Goal: Task Accomplishment & Management: Manage account settings

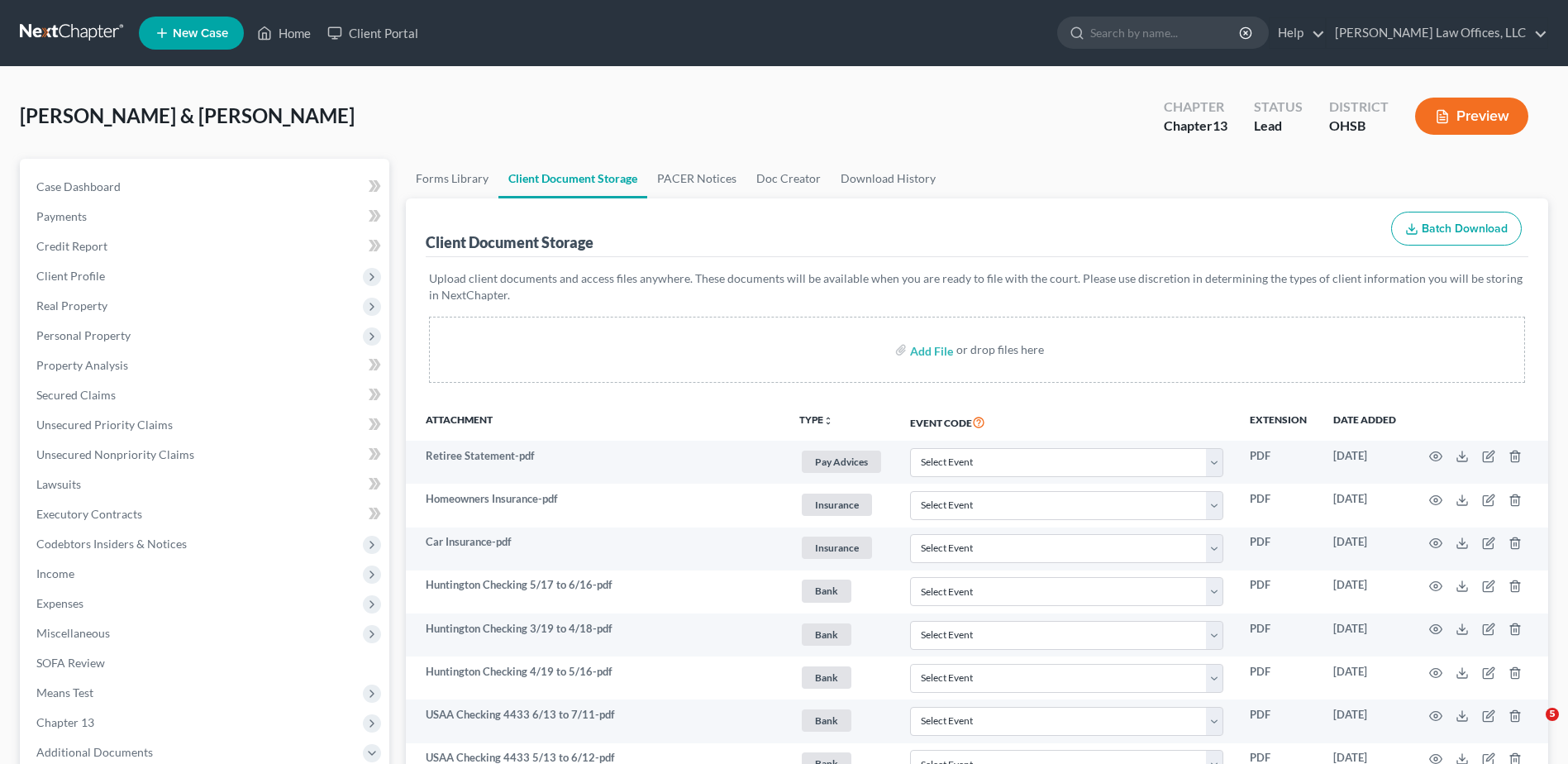
select select "7"
click at [297, 33] on link "Home" at bounding box center [284, 33] width 70 height 30
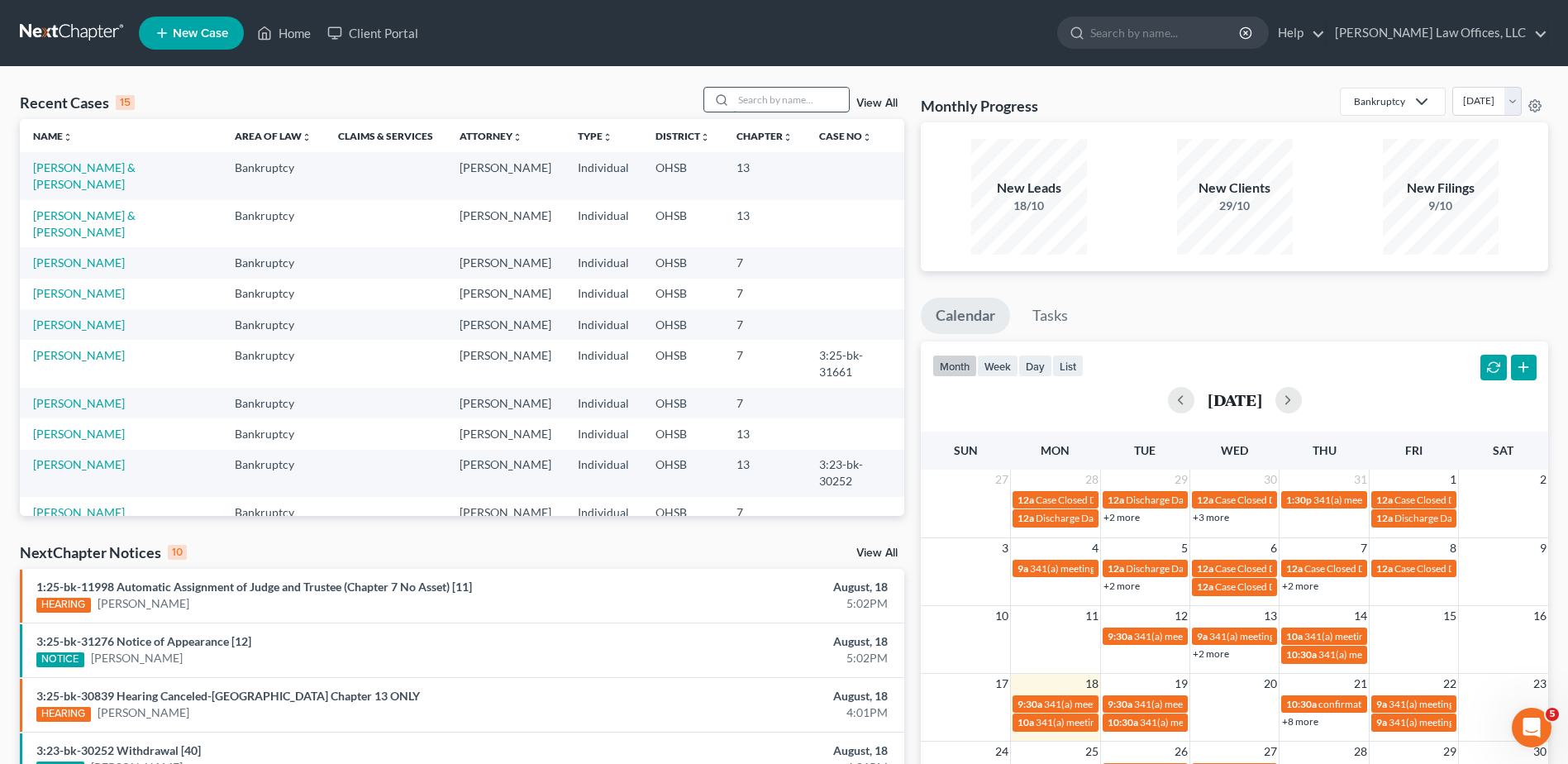
click at [765, 97] on input "search" at bounding box center [790, 99] width 116 height 24
type input "hill"
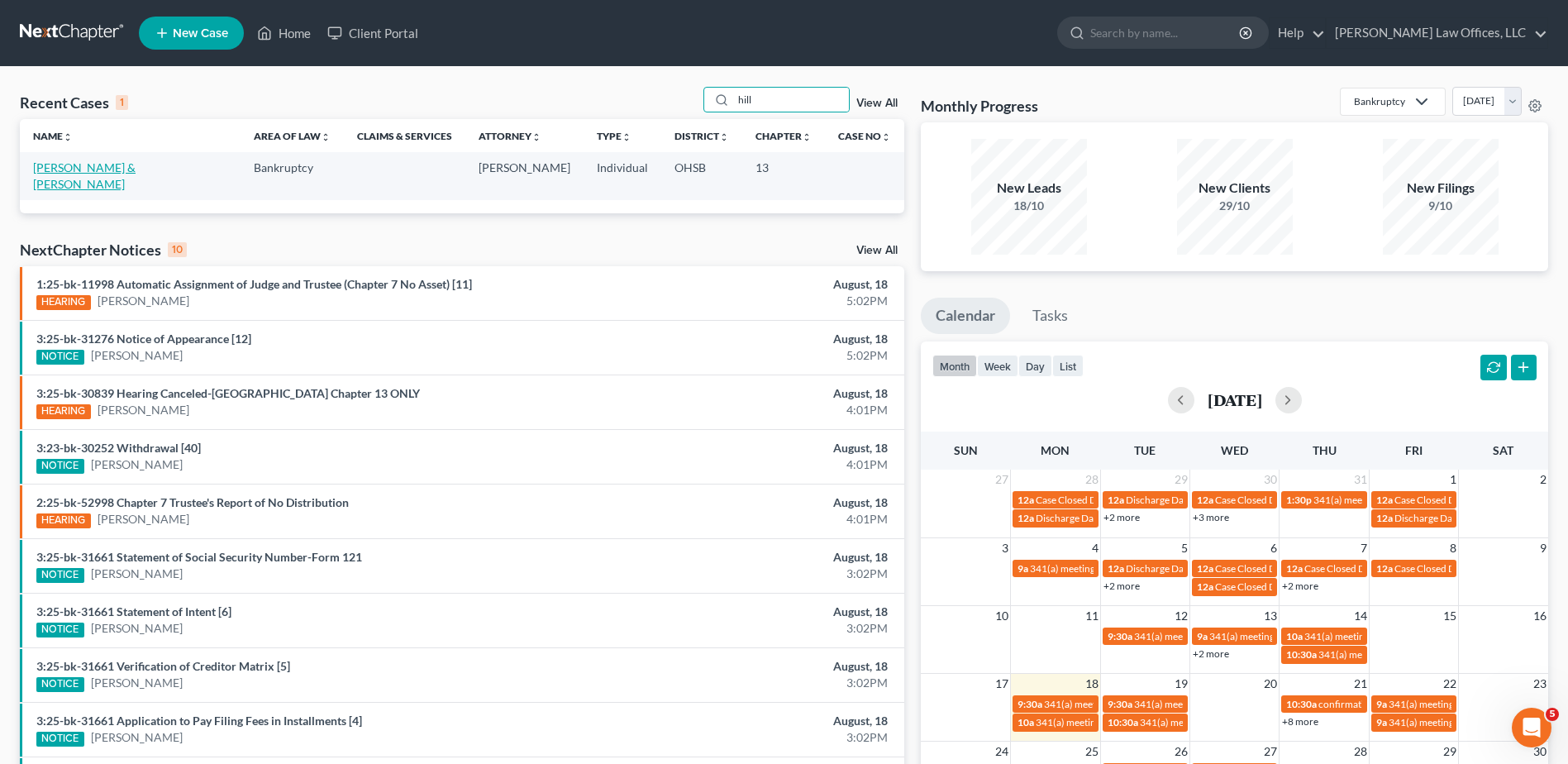
click at [74, 171] on link "[PERSON_NAME] & [PERSON_NAME]" at bounding box center [83, 176] width 102 height 31
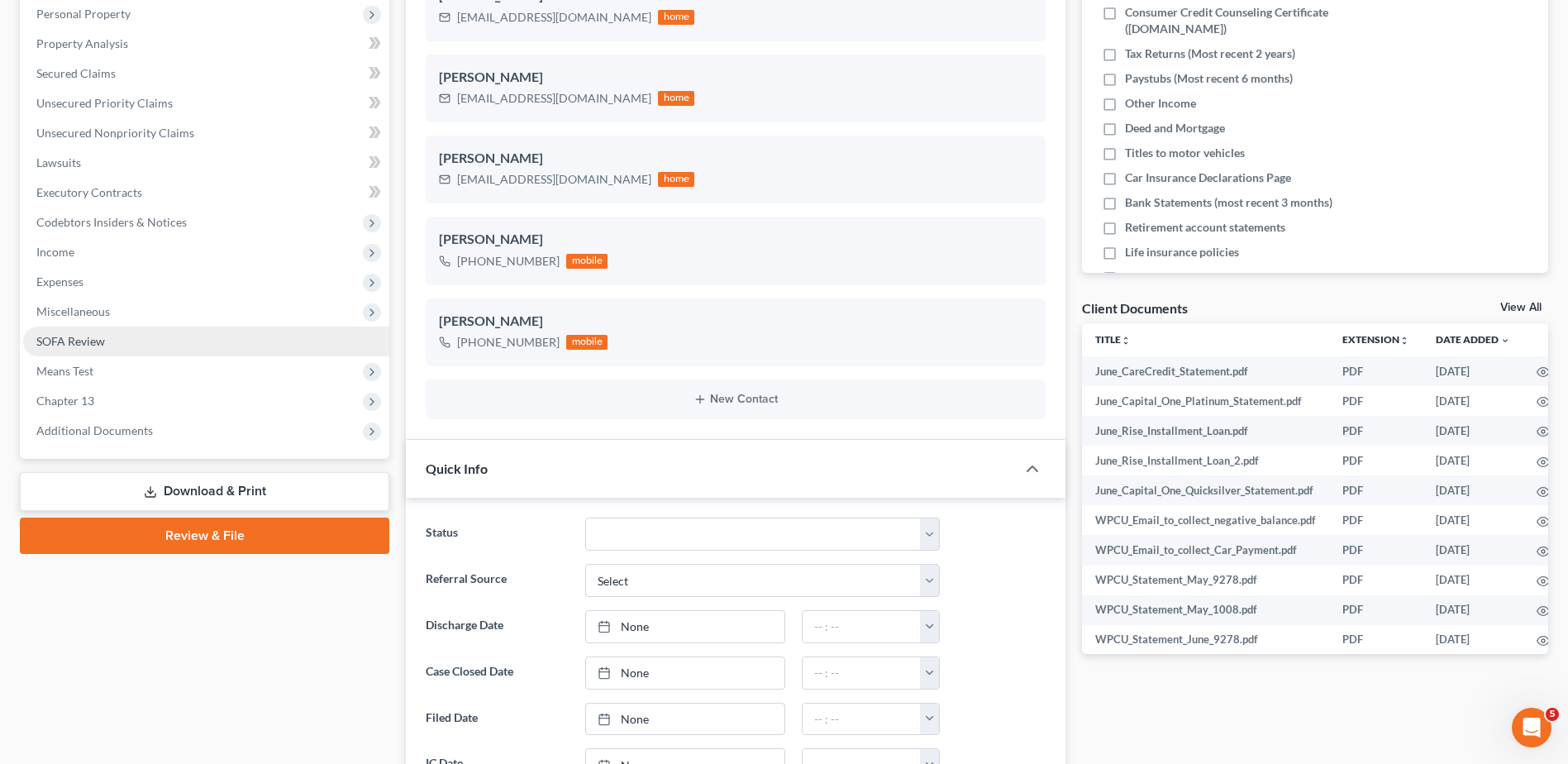
scroll to position [330, 0]
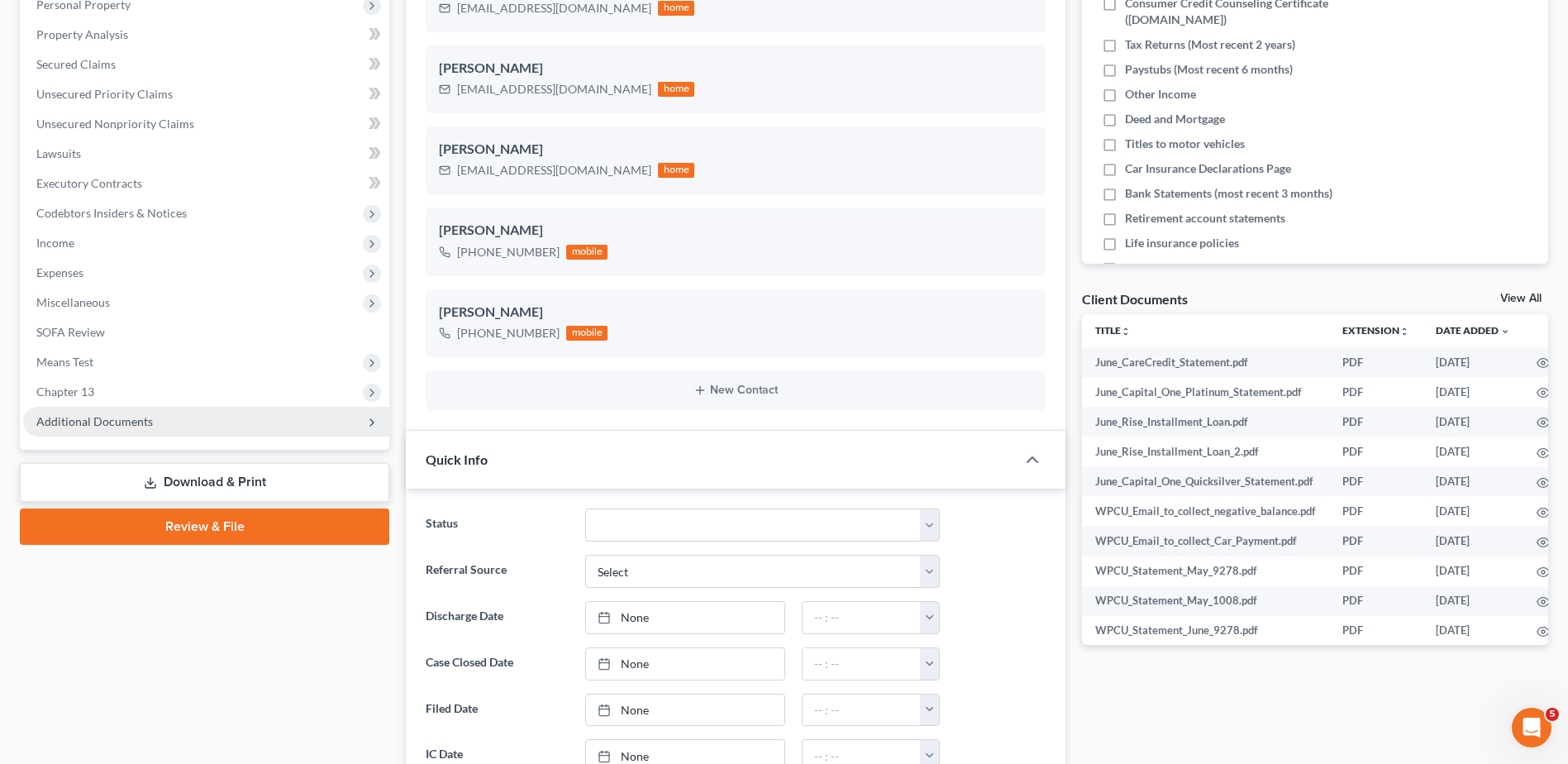
click at [107, 424] on span "Additional Documents" at bounding box center [95, 422] width 117 height 14
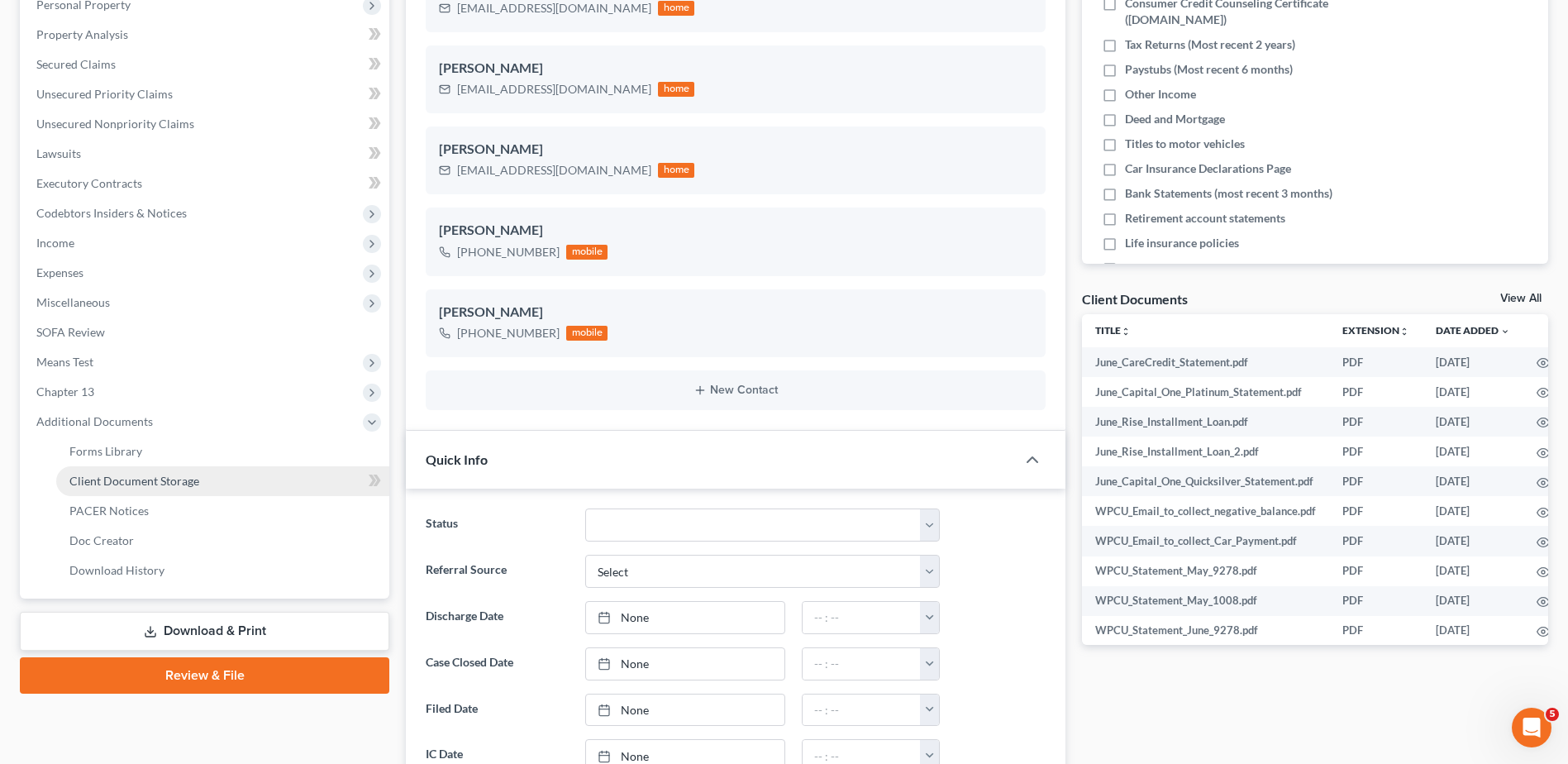
click at [114, 475] on span "Client Document Storage" at bounding box center [134, 481] width 130 height 14
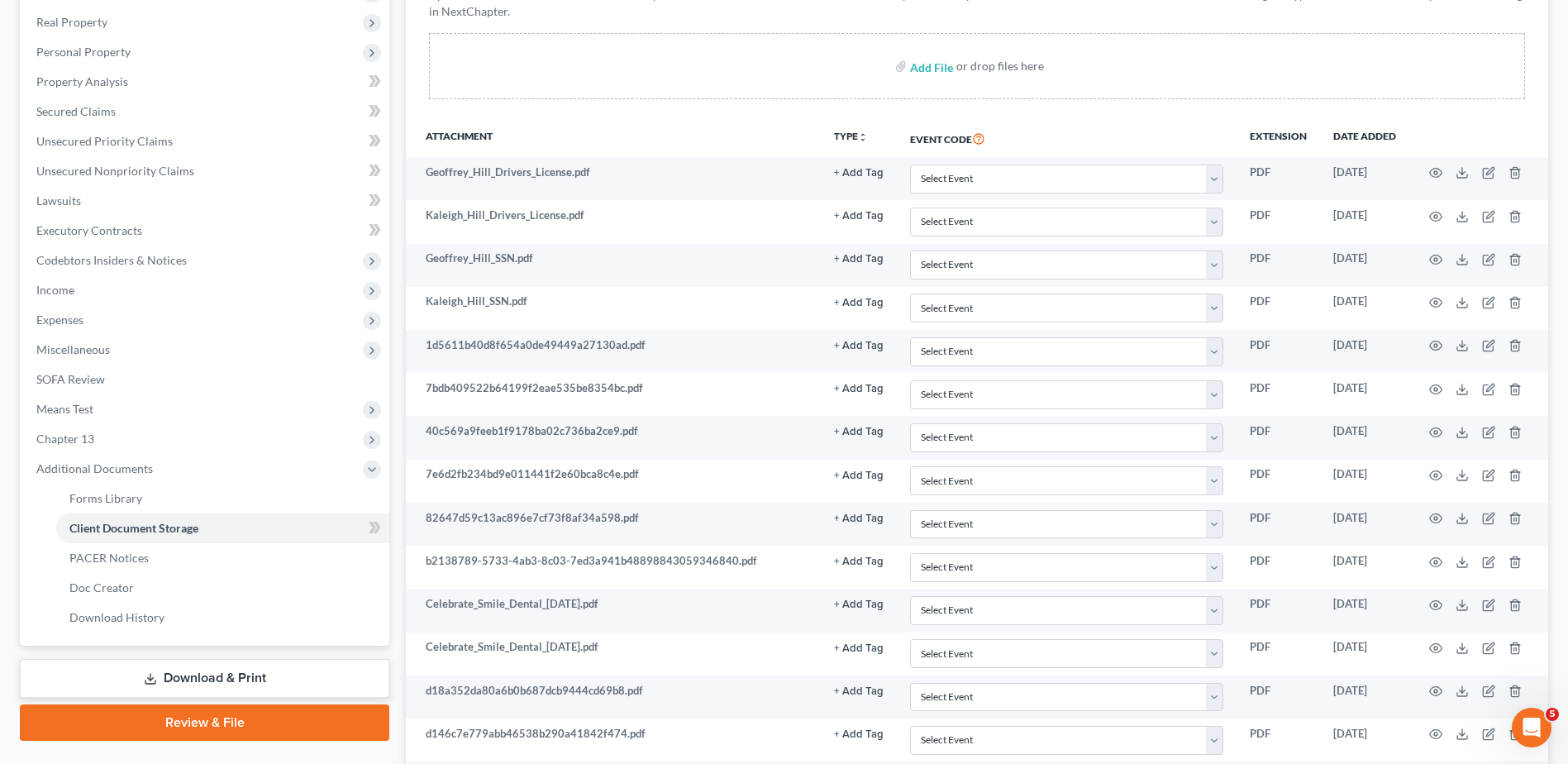
scroll to position [330, 0]
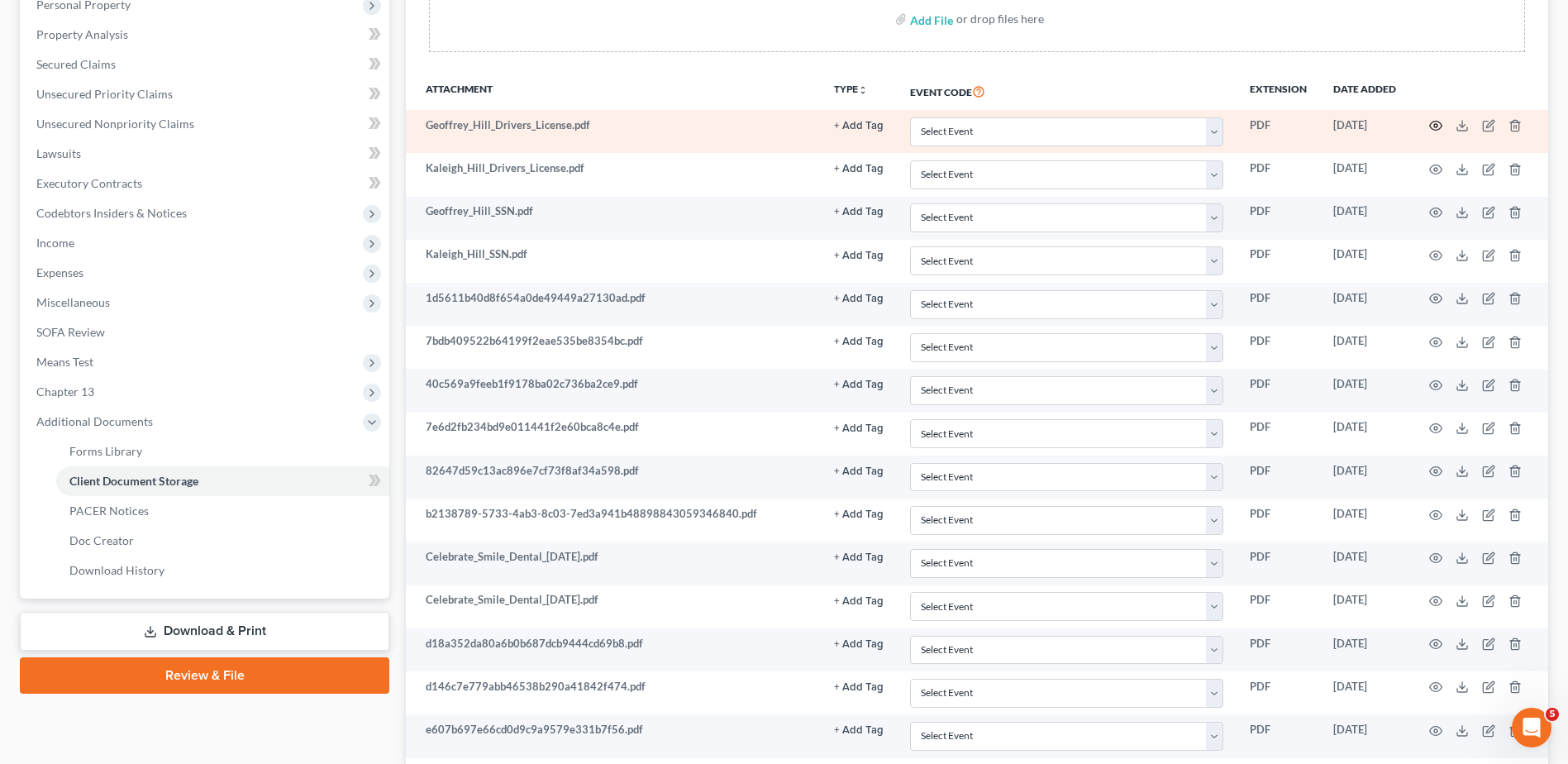
click at [1435, 124] on circle "button" at bounding box center [1435, 125] width 3 height 3
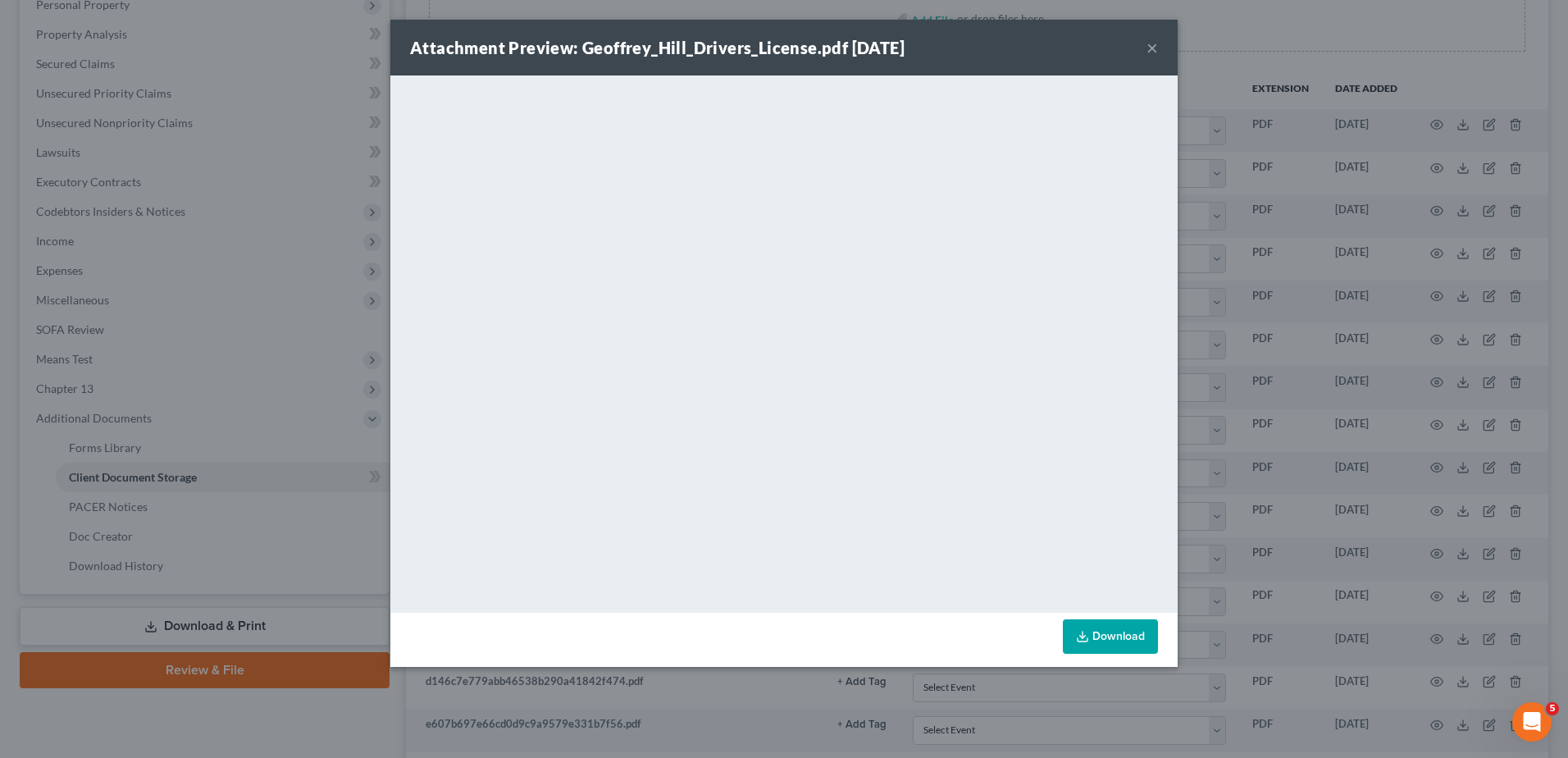
click at [1154, 50] on button "×" at bounding box center [1153, 47] width 12 height 20
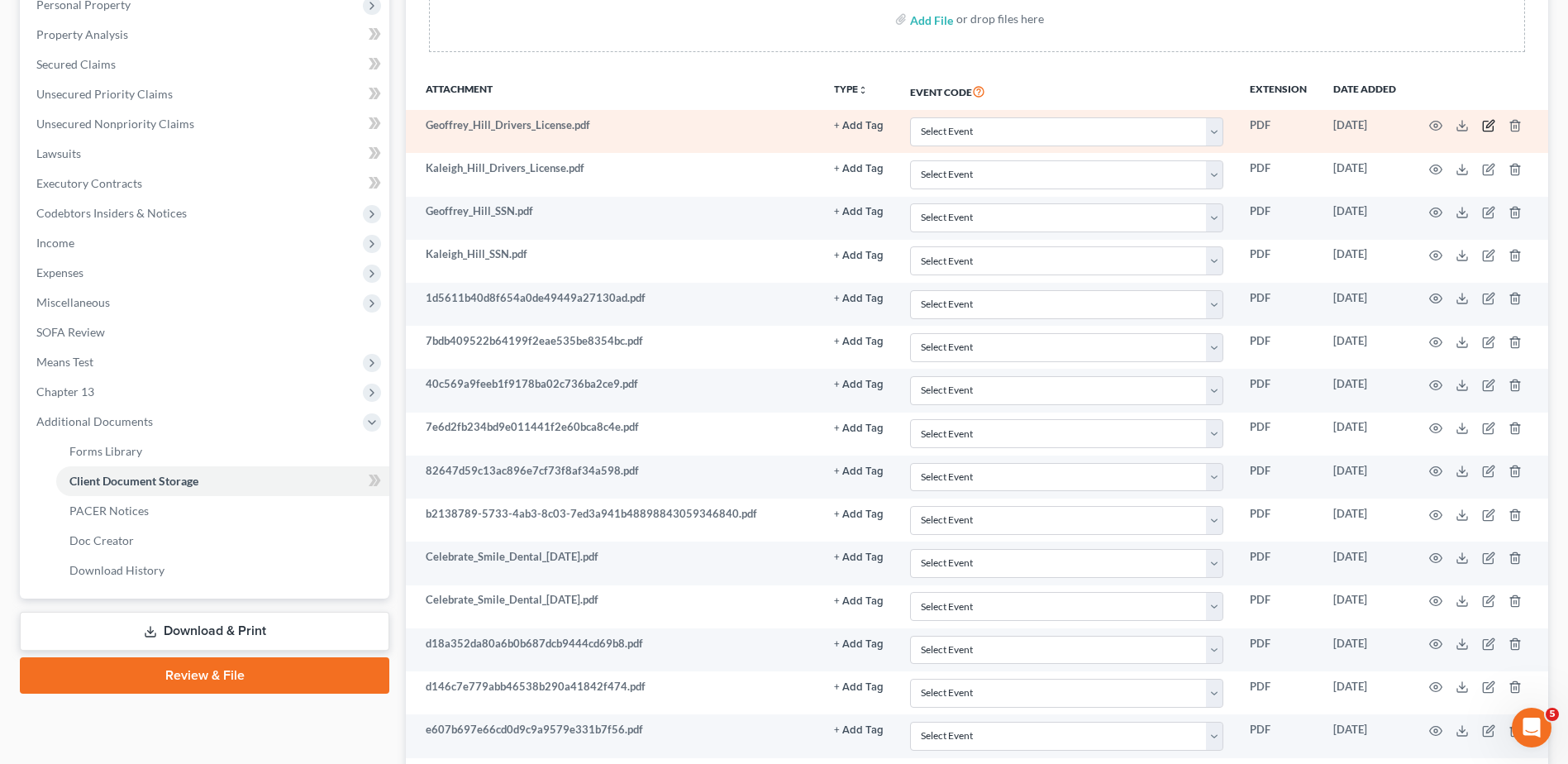
click at [1486, 124] on icon "button" at bounding box center [1488, 125] width 13 height 13
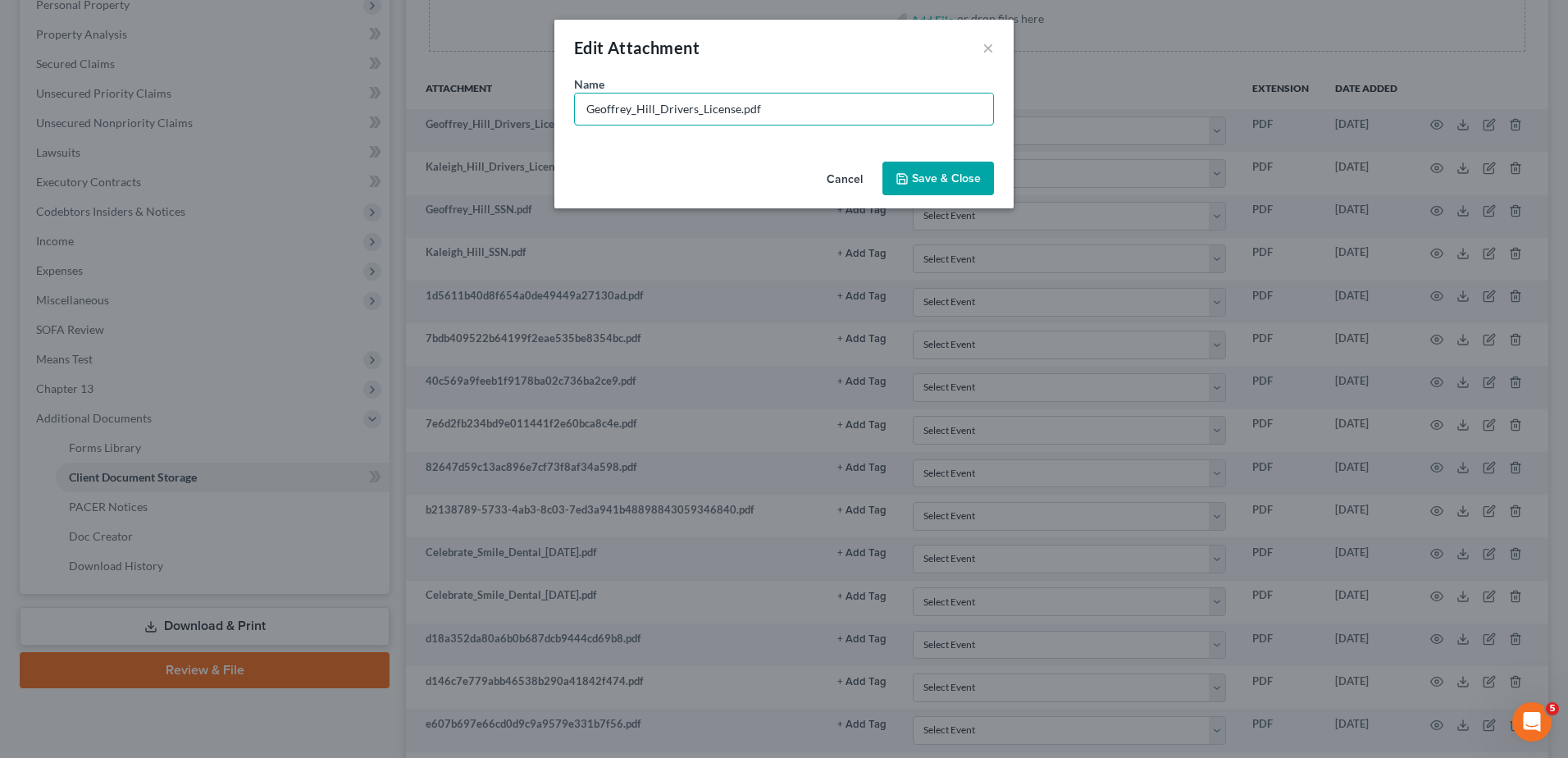
drag, startPoint x: 736, startPoint y: 108, endPoint x: 482, endPoint y: 136, distance: 255.5
click at [482, 136] on div "Edit Attachment × Name * Geoffrey_Hill_Drivers_License.pdf Cancel Save & Close" at bounding box center [784, 379] width 1568 height 758
click at [699, 114] on input "Geoffrey_Hill_Drivers_License.pdf" at bounding box center [784, 109] width 418 height 32
drag, startPoint x: 737, startPoint y: 107, endPoint x: 630, endPoint y: 117, distance: 107.5
click at [630, 117] on input "Geoffrey_Hill_Drivers_License.pdf" at bounding box center [784, 109] width 418 height 32
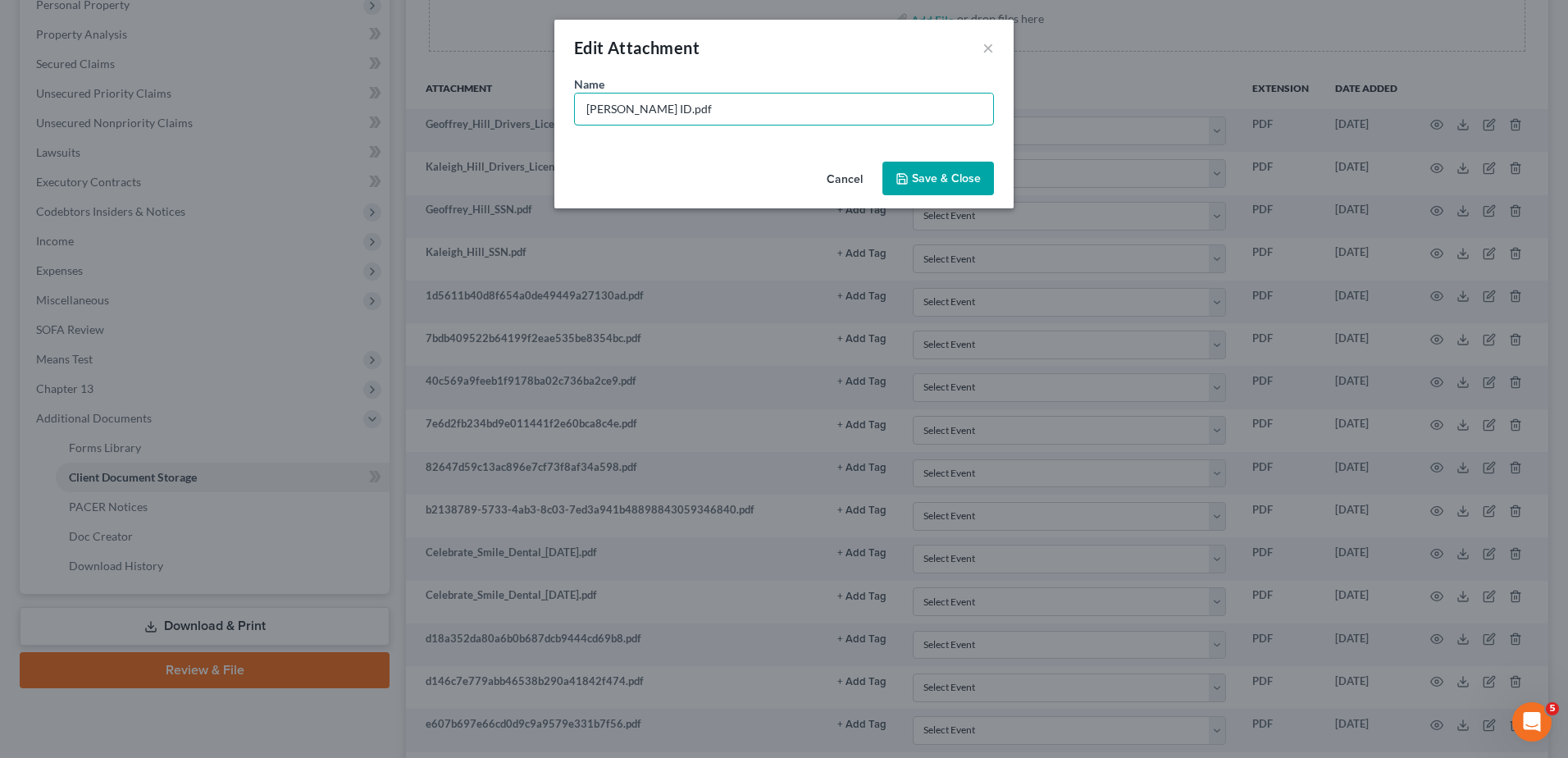
type input "[PERSON_NAME] ID.pdf"
click at [968, 174] on span "Save & Close" at bounding box center [947, 178] width 69 height 14
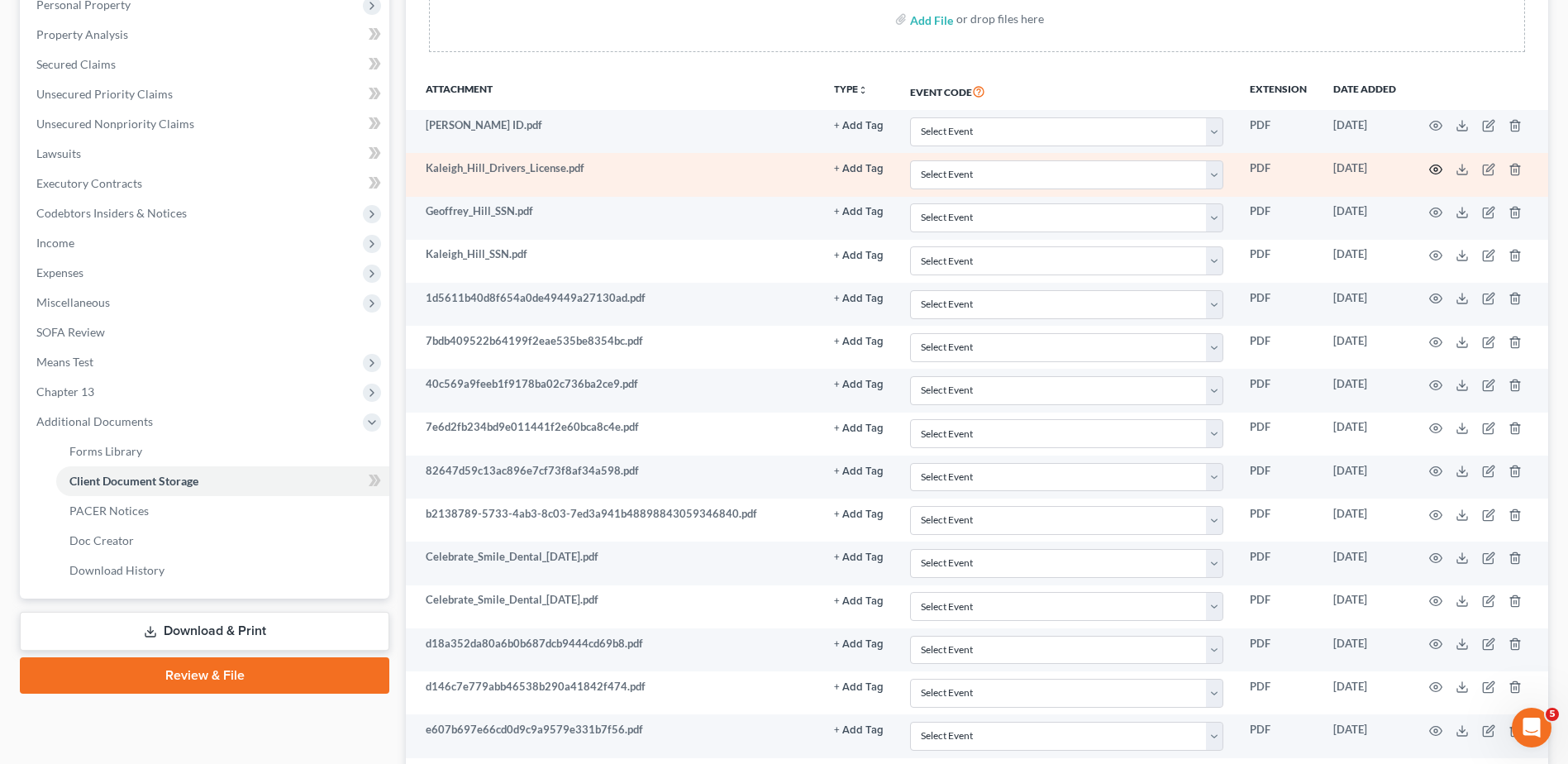
click at [1430, 171] on icon "button" at bounding box center [1436, 169] width 13 height 9
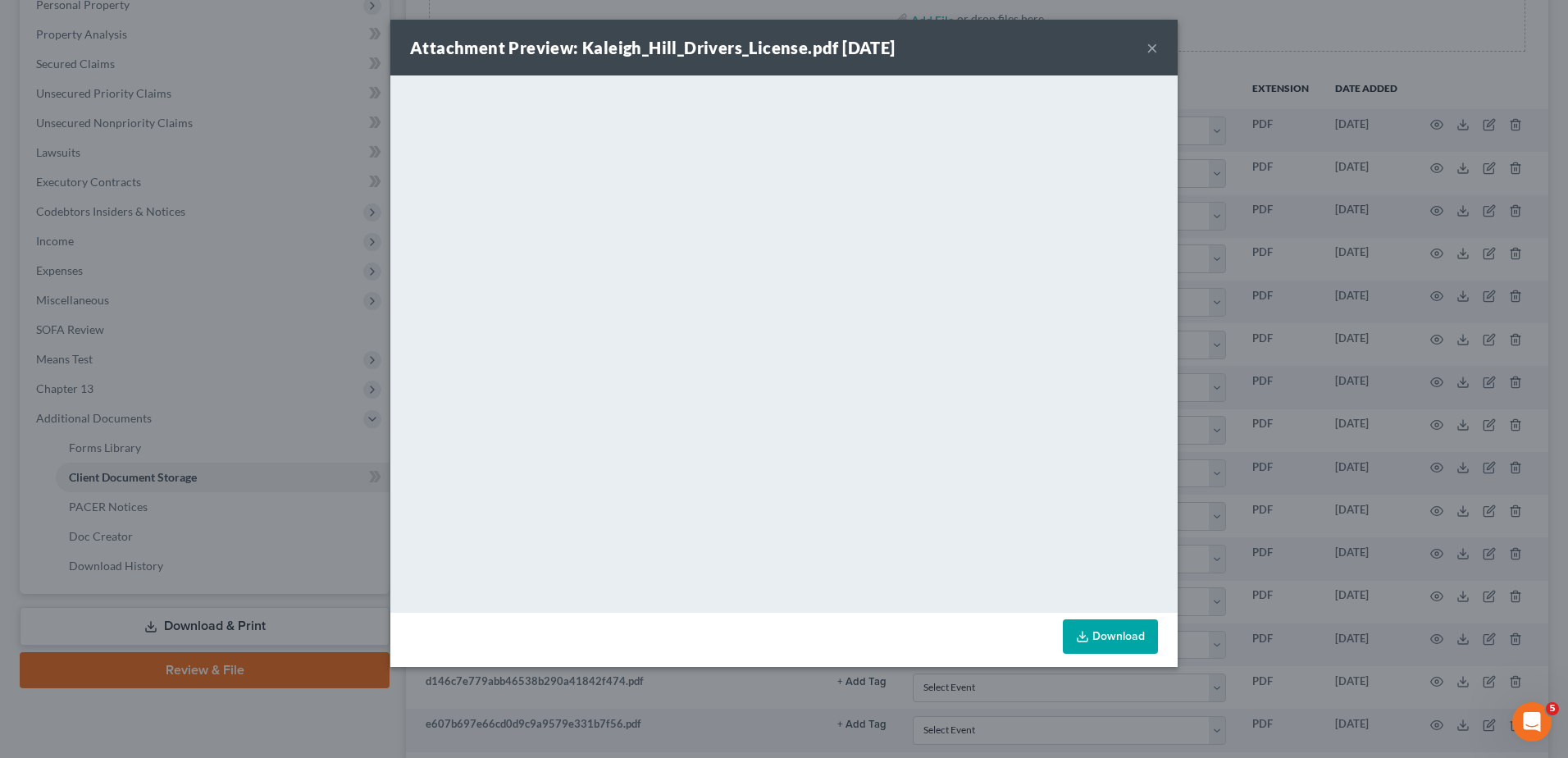
click at [1149, 45] on button "×" at bounding box center [1153, 47] width 12 height 20
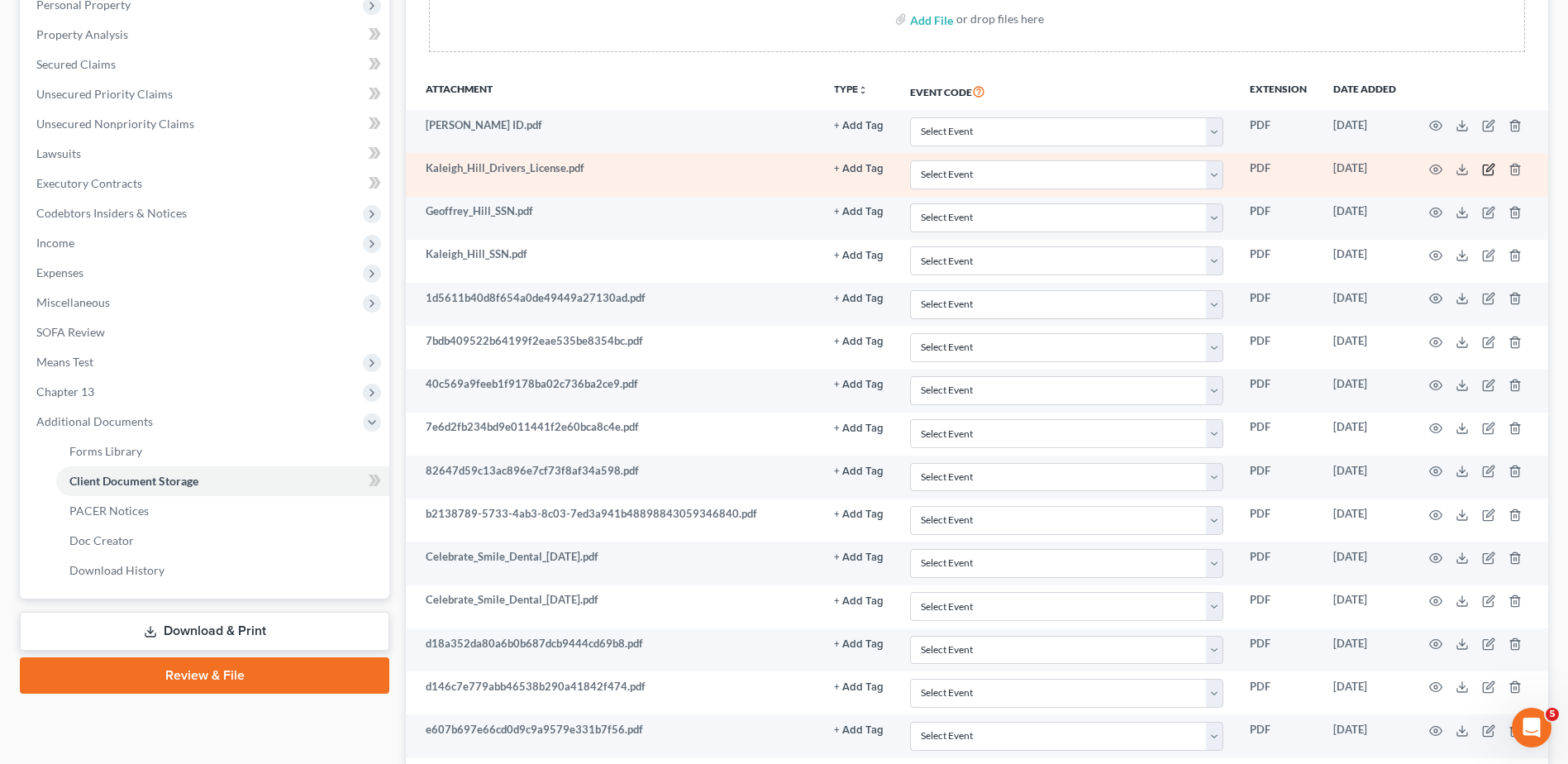
click at [1486, 172] on icon "button" at bounding box center [1488, 169] width 13 height 13
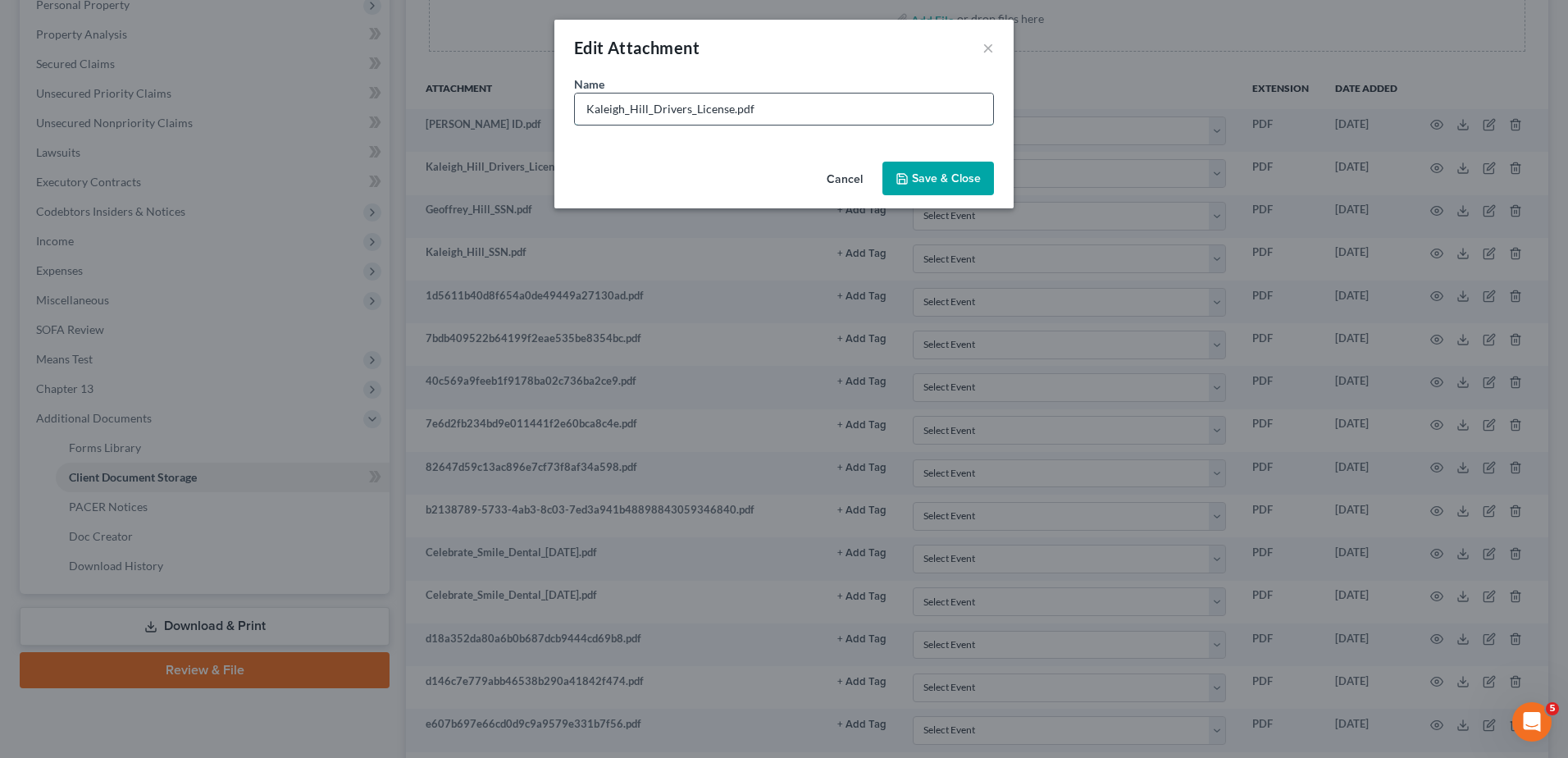
drag, startPoint x: 730, startPoint y: 110, endPoint x: 624, endPoint y: 117, distance: 106.2
click at [624, 117] on input "Kaleigh_Hill_Drivers_License.pdf" at bounding box center [784, 109] width 418 height 32
type input "Kaleigh ID.pdf"
click at [974, 171] on span "Save & Close" at bounding box center [947, 178] width 69 height 14
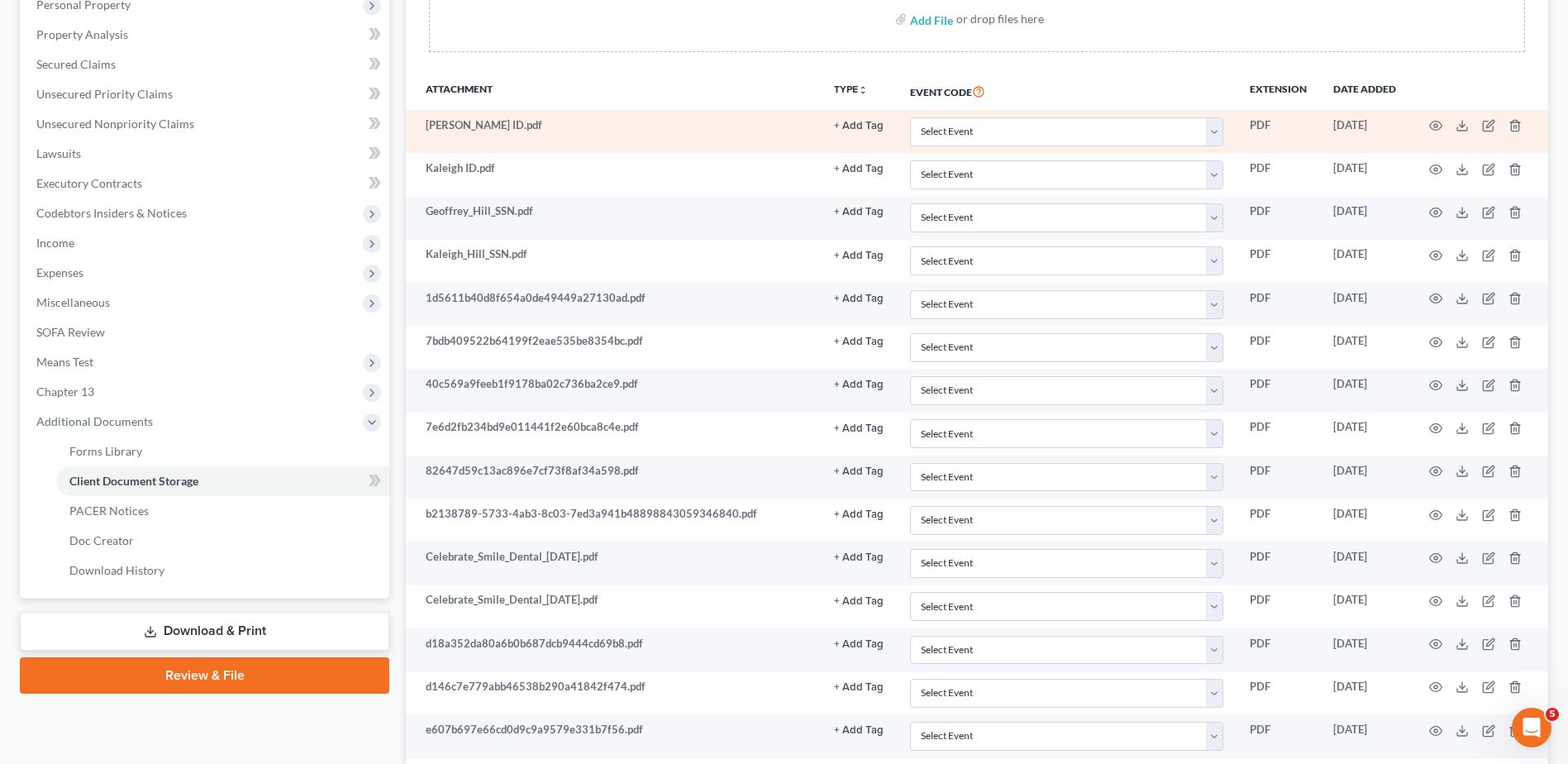
click at [862, 123] on button "+ Add Tag" at bounding box center [859, 126] width 50 height 11
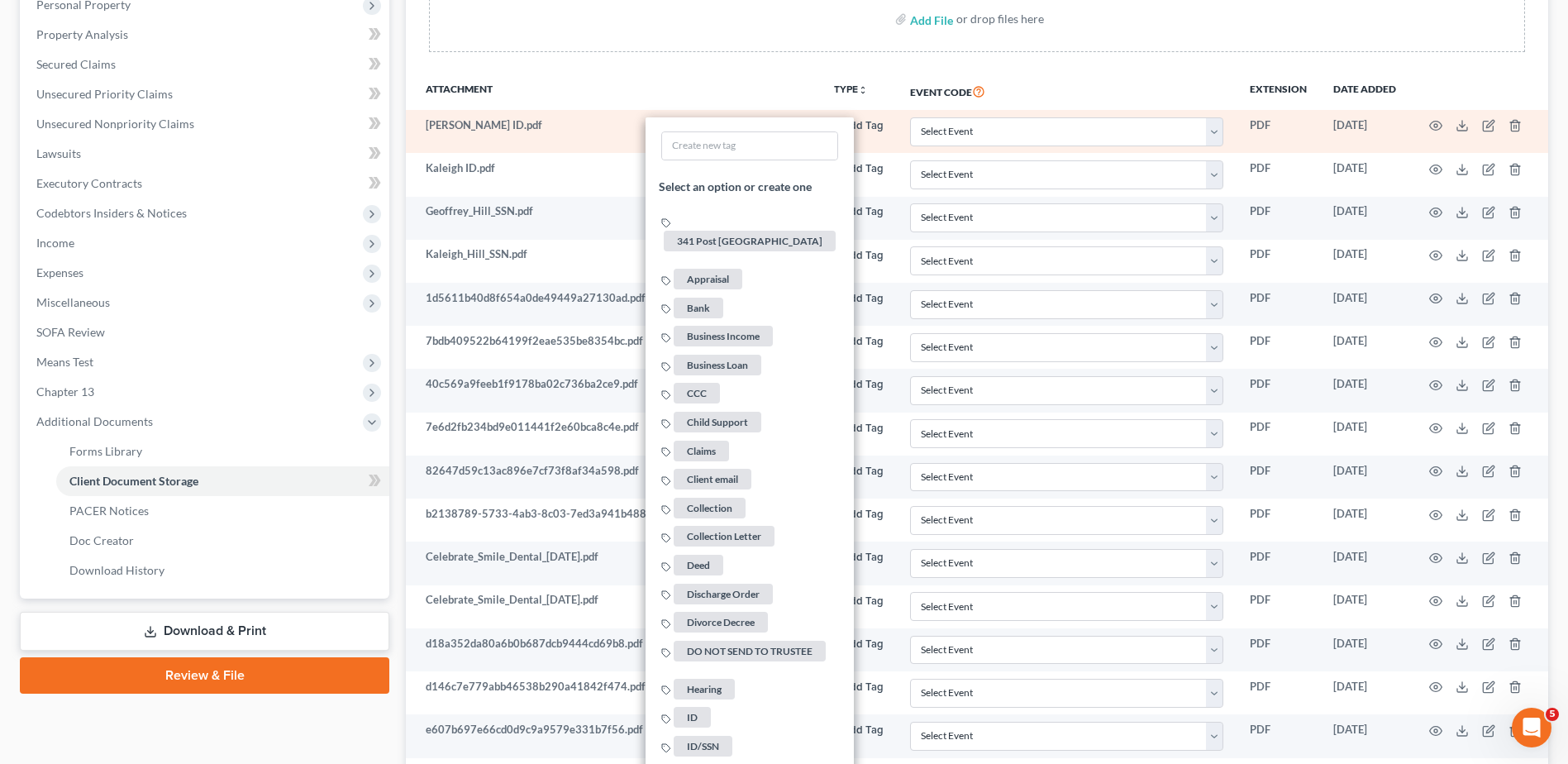
scroll to position [496, 0]
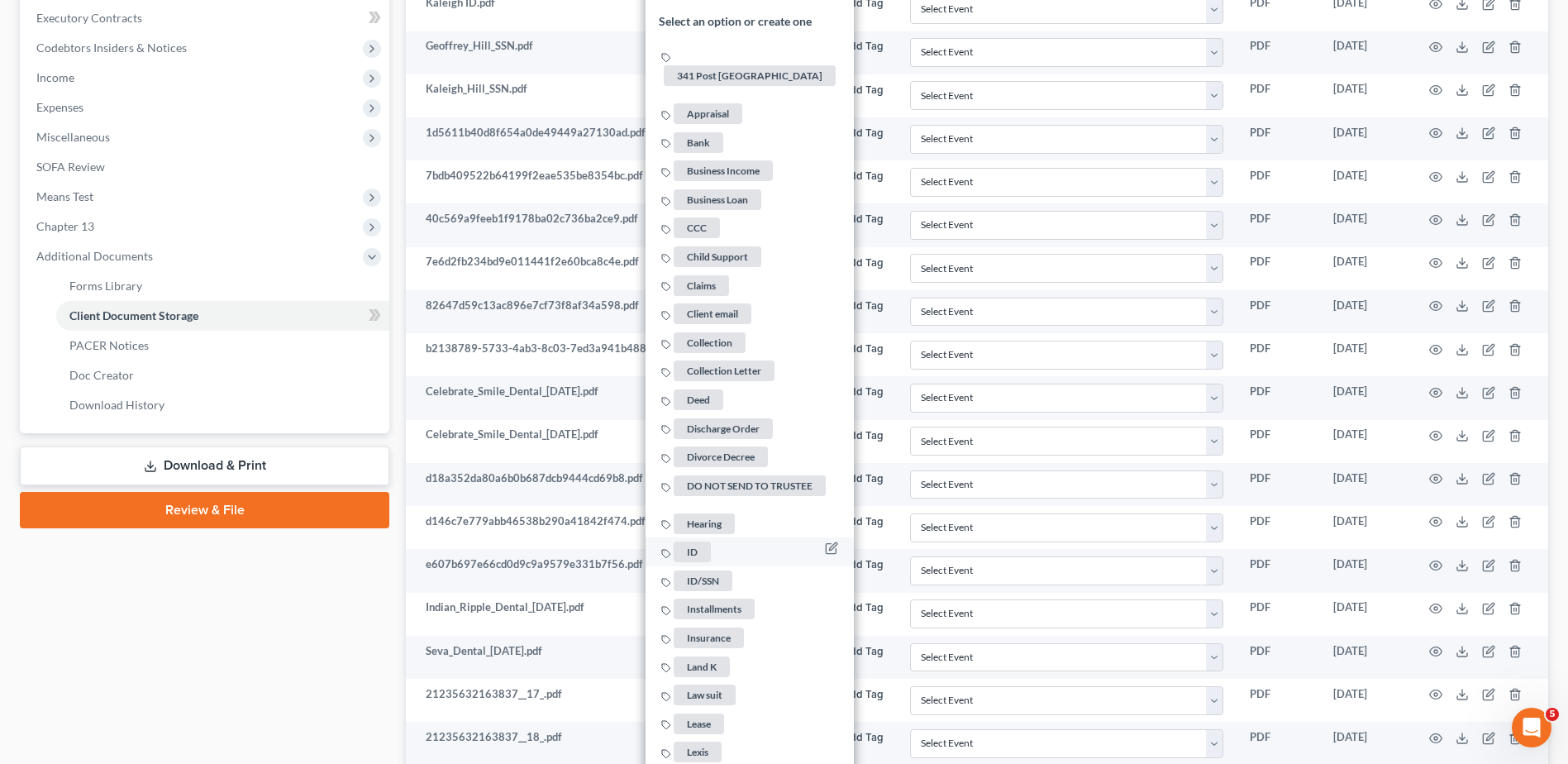
click at [701, 544] on span "ID" at bounding box center [692, 552] width 38 height 21
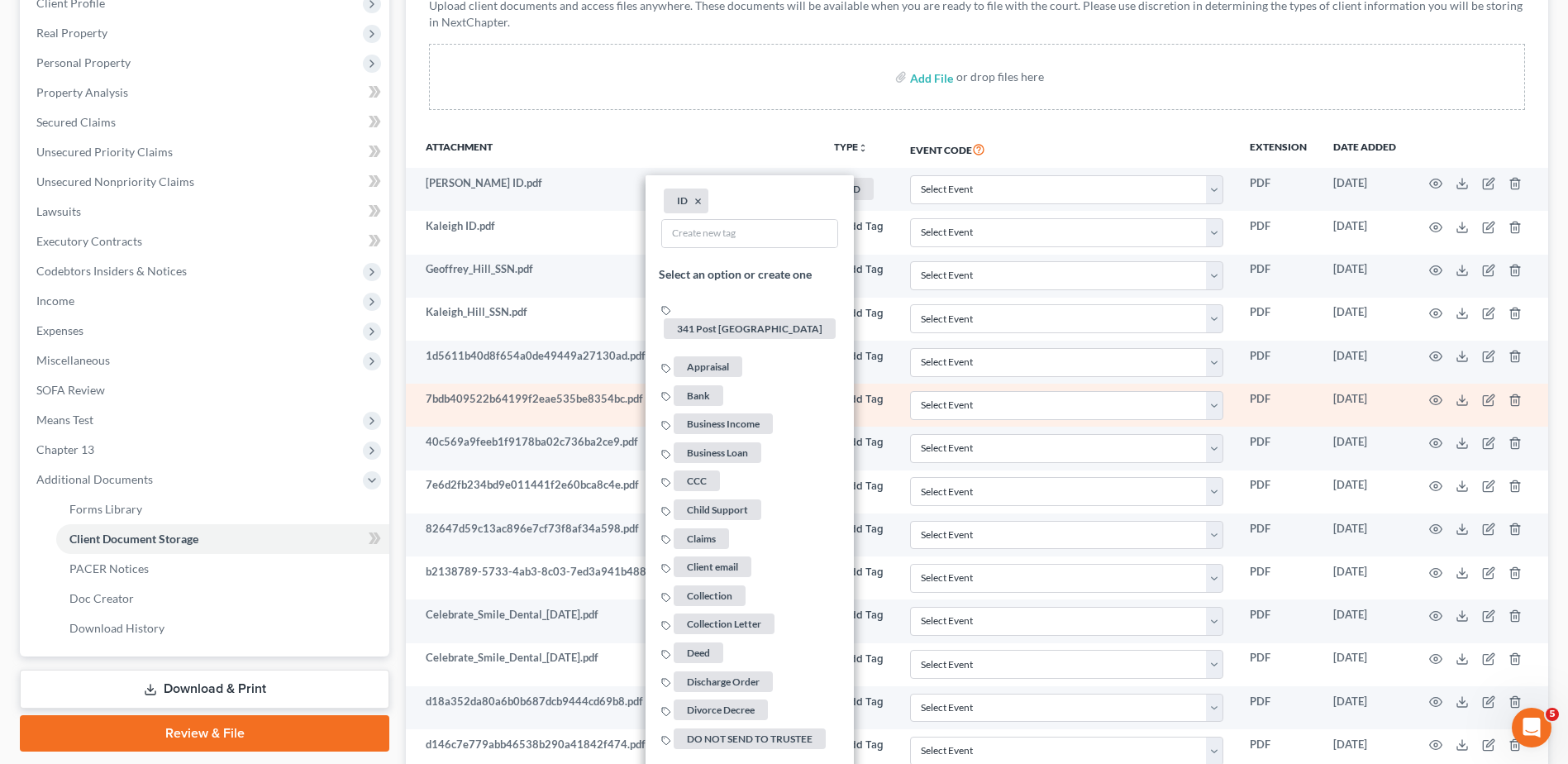
scroll to position [82, 0]
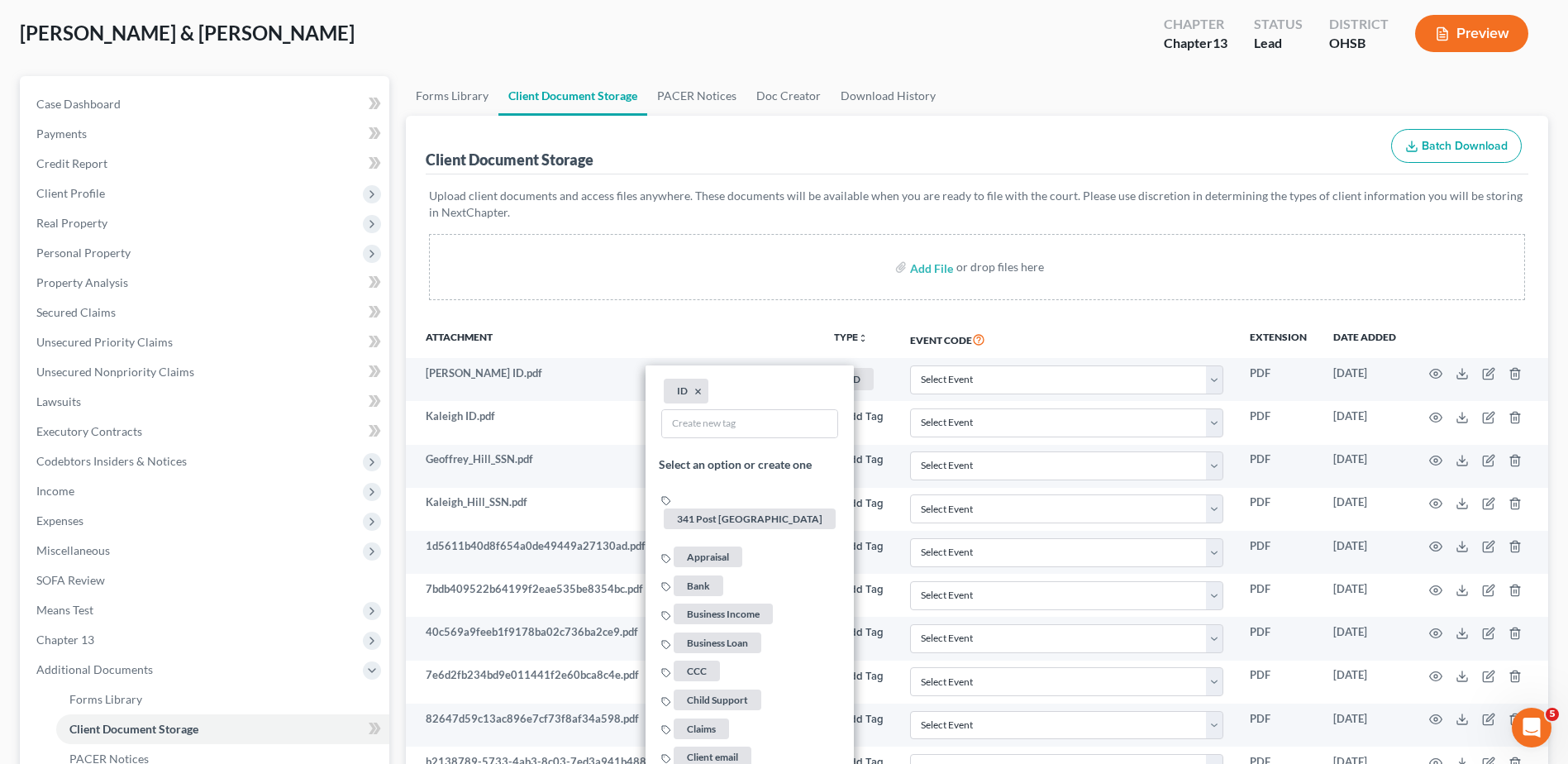
click at [789, 325] on th "Attachment" at bounding box center [613, 339] width 415 height 38
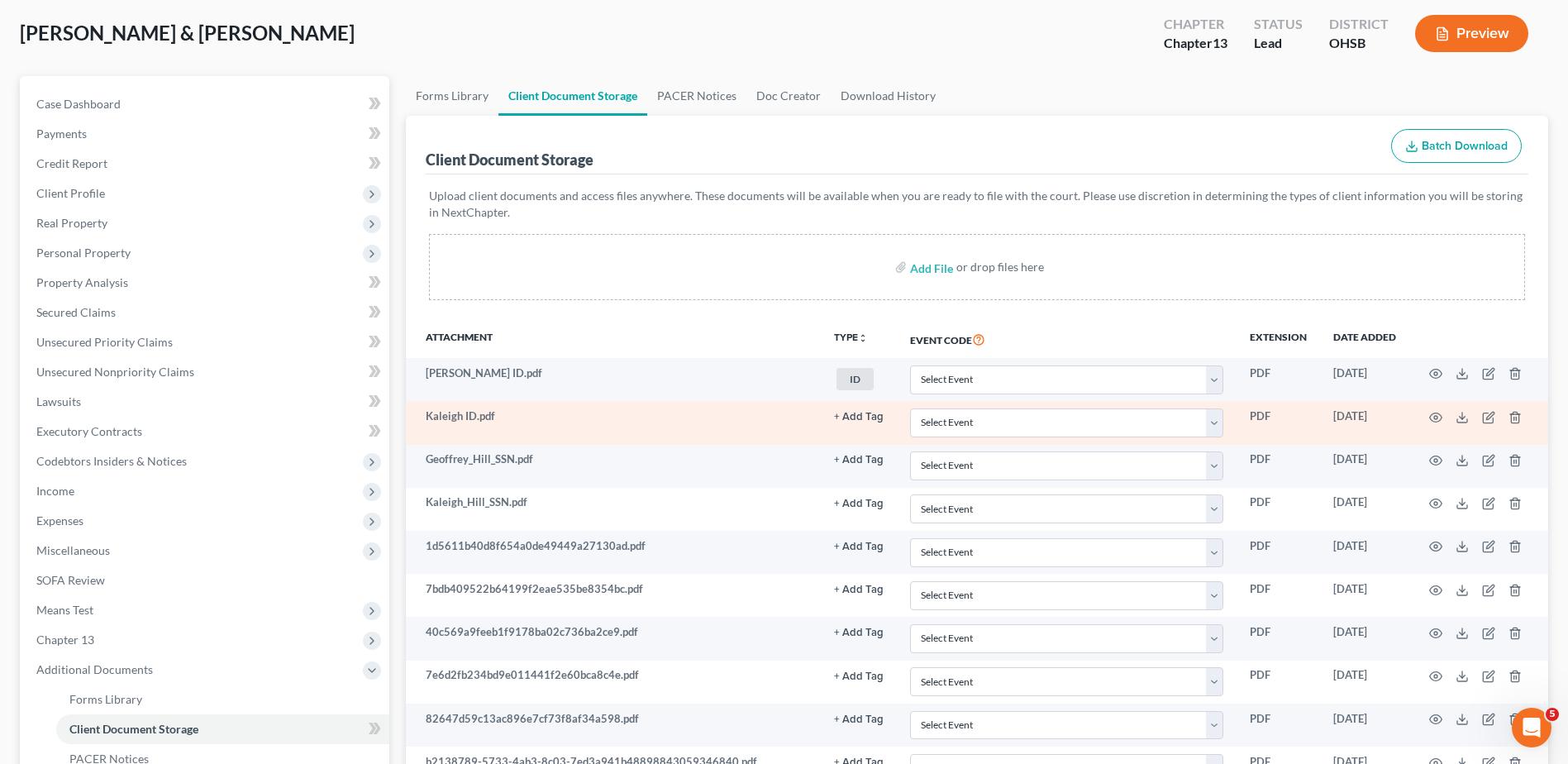
click at [863, 415] on button "+ Add Tag" at bounding box center [859, 417] width 50 height 11
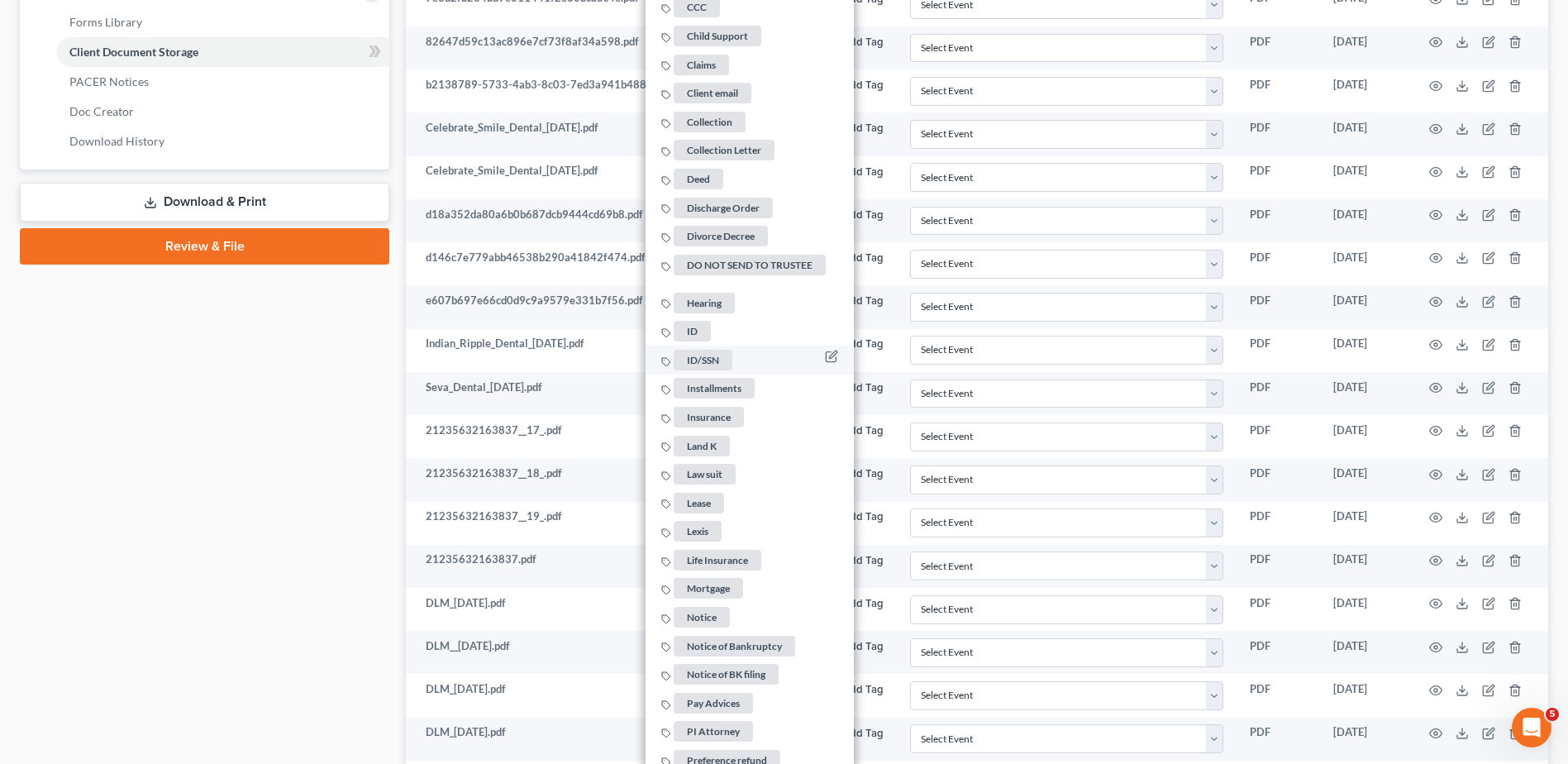
scroll to position [744, 0]
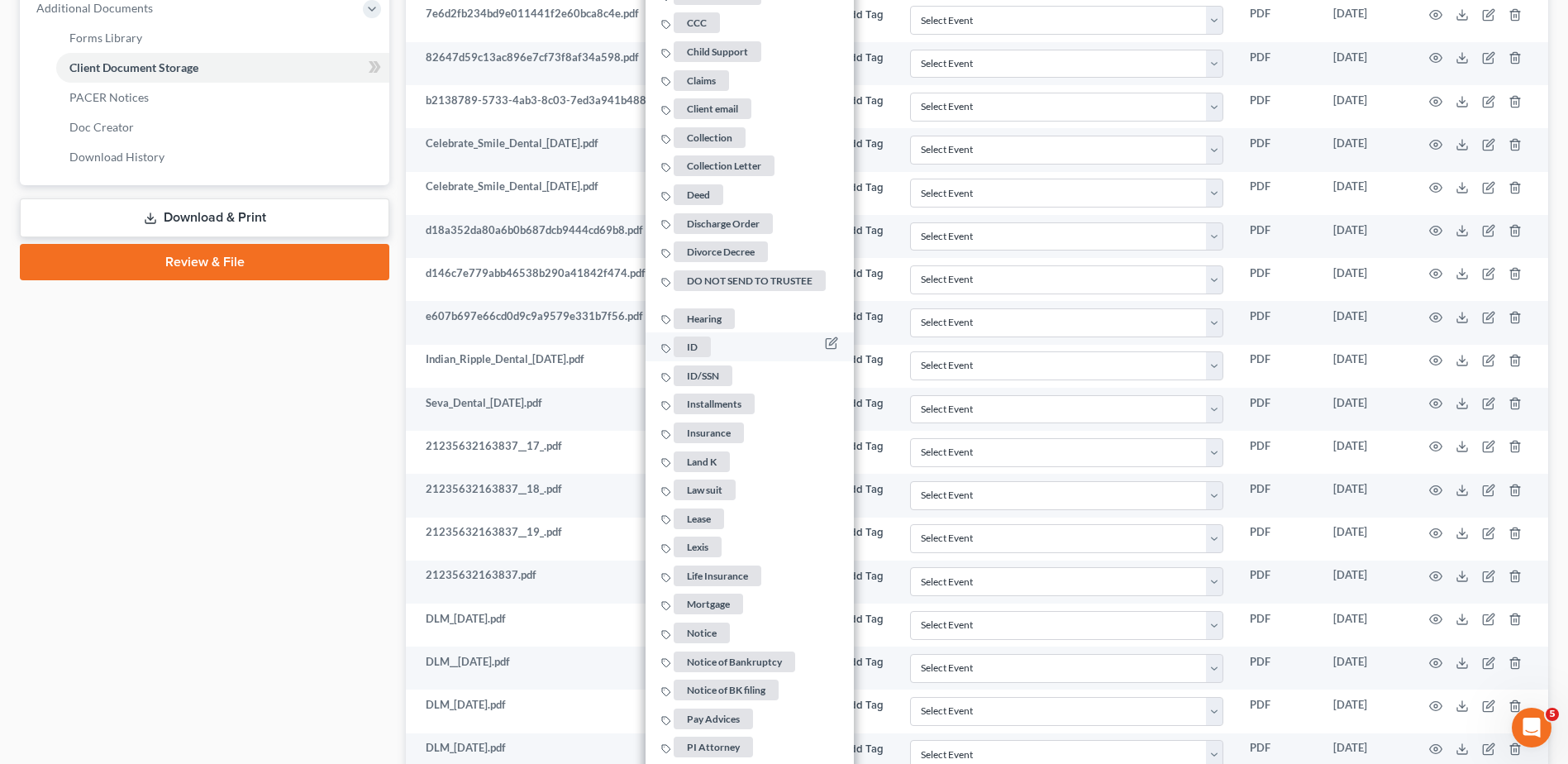
click at [689, 340] on span "ID" at bounding box center [692, 346] width 38 height 21
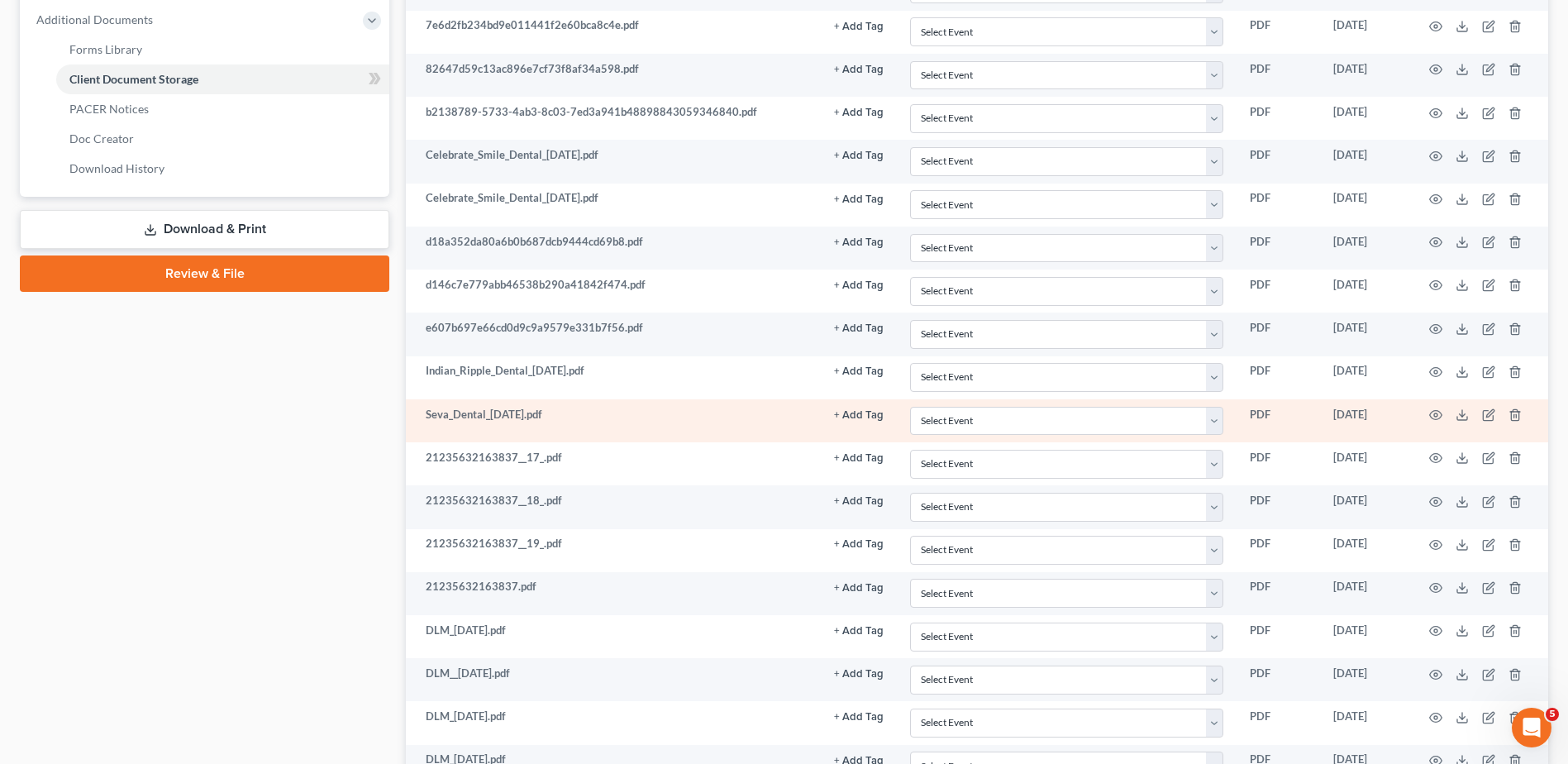
scroll to position [248, 0]
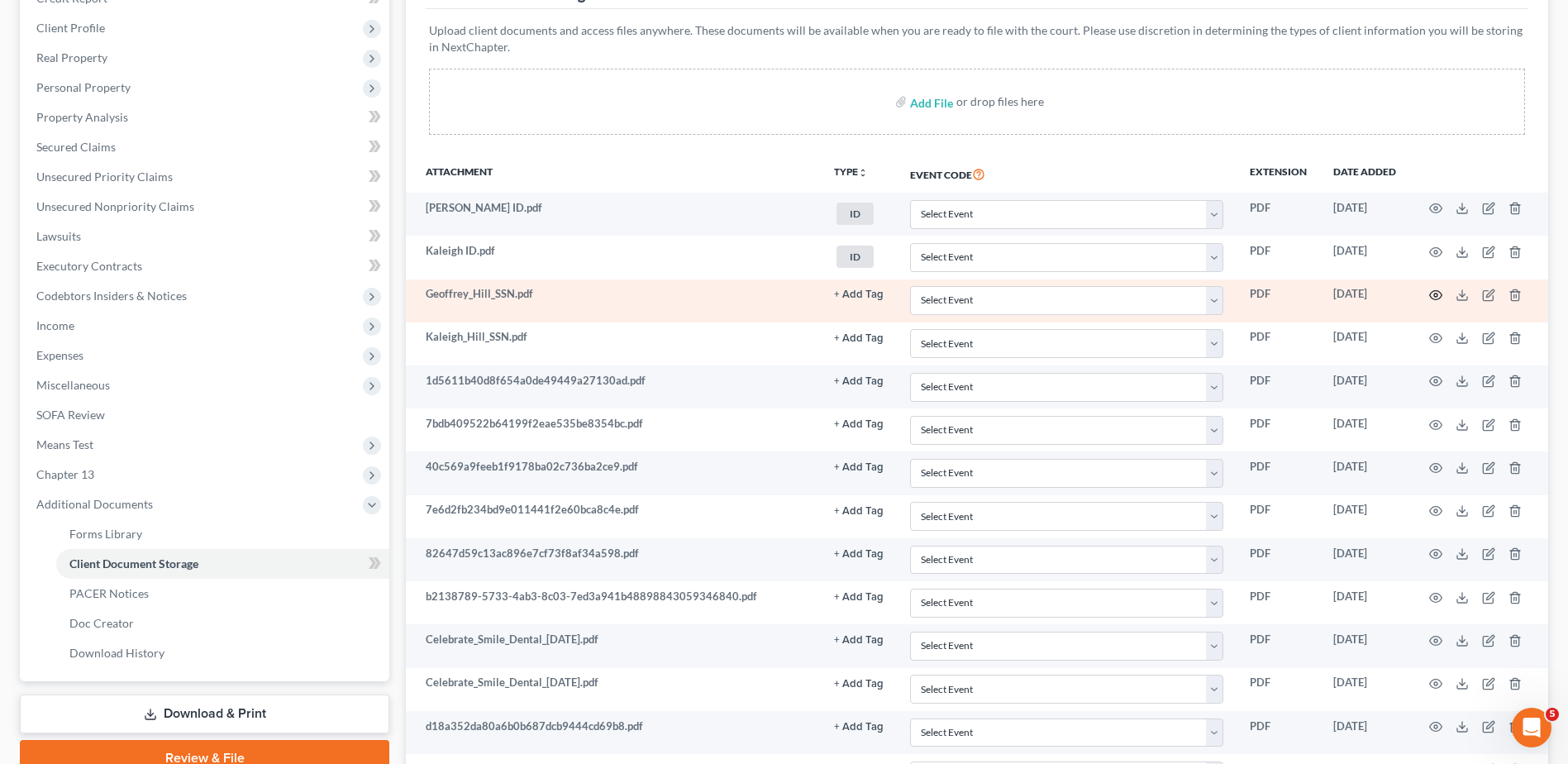
click at [1436, 295] on circle "button" at bounding box center [1435, 295] width 3 height 3
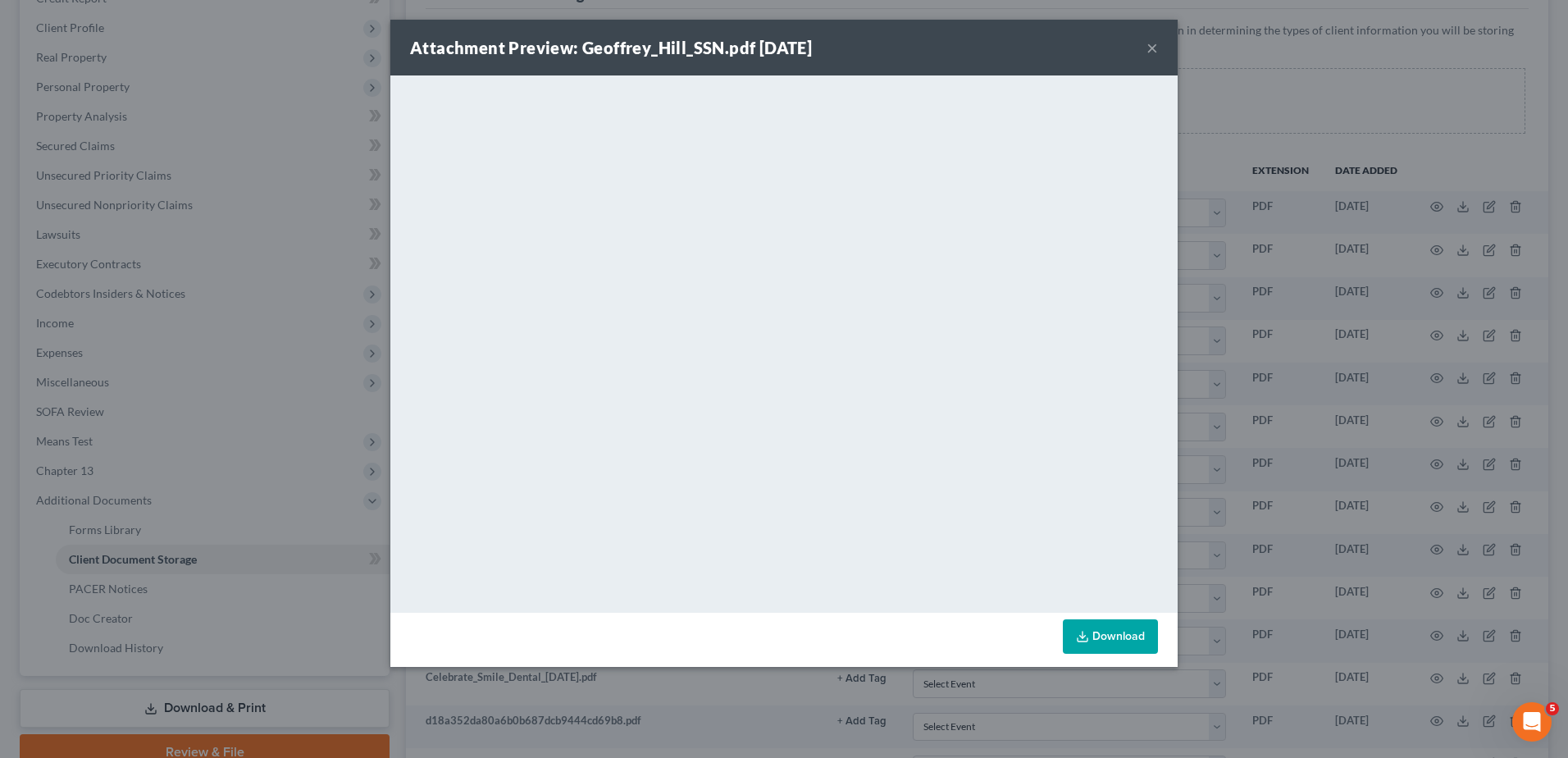
click at [1155, 43] on button "×" at bounding box center [1153, 47] width 12 height 20
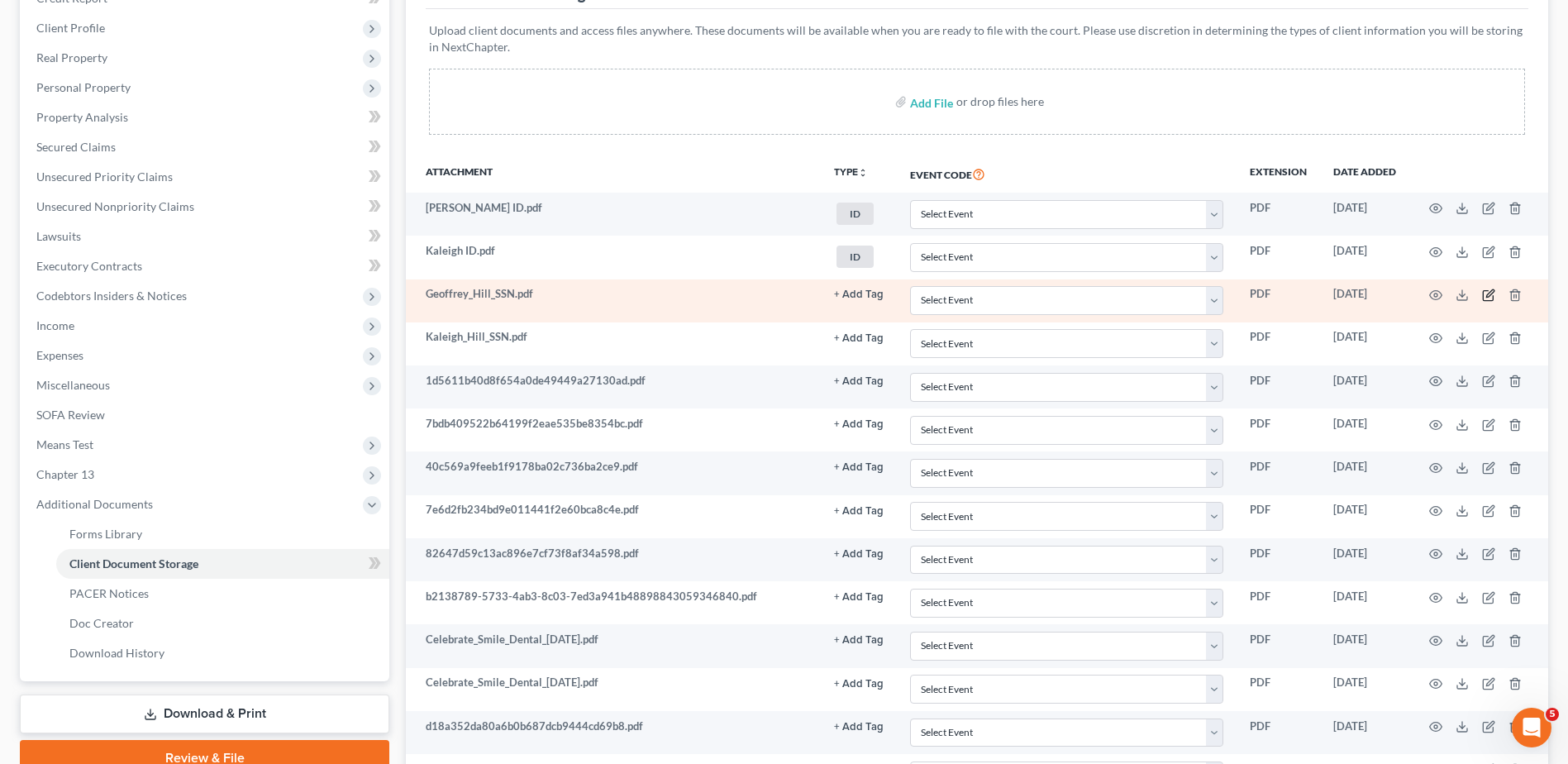
click at [1490, 291] on icon "button" at bounding box center [1488, 295] width 13 height 13
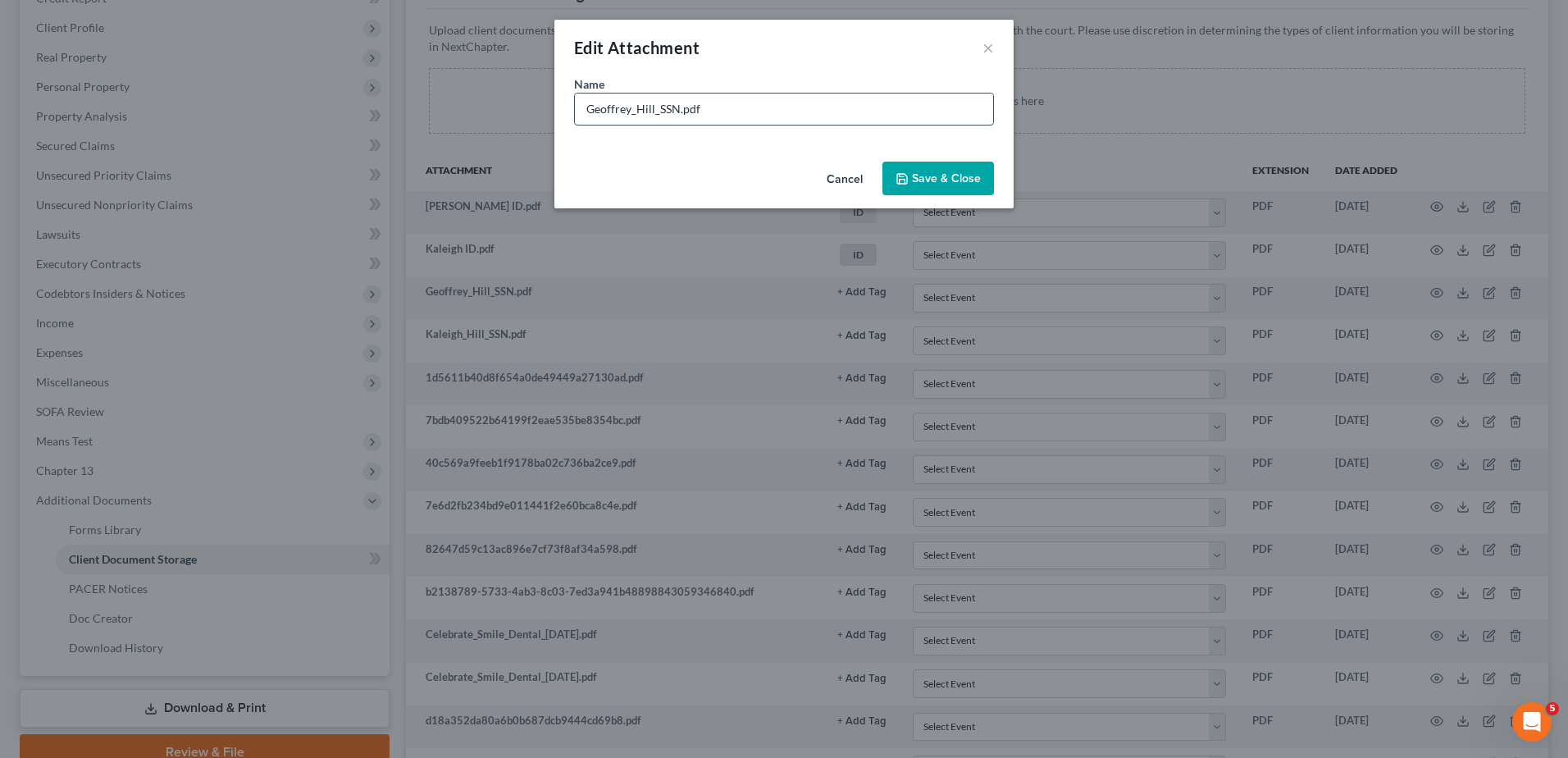
drag, startPoint x: 658, startPoint y: 110, endPoint x: 628, endPoint y: 112, distance: 30.1
click at [628, 112] on input "Geoffrey_Hill_SSN.pdf" at bounding box center [784, 109] width 418 height 32
type input "[PERSON_NAME].pdf"
click at [932, 173] on span "Save & Close" at bounding box center [947, 178] width 69 height 14
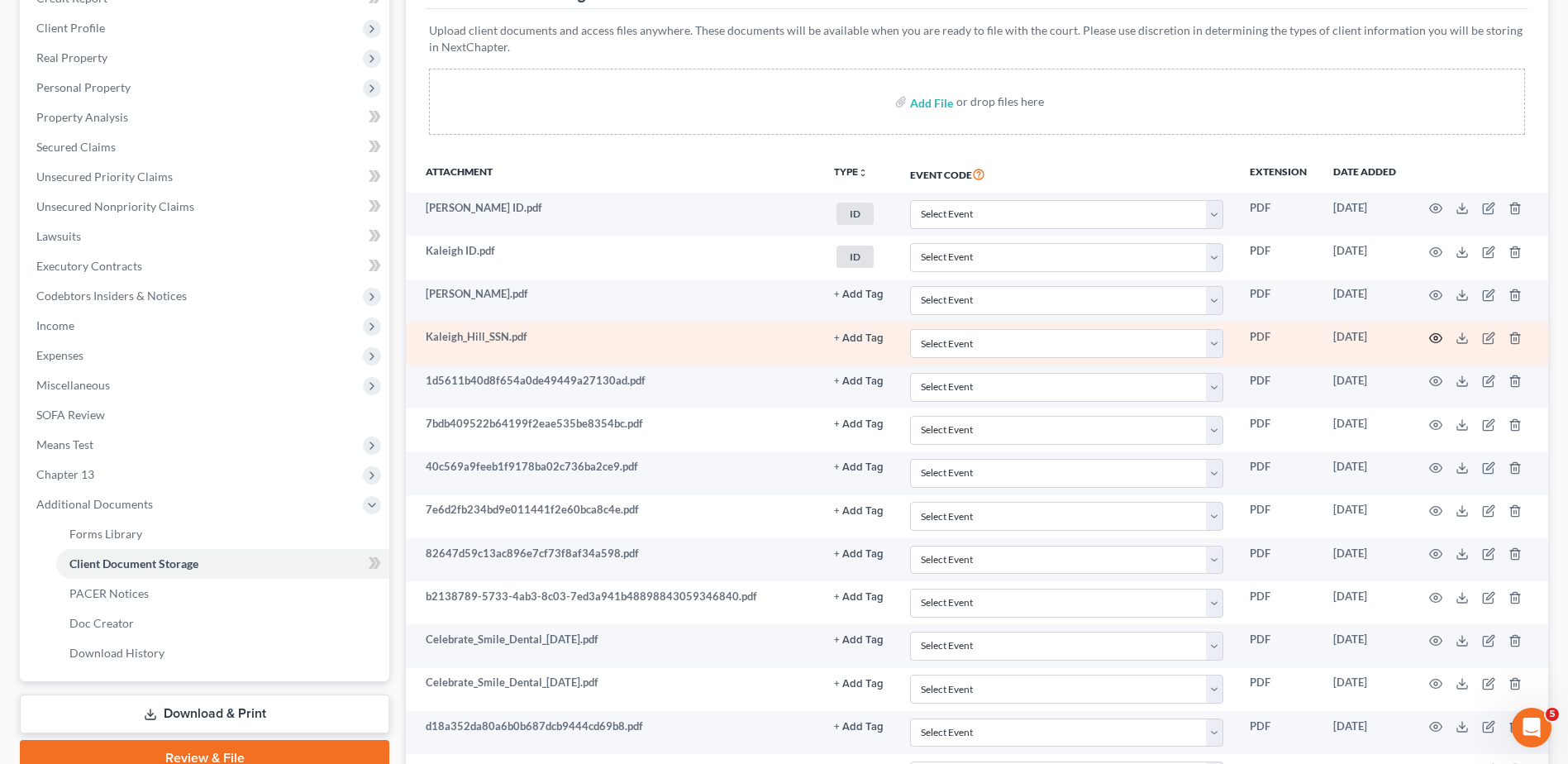
click at [1436, 335] on icon "button" at bounding box center [1435, 337] width 13 height 13
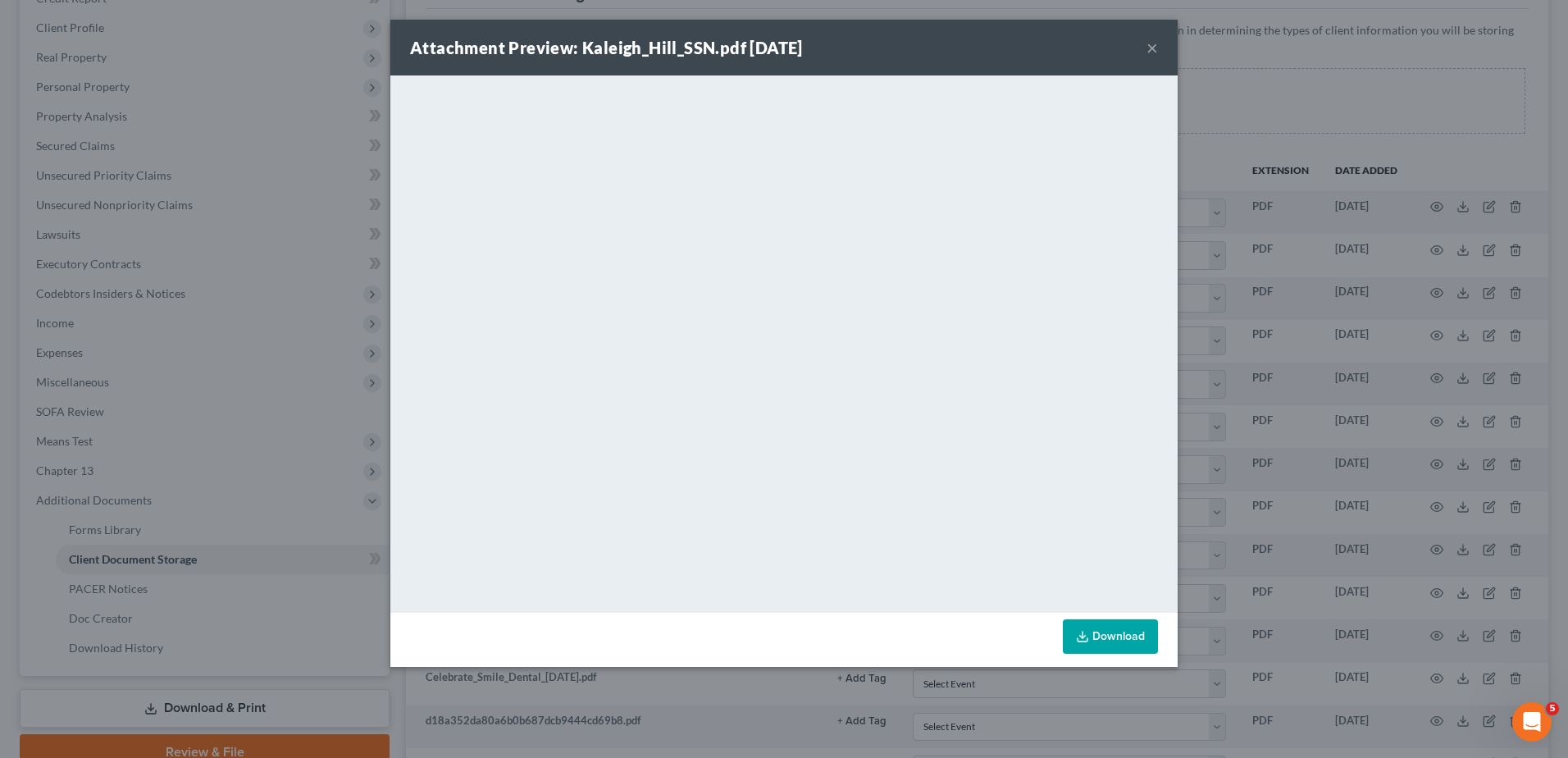
click at [1151, 48] on button "×" at bounding box center [1153, 47] width 12 height 20
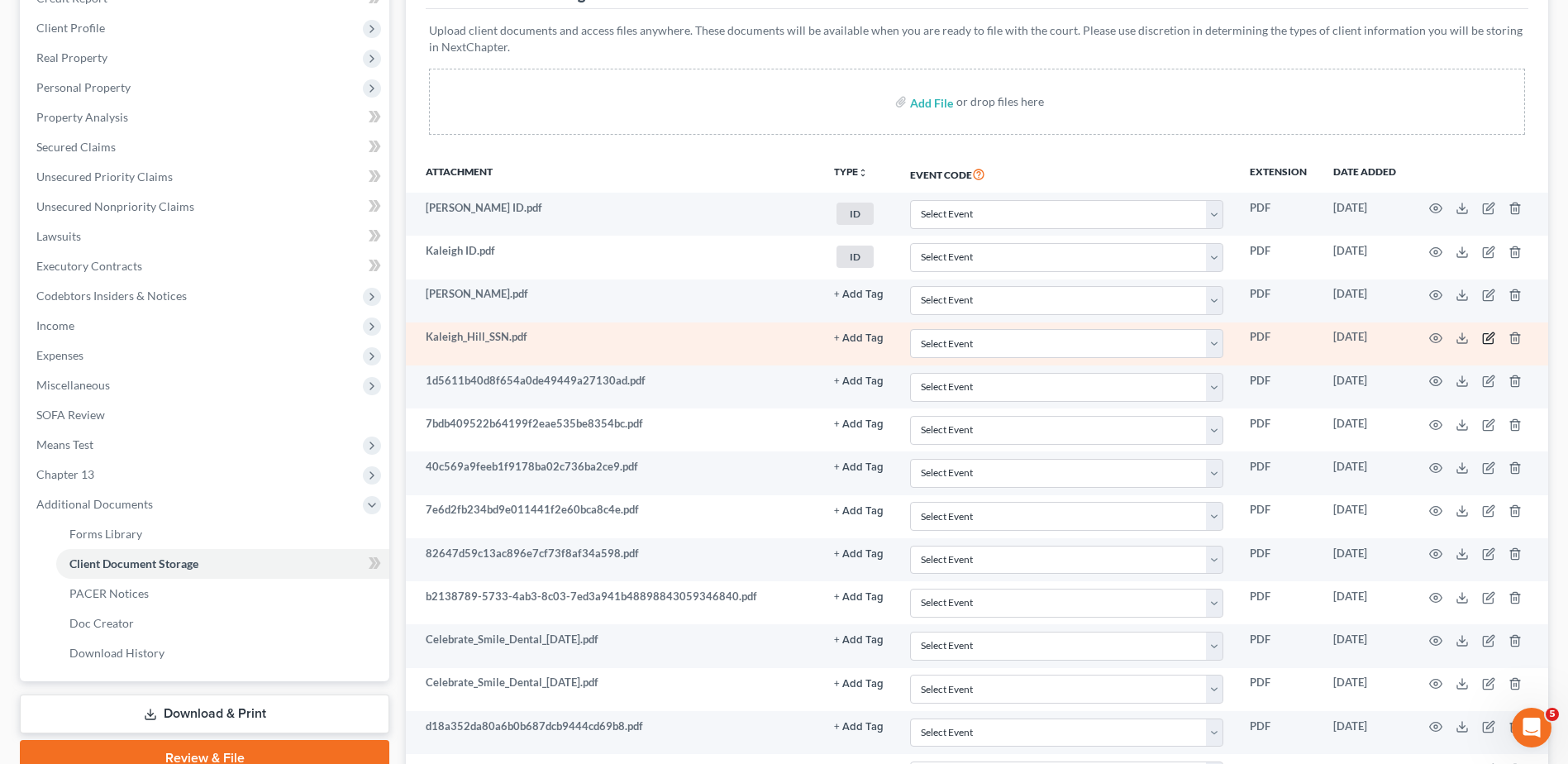
click at [1490, 333] on icon "button" at bounding box center [1488, 337] width 13 height 13
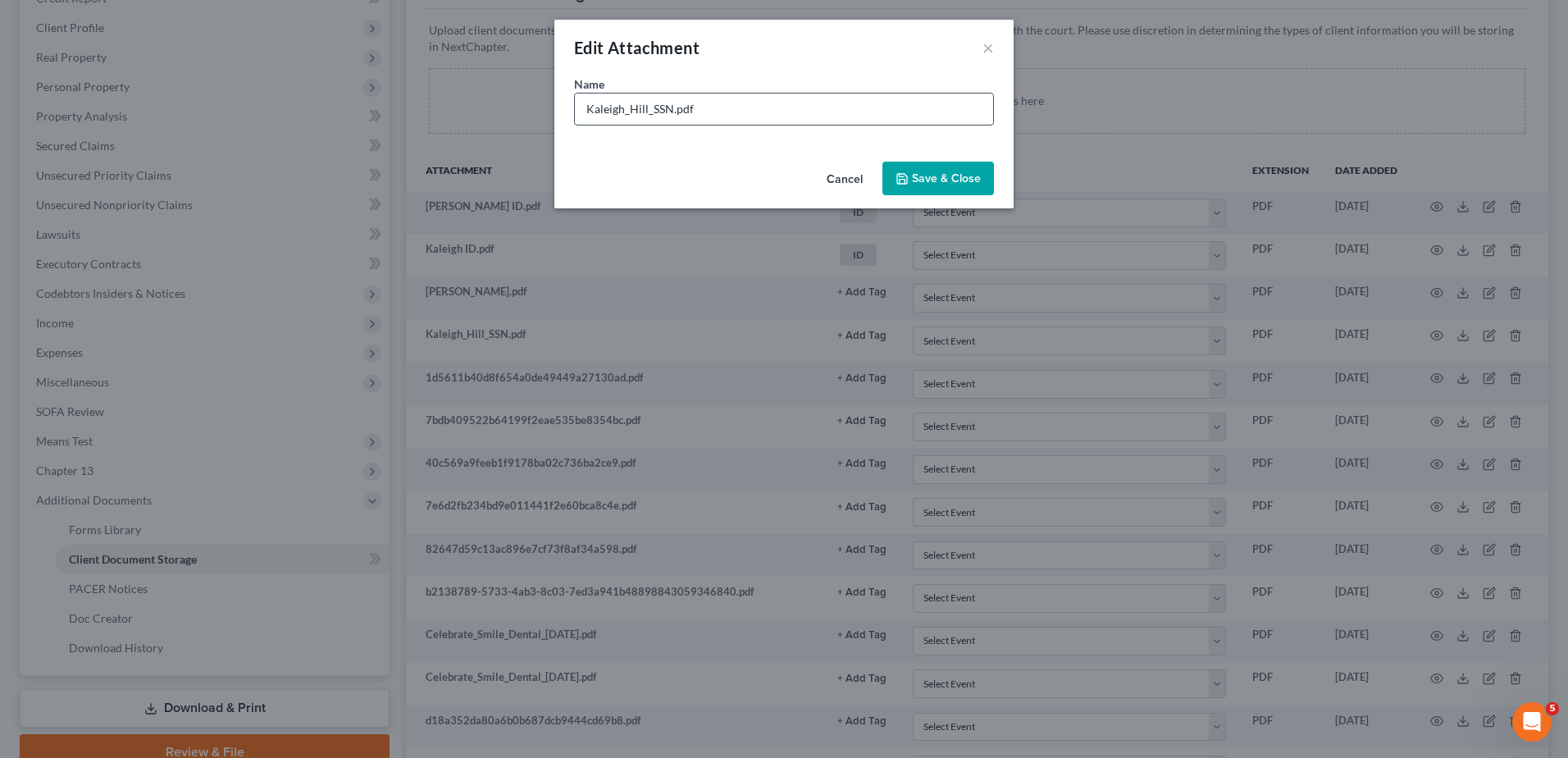
drag, startPoint x: 654, startPoint y: 111, endPoint x: 623, endPoint y: 111, distance: 31.0
click at [623, 111] on input "Kaleigh_Hill_SSN.pdf" at bounding box center [784, 109] width 418 height 32
type input "Kaleigh SSN.pdf"
click at [923, 171] on span "Save & Close" at bounding box center [947, 178] width 69 height 14
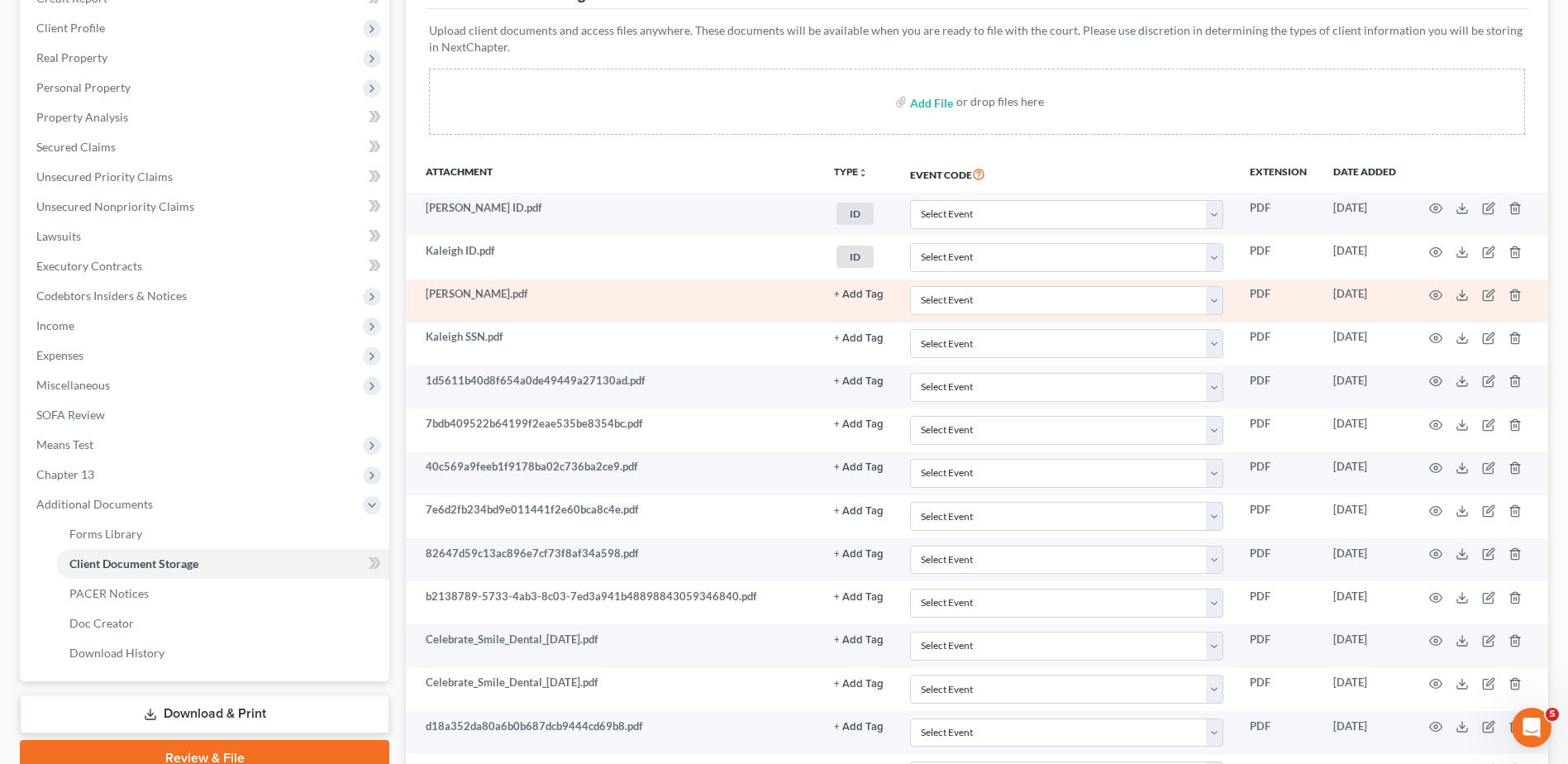
click at [857, 294] on button "+ Add Tag" at bounding box center [859, 295] width 50 height 11
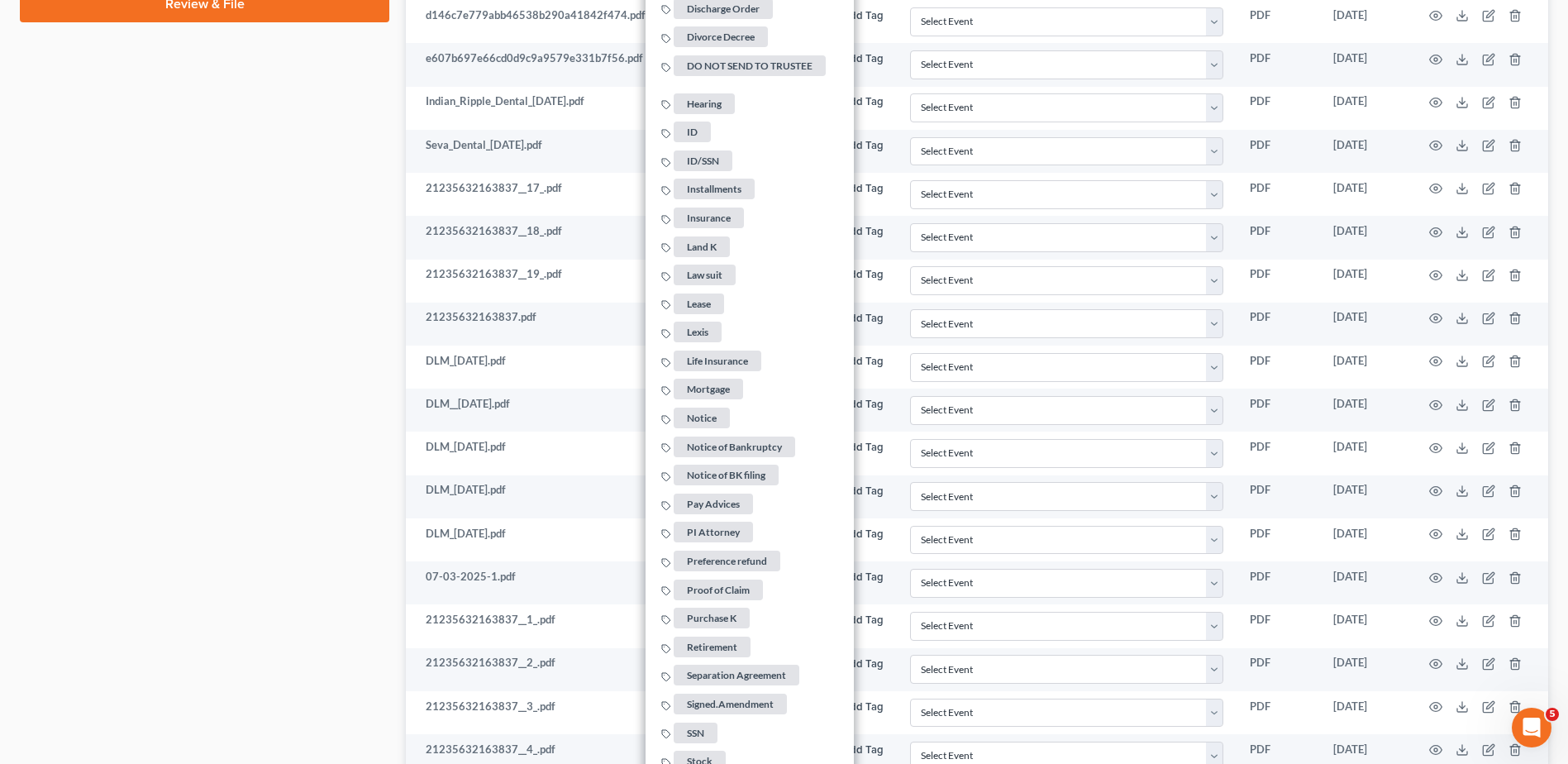
scroll to position [1158, 0]
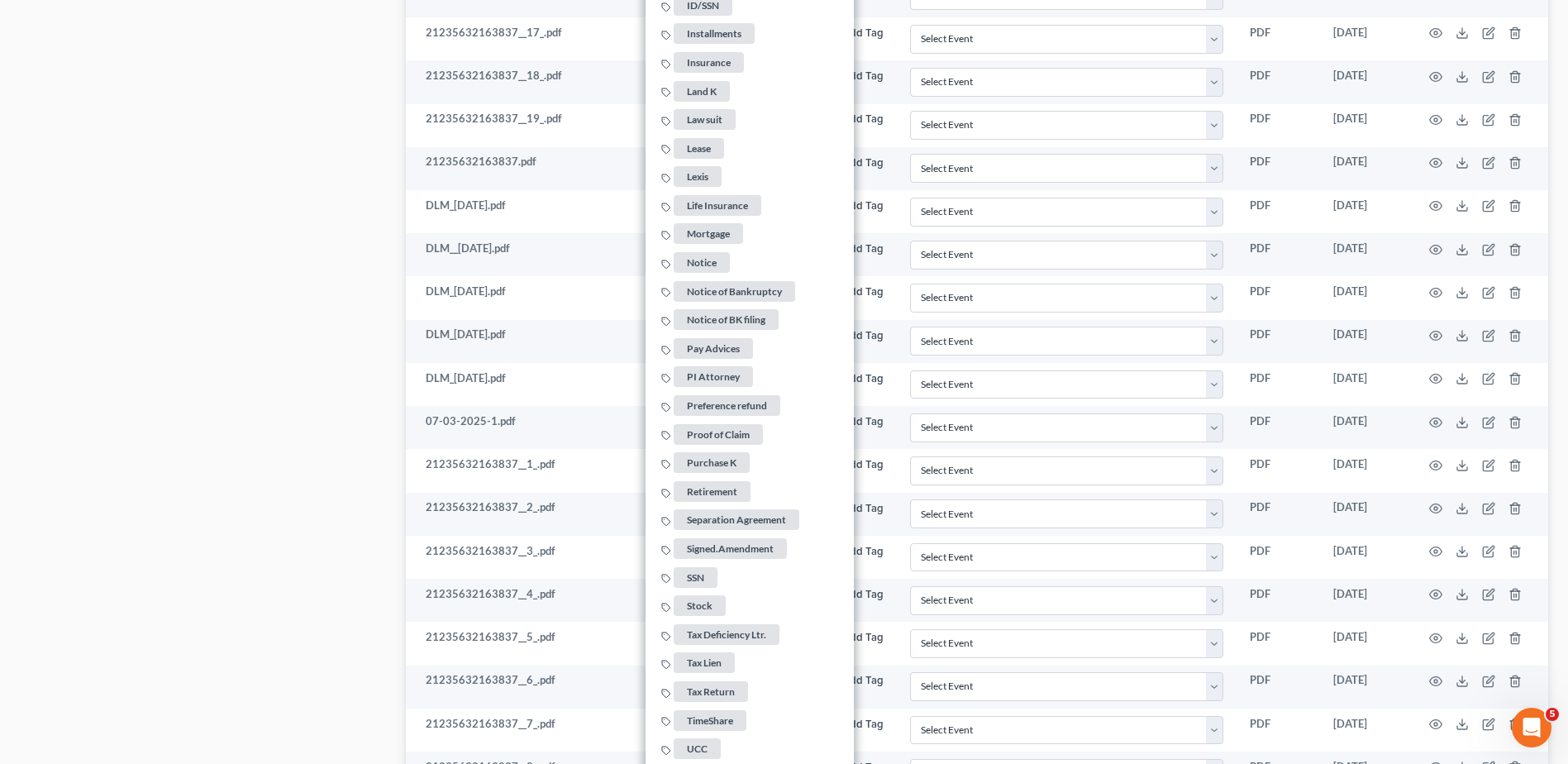
click at [691, 568] on span "SSN" at bounding box center [695, 577] width 44 height 21
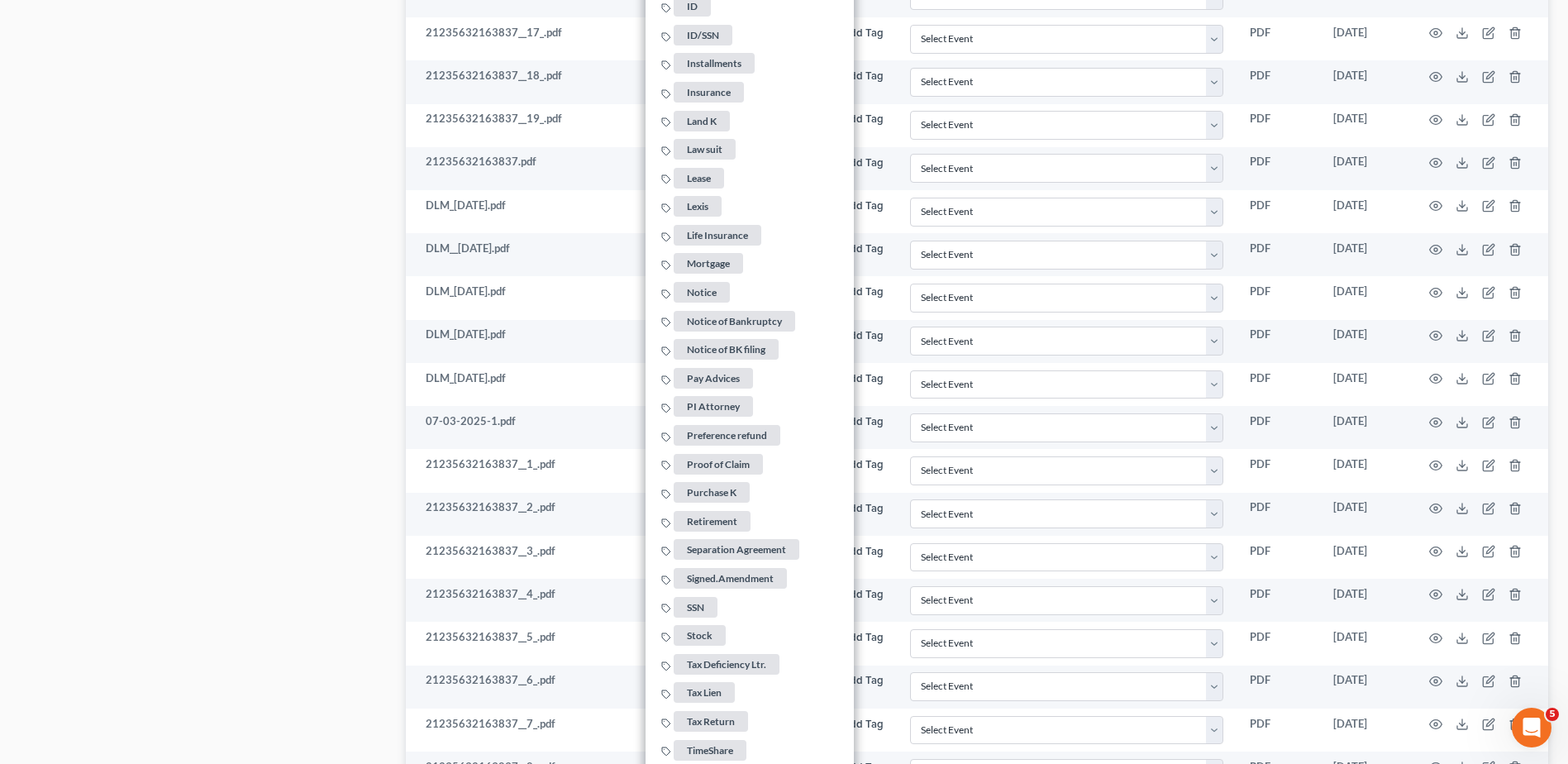
click at [303, 468] on div "Case Dashboard Payments Invoices Payments Payments Credit Report Client Profile" at bounding box center [204, 470] width 386 height 2940
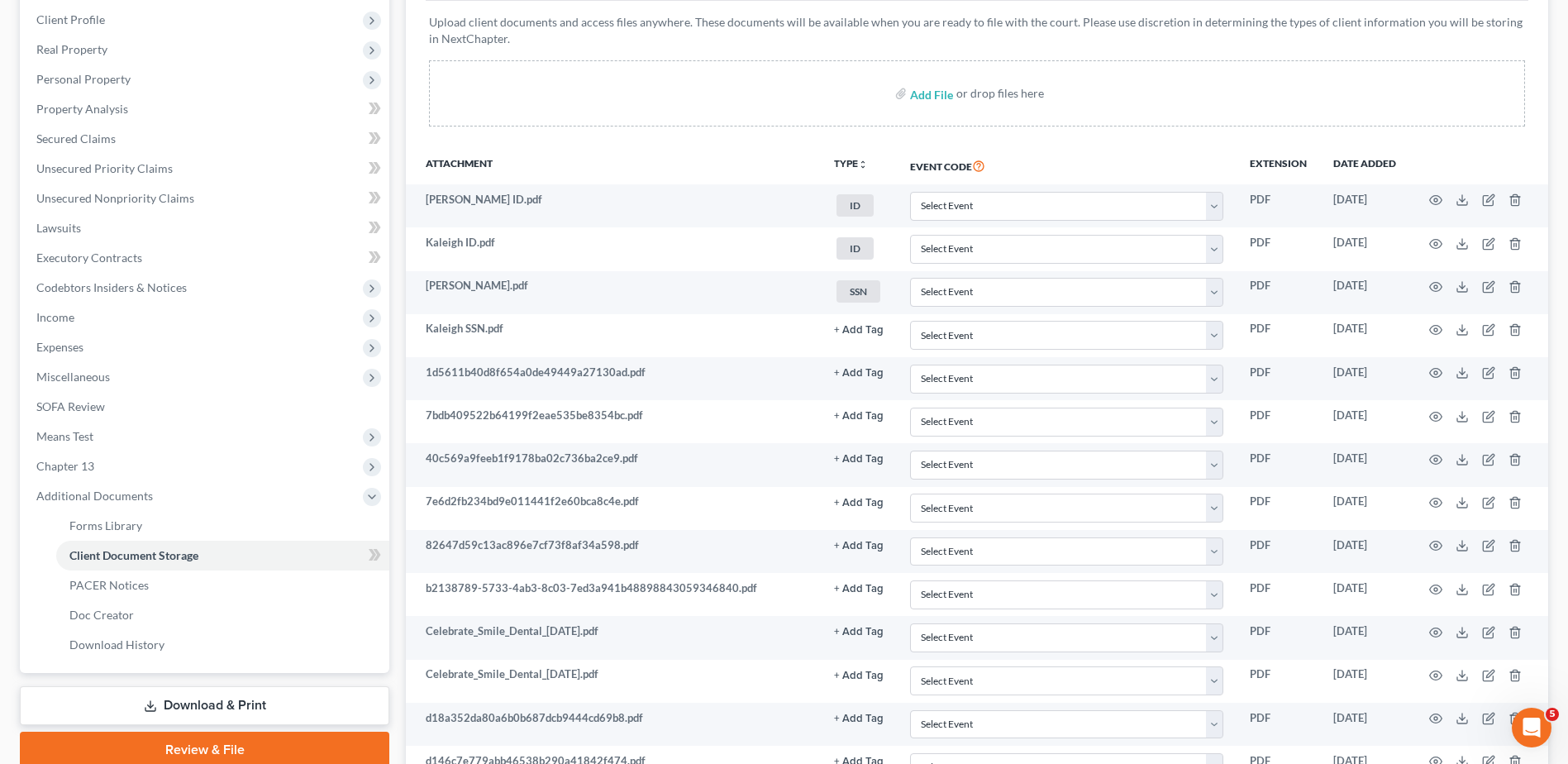
scroll to position [248, 0]
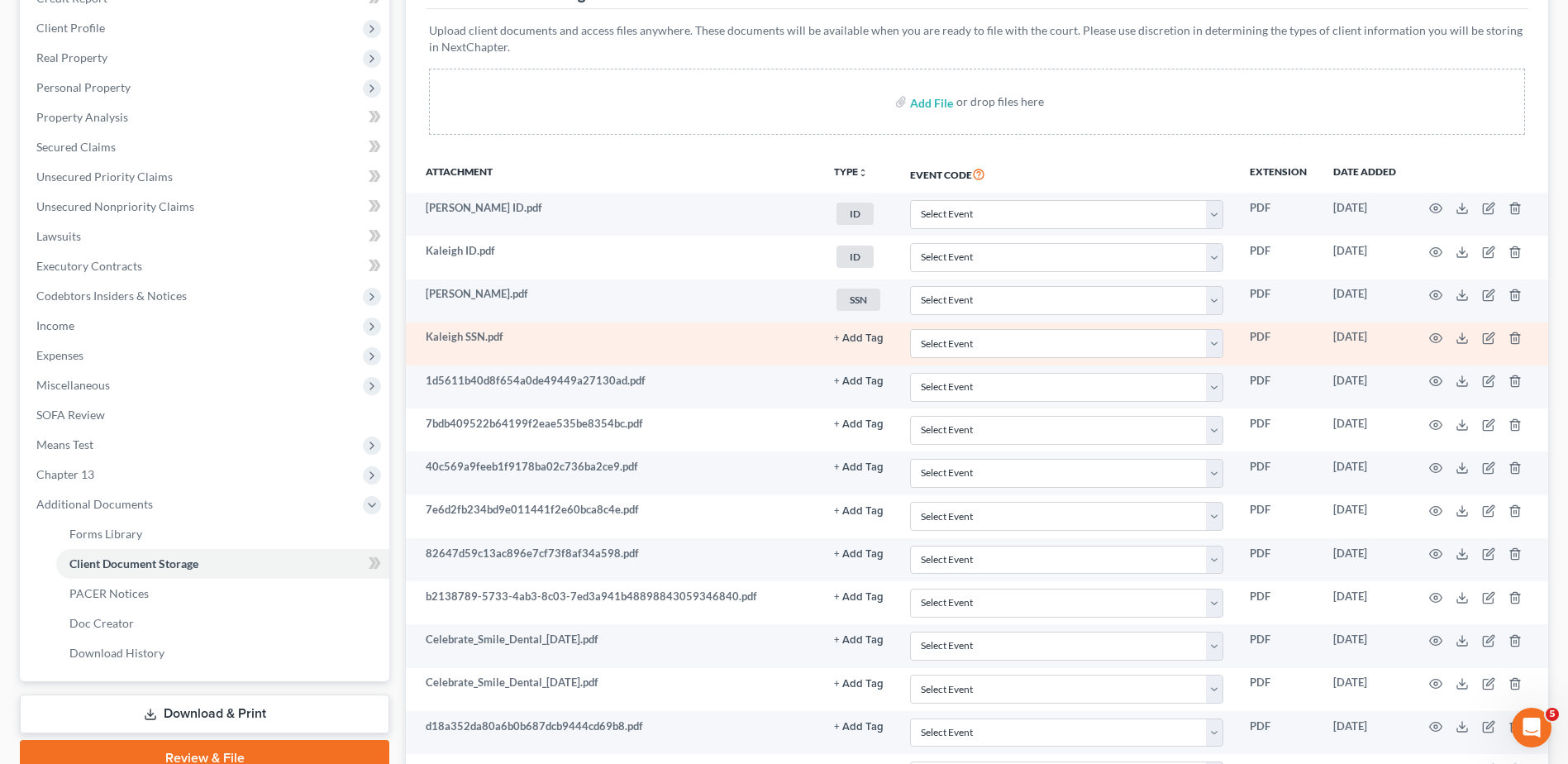
click at [859, 336] on button "+ Add Tag" at bounding box center [859, 338] width 50 height 11
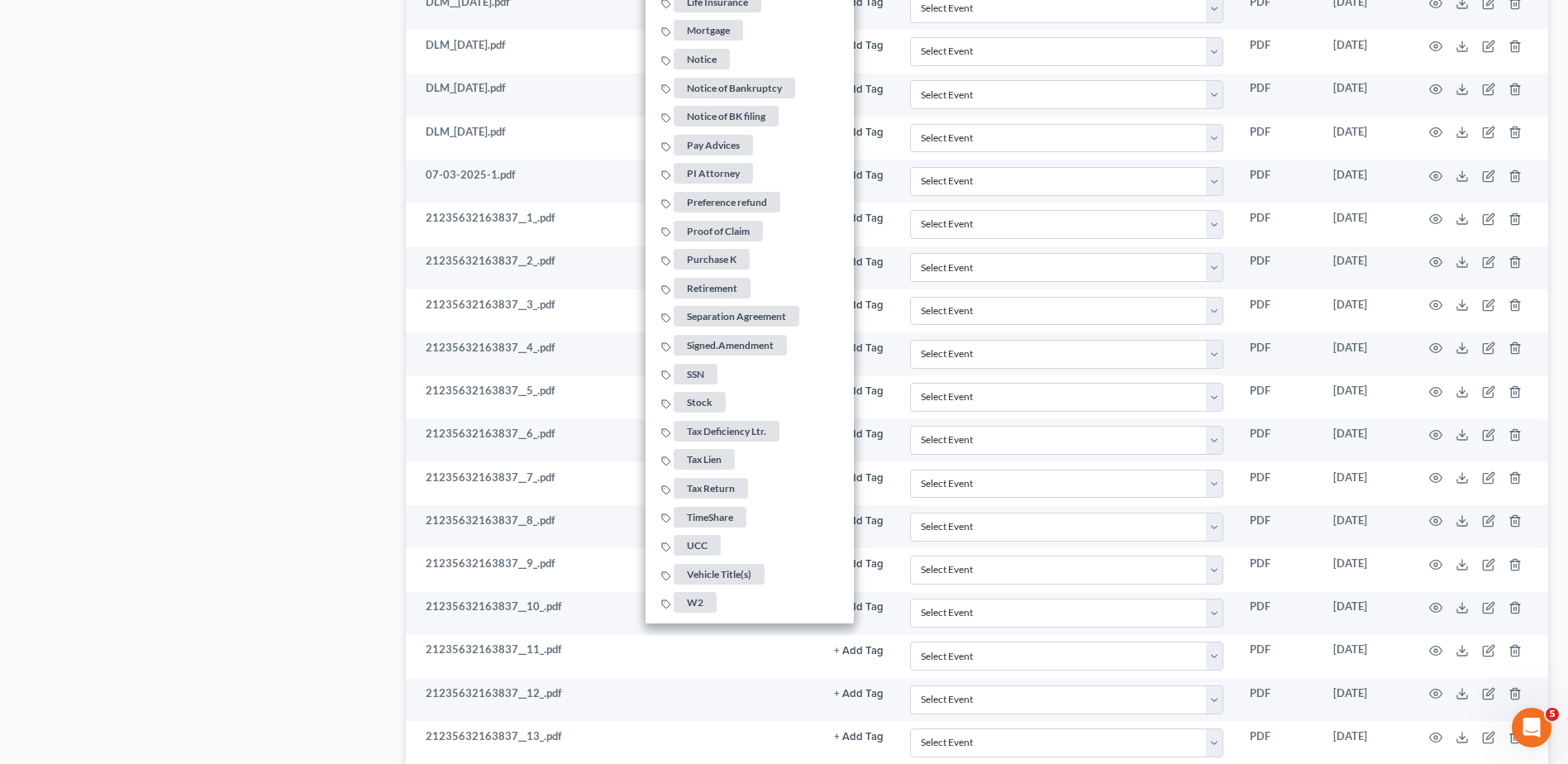
scroll to position [1406, 0]
click at [705, 362] on span "SSN" at bounding box center [695, 372] width 44 height 21
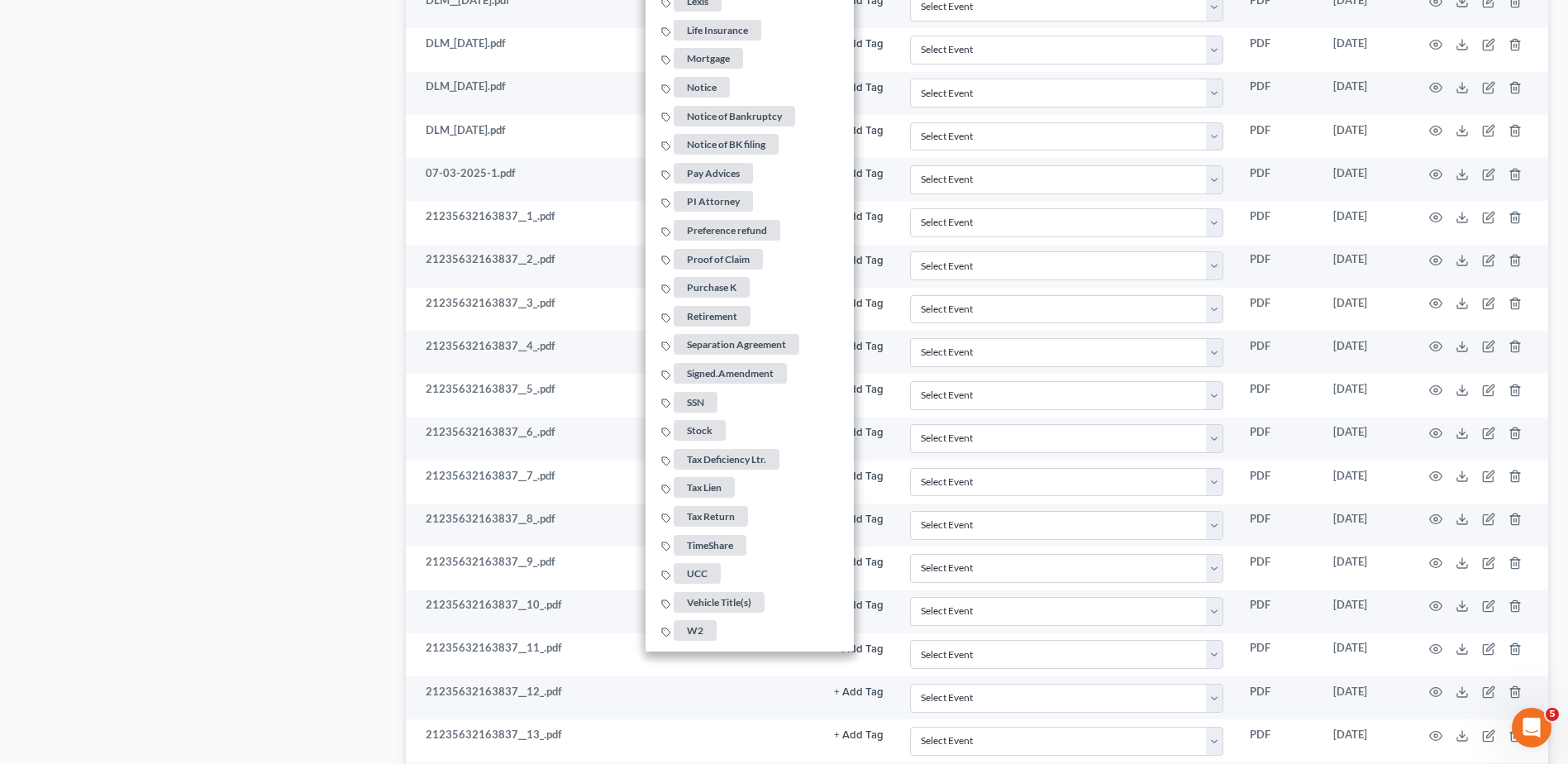
click at [116, 368] on div "Case Dashboard Payments Invoices Payments Payments Credit Report Client Profile" at bounding box center [204, 222] width 386 height 2940
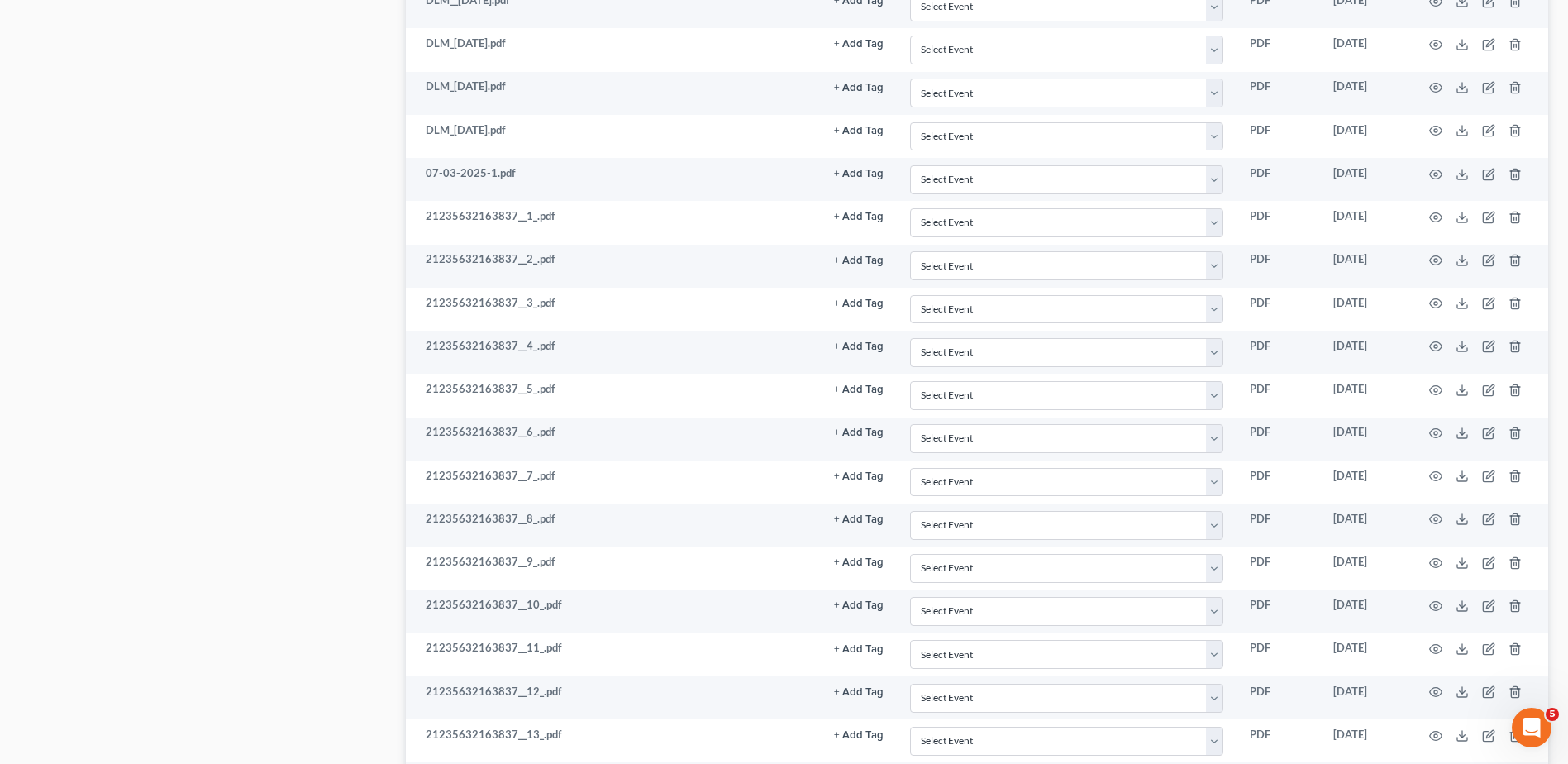
scroll to position [248, 0]
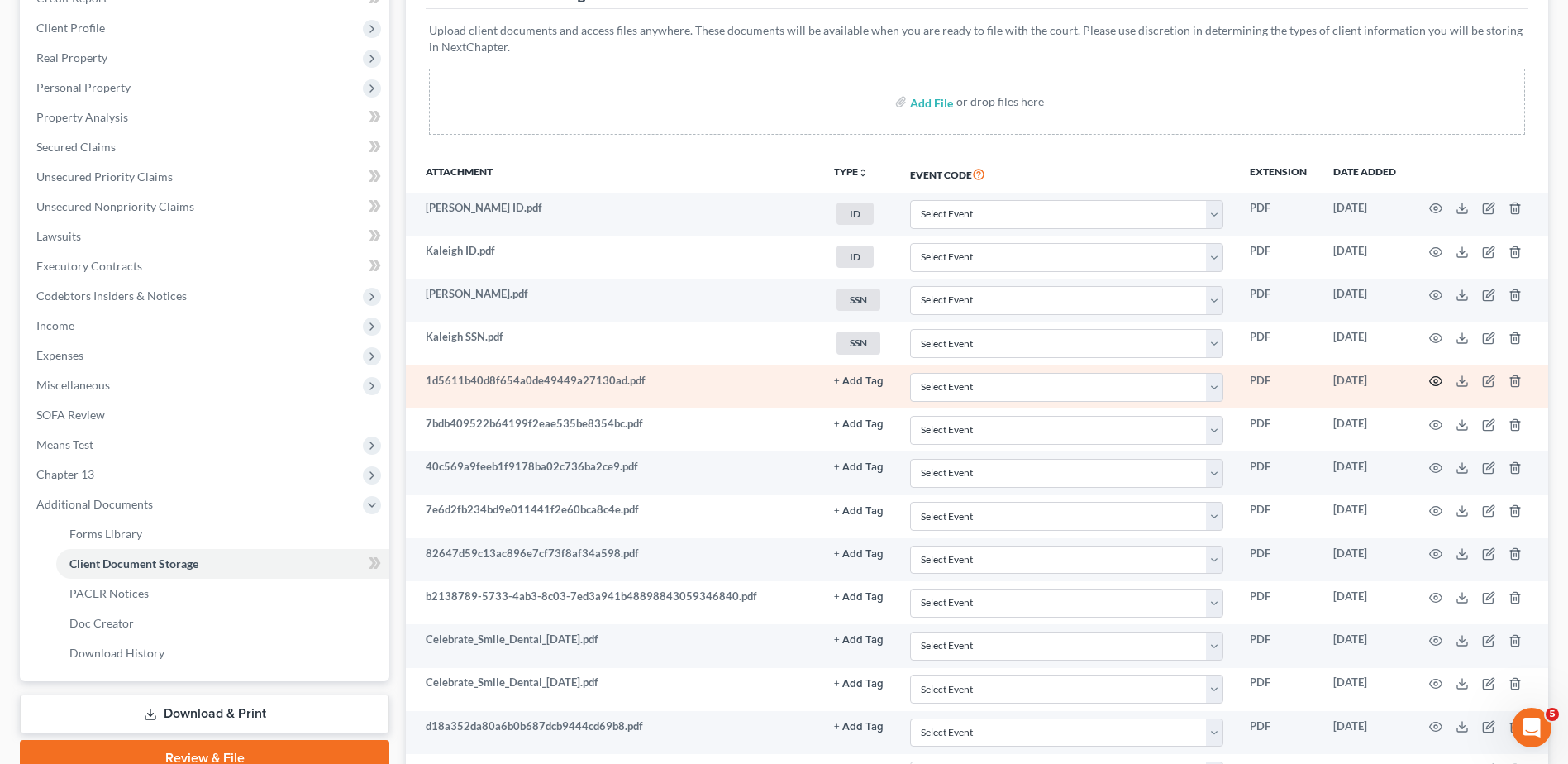
click at [1434, 379] on icon "button" at bounding box center [1435, 381] width 13 height 13
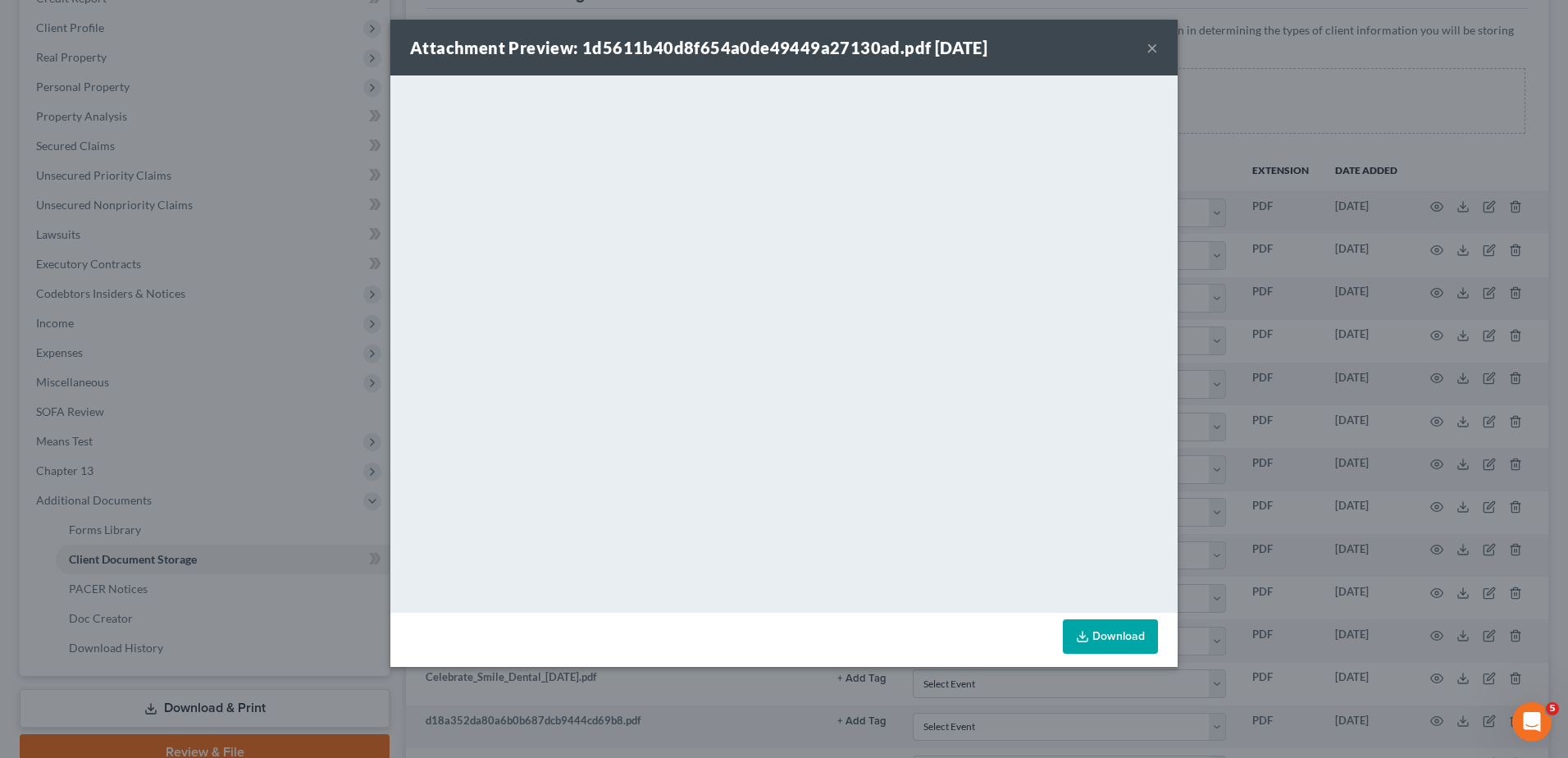
click at [1150, 45] on button "×" at bounding box center [1153, 47] width 12 height 20
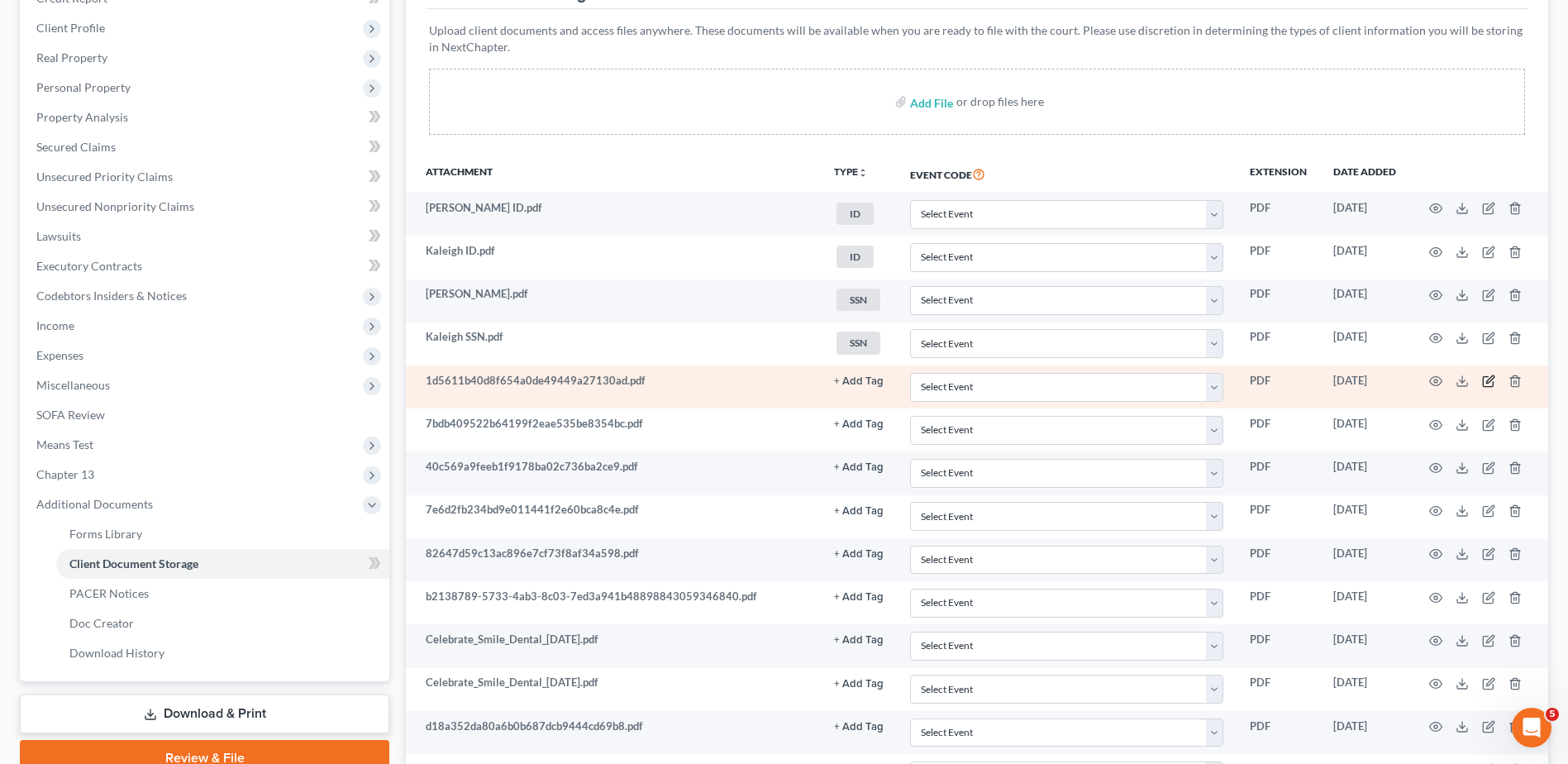
click at [1487, 380] on icon "button" at bounding box center [1488, 381] width 13 height 13
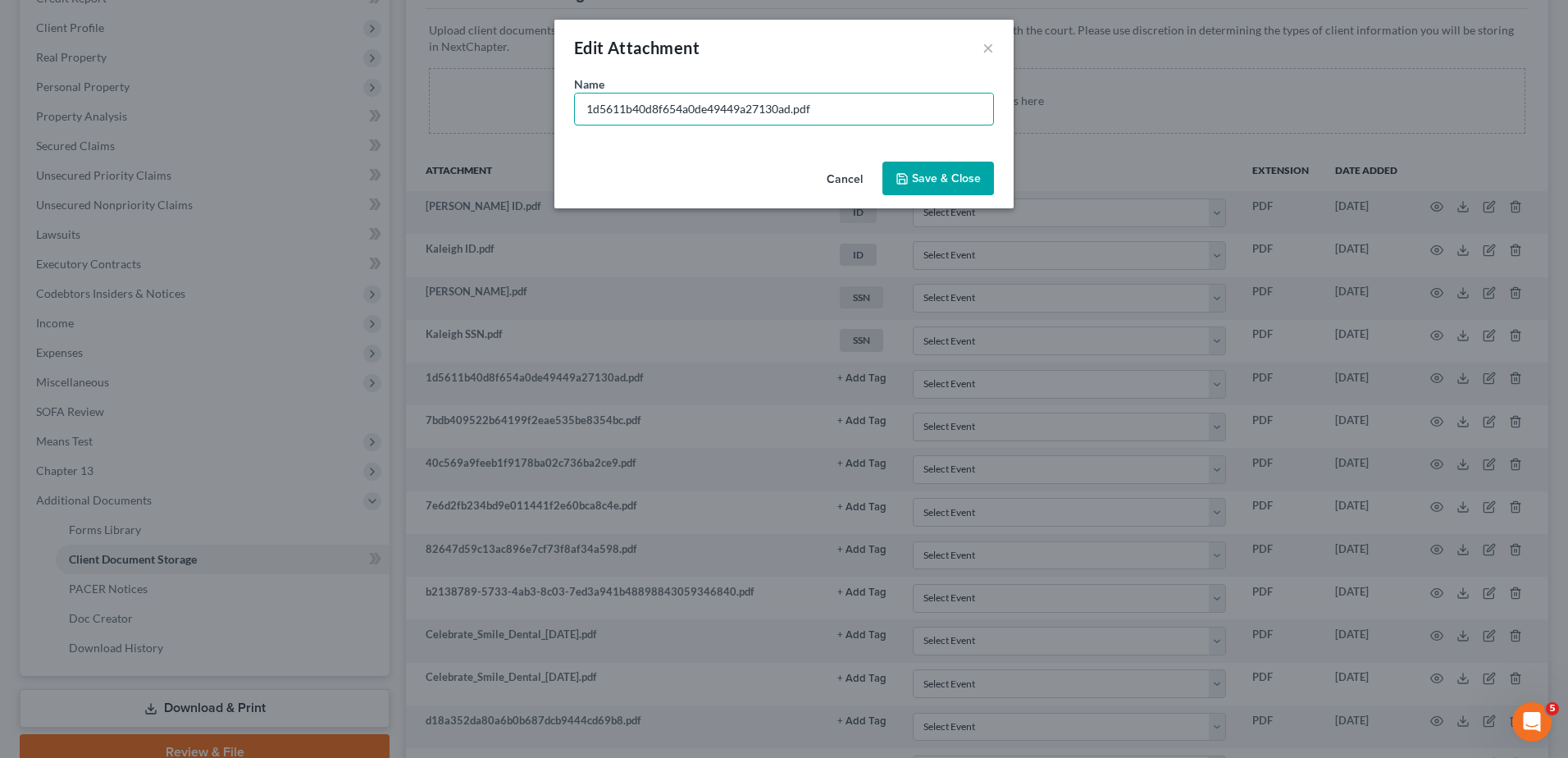
drag, startPoint x: 791, startPoint y: 110, endPoint x: 401, endPoint y: 116, distance: 390.0
click at [407, 123] on div "Edit Attachment × Name * 1d5611b40d8f654a0de49449a27130ad.pdf Cancel Save & Clo…" at bounding box center [784, 379] width 1568 height 758
type input "K 2.26 to 3.9.pdf"
click at [946, 183] on span "Save & Close" at bounding box center [947, 178] width 69 height 14
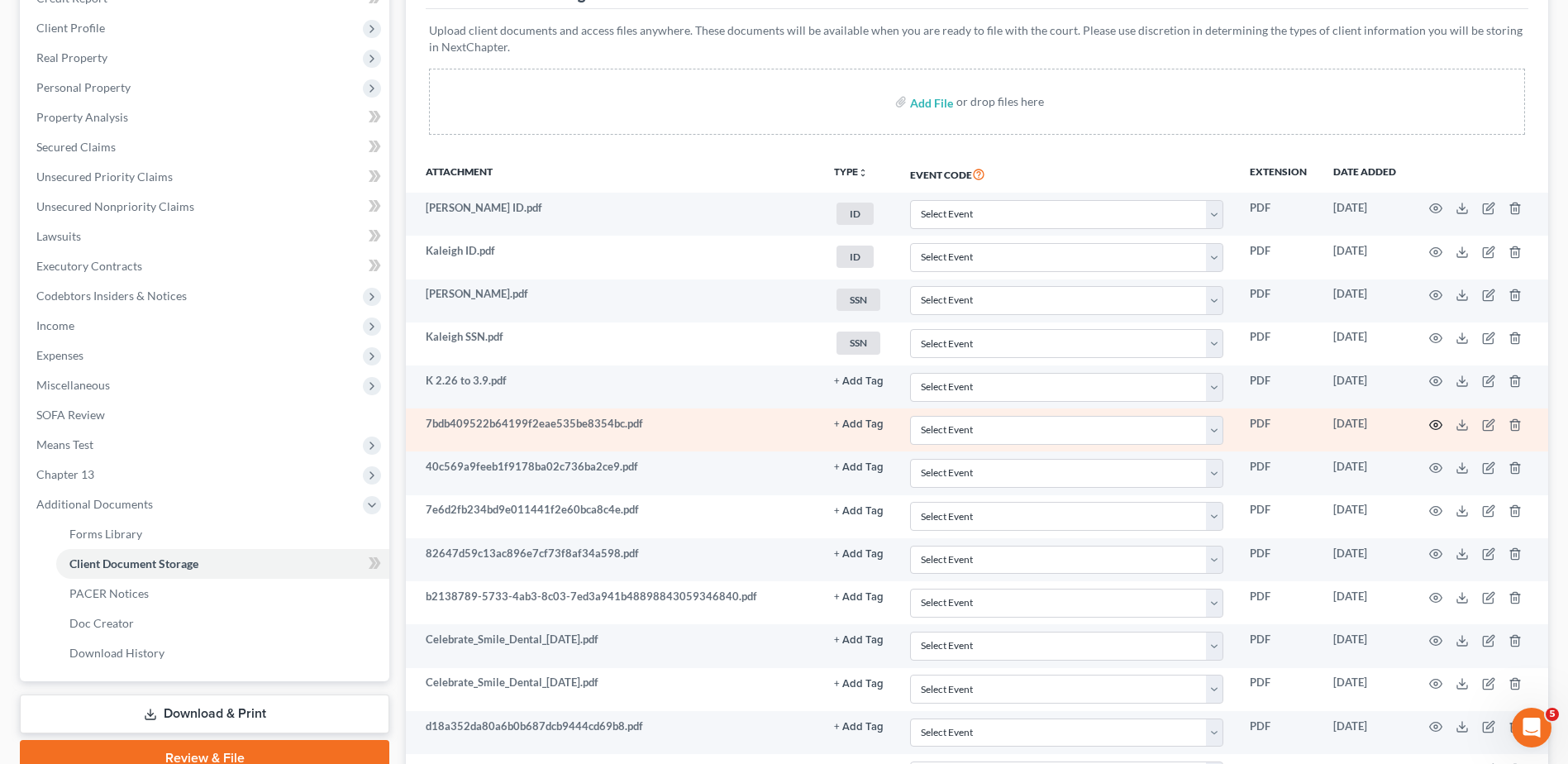
click at [1436, 422] on icon "button" at bounding box center [1435, 425] width 13 height 13
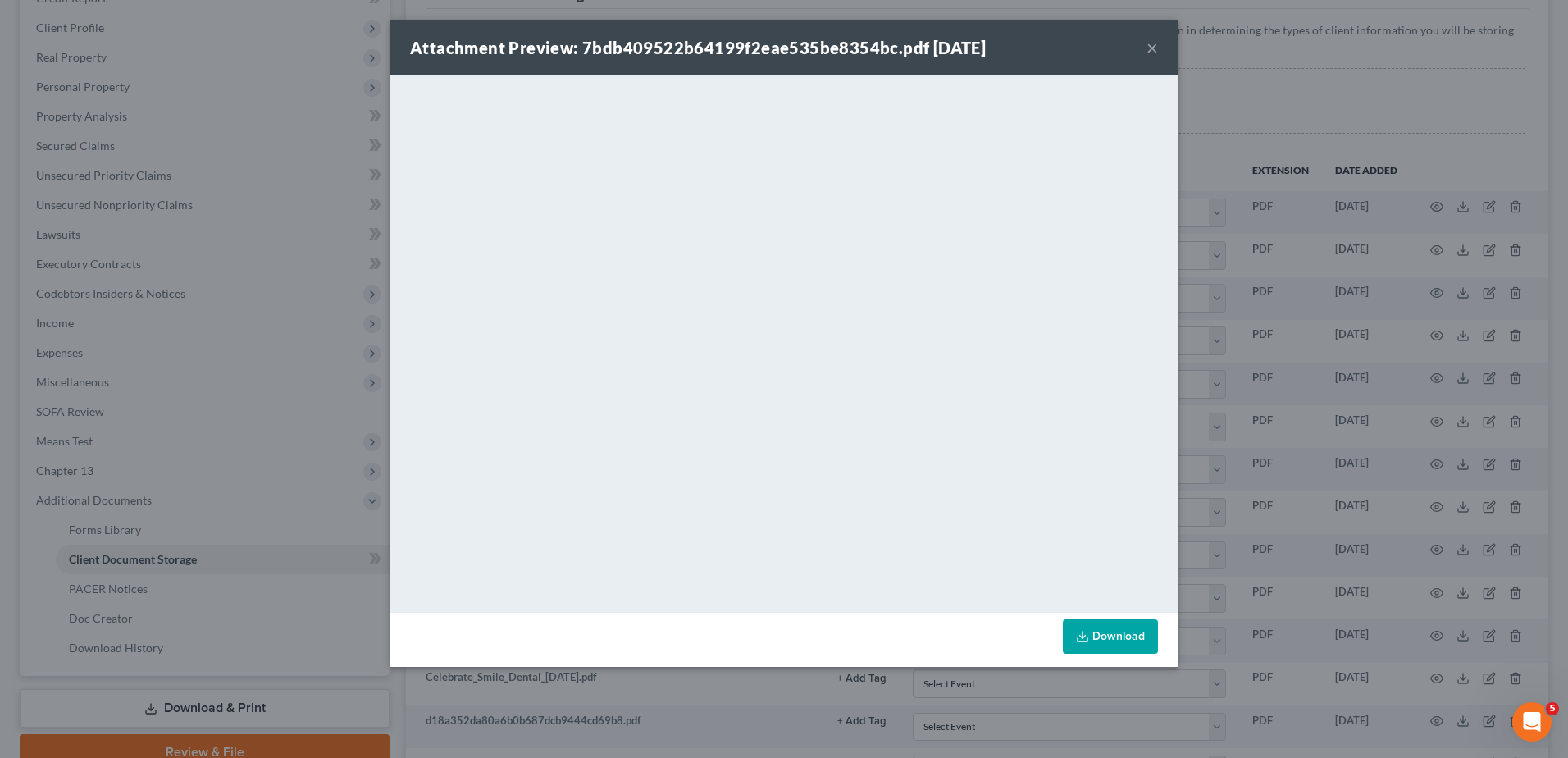
click at [1153, 47] on button "×" at bounding box center [1153, 47] width 12 height 20
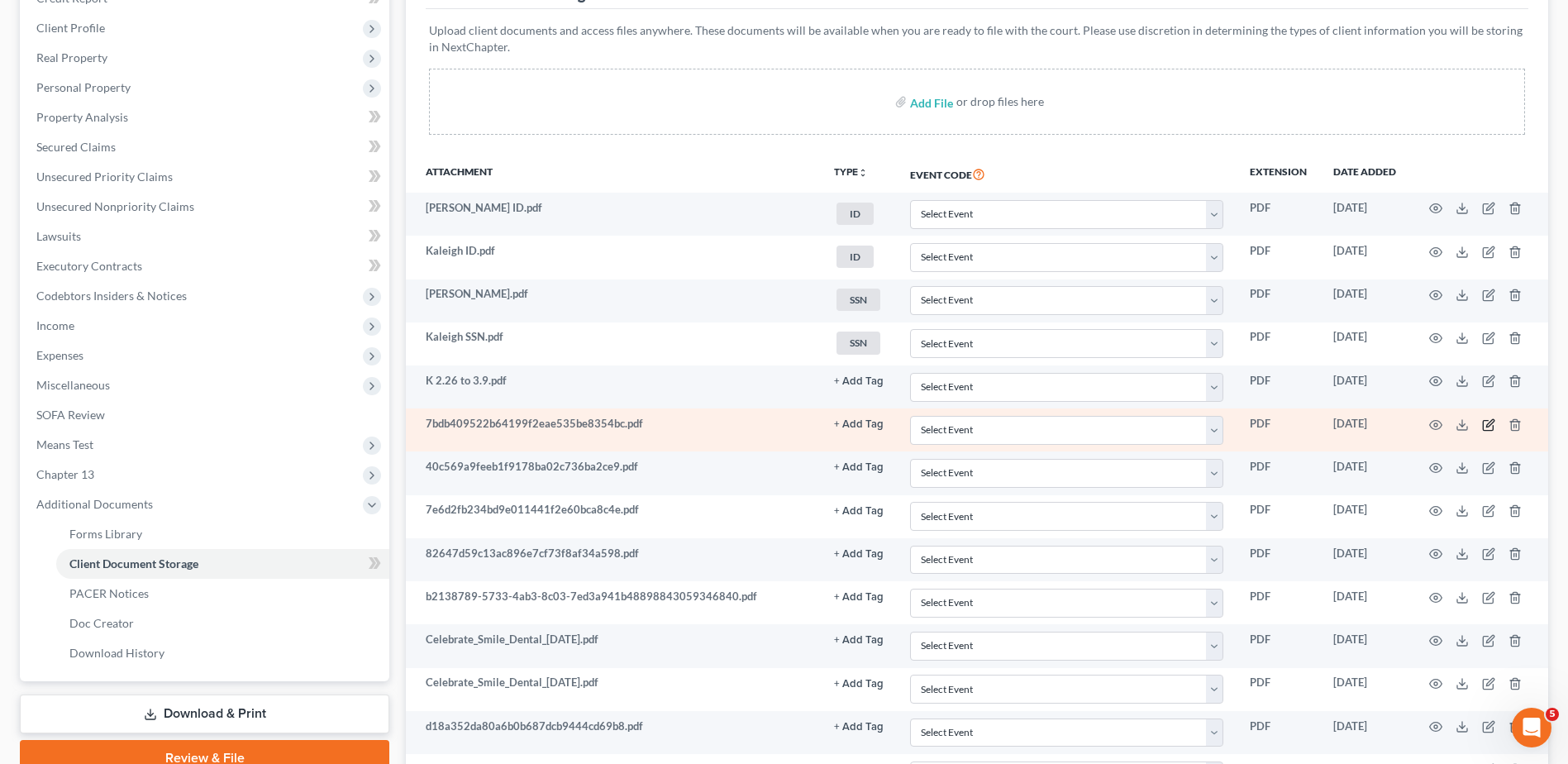
click at [1486, 420] on icon "button" at bounding box center [1488, 425] width 13 height 13
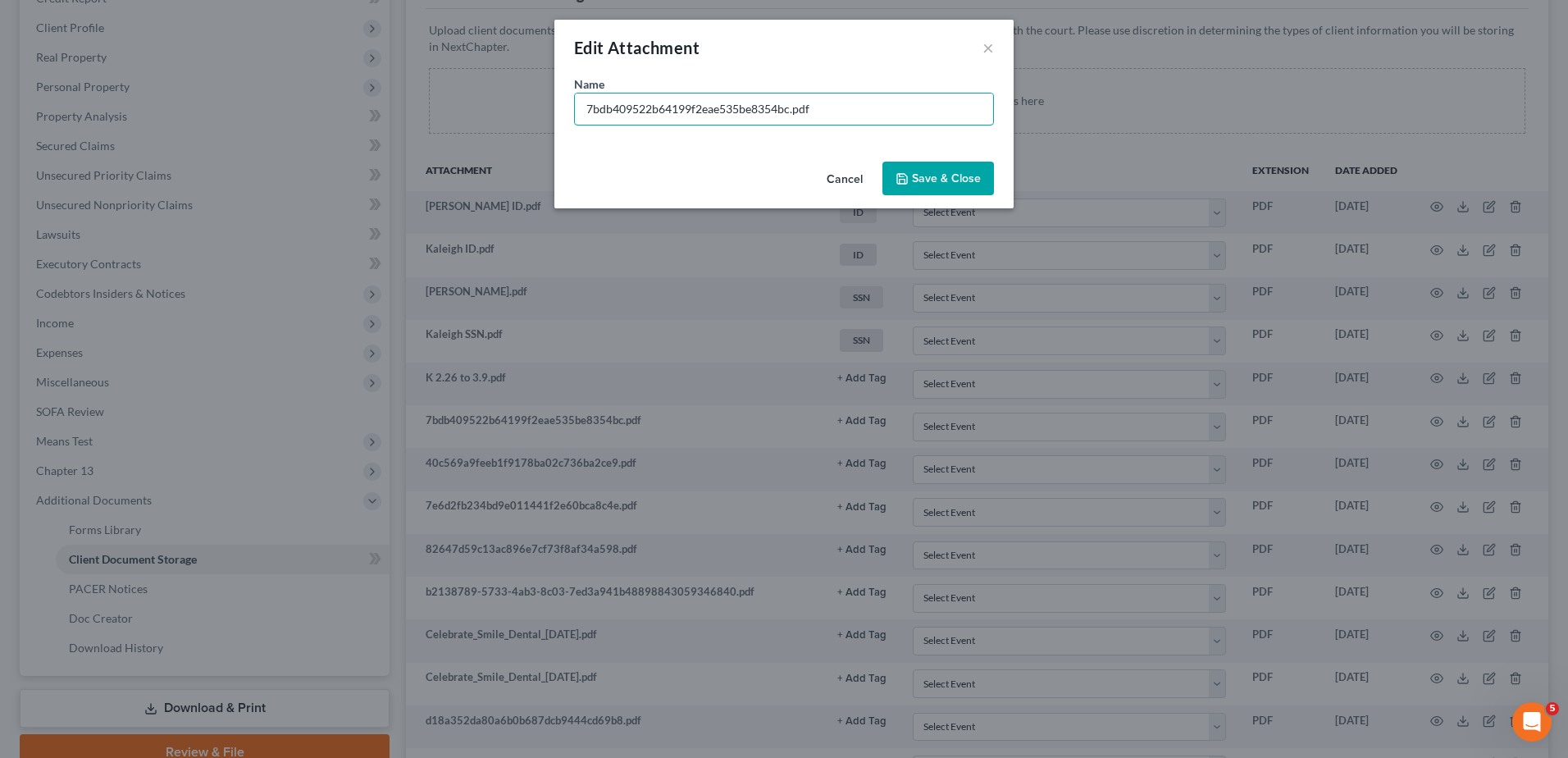
drag, startPoint x: 790, startPoint y: 108, endPoint x: 453, endPoint y: 127, distance: 337.5
click at [453, 127] on div "Edit Attachment × Name * 7bdb409522b64199f2eae535be8354bc.pdf Cancel Save & Clo…" at bounding box center [784, 379] width 1568 height 758
type input "K 4.26 to 5.9.pdf"
click at [933, 179] on span "Save & Close" at bounding box center [947, 178] width 69 height 14
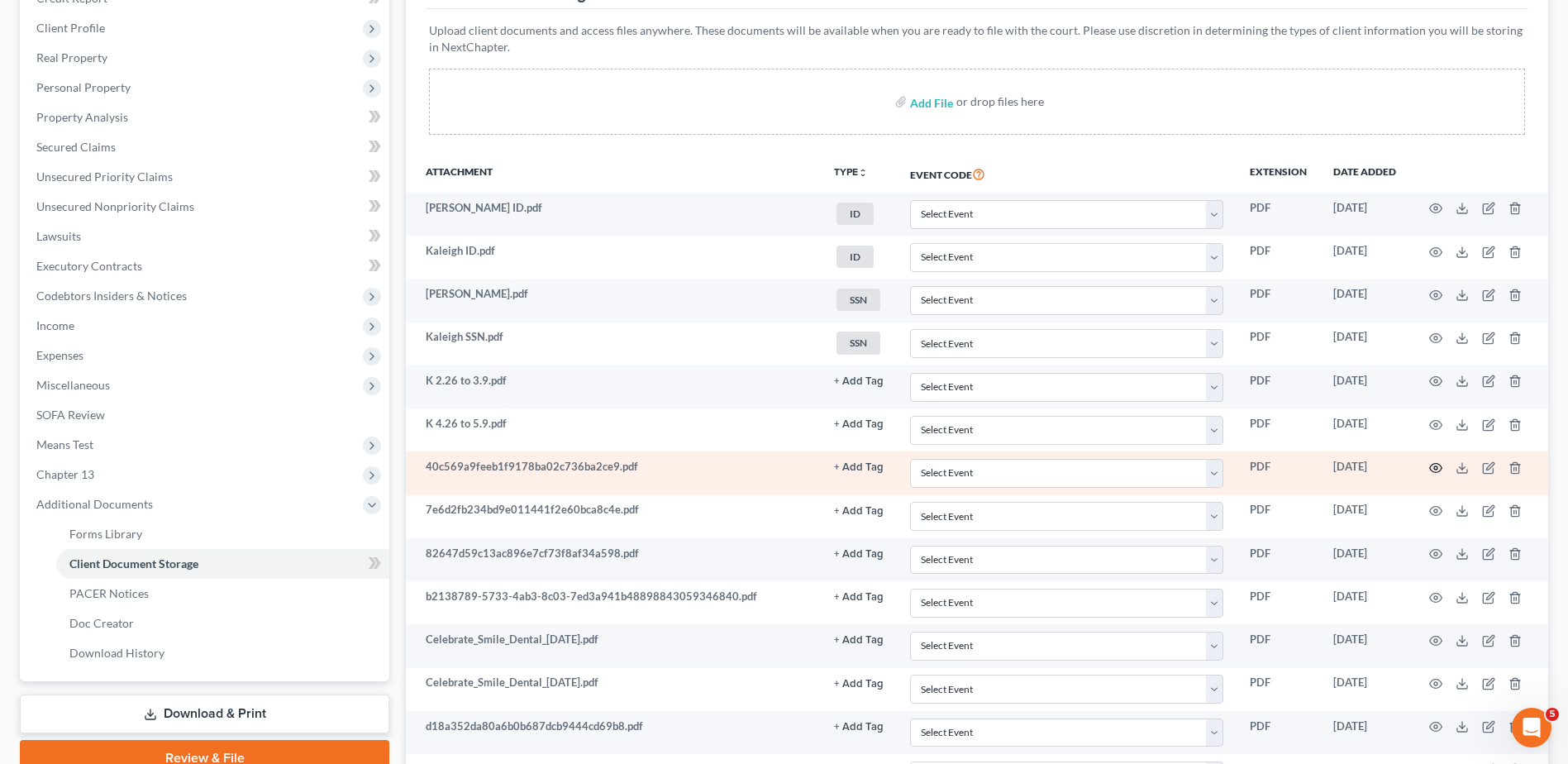
click at [1436, 467] on icon "button" at bounding box center [1435, 467] width 13 height 13
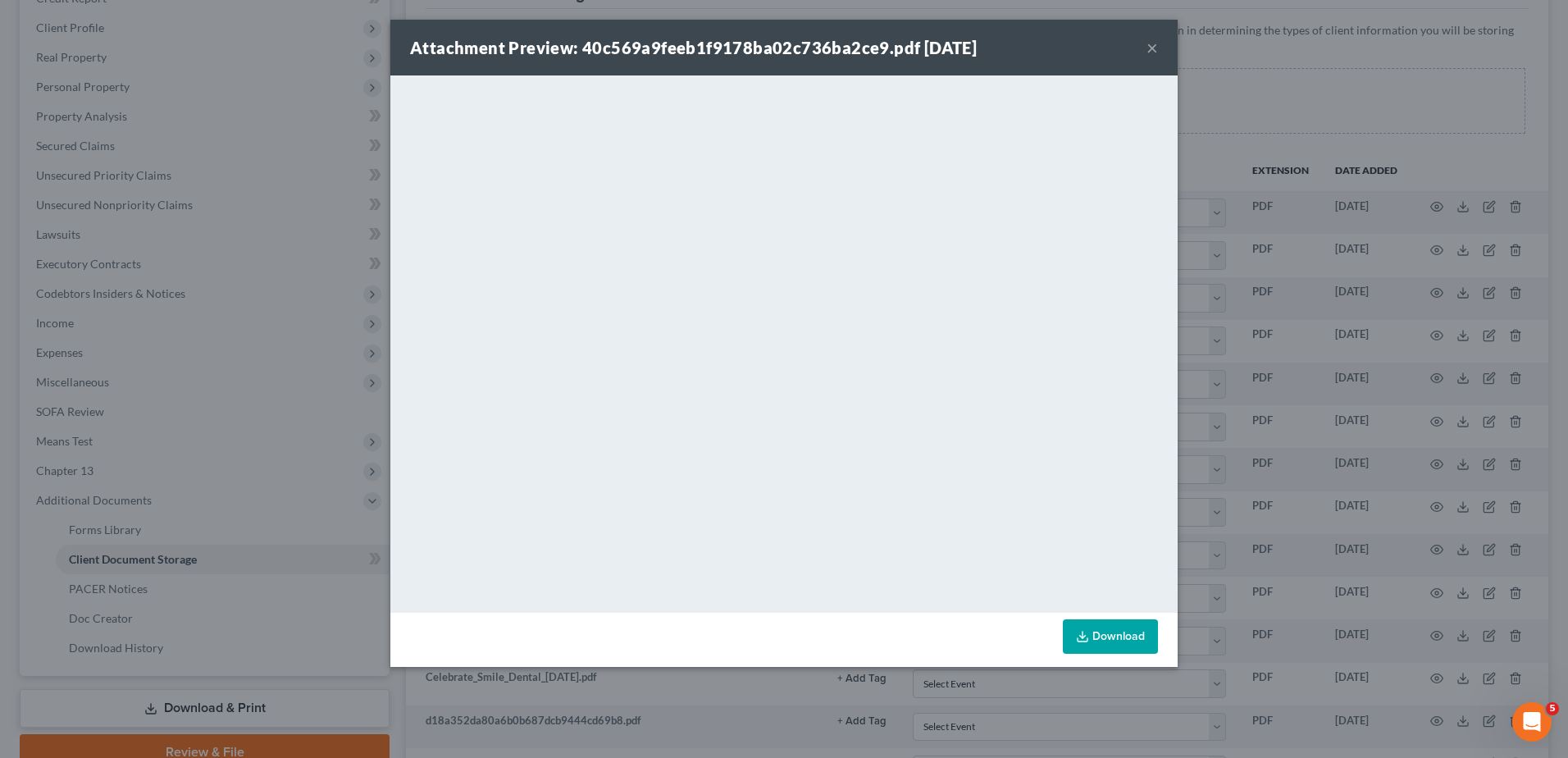
click at [1153, 50] on button "×" at bounding box center [1153, 47] width 12 height 20
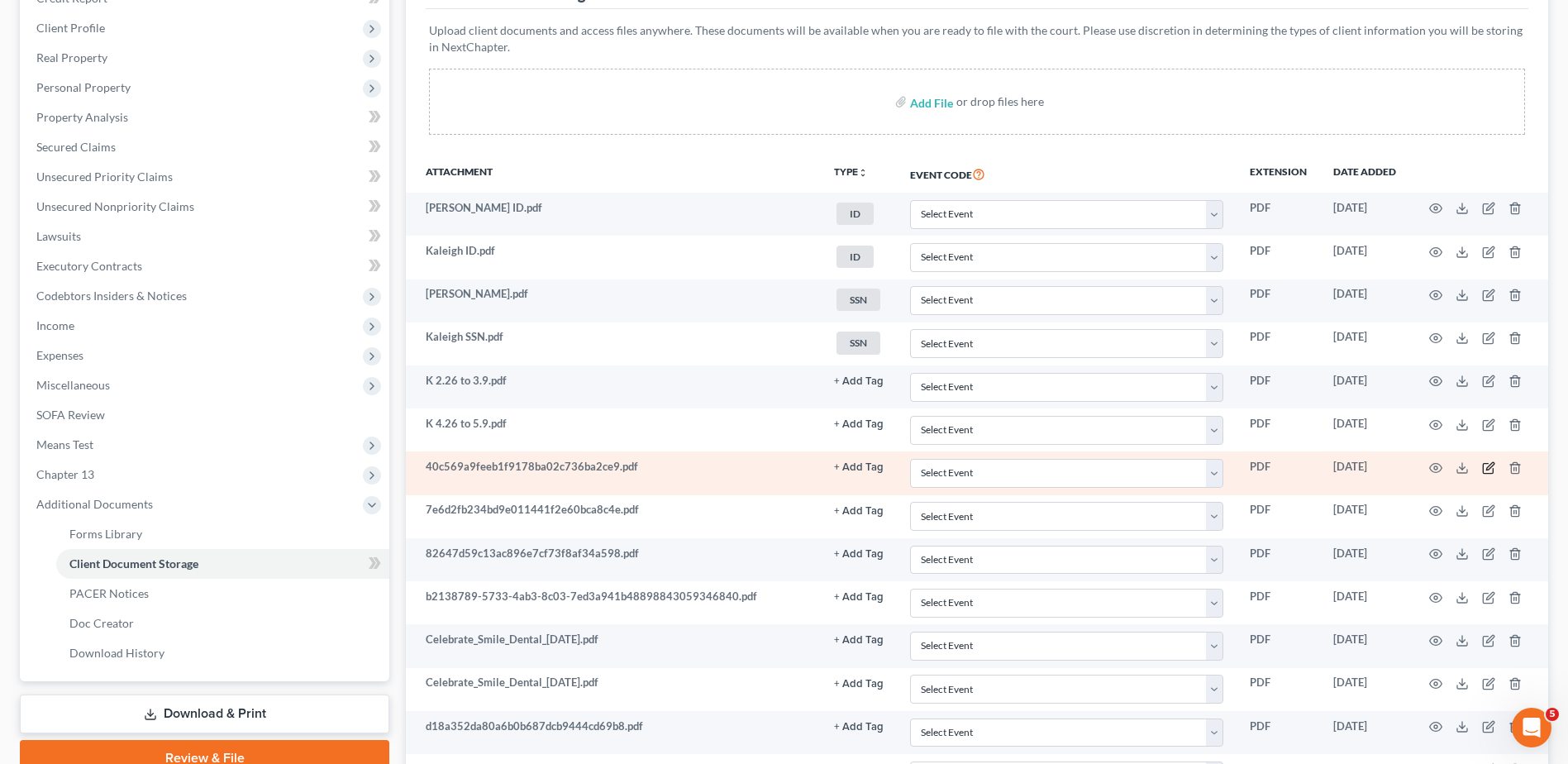
click at [1489, 464] on icon "button" at bounding box center [1488, 467] width 13 height 13
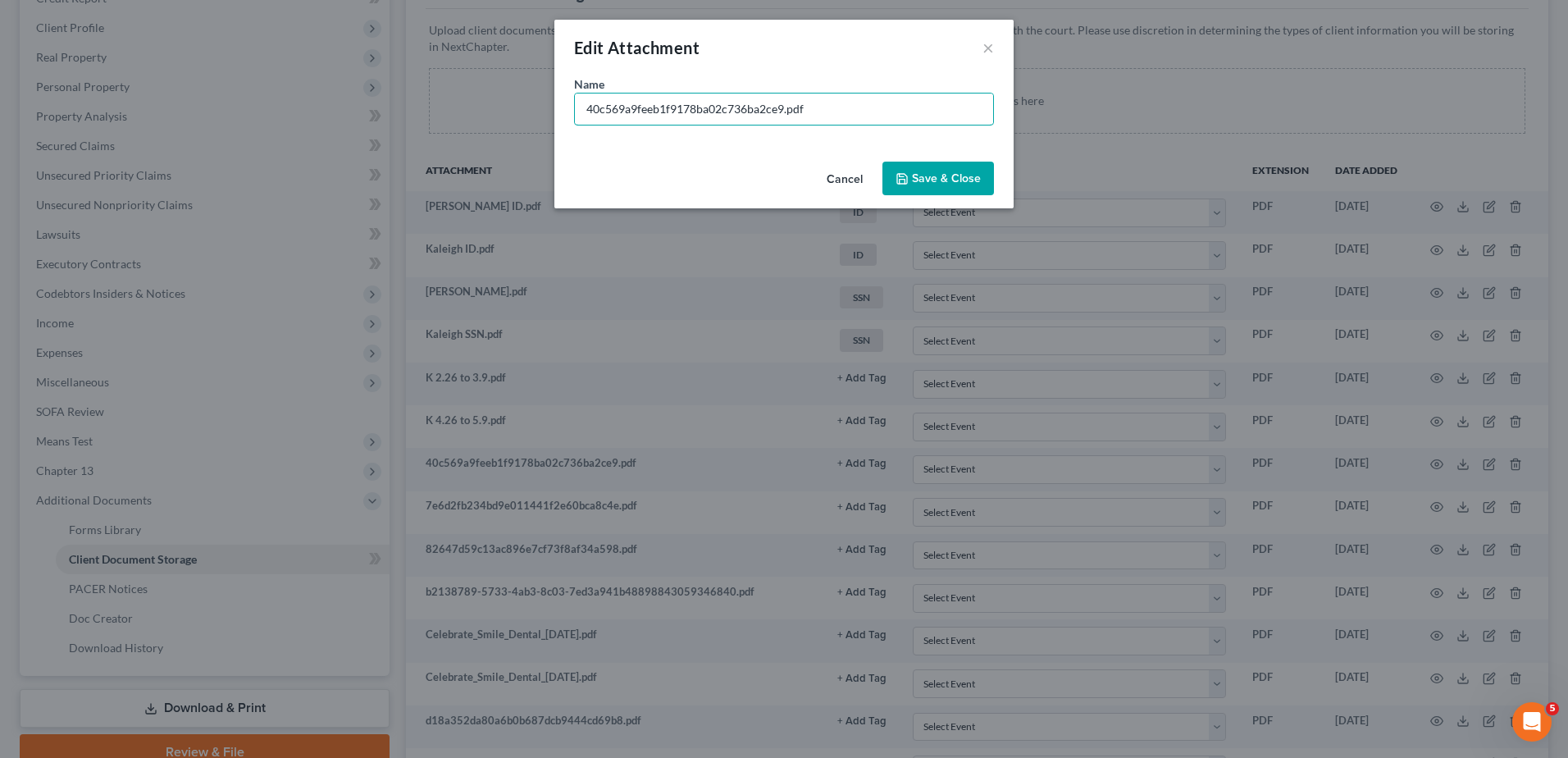
drag, startPoint x: 784, startPoint y: 109, endPoint x: 454, endPoint y: 125, distance: 330.4
click at [454, 125] on div "Edit Attachment × Name * 40c569a9feeb1f9178ba02c736ba2ce9.pdf Cancel Save & Clo…" at bounding box center [784, 379] width 1568 height 758
type input "K 3.10 to 3.25.pdf"
click at [941, 188] on button "Save & Close" at bounding box center [938, 178] width 111 height 34
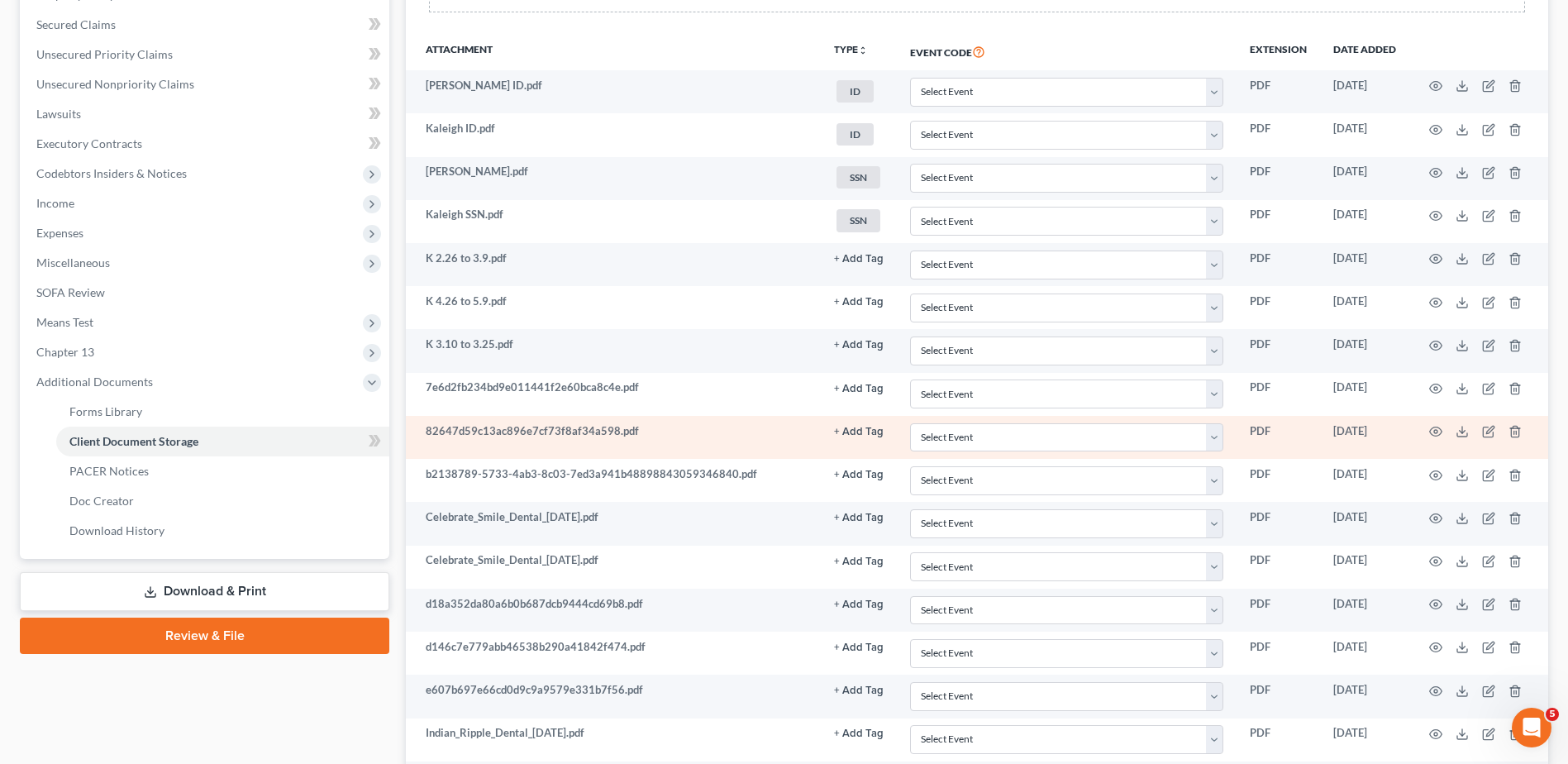
scroll to position [414, 0]
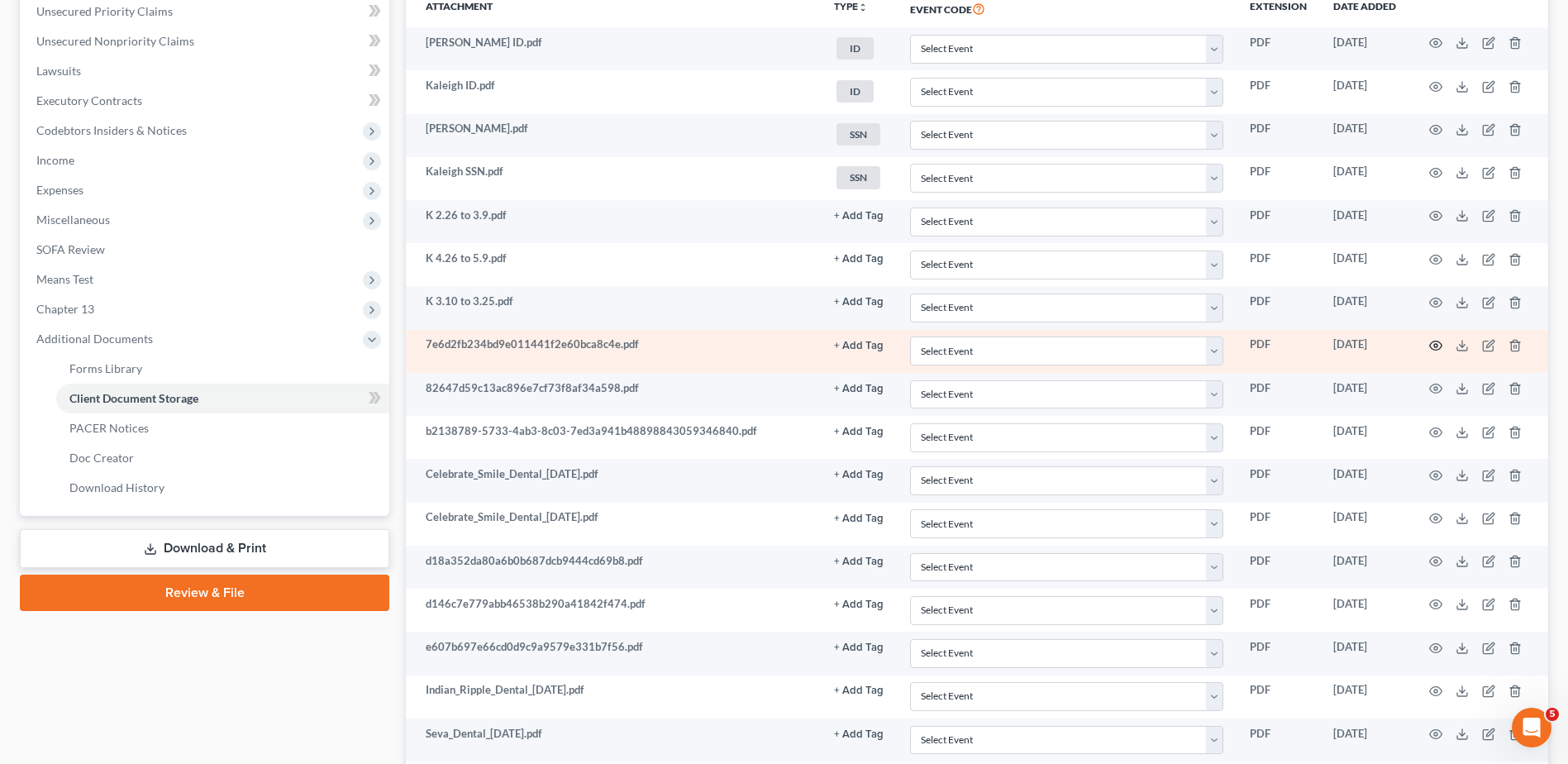
click at [1435, 344] on circle "button" at bounding box center [1435, 345] width 3 height 3
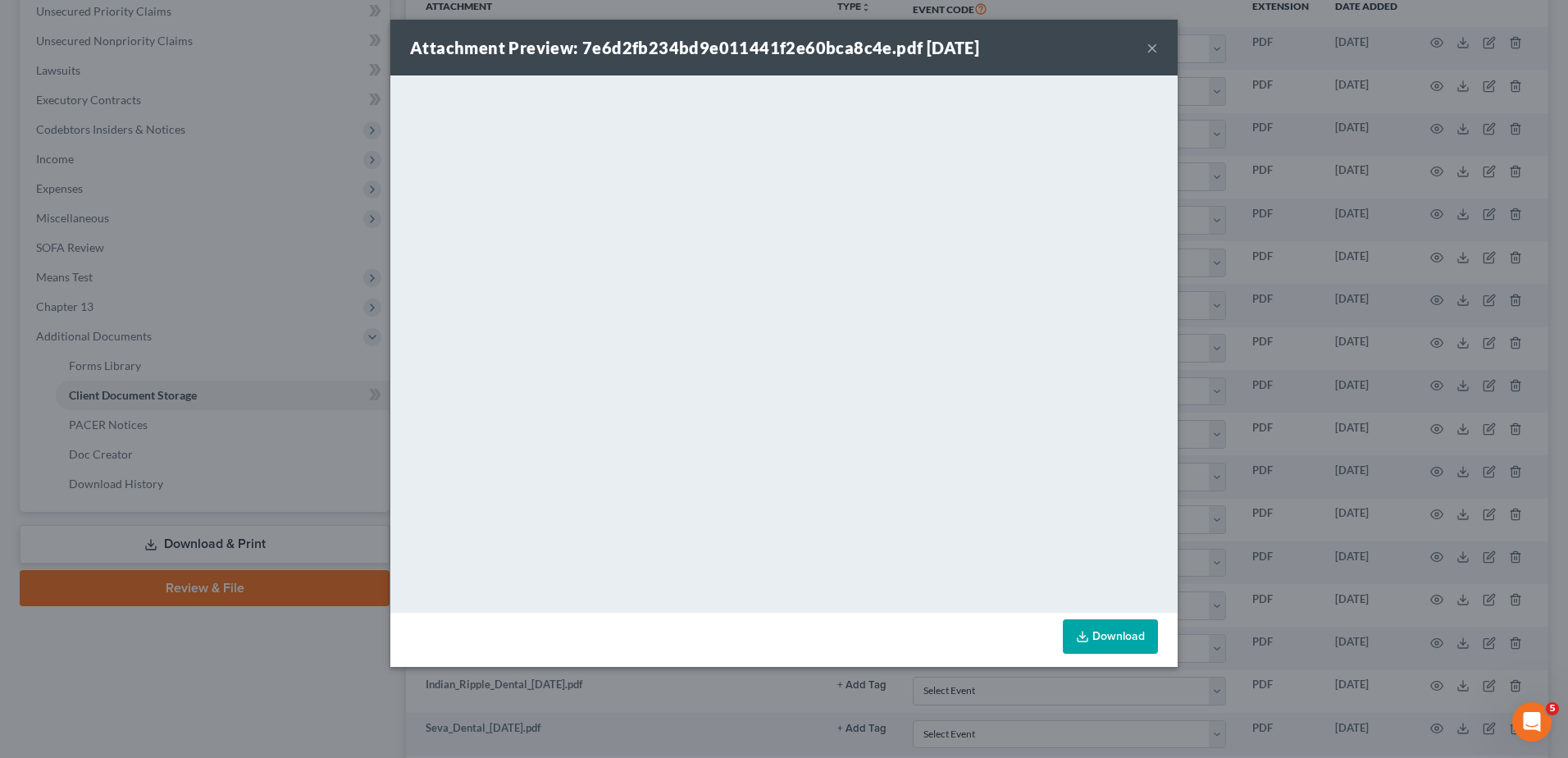
click at [1150, 50] on button "×" at bounding box center [1153, 47] width 12 height 20
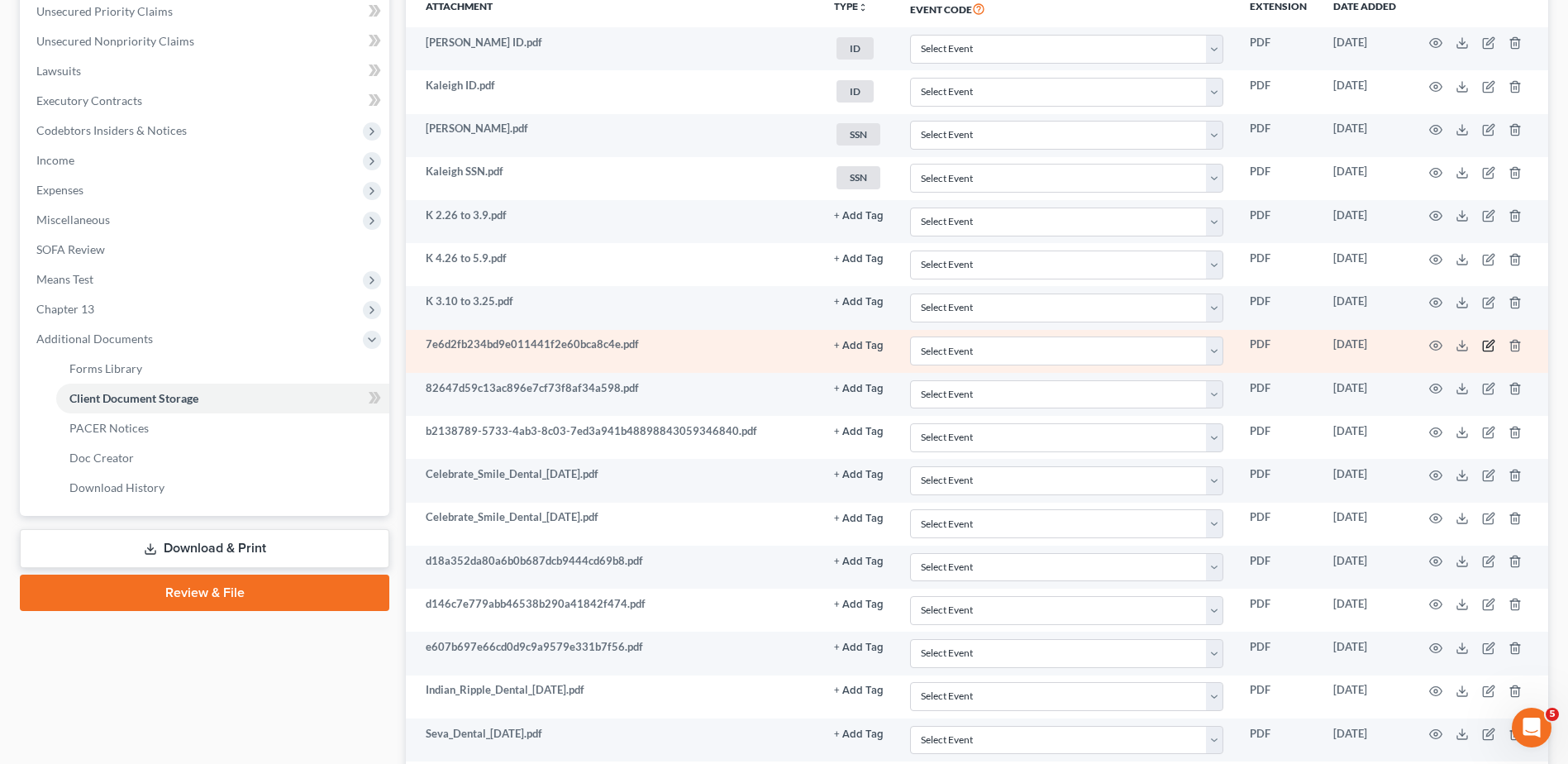
click at [1484, 345] on icon "button" at bounding box center [1488, 346] width 10 height 10
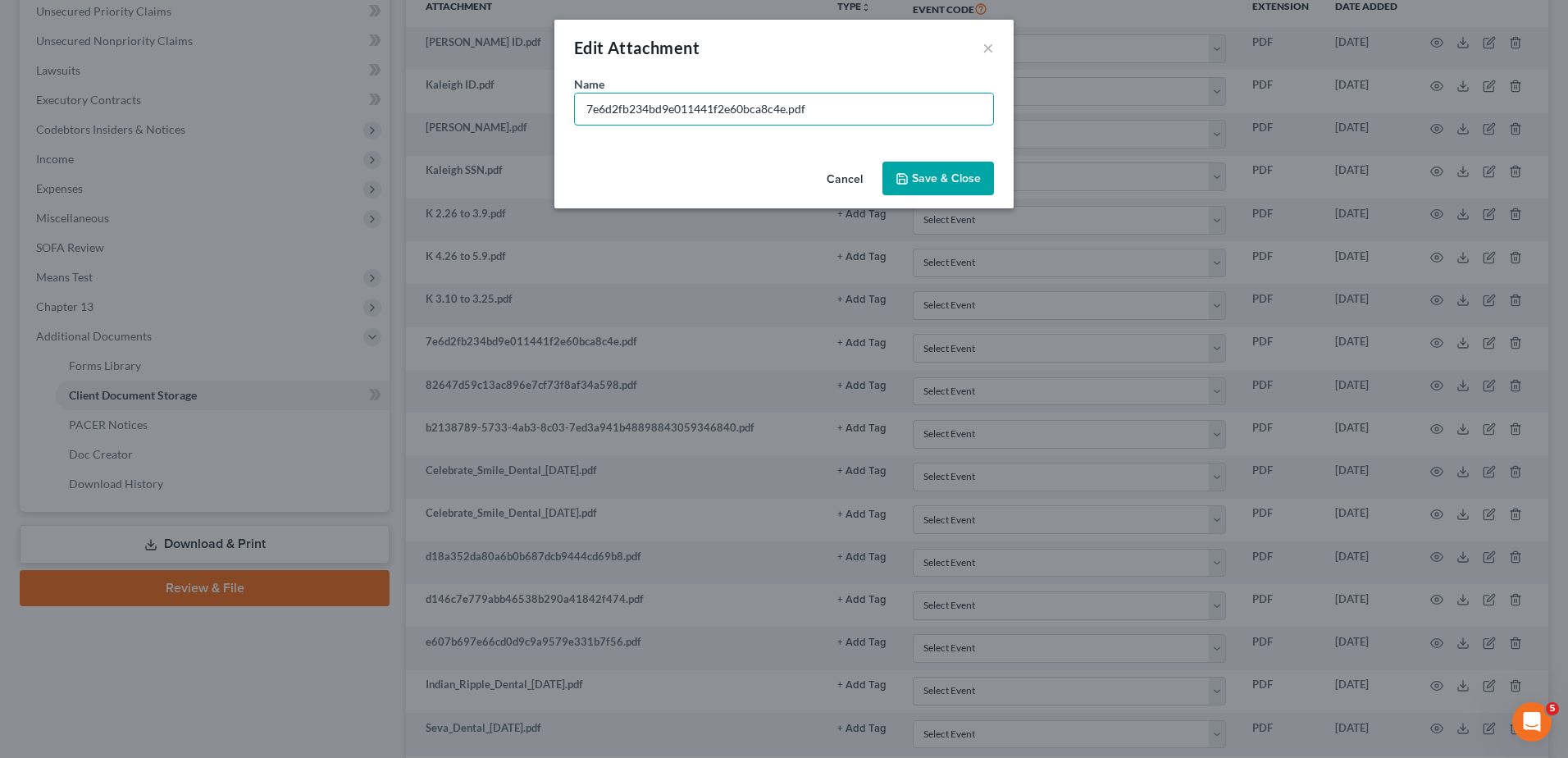
drag, startPoint x: 785, startPoint y: 109, endPoint x: 539, endPoint y: 112, distance: 246.0
click at [539, 112] on div "Edit Attachment × Name * 7e6d2fb234bd9e011441f2e60bca8c4e.pdf Cancel Save & Clo…" at bounding box center [784, 379] width 1568 height 758
type input "K 12.26 to 1.9.pdf"
click at [913, 178] on span "Save & Close" at bounding box center [947, 178] width 69 height 14
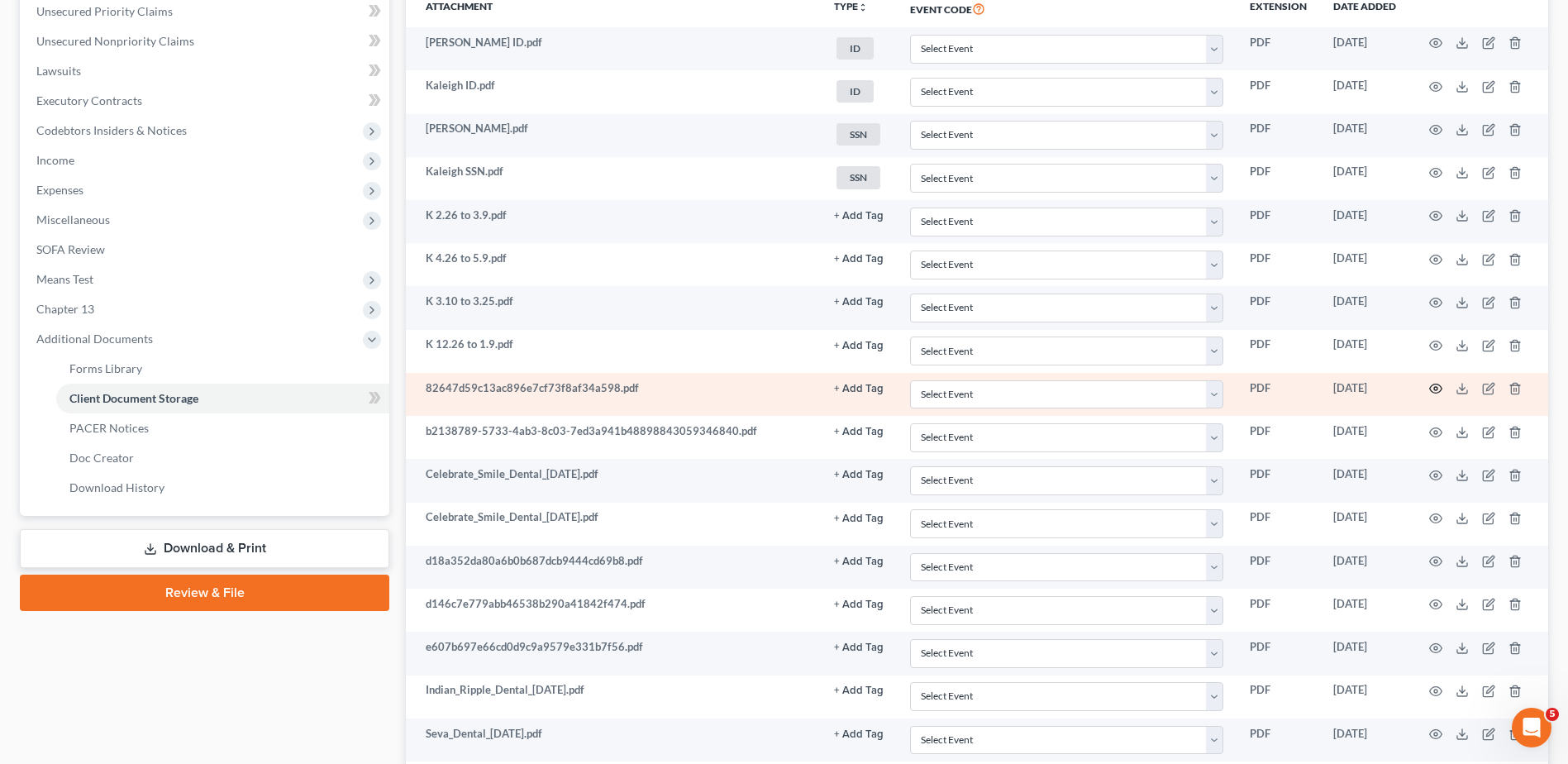
click at [1432, 383] on icon "button" at bounding box center [1435, 388] width 13 height 13
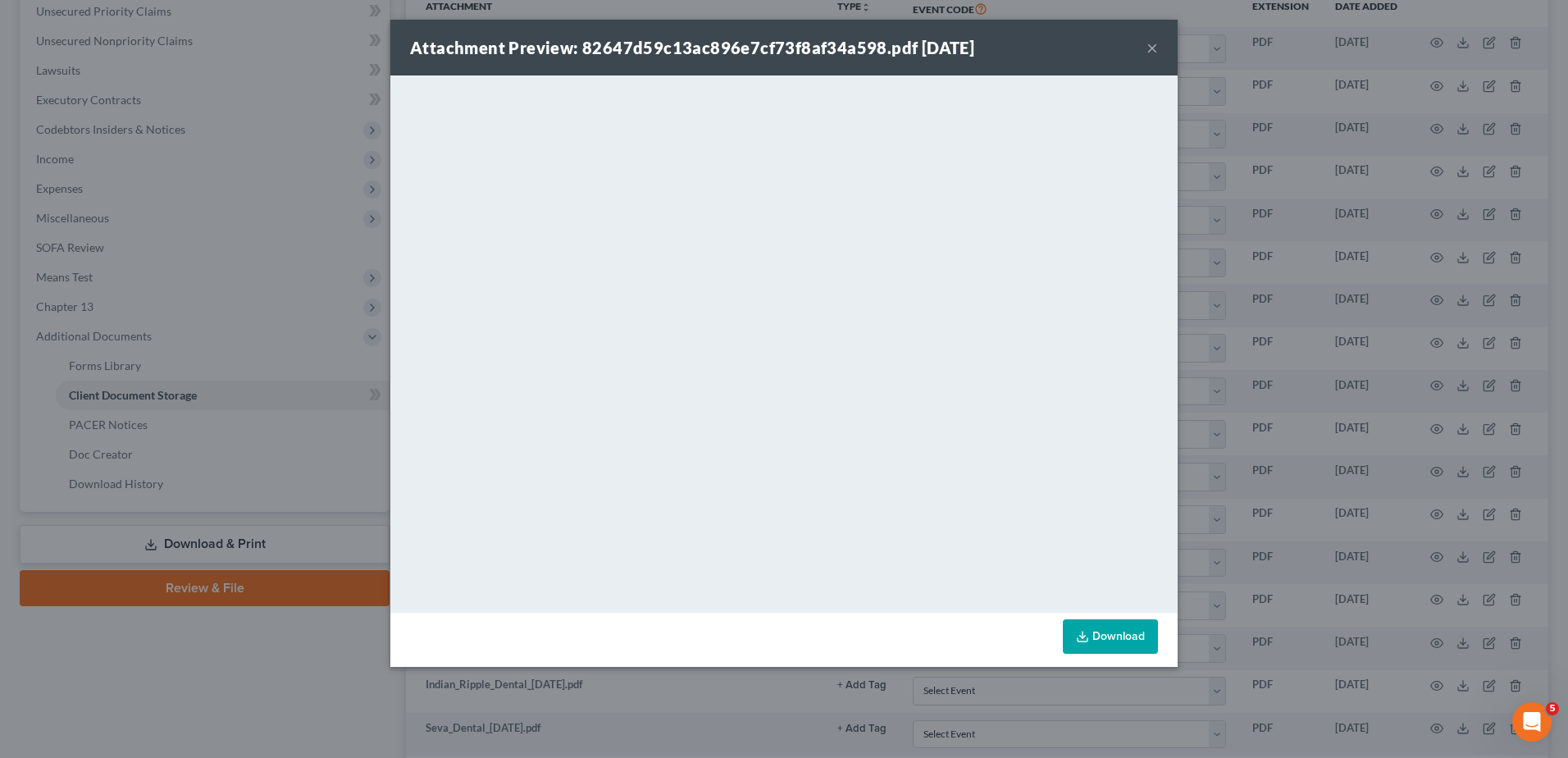
click at [1154, 52] on button "×" at bounding box center [1153, 47] width 12 height 20
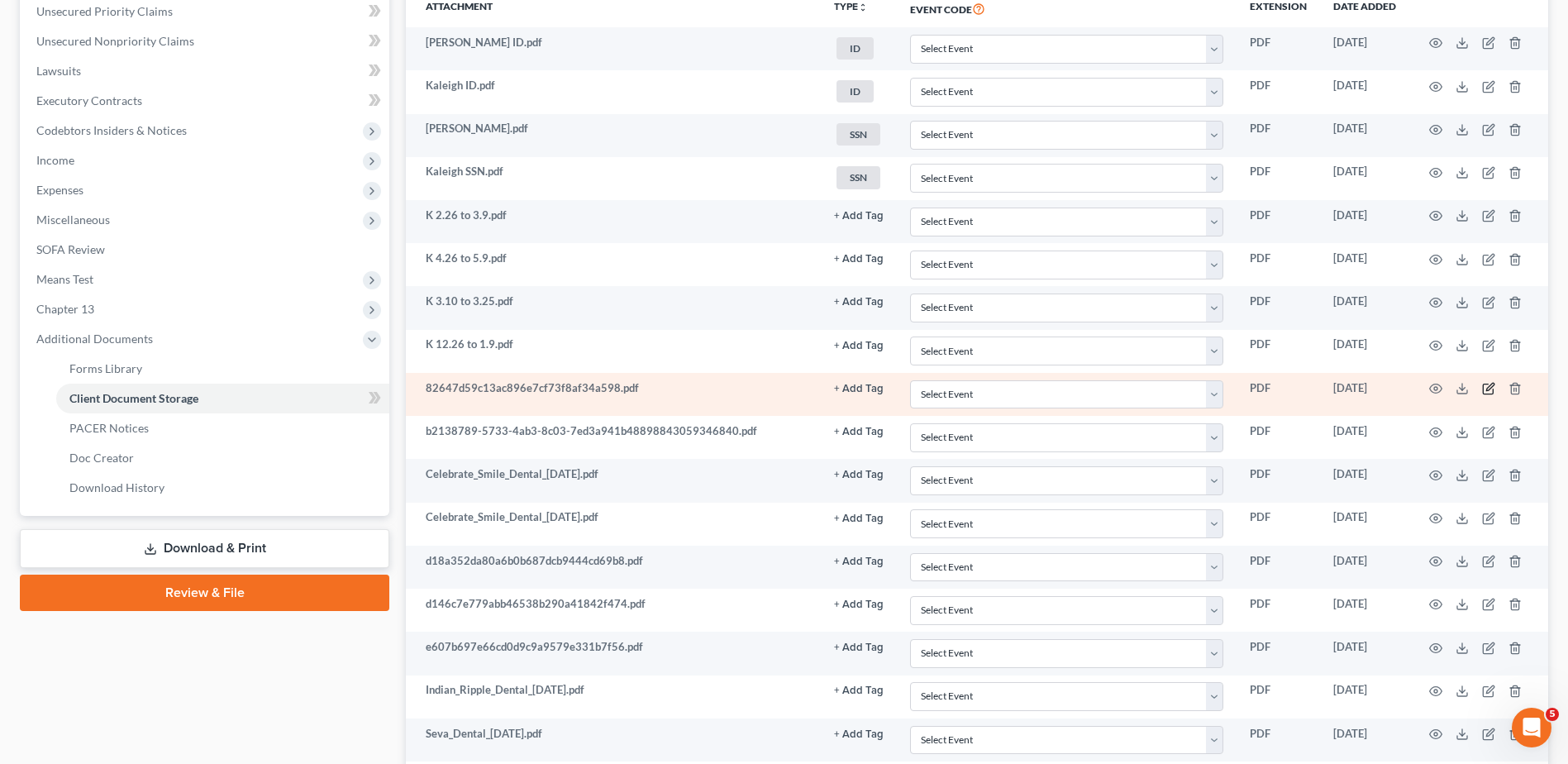
click at [1486, 388] on icon "button" at bounding box center [1488, 388] width 13 height 13
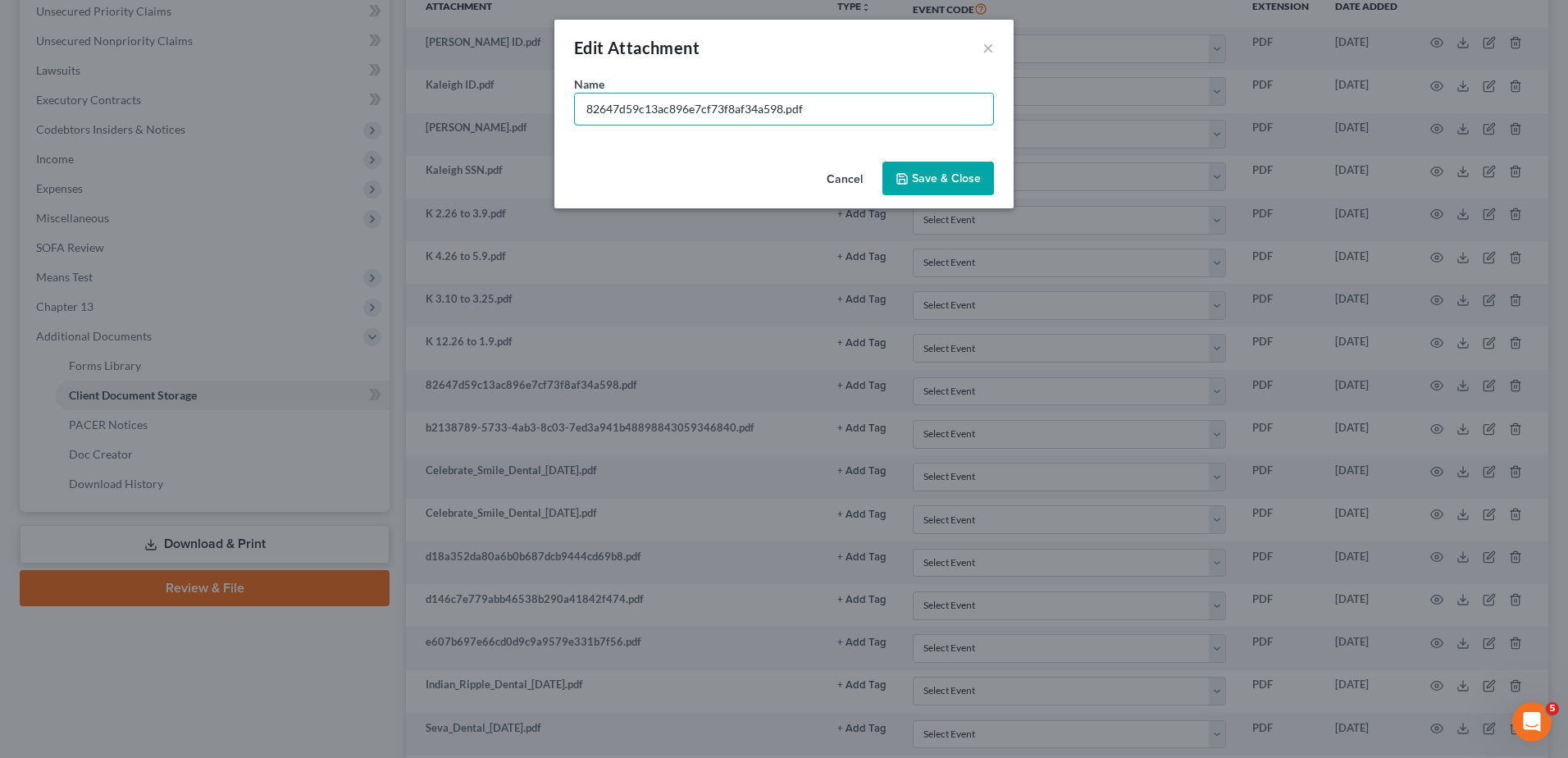
drag, startPoint x: 782, startPoint y: 107, endPoint x: 499, endPoint y: 127, distance: 283.7
click at [499, 127] on div "Edit Attachment × Name * 82647d59c13ac896e7cf73f8af34a598.pdf Cancel Save & Clo…" at bounding box center [784, 379] width 1568 height 758
type input "K 1.26 to 2.9.pdf"
click at [937, 183] on span "Save & Close" at bounding box center [947, 178] width 69 height 14
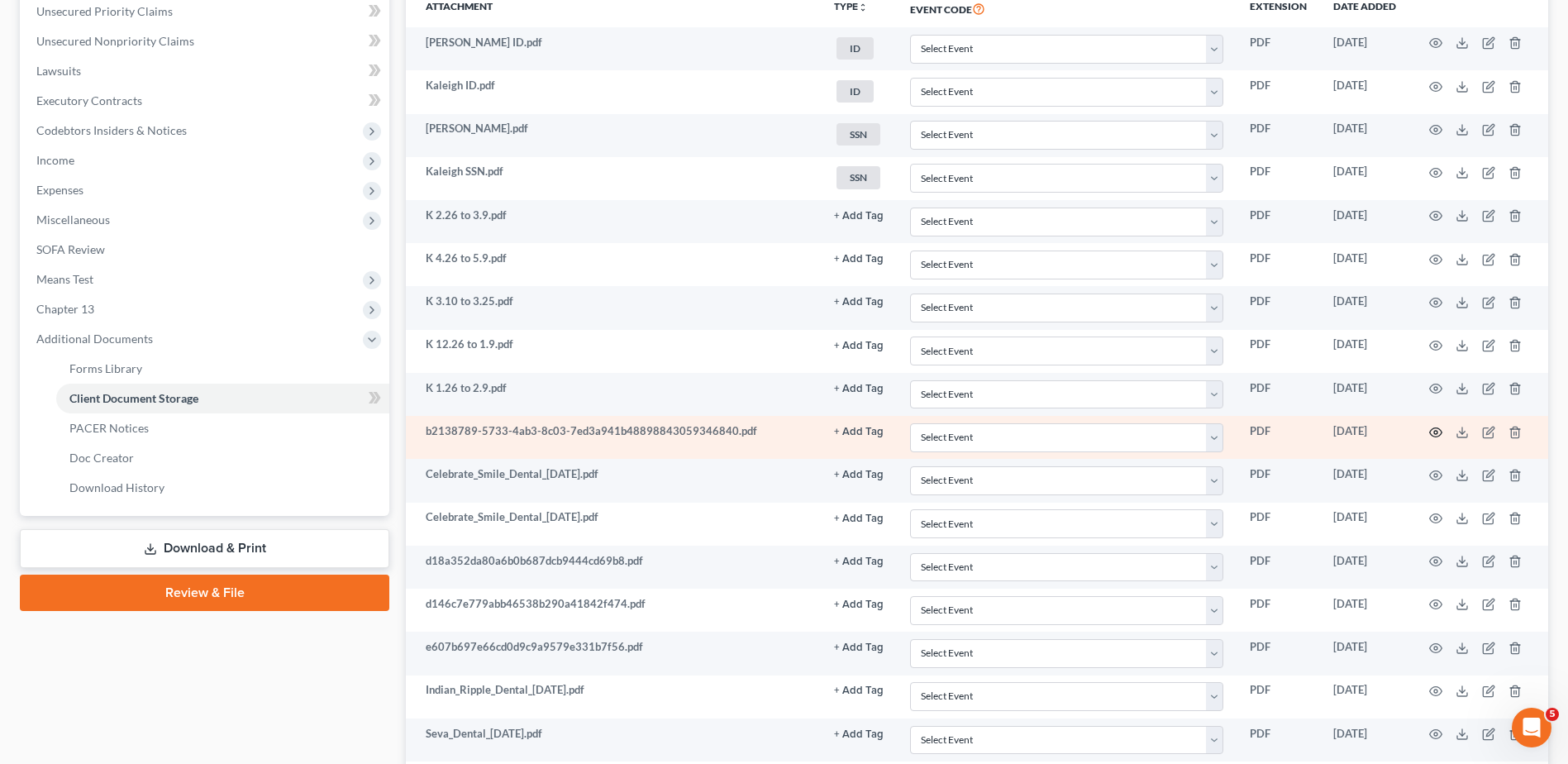
click at [1438, 431] on icon "button" at bounding box center [1435, 432] width 13 height 13
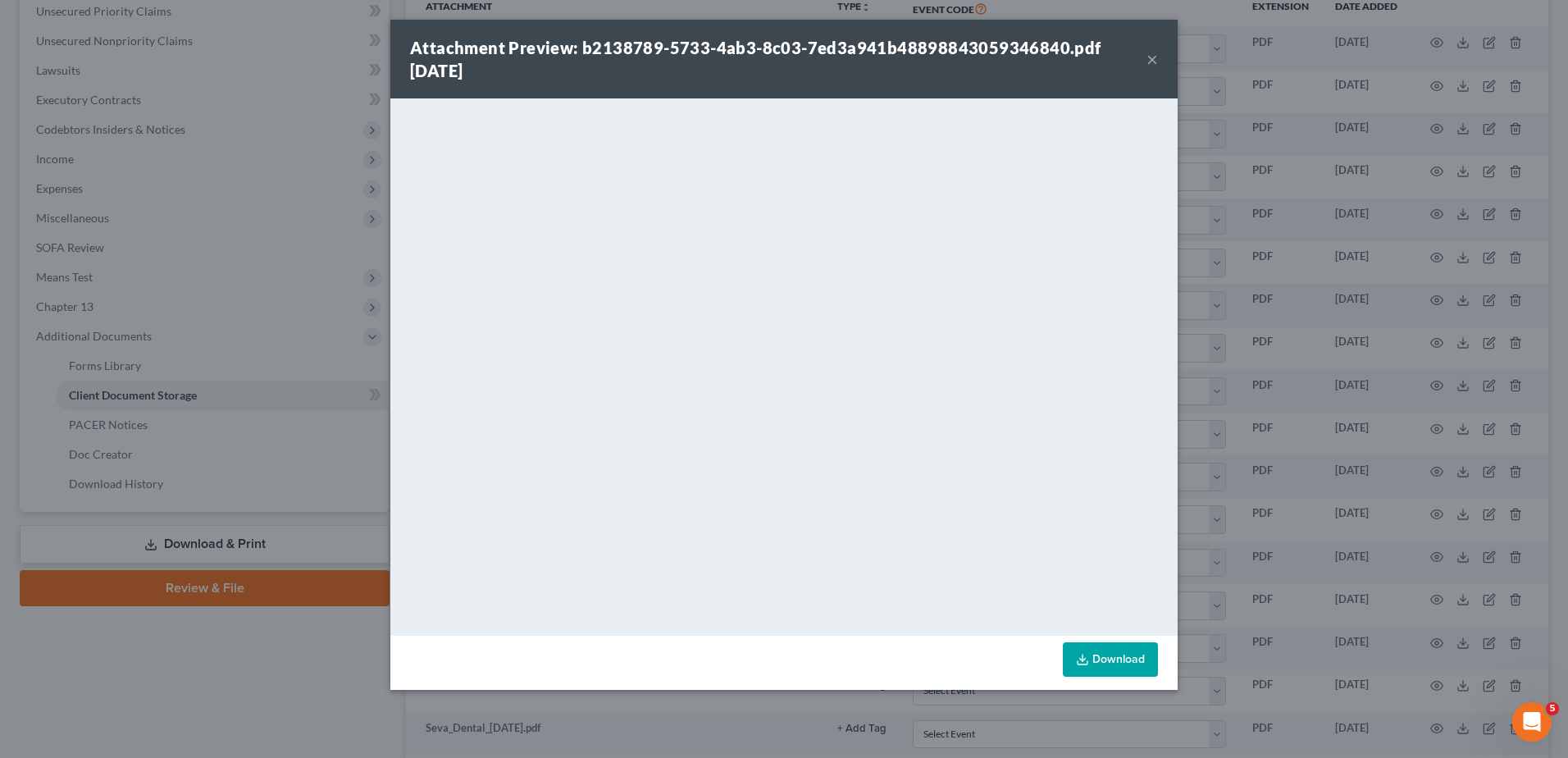
click at [1150, 52] on button "×" at bounding box center [1153, 59] width 12 height 20
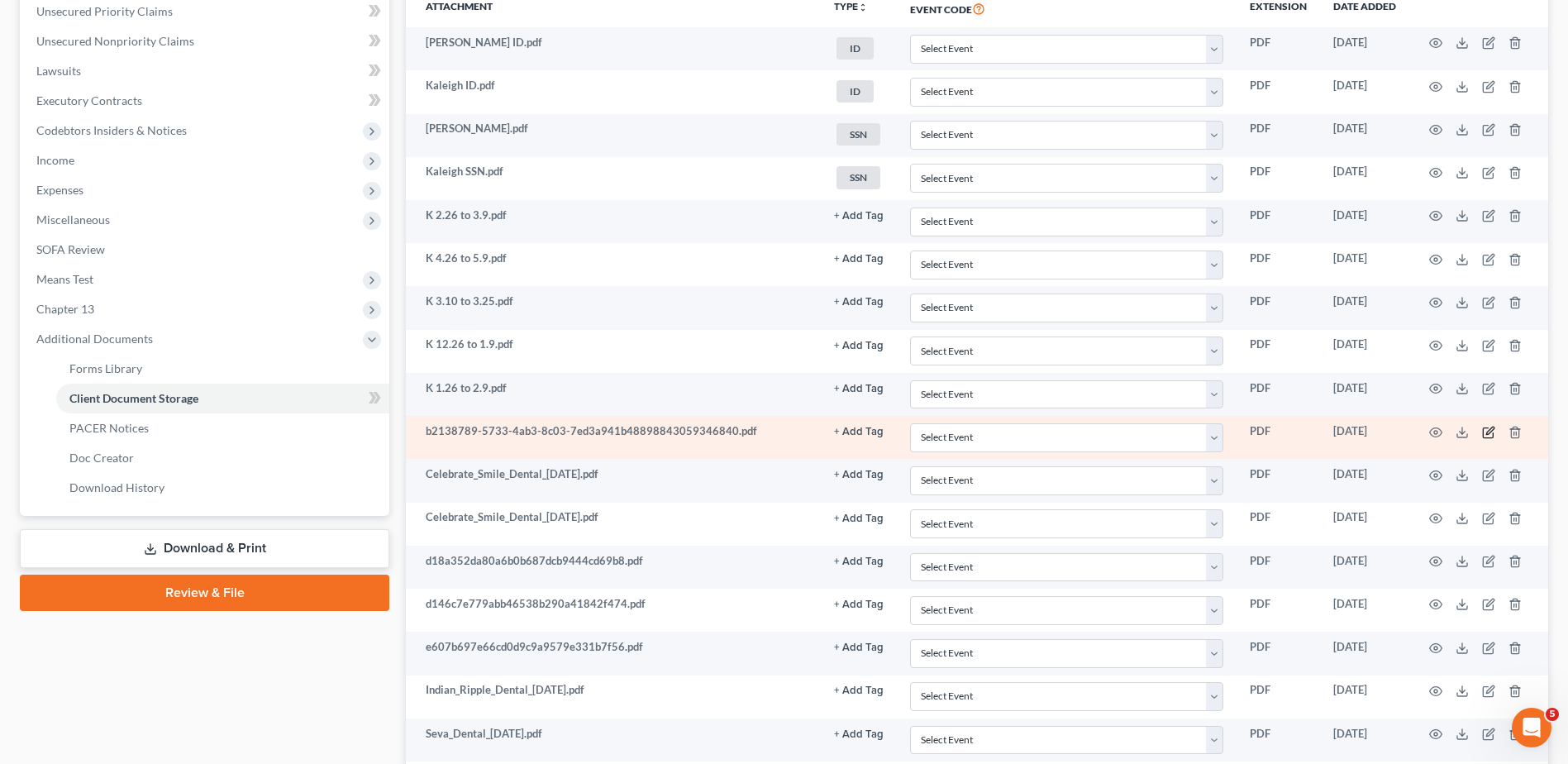
click at [1492, 427] on icon "button" at bounding box center [1490, 431] width 8 height 8
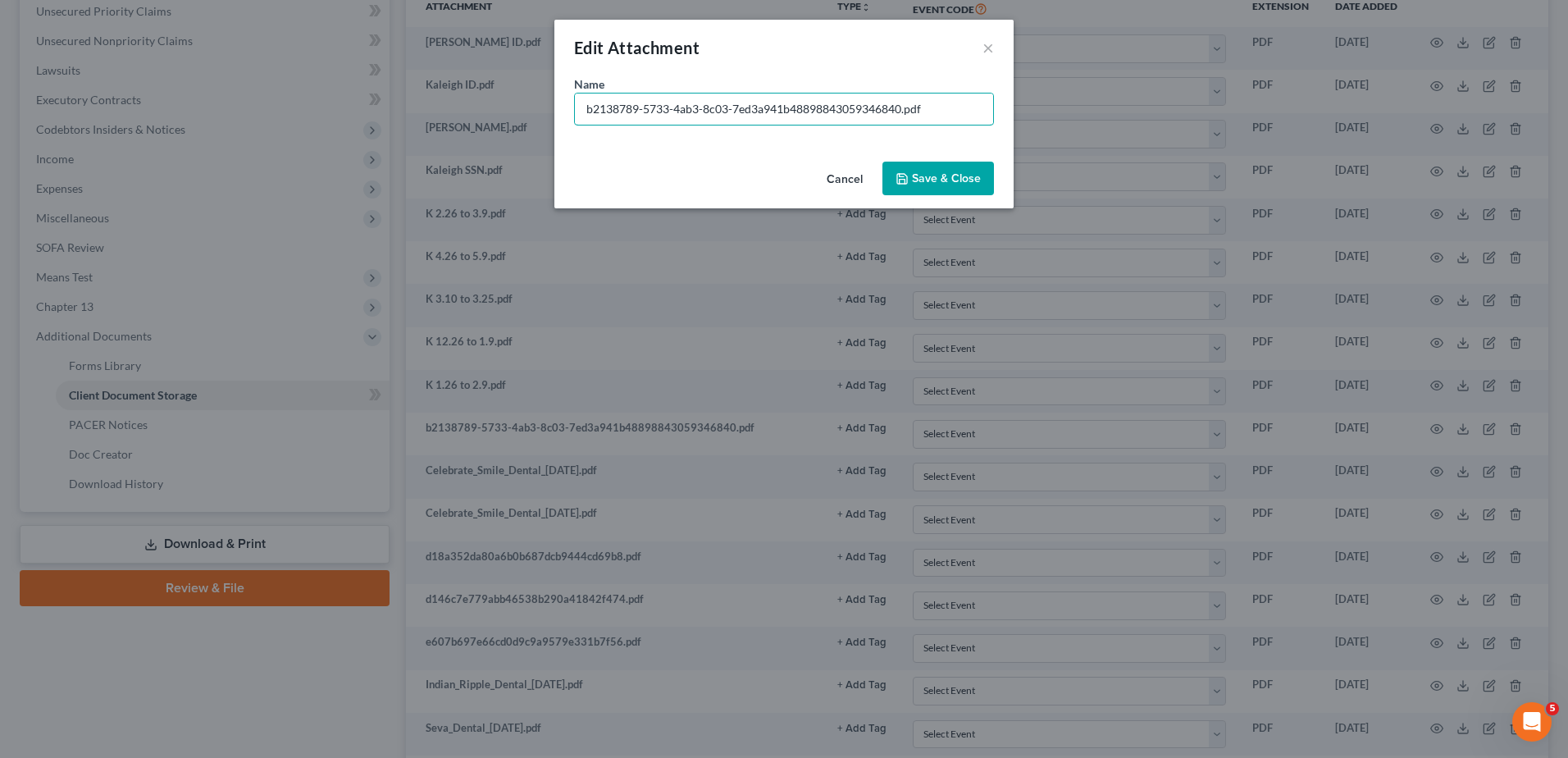
drag, startPoint x: 904, startPoint y: 109, endPoint x: 542, endPoint y: 95, distance: 362.3
click at [542, 95] on div "Edit Attachment × Name * b2138789-5733-4ab3-8c03-7ed3a941b48898843059346840.pdf…" at bounding box center [784, 379] width 1568 height 758
type input "K Dynamic 6.22 to 6.28.pdf"
click at [930, 181] on span "Save & Close" at bounding box center [947, 178] width 69 height 14
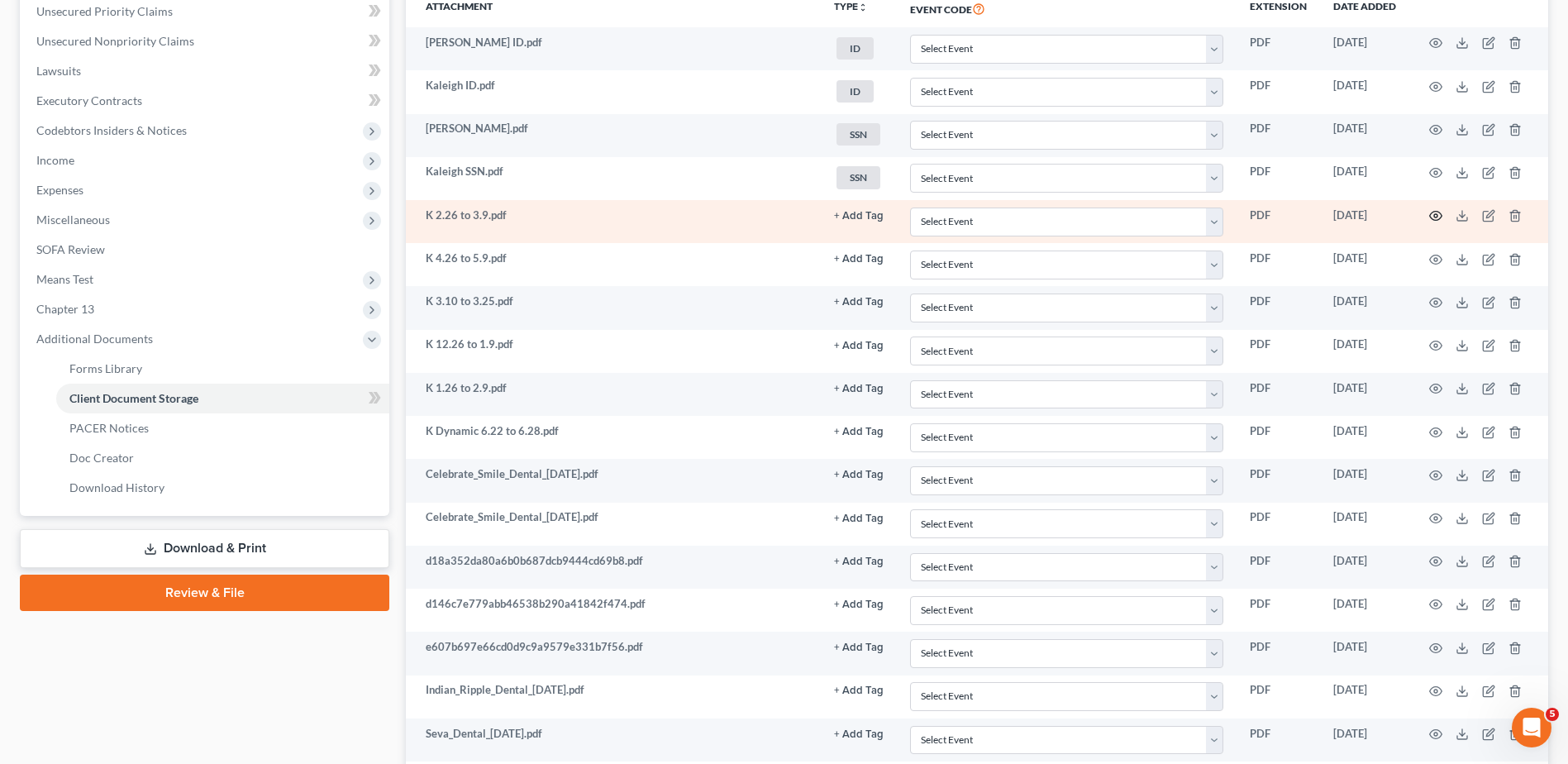
click at [1433, 213] on icon "button" at bounding box center [1435, 215] width 13 height 13
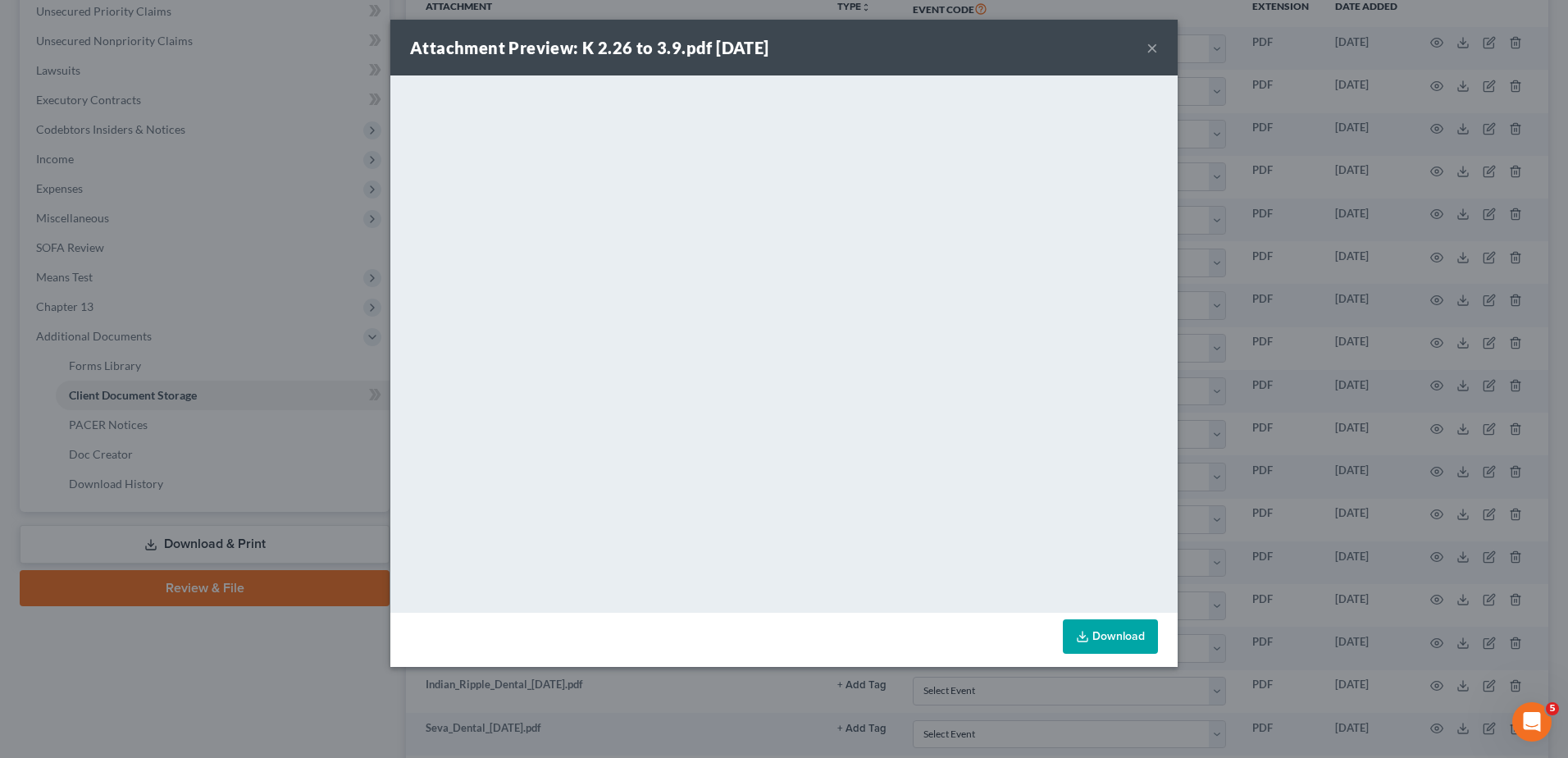
click at [1153, 45] on button "×" at bounding box center [1153, 47] width 12 height 20
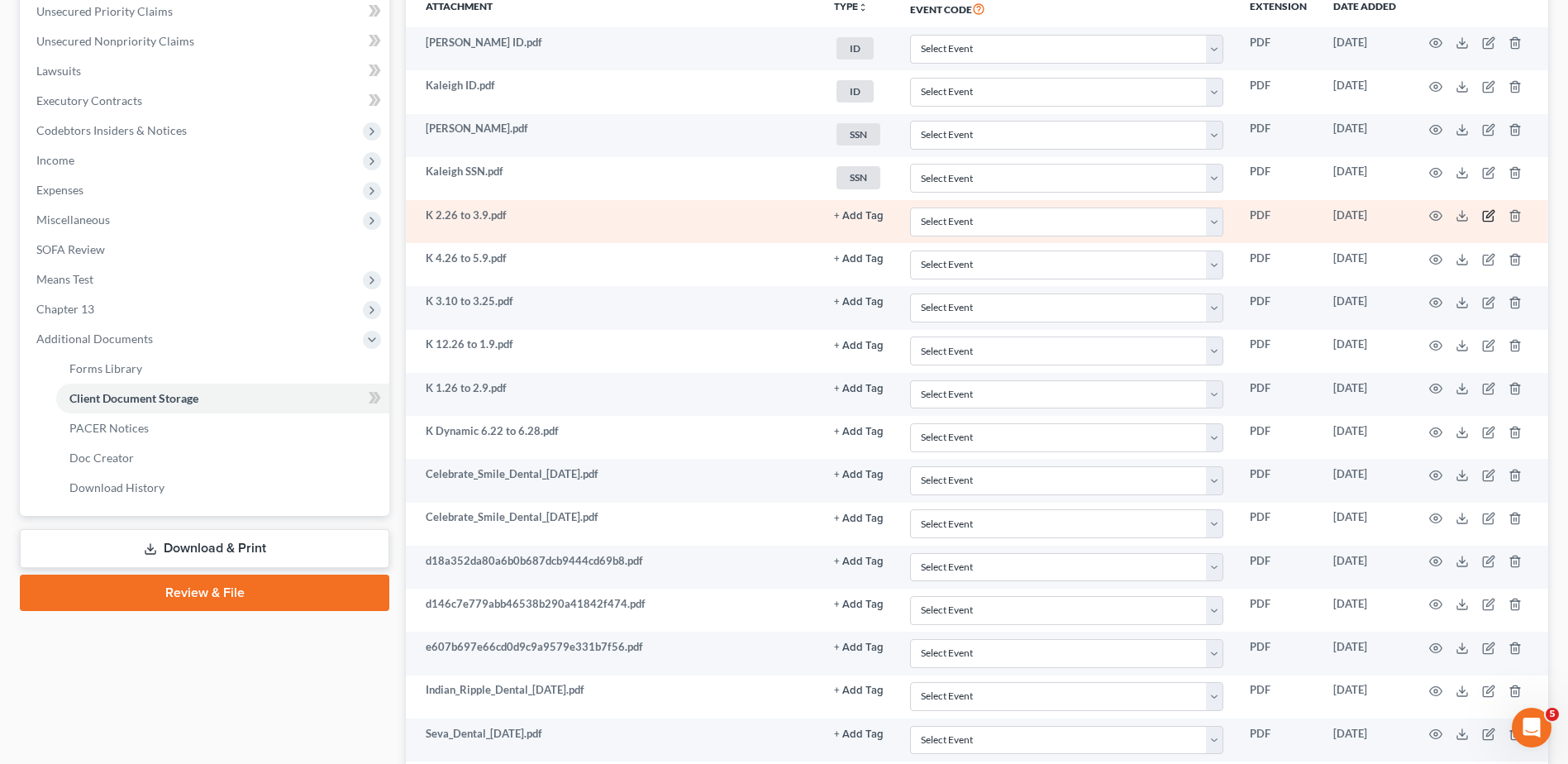
click at [1486, 216] on icon "button" at bounding box center [1488, 215] width 13 height 13
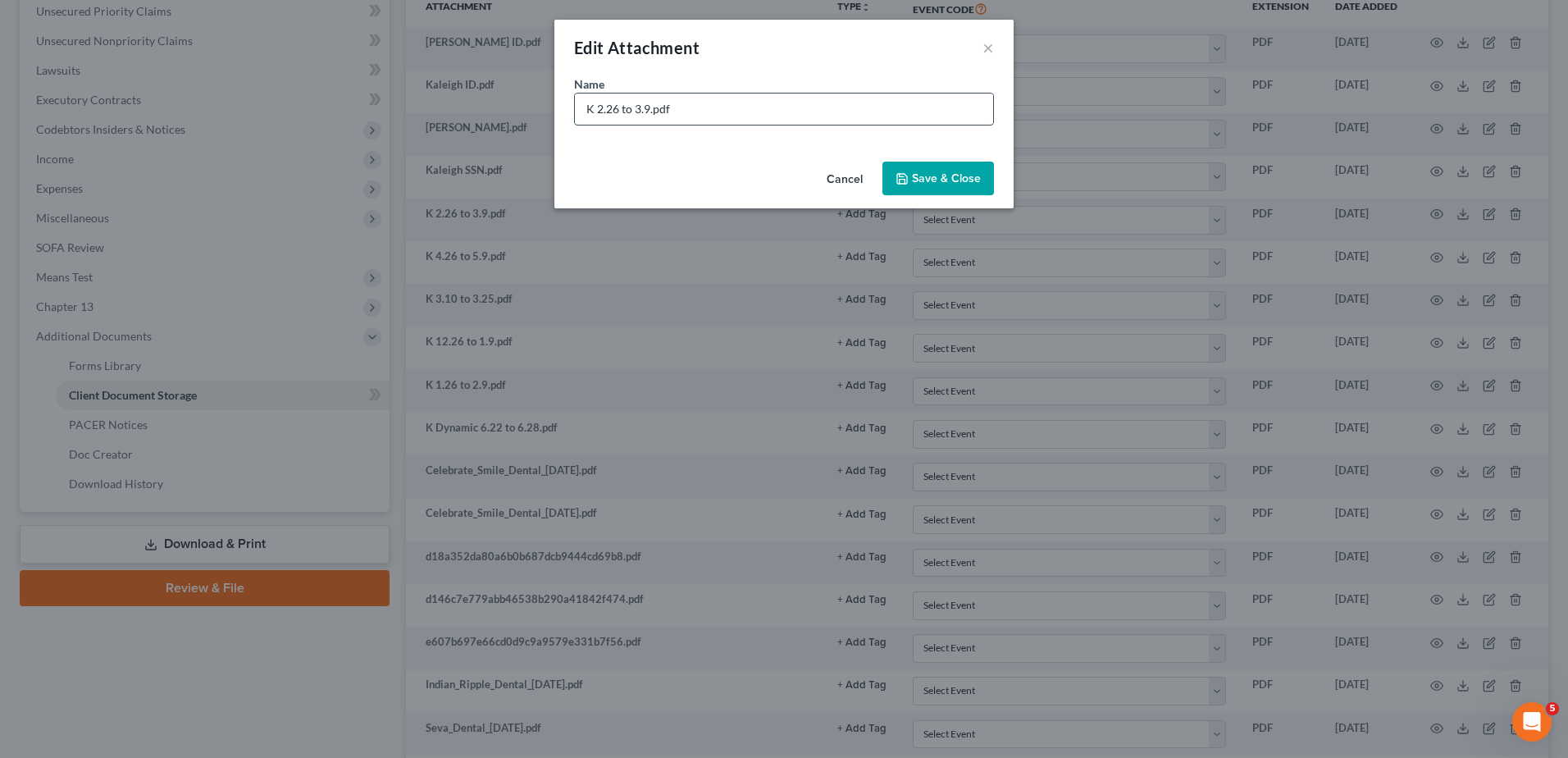
click at [596, 110] on input "K 2.26 to 3.9.pdf" at bounding box center [784, 109] width 418 height 32
type input "K Celebrate 2.26 to 3.9.pdf"
click at [965, 167] on button "Save & Close" at bounding box center [938, 178] width 111 height 34
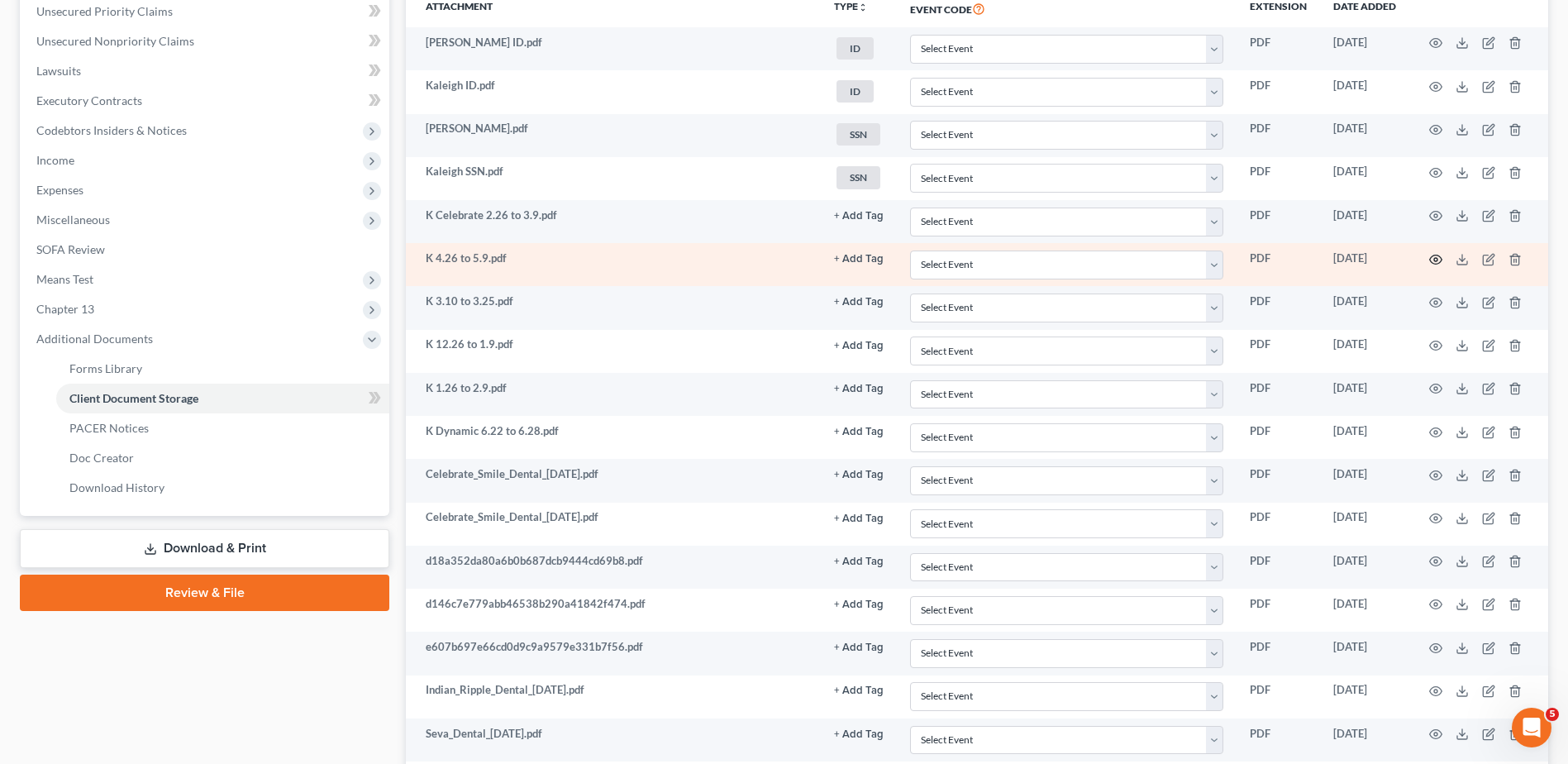
click at [1436, 259] on icon "button" at bounding box center [1435, 259] width 13 height 13
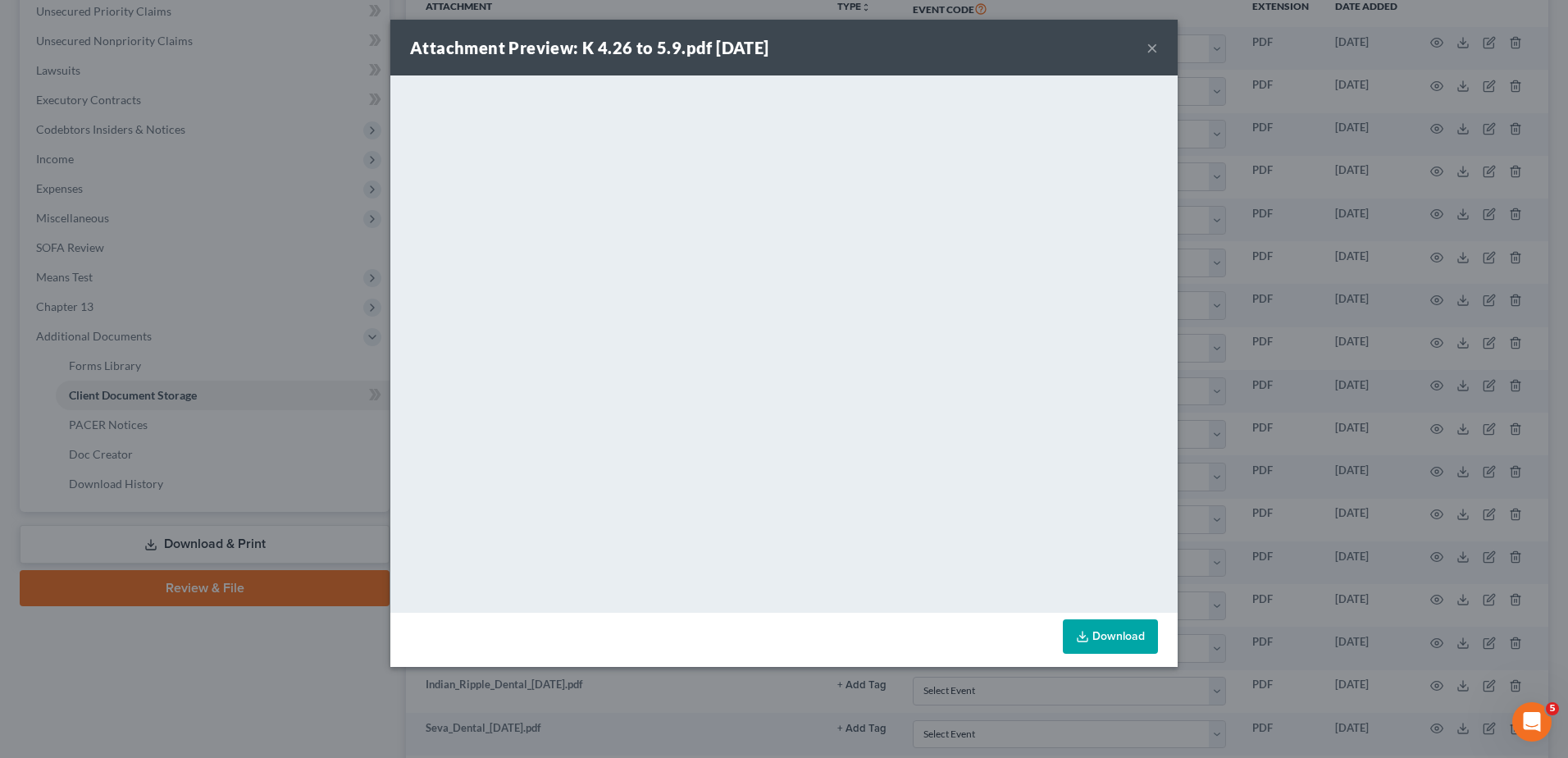
click at [1155, 49] on button "×" at bounding box center [1153, 47] width 12 height 20
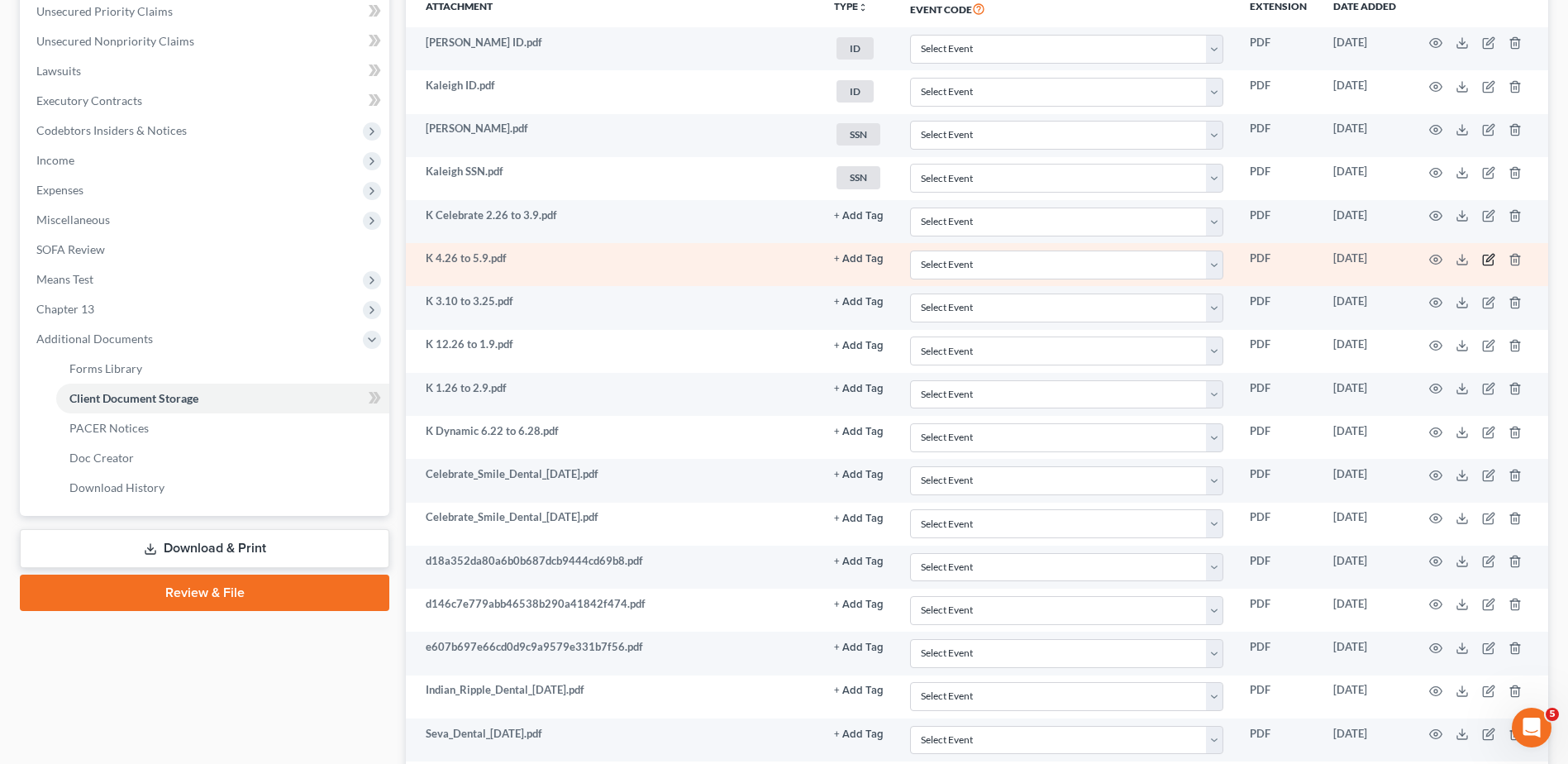
click at [1488, 256] on icon "button" at bounding box center [1488, 259] width 13 height 13
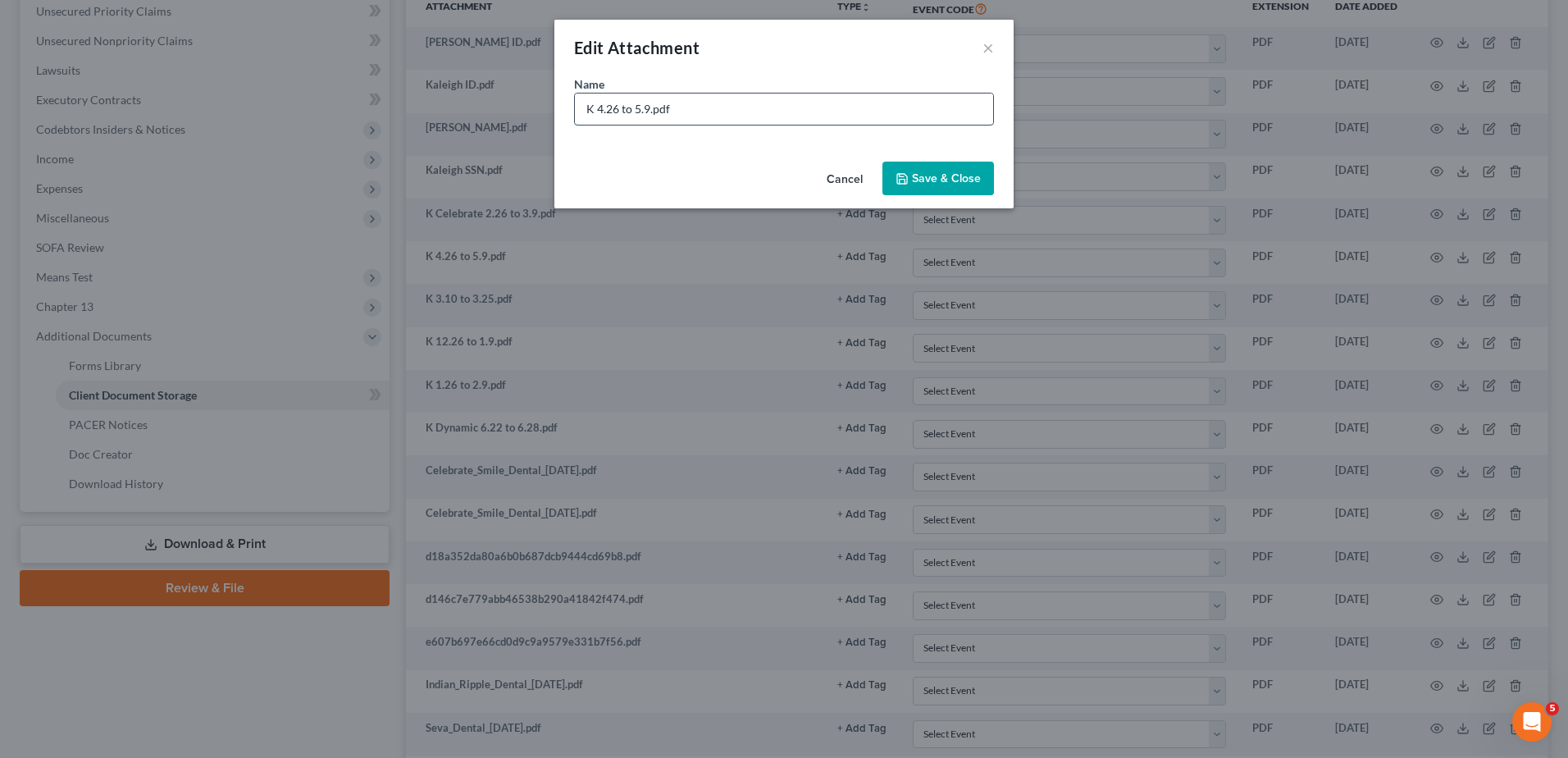
click at [598, 109] on input "K 4.26 to 5.9.pdf" at bounding box center [784, 109] width 418 height 32
type input "K Celebrate 4.26 to 5.9.pdf"
click at [958, 165] on button "Save & Close" at bounding box center [938, 178] width 111 height 34
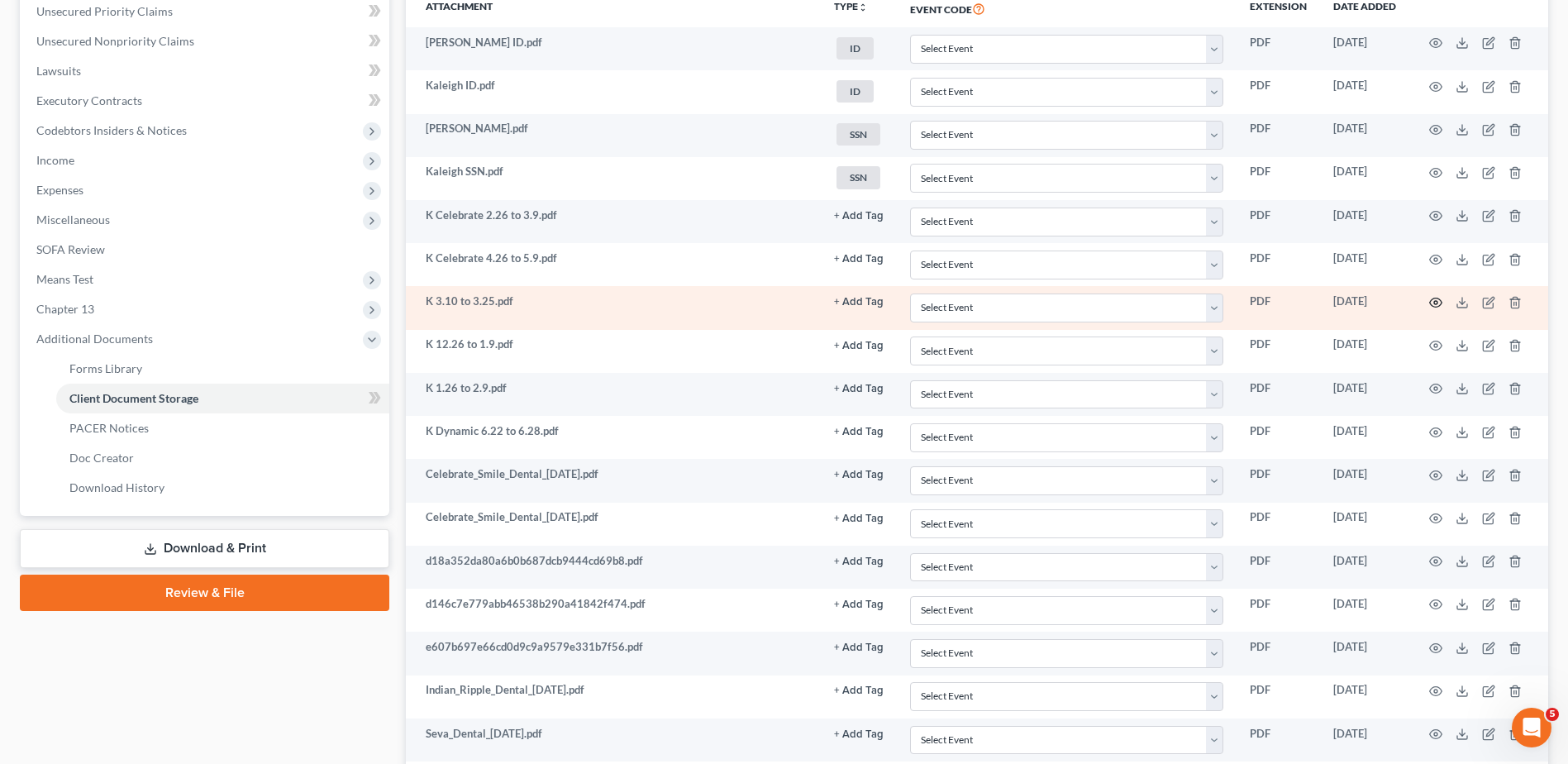
click at [1437, 299] on icon "button" at bounding box center [1436, 303] width 13 height 9
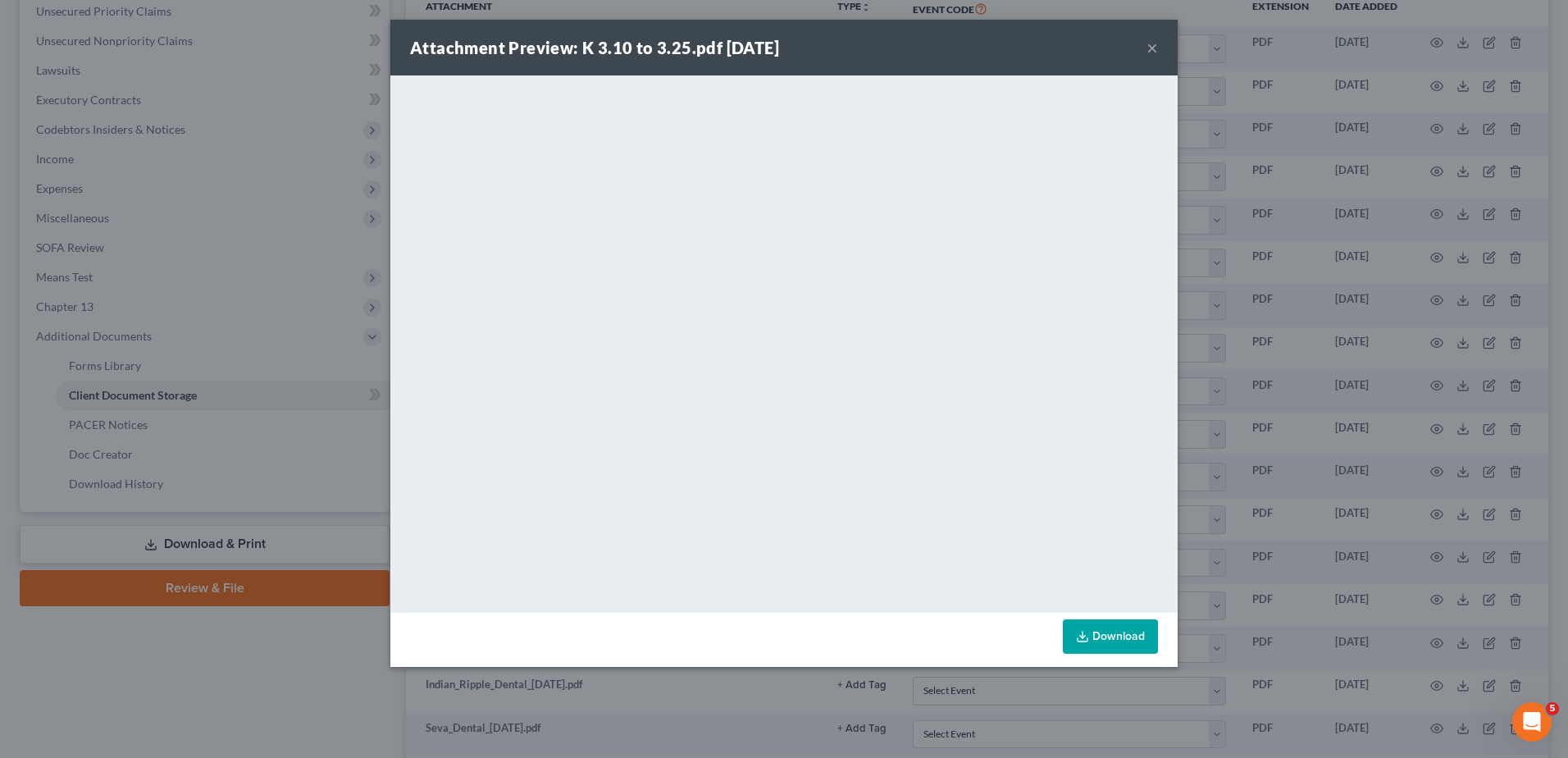
click at [1151, 51] on button "×" at bounding box center [1153, 47] width 12 height 20
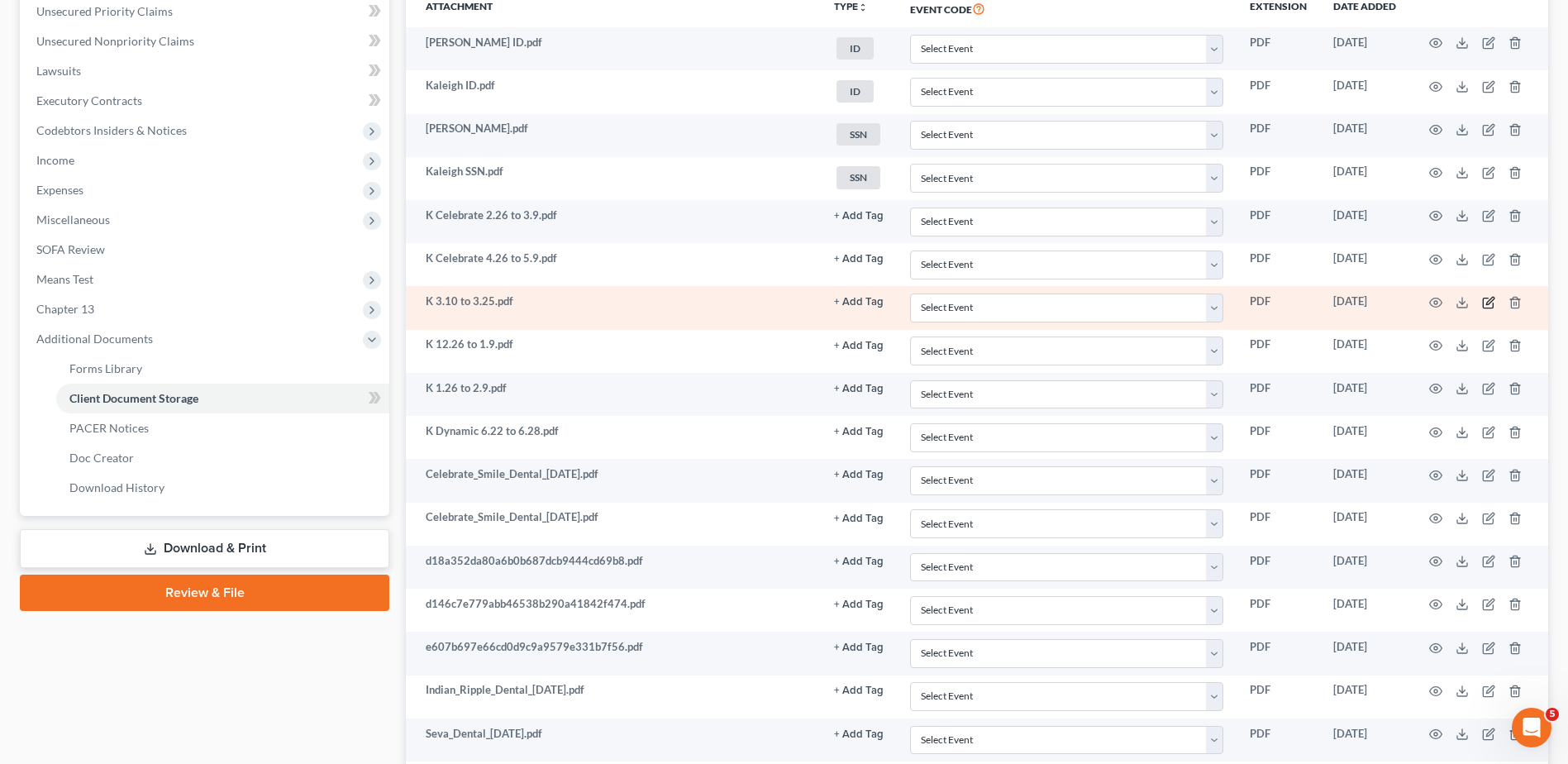
click at [1486, 301] on icon "button" at bounding box center [1488, 302] width 13 height 13
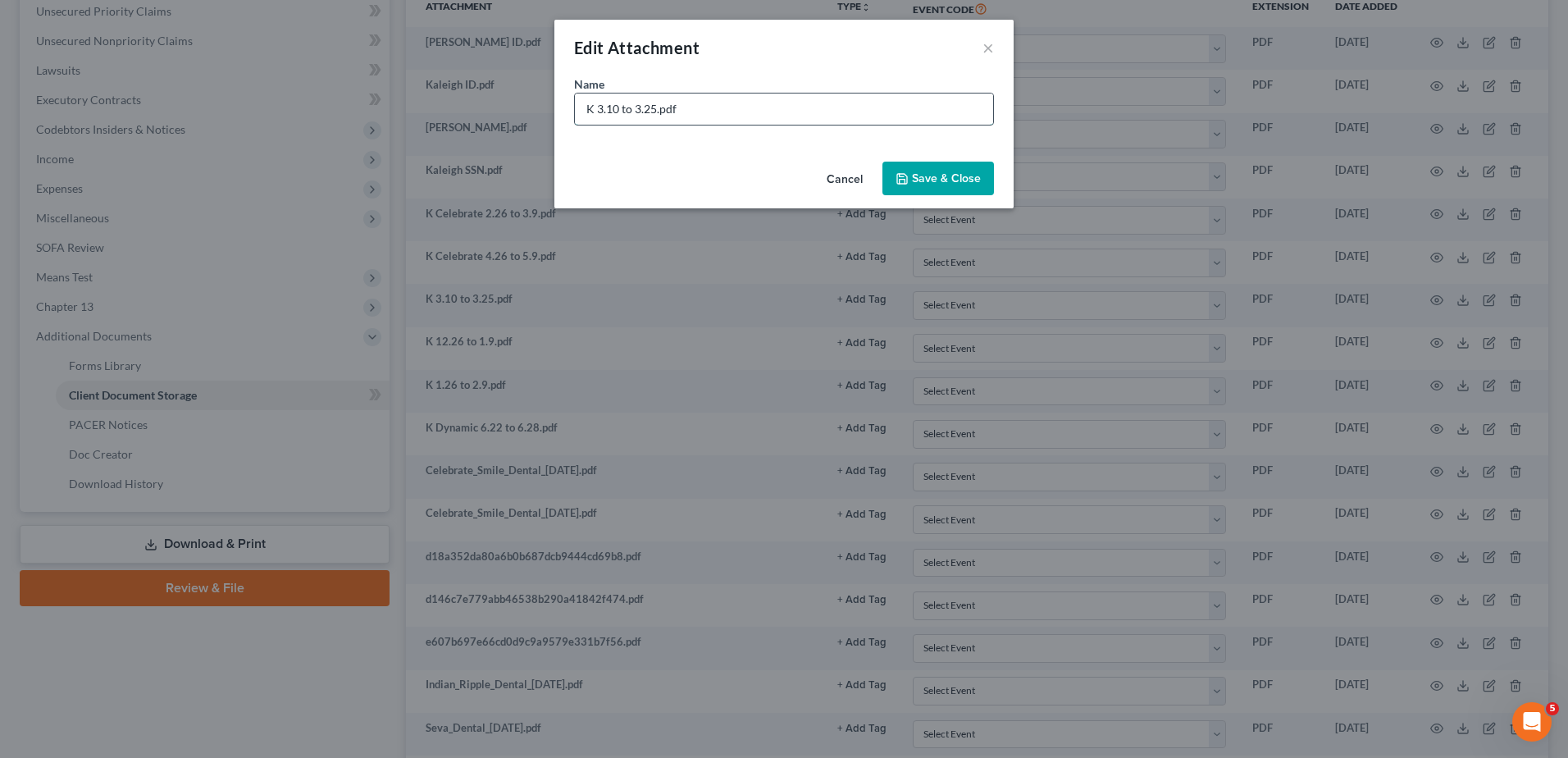
click at [598, 111] on input "K 3.10 to 3.25.pdf" at bounding box center [784, 109] width 418 height 32
type input "K Celebrate 3.10 to 3.25.pdf"
click at [948, 182] on span "Save & Close" at bounding box center [947, 178] width 69 height 14
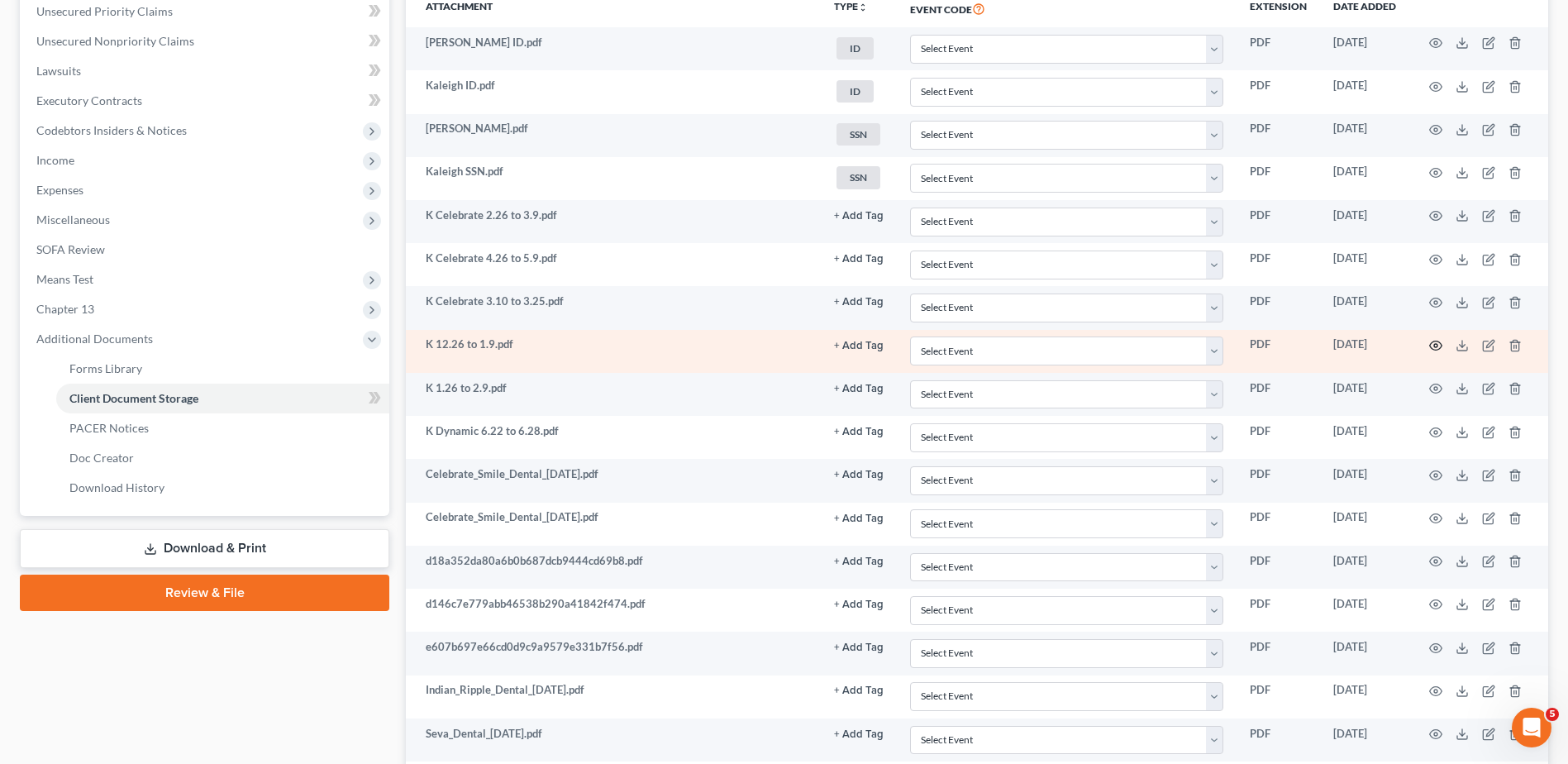
click at [1440, 345] on icon "button" at bounding box center [1435, 345] width 13 height 13
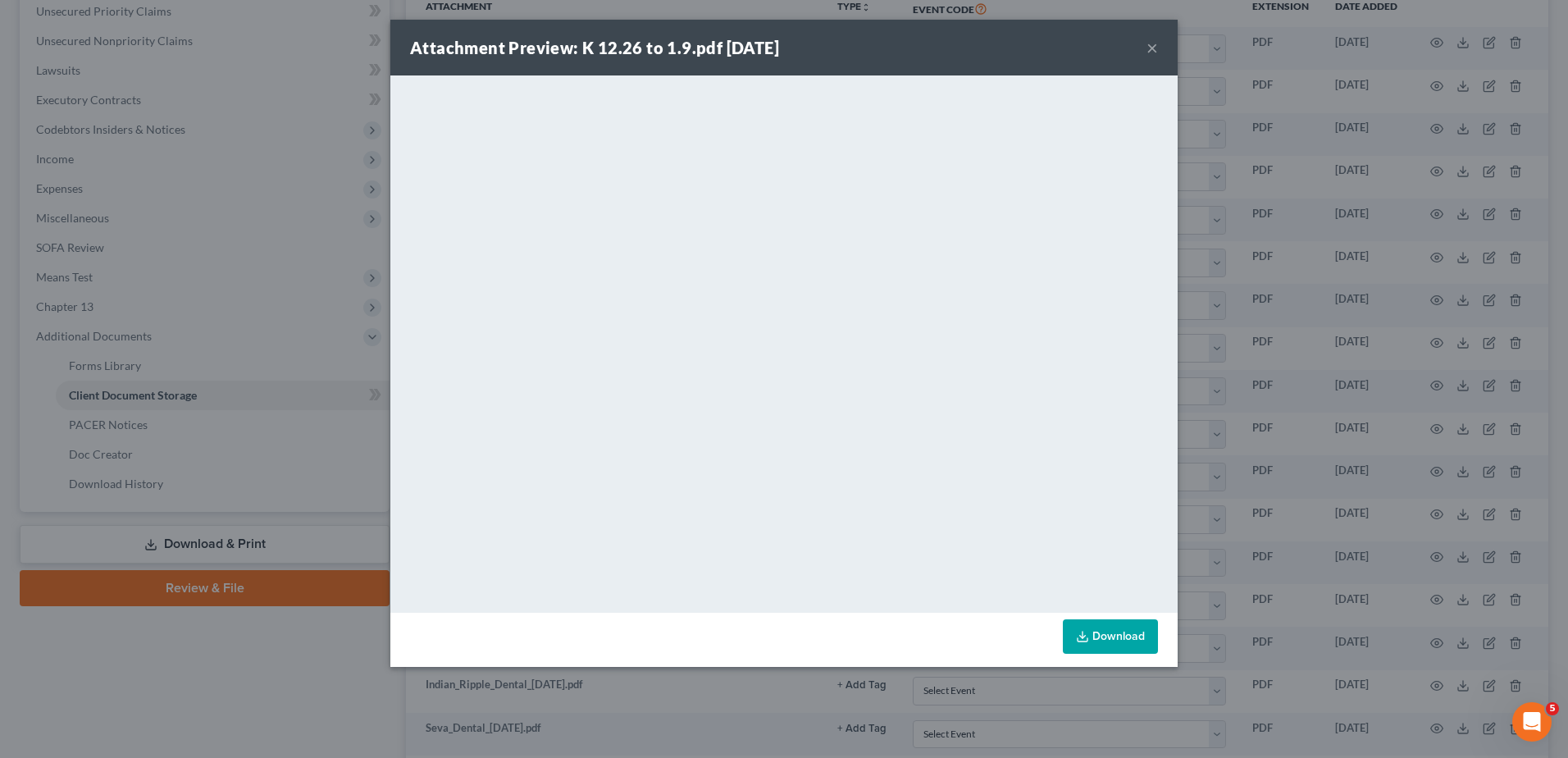
click at [1152, 49] on button "×" at bounding box center [1153, 47] width 12 height 20
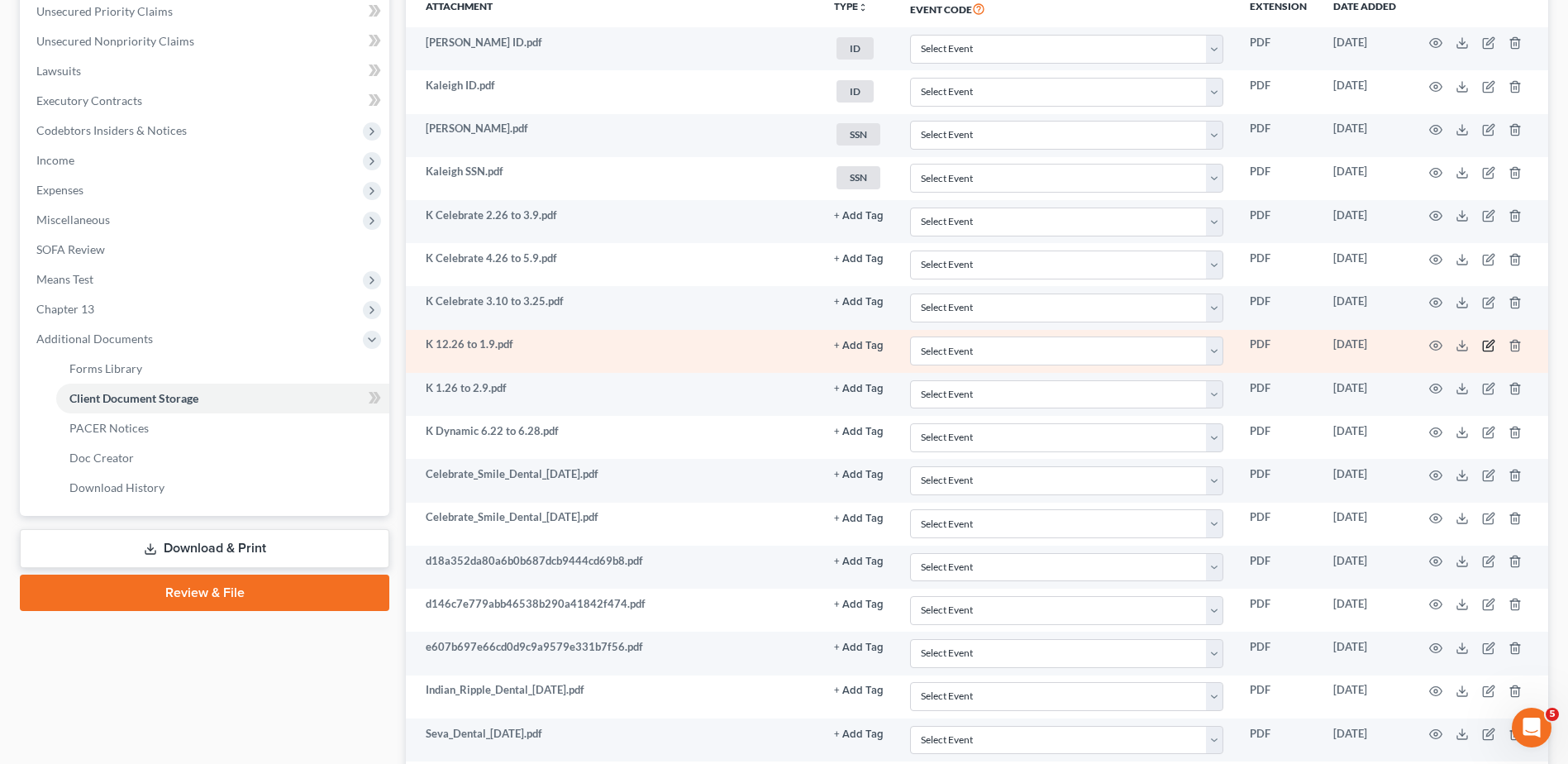
click at [1489, 343] on icon "button" at bounding box center [1488, 345] width 13 height 13
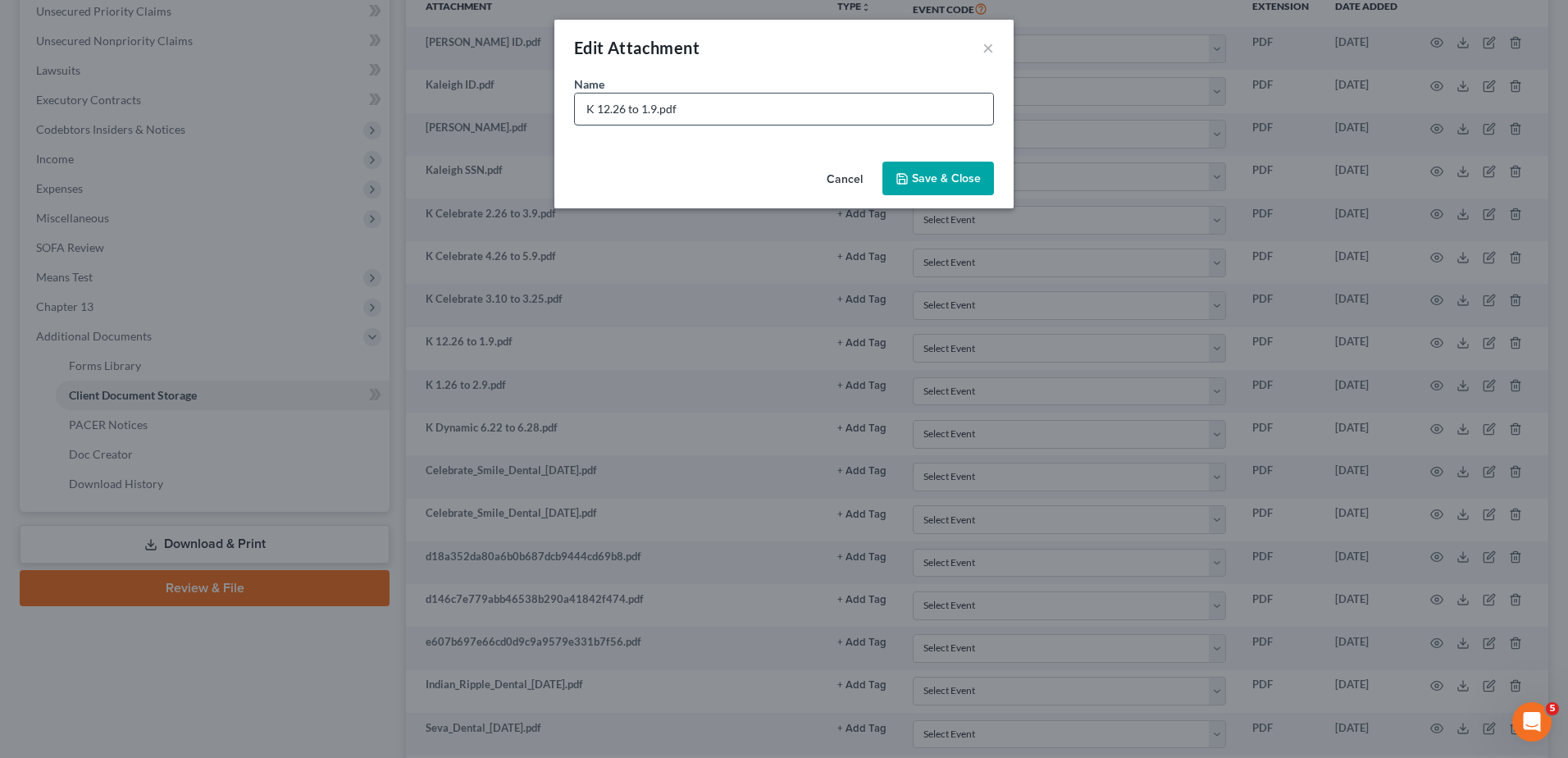
click at [598, 110] on input "K 12.26 to 1.9.pdf" at bounding box center [784, 109] width 418 height 32
type input "K Celebrate 12.26 to 1.9.pdf"
click at [916, 158] on div "Cancel Save & Close" at bounding box center [784, 182] width 460 height 54
click at [920, 168] on button "Save & Close" at bounding box center [938, 178] width 111 height 34
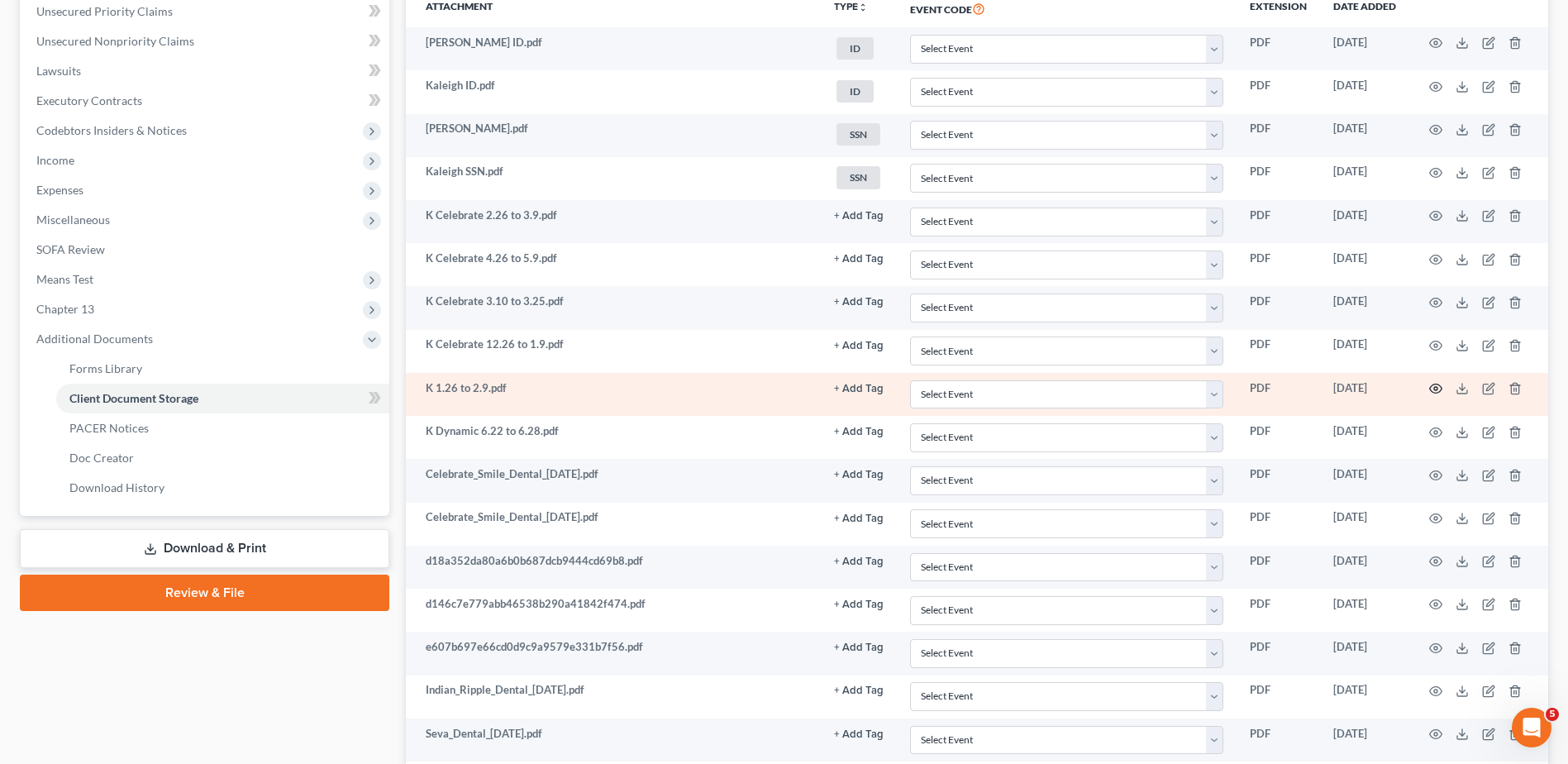
click at [1437, 387] on icon "button" at bounding box center [1435, 388] width 13 height 13
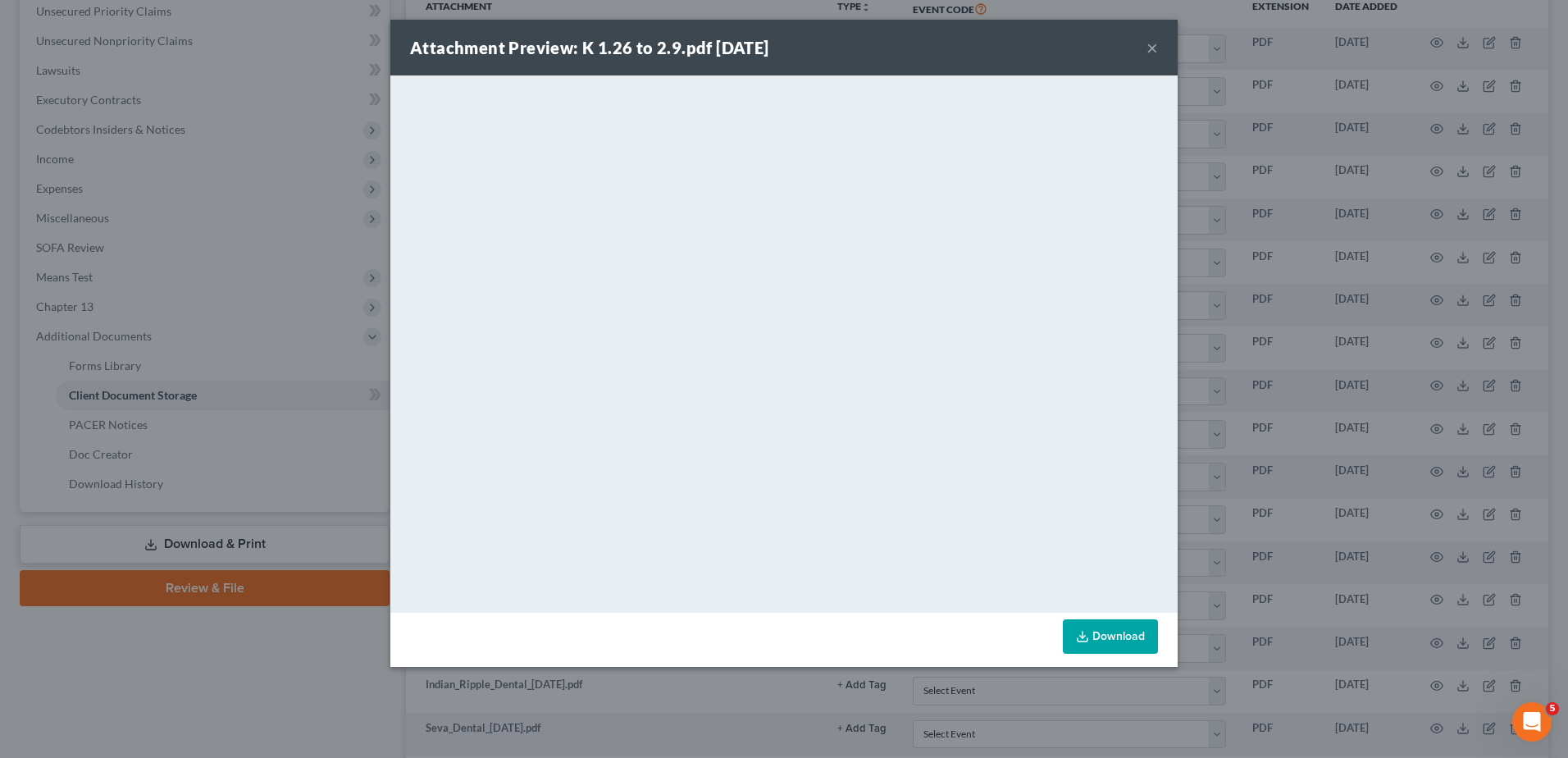
click at [1153, 52] on button "×" at bounding box center [1153, 47] width 12 height 20
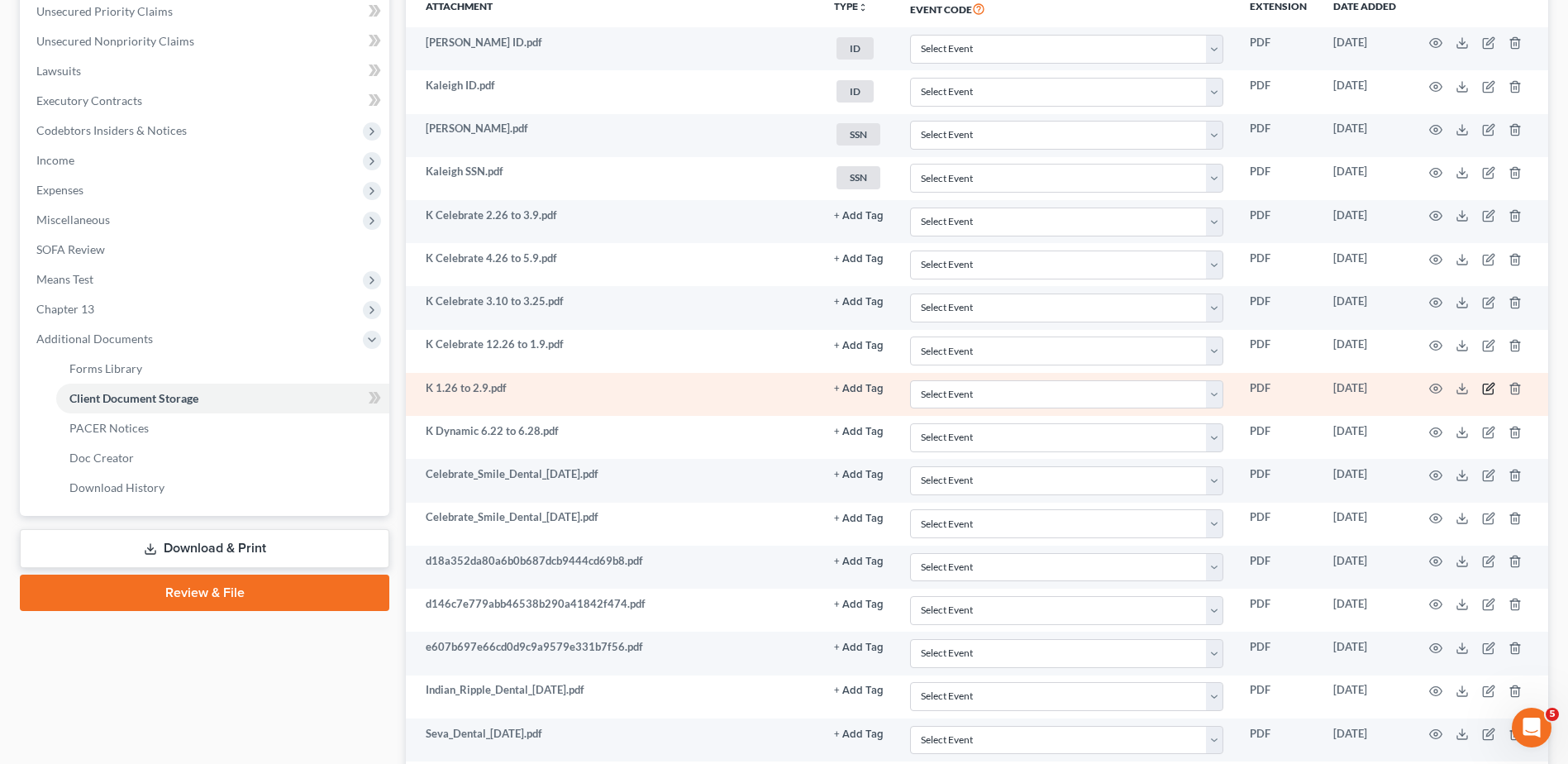
click at [1486, 389] on icon "button" at bounding box center [1488, 388] width 13 height 13
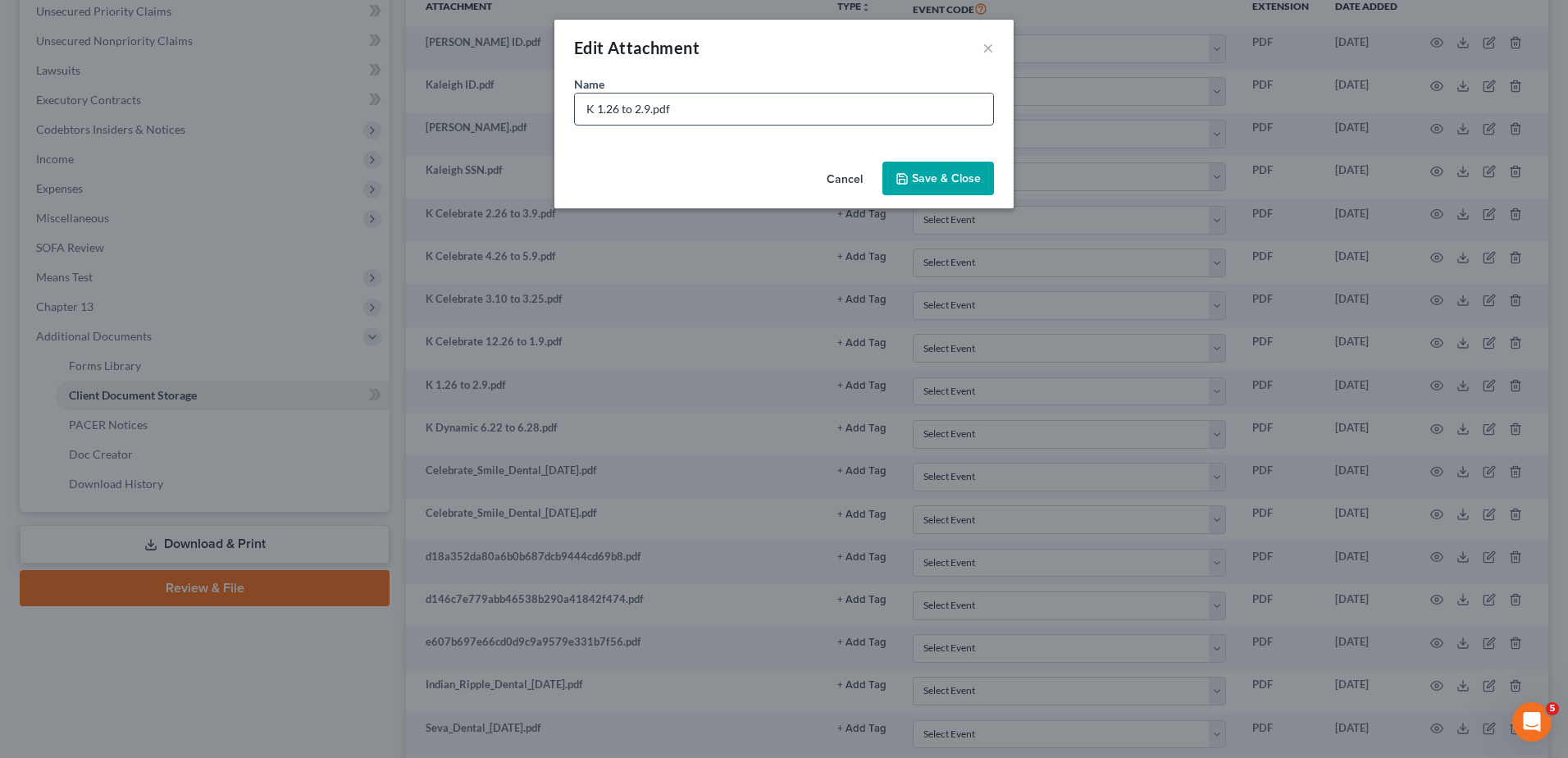
click at [597, 109] on input "K 1.26 to 2.9.pdf" at bounding box center [784, 109] width 418 height 32
type input "K Celebrate 1.26 to 2.9.pdf"
click at [968, 177] on span "Save & Close" at bounding box center [947, 178] width 69 height 14
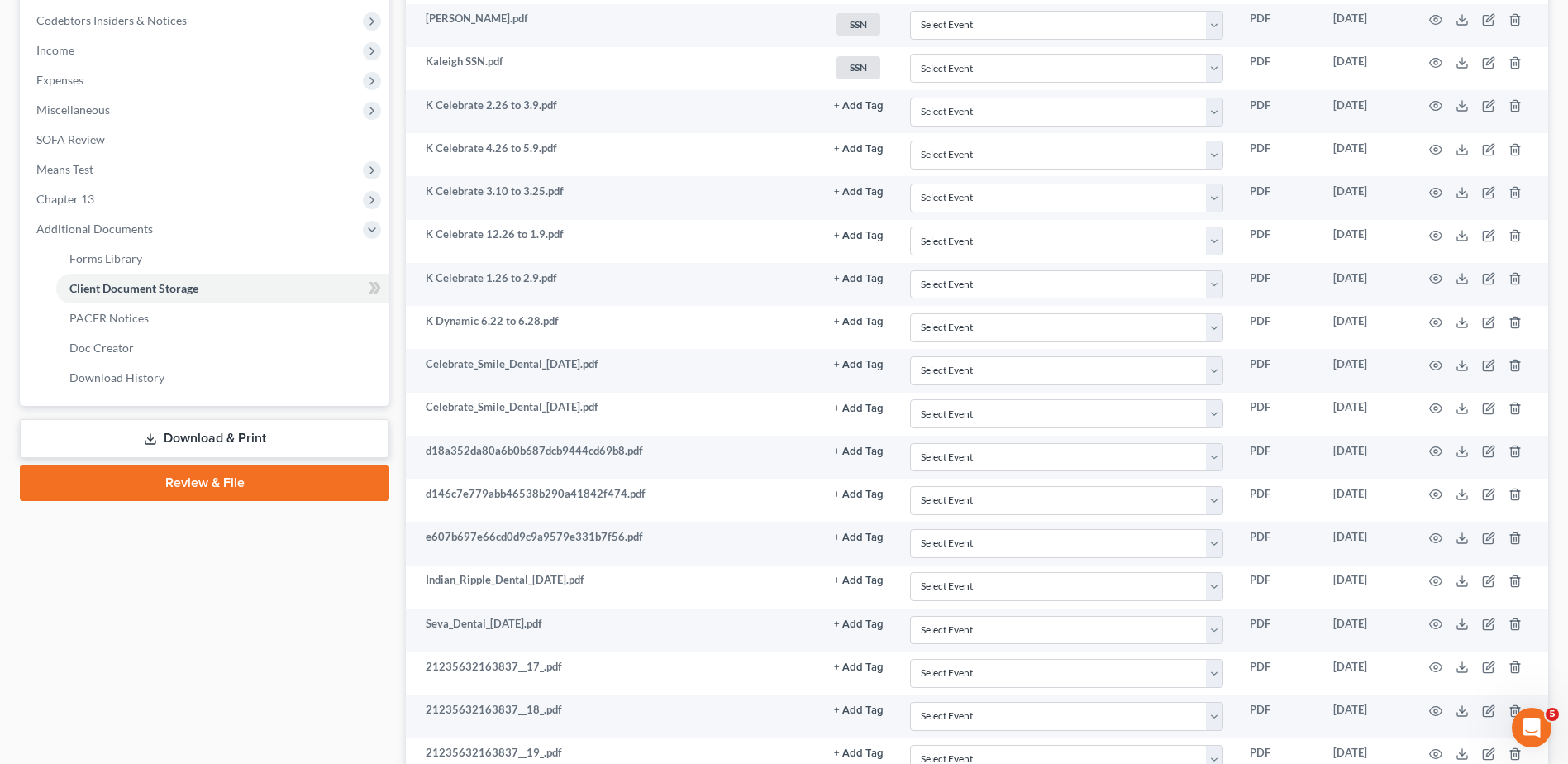
scroll to position [578, 0]
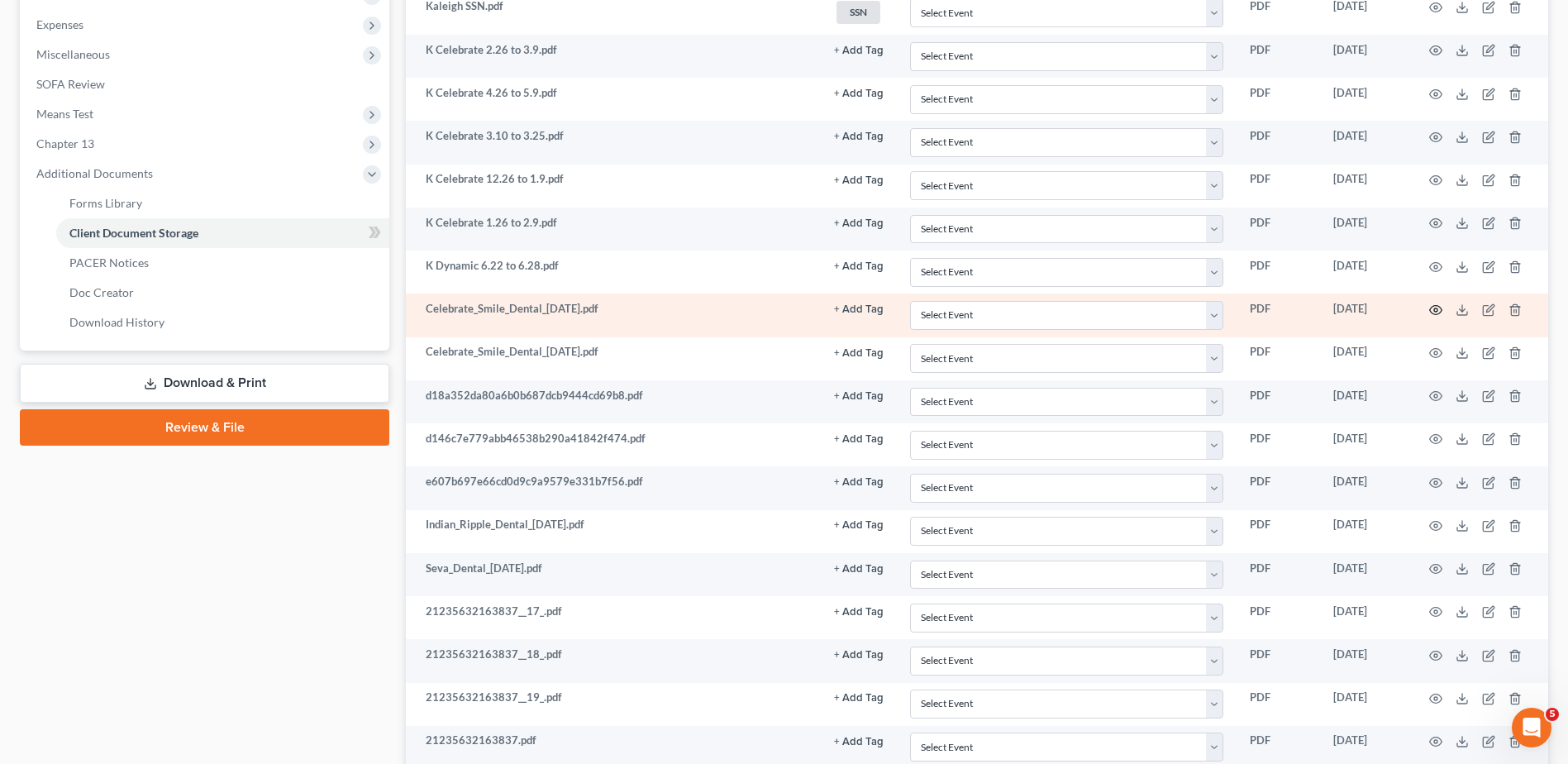
click at [1436, 308] on icon "button" at bounding box center [1435, 310] width 13 height 13
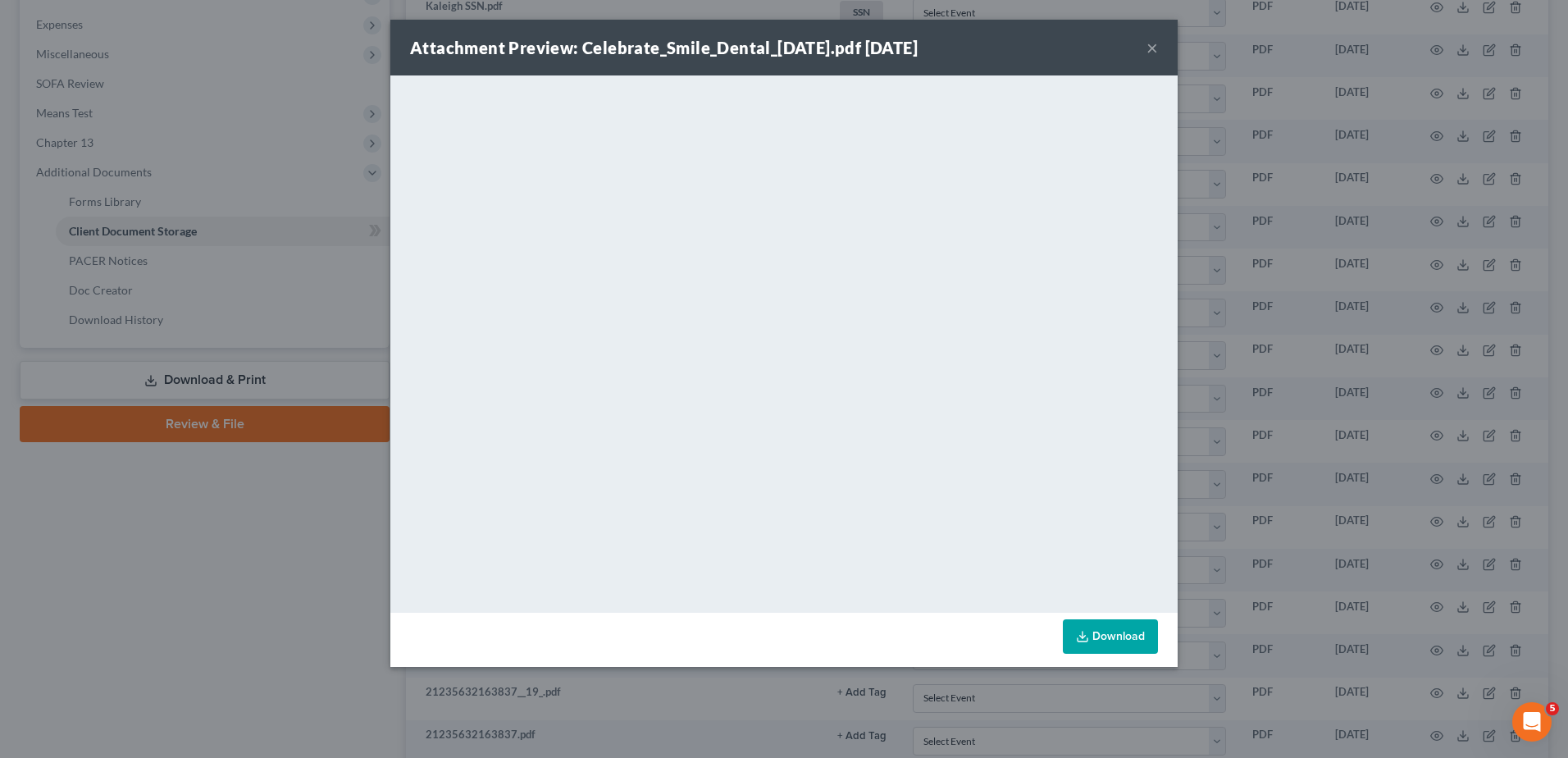
click at [1151, 47] on button "×" at bounding box center [1153, 47] width 12 height 20
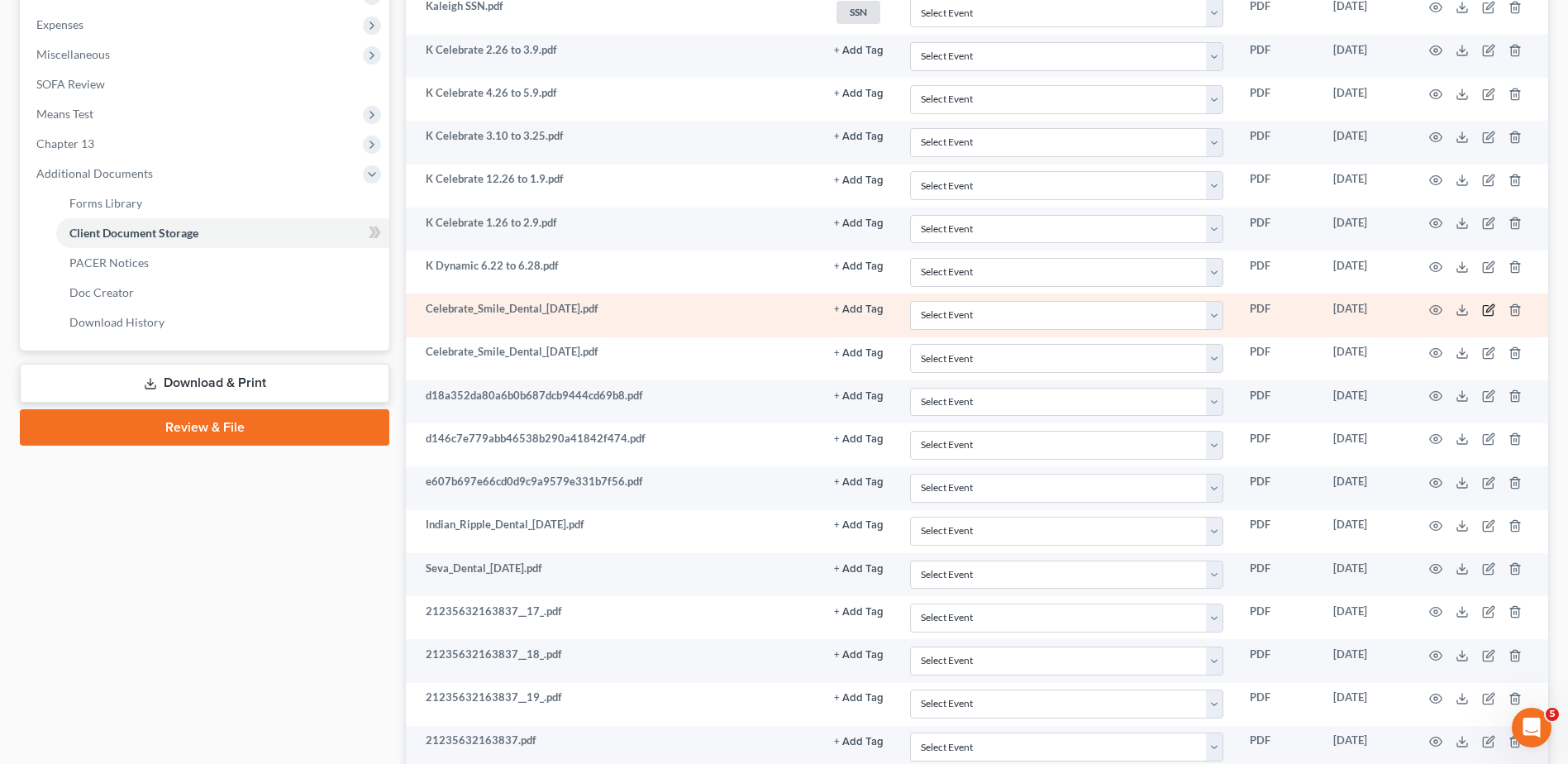
click at [1486, 311] on icon "button" at bounding box center [1488, 310] width 13 height 13
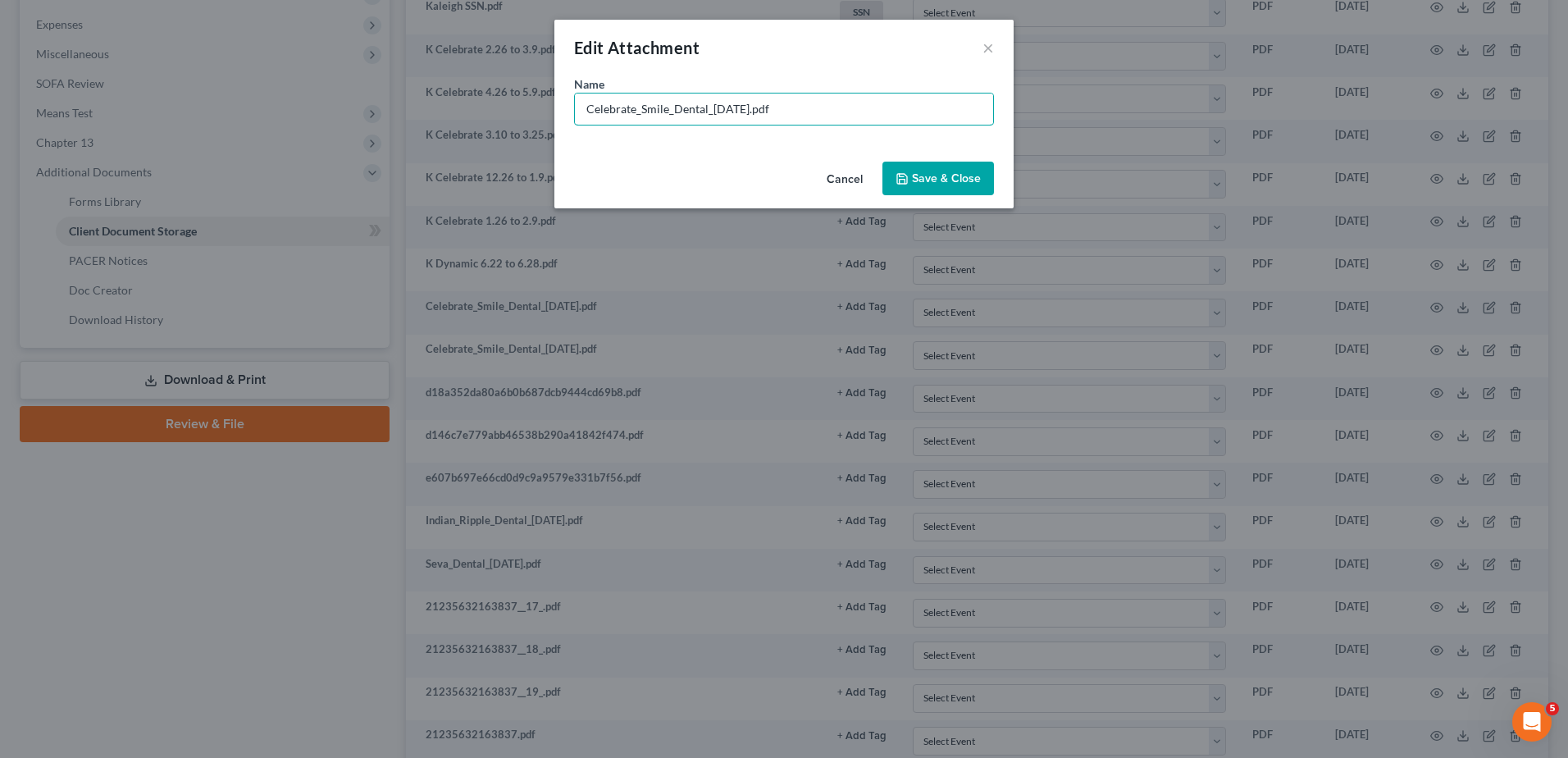
drag, startPoint x: 743, startPoint y: 108, endPoint x: 514, endPoint y: 108, distance: 229.0
click at [514, 108] on div "Edit Attachment × Name * Celebrate_Smile_Dental_[DATE].pdf Cancel Save & Close" at bounding box center [784, 379] width 1568 height 758
type input "K Celebrate 5.10 to 5.25.pdf"
click at [953, 180] on span "Save & Close" at bounding box center [947, 178] width 69 height 14
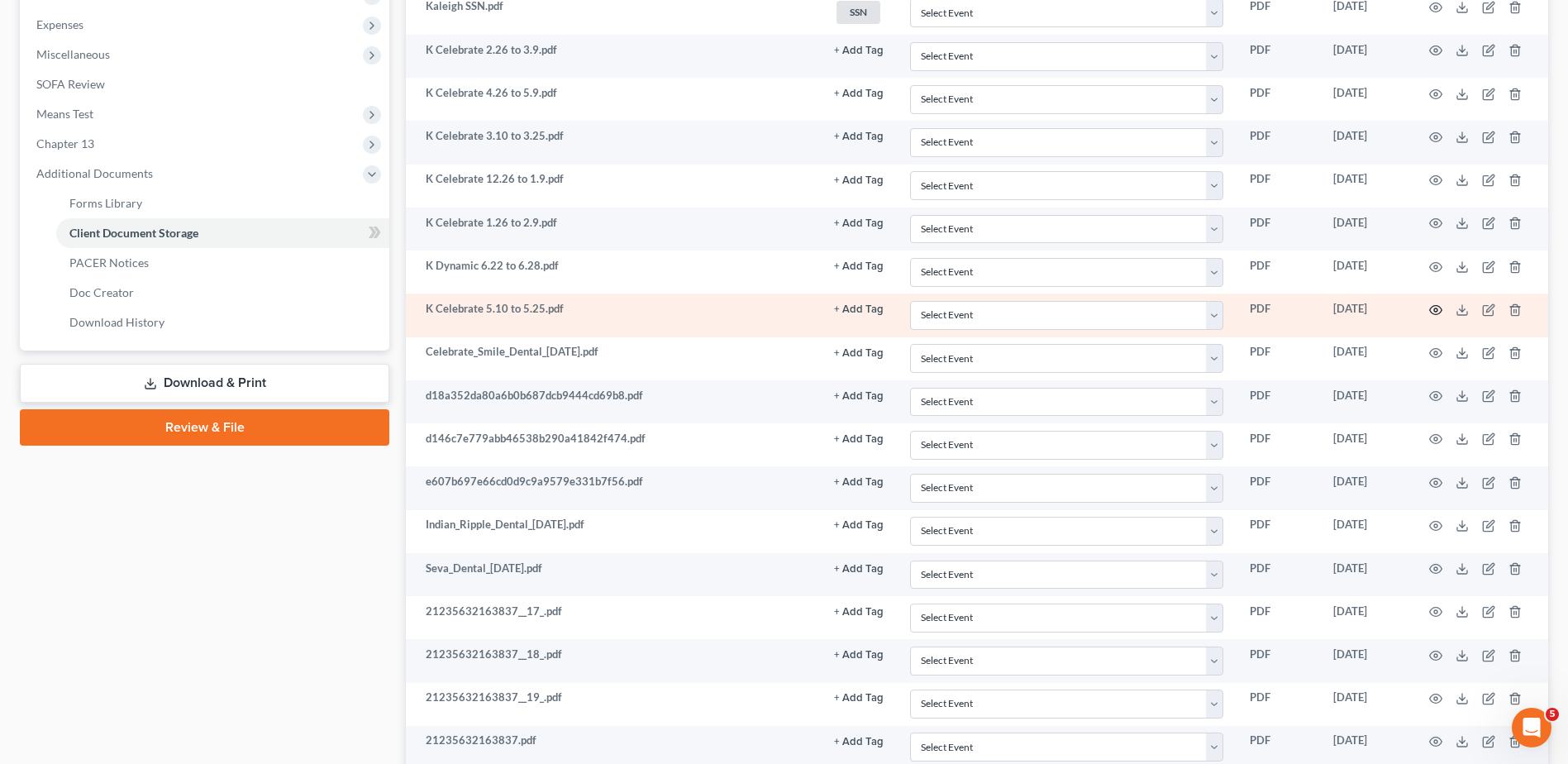
click at [1432, 308] on icon "button" at bounding box center [1435, 310] width 13 height 13
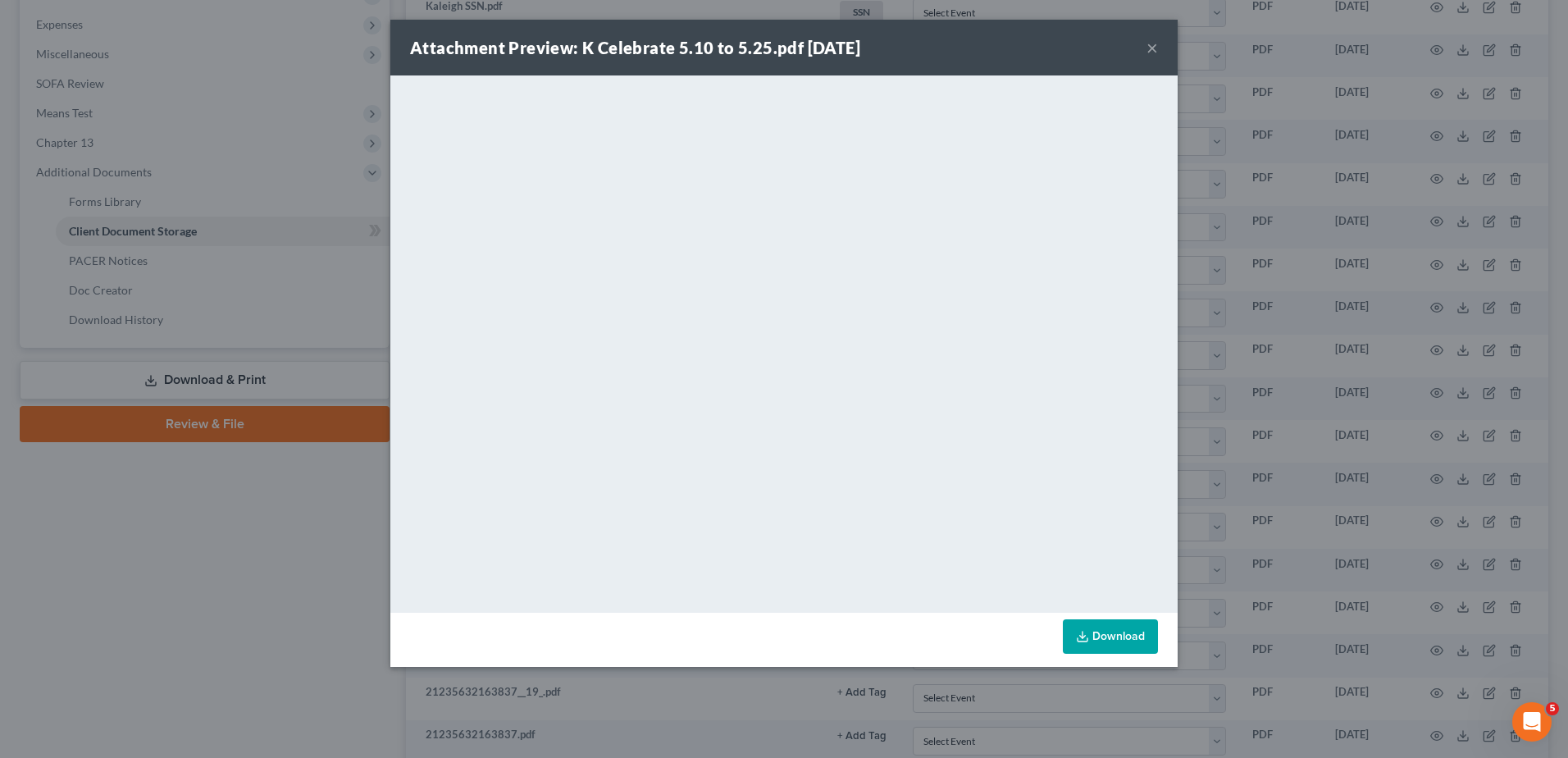
click at [1153, 49] on button "×" at bounding box center [1153, 47] width 12 height 20
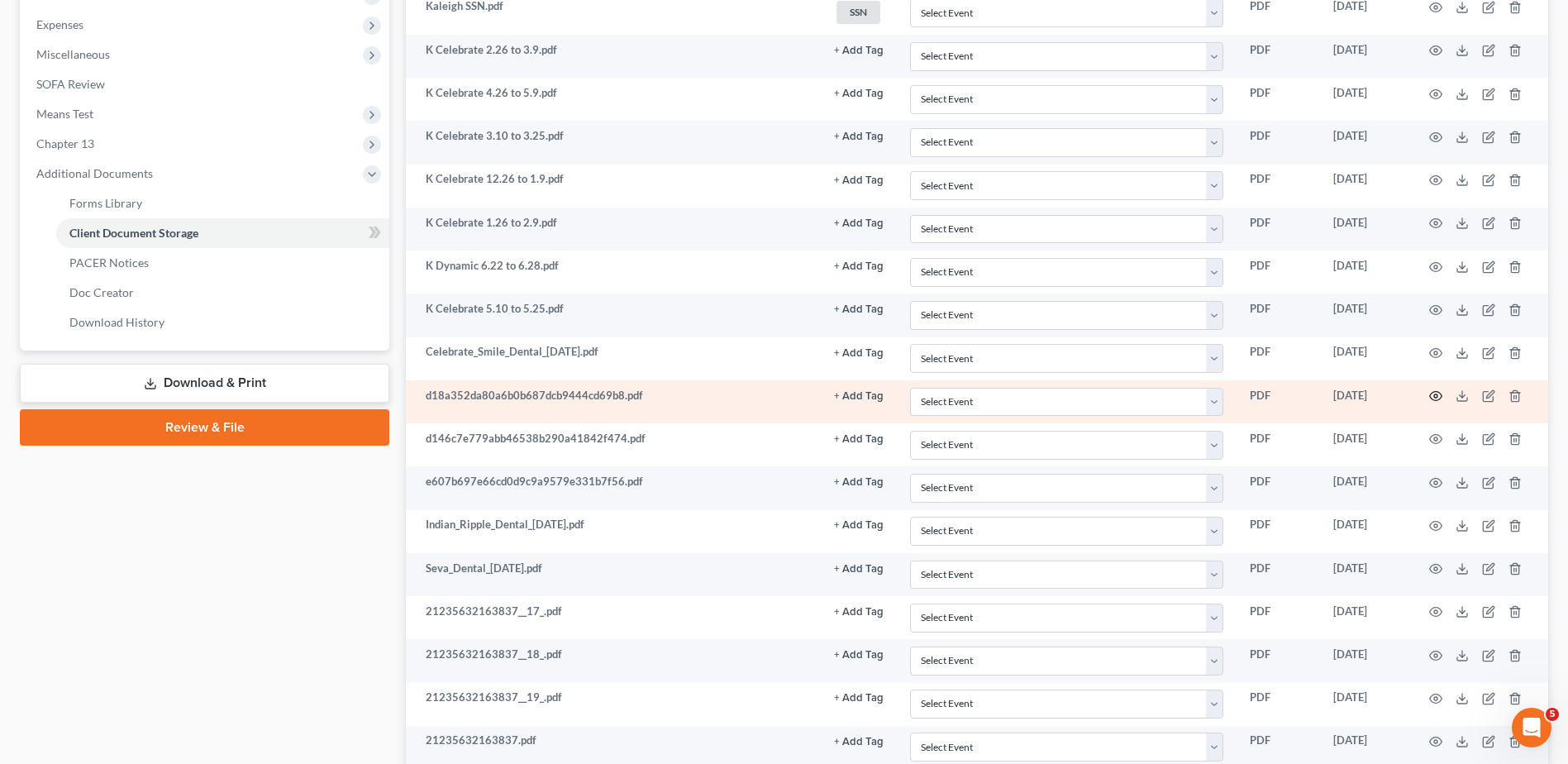
click at [1434, 393] on icon "button" at bounding box center [1435, 396] width 13 height 13
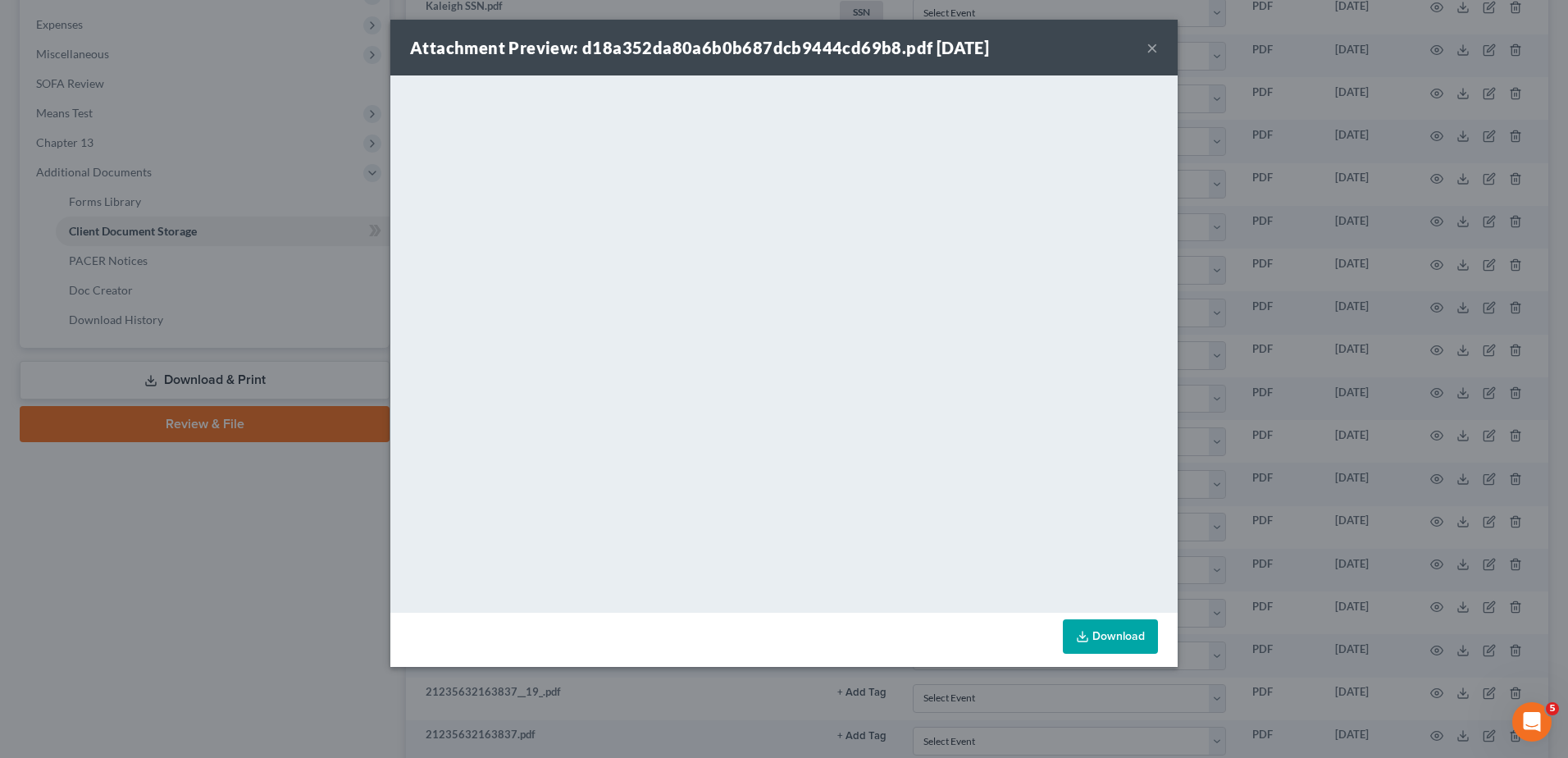
drag, startPoint x: 1155, startPoint y: 48, endPoint x: 1141, endPoint y: 58, distance: 17.2
click at [1154, 48] on button "×" at bounding box center [1153, 47] width 12 height 20
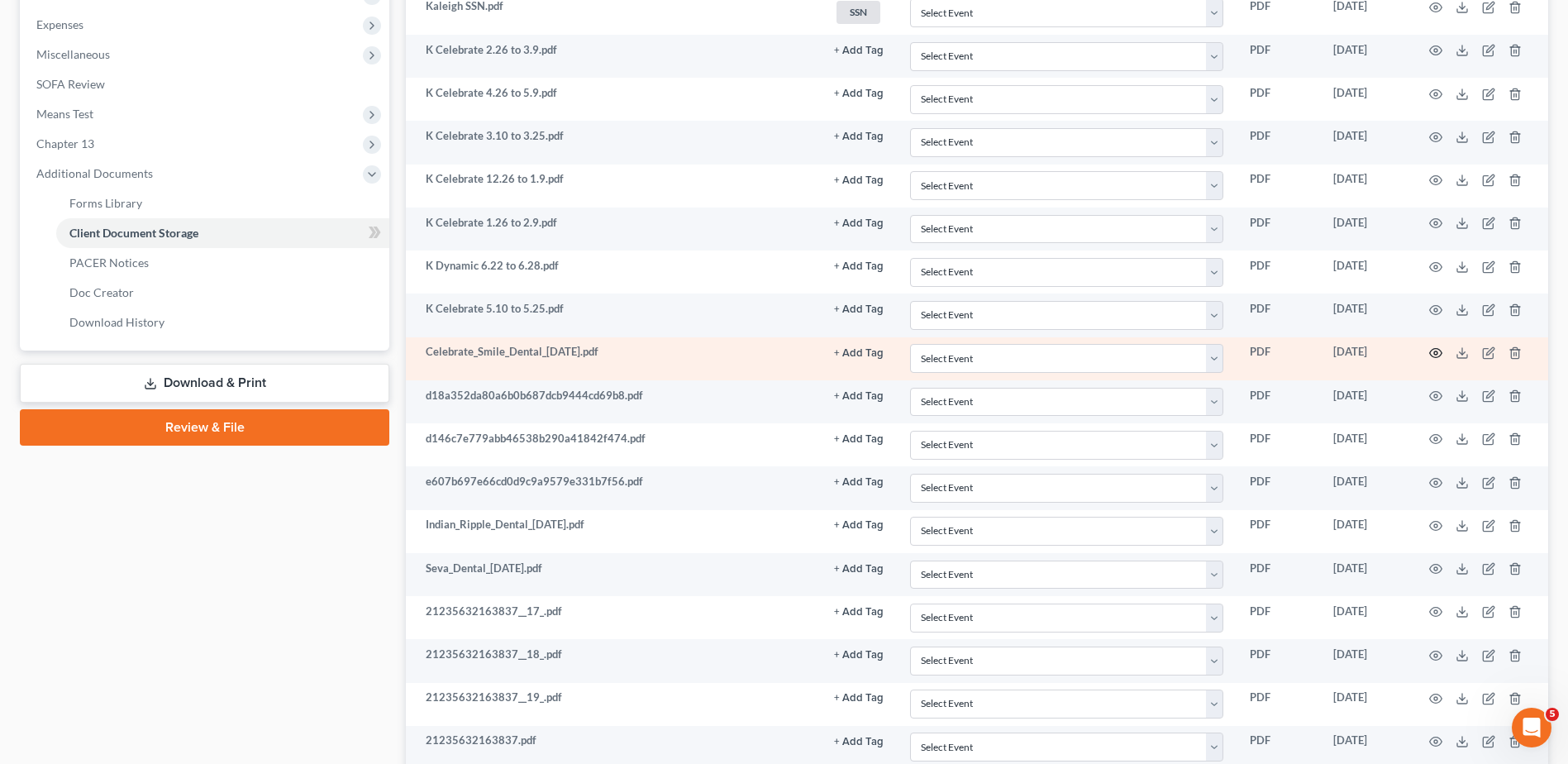
click at [1436, 351] on circle "button" at bounding box center [1435, 352] width 3 height 3
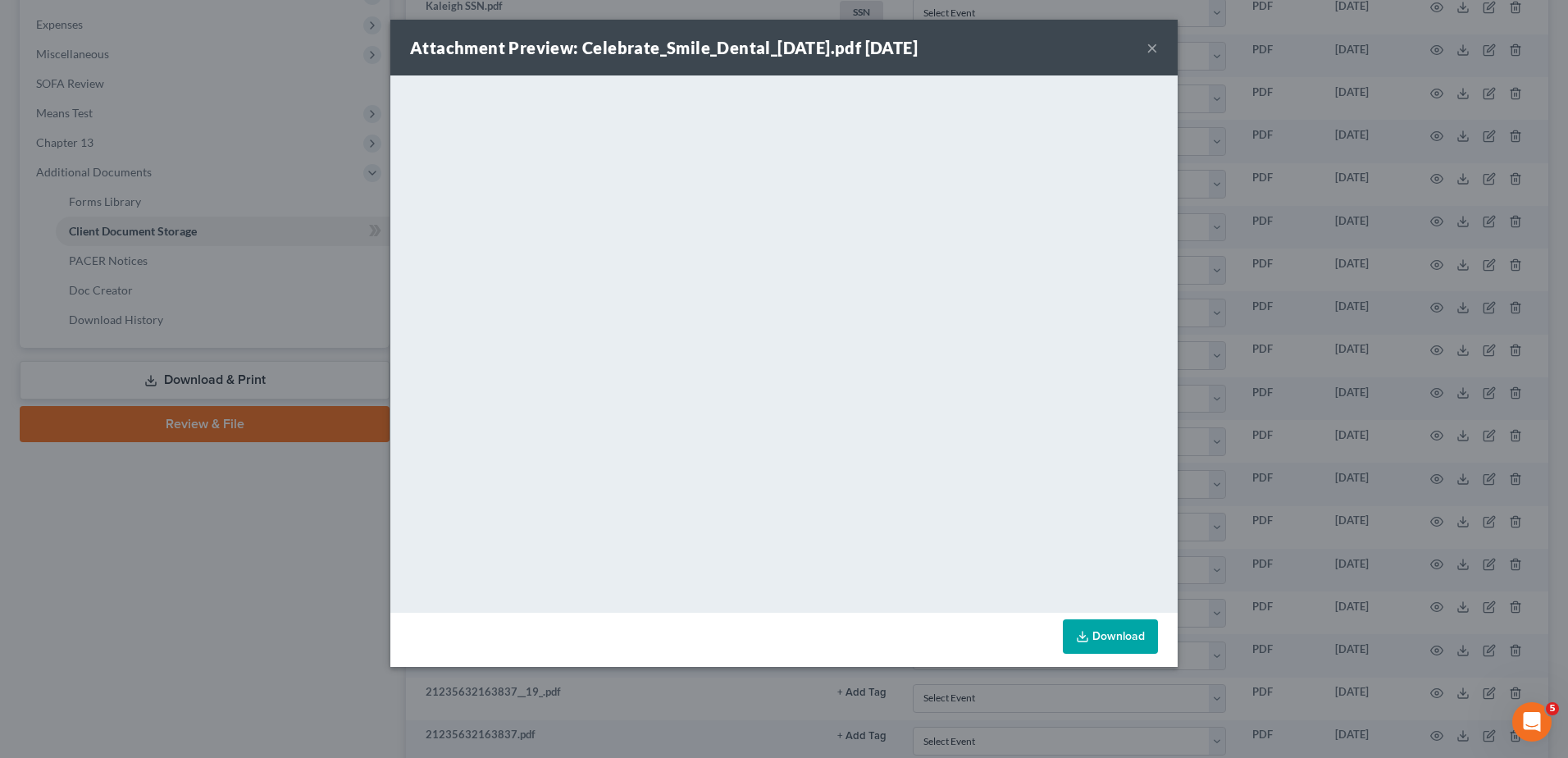
click at [1151, 47] on button "×" at bounding box center [1153, 47] width 12 height 20
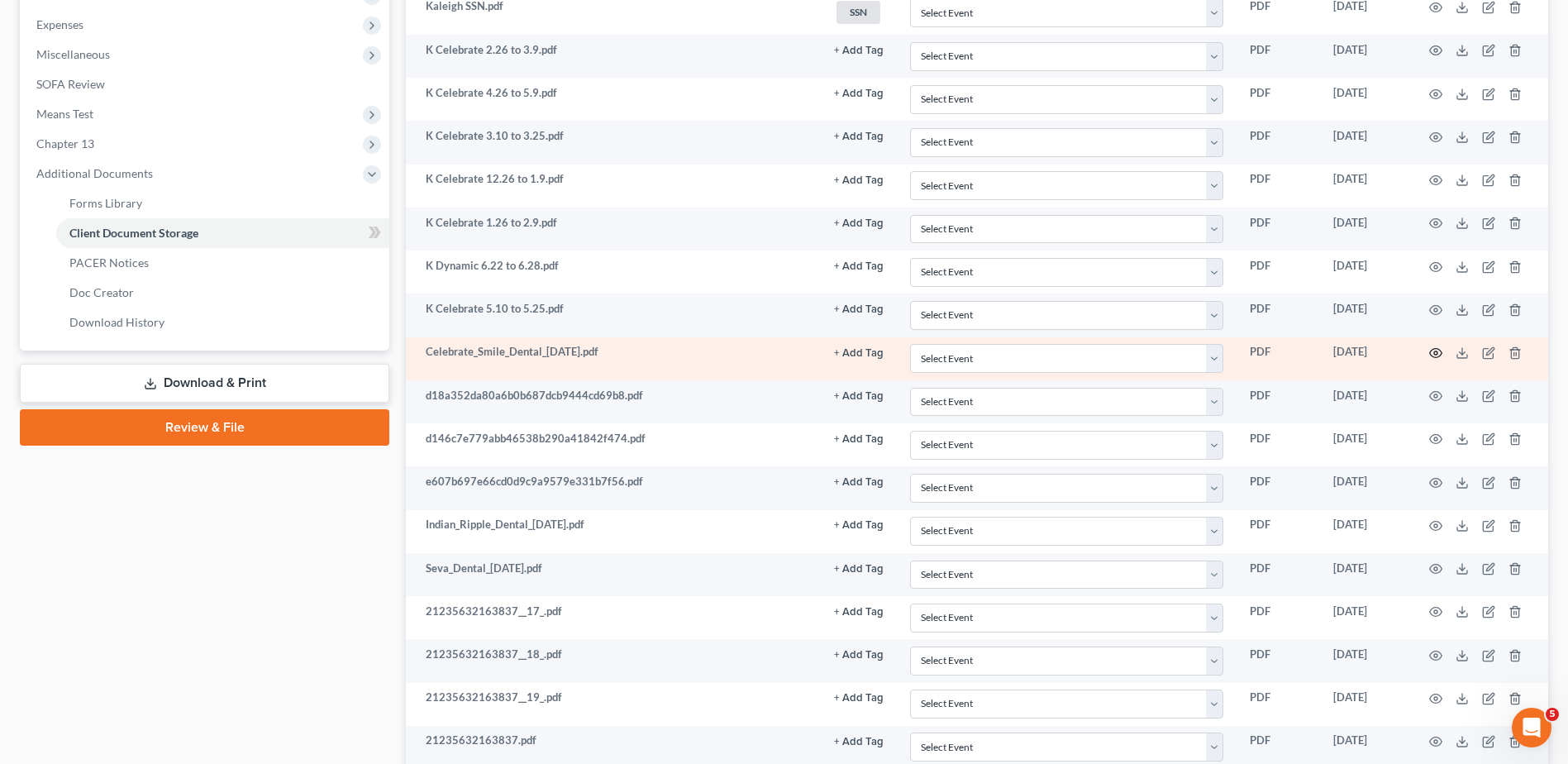
click at [1433, 352] on icon "button" at bounding box center [1435, 352] width 13 height 13
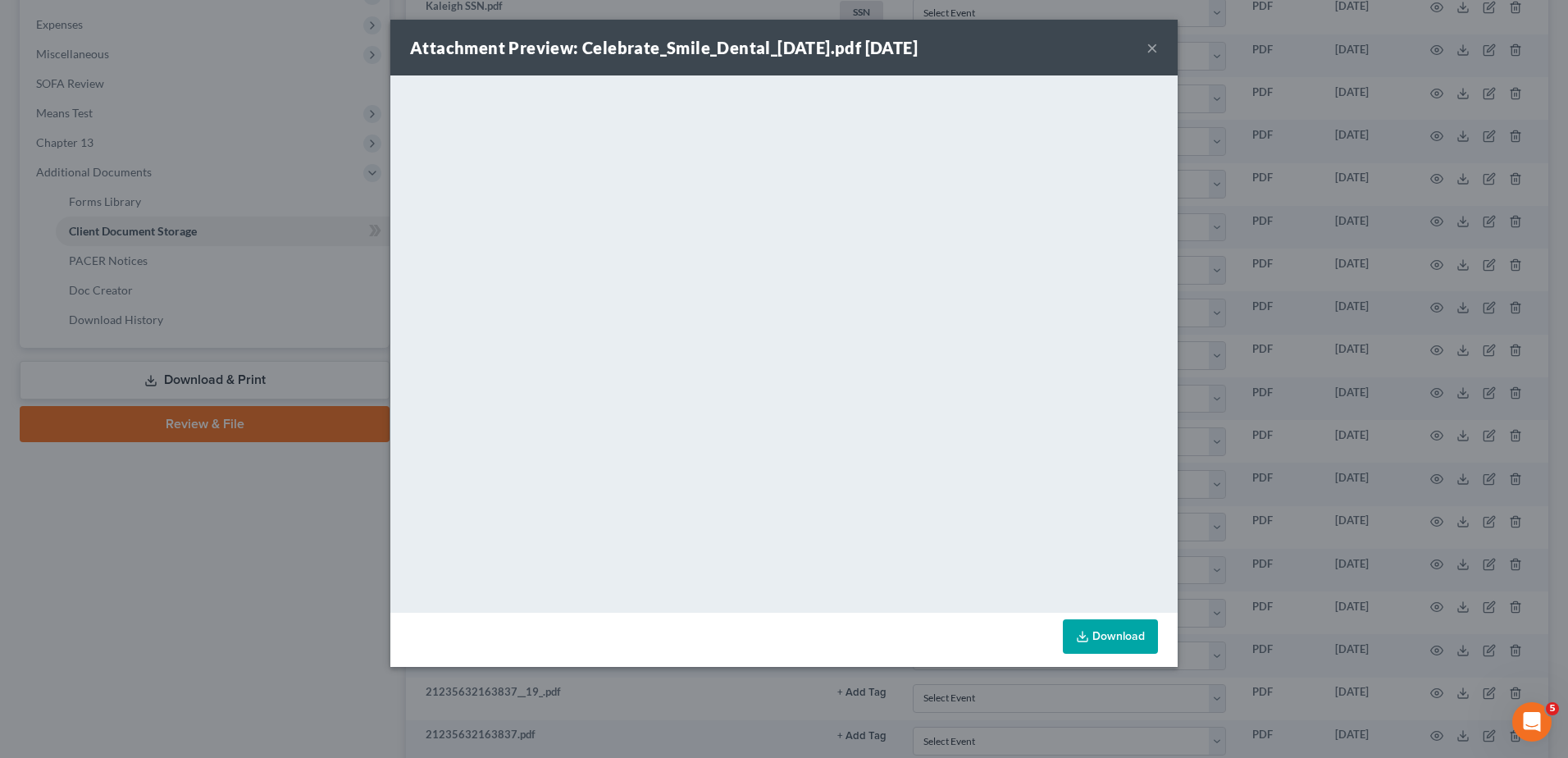
click at [1151, 47] on button "×" at bounding box center [1153, 47] width 12 height 20
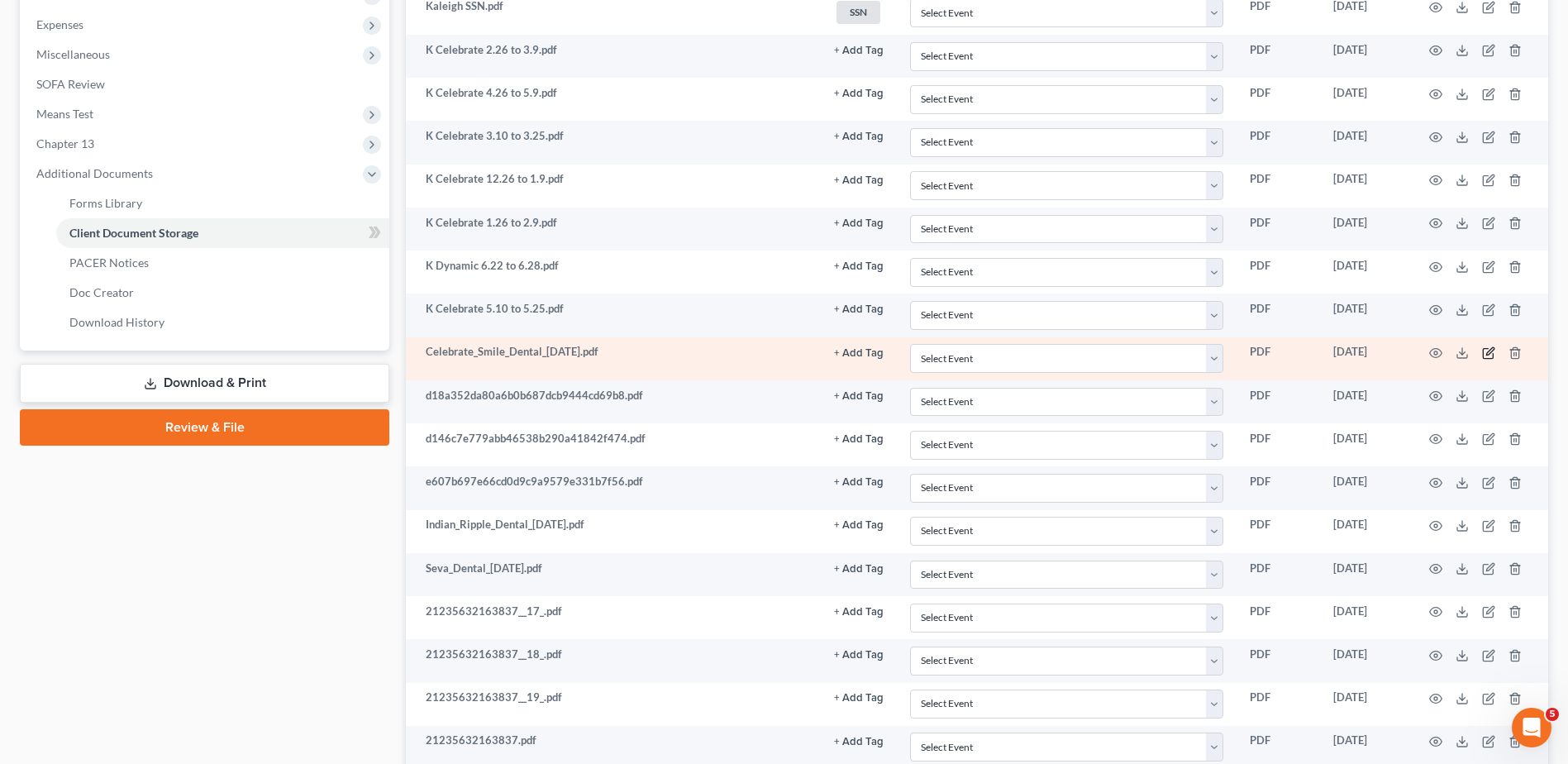
click at [1488, 350] on icon "button" at bounding box center [1488, 352] width 13 height 13
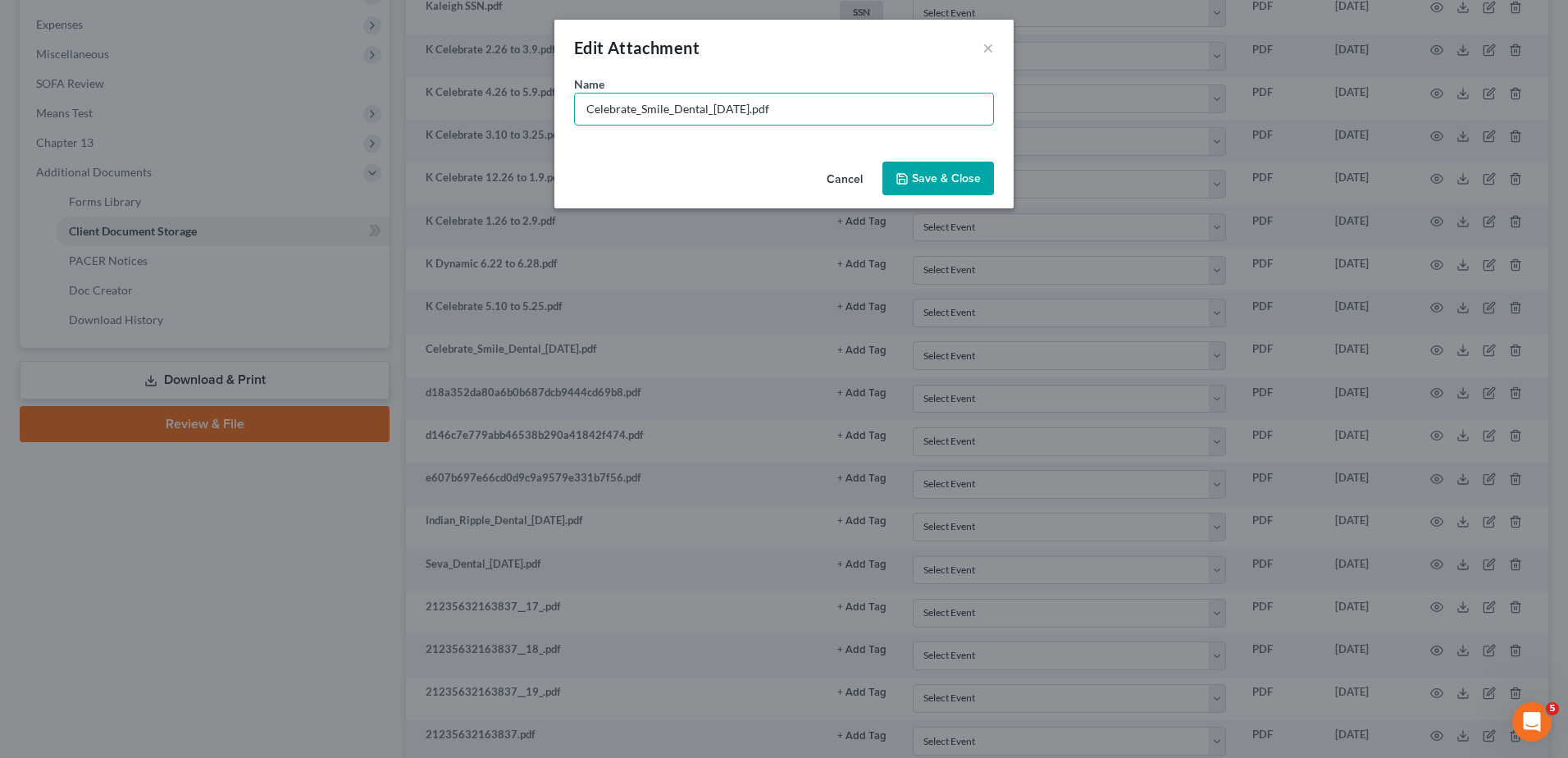
drag, startPoint x: 748, startPoint y: 108, endPoint x: 318, endPoint y: 88, distance: 430.5
click at [318, 88] on div "Edit Attachment × Name * Celebrate_Smile_Dental_[DATE].pdf Cancel Save & Close" at bounding box center [784, 379] width 1568 height 758
type input "K Celebrate 5.26 to 6.9.pdf"
click at [937, 185] on span "Save & Close" at bounding box center [947, 178] width 69 height 14
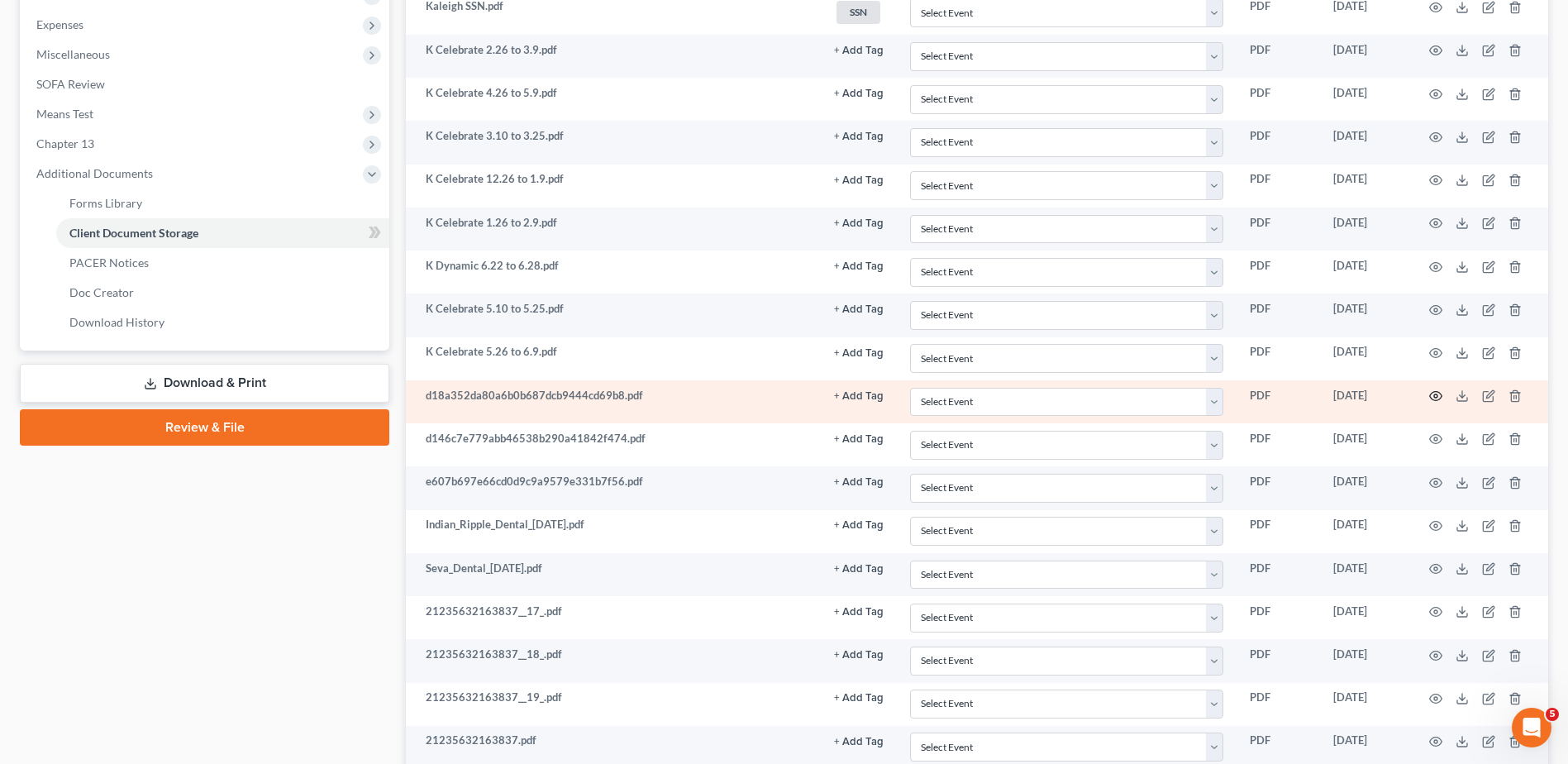
click at [1436, 394] on icon "button" at bounding box center [1435, 396] width 13 height 13
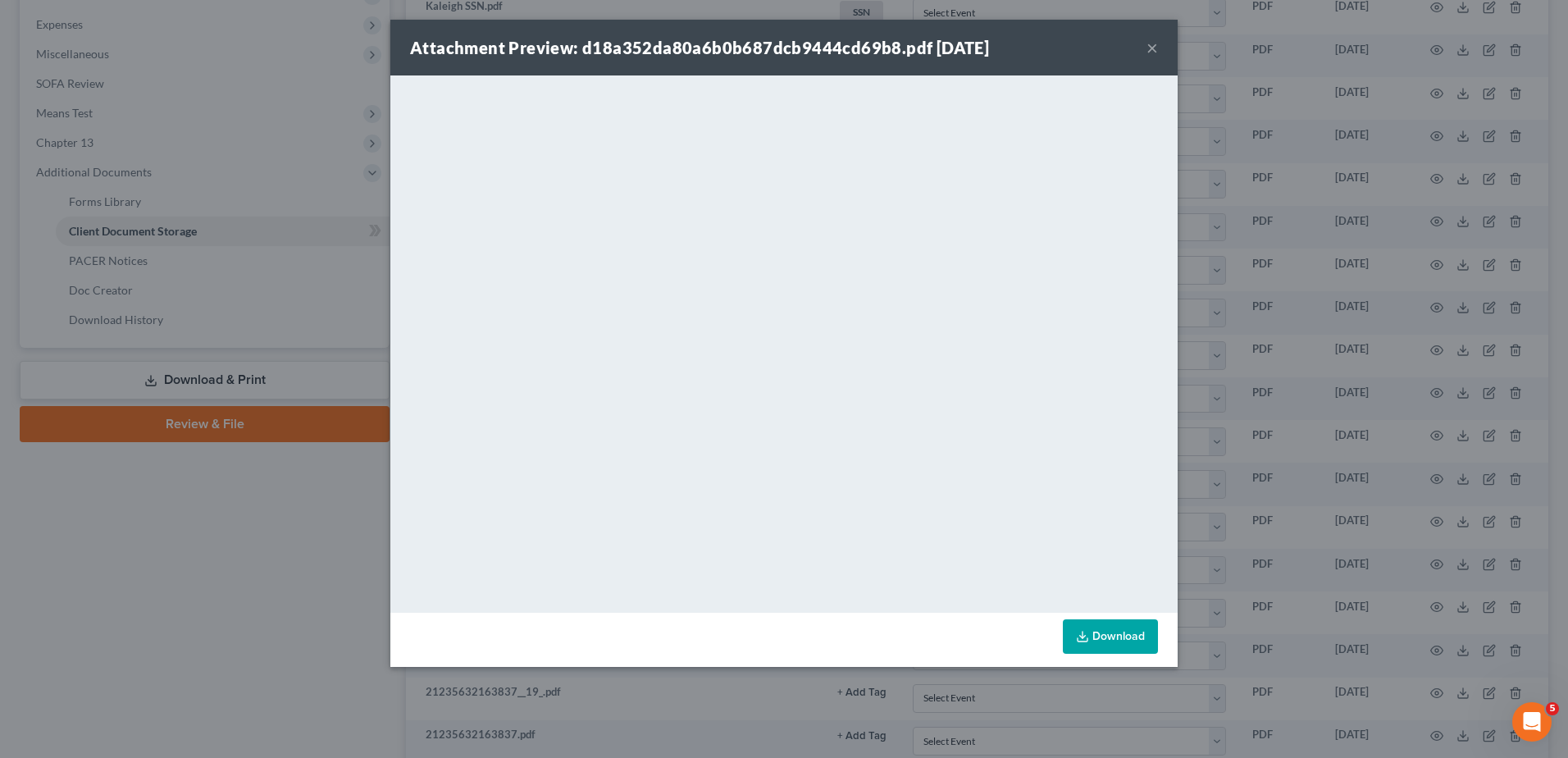
click at [1151, 43] on button "×" at bounding box center [1153, 47] width 12 height 20
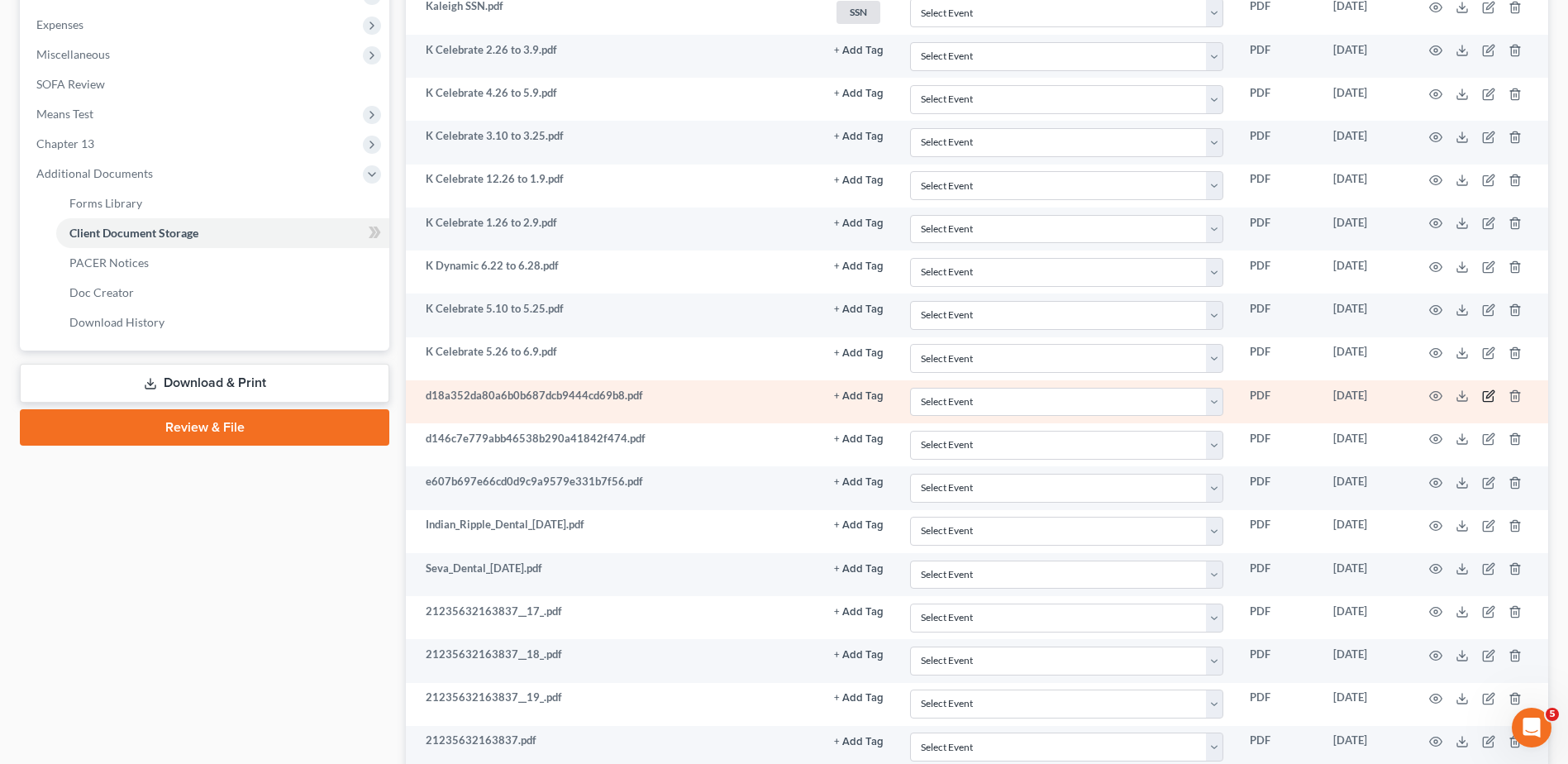
click at [1487, 395] on icon "button" at bounding box center [1488, 396] width 13 height 13
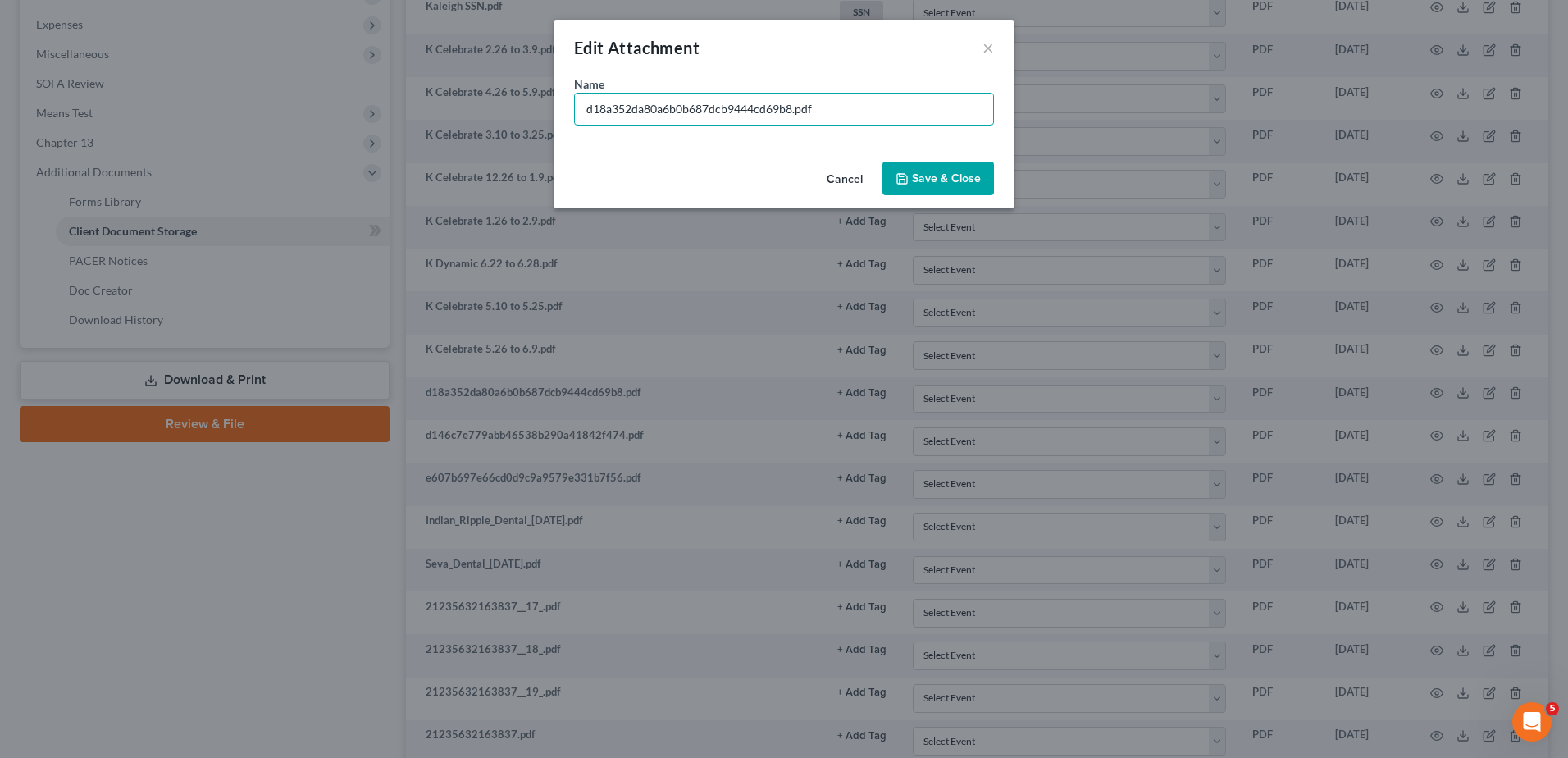
drag, startPoint x: 790, startPoint y: 107, endPoint x: 344, endPoint y: 96, distance: 446.1
click at [344, 96] on div "Edit Attachment × Name * d18a352da80a6b0b687dcb9444cd69b8.pdf Cancel Save & Clo…" at bounding box center [784, 379] width 1568 height 758
type input "K Celebrate 1.10 to 1.25.pdf"
click at [946, 184] on span "Save & Close" at bounding box center [947, 178] width 69 height 14
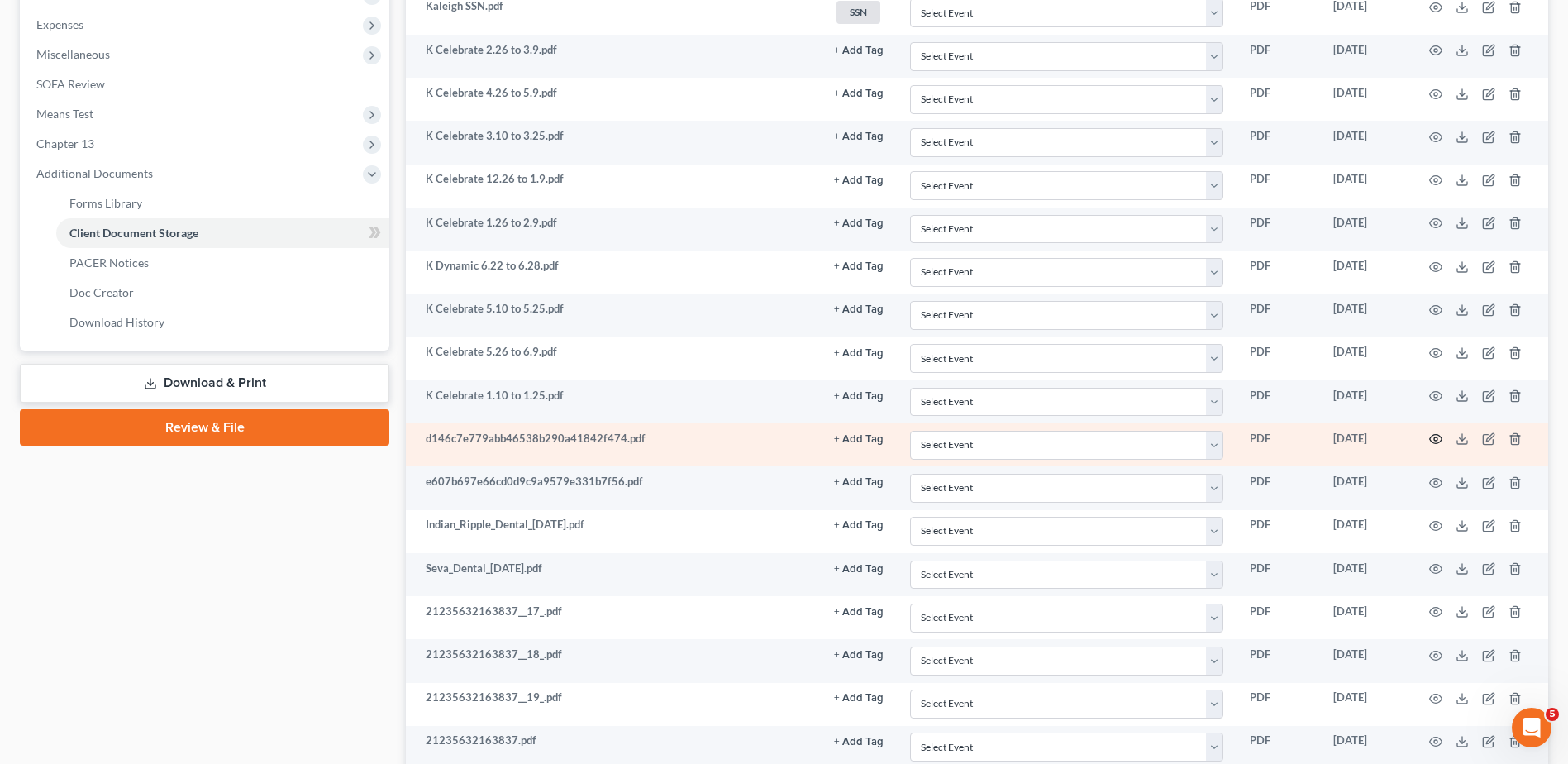
click at [1436, 439] on circle "button" at bounding box center [1435, 439] width 3 height 3
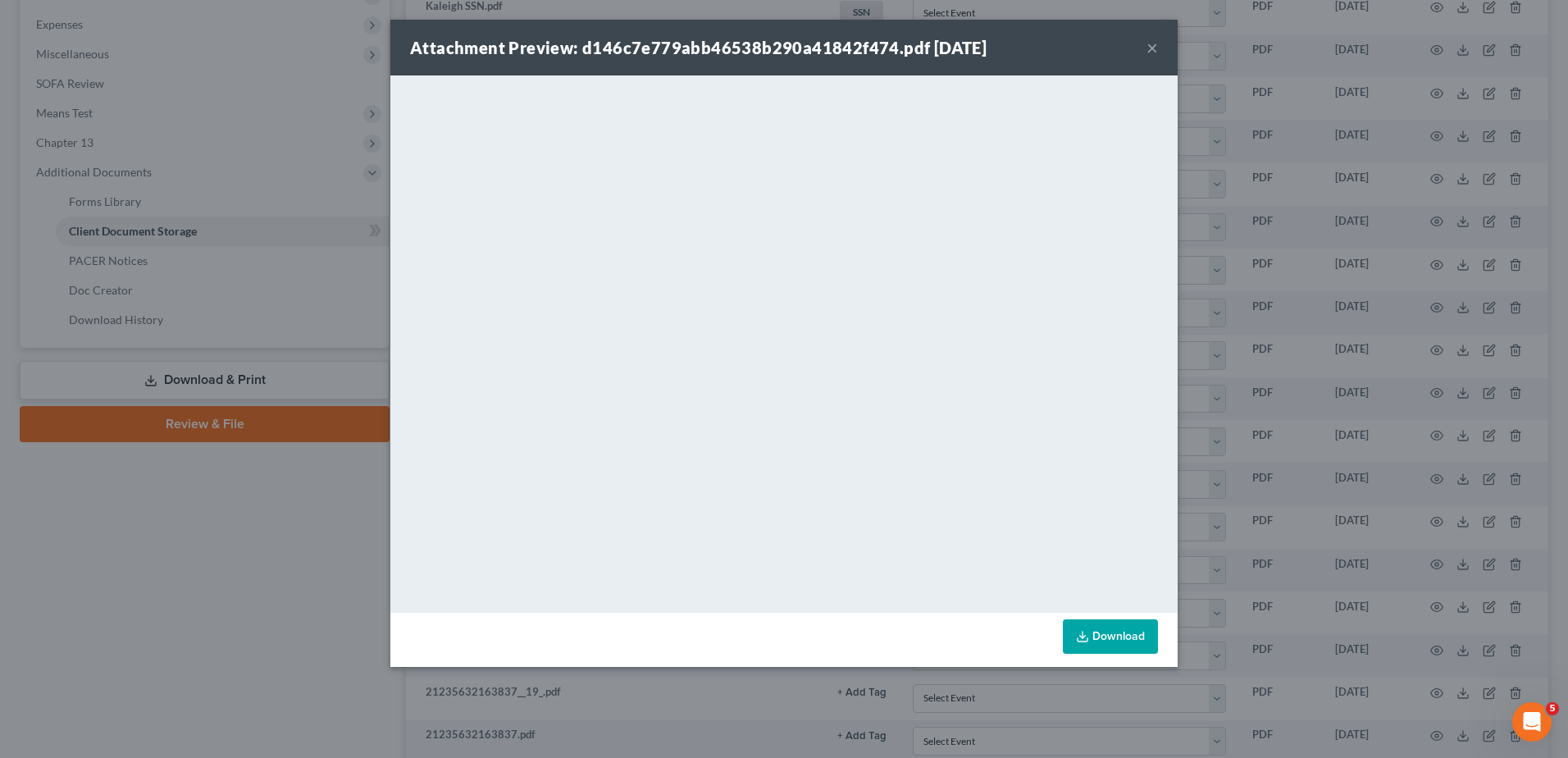
click at [1155, 45] on button "×" at bounding box center [1153, 47] width 12 height 20
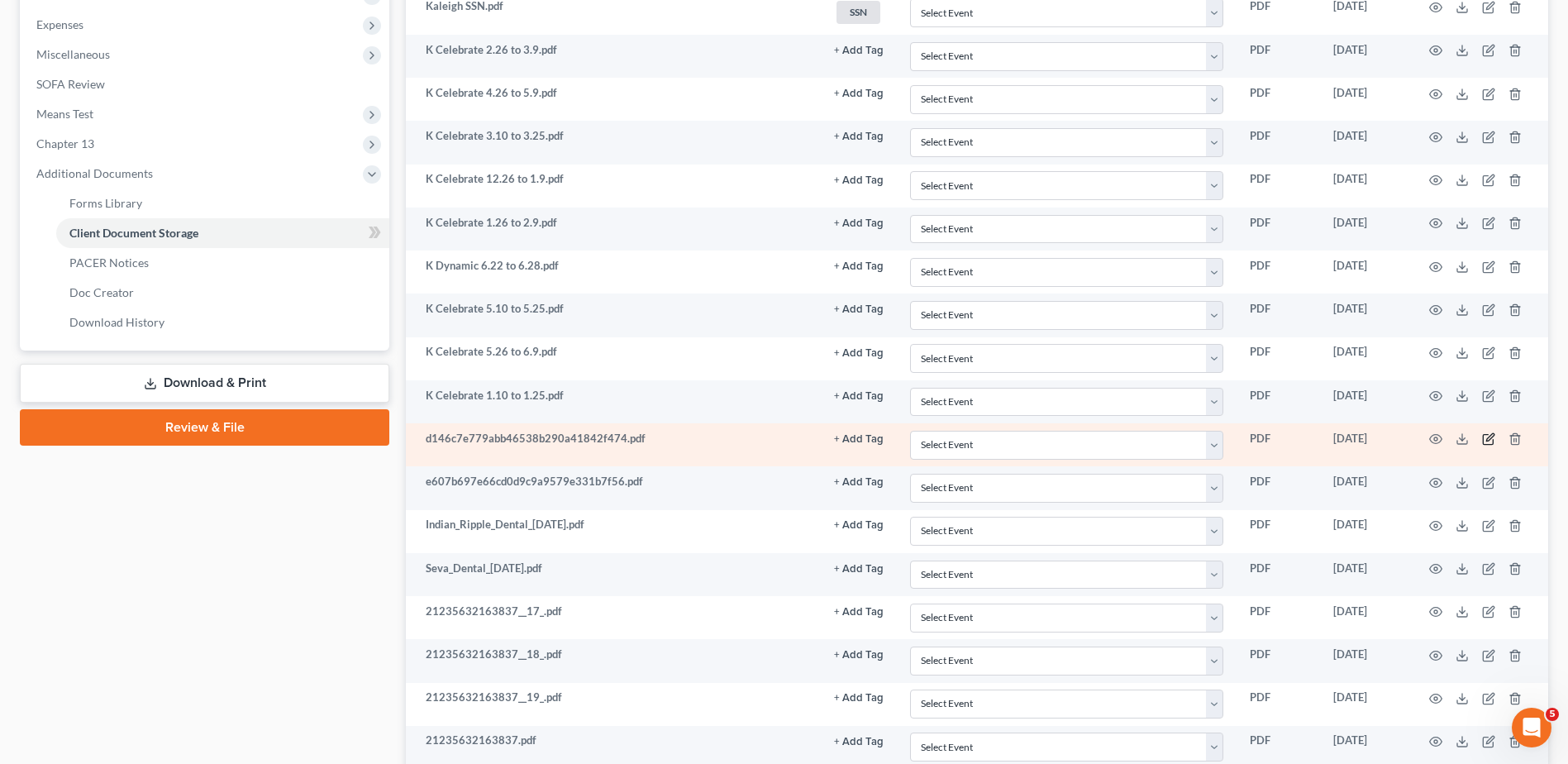
click at [1489, 443] on icon "button" at bounding box center [1488, 439] width 13 height 13
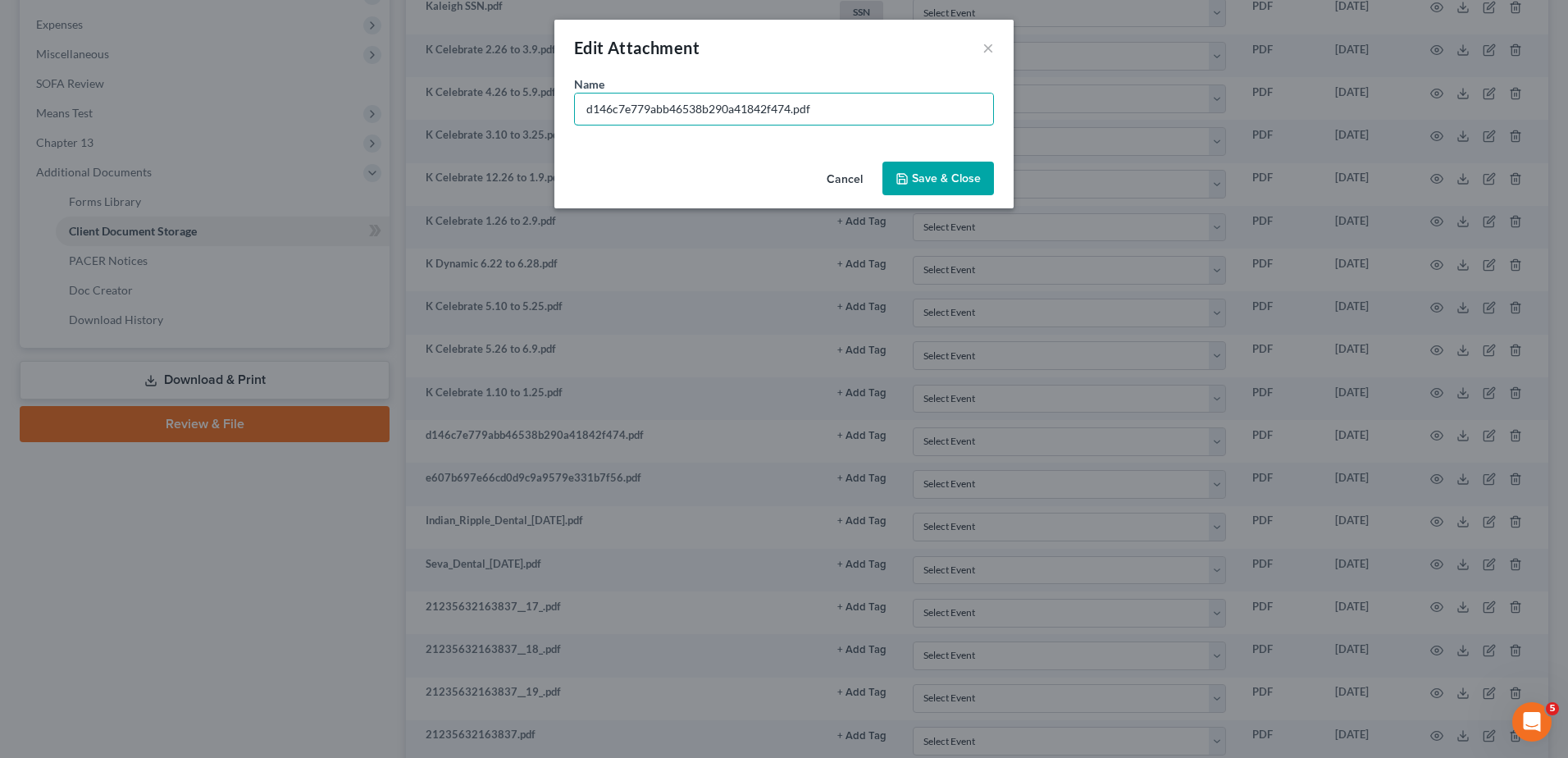
drag, startPoint x: 790, startPoint y: 106, endPoint x: 570, endPoint y: 105, distance: 220.0
click at [570, 105] on div "Name * d146c7e779abb46538b290a41842f474.pdf" at bounding box center [784, 115] width 460 height 80
type input "K Celebrate 4.10 to 4.25.pdf"
click at [948, 189] on button "Save & Close" at bounding box center [938, 178] width 111 height 34
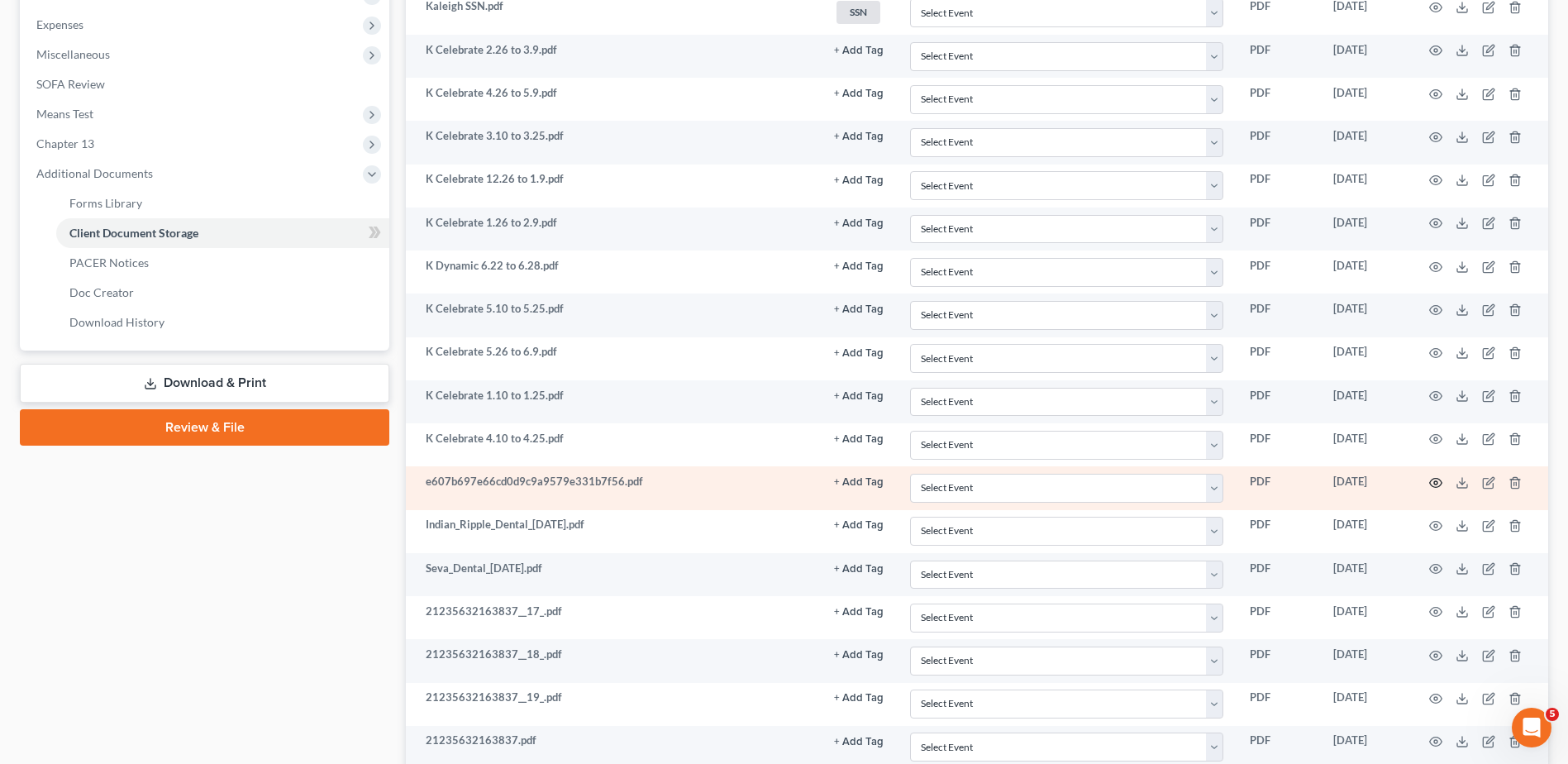
click at [1435, 483] on icon "button" at bounding box center [1435, 482] width 13 height 13
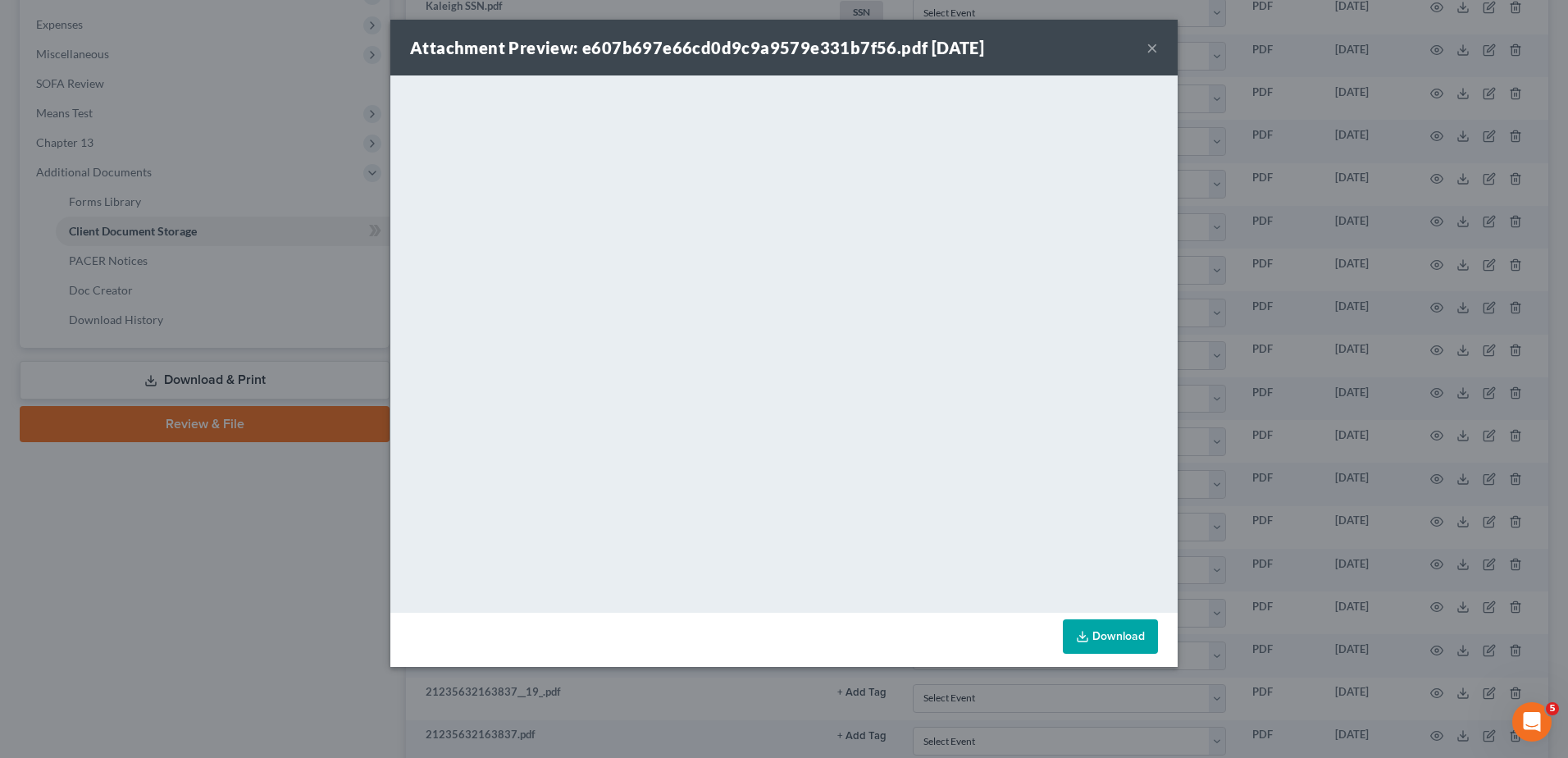
click at [1154, 43] on button "×" at bounding box center [1153, 47] width 12 height 20
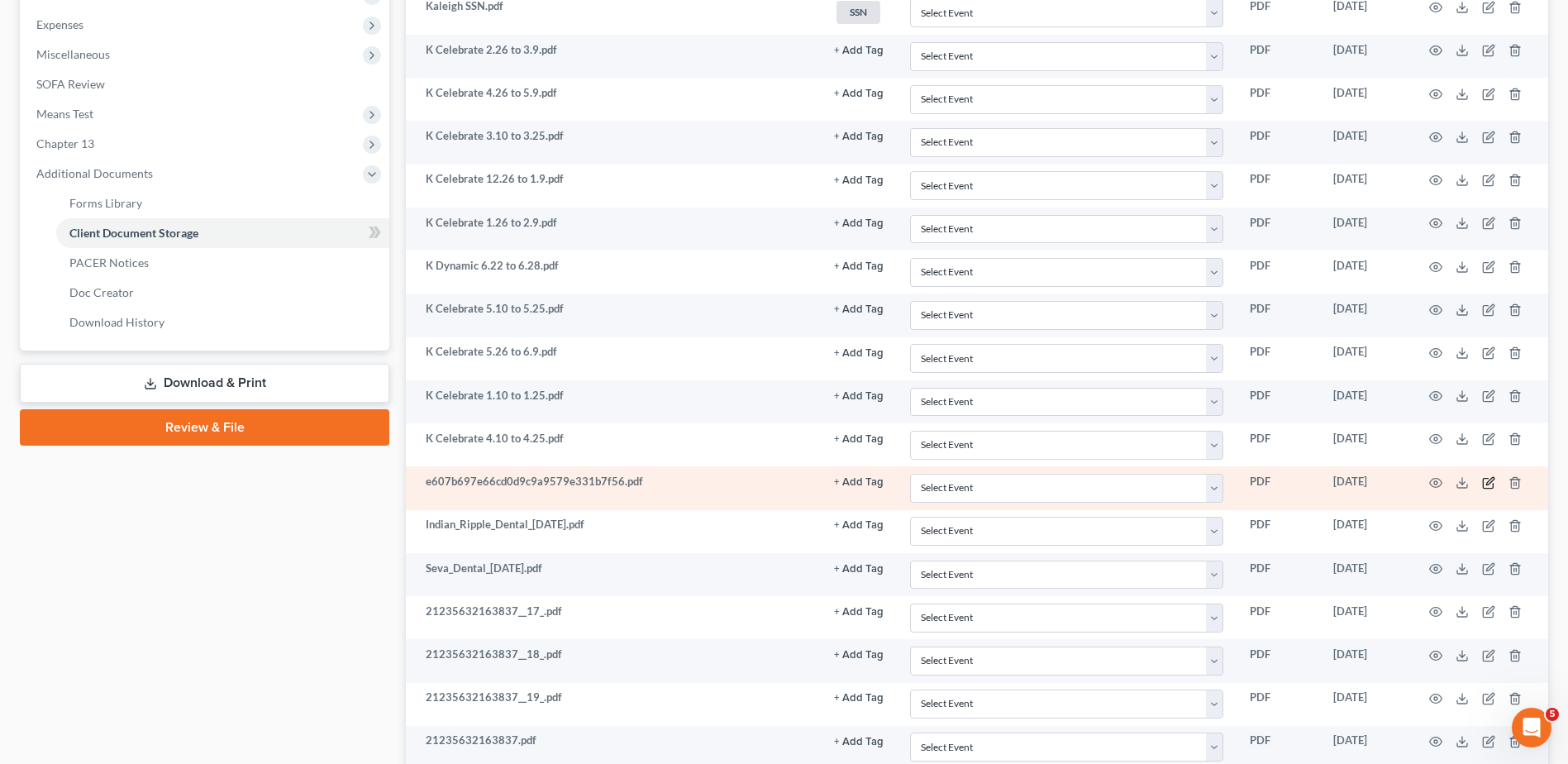
click at [1488, 480] on icon "button" at bounding box center [1488, 482] width 13 height 13
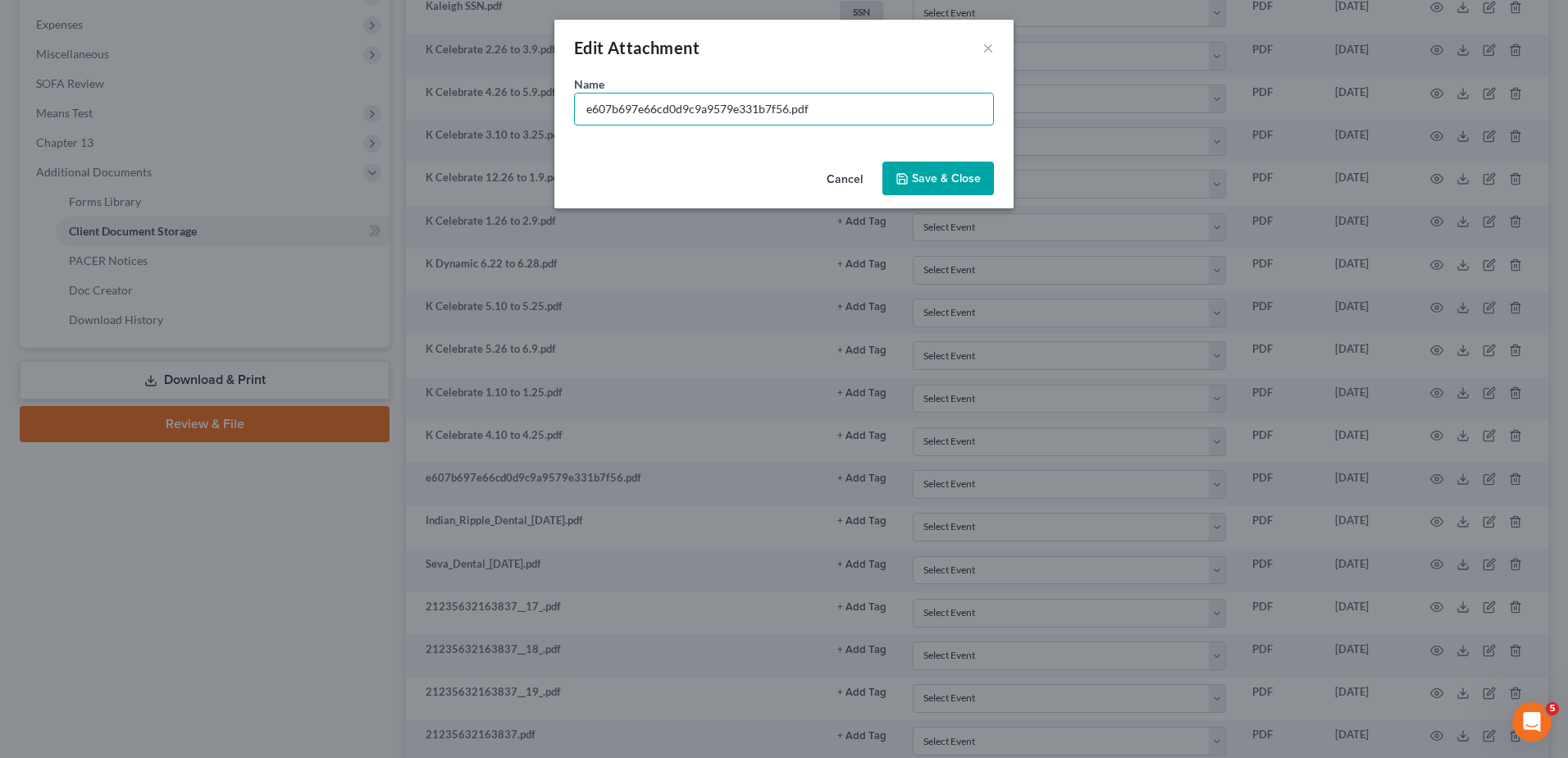
drag, startPoint x: 788, startPoint y: 108, endPoint x: 503, endPoint y: 103, distance: 285.0
click at [503, 103] on div "Edit Attachment × Name * e607b697e66cd0d9c9a9579e331b7f56.pdf Cancel Save & Clo…" at bounding box center [784, 379] width 1568 height 758
type input "K Celebrate 2.10 to 2.25.pdf"
click at [967, 174] on span "Save & Close" at bounding box center [947, 178] width 69 height 14
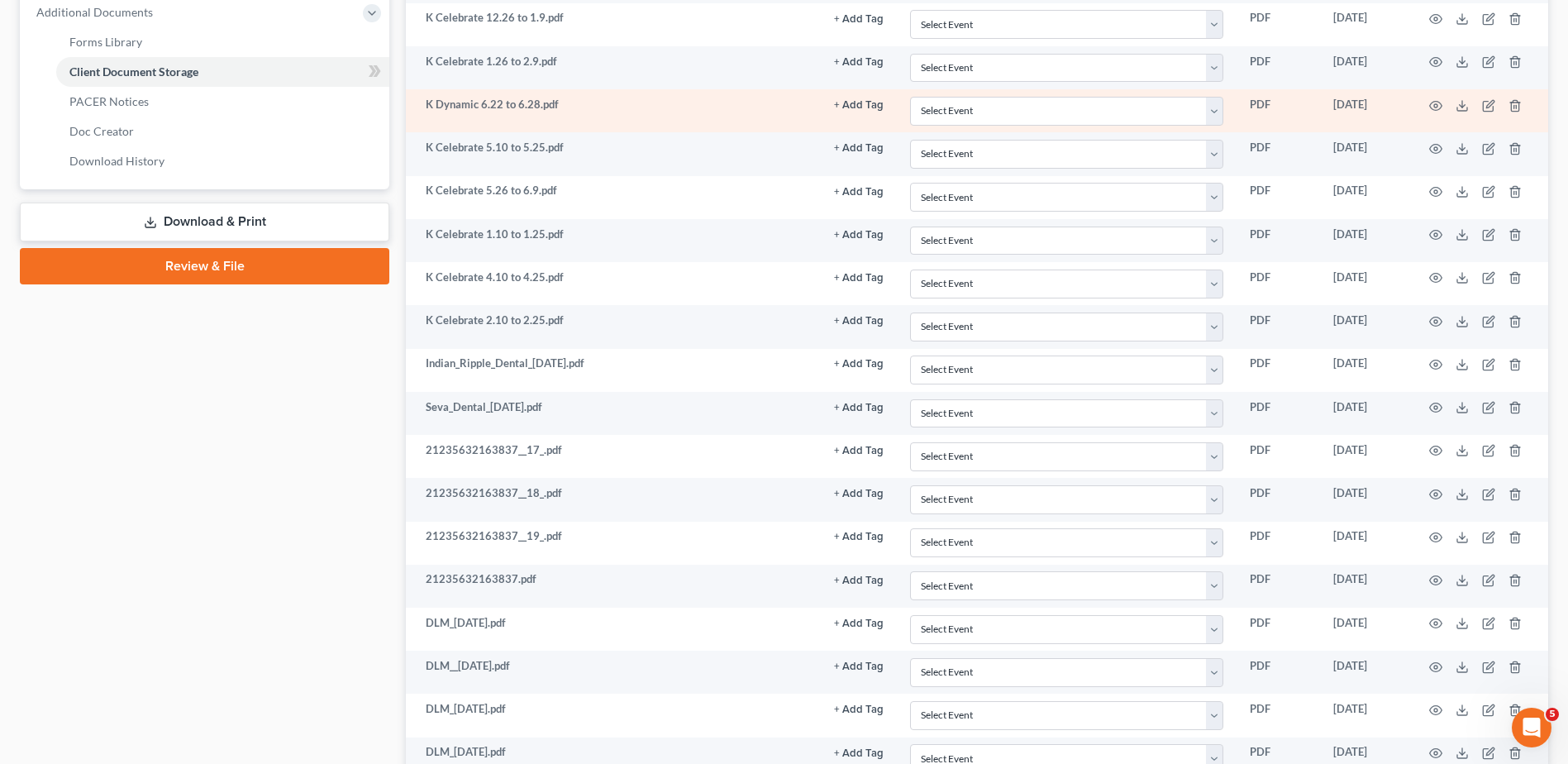
scroll to position [744, 0]
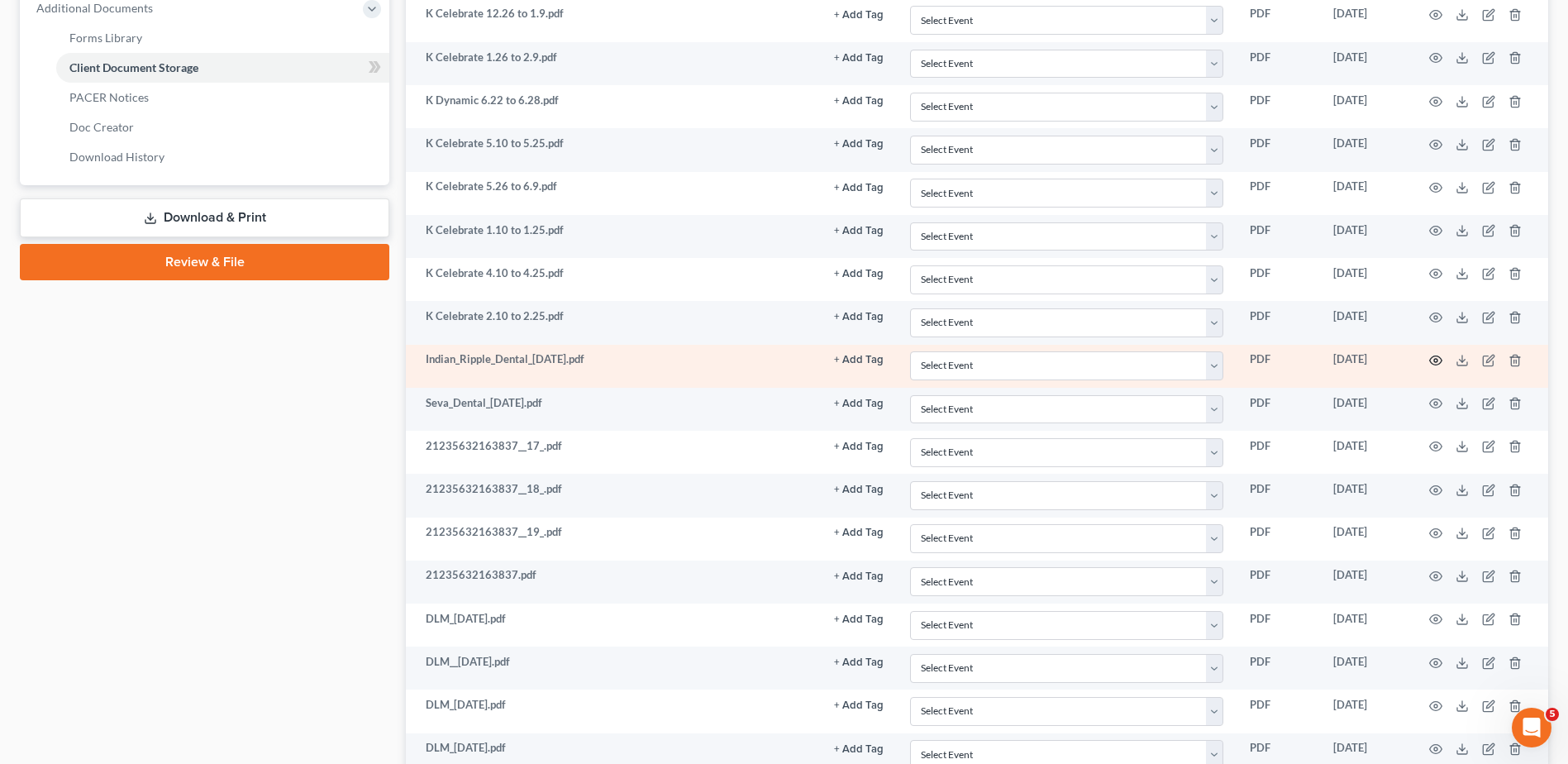
click at [1435, 359] on circle "button" at bounding box center [1435, 360] width 3 height 3
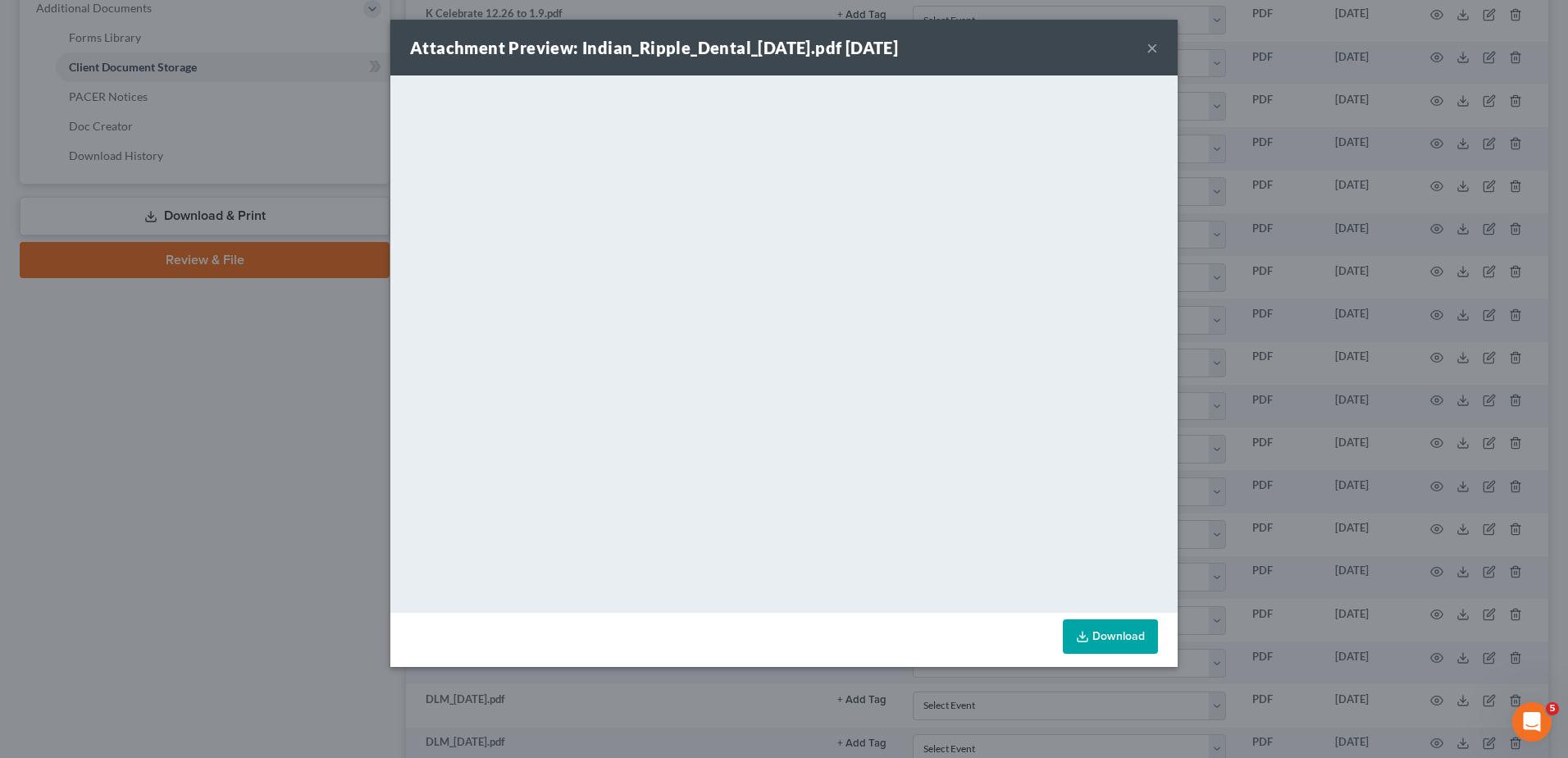
click at [1153, 43] on button "×" at bounding box center [1153, 47] width 12 height 20
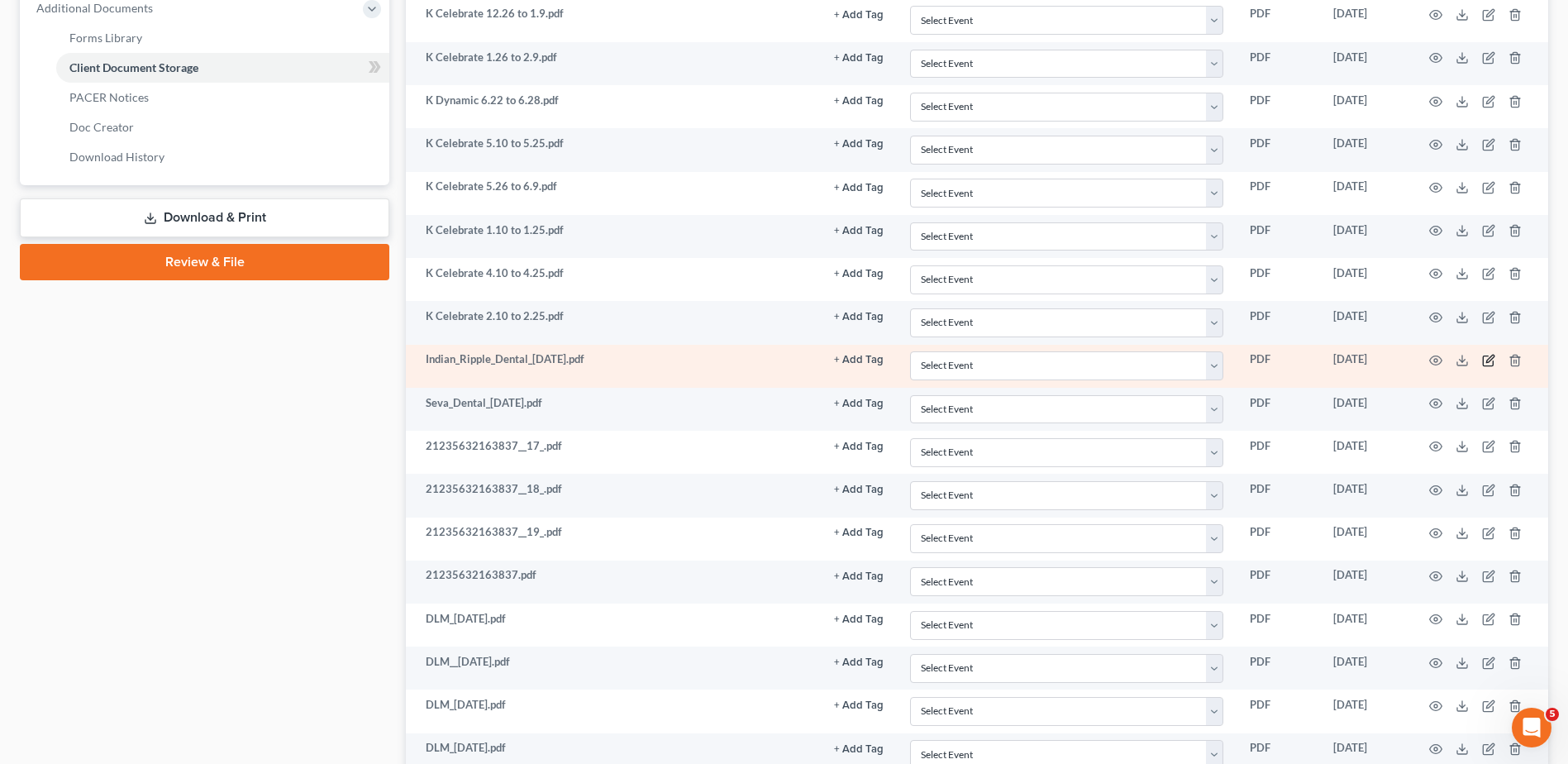
click at [1487, 360] on icon "button" at bounding box center [1488, 360] width 13 height 13
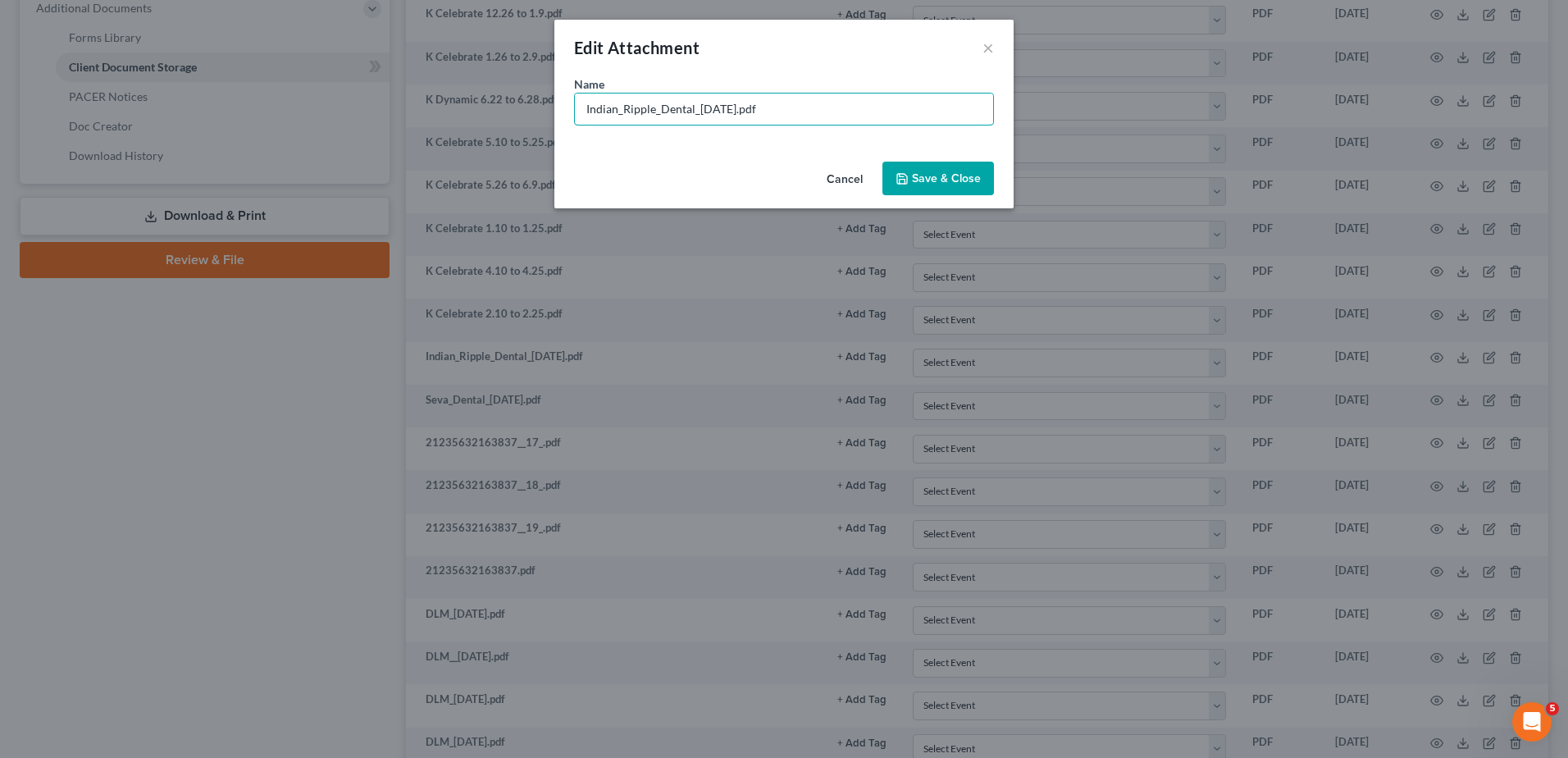
drag, startPoint x: 733, startPoint y: 108, endPoint x: 529, endPoint y: 116, distance: 204.2
click at [529, 116] on div "Edit Attachment × Name * Indian_Ripple_Dental_[DATE].pdf Cancel Save & Close" at bounding box center [784, 379] width 1568 height 758
type input "[PERSON_NAME] 6.9 to 6.23.pdf"
click at [950, 182] on span "Save & Close" at bounding box center [947, 178] width 69 height 14
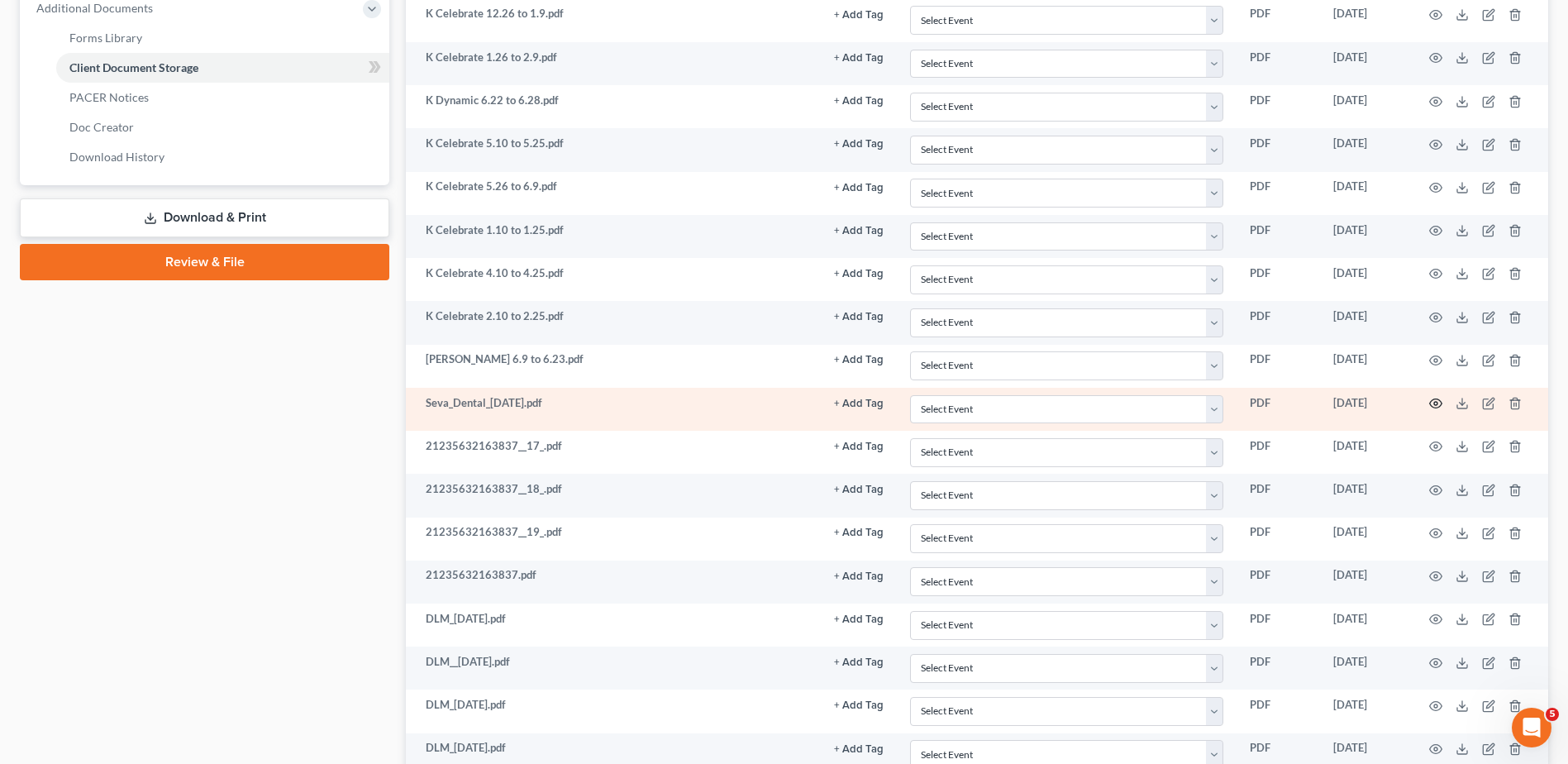
click at [1435, 405] on icon "button" at bounding box center [1435, 403] width 13 height 13
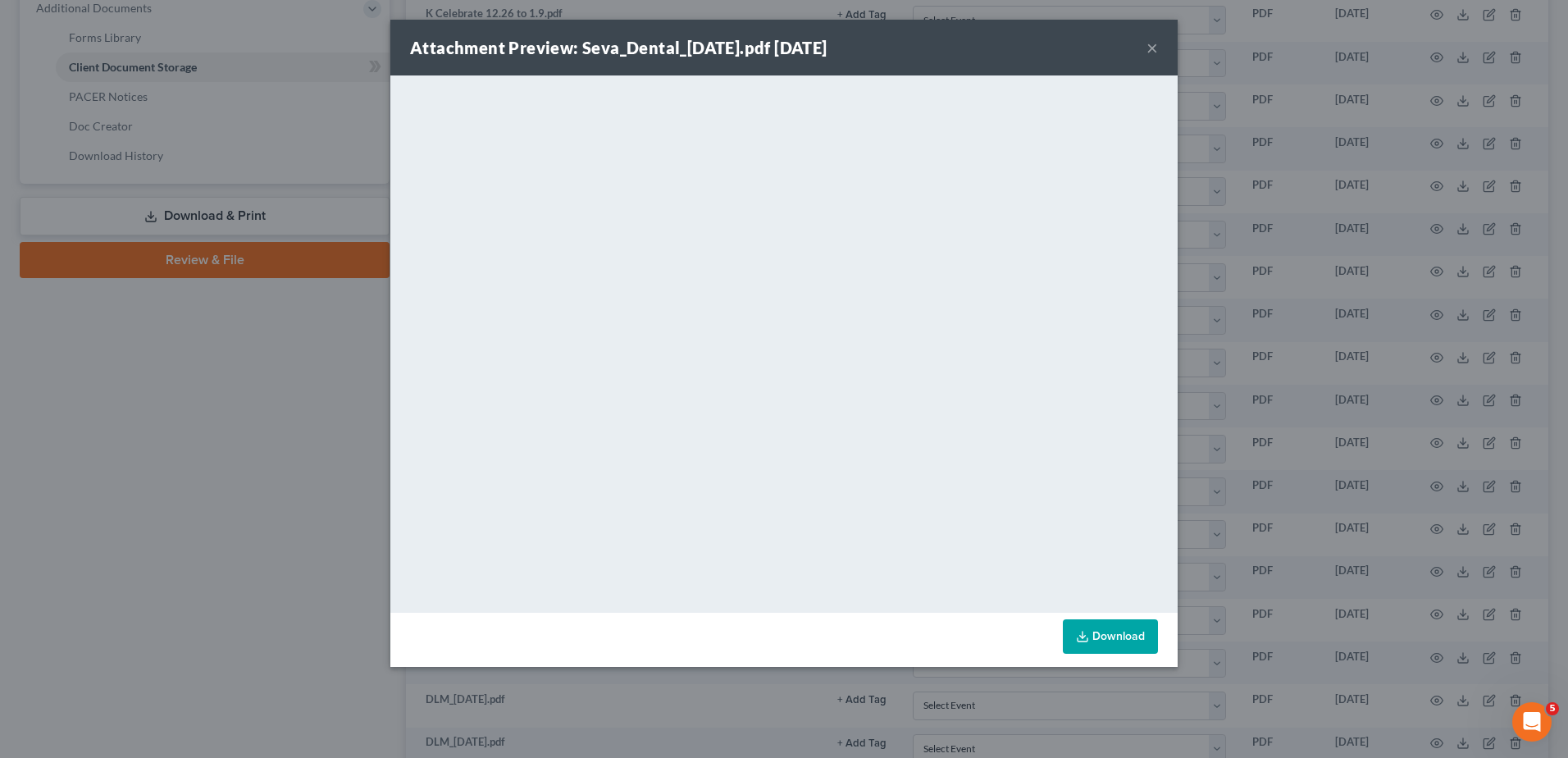
click at [1152, 49] on button "×" at bounding box center [1153, 47] width 12 height 20
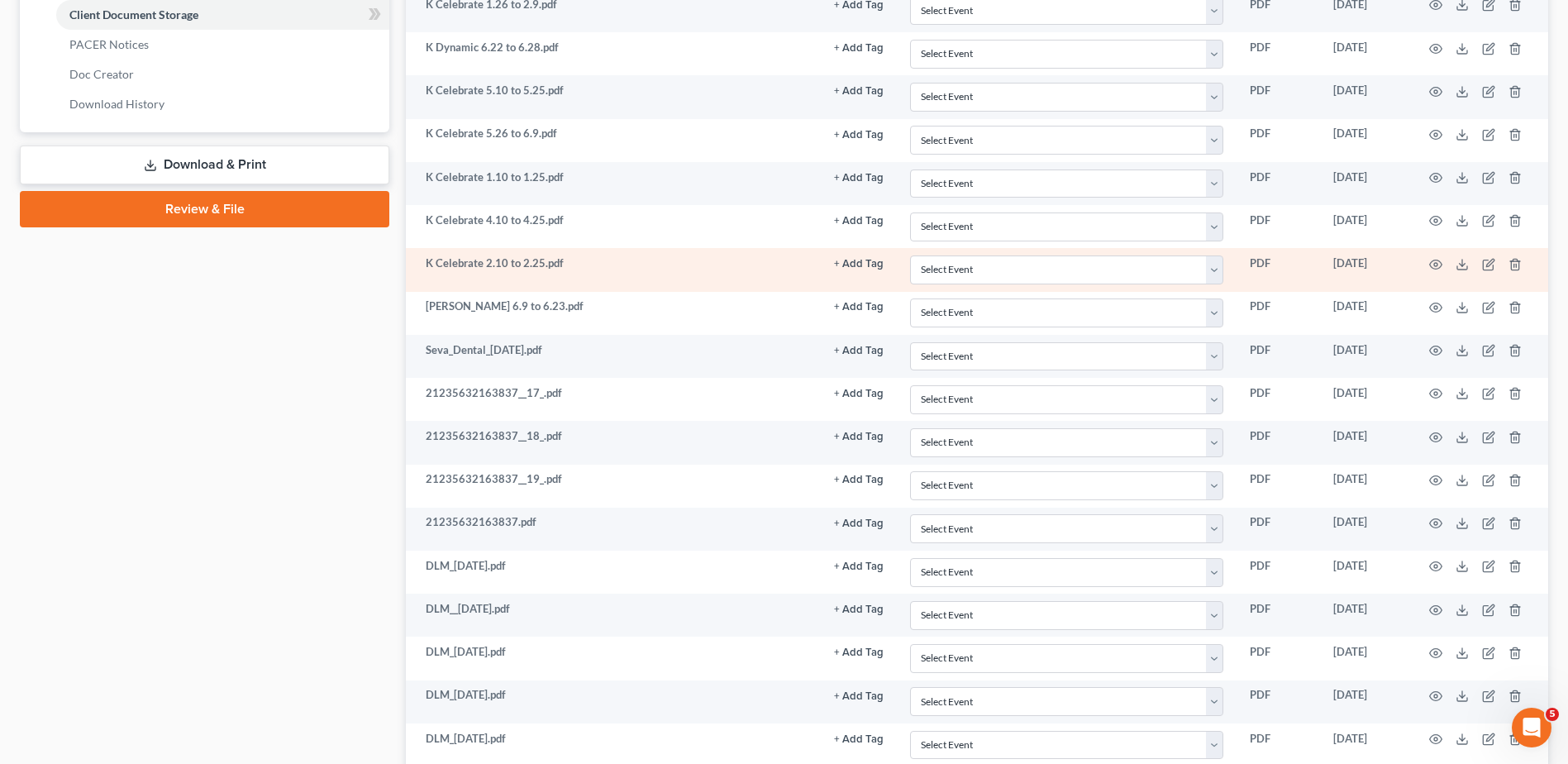
scroll to position [827, 0]
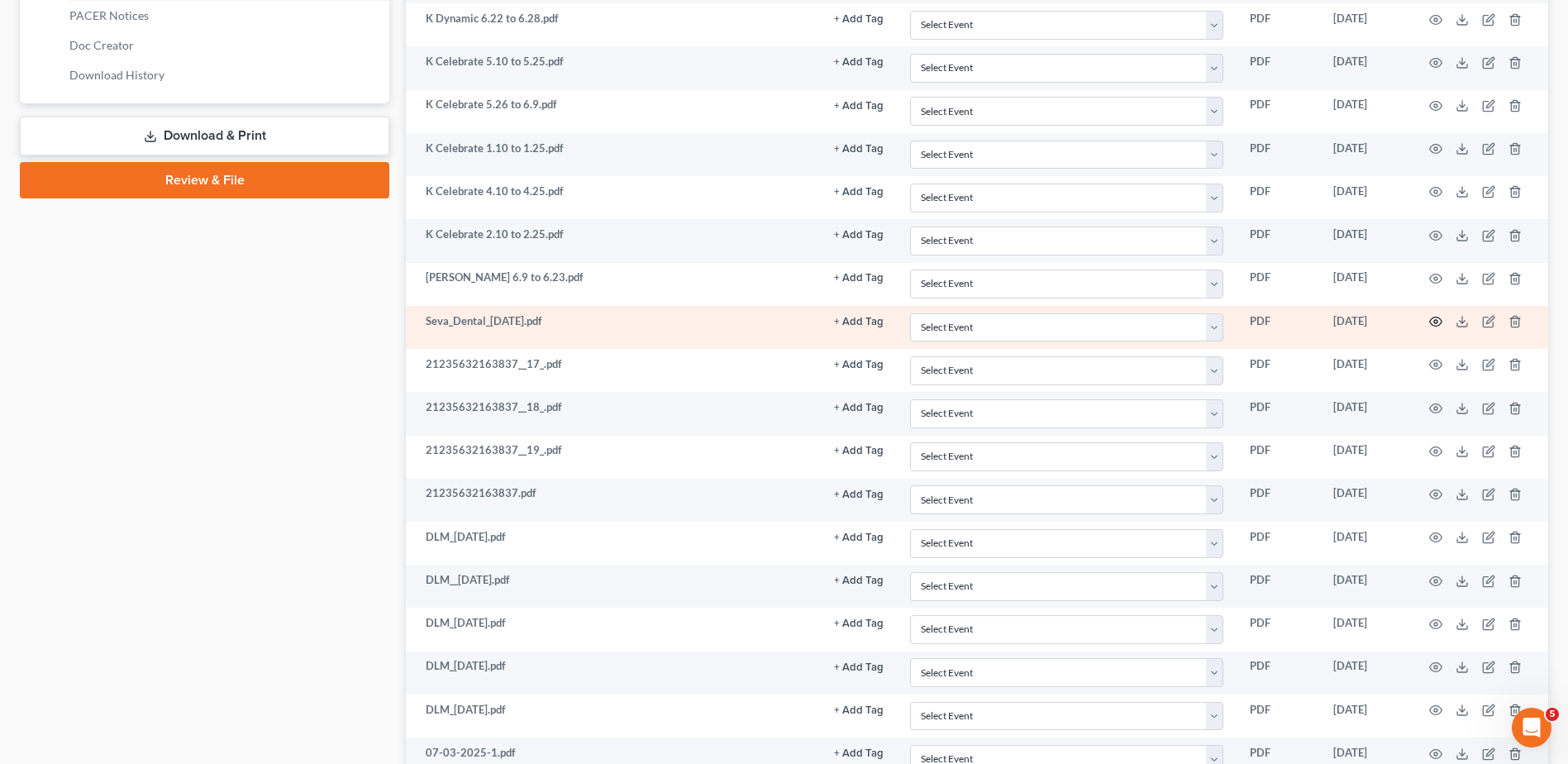
click at [1438, 319] on icon "button" at bounding box center [1435, 321] width 13 height 13
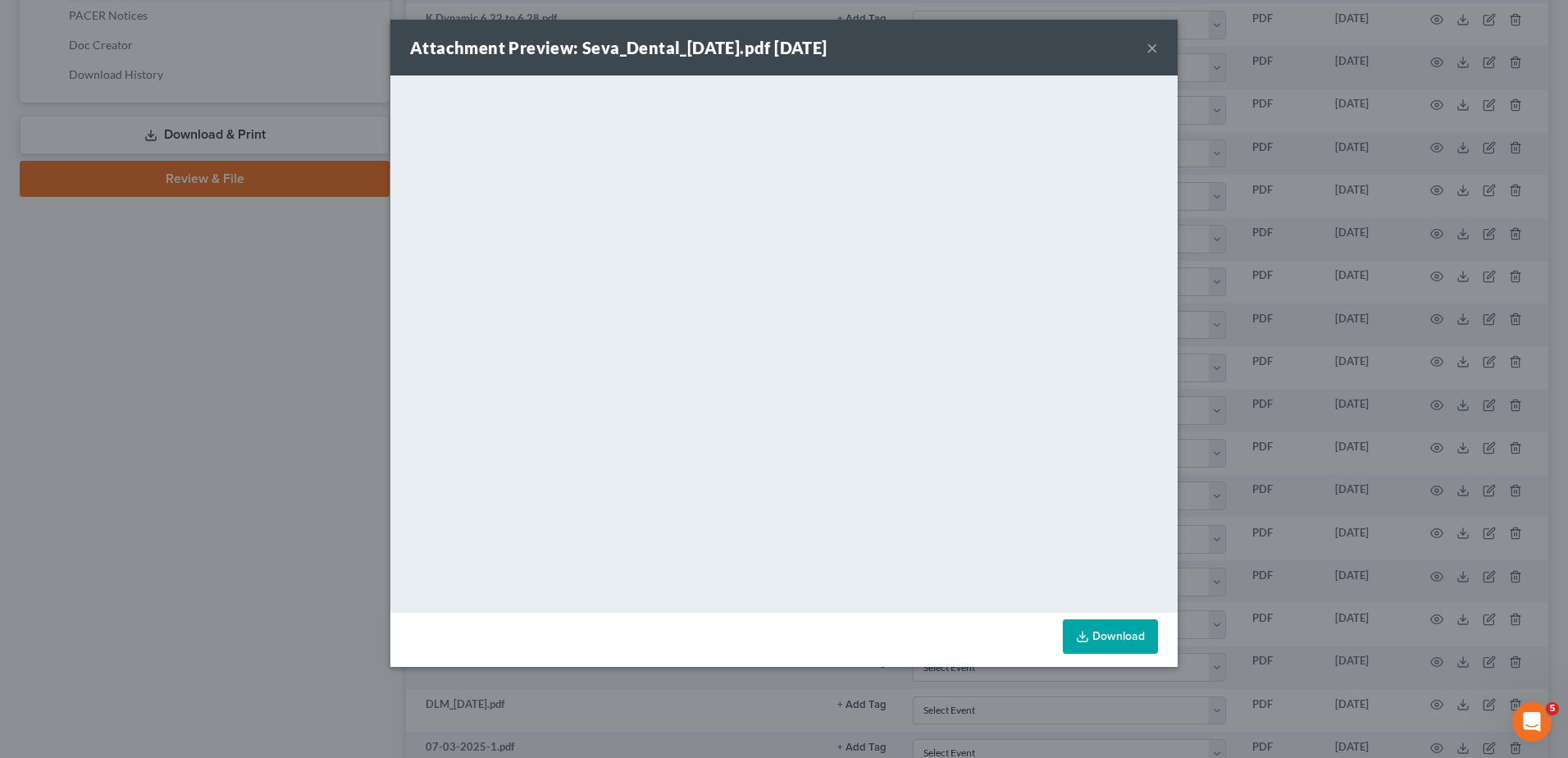
click at [1156, 47] on button "×" at bounding box center [1153, 47] width 12 height 20
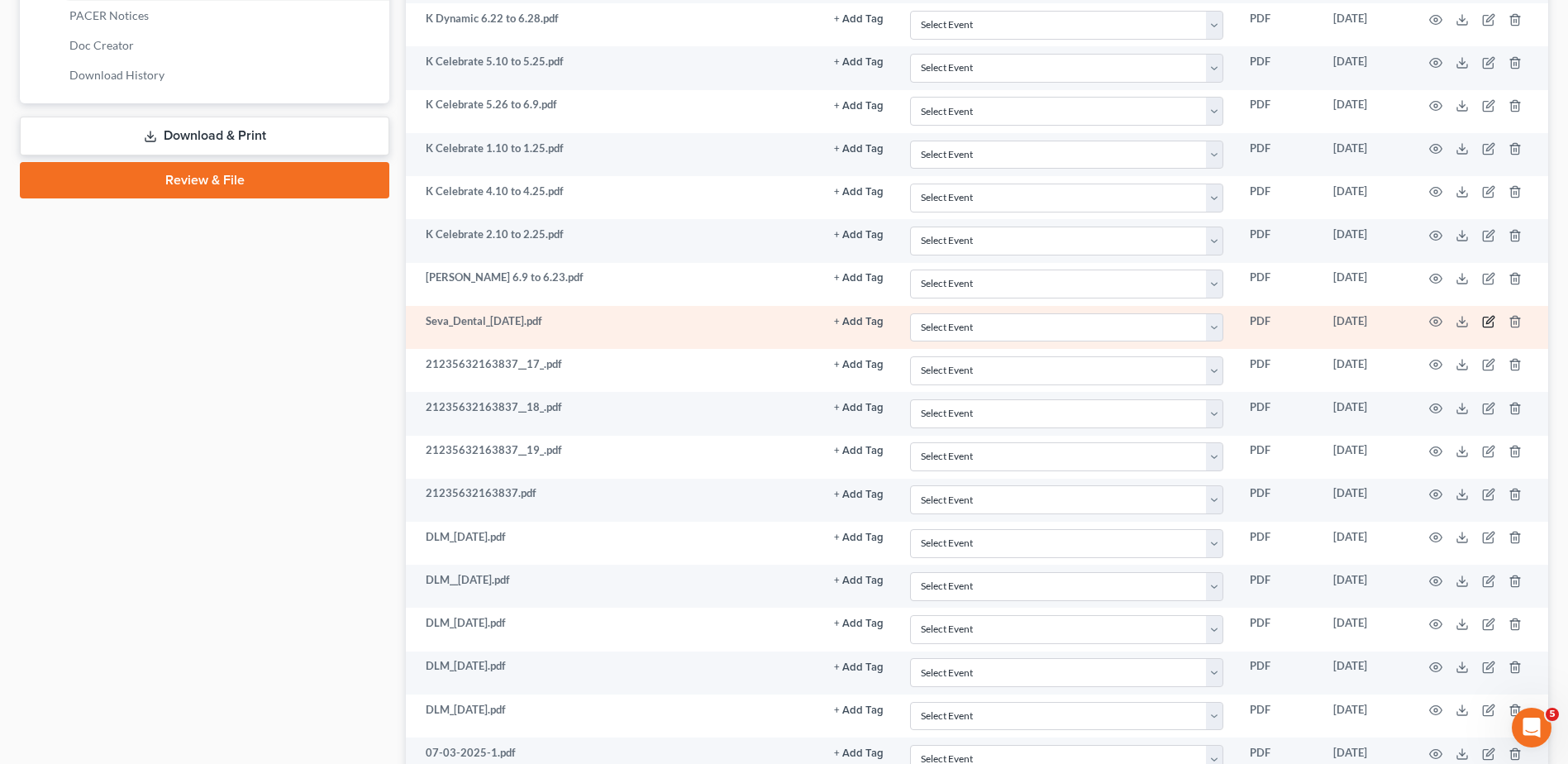
click at [1489, 320] on icon "button" at bounding box center [1490, 319] width 8 height 8
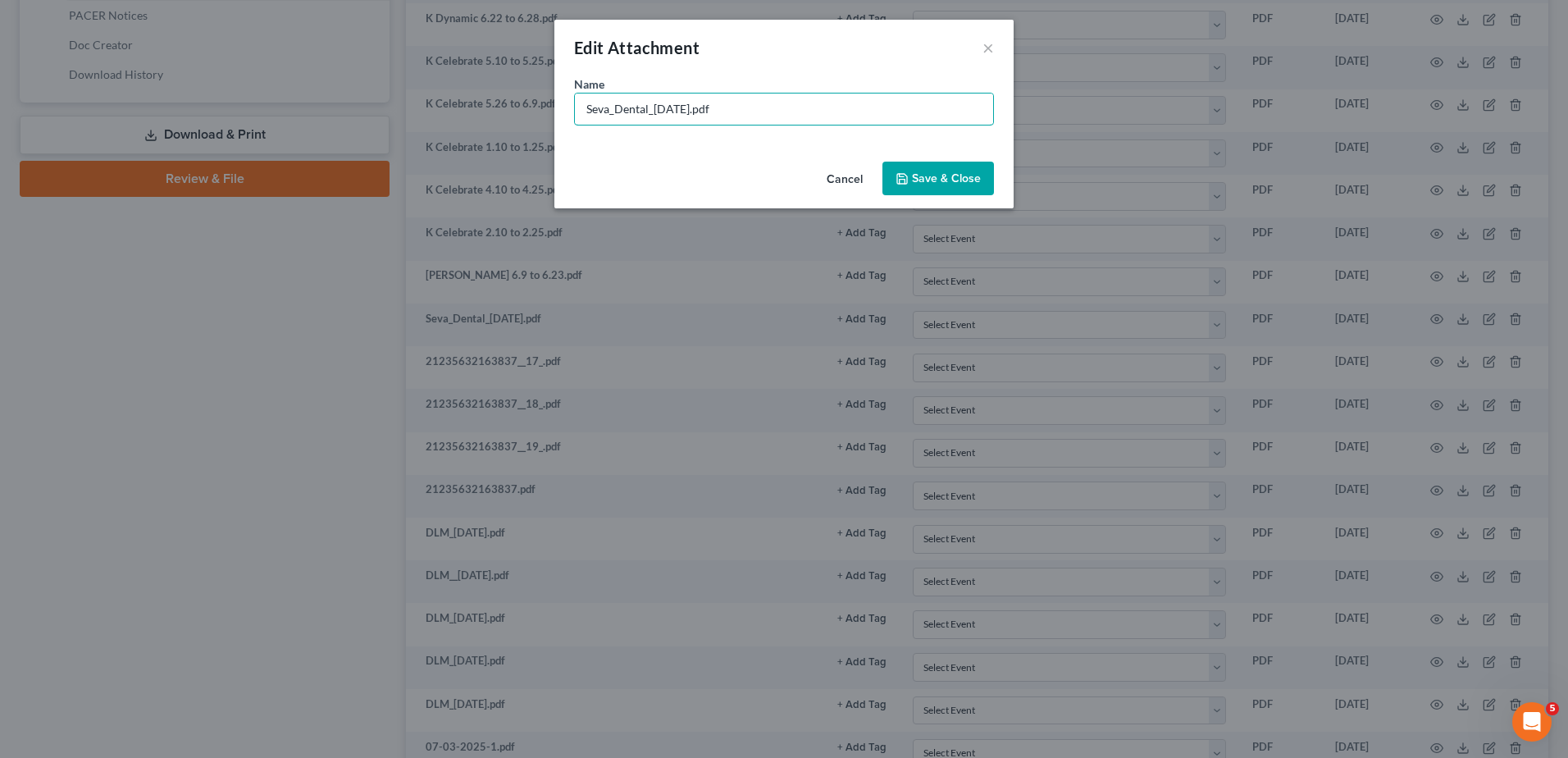
drag, startPoint x: 690, startPoint y: 107, endPoint x: 463, endPoint y: 115, distance: 227.1
click at [463, 115] on div "Edit Attachment × Name * Seva_Dental_[DATE].pdf Cancel Save & Close" at bounding box center [784, 379] width 1568 height 758
type input "K [PERSON_NAME] 6.8 to 6.21.pdf"
click at [910, 184] on button "Save & Close" at bounding box center [938, 178] width 111 height 34
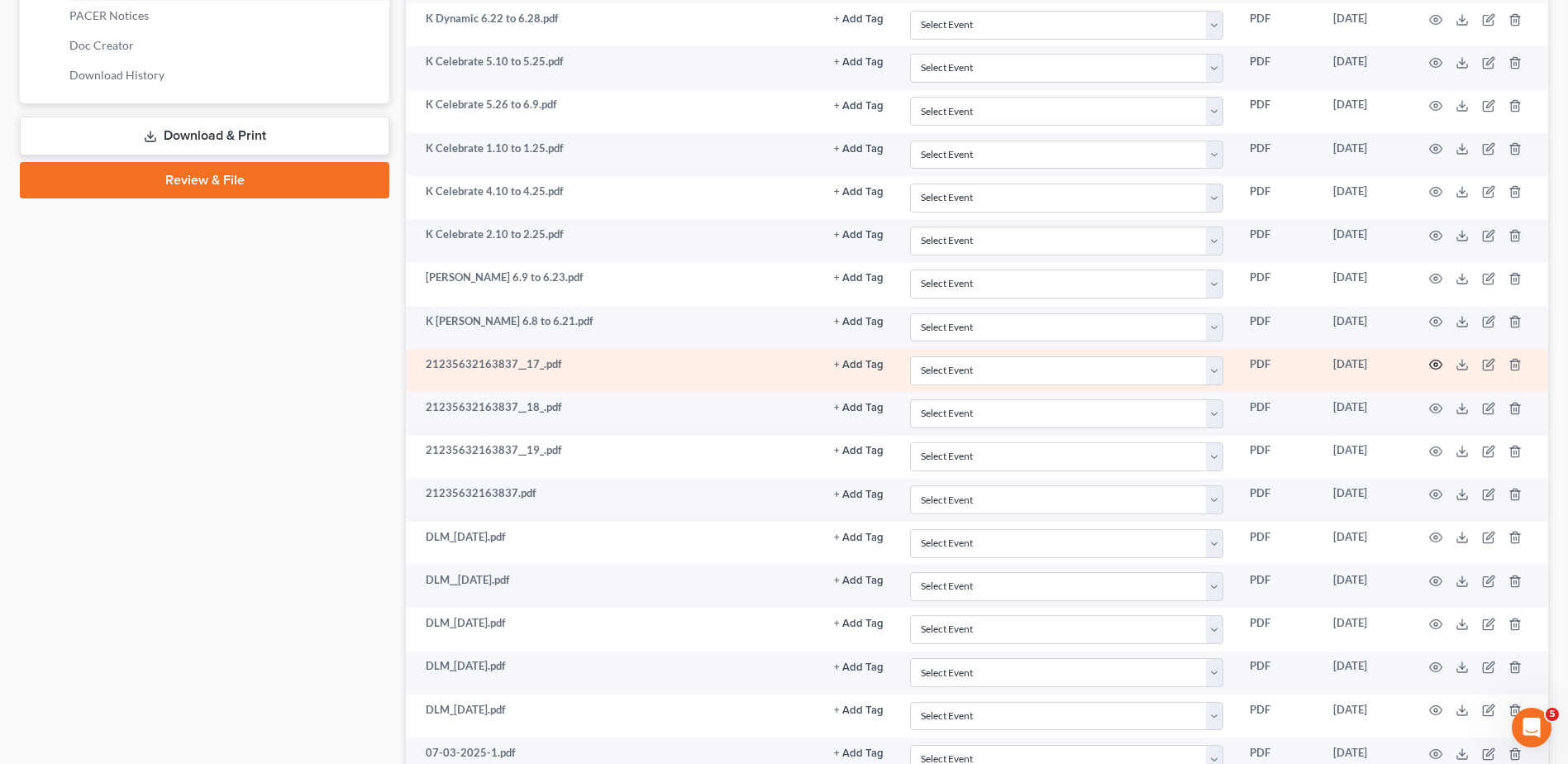
click at [1433, 362] on icon "button" at bounding box center [1435, 364] width 13 height 13
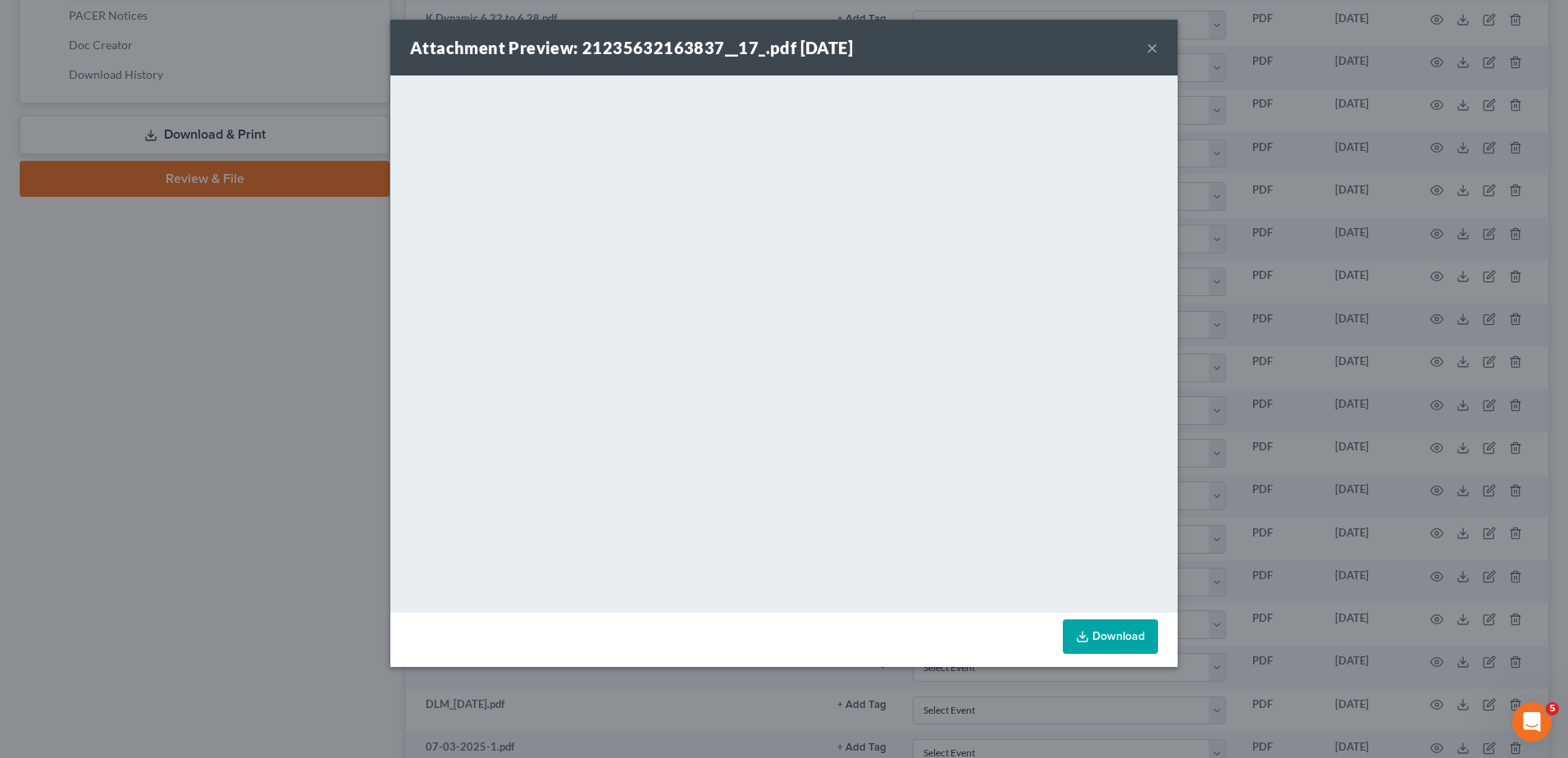
click at [1150, 44] on button "×" at bounding box center [1153, 47] width 12 height 20
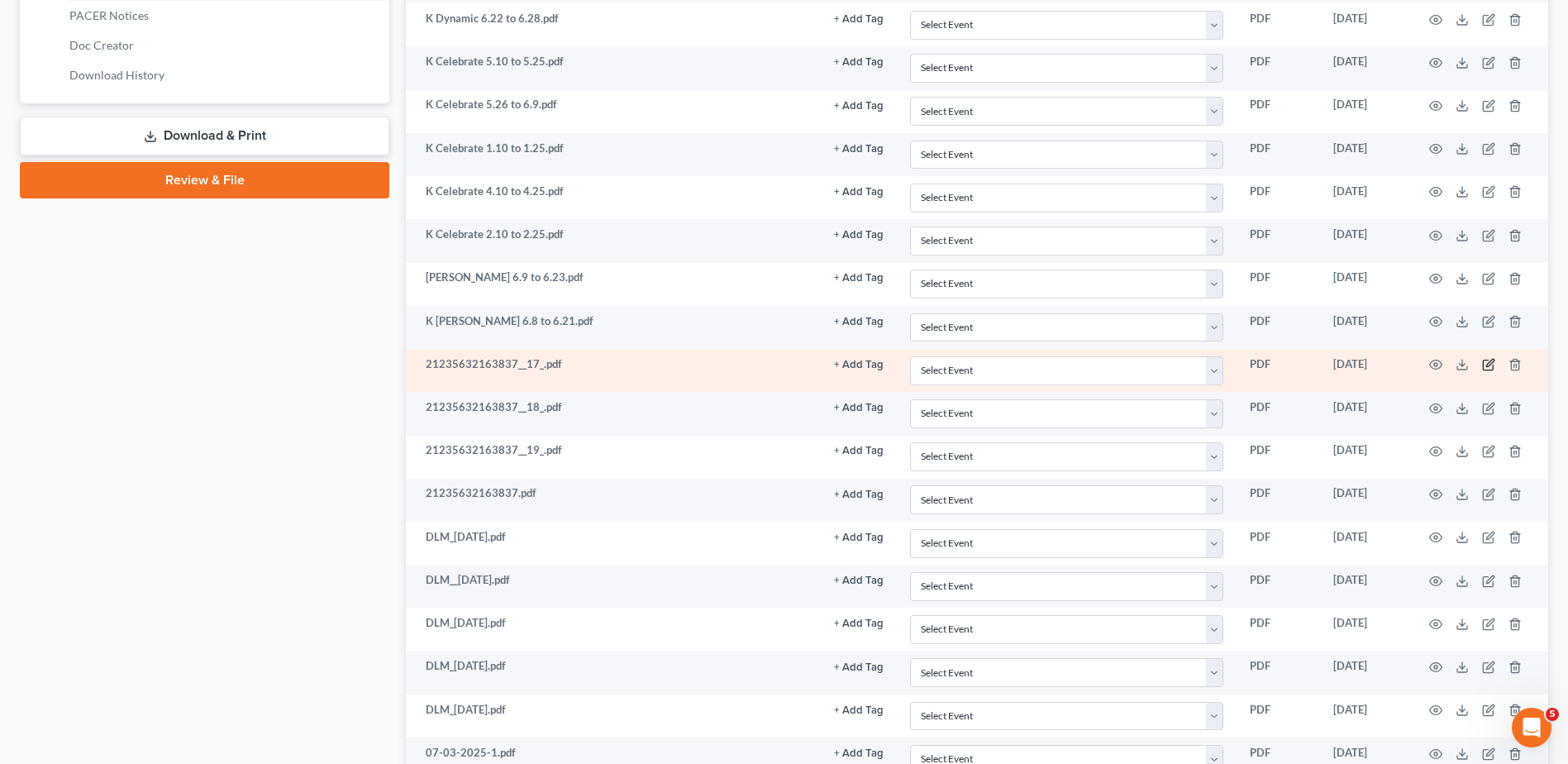
click at [1492, 360] on icon "button" at bounding box center [1490, 364] width 8 height 8
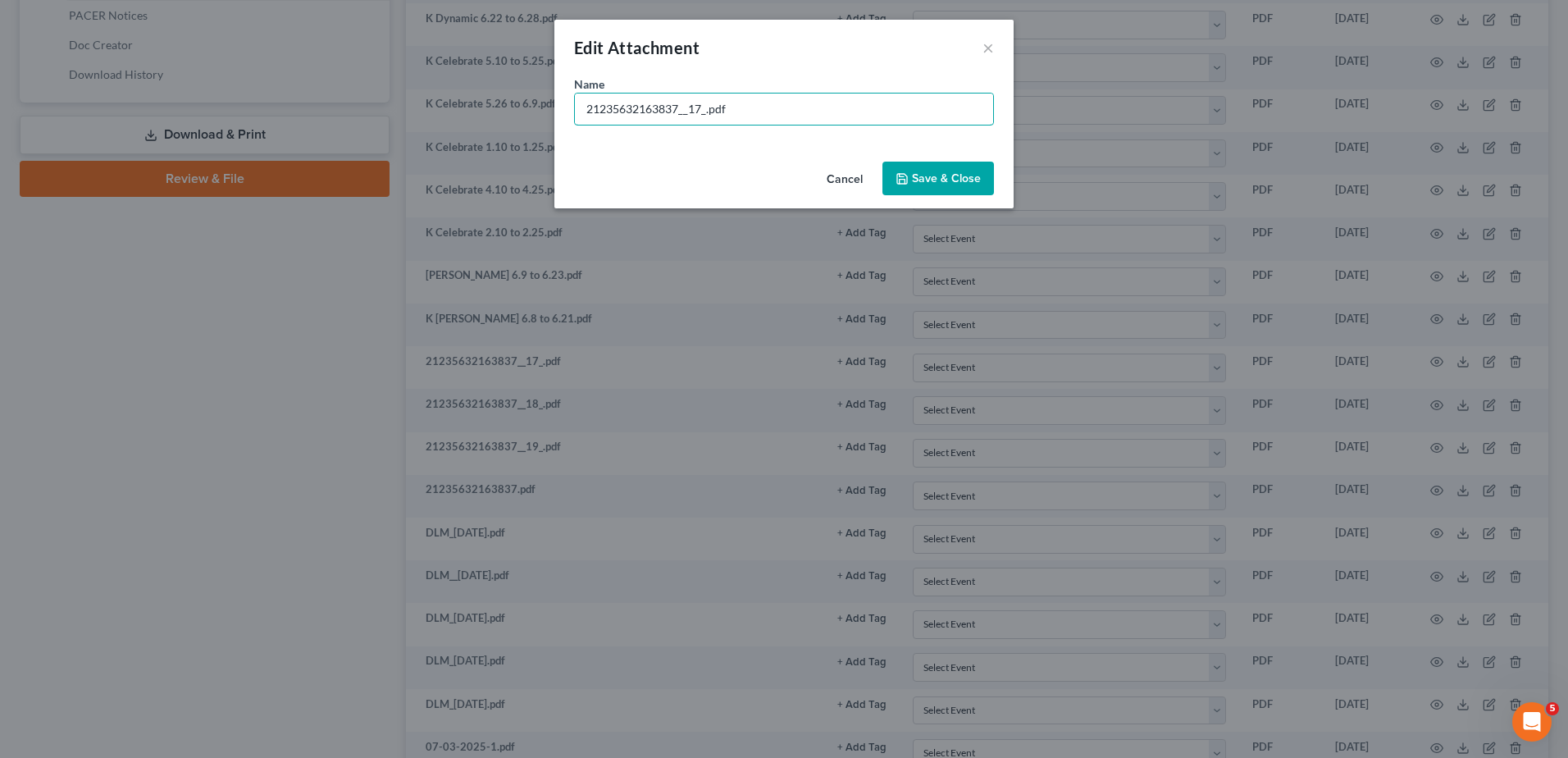
drag, startPoint x: 707, startPoint y: 110, endPoint x: 549, endPoint y: 106, distance: 158.1
click at [549, 106] on div "Edit Attachment × Name * 21235632163837__17_.pdf Cancel Save & Close" at bounding box center [784, 379] width 1568 height 758
type input "G 1.6 to 1.12.pdf"
click at [928, 175] on span "Save & Close" at bounding box center [947, 178] width 69 height 14
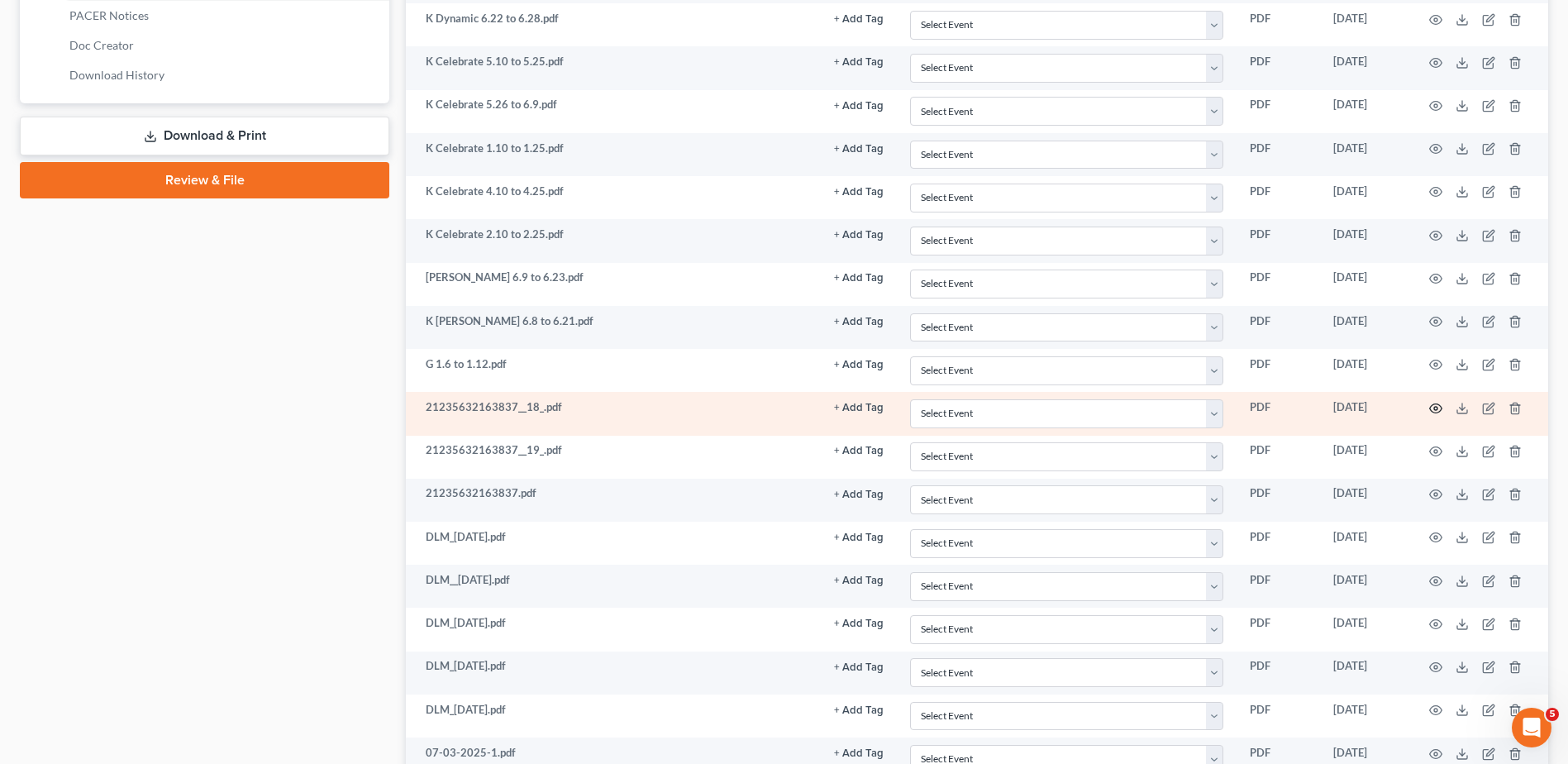
click at [1435, 407] on circle "button" at bounding box center [1435, 408] width 3 height 3
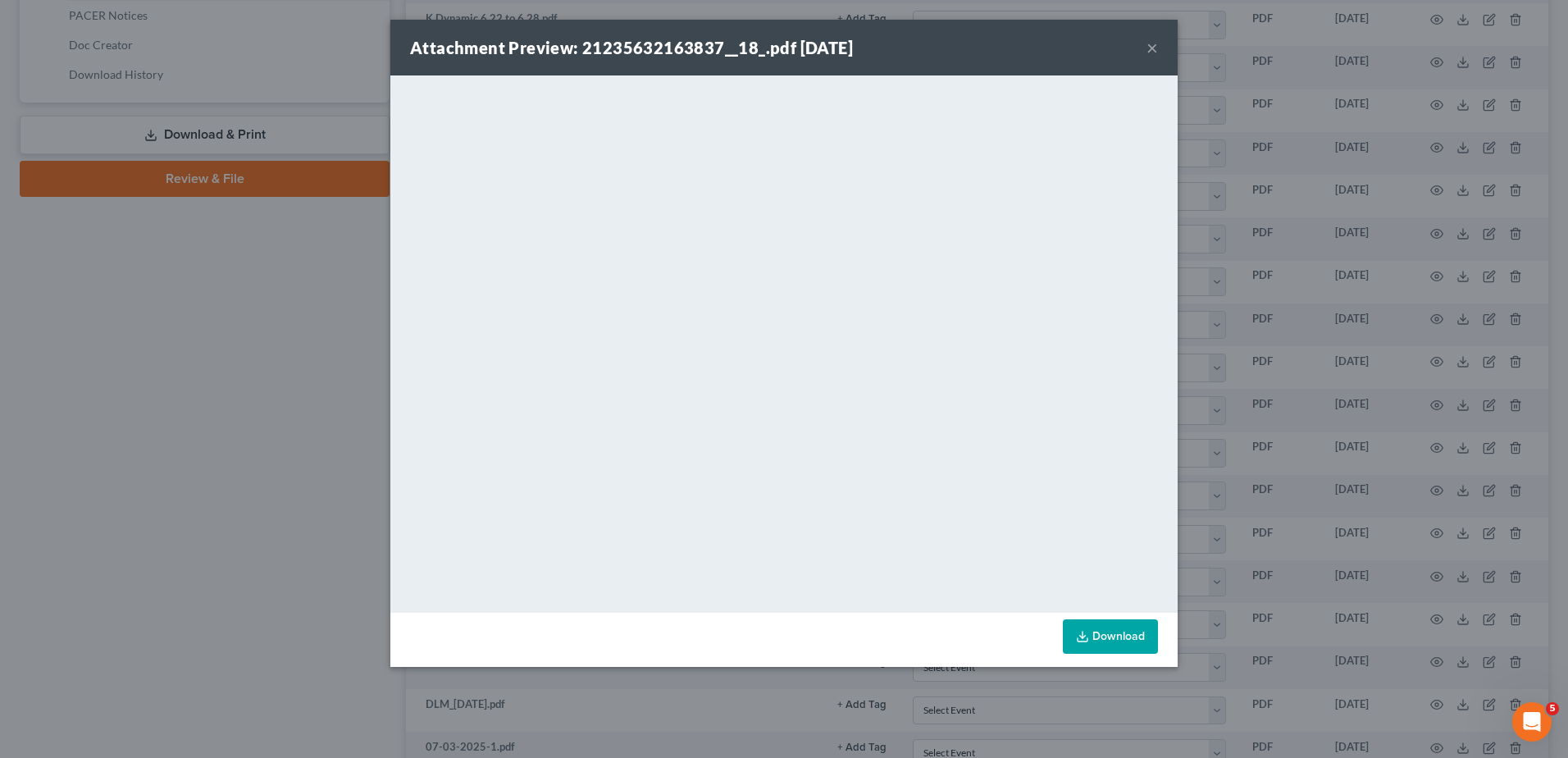
click at [1153, 47] on button "×" at bounding box center [1153, 47] width 12 height 20
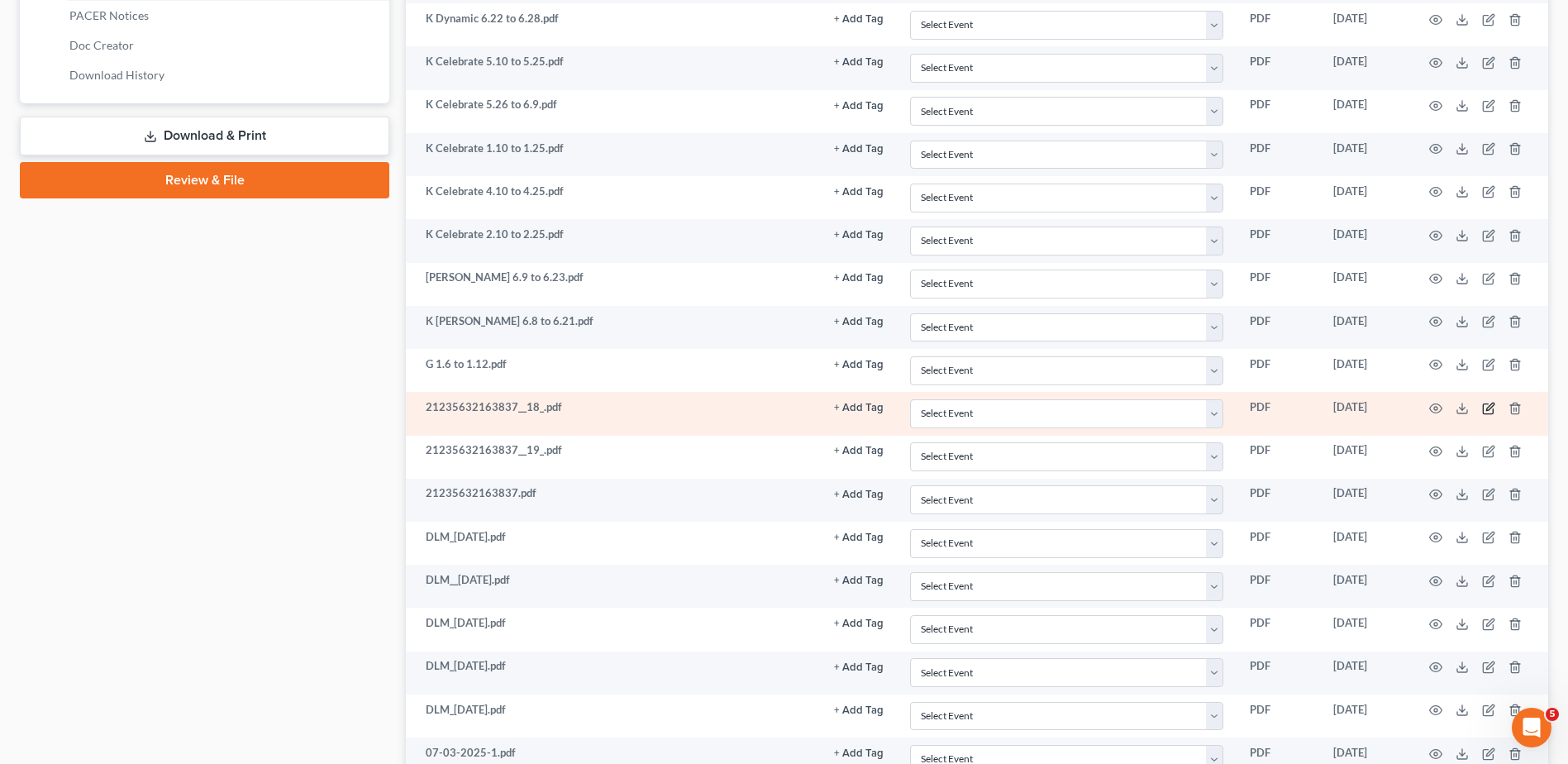
click at [1485, 407] on icon "button" at bounding box center [1488, 408] width 13 height 13
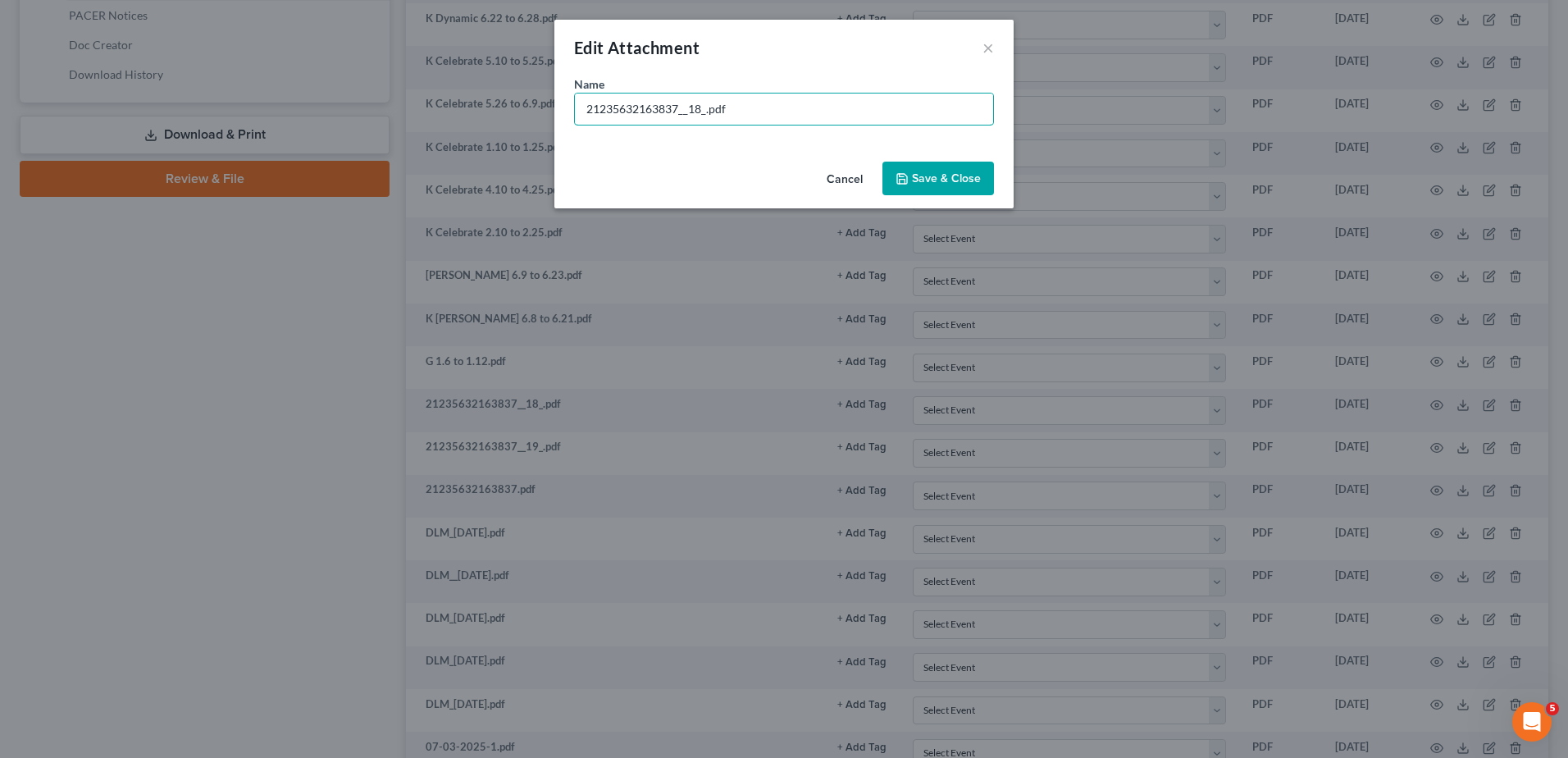
drag, startPoint x: 705, startPoint y: 110, endPoint x: 470, endPoint y: 100, distance: 235.2
click at [470, 100] on div "Edit Attachment × Name * 21235632163837__18_.pdf Cancel Save & Close" at bounding box center [784, 379] width 1568 height 758
type input "G 12.30 to 1.5.pdf"
click at [968, 177] on span "Save & Close" at bounding box center [947, 178] width 69 height 14
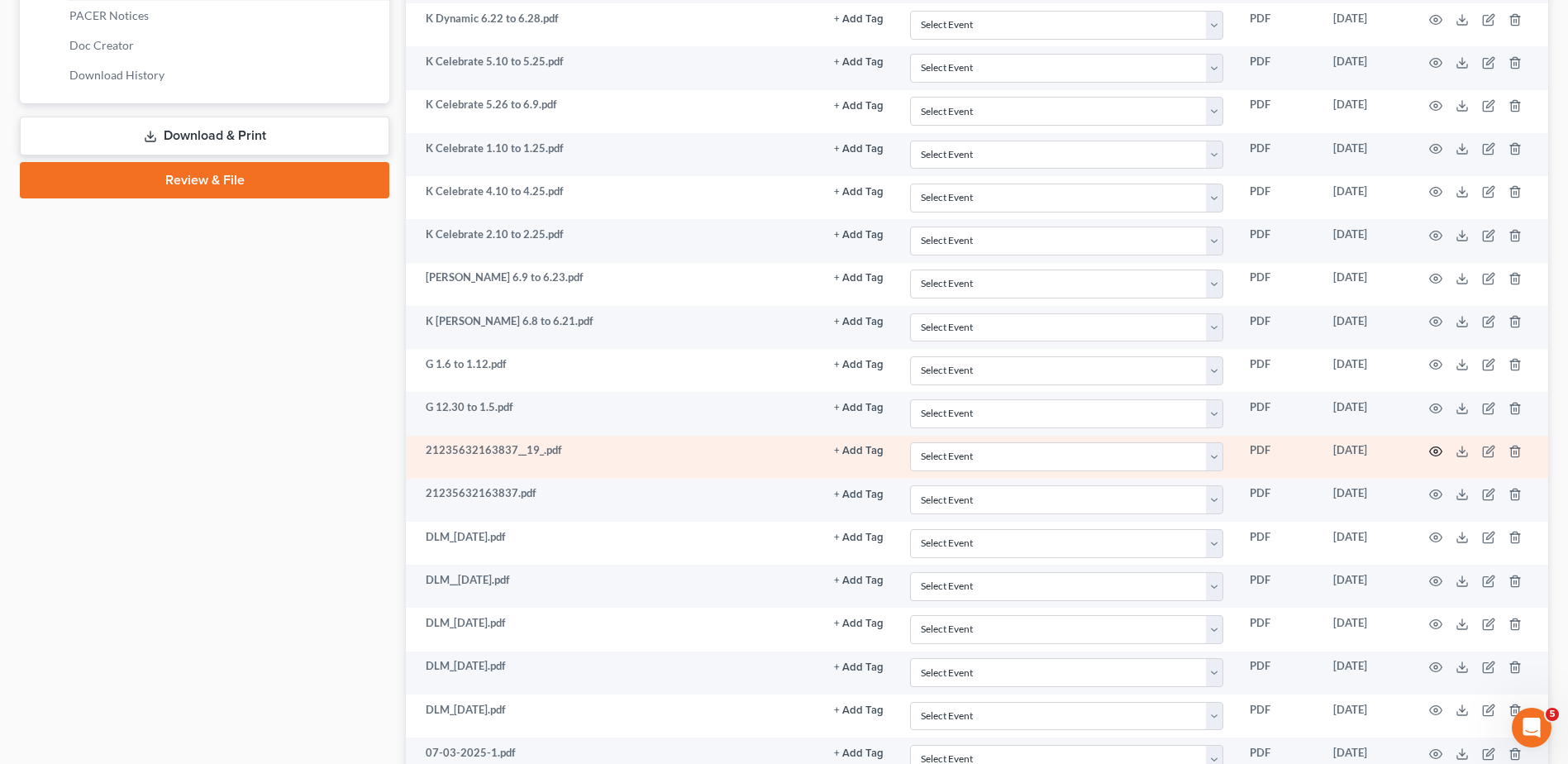
click at [1434, 448] on icon "button" at bounding box center [1435, 450] width 13 height 13
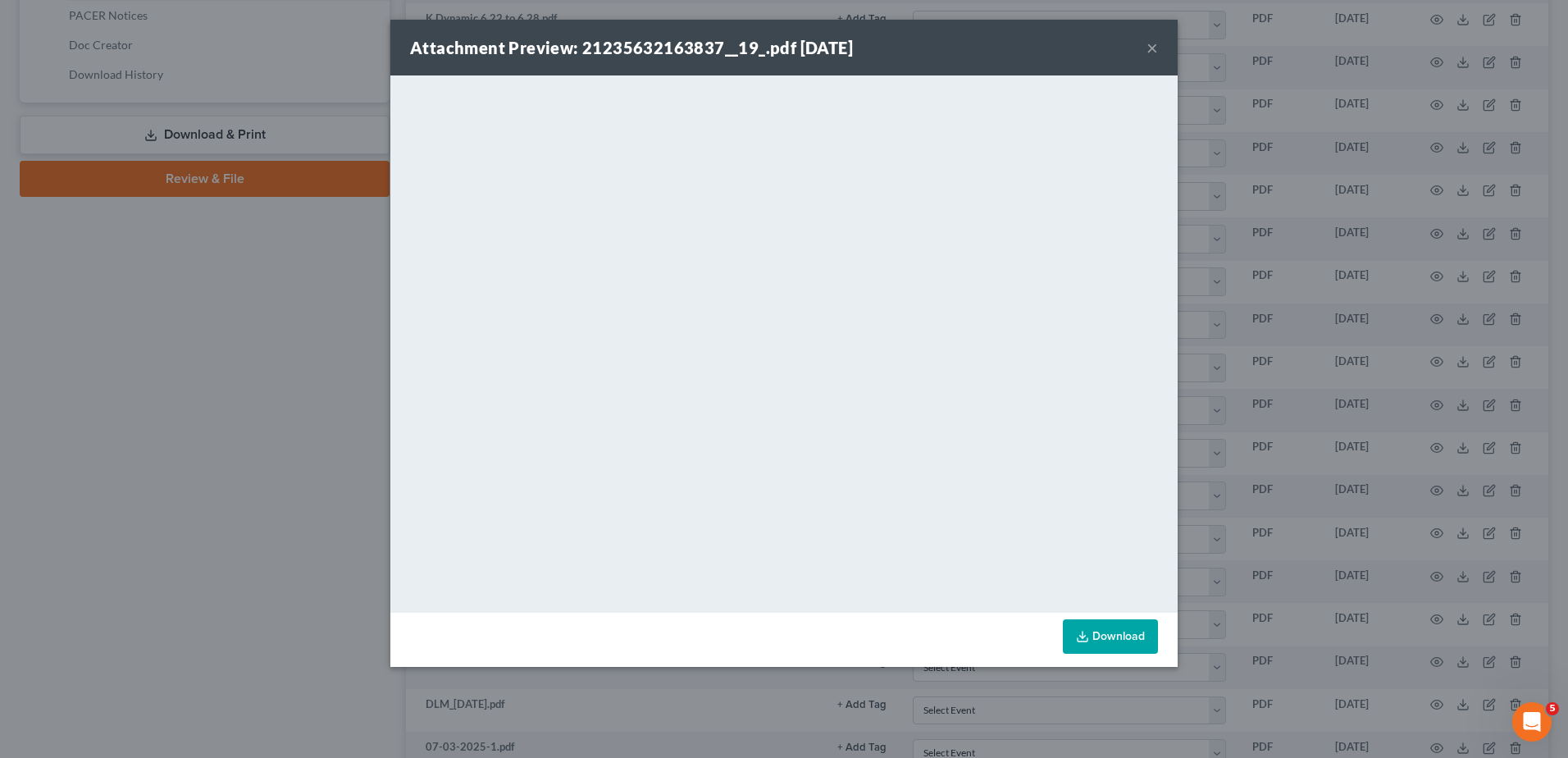
click at [1149, 43] on button "×" at bounding box center [1153, 47] width 12 height 20
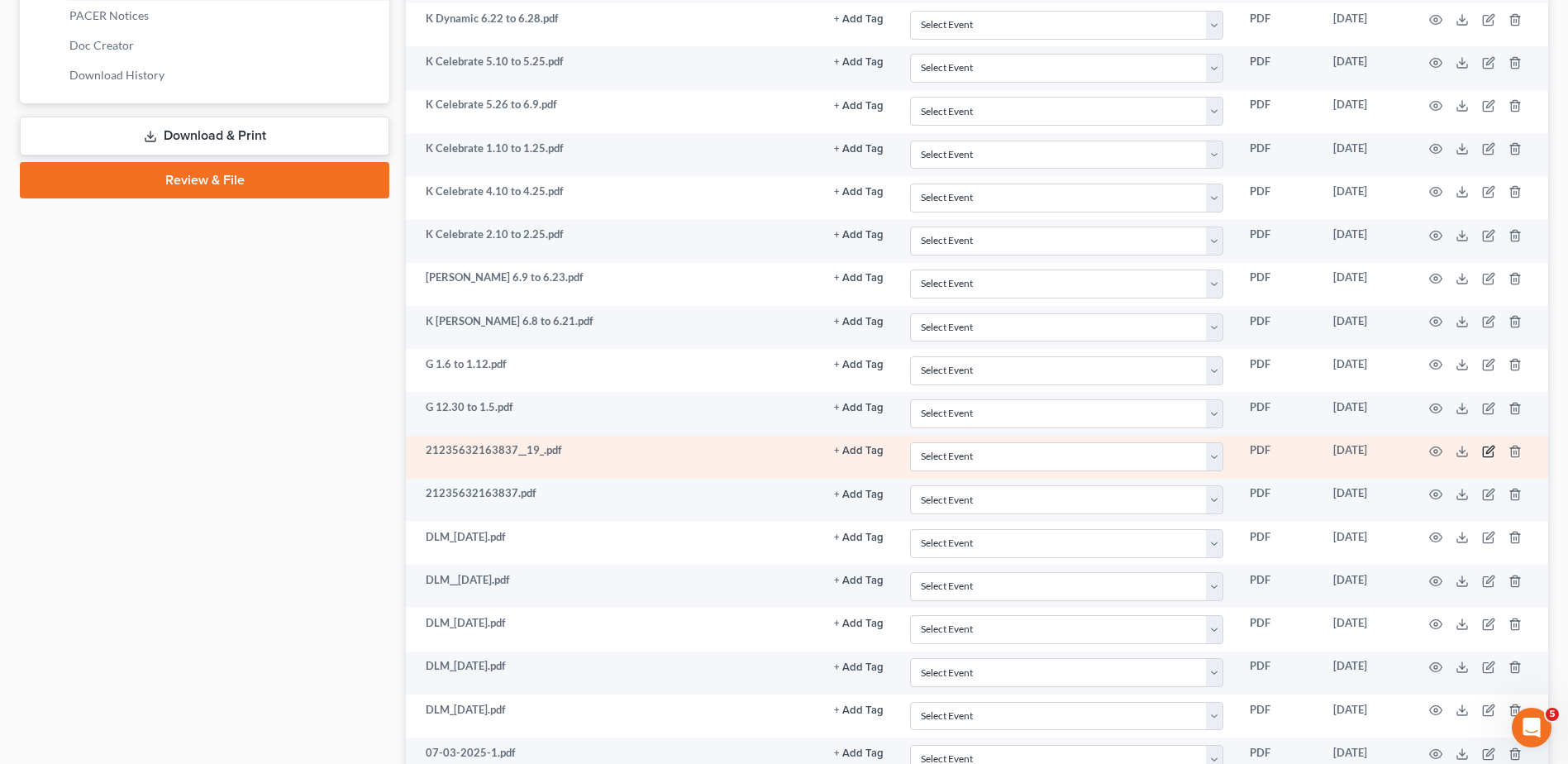
click at [1489, 449] on icon "button" at bounding box center [1490, 449] width 8 height 8
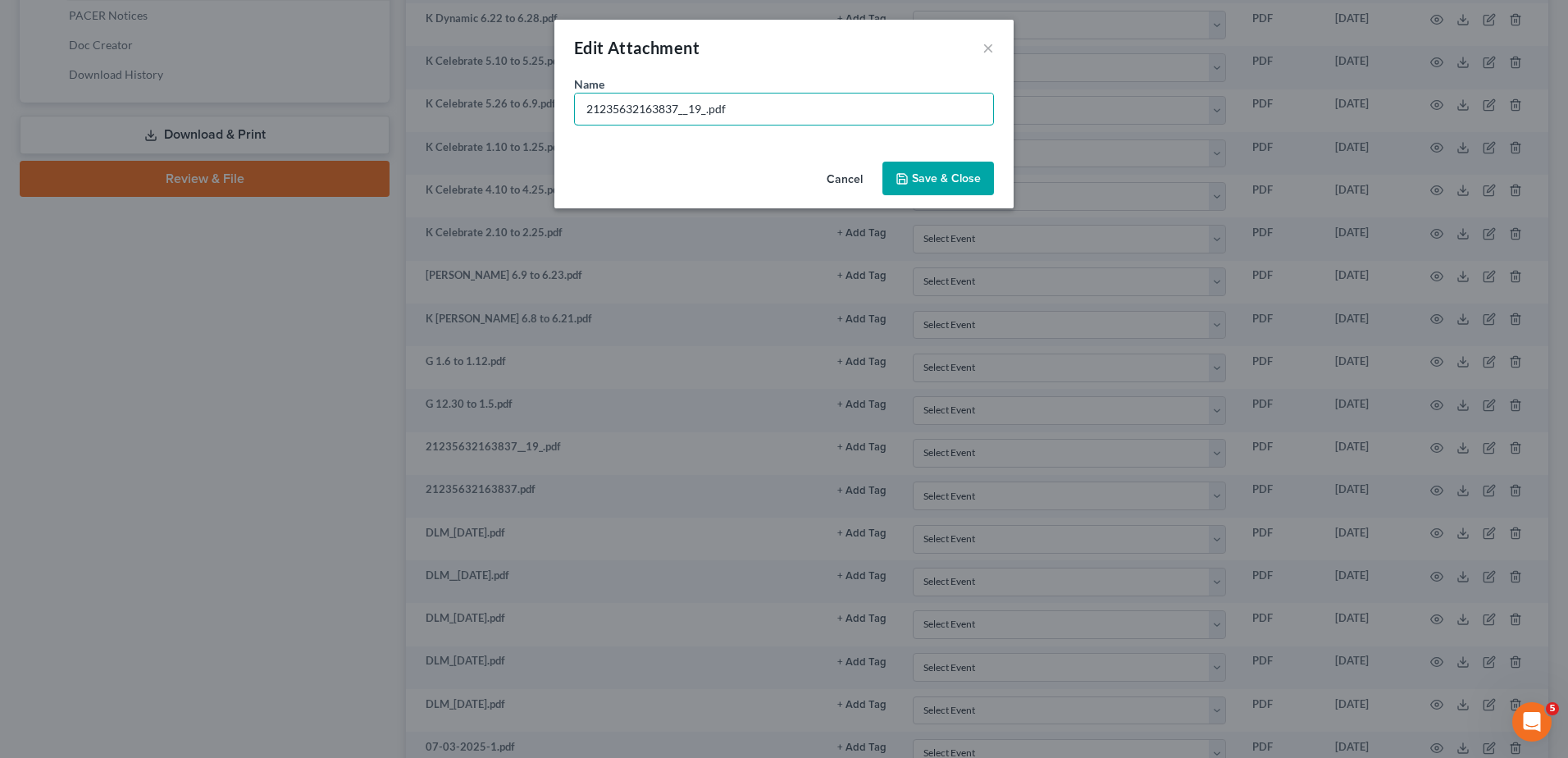
drag, startPoint x: 705, startPoint y: 111, endPoint x: 498, endPoint y: 106, distance: 207.1
click at [498, 106] on div "Edit Attachment × Name * 21235632163837__19_.pdf Cancel Save & Close" at bounding box center [784, 379] width 1568 height 758
type input "G 12.23 to 12.29.pdf"
click at [955, 180] on span "Save & Close" at bounding box center [947, 178] width 69 height 14
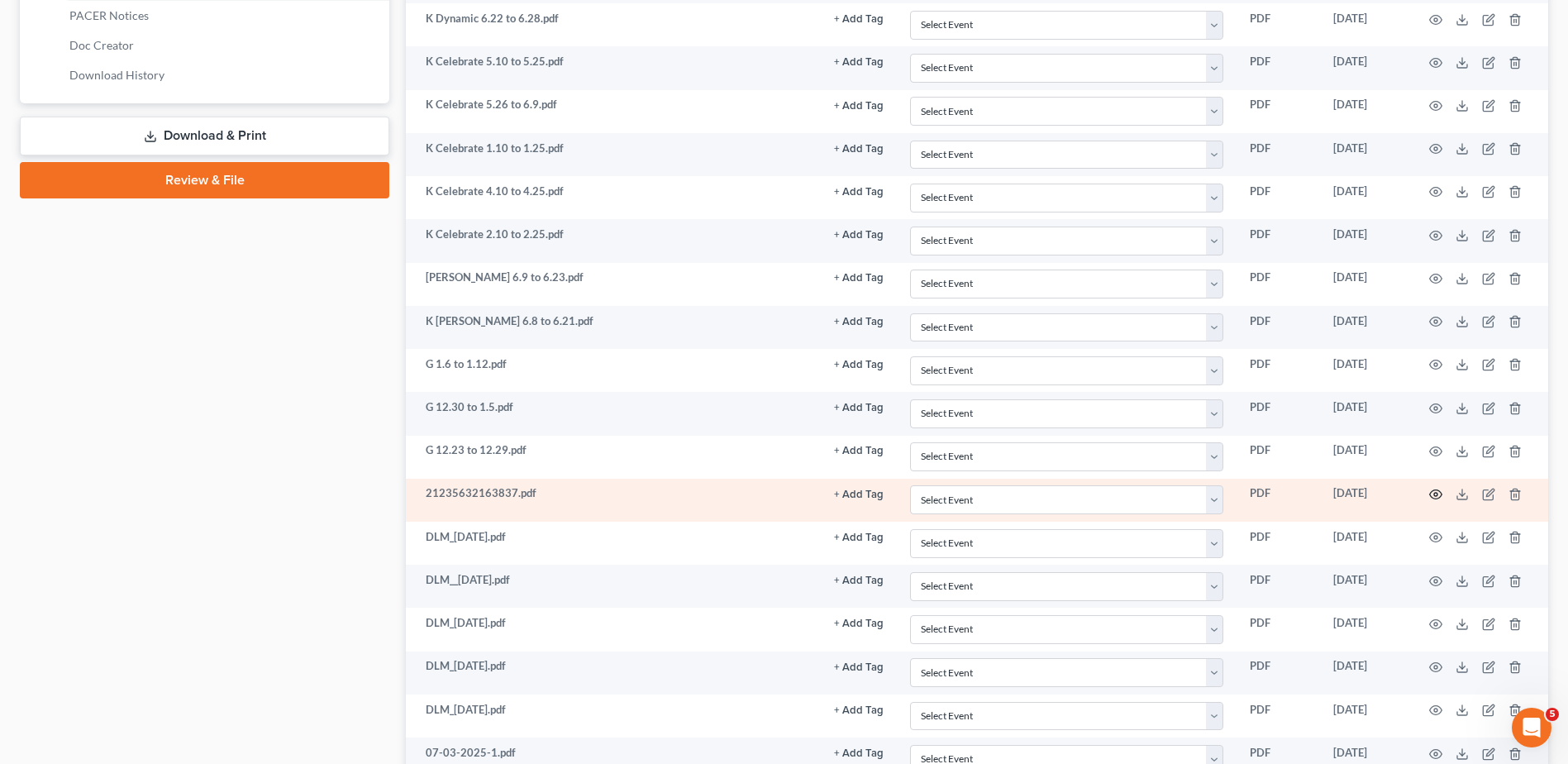
click at [1434, 494] on circle "button" at bounding box center [1435, 494] width 3 height 3
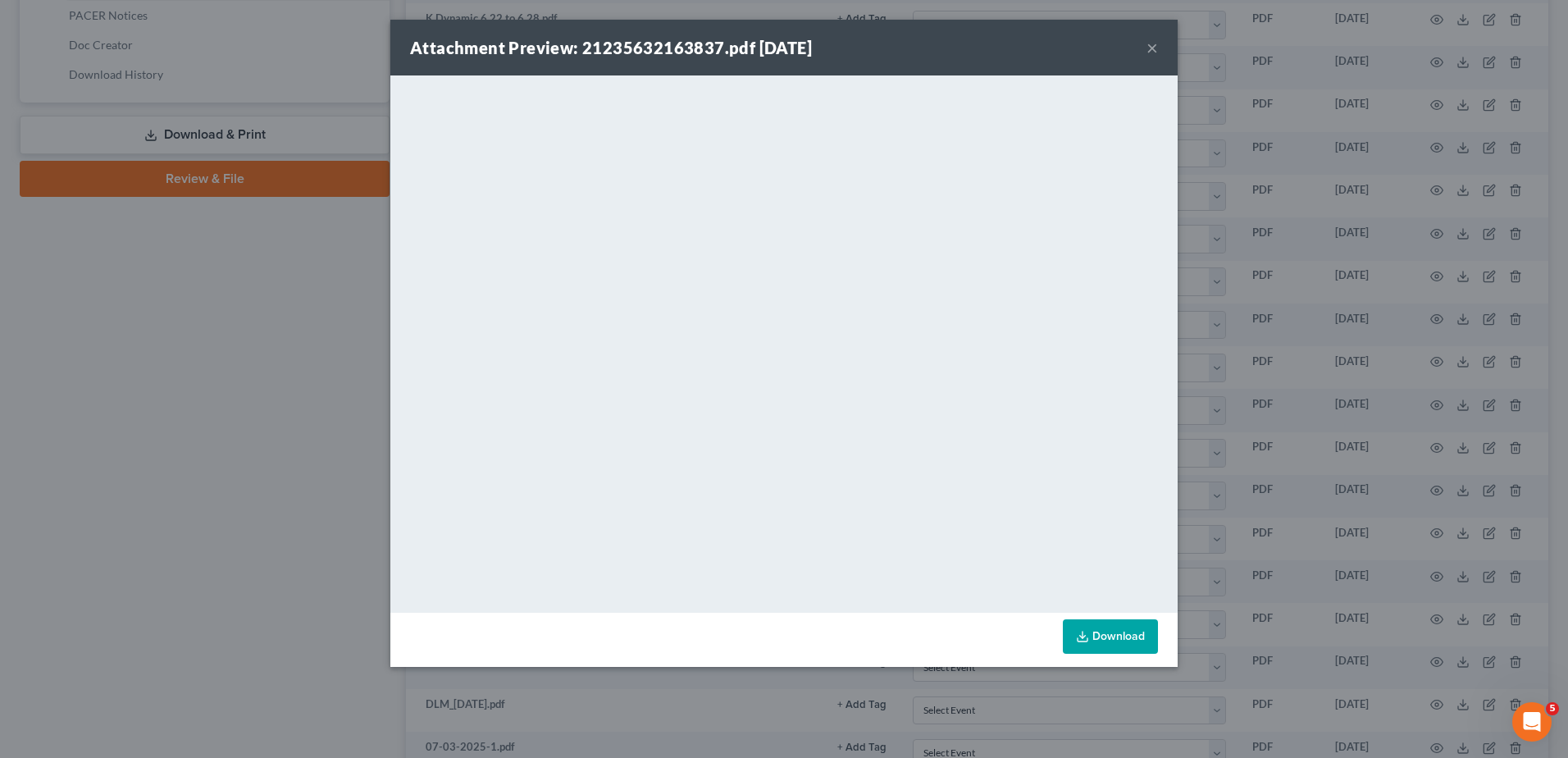
click at [1155, 47] on button "×" at bounding box center [1153, 47] width 12 height 20
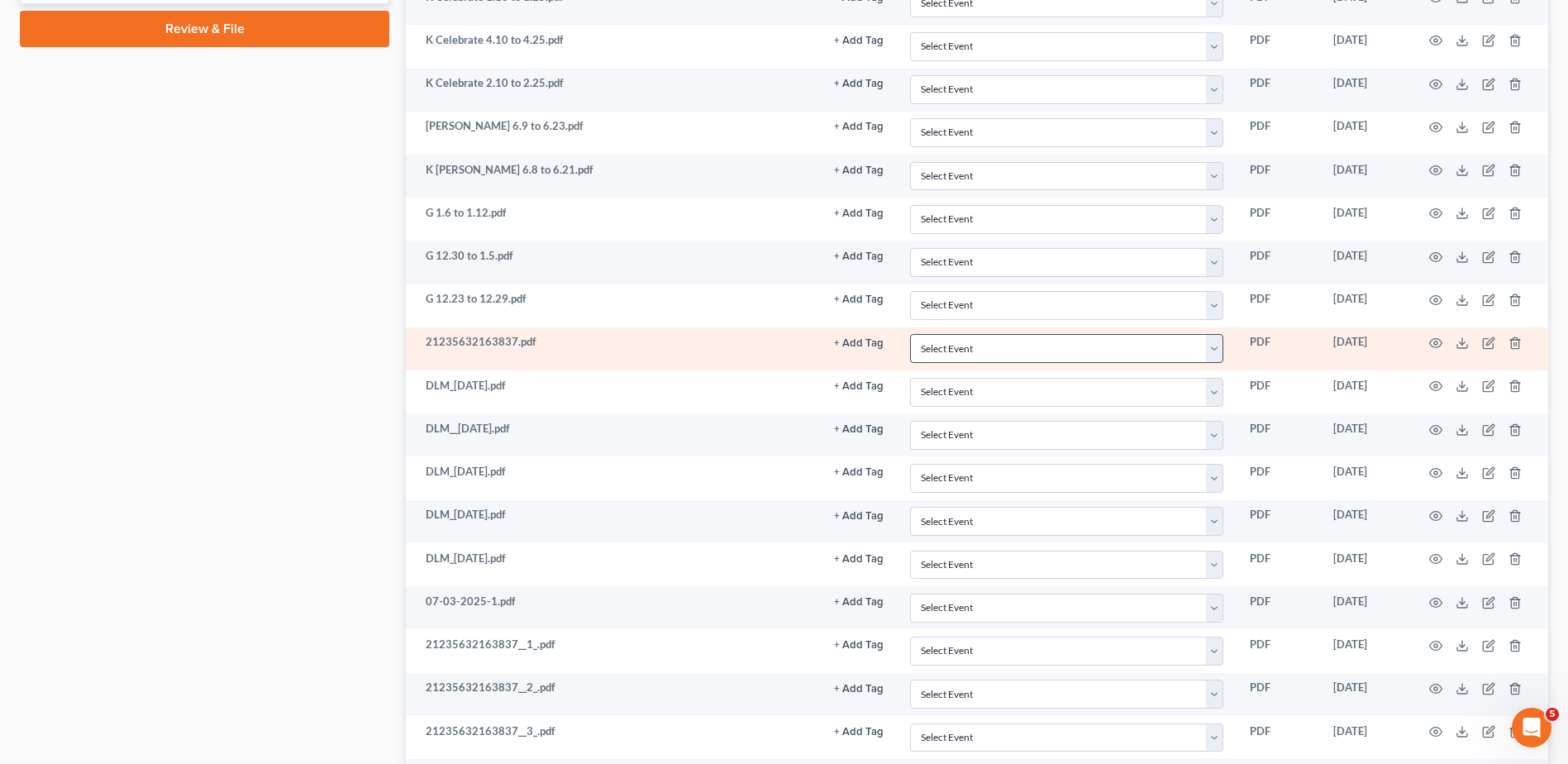
scroll to position [991, 0]
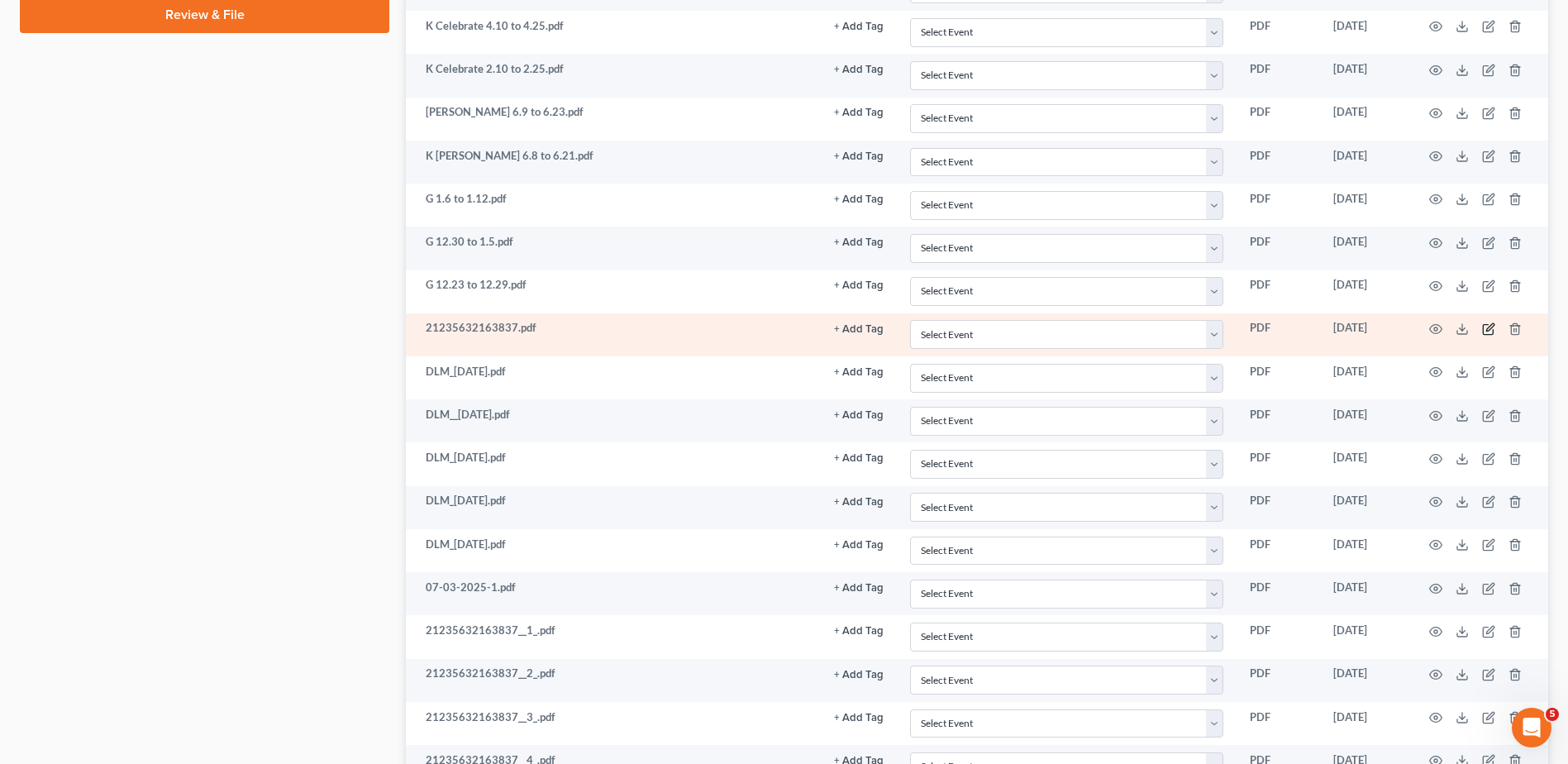
click at [1488, 325] on icon "button" at bounding box center [1488, 328] width 13 height 13
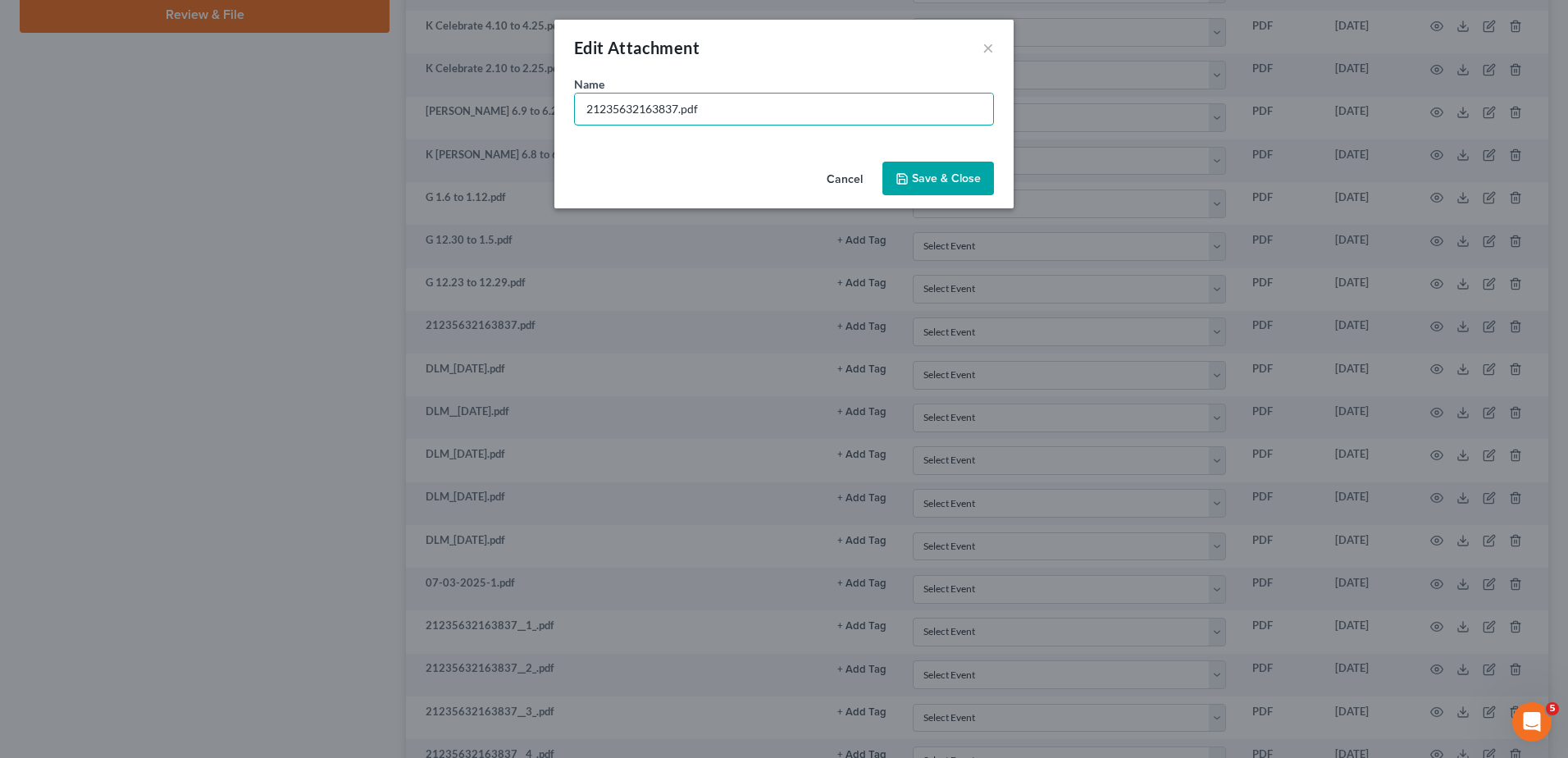
drag, startPoint x: 677, startPoint y: 106, endPoint x: 430, endPoint y: 106, distance: 247.0
click at [430, 106] on div "Edit Attachment × Name * 21235632163837.pdf Cancel Save & Close" at bounding box center [784, 379] width 1568 height 758
type input "G 5.12 to 5.18.pdf"
click at [917, 176] on span "Save & Close" at bounding box center [947, 178] width 69 height 14
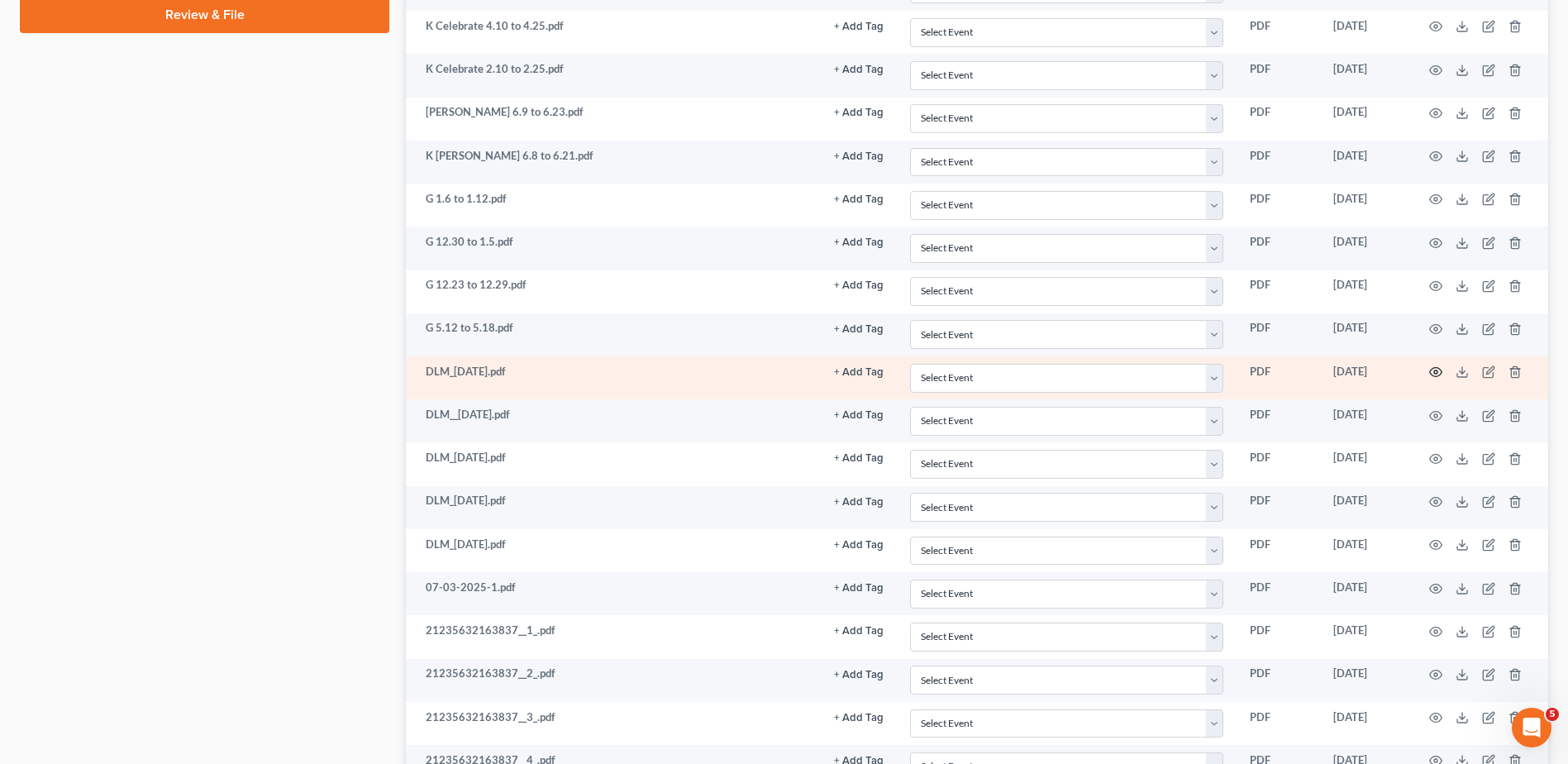
click at [1432, 375] on icon "button" at bounding box center [1435, 371] width 13 height 13
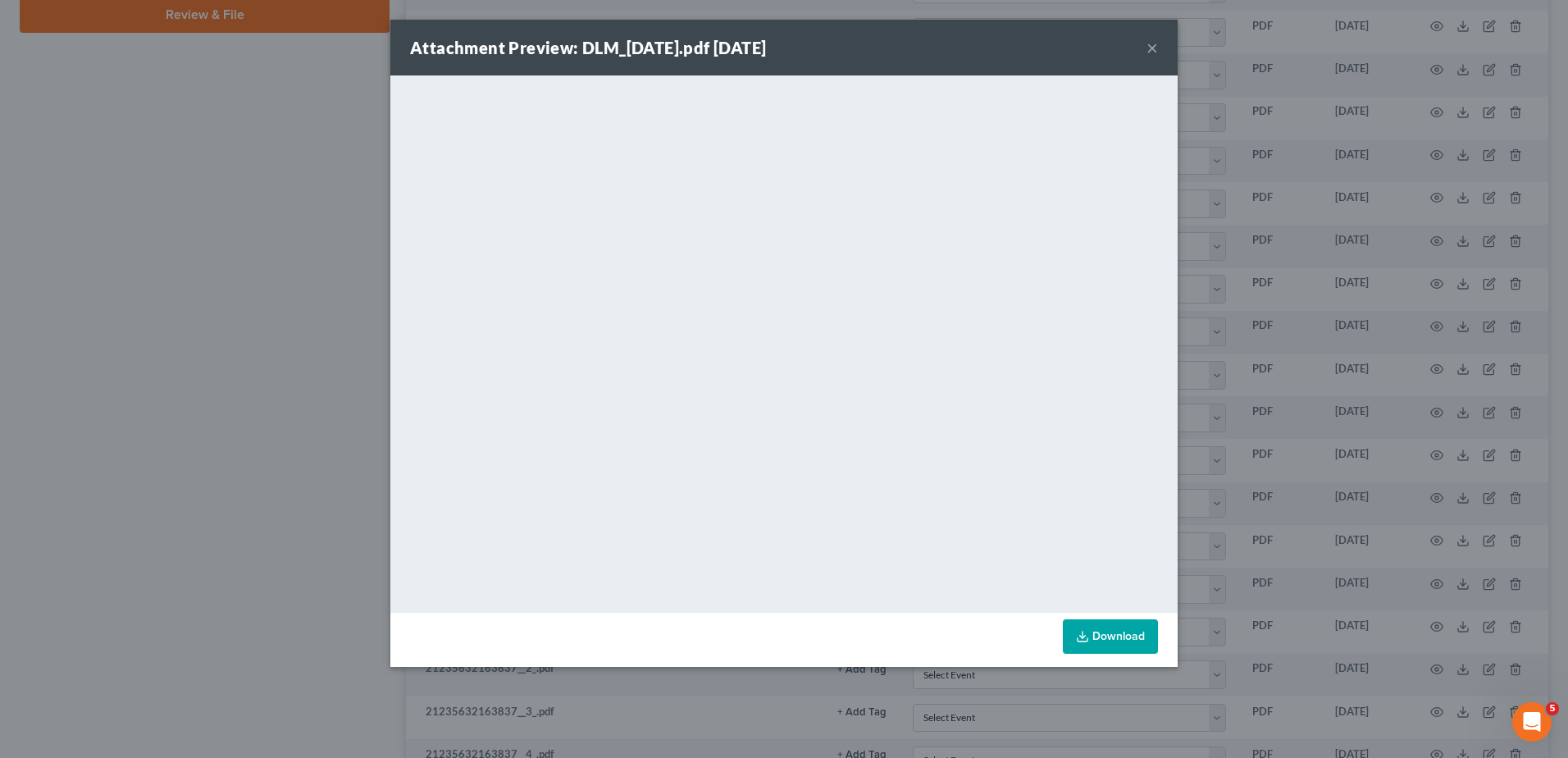
click at [1151, 50] on button "×" at bounding box center [1153, 47] width 12 height 20
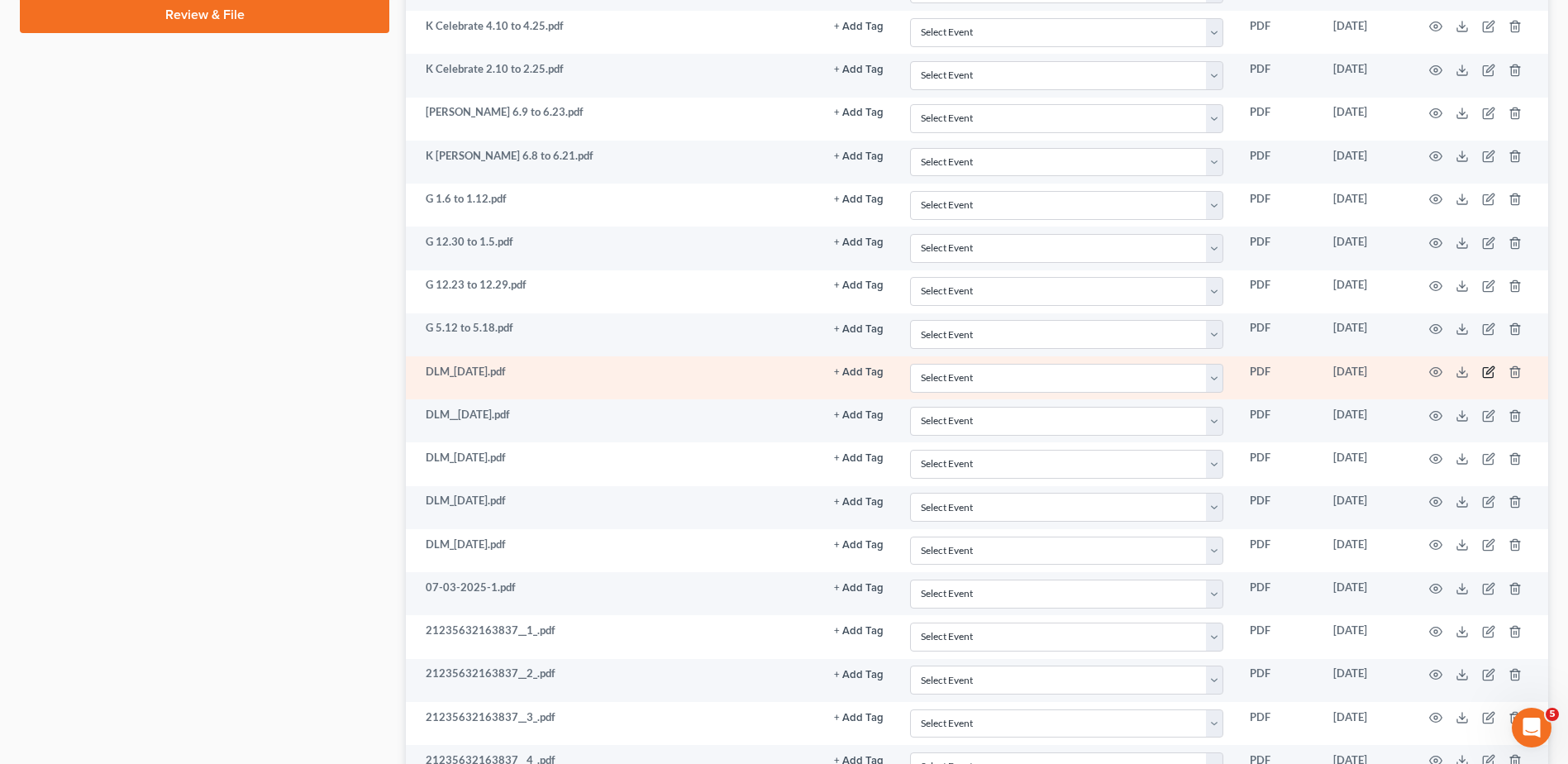
click at [1488, 370] on icon "button" at bounding box center [1488, 371] width 13 height 13
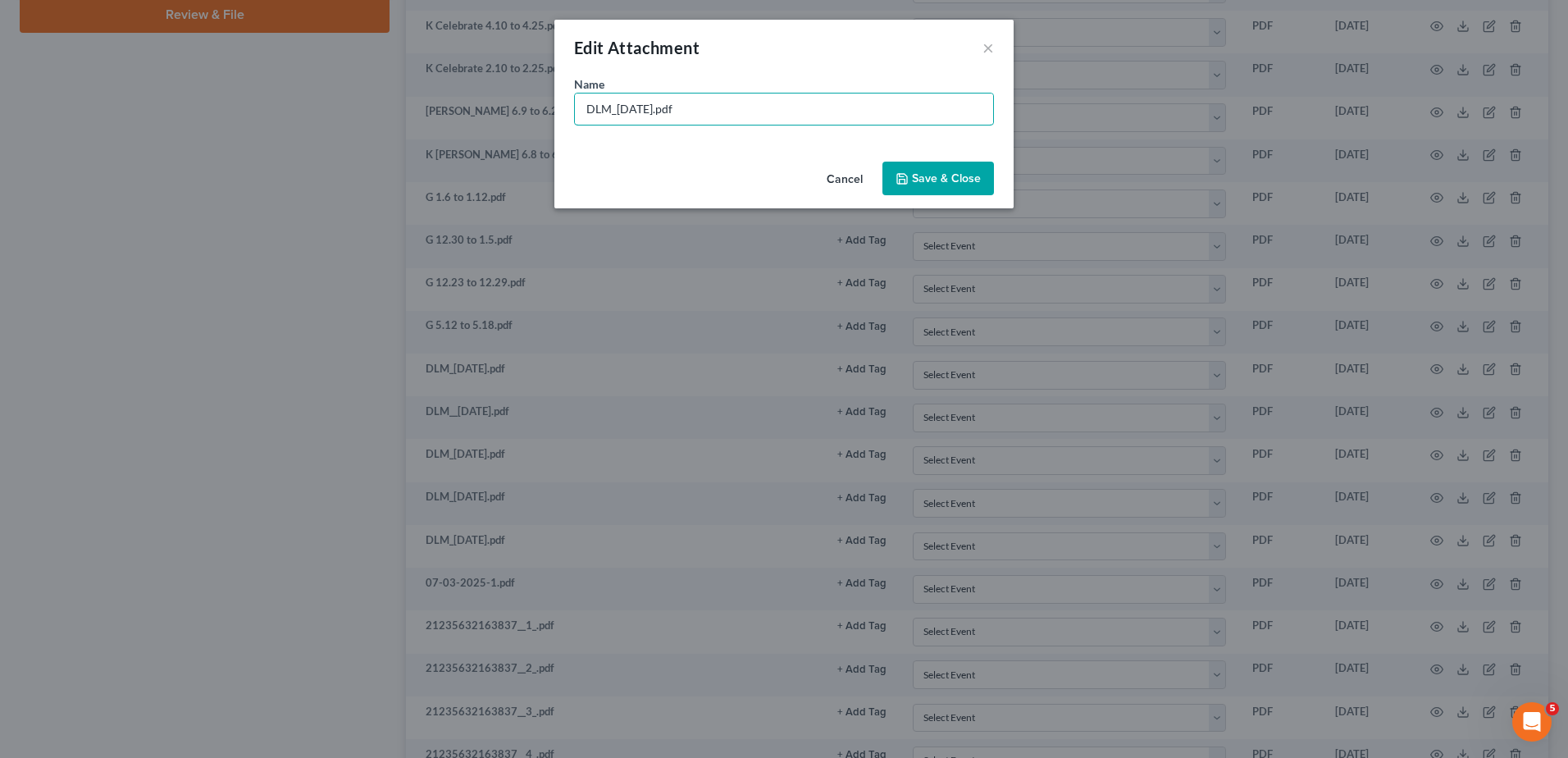
drag, startPoint x: 651, startPoint y: 111, endPoint x: 526, endPoint y: 96, distance: 125.9
click at [526, 96] on div "Edit Attachment × Name * DLM_[DATE].pdf Cancel Save & Close" at bounding box center [784, 379] width 1568 height 758
type input "G 5.19 to 5.25.pdf"
click at [956, 188] on button "Save & Close" at bounding box center [938, 178] width 111 height 34
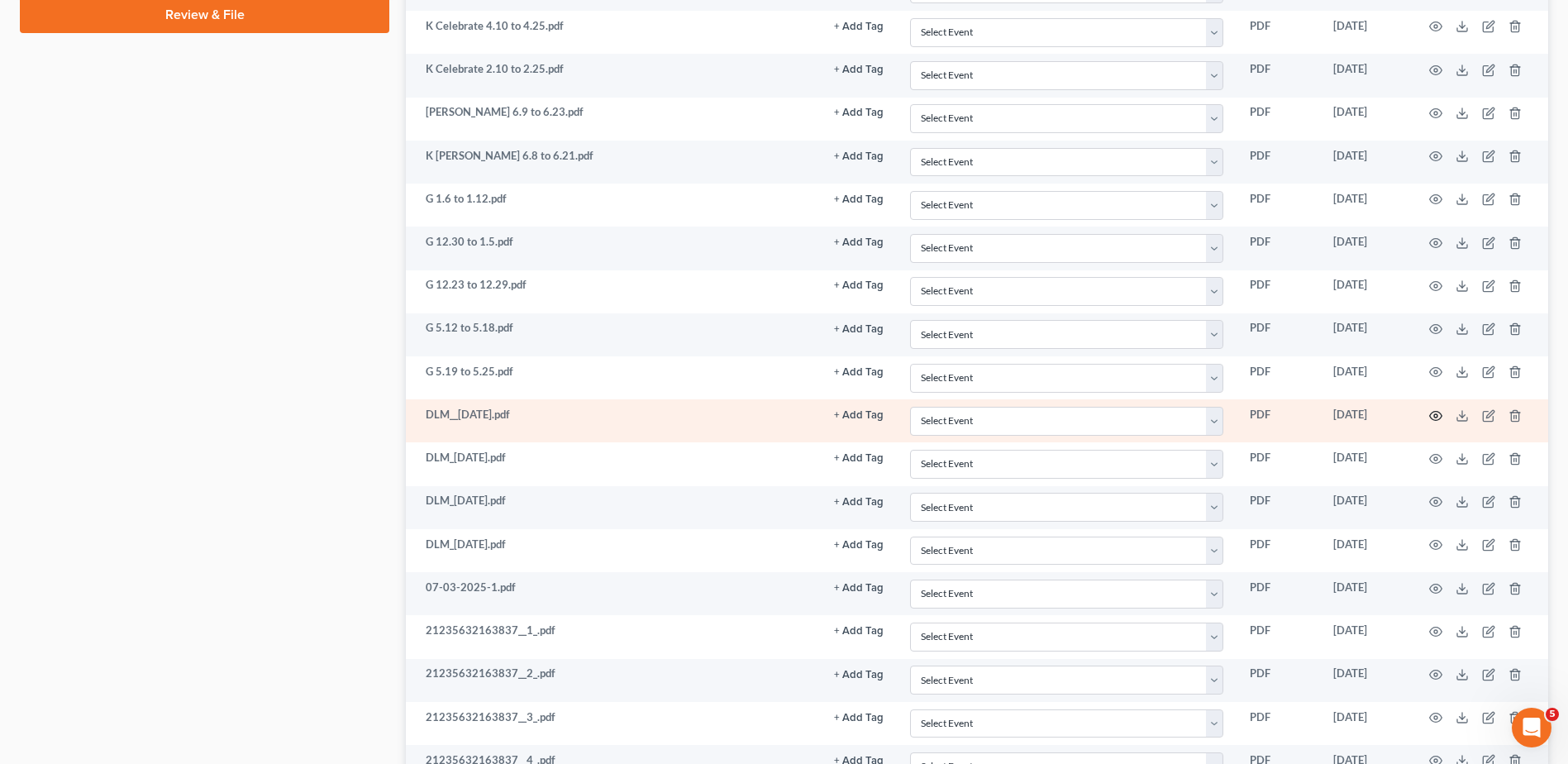
click at [1434, 415] on circle "button" at bounding box center [1435, 416] width 3 height 3
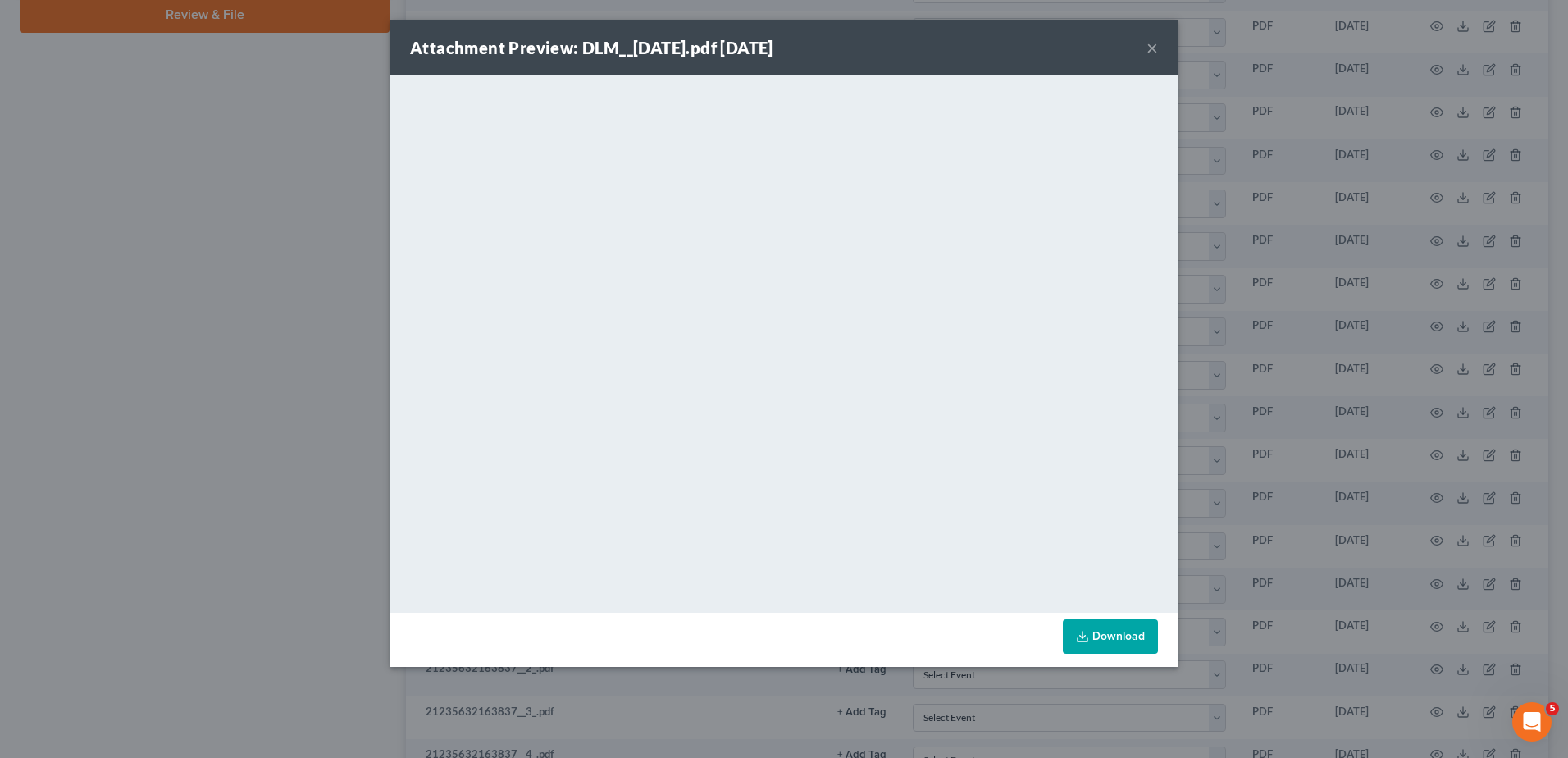
click at [1151, 54] on button "×" at bounding box center [1153, 47] width 12 height 20
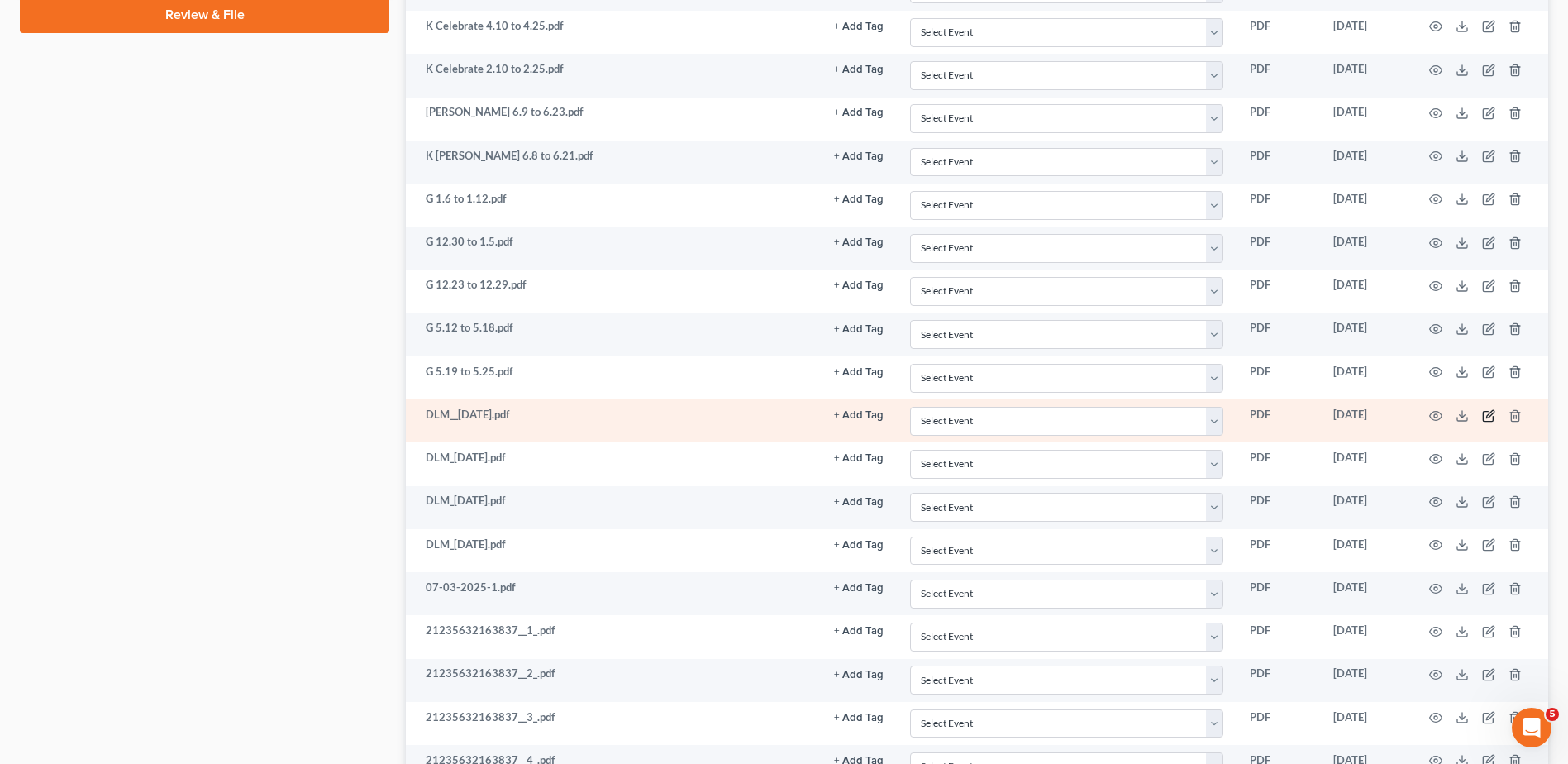
click at [1488, 414] on icon "button" at bounding box center [1488, 416] width 13 height 13
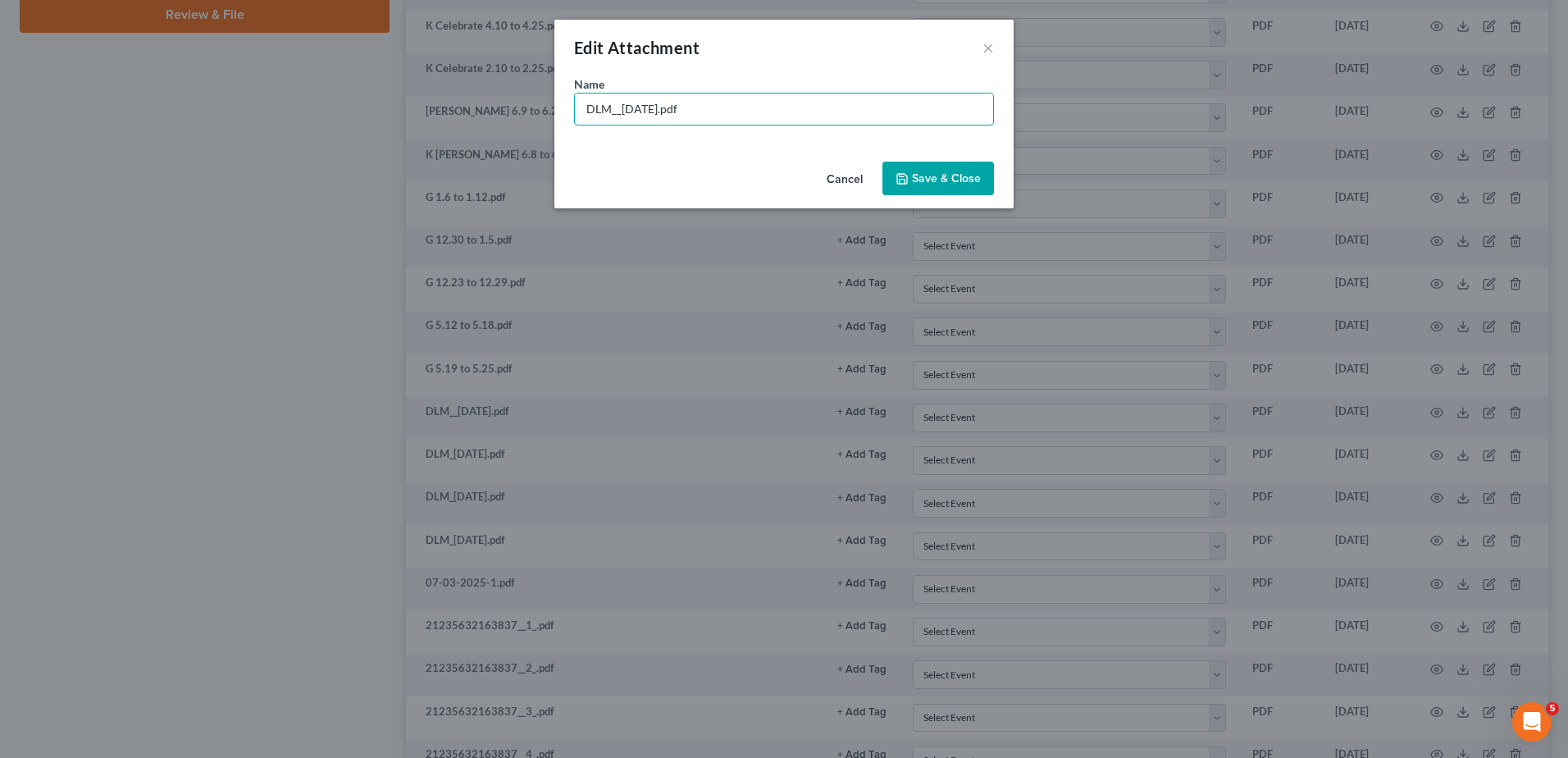
drag, startPoint x: 657, startPoint y: 110, endPoint x: 397, endPoint y: 106, distance: 260.0
click at [397, 106] on div "Edit Attachment × Name * DLM__[DATE].pdf Cancel Save & Close" at bounding box center [784, 379] width 1568 height 758
type input "G 6.16 to 6.22.pdf"
click at [972, 175] on span "Save & Close" at bounding box center [947, 178] width 69 height 14
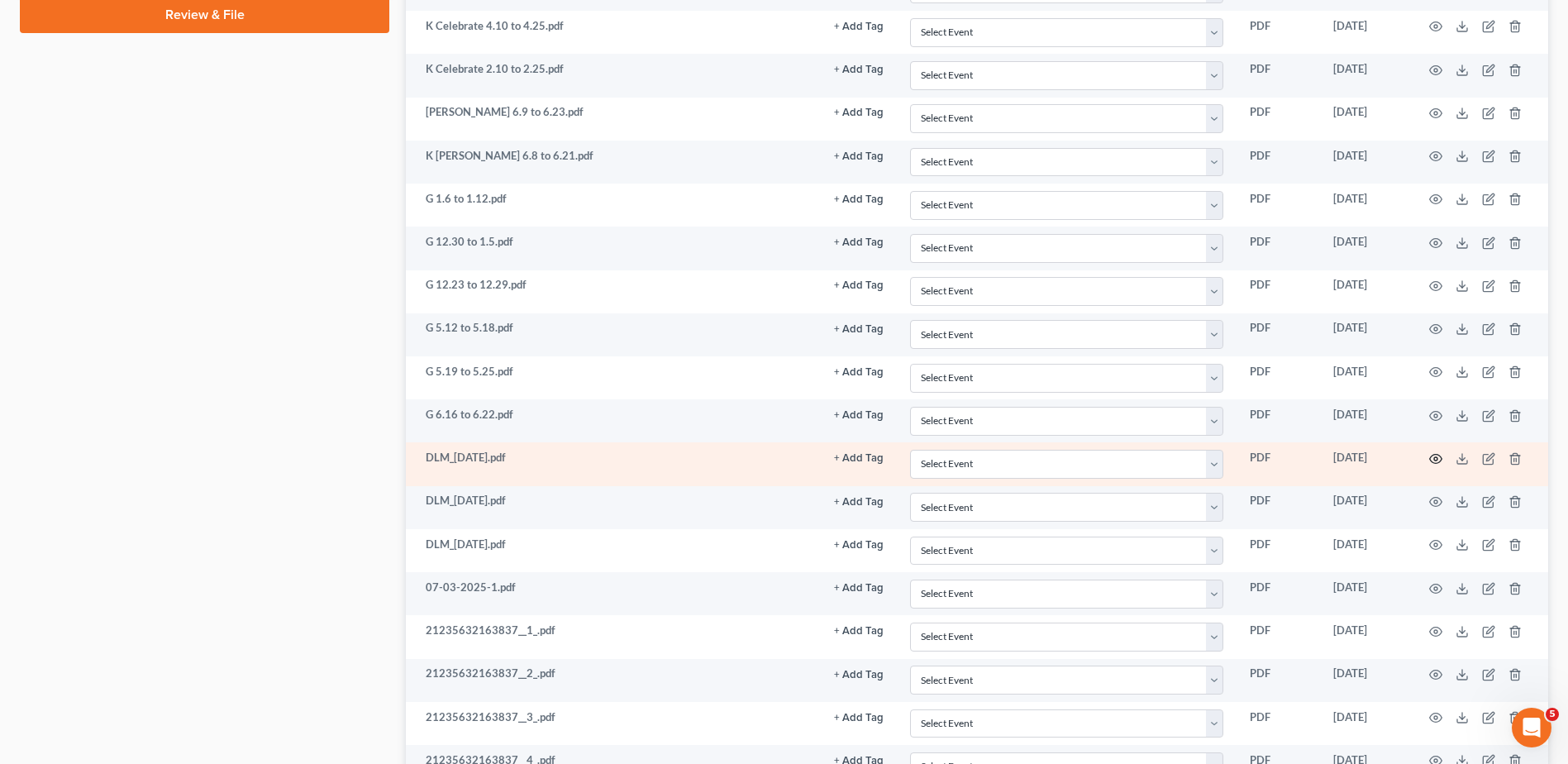
click at [1434, 457] on icon "button" at bounding box center [1435, 458] width 13 height 13
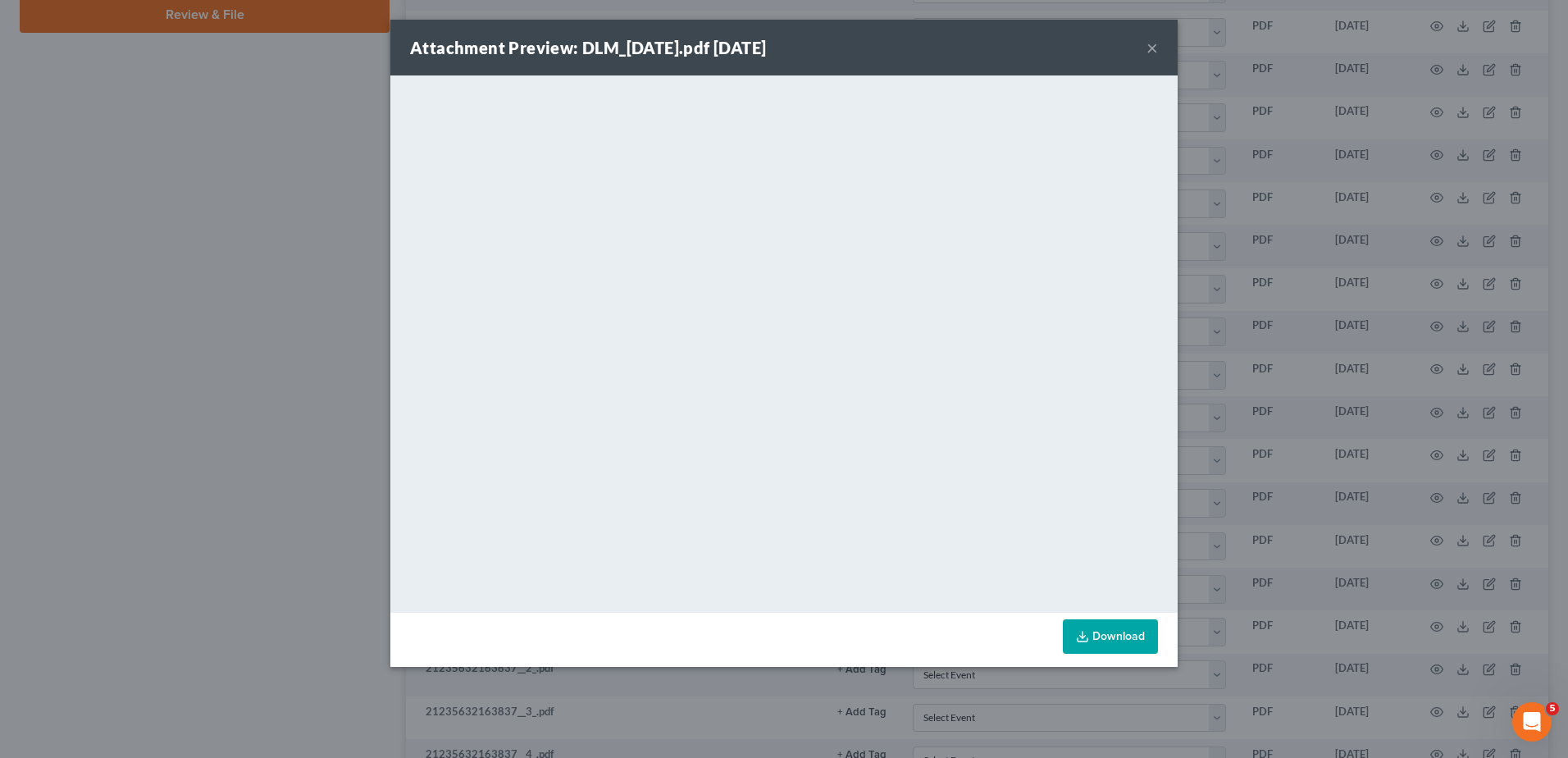
click at [1150, 47] on button "×" at bounding box center [1153, 47] width 12 height 20
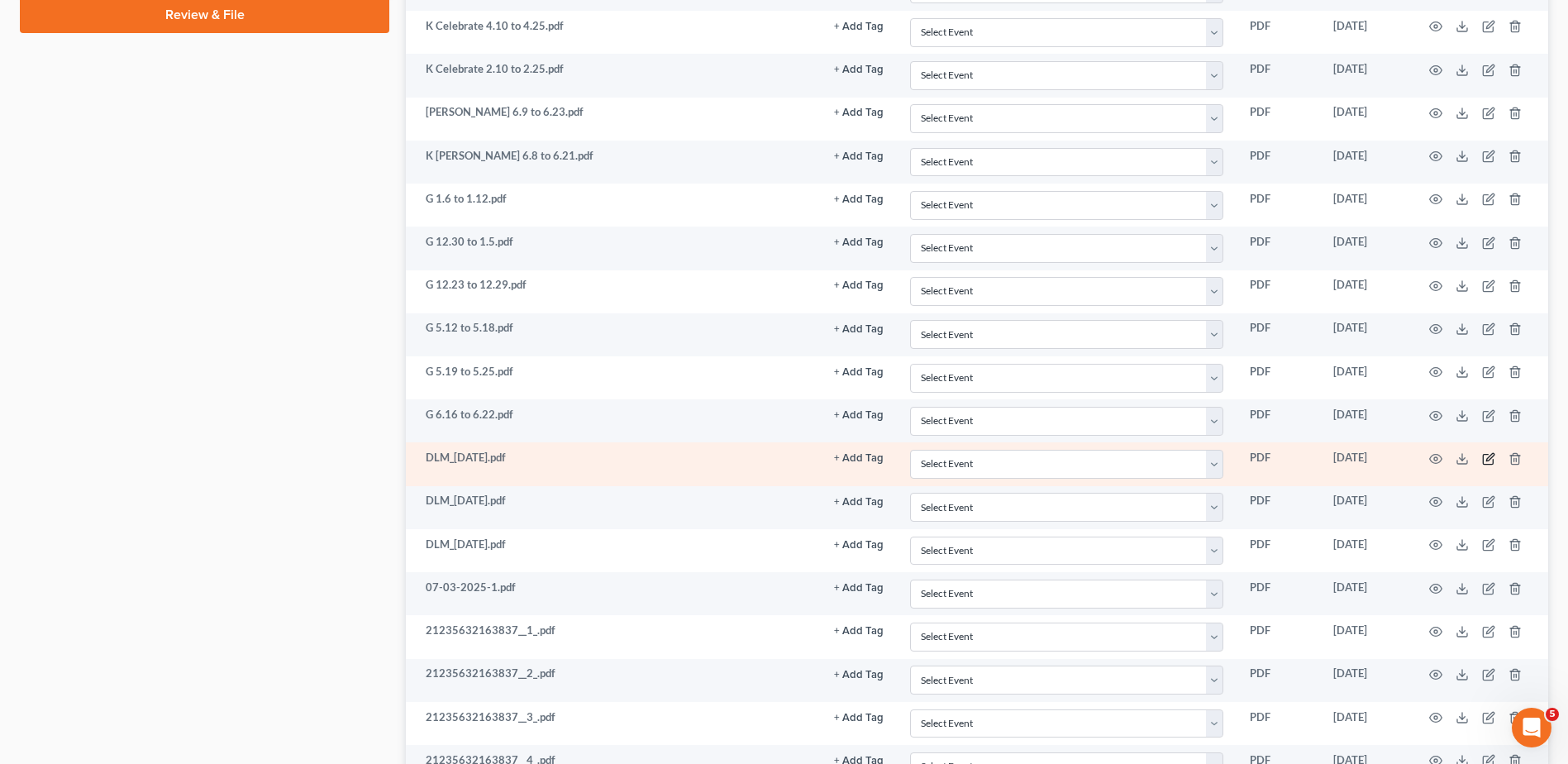
click at [1487, 459] on icon "button" at bounding box center [1490, 457] width 8 height 8
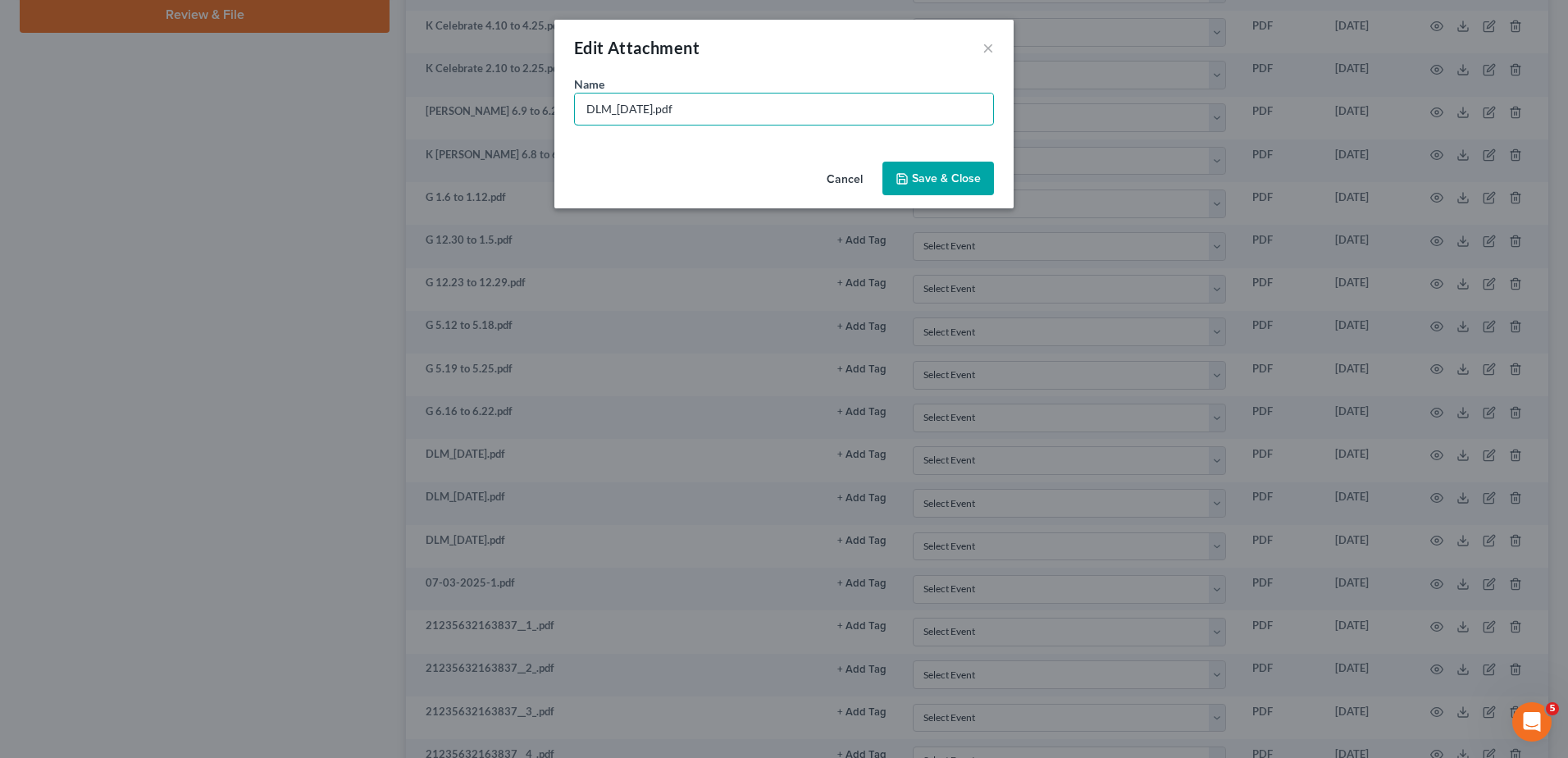
drag, startPoint x: 647, startPoint y: 109, endPoint x: 475, endPoint y: 104, distance: 172.1
click at [475, 104] on div "Edit Attachment × Name * DLM_[DATE].pdf Cancel Save & Close" at bounding box center [784, 379] width 1568 height 758
type input "G 5.26 to 6.1.pdf"
click at [963, 173] on span "Save & Close" at bounding box center [947, 178] width 69 height 14
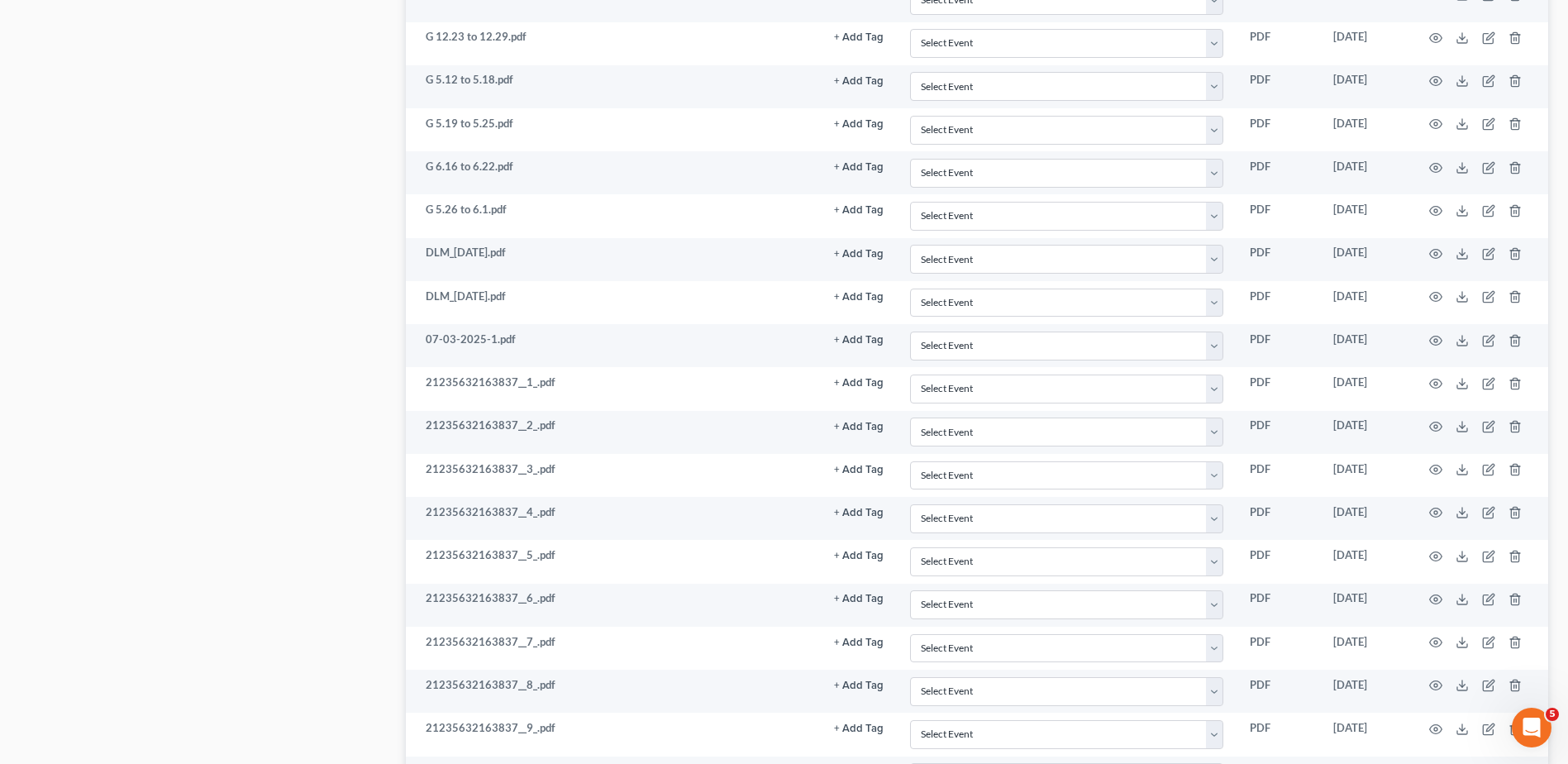
scroll to position [1323, 0]
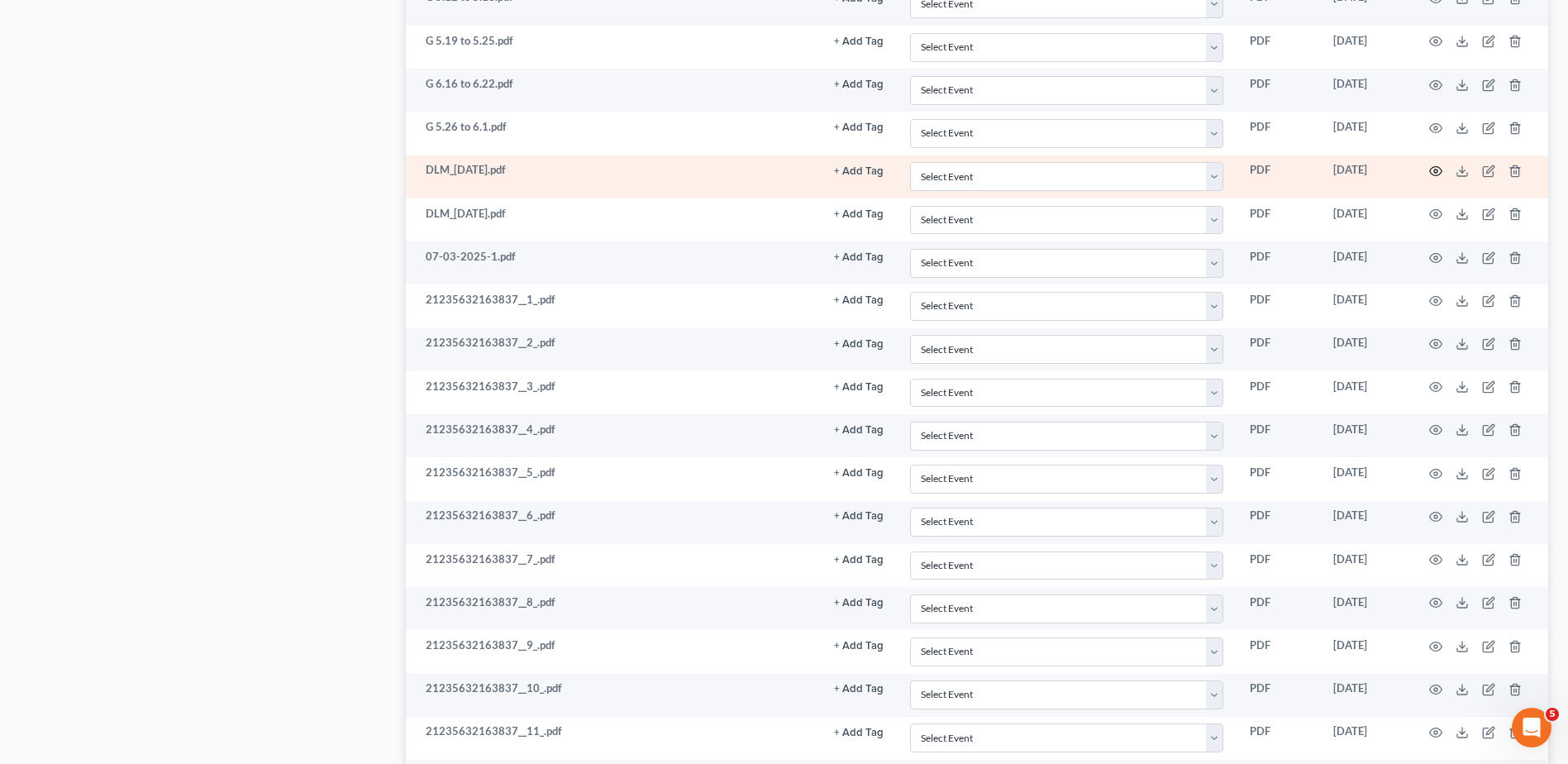
click at [1434, 172] on circle "button" at bounding box center [1435, 171] width 3 height 3
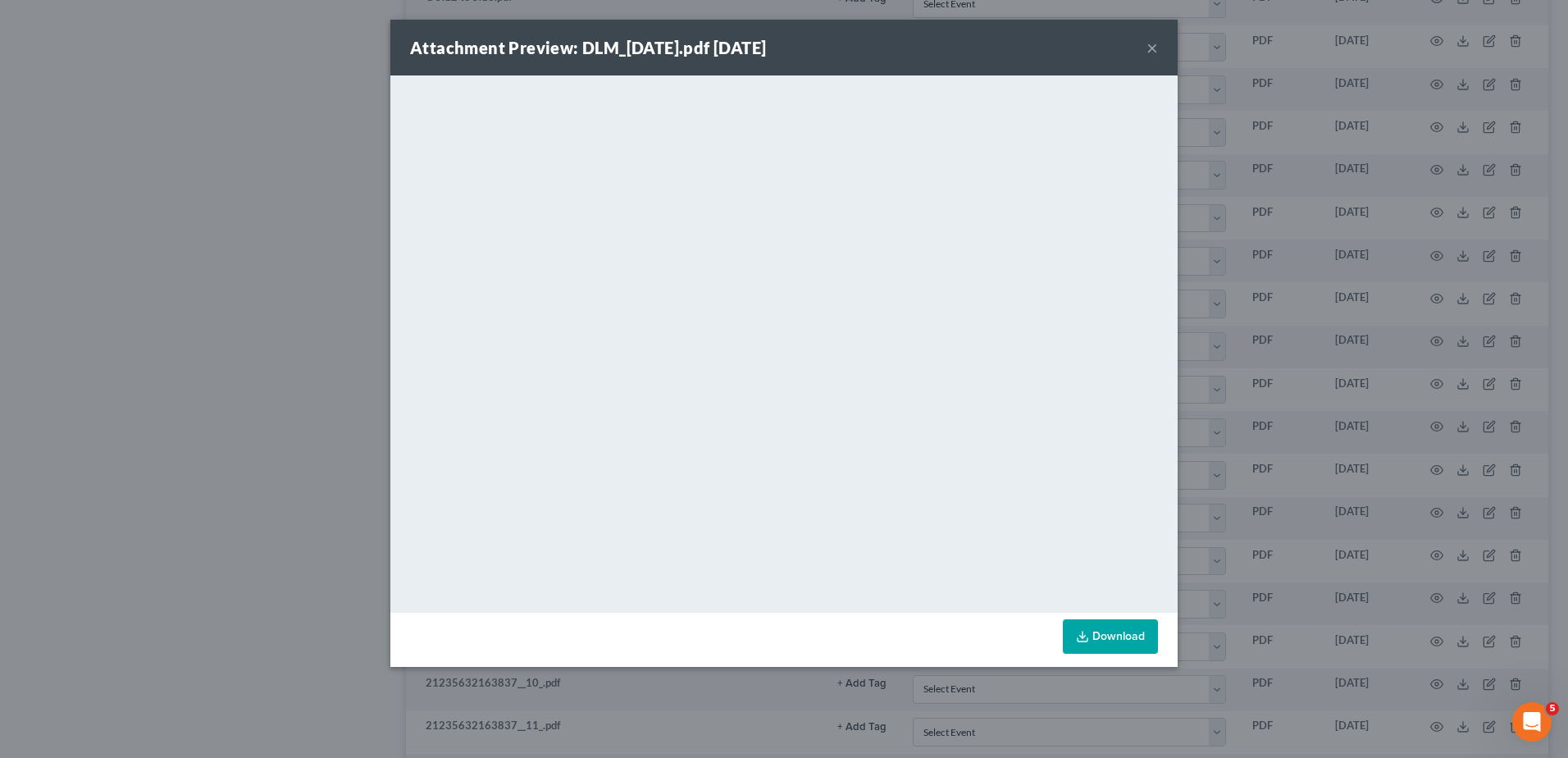
click at [1153, 49] on button "×" at bounding box center [1153, 47] width 12 height 20
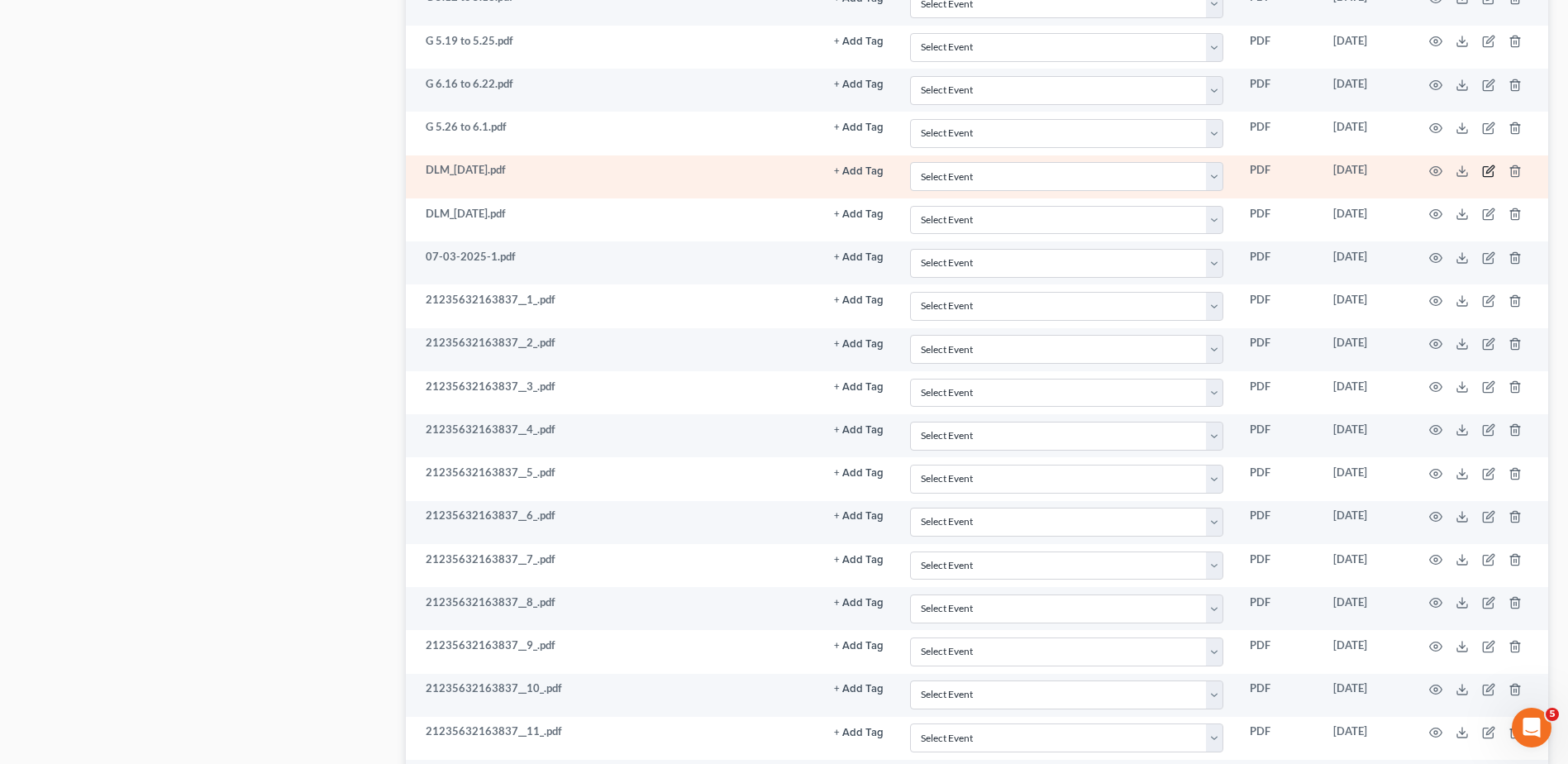
click at [1487, 172] on icon "button" at bounding box center [1490, 170] width 8 height 8
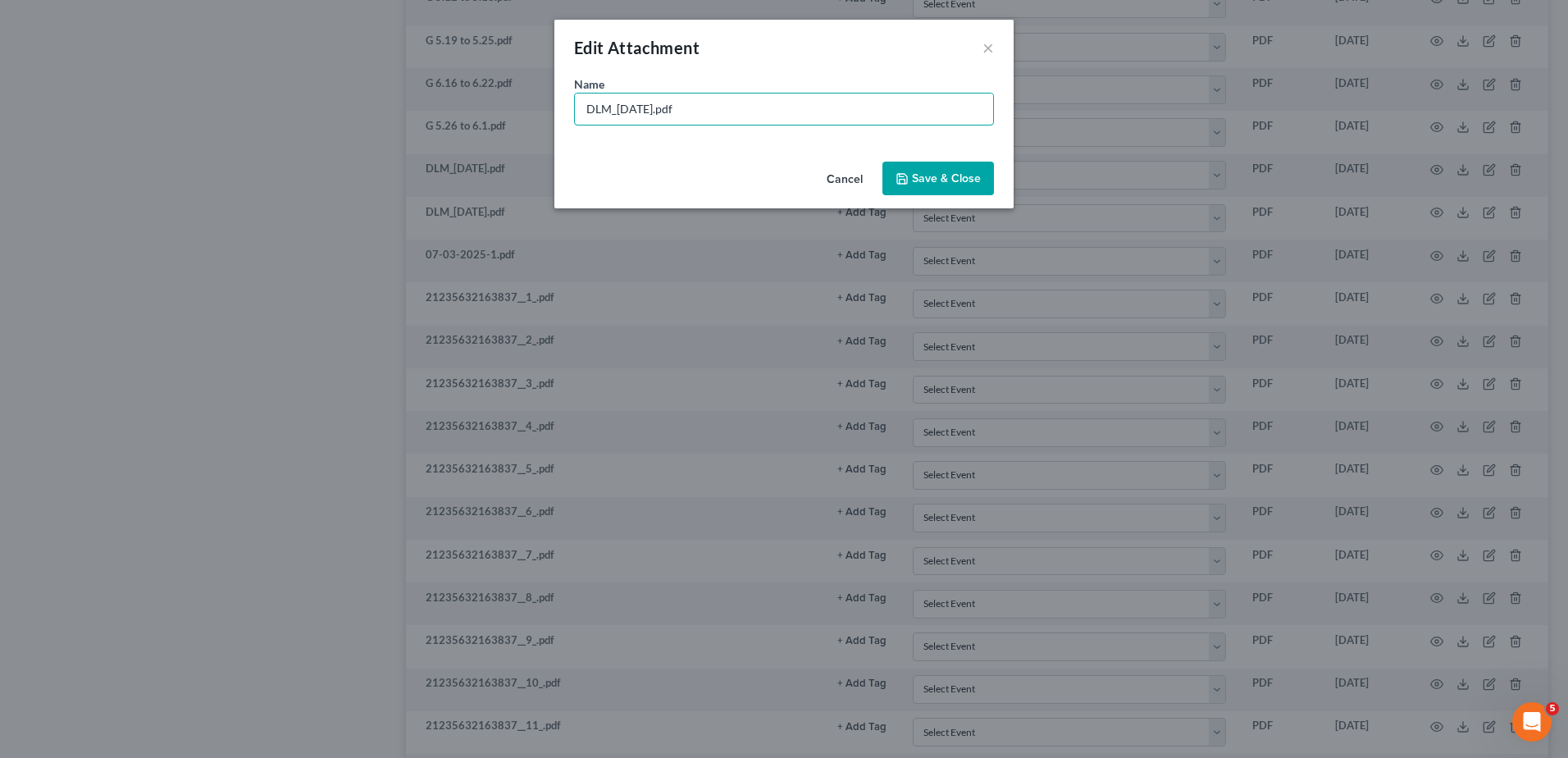
drag, startPoint x: 653, startPoint y: 110, endPoint x: 302, endPoint y: 106, distance: 351.0
click at [302, 106] on div "Edit Attachment × Name * DLM_[DATE].pdf Cancel Save & Close" at bounding box center [784, 379] width 1568 height 758
type input "G 6.2 to 6.8.pdf"
click at [938, 178] on span "Save & Close" at bounding box center [947, 178] width 69 height 14
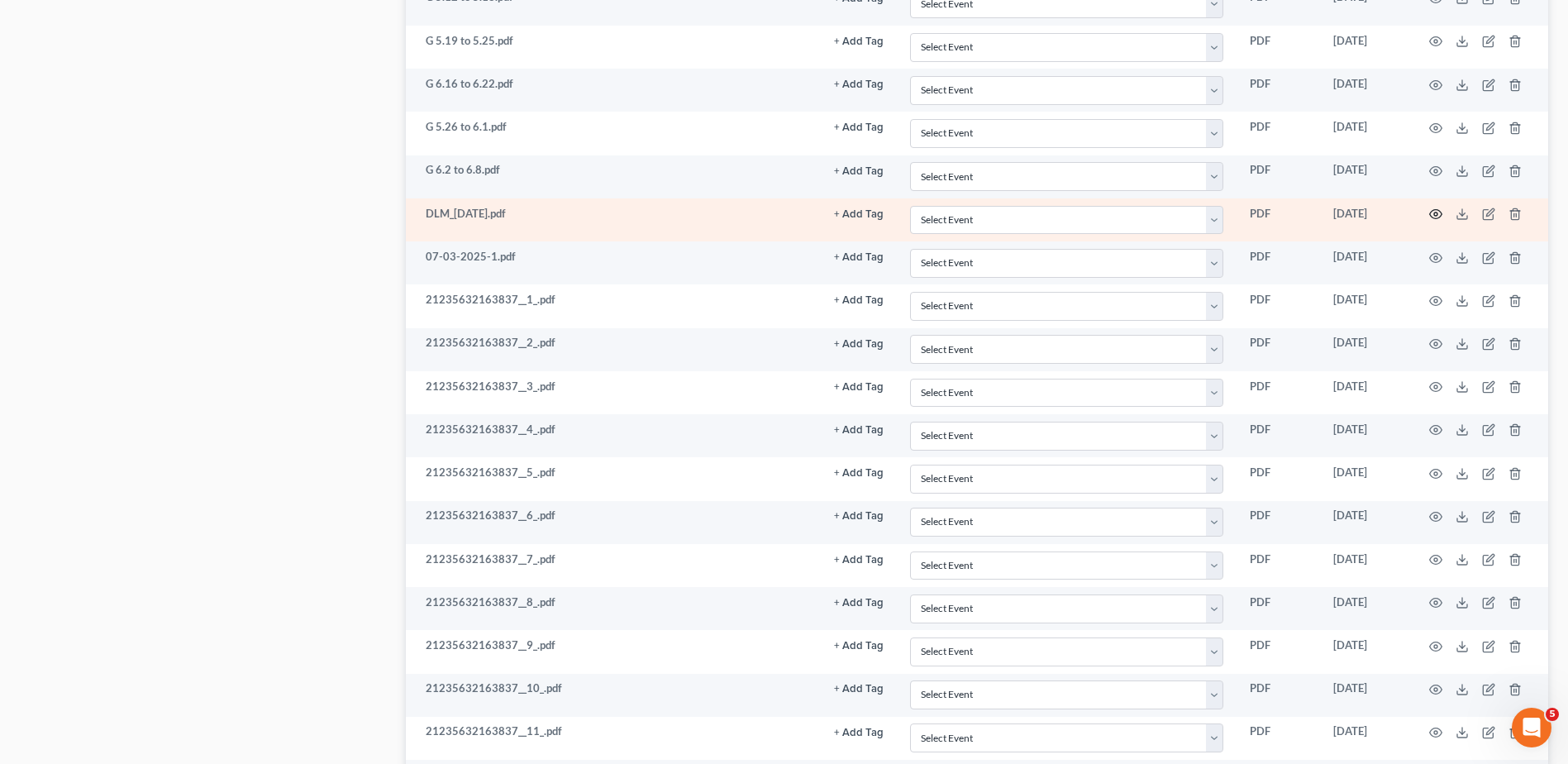
click at [1435, 216] on circle "button" at bounding box center [1435, 213] width 3 height 3
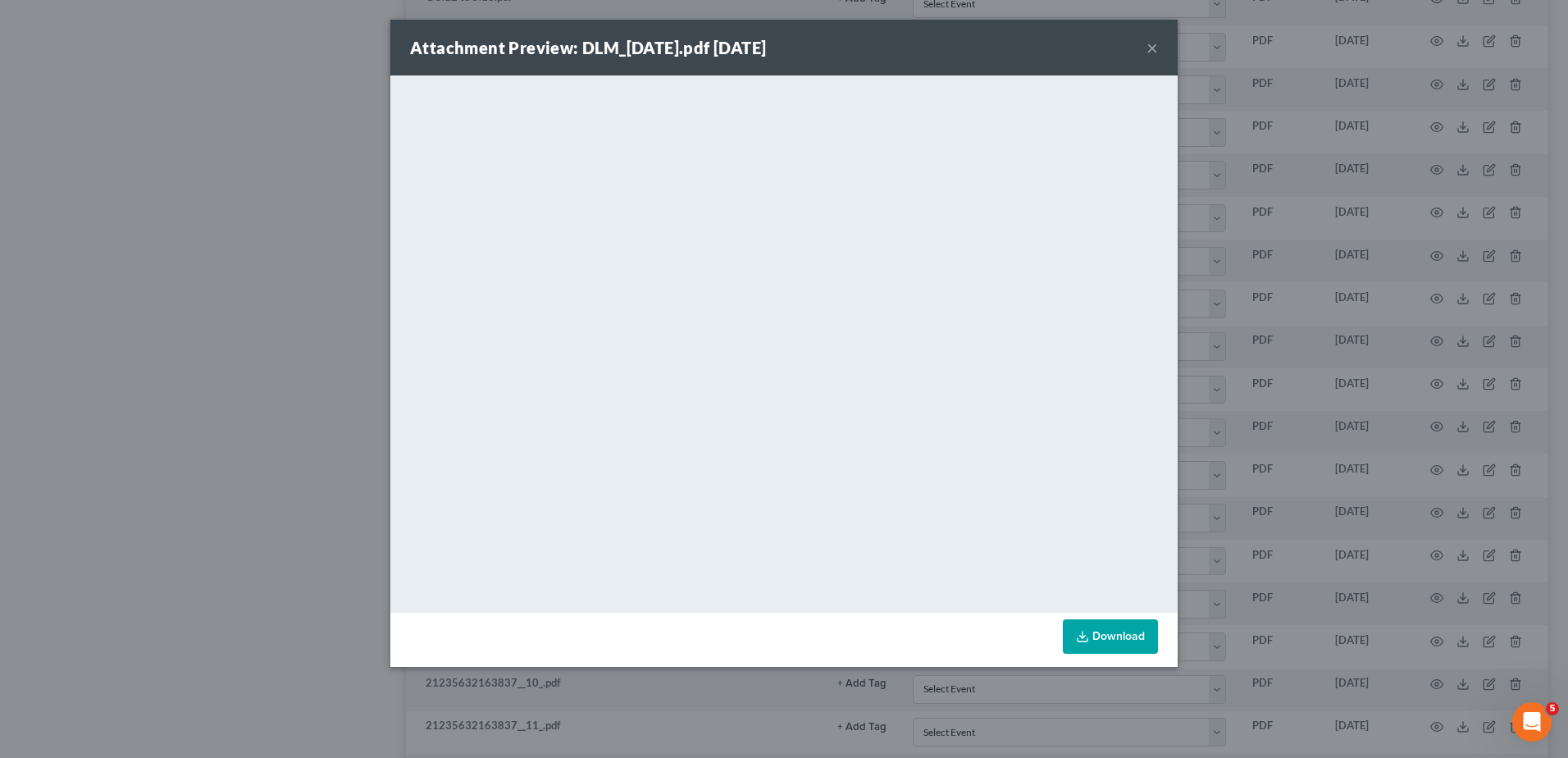
click at [1151, 47] on button "×" at bounding box center [1153, 47] width 12 height 20
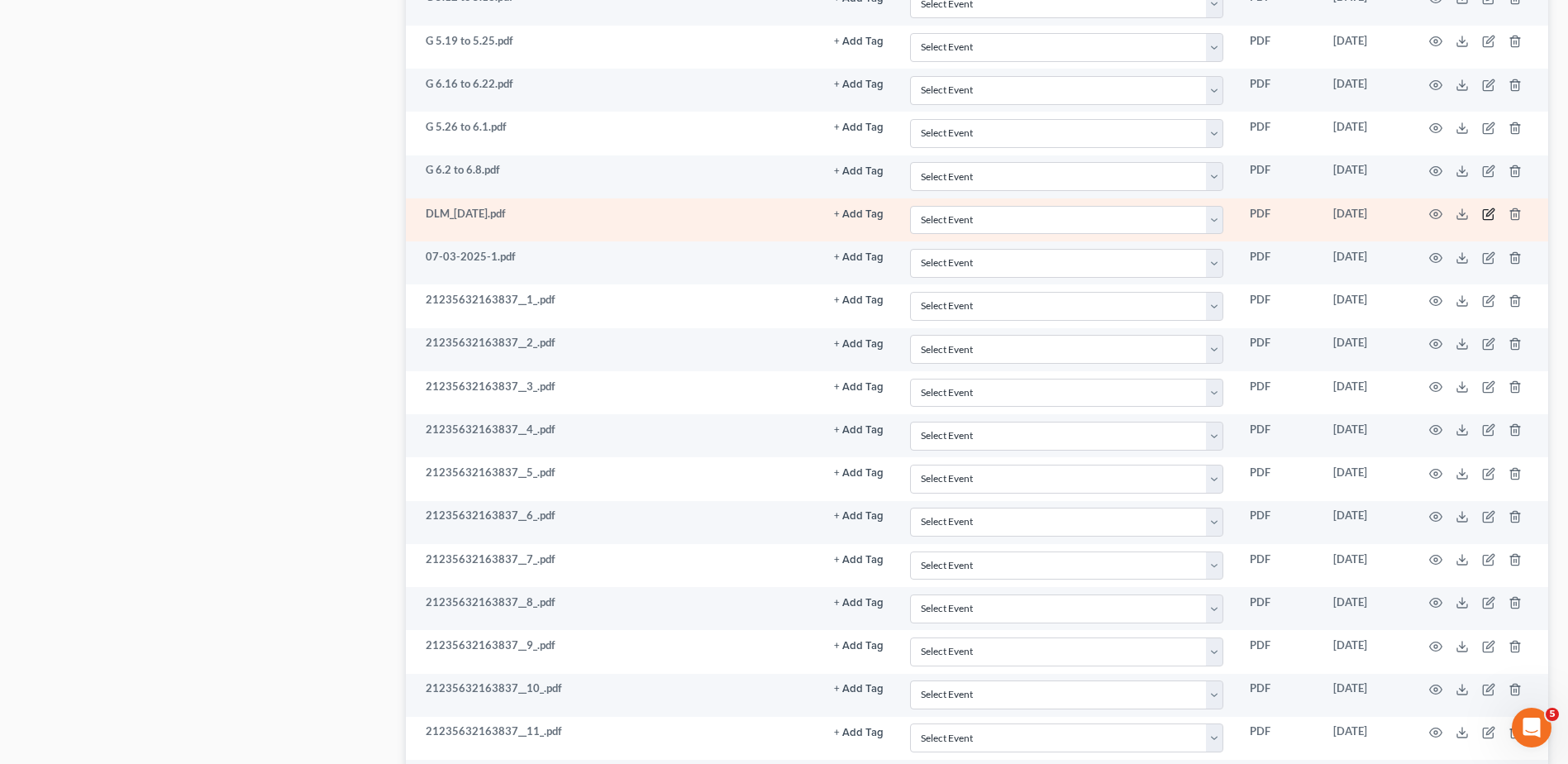
click at [1488, 213] on icon "button" at bounding box center [1490, 213] width 8 height 8
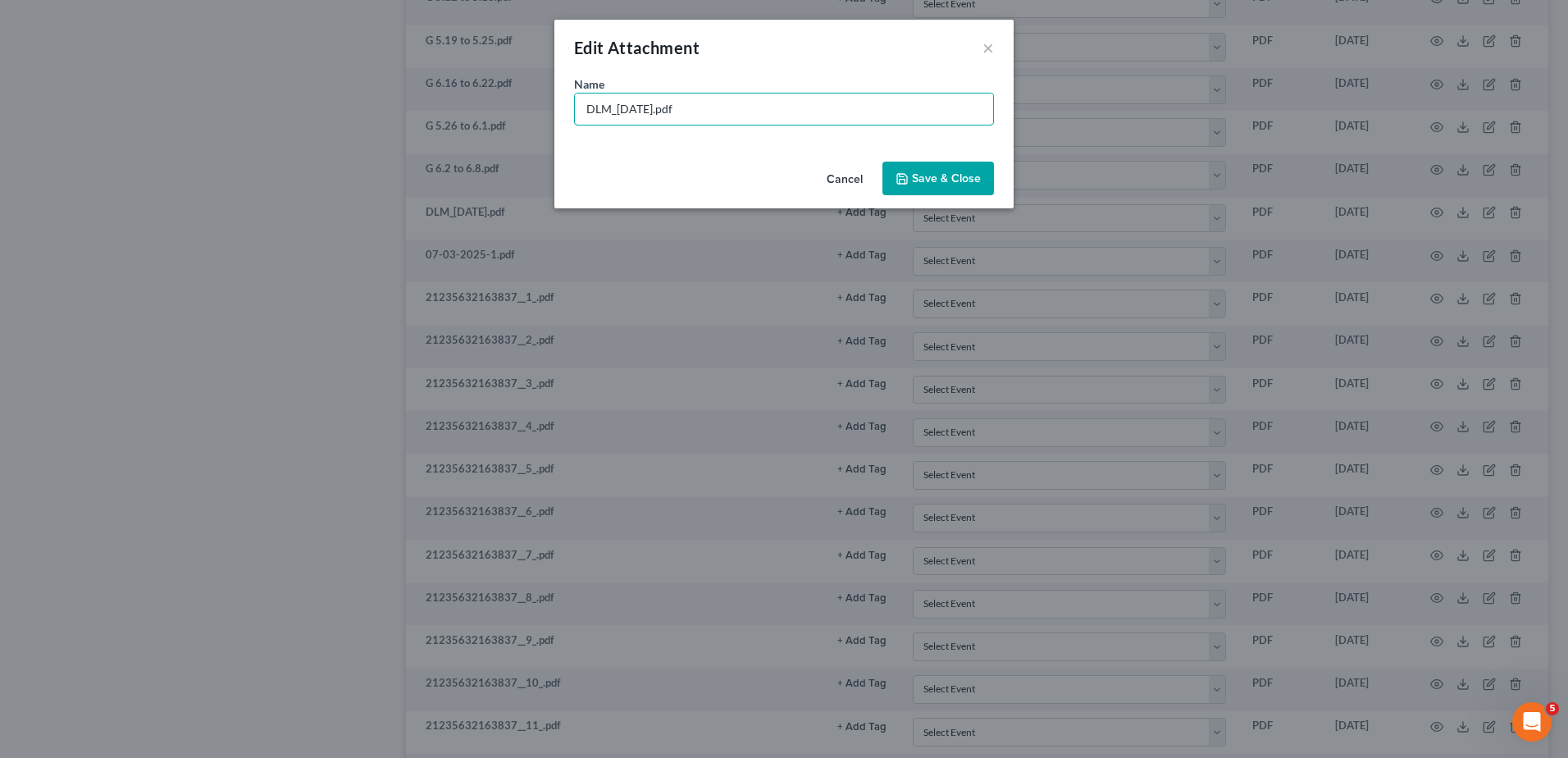
drag, startPoint x: 652, startPoint y: 109, endPoint x: 382, endPoint y: 99, distance: 270.2
click at [382, 99] on div "Edit Attachment × Name * DLM_[DATE].pdf Cancel Save & Close" at bounding box center [784, 379] width 1568 height 758
type input "G 6.9 to 6.15.pdf"
click at [943, 175] on span "Save & Close" at bounding box center [947, 178] width 69 height 14
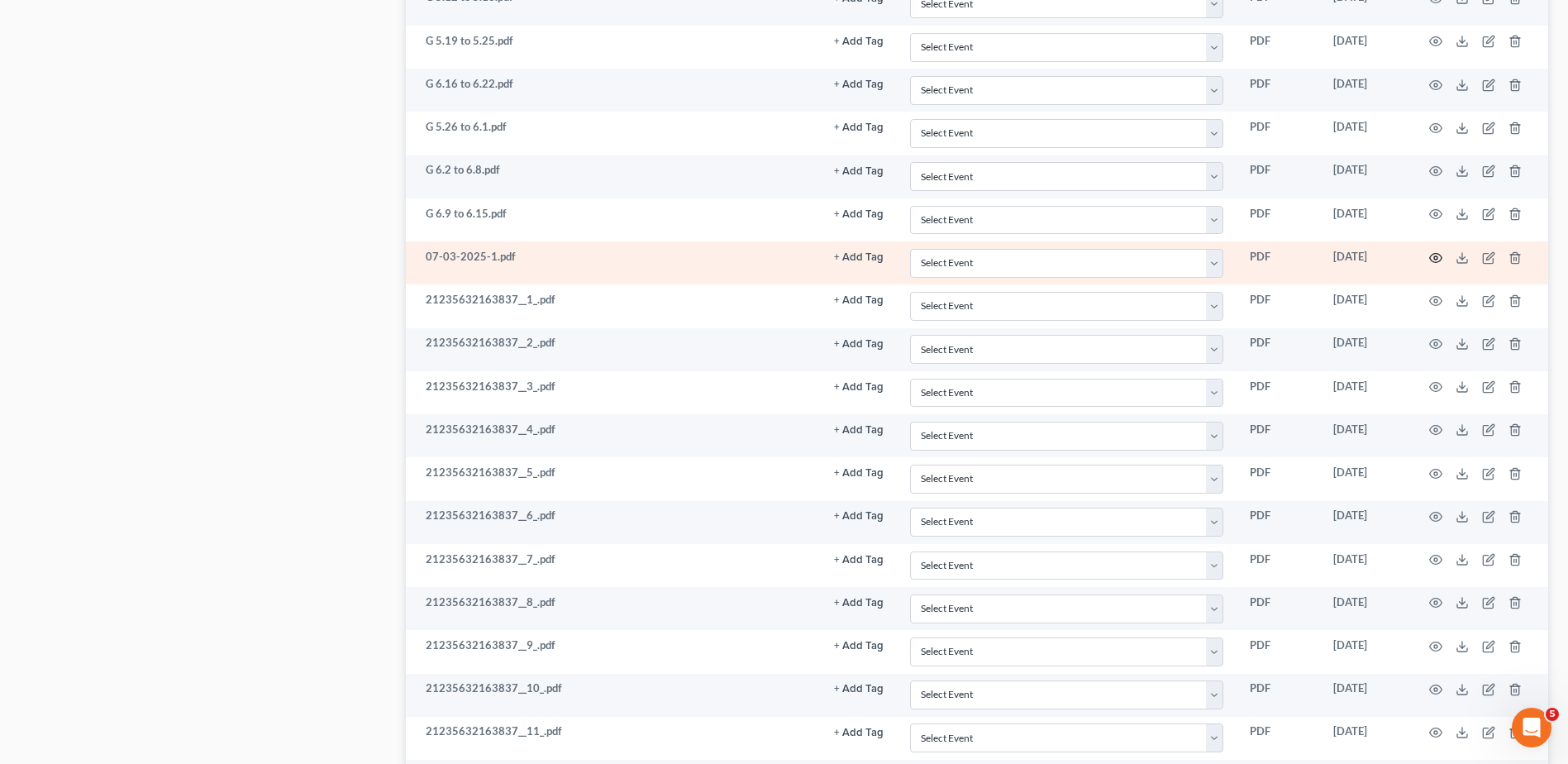
click at [1436, 256] on circle "button" at bounding box center [1435, 257] width 3 height 3
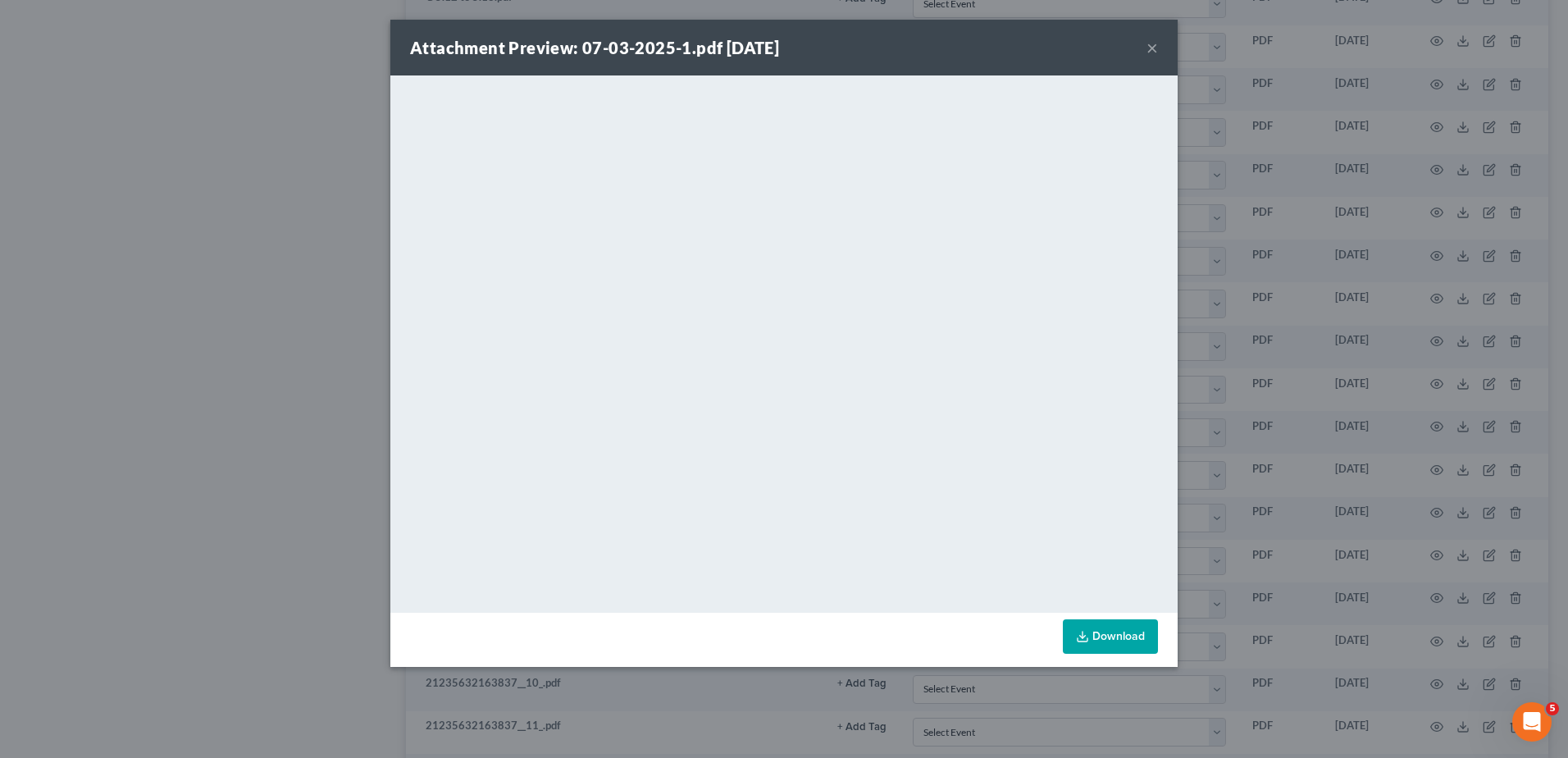
click at [1155, 46] on button "×" at bounding box center [1153, 47] width 12 height 20
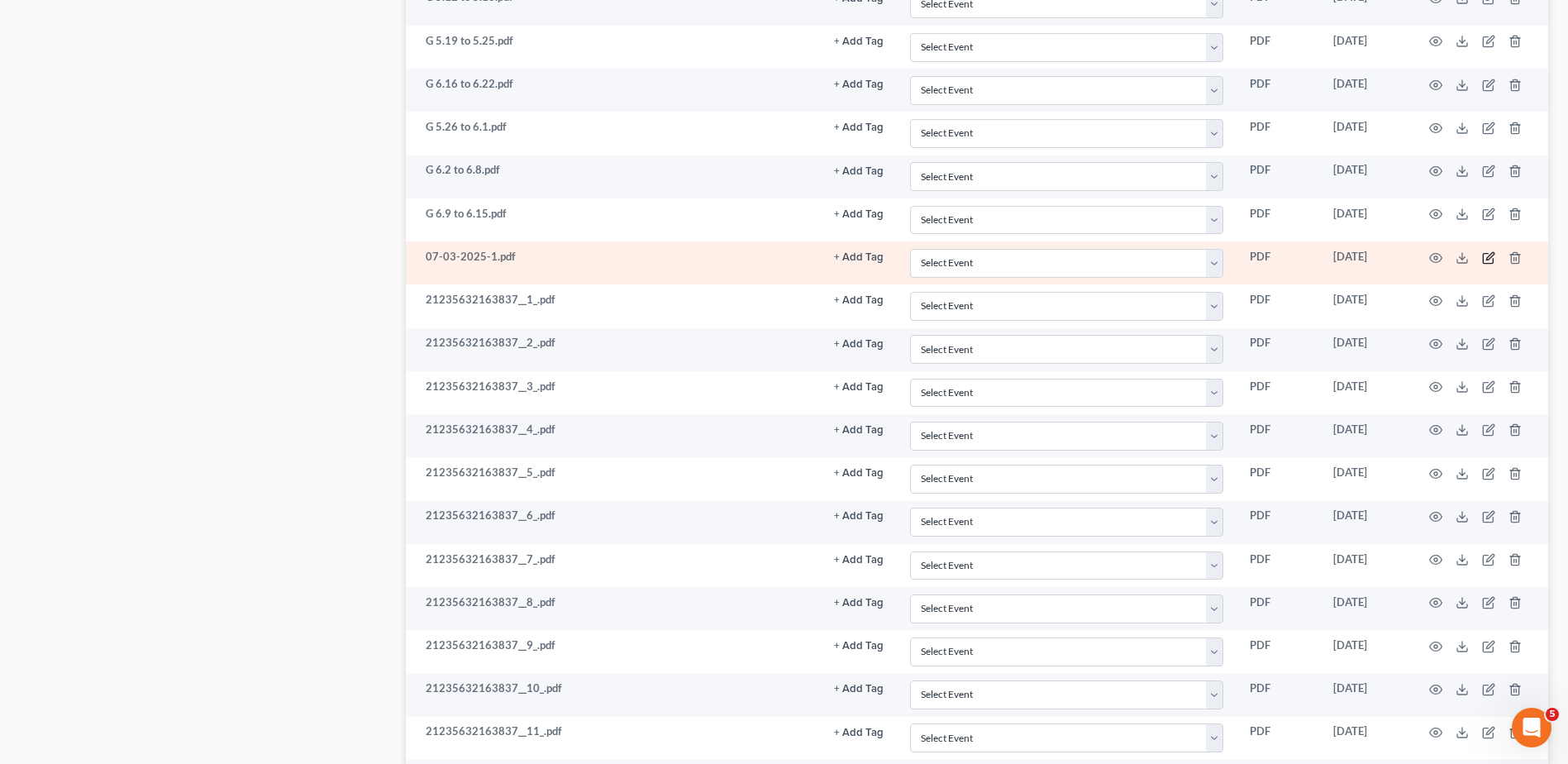
click at [1486, 258] on icon "button" at bounding box center [1488, 257] width 13 height 13
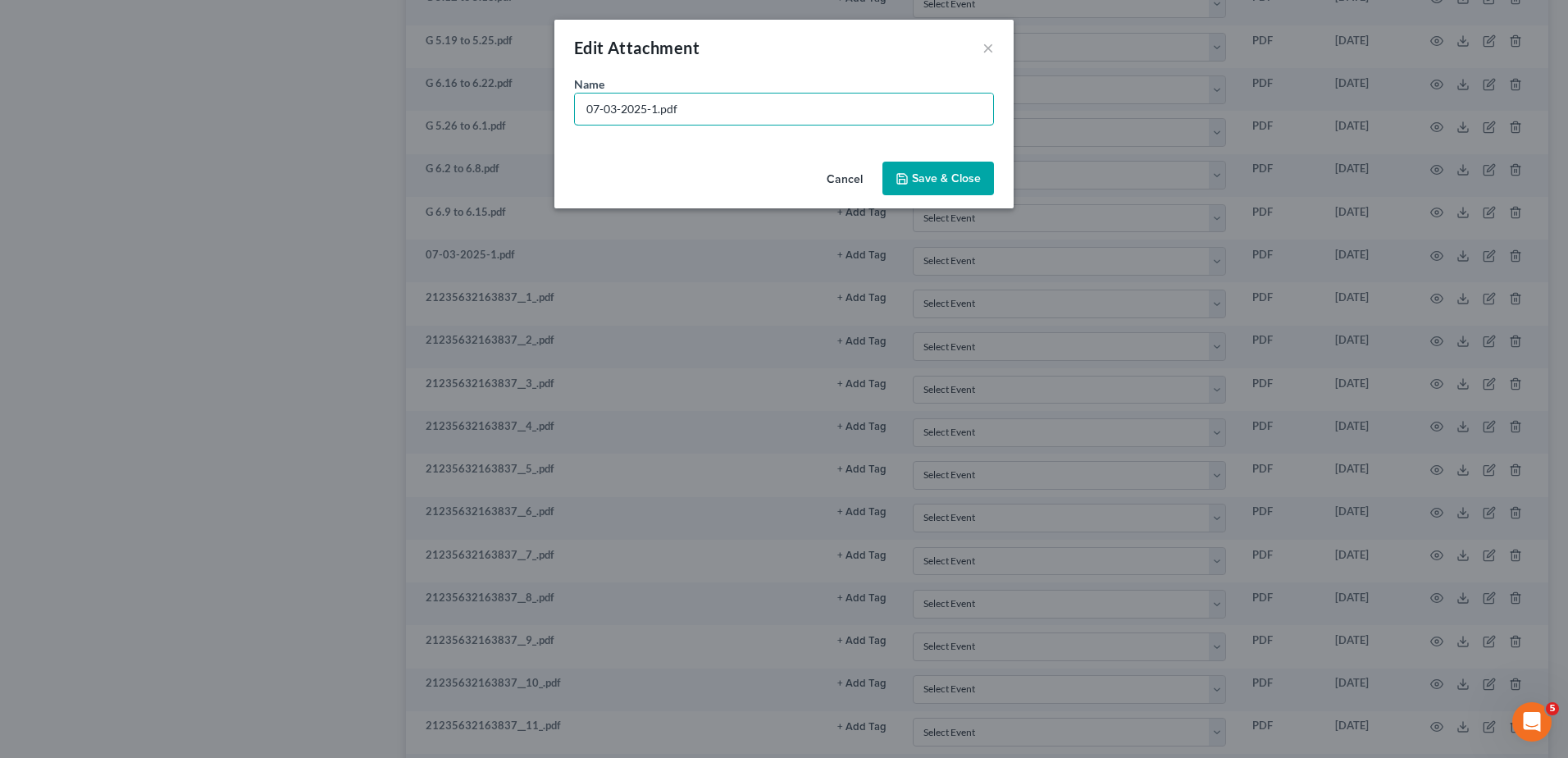
drag, startPoint x: 658, startPoint y: 108, endPoint x: 362, endPoint y: 104, distance: 296.0
click at [362, 104] on div "Edit Attachment × Name * 07-03-2025-1.pdf Cancel Save & Close" at bounding box center [784, 379] width 1568 height 758
type input "G 6.23 to 6.29.pdf"
click at [937, 185] on span "Save & Close" at bounding box center [947, 178] width 69 height 14
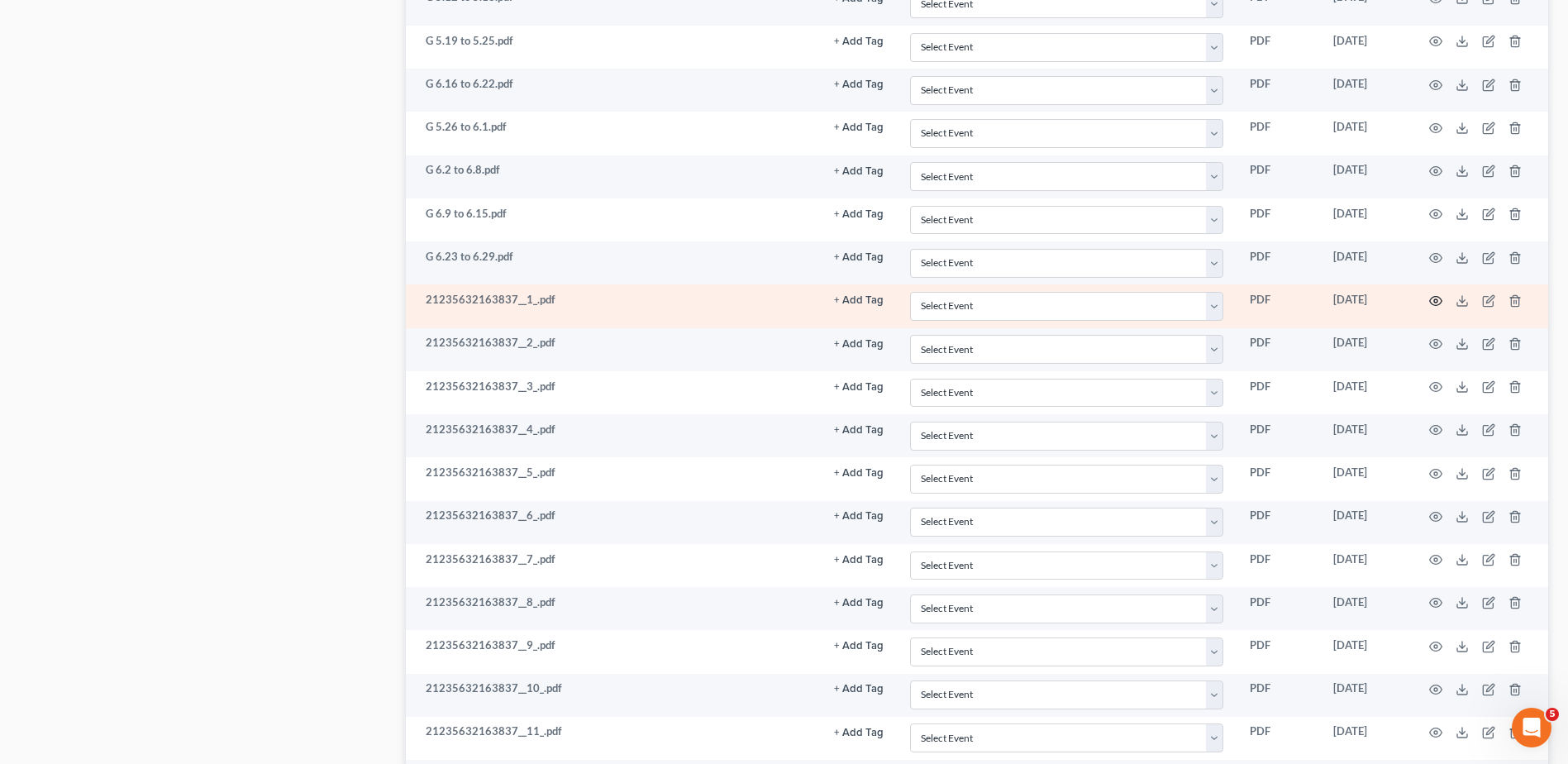
click at [1440, 299] on icon "button" at bounding box center [1435, 301] width 13 height 13
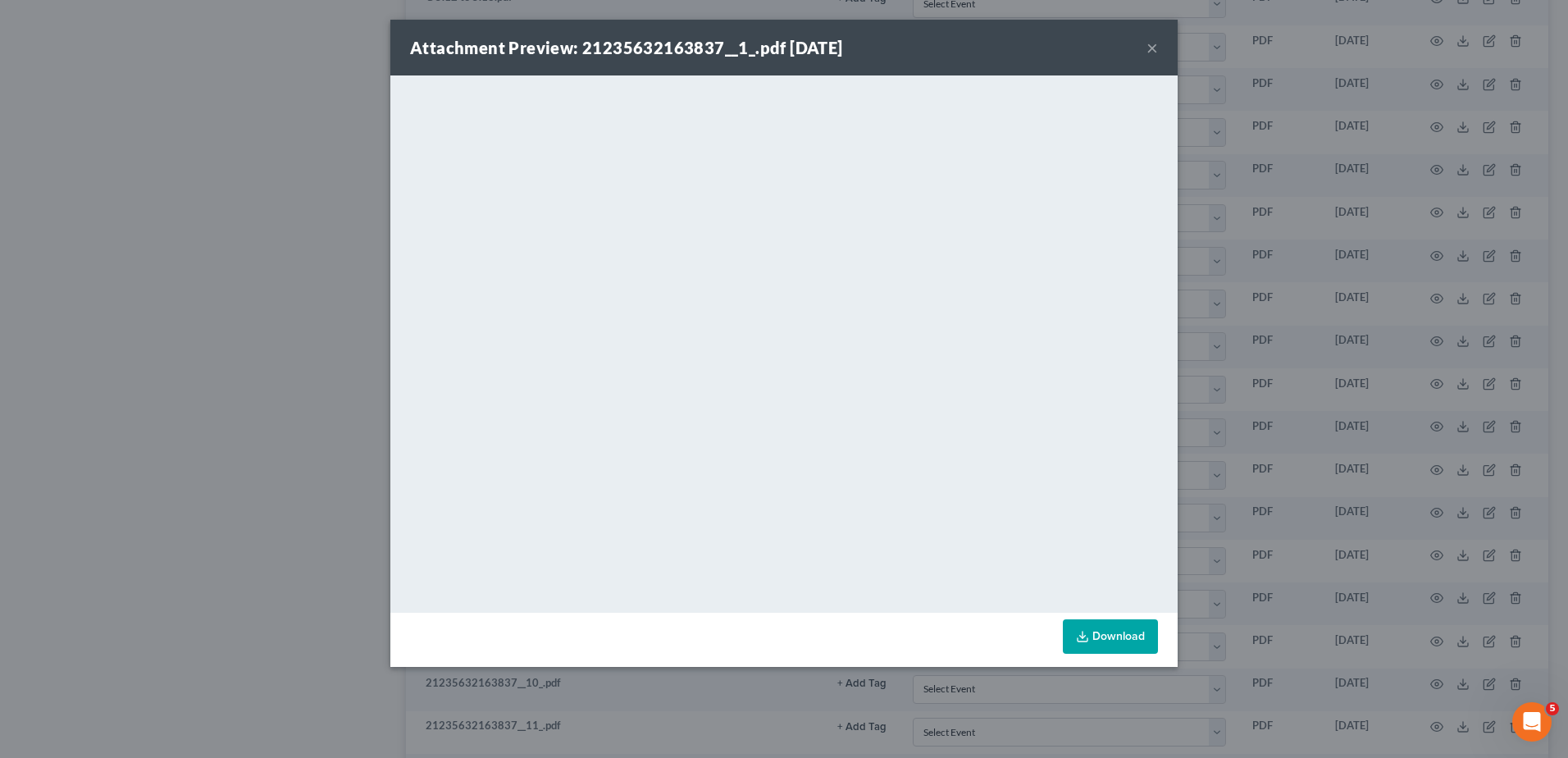
click at [1156, 48] on button "×" at bounding box center [1153, 47] width 12 height 20
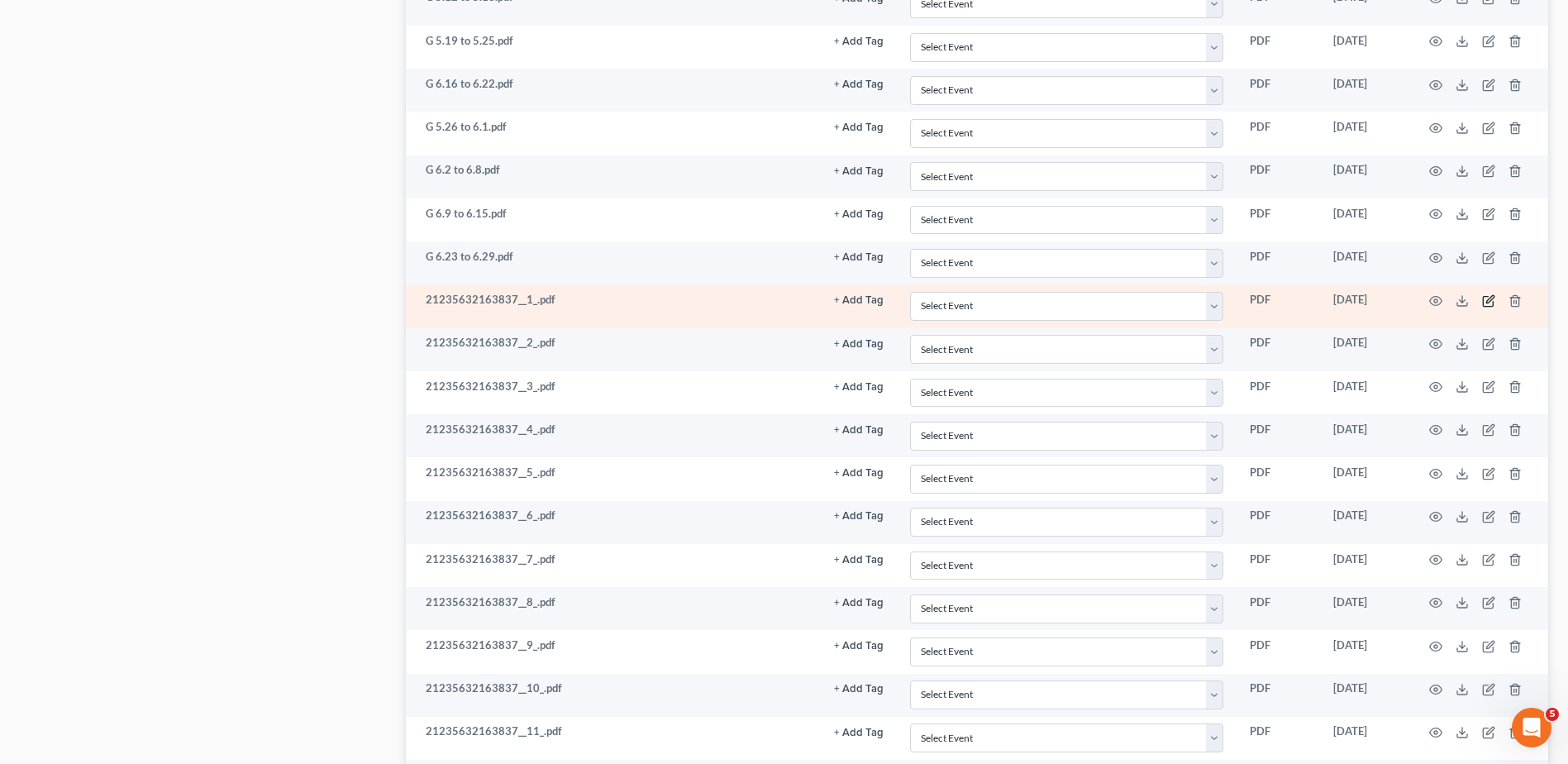
click at [1486, 297] on icon "button" at bounding box center [1488, 301] width 10 height 10
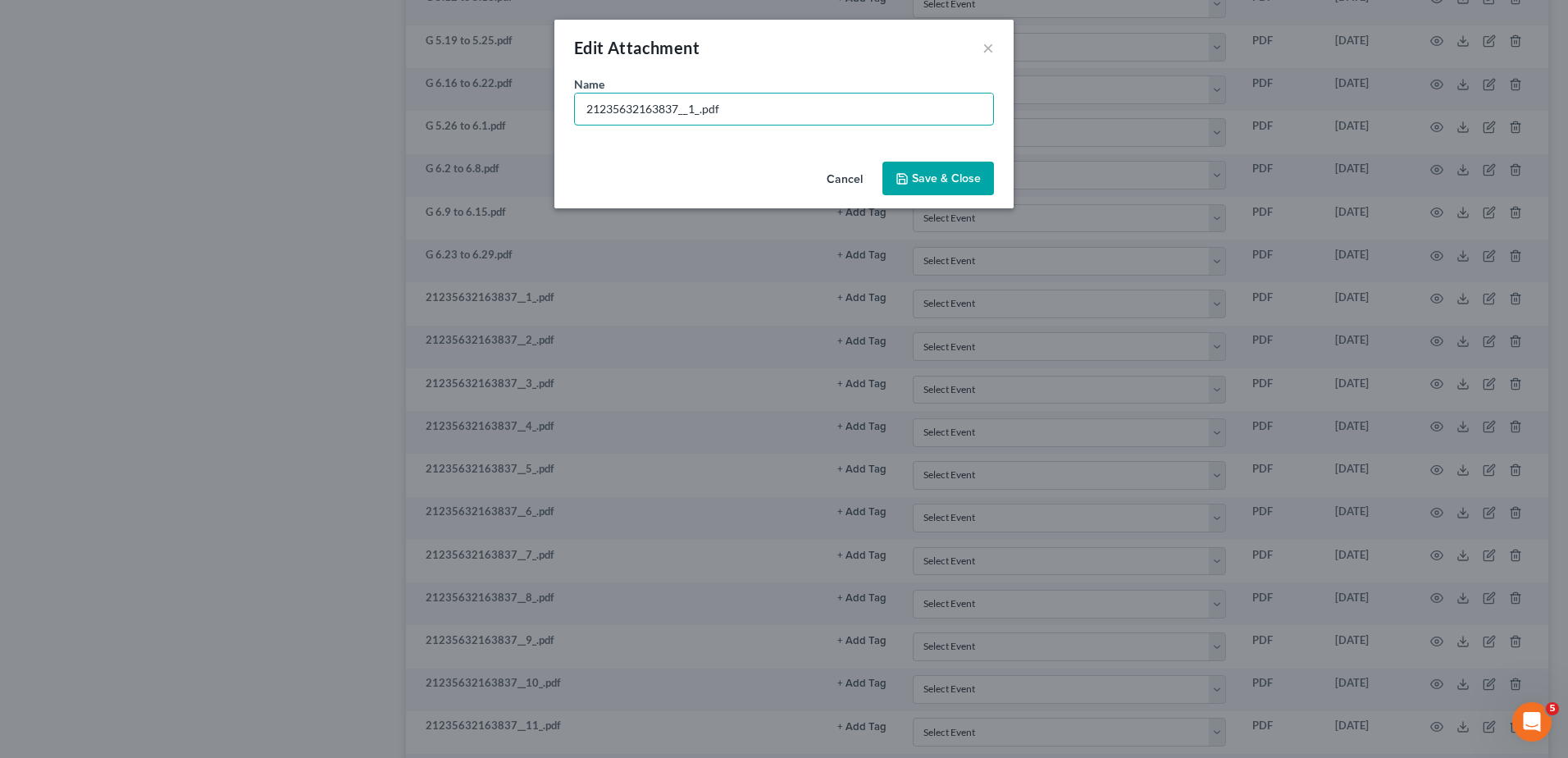
drag, startPoint x: 699, startPoint y: 110, endPoint x: 432, endPoint y: 82, distance: 268.5
click at [432, 82] on div "Edit Attachment × Name * 21235632163837__1_.pdf Cancel Save & Close" at bounding box center [784, 379] width 1568 height 758
type input "G 5.5 to 5.11.pdf"
click at [948, 180] on span "Save & Close" at bounding box center [947, 178] width 69 height 14
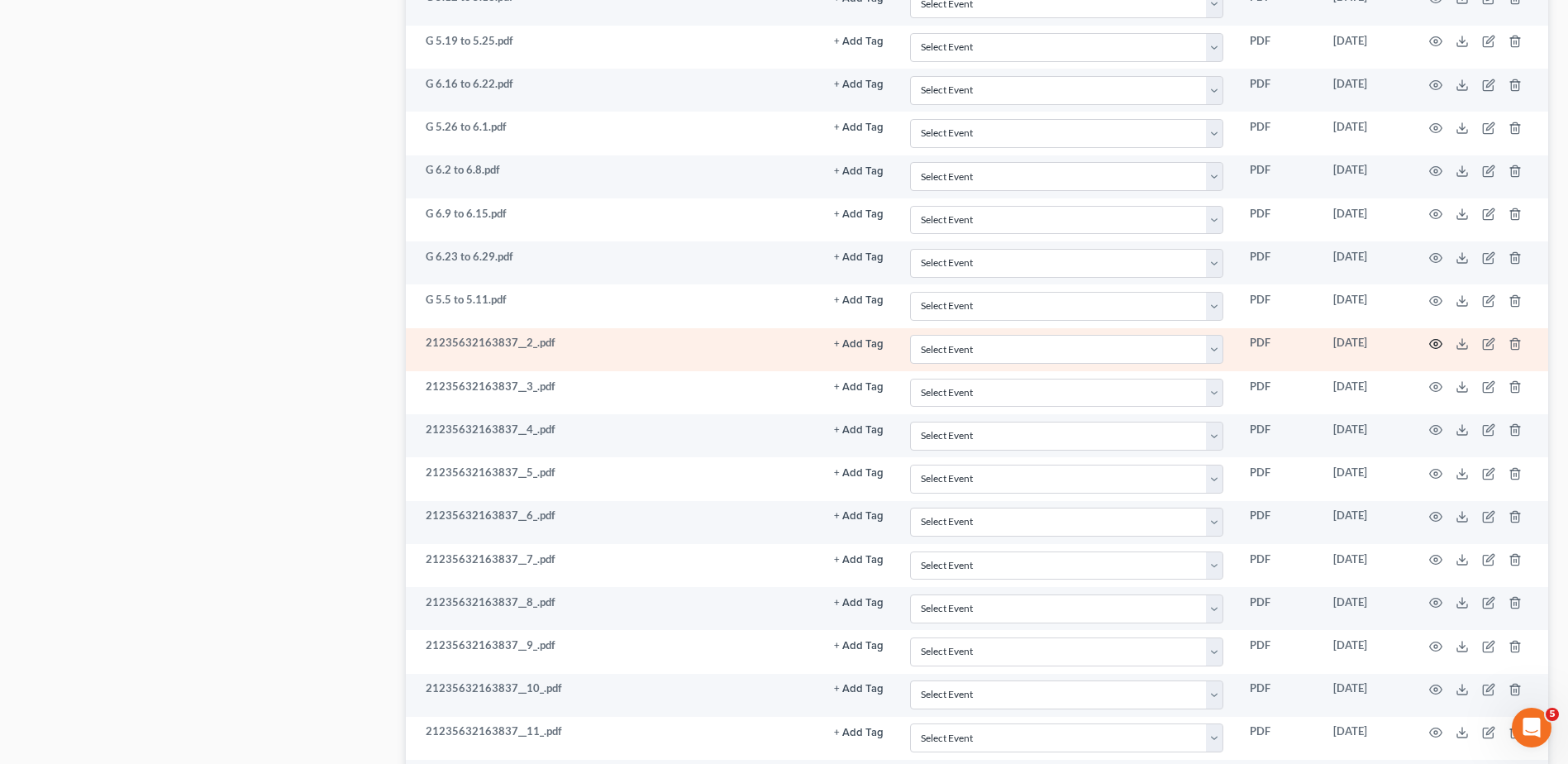
click at [1436, 343] on icon "button" at bounding box center [1435, 343] width 13 height 13
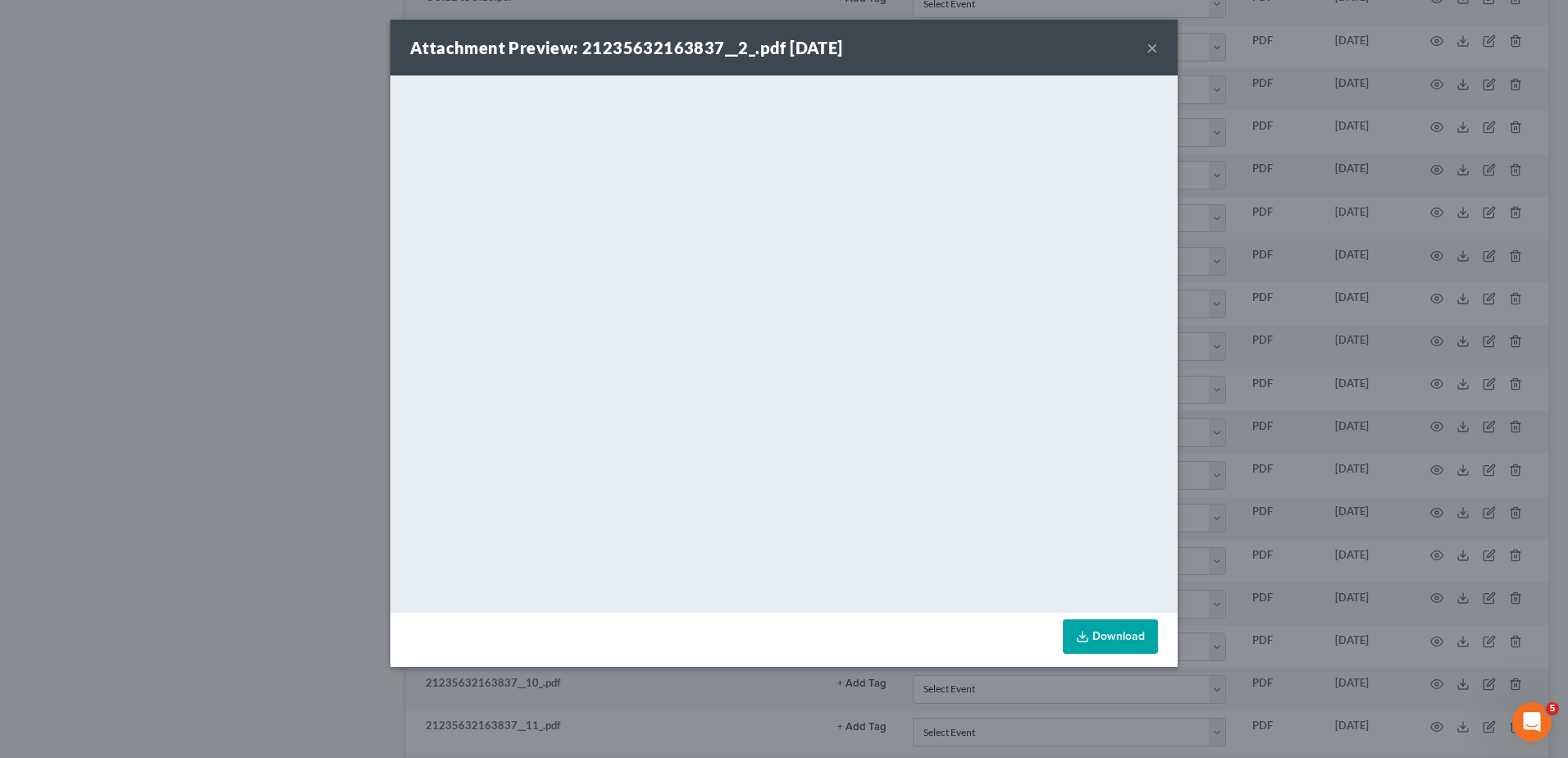
click at [1151, 48] on button "×" at bounding box center [1153, 47] width 12 height 20
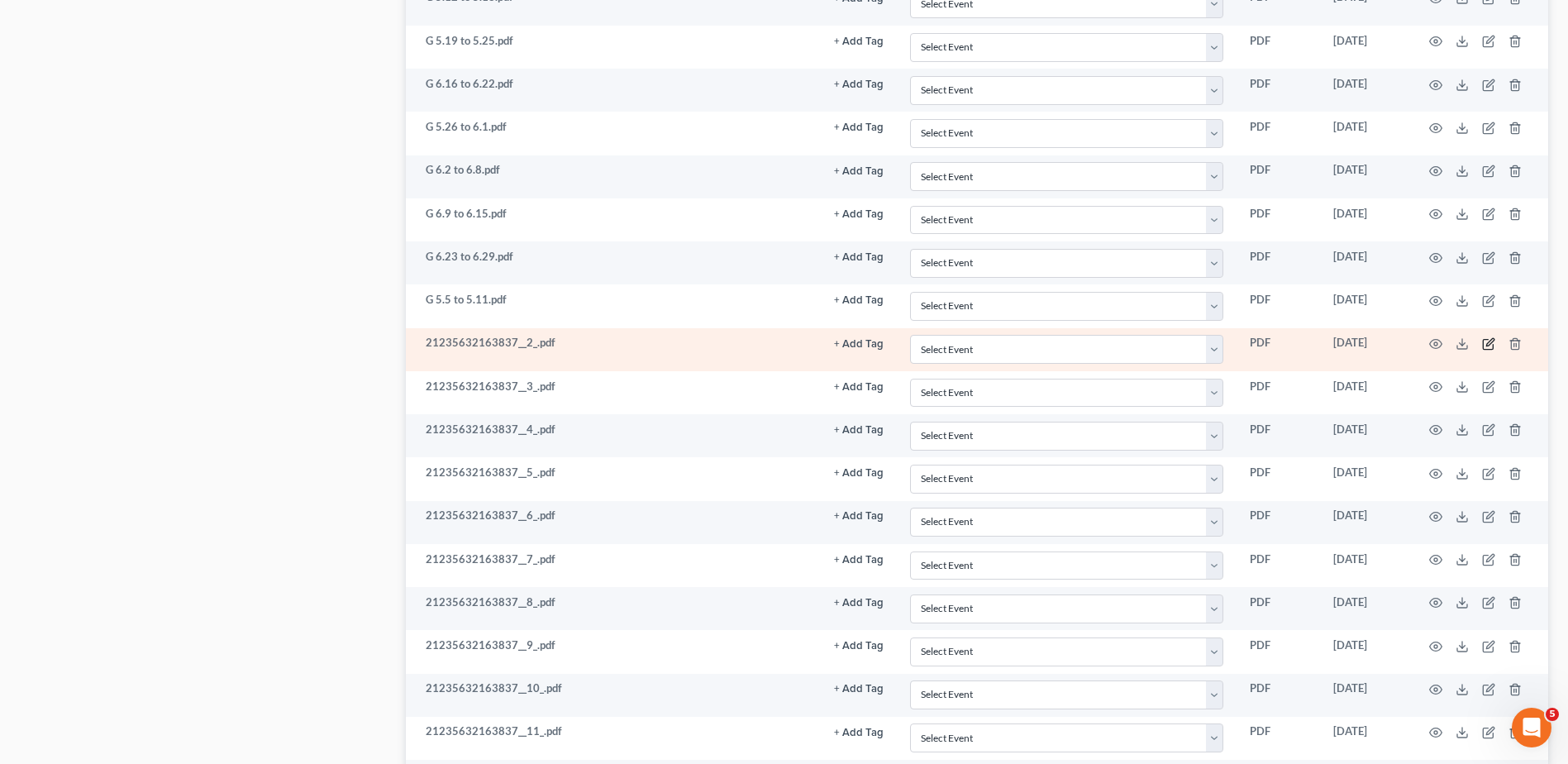
click at [1483, 342] on icon "button" at bounding box center [1488, 345] width 10 height 10
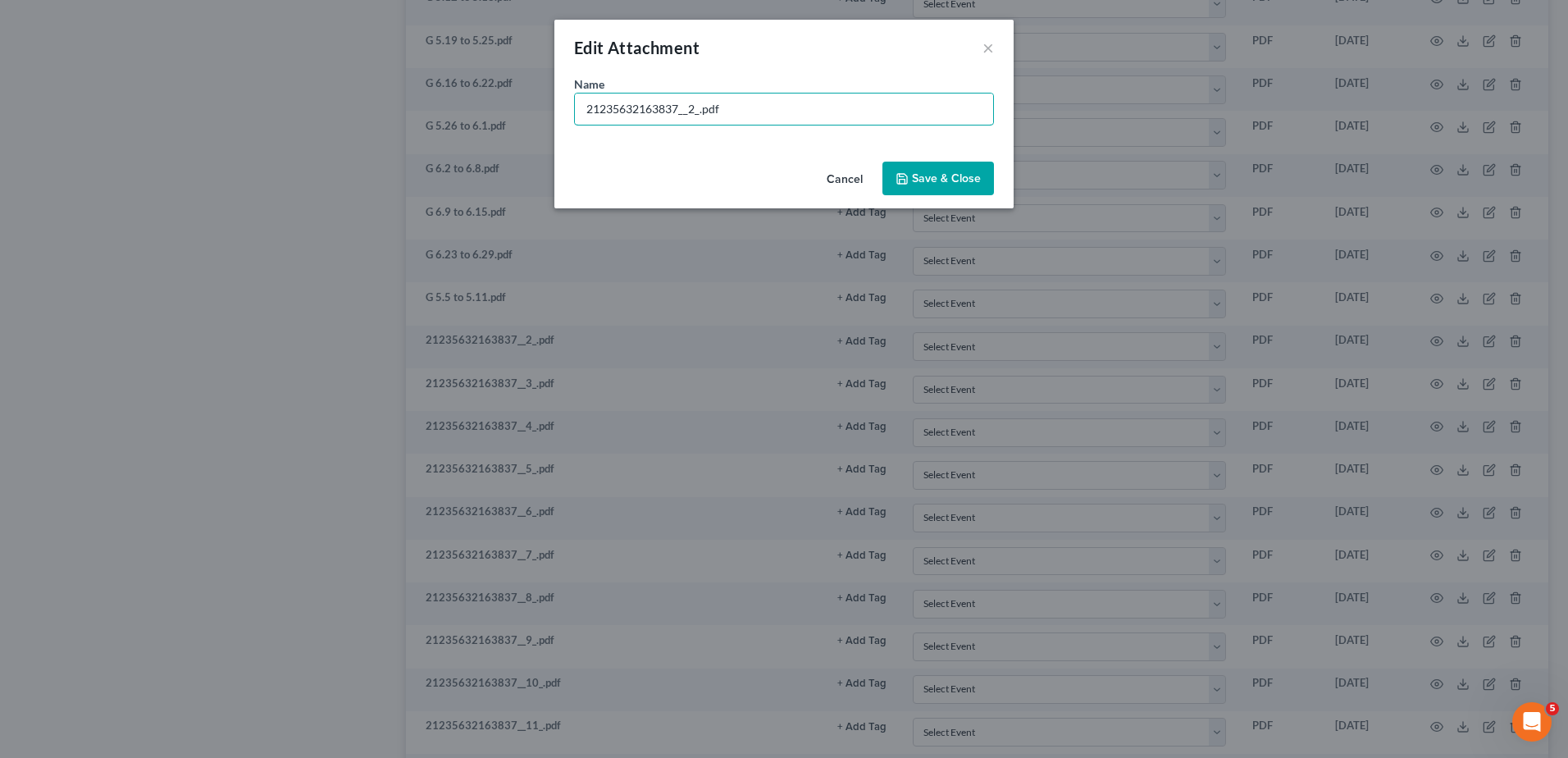
drag, startPoint x: 699, startPoint y: 111, endPoint x: 513, endPoint y: 104, distance: 186.1
click at [513, 104] on div "Edit Attachment × Name * 21235632163837__2_.pdf Cancel Save & Close" at bounding box center [784, 379] width 1568 height 758
type input "G 4.28 to 5.4.pdf"
click at [926, 179] on span "Save & Close" at bounding box center [947, 178] width 69 height 14
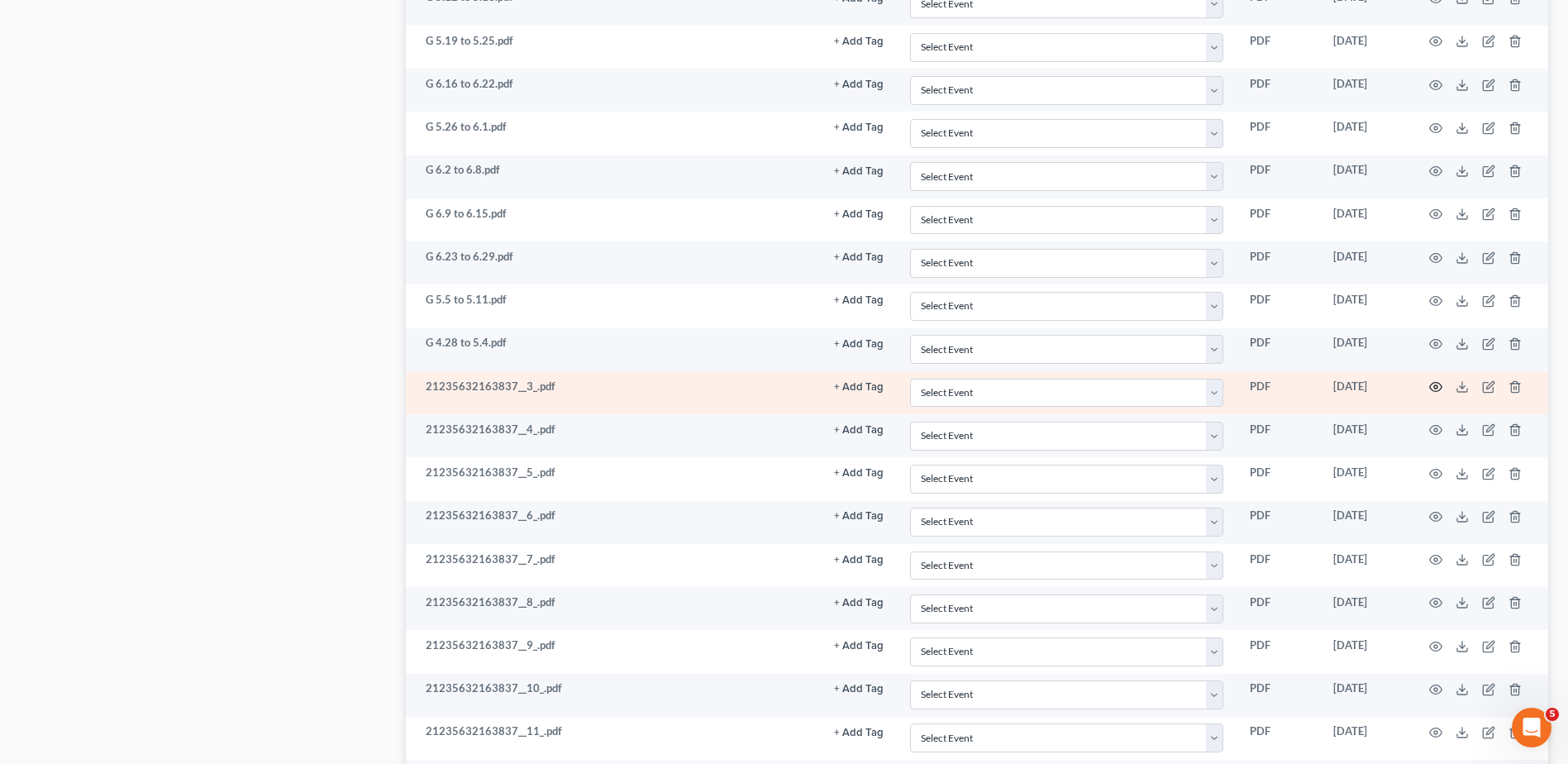
click at [1435, 385] on circle "button" at bounding box center [1435, 386] width 3 height 3
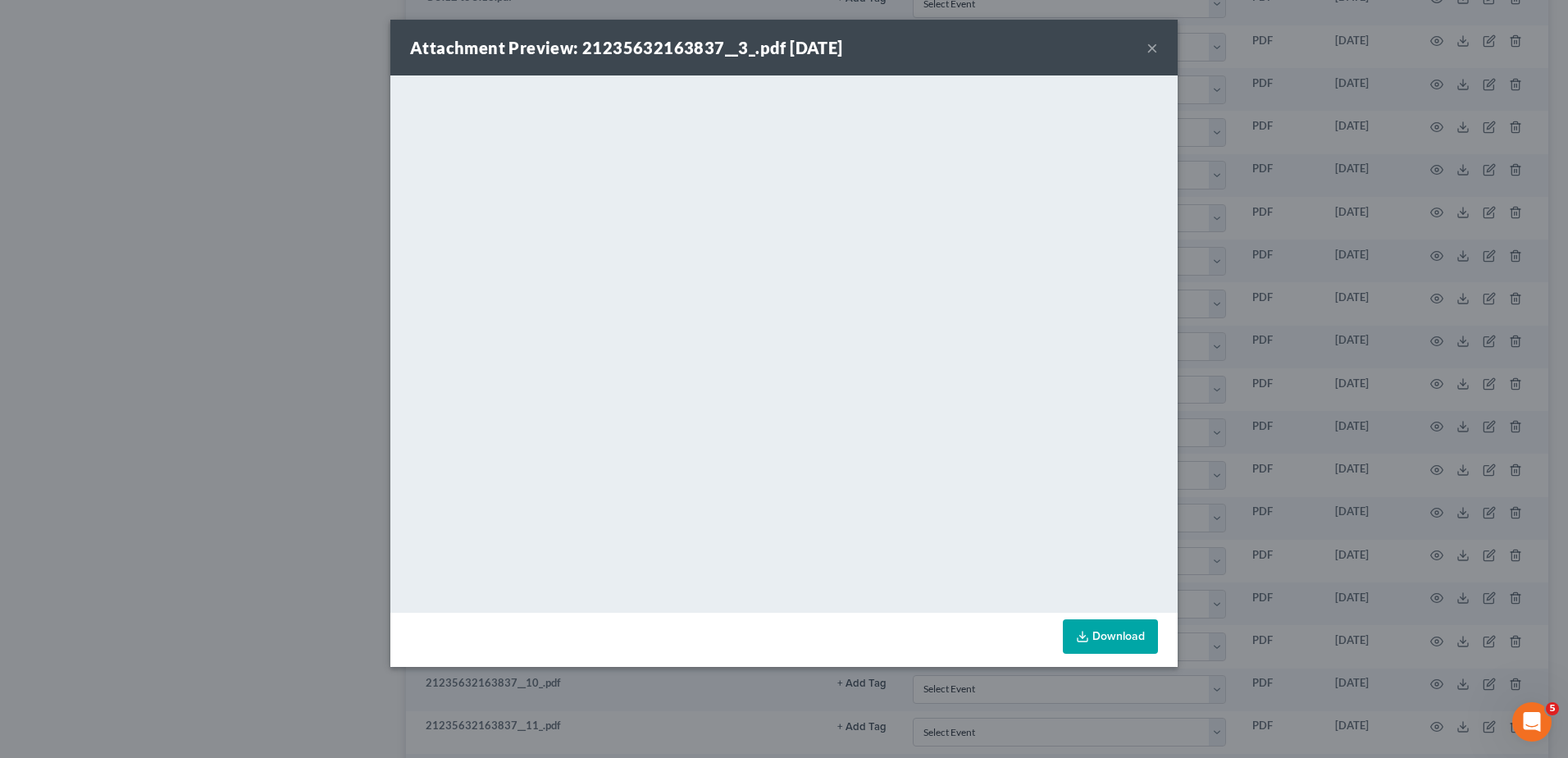
click at [1152, 47] on button "×" at bounding box center [1153, 47] width 12 height 20
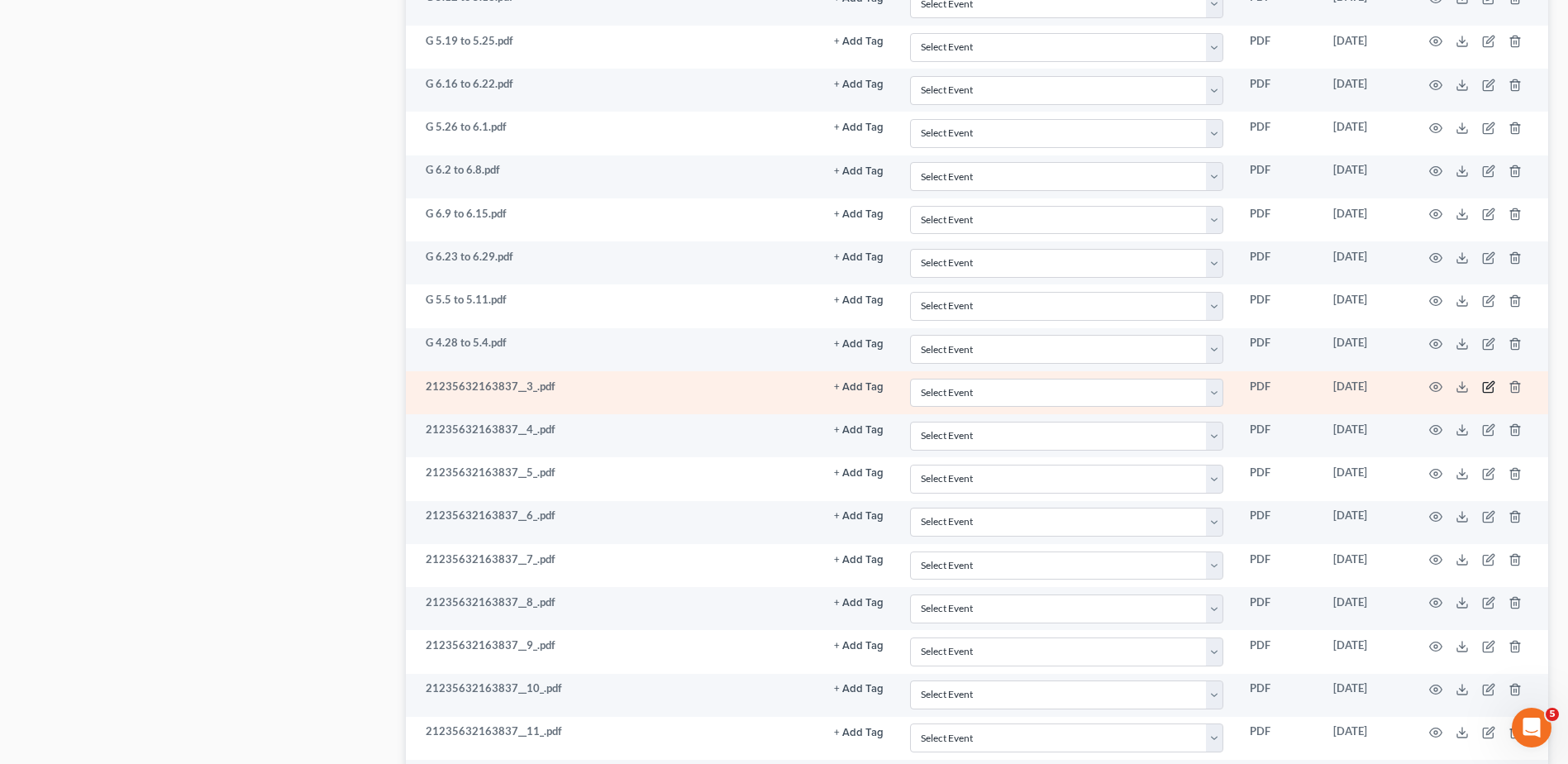
click at [1486, 384] on icon "button" at bounding box center [1488, 386] width 13 height 13
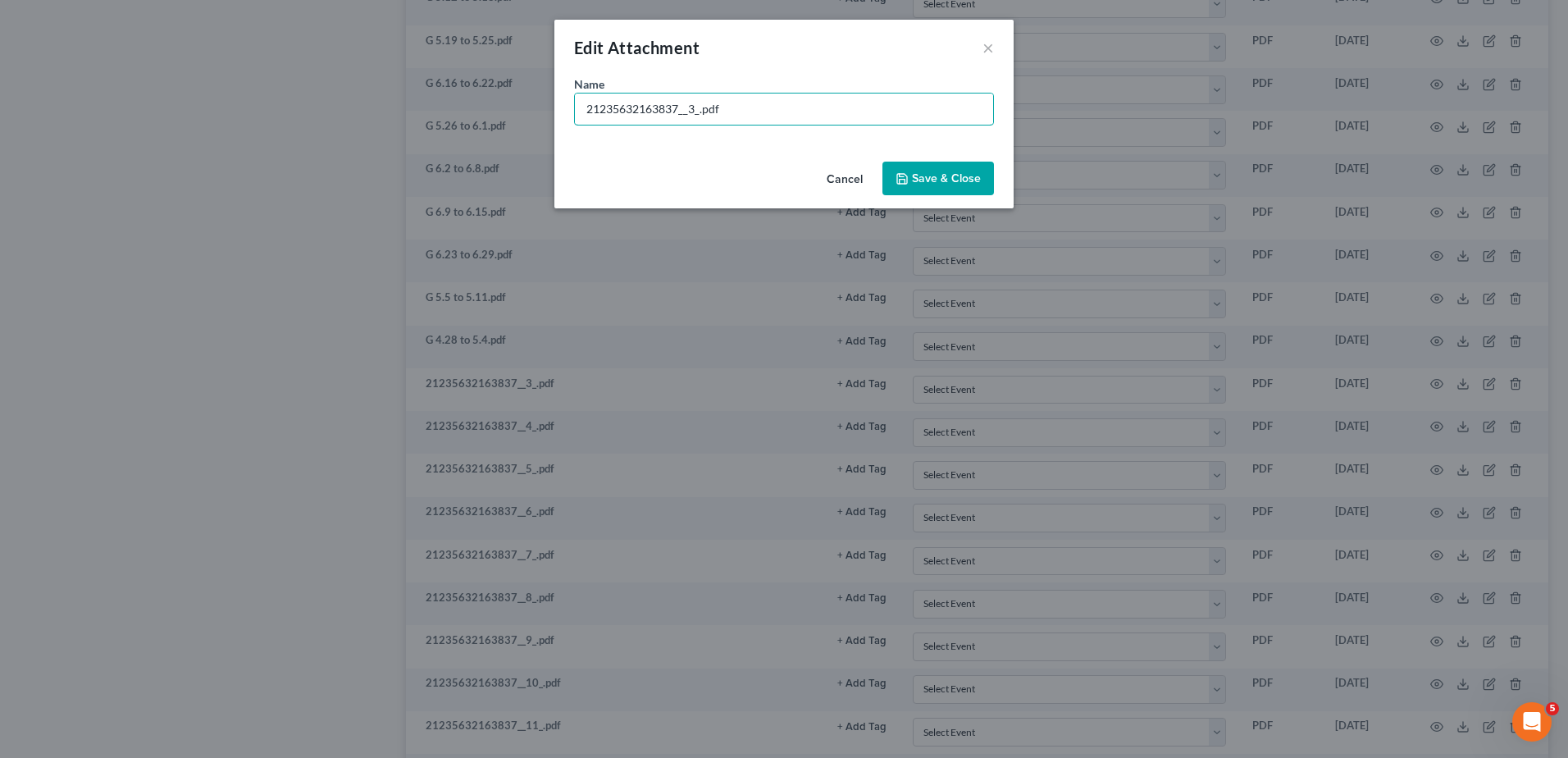
drag, startPoint x: 700, startPoint y: 112, endPoint x: 467, endPoint y: 93, distance: 233.8
click at [467, 93] on div "Edit Attachment × Name * 21235632163837__3_.pdf Cancel Save & Close" at bounding box center [784, 379] width 1568 height 758
type input "G 4.21 to 4.27.pdf"
click at [916, 180] on span "Save & Close" at bounding box center [947, 178] width 69 height 14
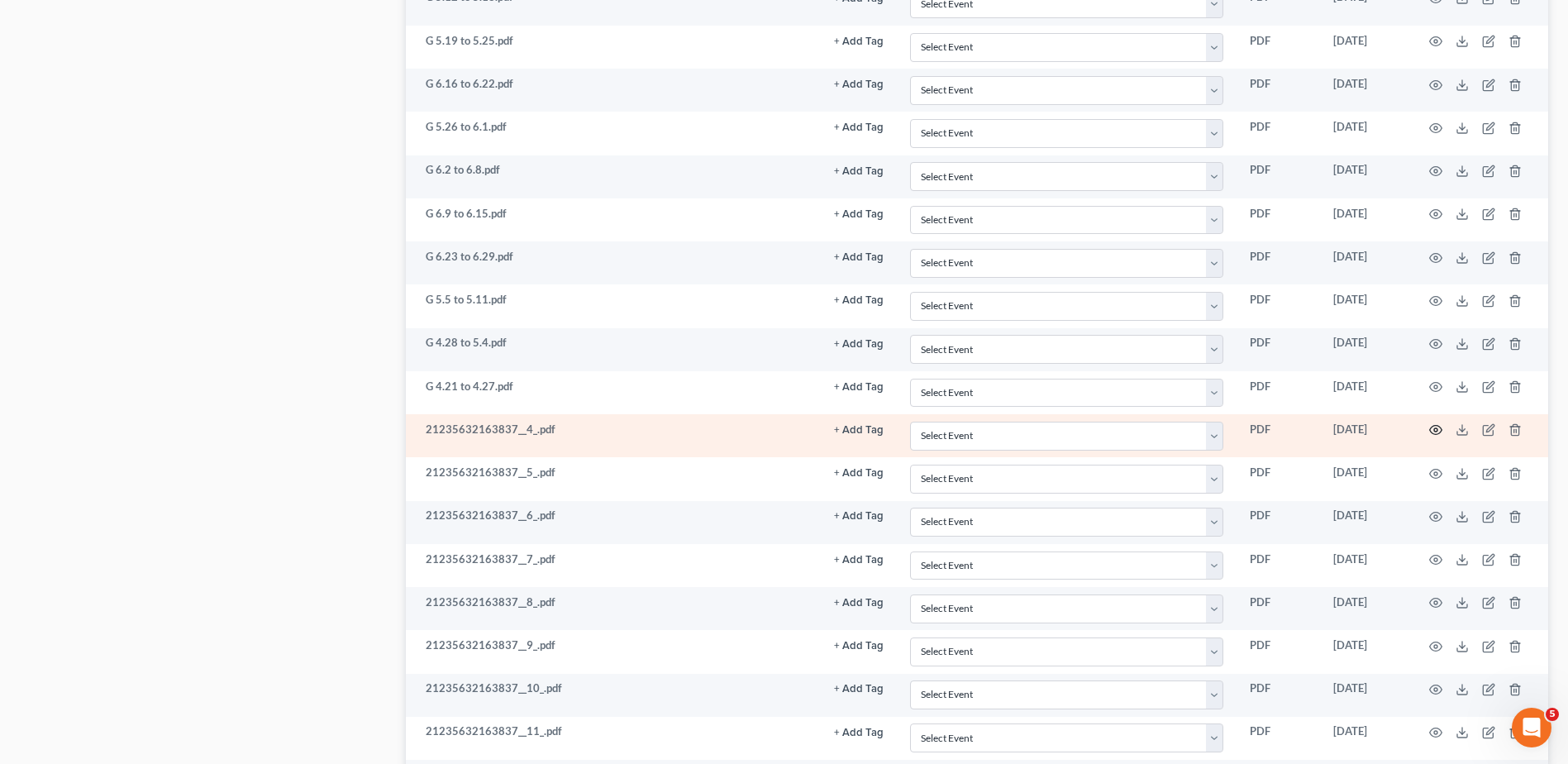
click at [1431, 427] on icon "button" at bounding box center [1435, 430] width 13 height 13
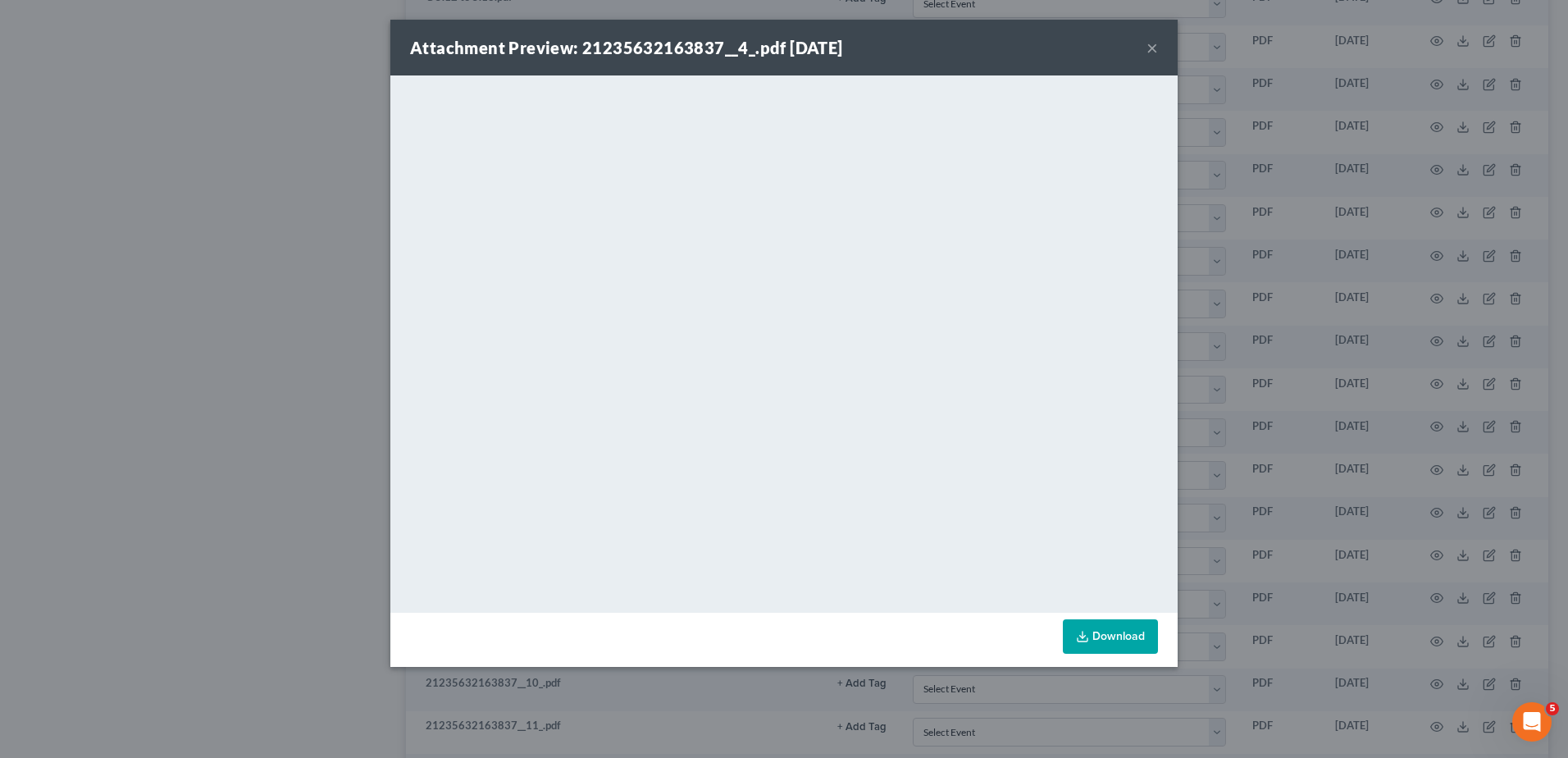
click at [1153, 44] on button "×" at bounding box center [1153, 47] width 12 height 20
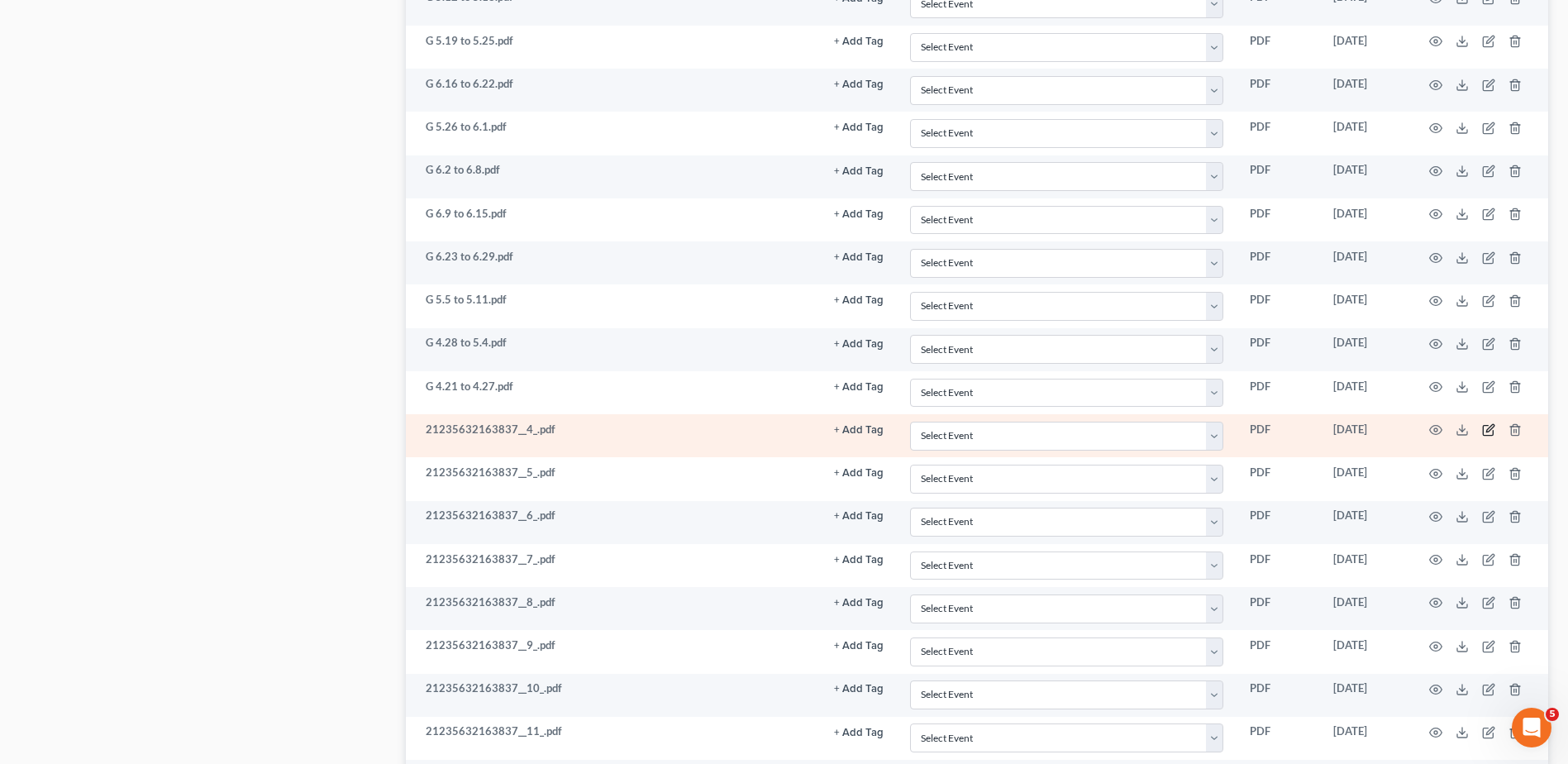
click at [1486, 429] on icon "button" at bounding box center [1488, 430] width 13 height 13
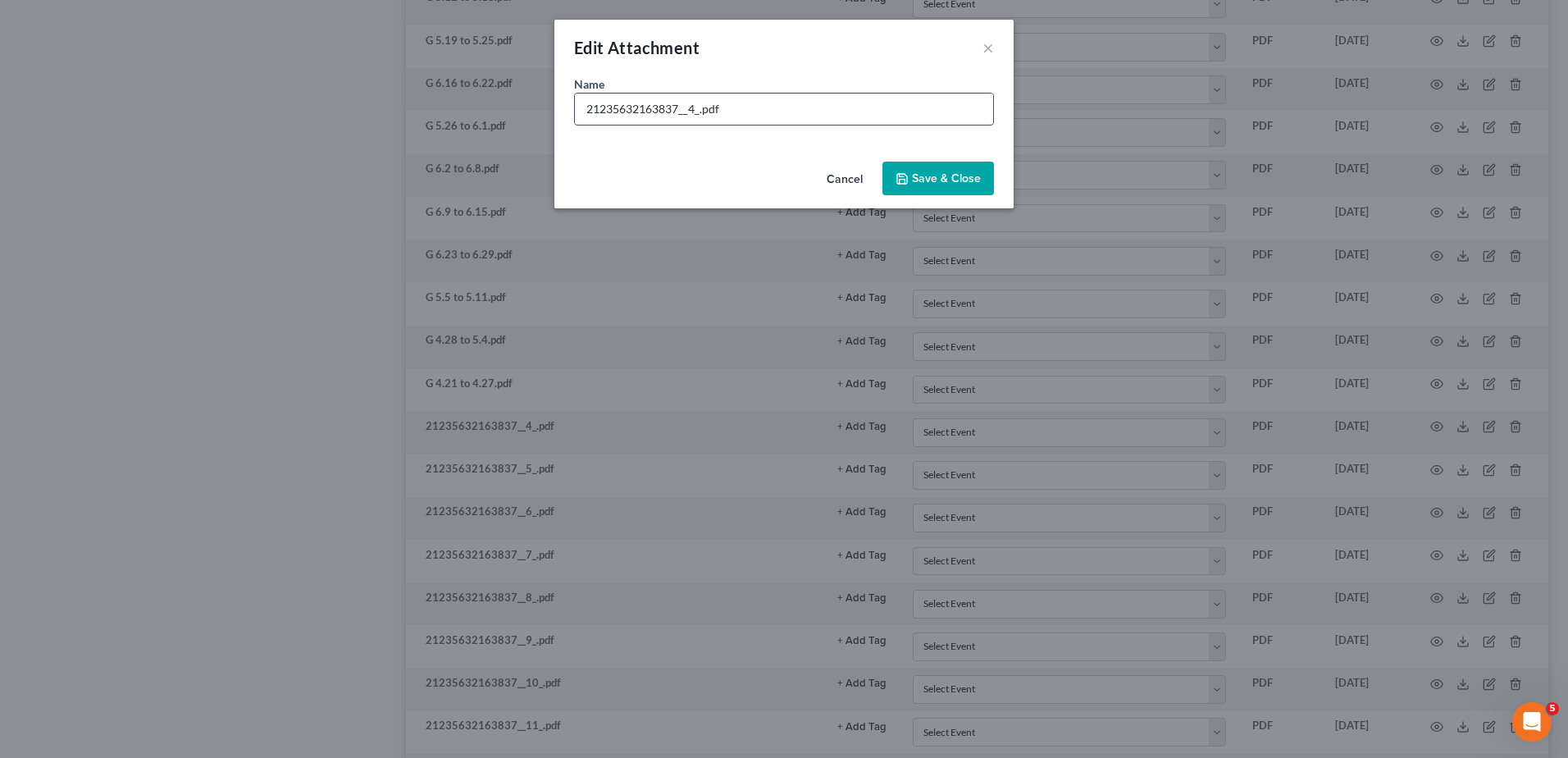
drag, startPoint x: 442, startPoint y: 119, endPoint x: 654, endPoint y: 116, distance: 212.0
click at [764, 97] on input "21235632163837__4_.pdf" at bounding box center [784, 109] width 418 height 32
drag, startPoint x: 700, startPoint y: 111, endPoint x: 580, endPoint y: 109, distance: 120.0
click at [580, 109] on input "21235632163837__4_.pdf" at bounding box center [784, 109] width 418 height 32
type input "G 4.14 to 4.20.pdf"
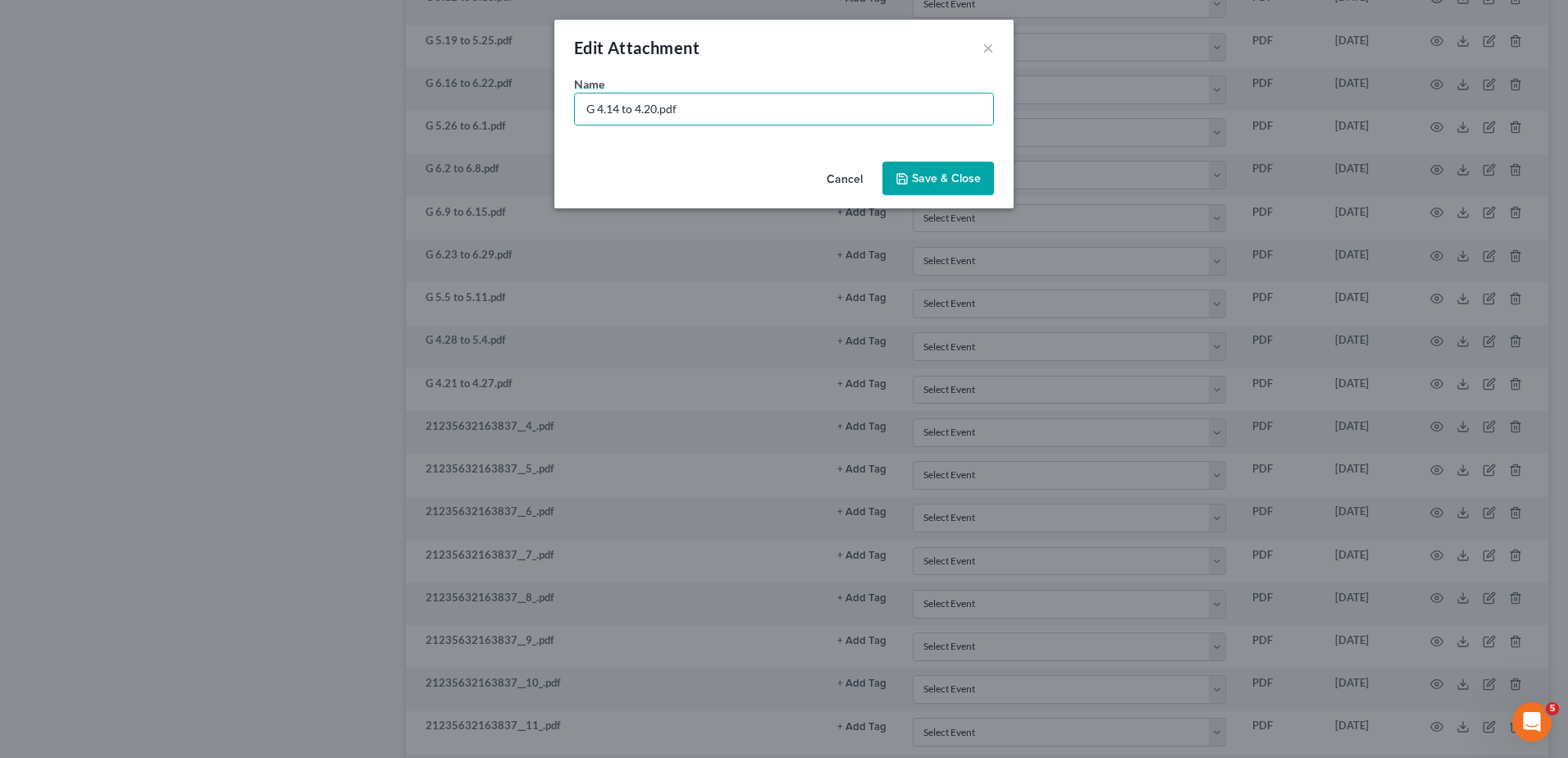
click at [943, 180] on span "Save & Close" at bounding box center [947, 178] width 69 height 14
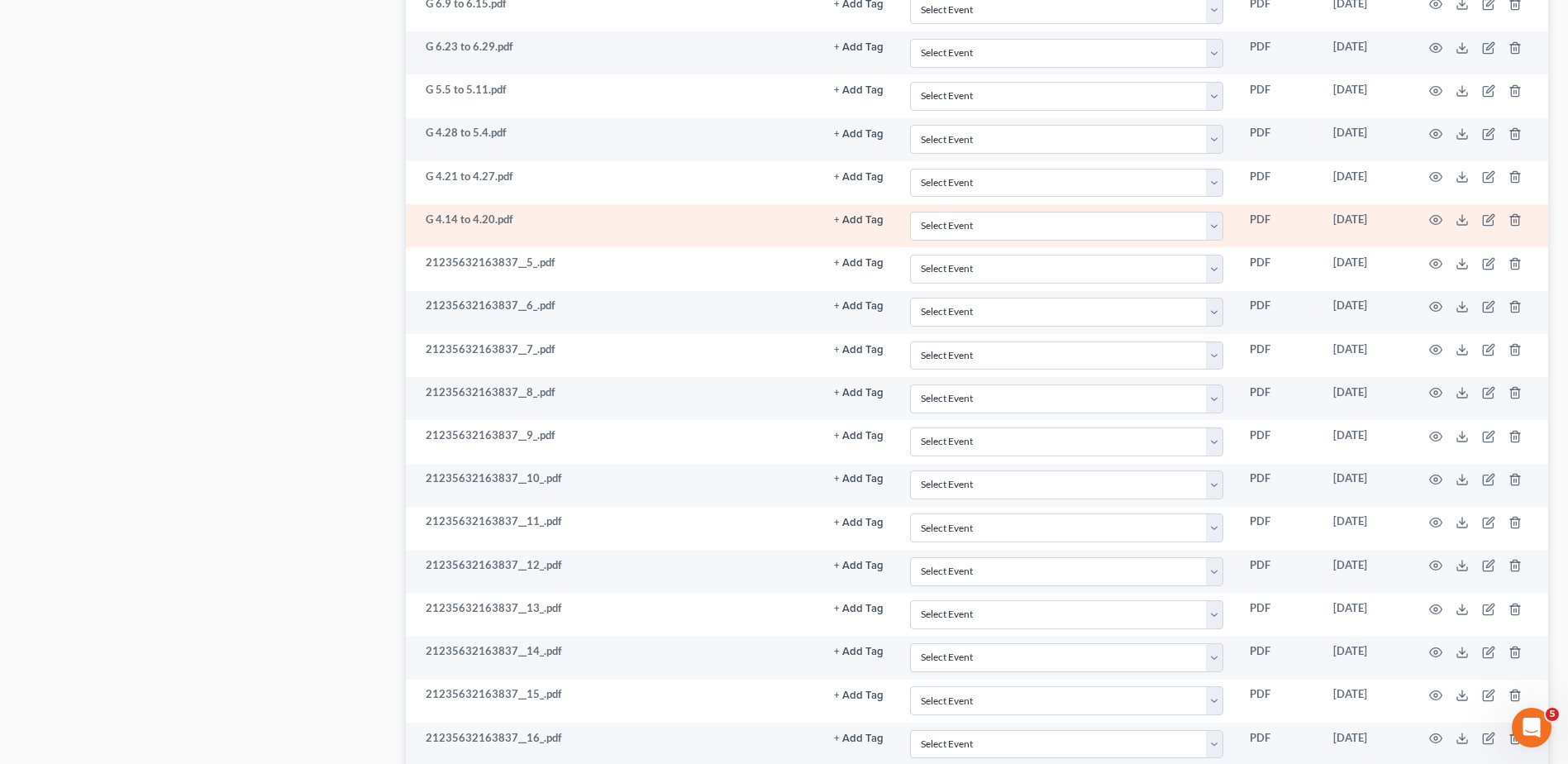
scroll to position [1571, 0]
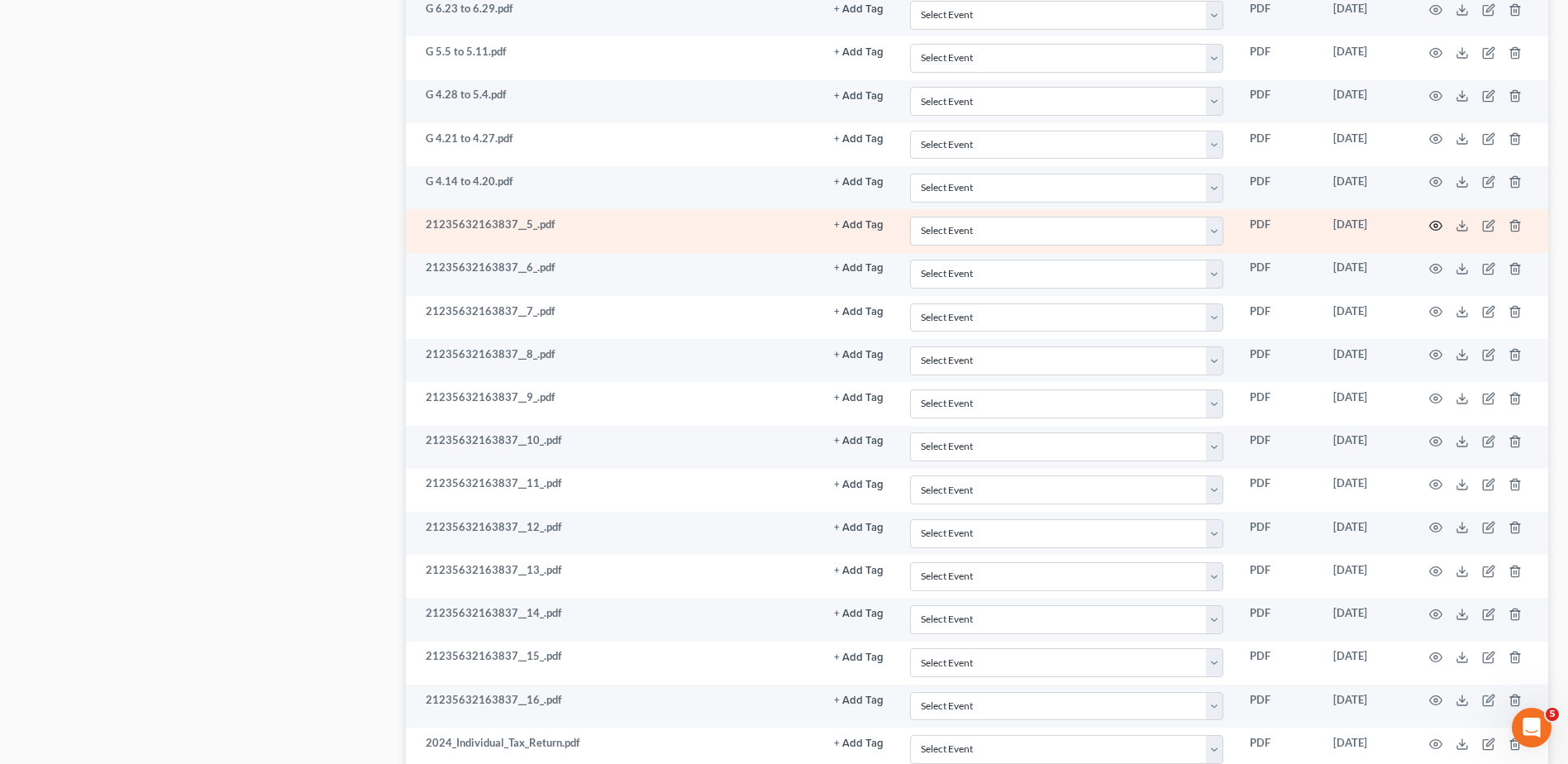
click at [1435, 221] on icon "button" at bounding box center [1436, 225] width 13 height 9
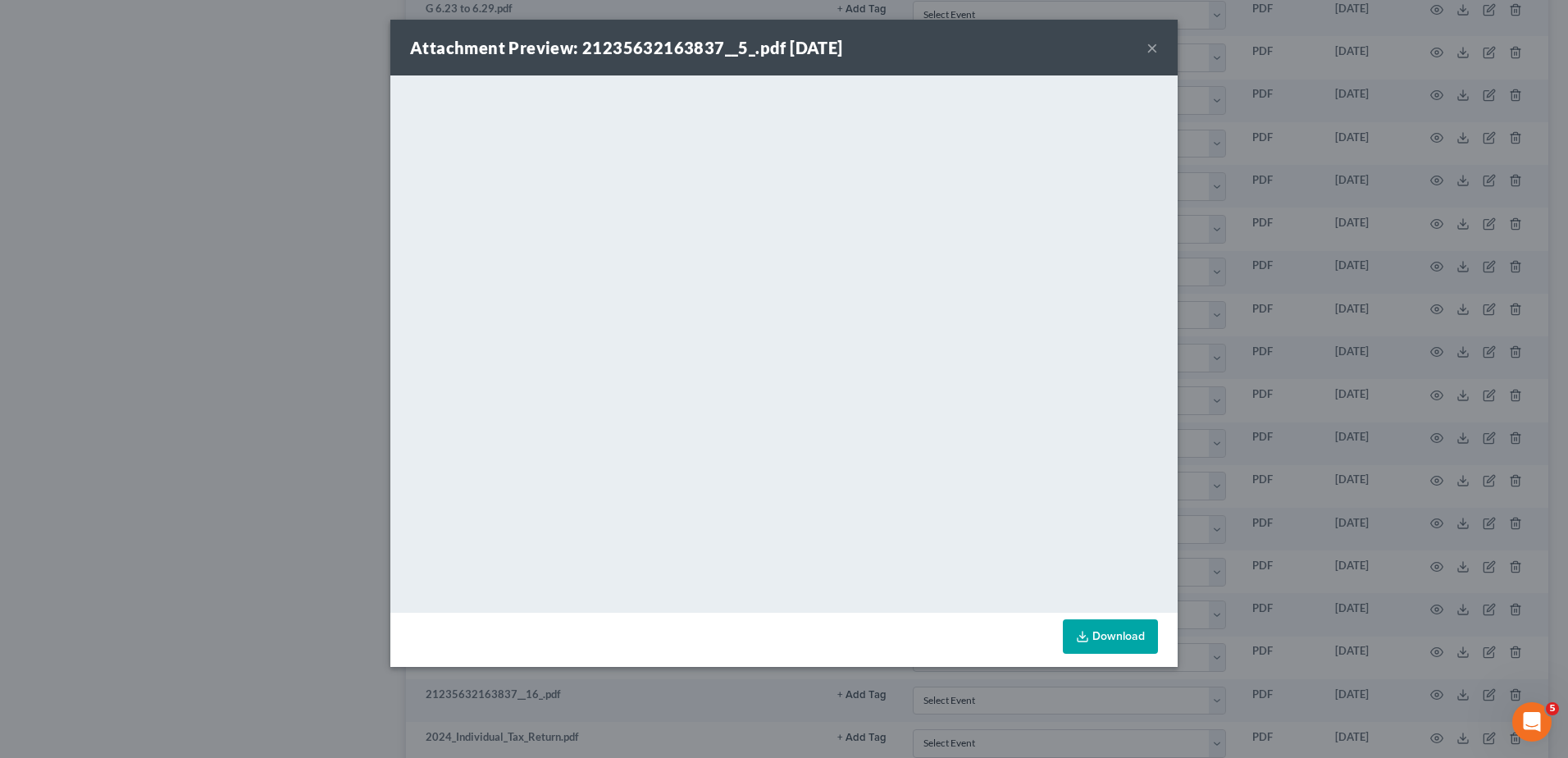
click at [1154, 45] on button "×" at bounding box center [1153, 47] width 12 height 20
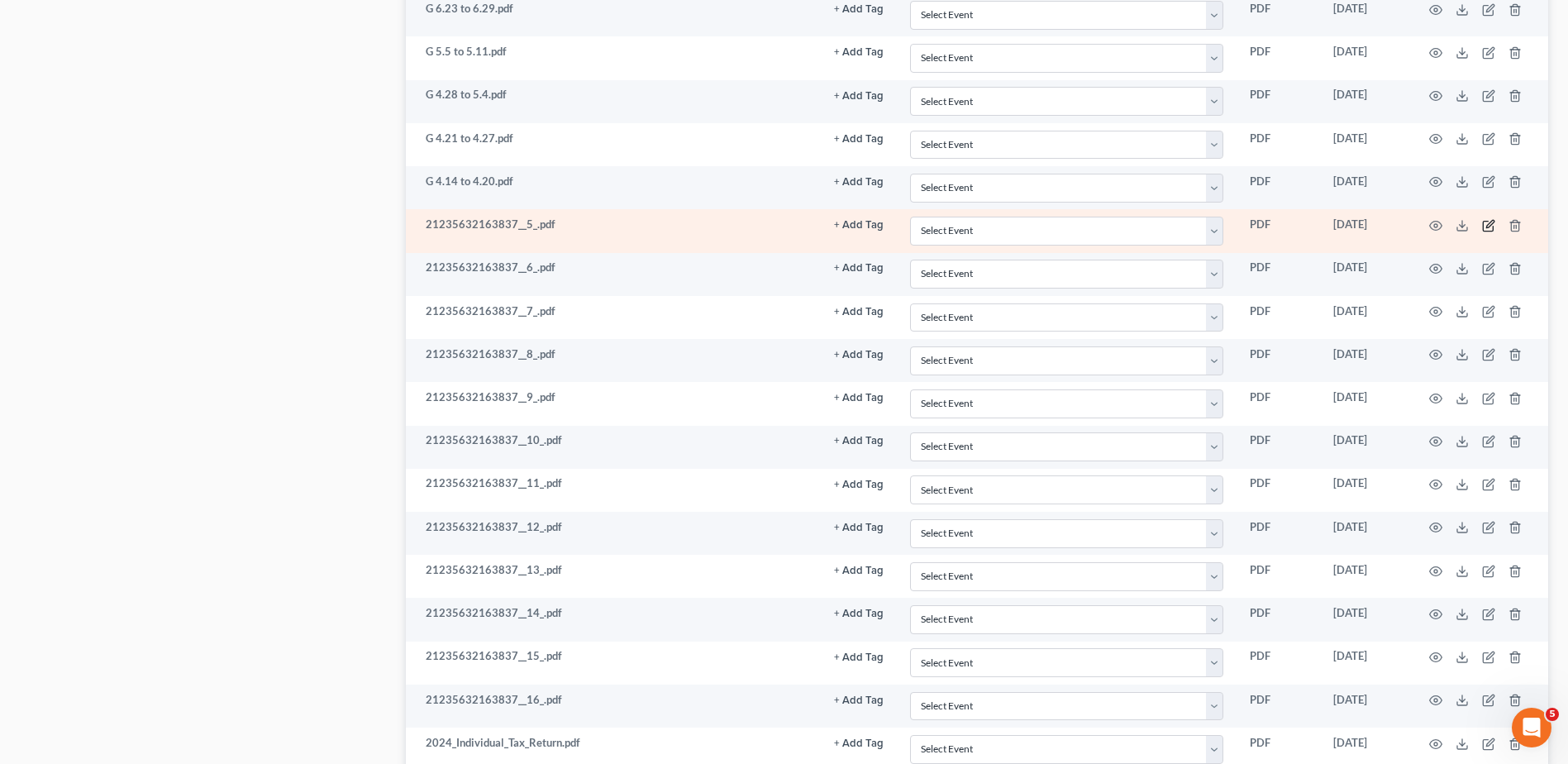
click at [1487, 225] on icon "button" at bounding box center [1490, 224] width 8 height 8
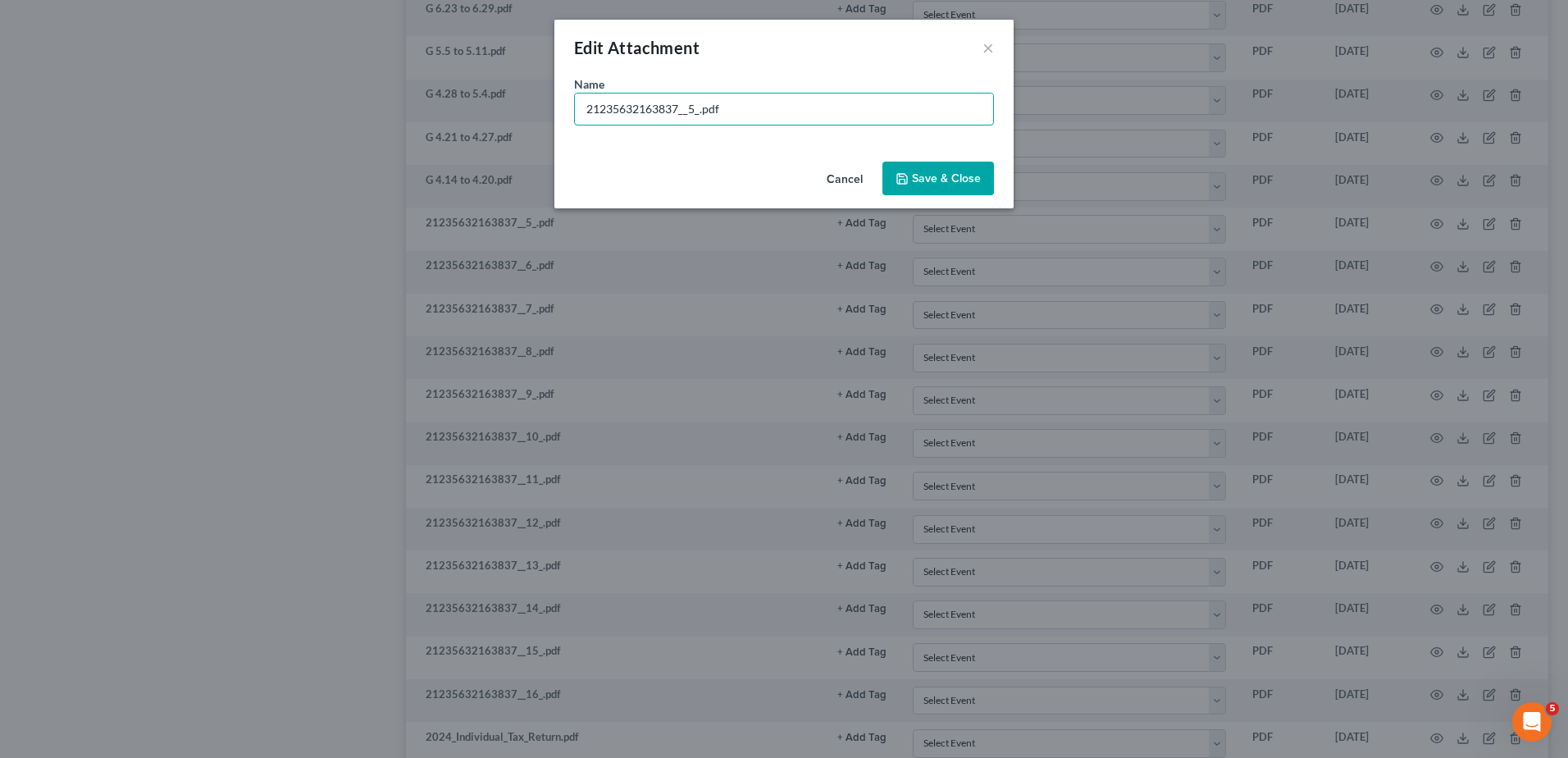
drag, startPoint x: 700, startPoint y: 111, endPoint x: 519, endPoint y: 116, distance: 181.1
click at [519, 116] on div "Edit Attachment × Name * 21235632163837__5_.pdf Cancel Save & Close" at bounding box center [784, 379] width 1568 height 758
type input "G 4.7 to 4.13.pdf"
click at [927, 181] on span "Save & Close" at bounding box center [947, 178] width 69 height 14
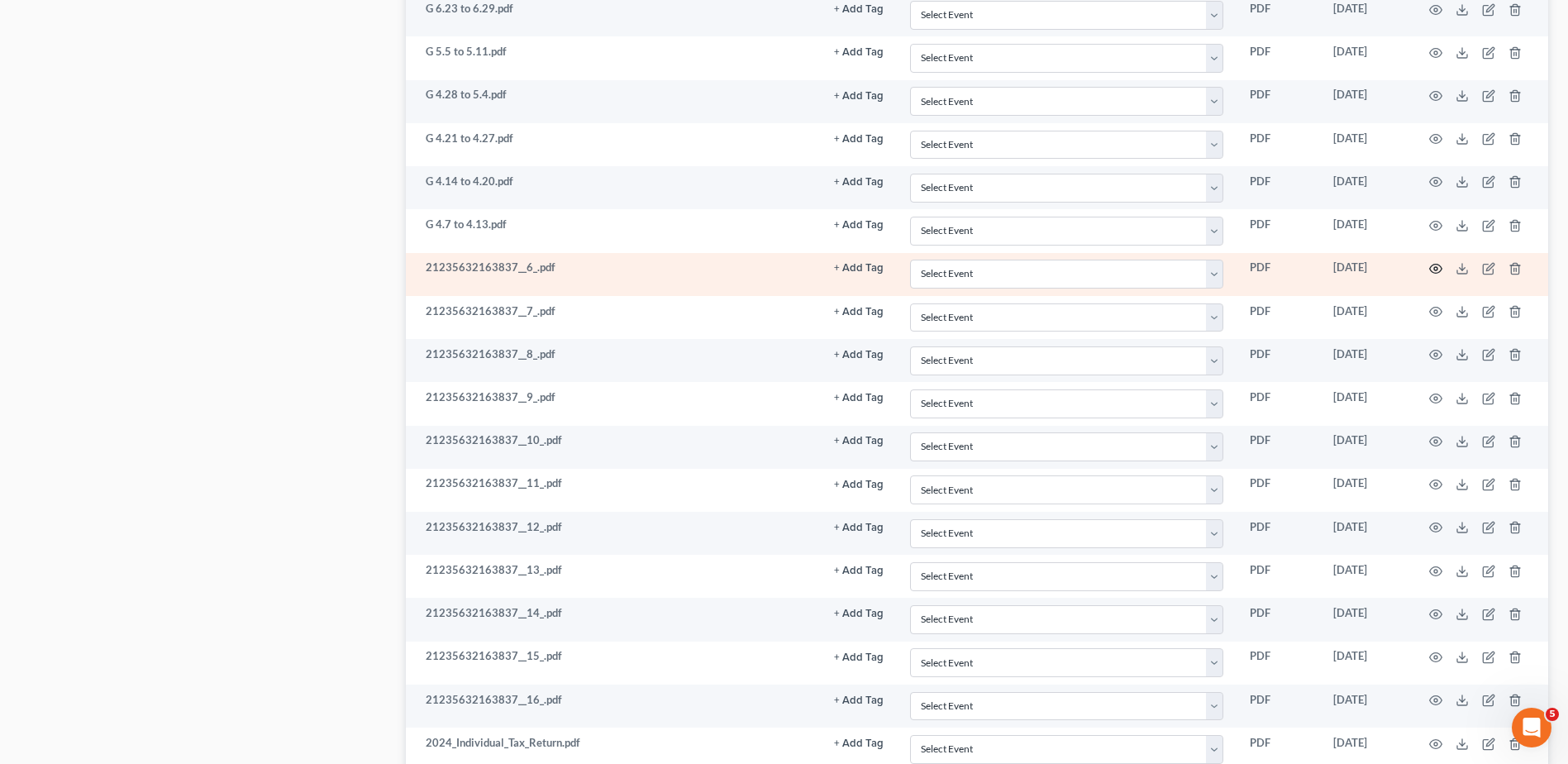
click at [1436, 266] on icon "button" at bounding box center [1435, 268] width 13 height 13
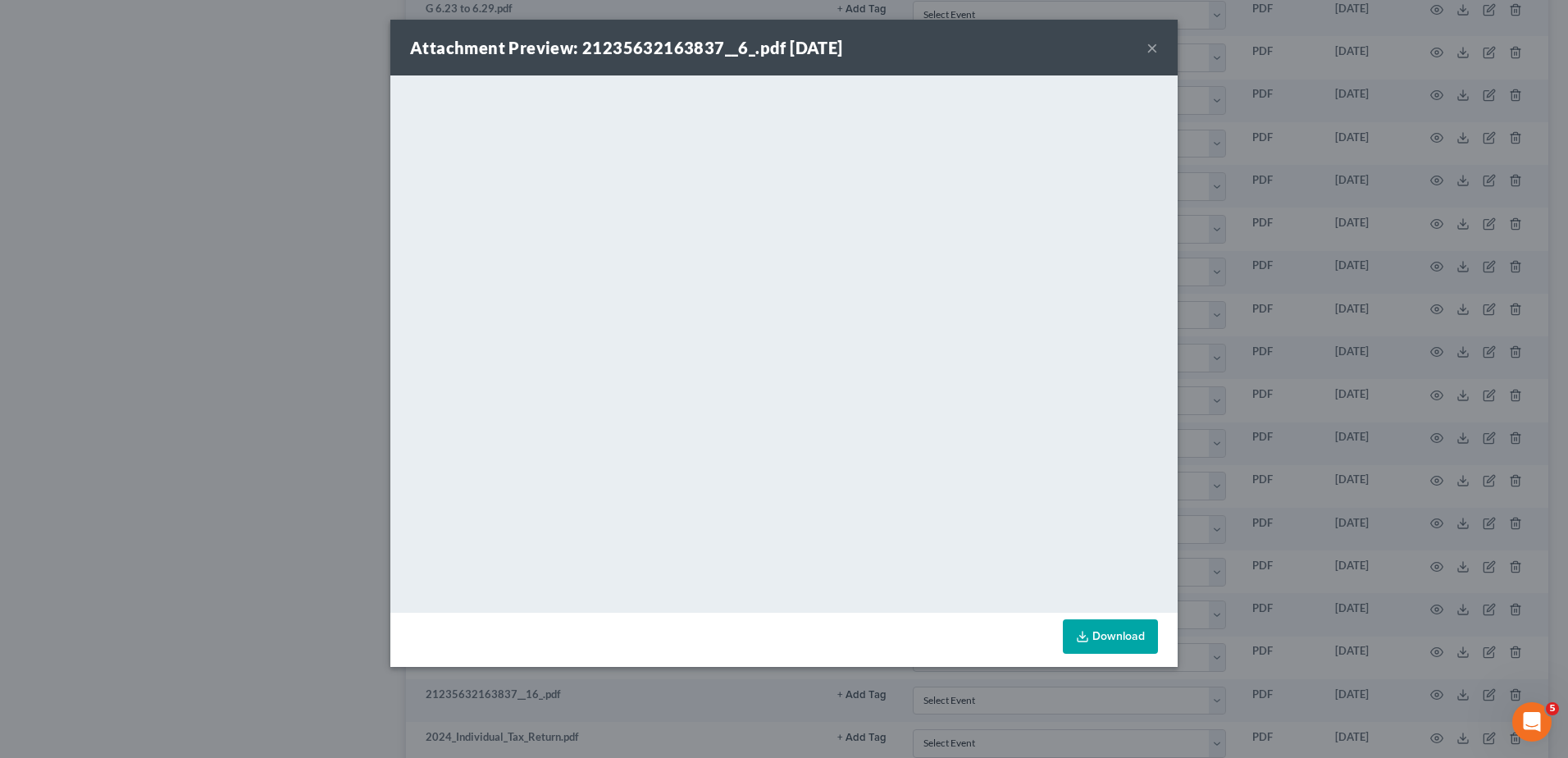
drag, startPoint x: 1154, startPoint y: 43, endPoint x: 1135, endPoint y: 92, distance: 52.6
click at [1153, 43] on button "×" at bounding box center [1153, 47] width 12 height 20
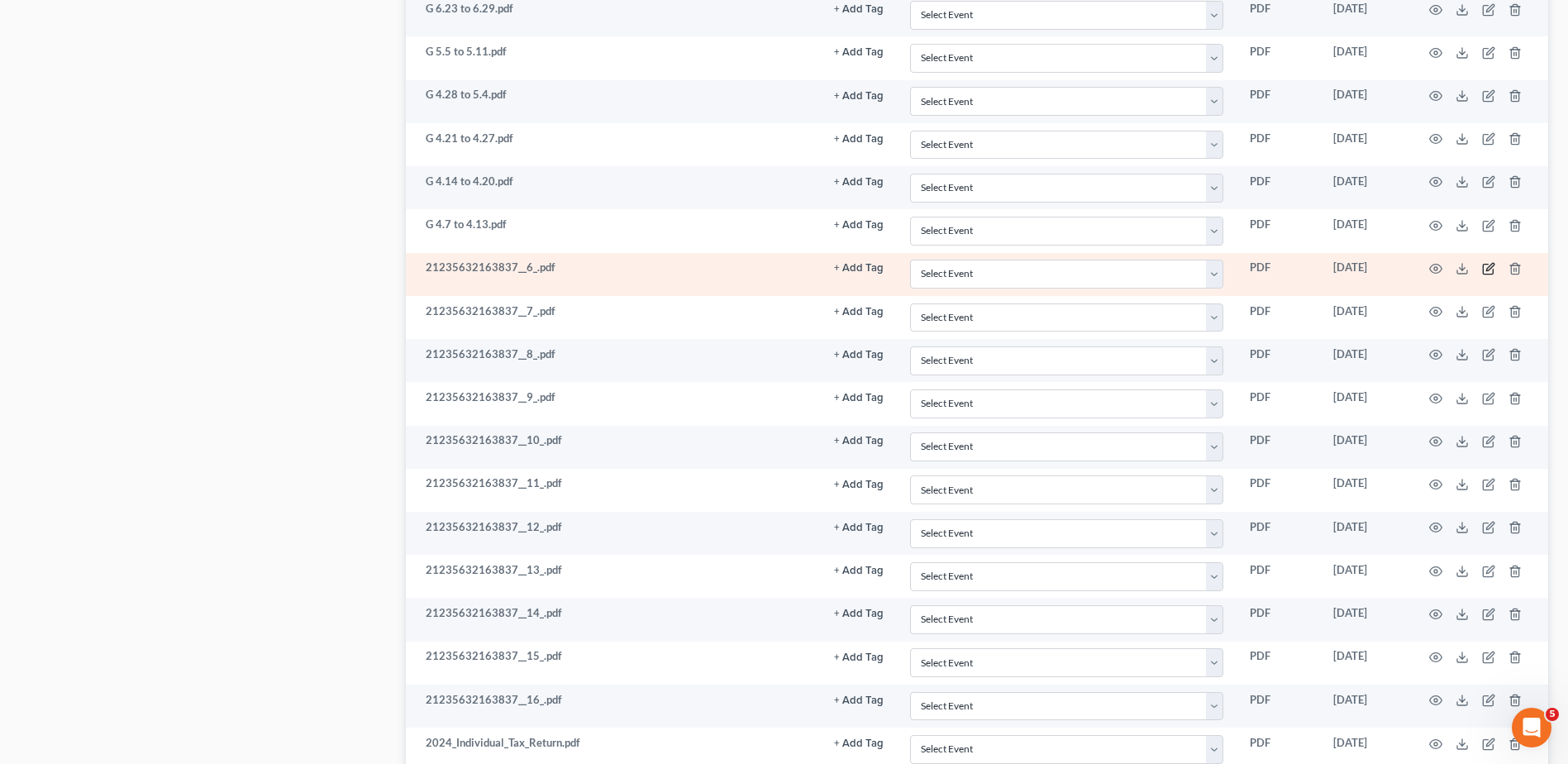
click at [1487, 267] on icon "button" at bounding box center [1488, 268] width 13 height 13
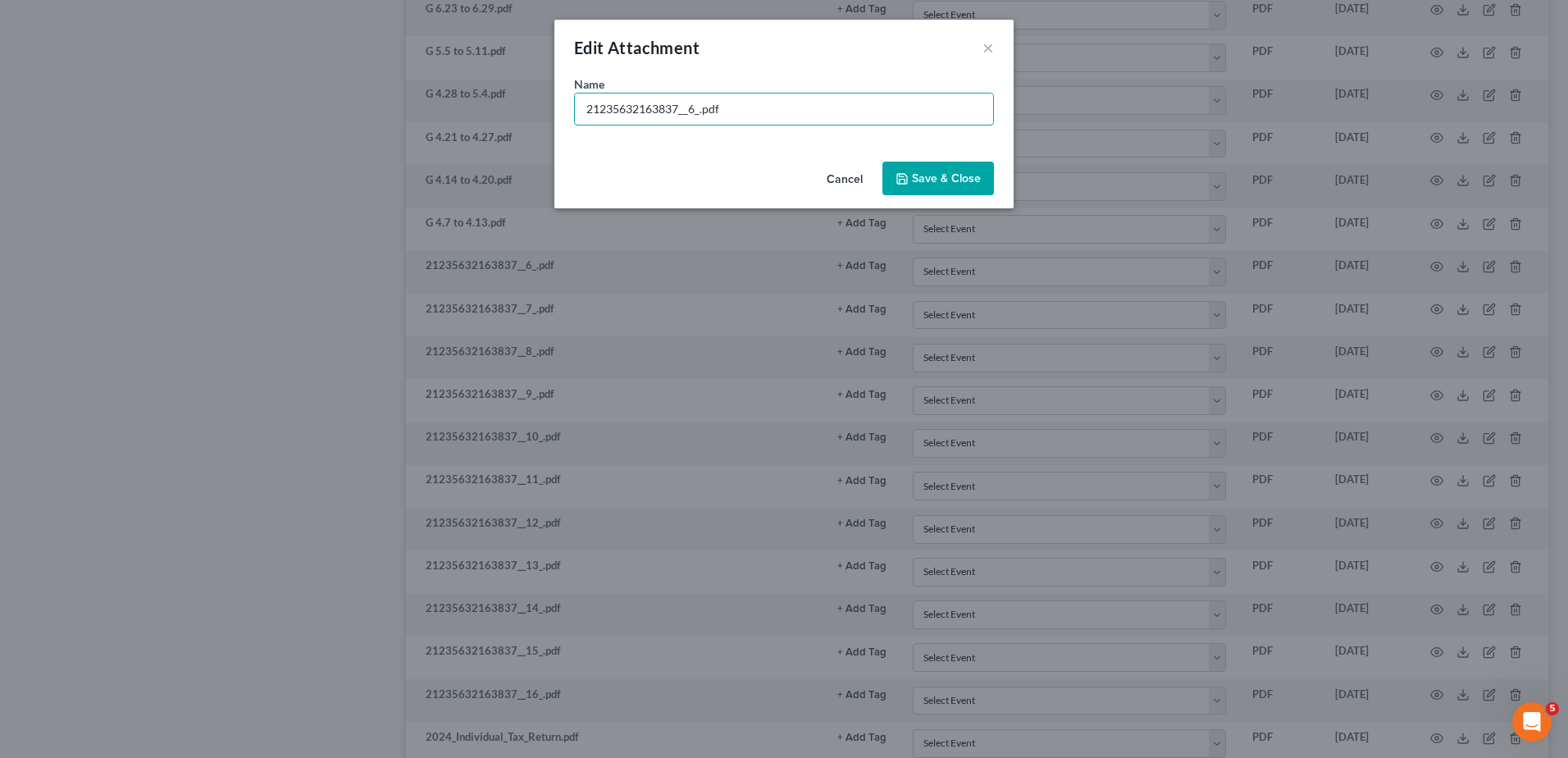
drag, startPoint x: 699, startPoint y: 111, endPoint x: 411, endPoint y: 103, distance: 288.1
click at [411, 103] on div "Edit Attachment × Name * 21235632163837__6_.pdf Cancel Save & Close" at bounding box center [784, 379] width 1568 height 758
type input "G 3.31 to 4.6.pdf"
click at [934, 173] on span "Save & Close" at bounding box center [947, 178] width 69 height 14
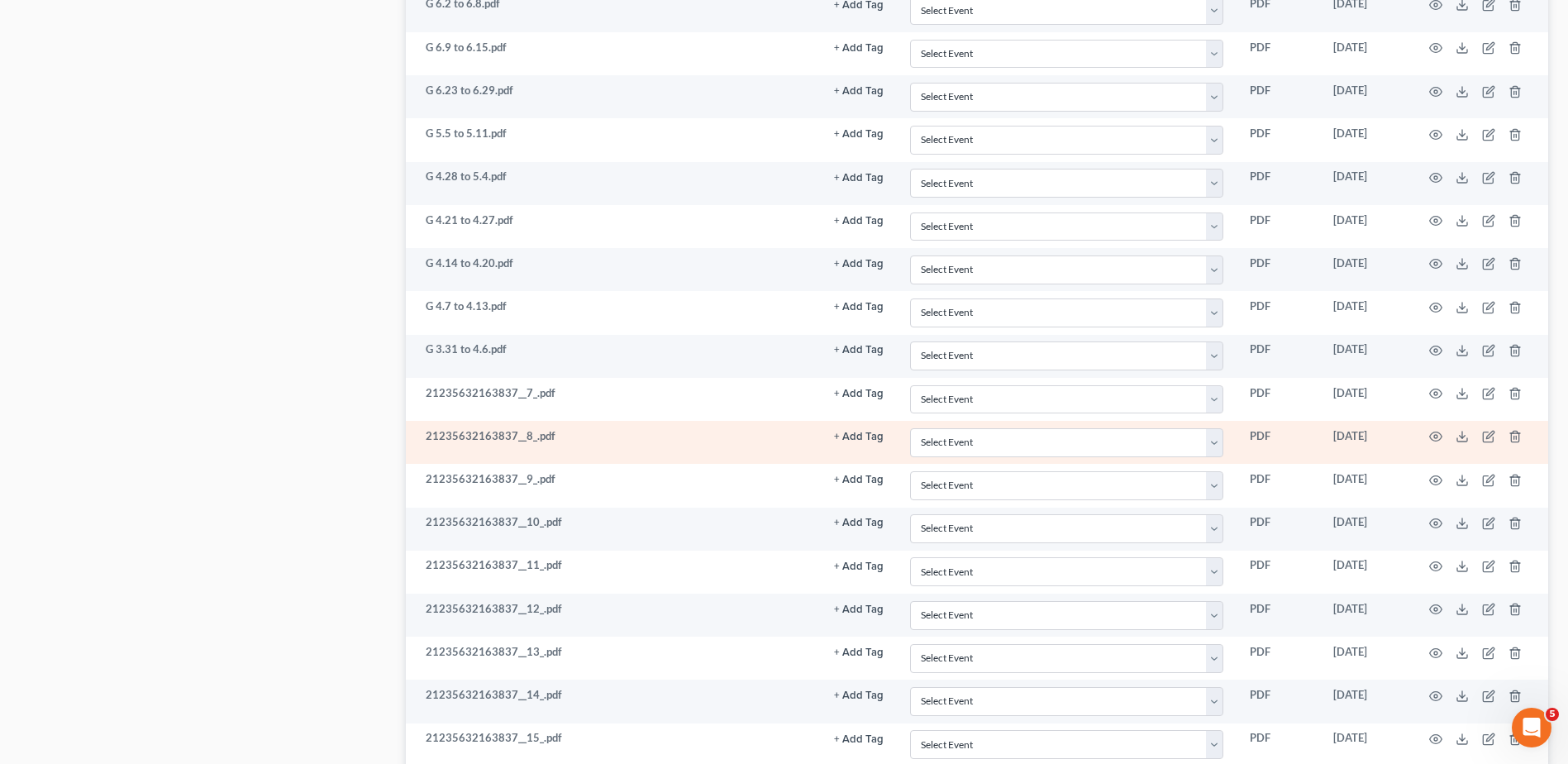
scroll to position [1571, 0]
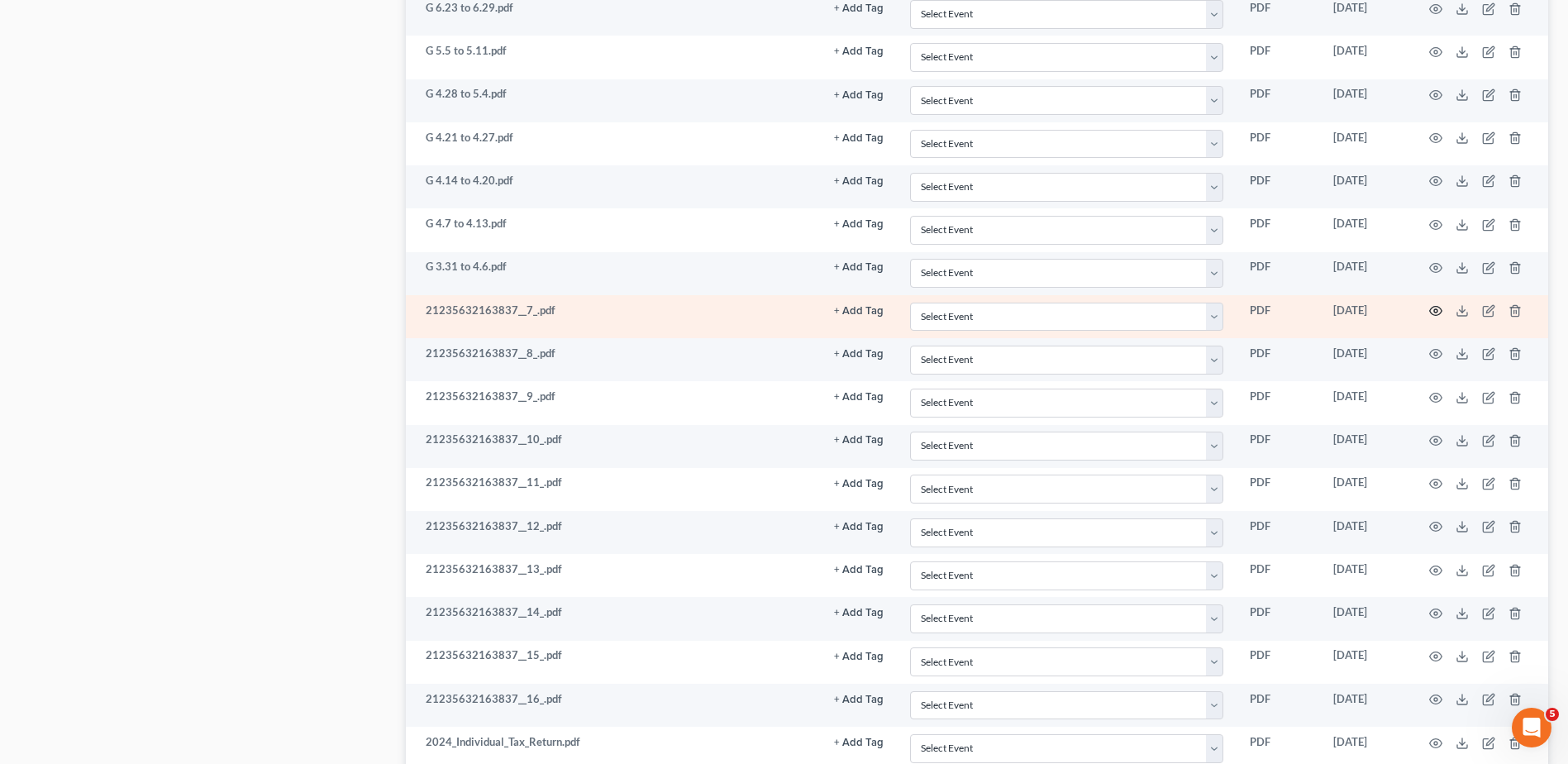
click at [1433, 312] on icon "button" at bounding box center [1435, 311] width 13 height 13
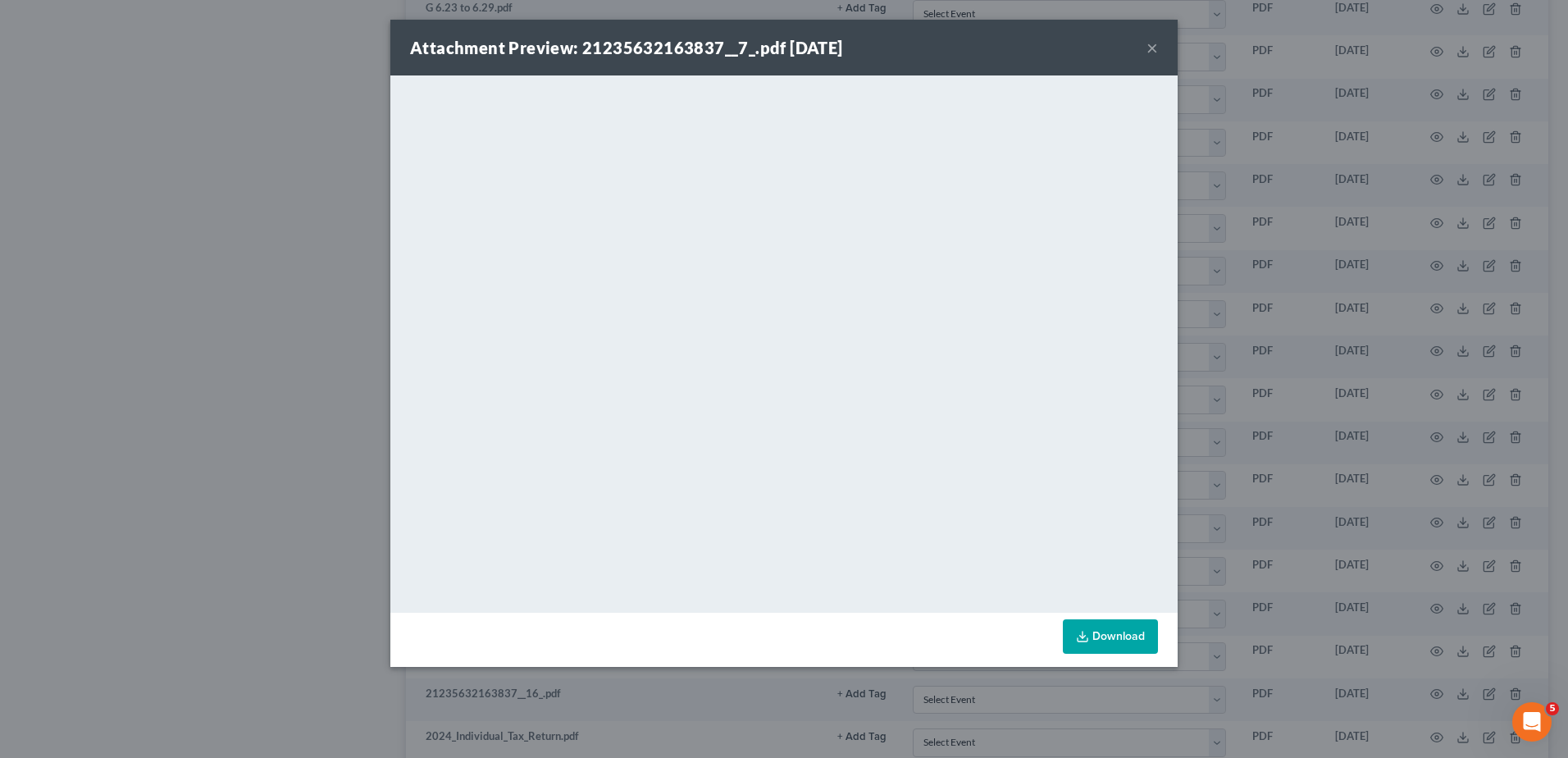
click at [1156, 45] on button "×" at bounding box center [1153, 47] width 12 height 20
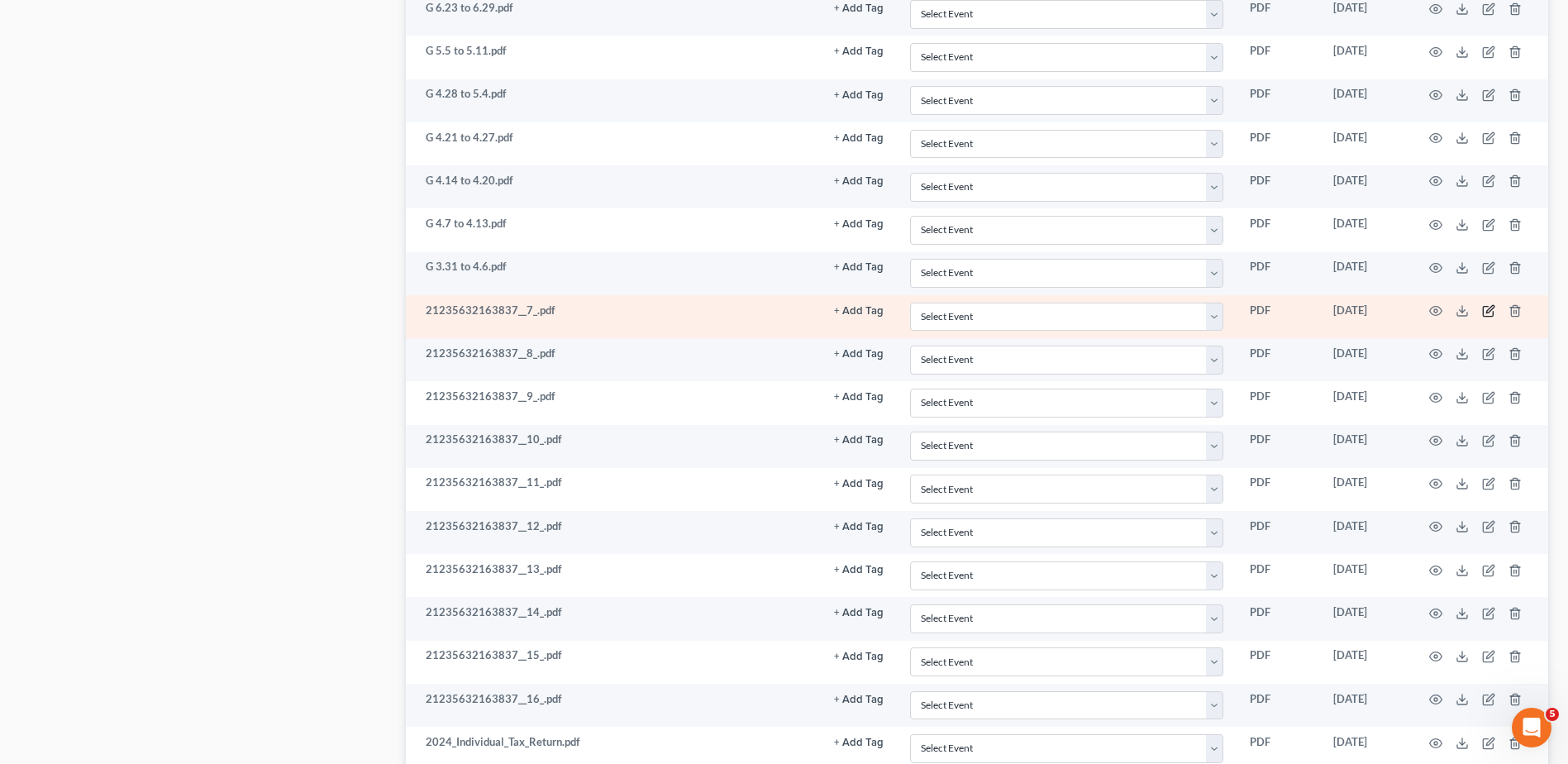
click at [1486, 312] on icon "button" at bounding box center [1488, 311] width 13 height 13
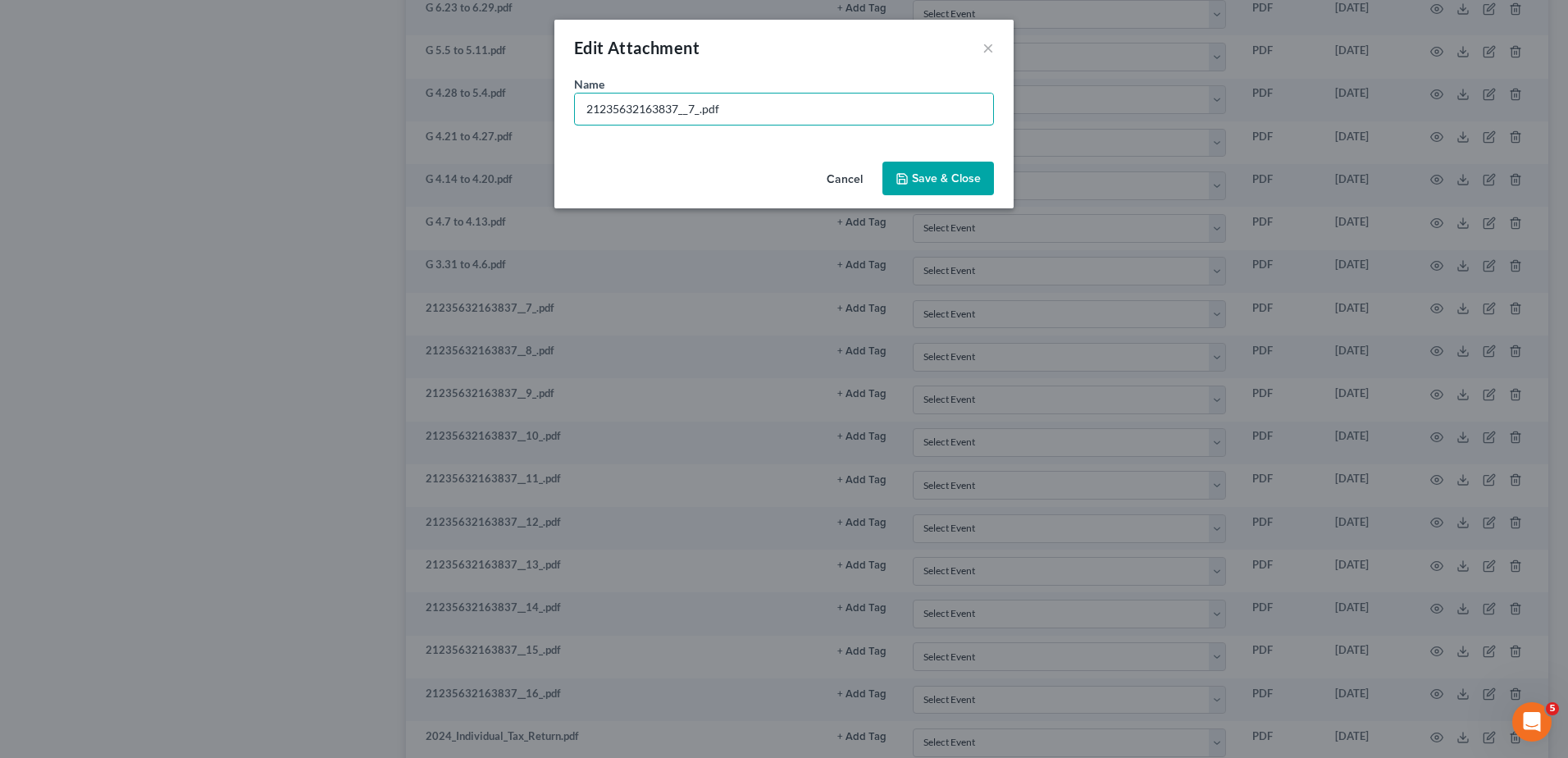
drag, startPoint x: 698, startPoint y: 111, endPoint x: 449, endPoint y: 90, distance: 249.9
click at [449, 90] on div "Edit Attachment × Name * 21235632163837__7_.pdf Cancel Save & Close" at bounding box center [784, 379] width 1568 height 758
type input "G 3.24 to 3.30.pdf"
click at [920, 179] on span "Save & Close" at bounding box center [947, 178] width 69 height 14
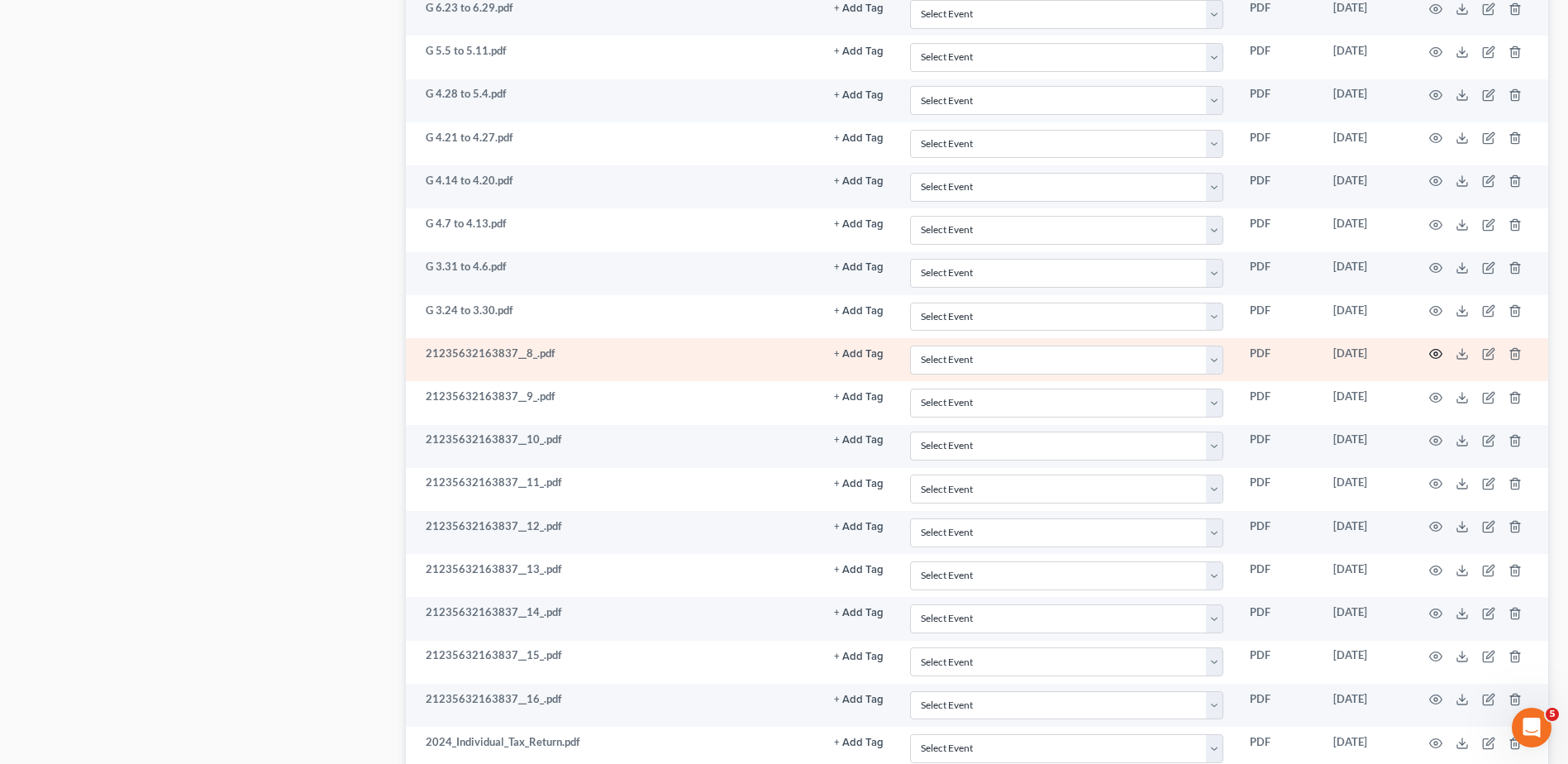
click at [1436, 352] on circle "button" at bounding box center [1435, 353] width 3 height 3
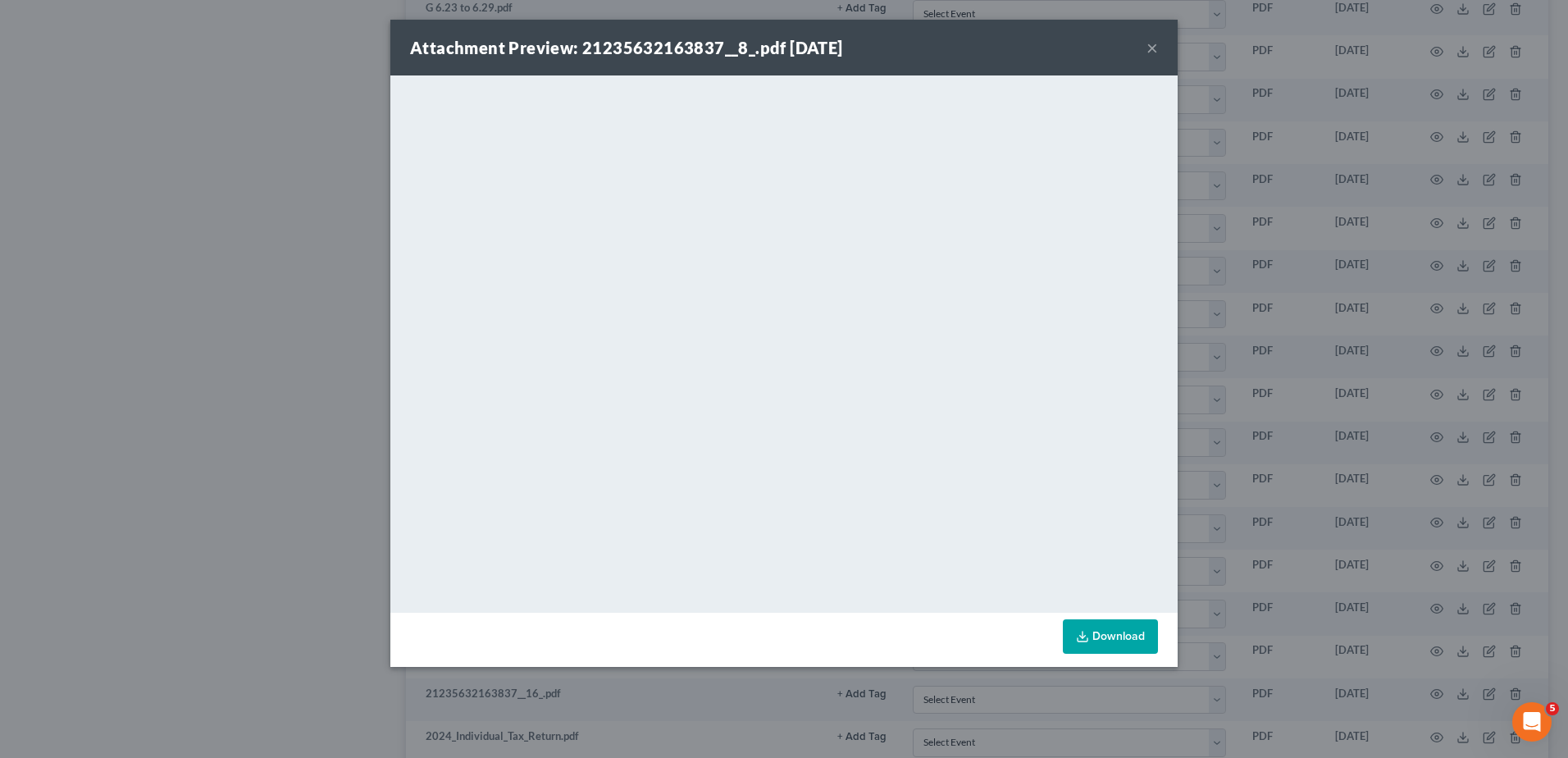
click at [1151, 47] on button "×" at bounding box center [1153, 47] width 12 height 20
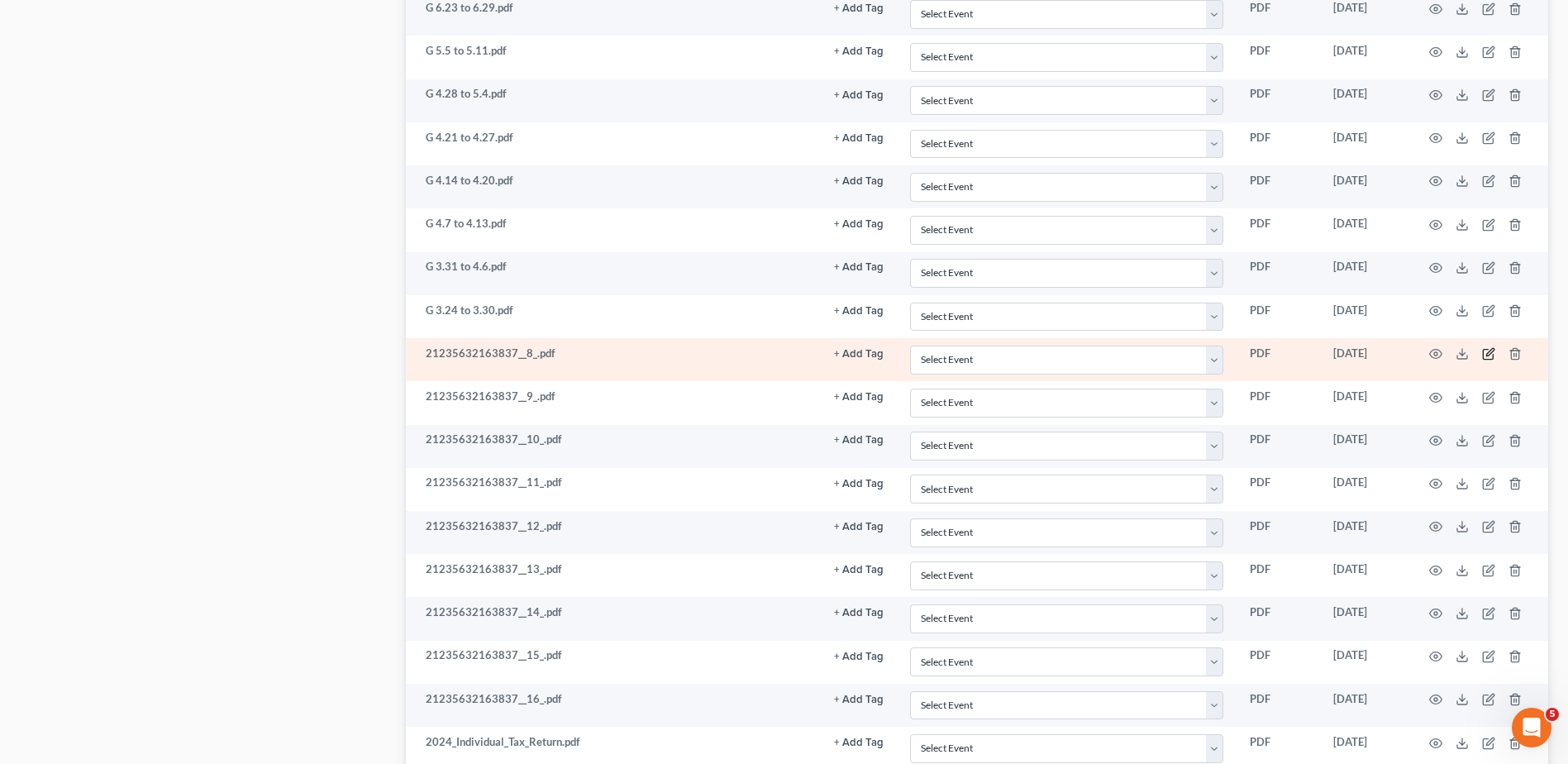
click at [1488, 353] on icon "button" at bounding box center [1490, 353] width 8 height 8
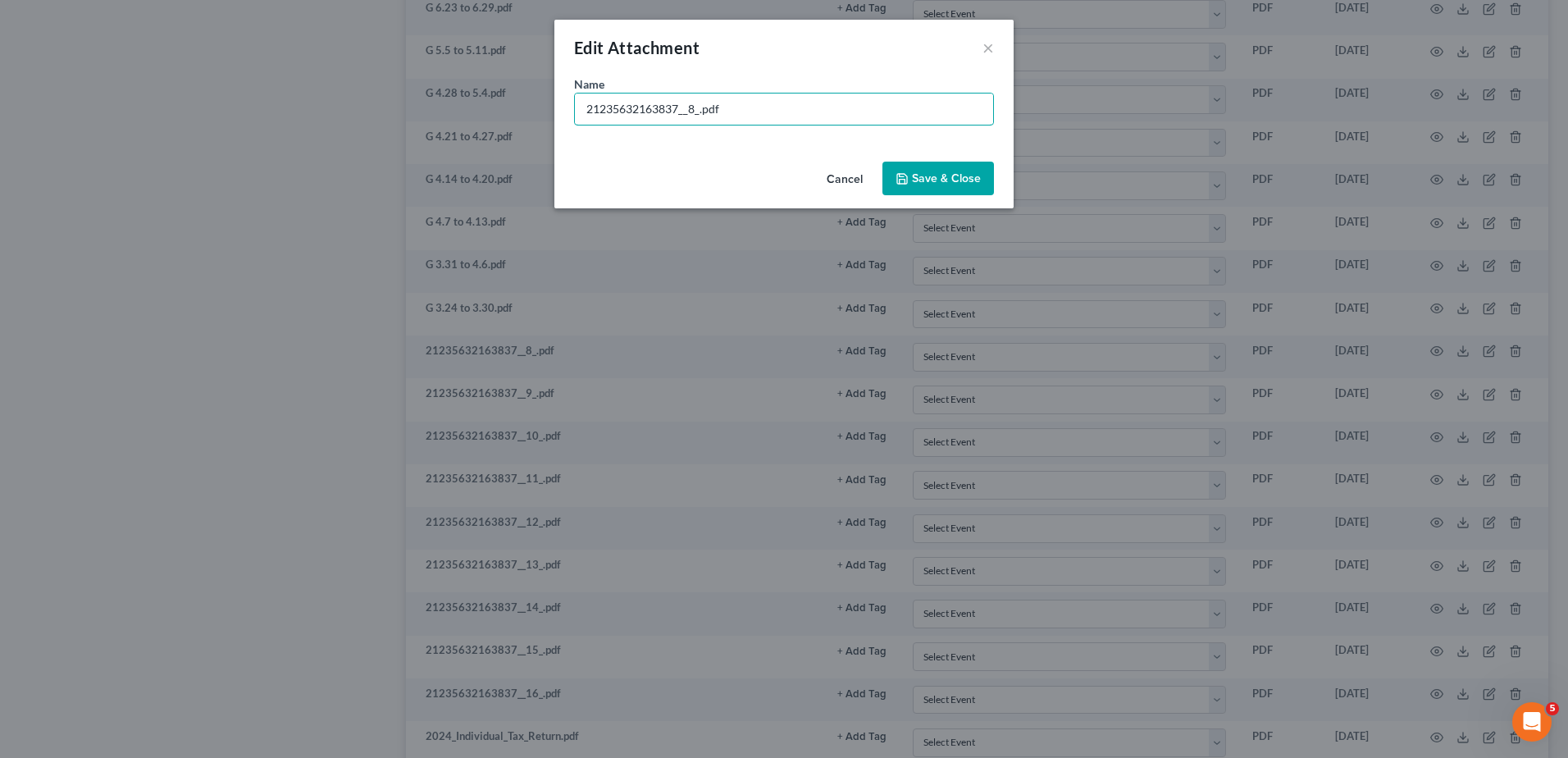
drag, startPoint x: 698, startPoint y: 111, endPoint x: 450, endPoint y: 108, distance: 248.0
click at [450, 108] on div "Edit Attachment × Name * 21235632163837__8_.pdf Cancel Save & Close" at bounding box center [784, 379] width 1568 height 758
type input "G 3.17 to 3.23.pdf"
click at [963, 175] on span "Save & Close" at bounding box center [947, 178] width 69 height 14
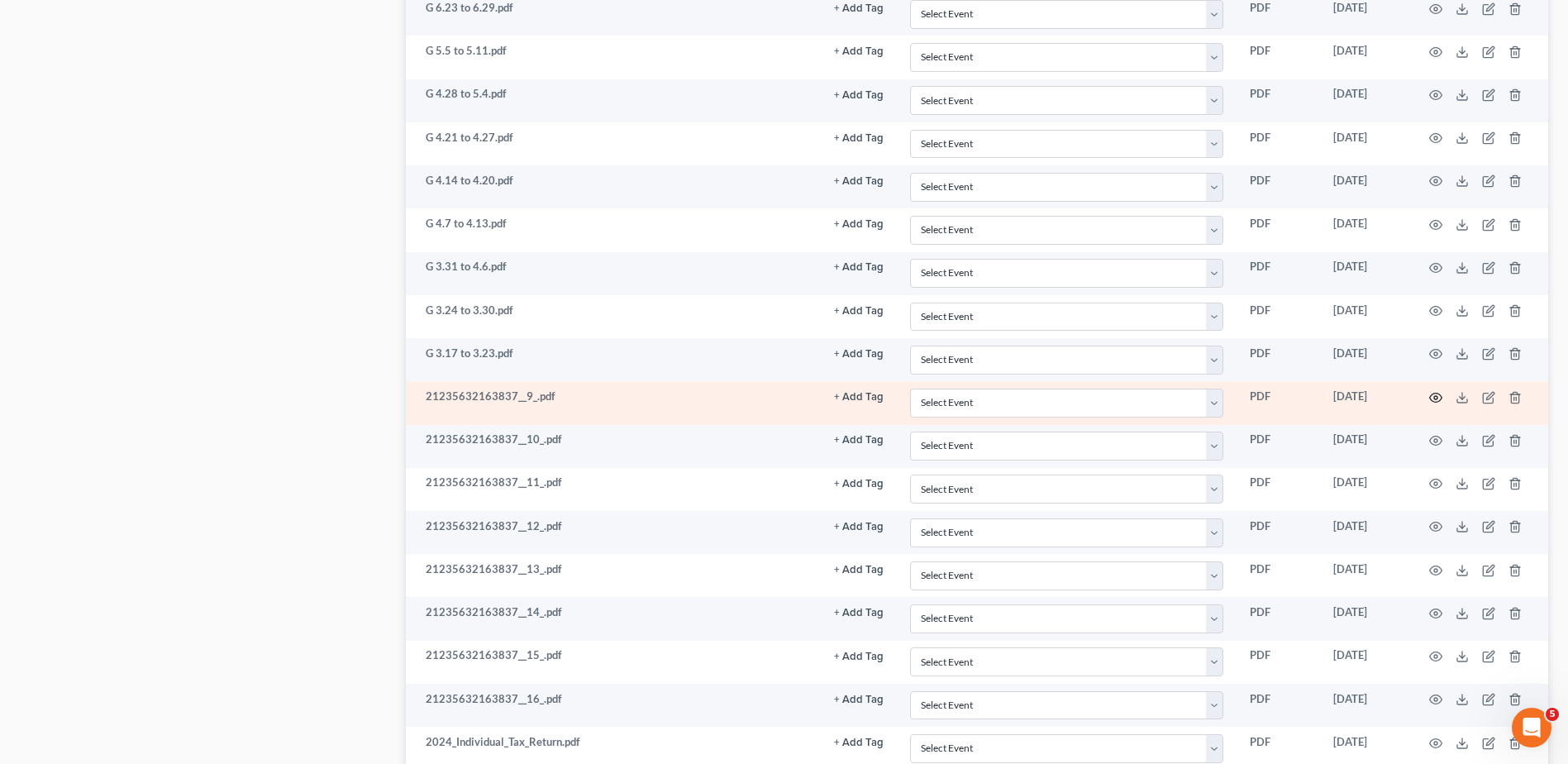
click at [1431, 396] on icon "button" at bounding box center [1436, 397] width 13 height 9
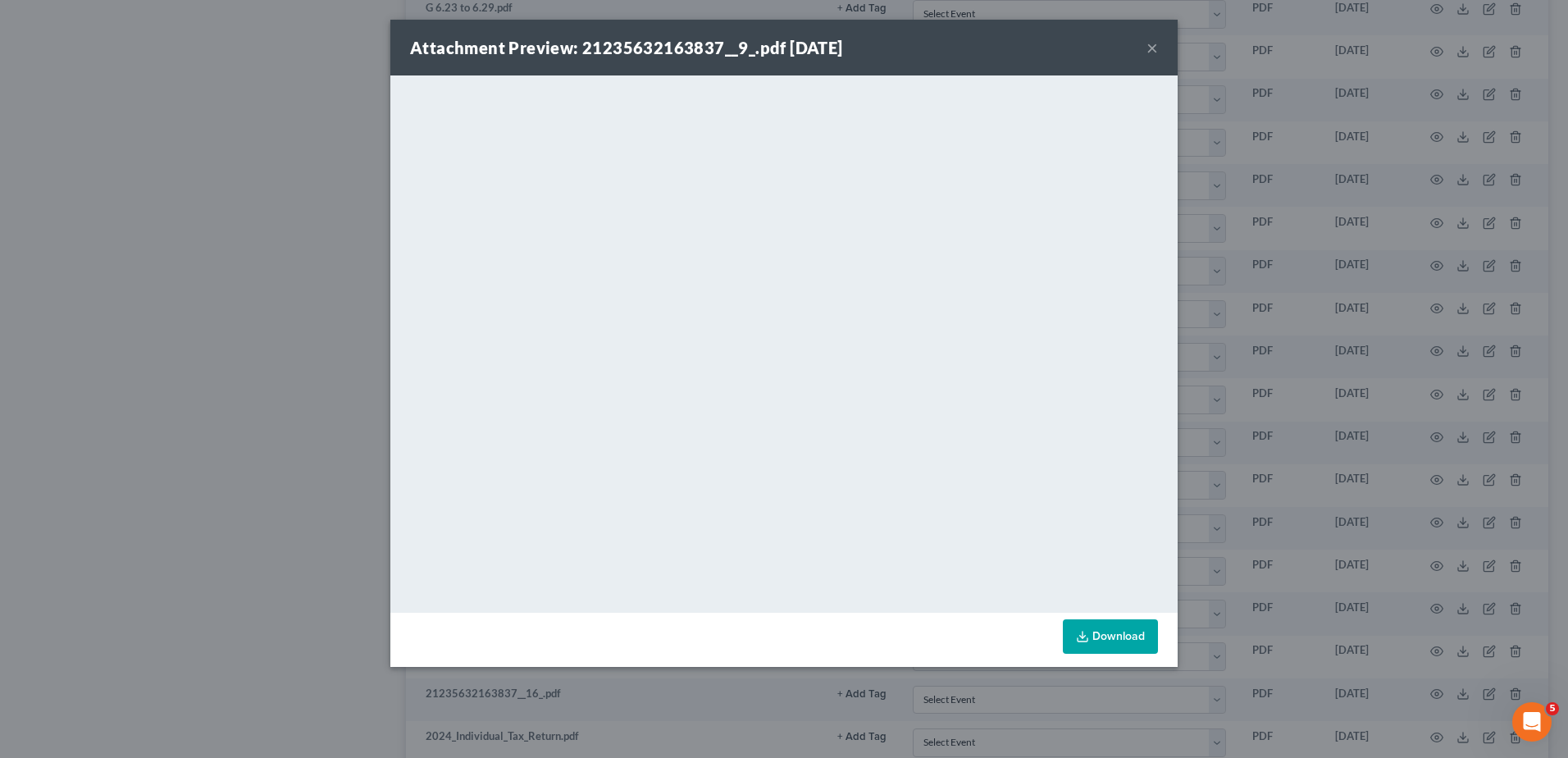
click at [1152, 48] on button "×" at bounding box center [1153, 47] width 12 height 20
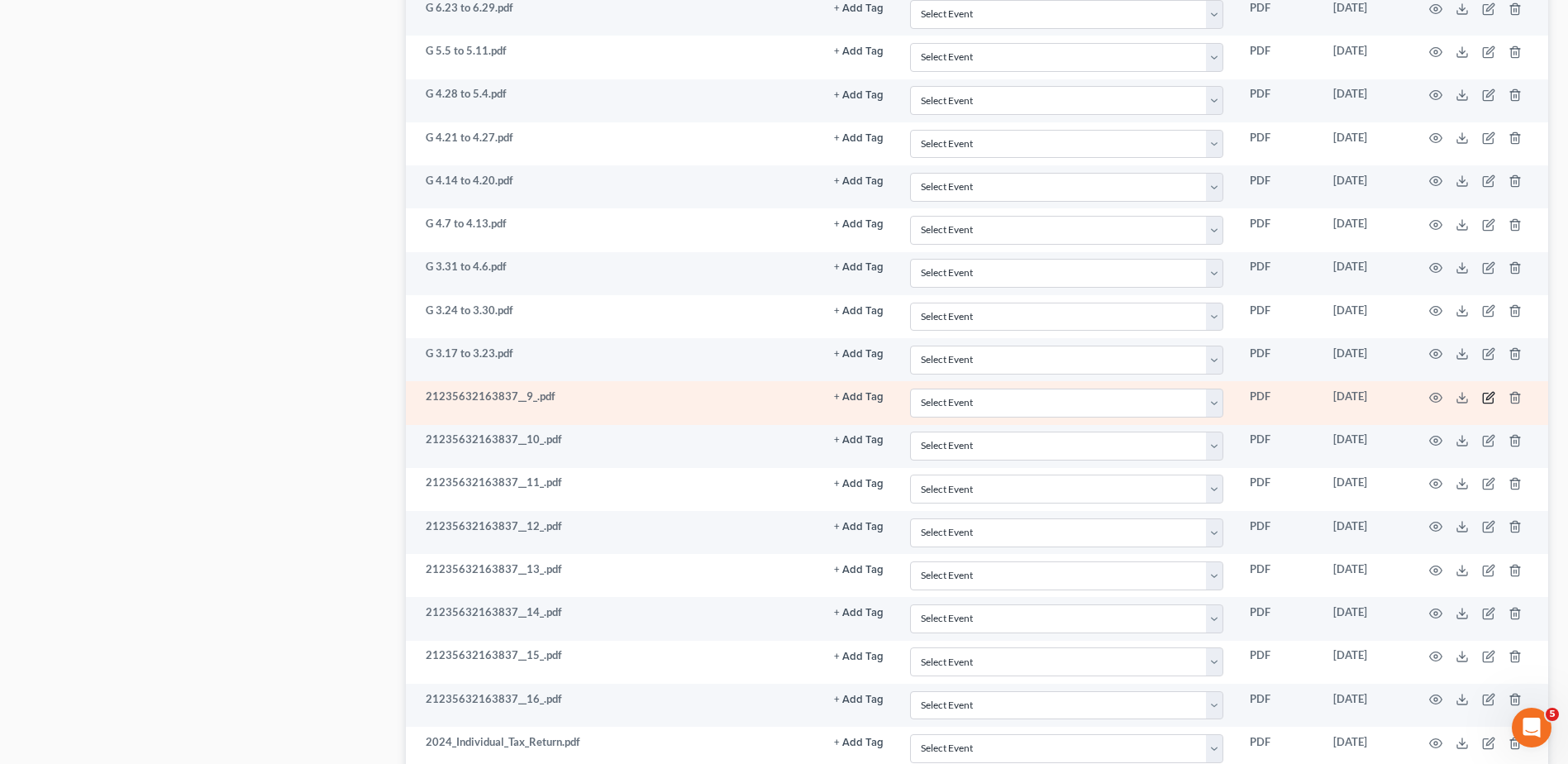
click at [1486, 400] on icon "button" at bounding box center [1488, 397] width 13 height 13
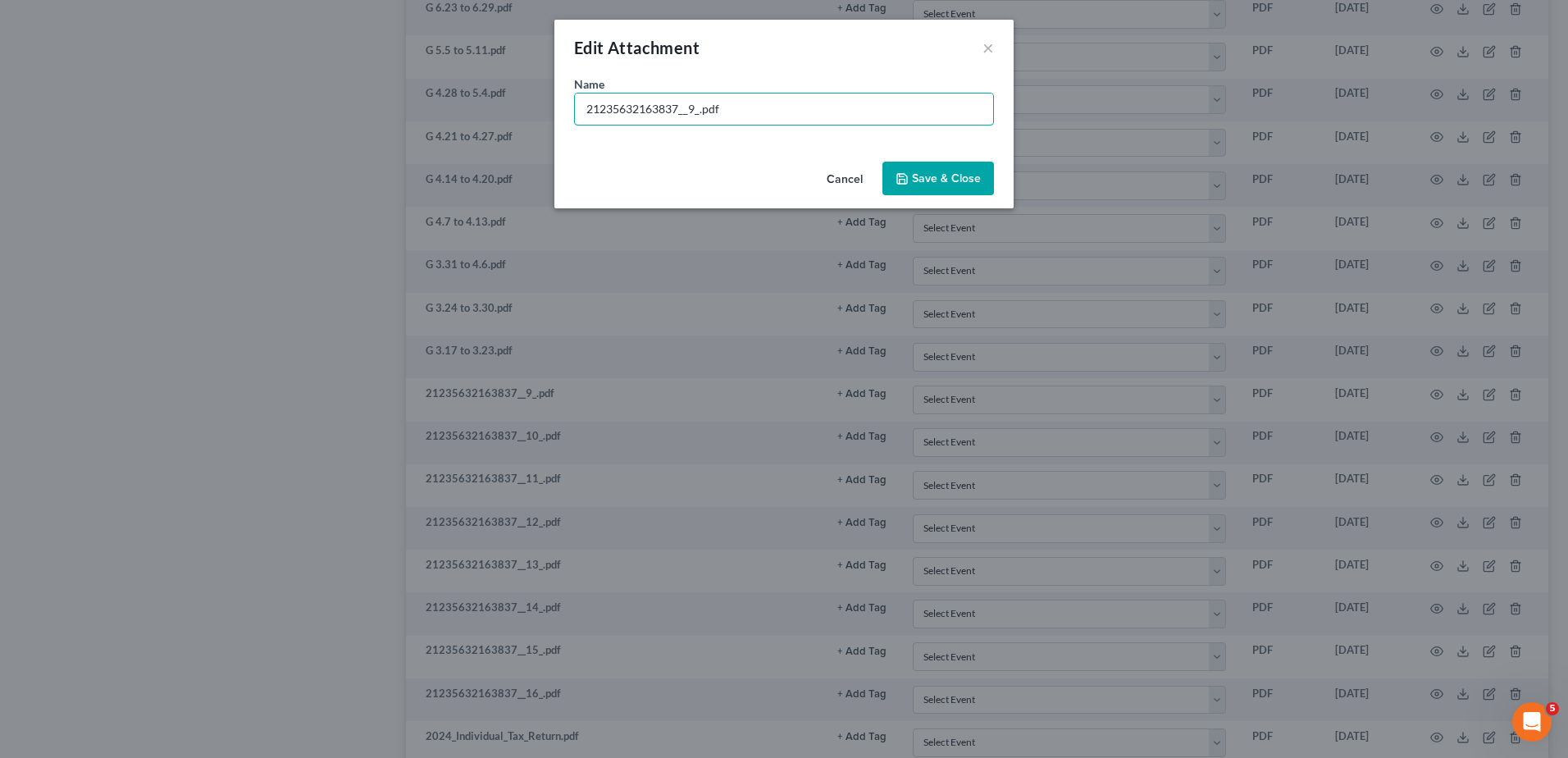
drag, startPoint x: 699, startPoint y: 110, endPoint x: 275, endPoint y: 112, distance: 424.0
click at [275, 112] on div "Edit Attachment × Name * 21235632163837__9_.pdf Cancel Save & Close" at bounding box center [784, 379] width 1568 height 758
type input "G 3.10 to 3.16.pdf"
click at [906, 185] on button "Save & Close" at bounding box center [938, 178] width 111 height 34
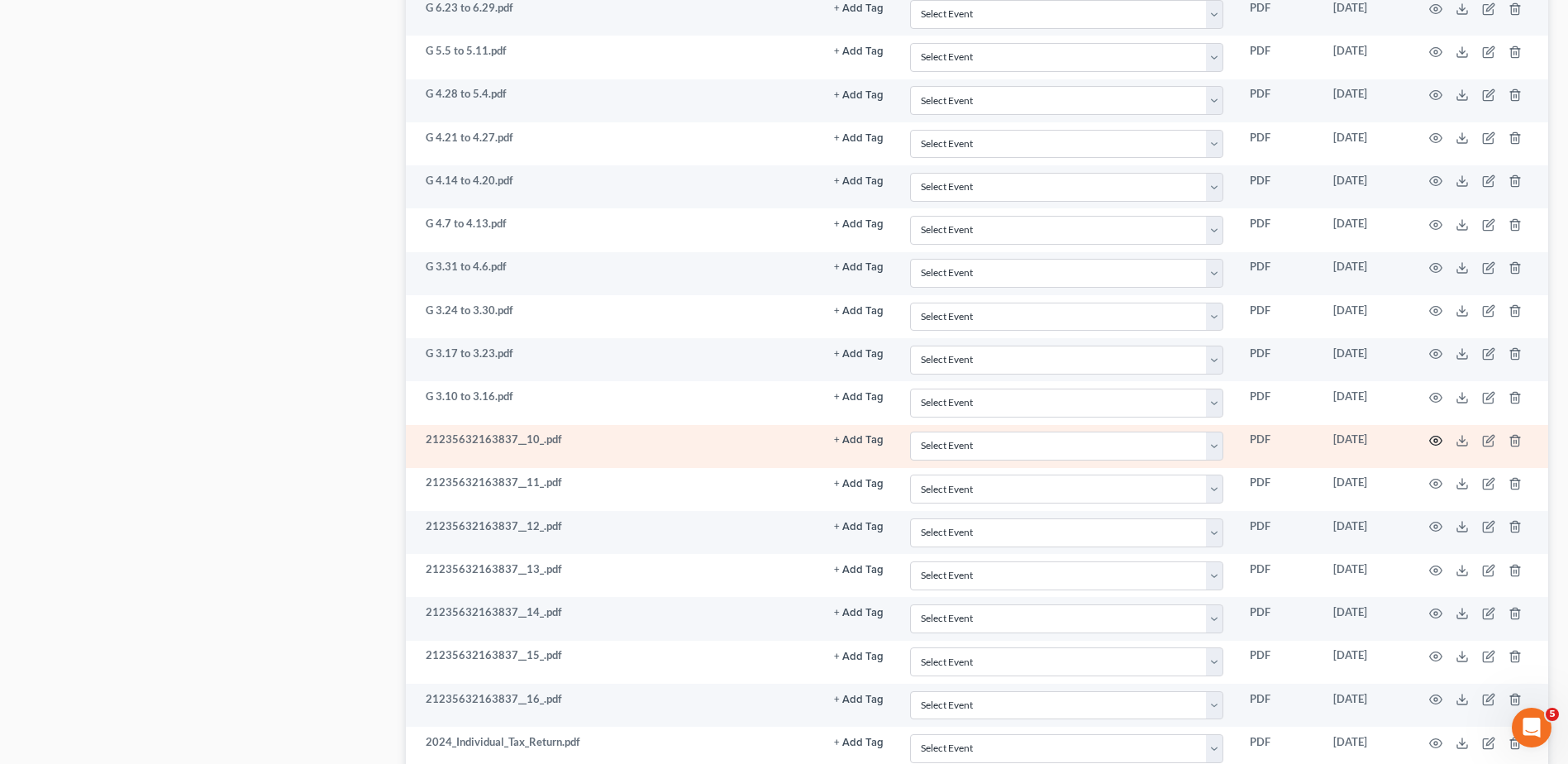
click at [1432, 439] on icon "button" at bounding box center [1435, 441] width 13 height 13
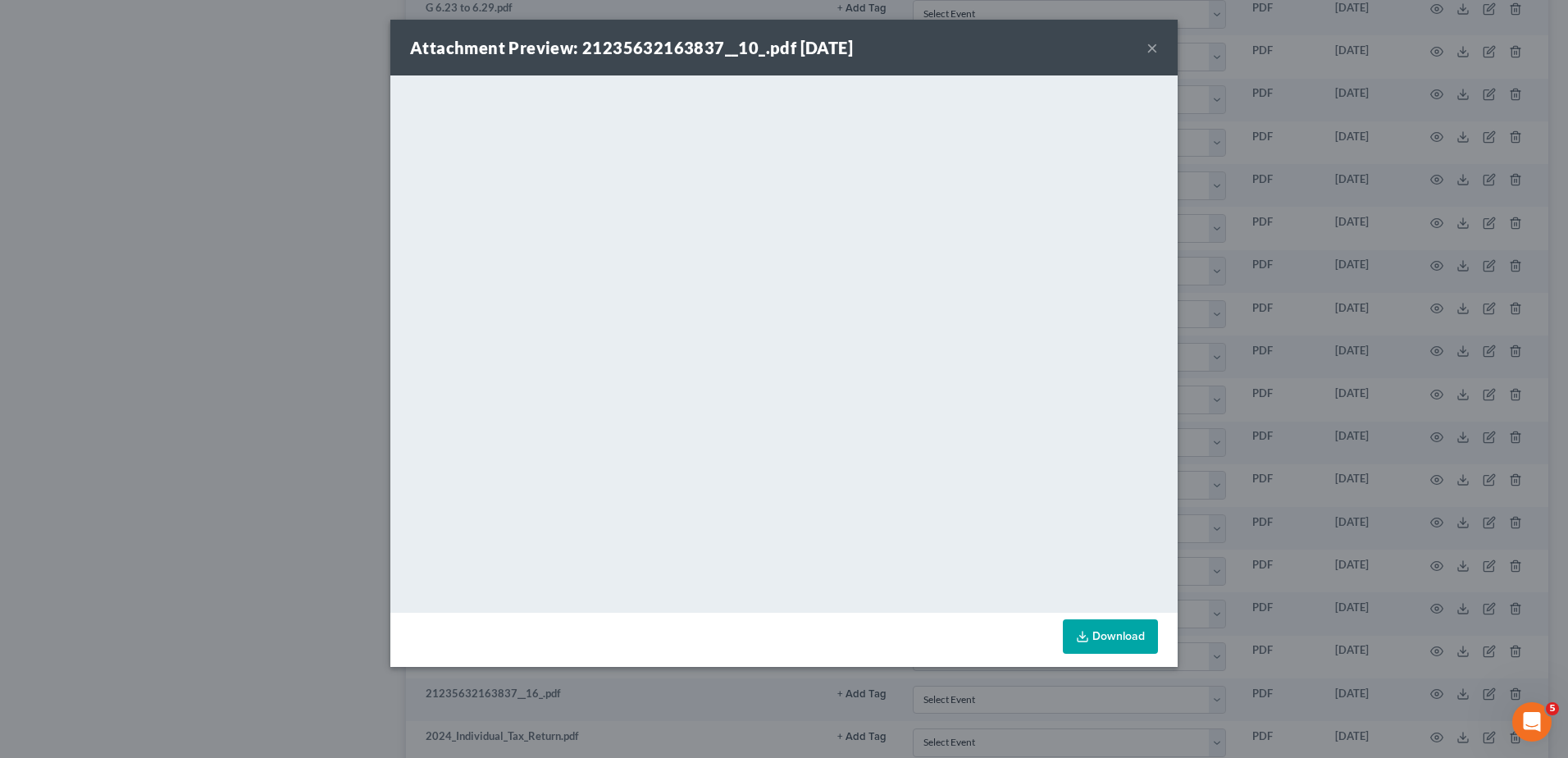
click at [1146, 49] on div "Attachment Preview: 21235632163837__10_.pdf [DATE] ×" at bounding box center [784, 47] width 787 height 56
click at [1155, 48] on button "×" at bounding box center [1153, 47] width 12 height 20
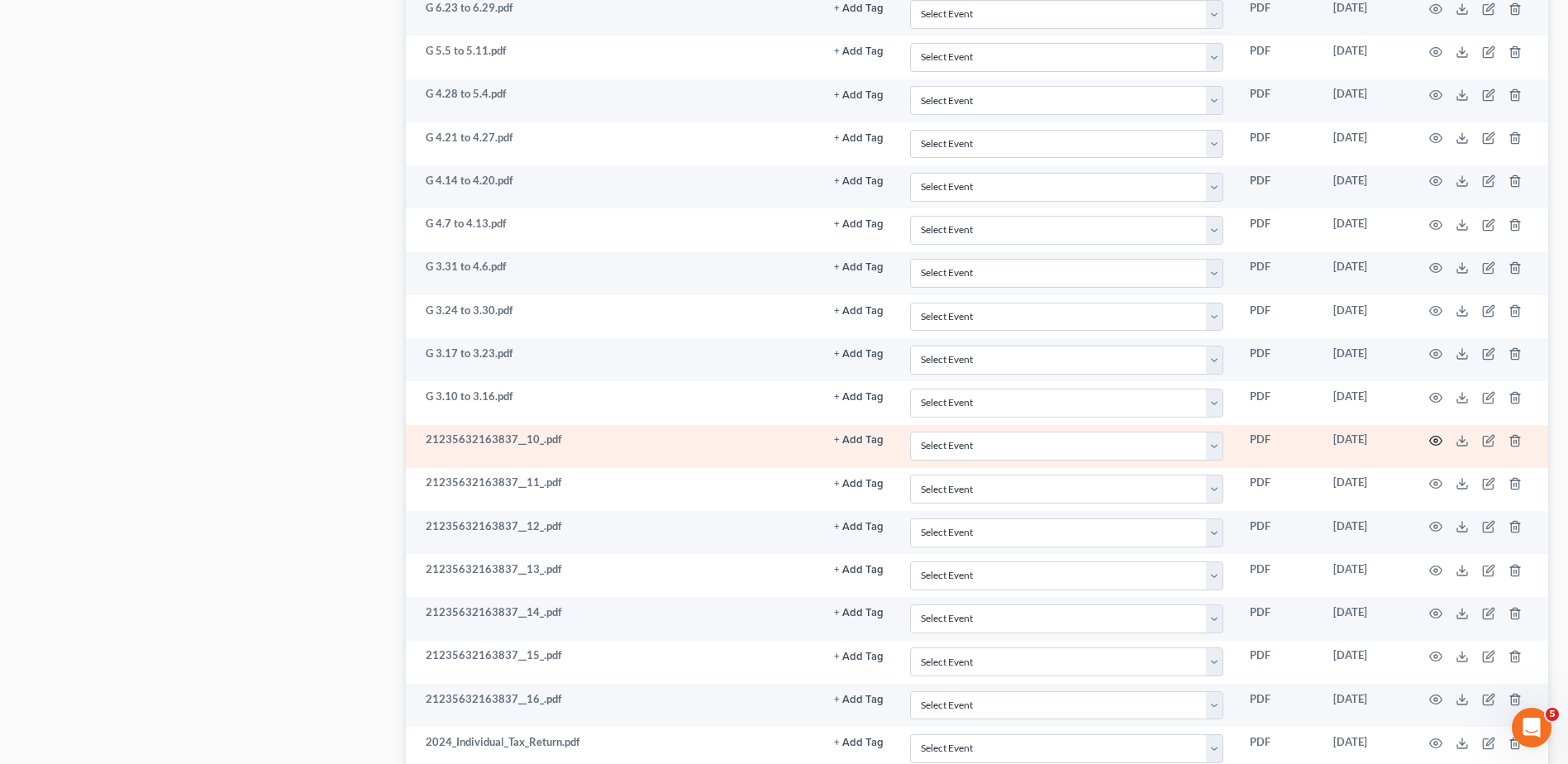
click at [1436, 439] on icon "button" at bounding box center [1435, 441] width 13 height 13
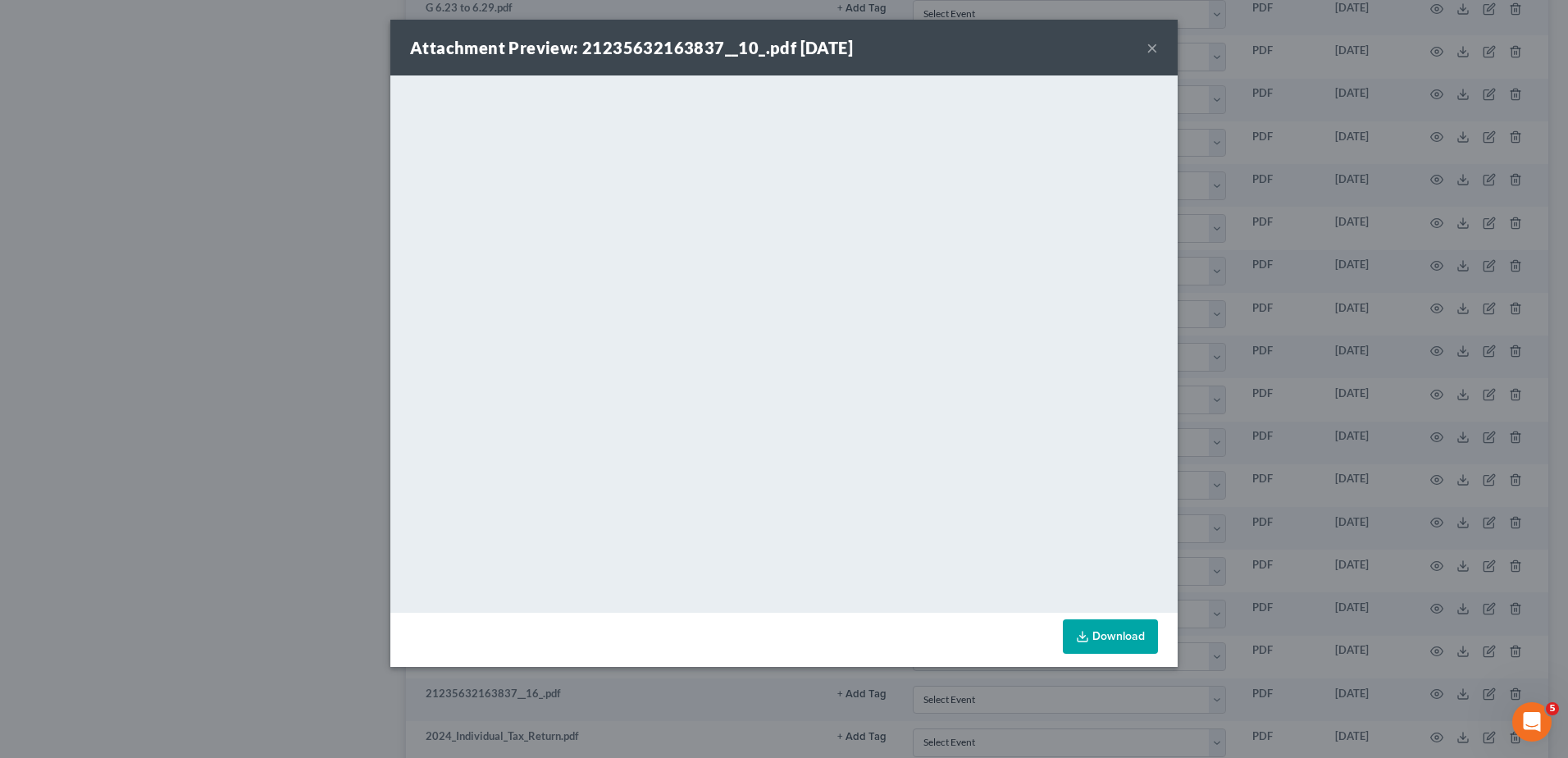
click at [1153, 45] on button "×" at bounding box center [1153, 47] width 12 height 20
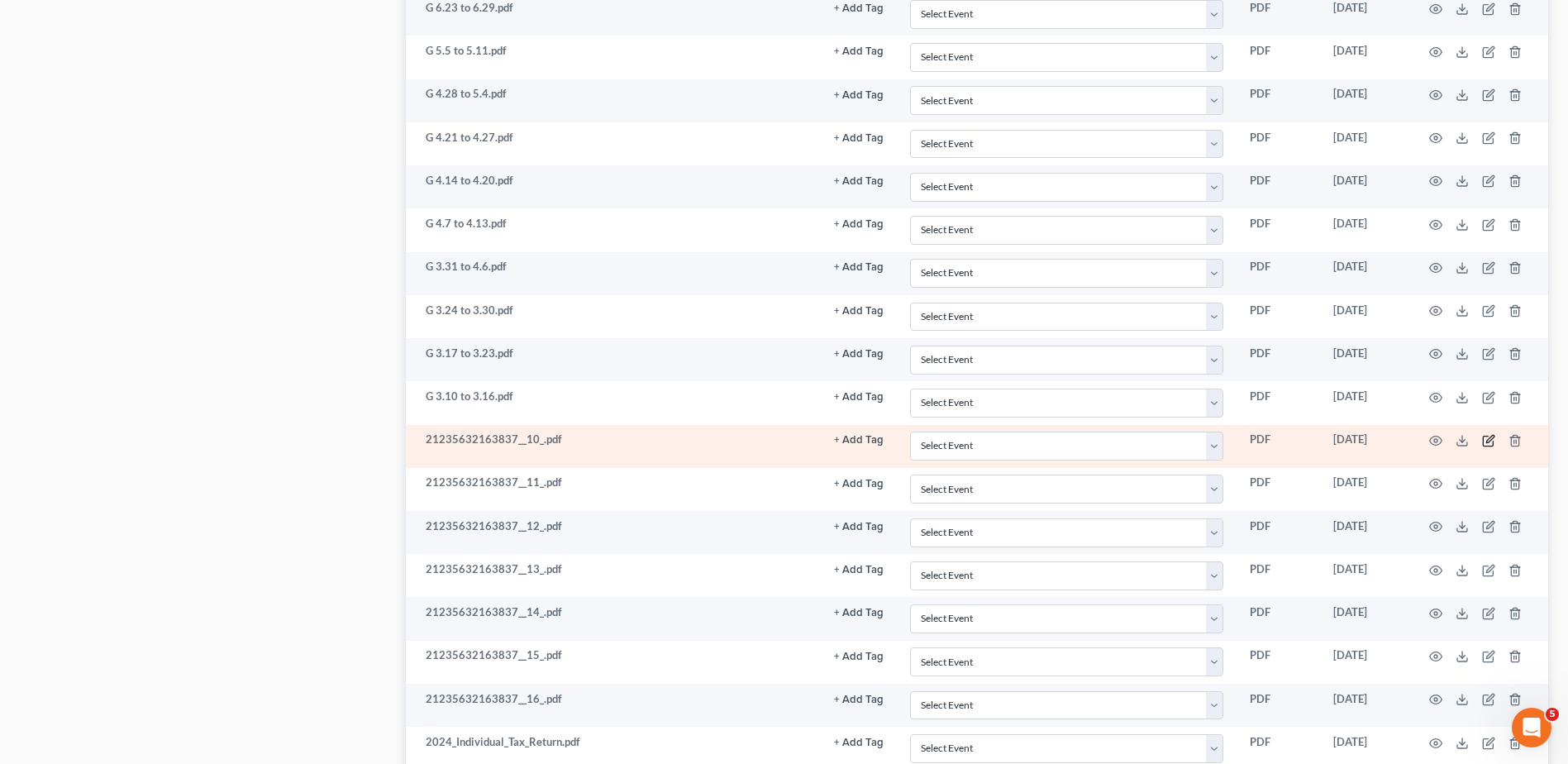
click at [1489, 440] on icon "button" at bounding box center [1488, 441] width 13 height 13
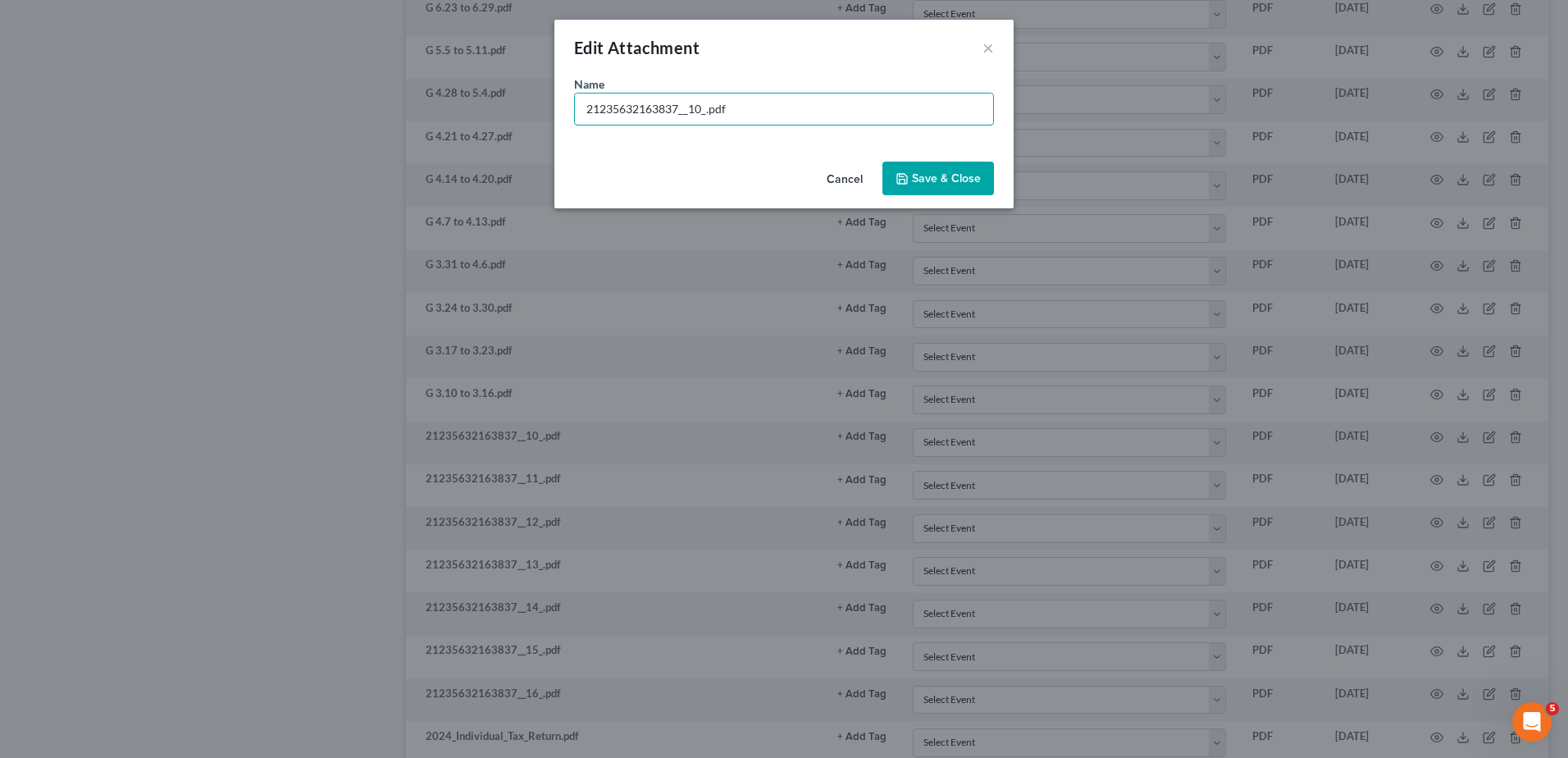
drag, startPoint x: 707, startPoint y: 112, endPoint x: 491, endPoint y: 106, distance: 216.1
click at [491, 106] on div "Edit Attachment × Name * 21235632163837__10_.pdf Cancel Save & Close" at bounding box center [784, 379] width 1568 height 758
type input "G 3.3 to 3.9.pdf"
click at [935, 178] on span "Save & Close" at bounding box center [947, 178] width 69 height 14
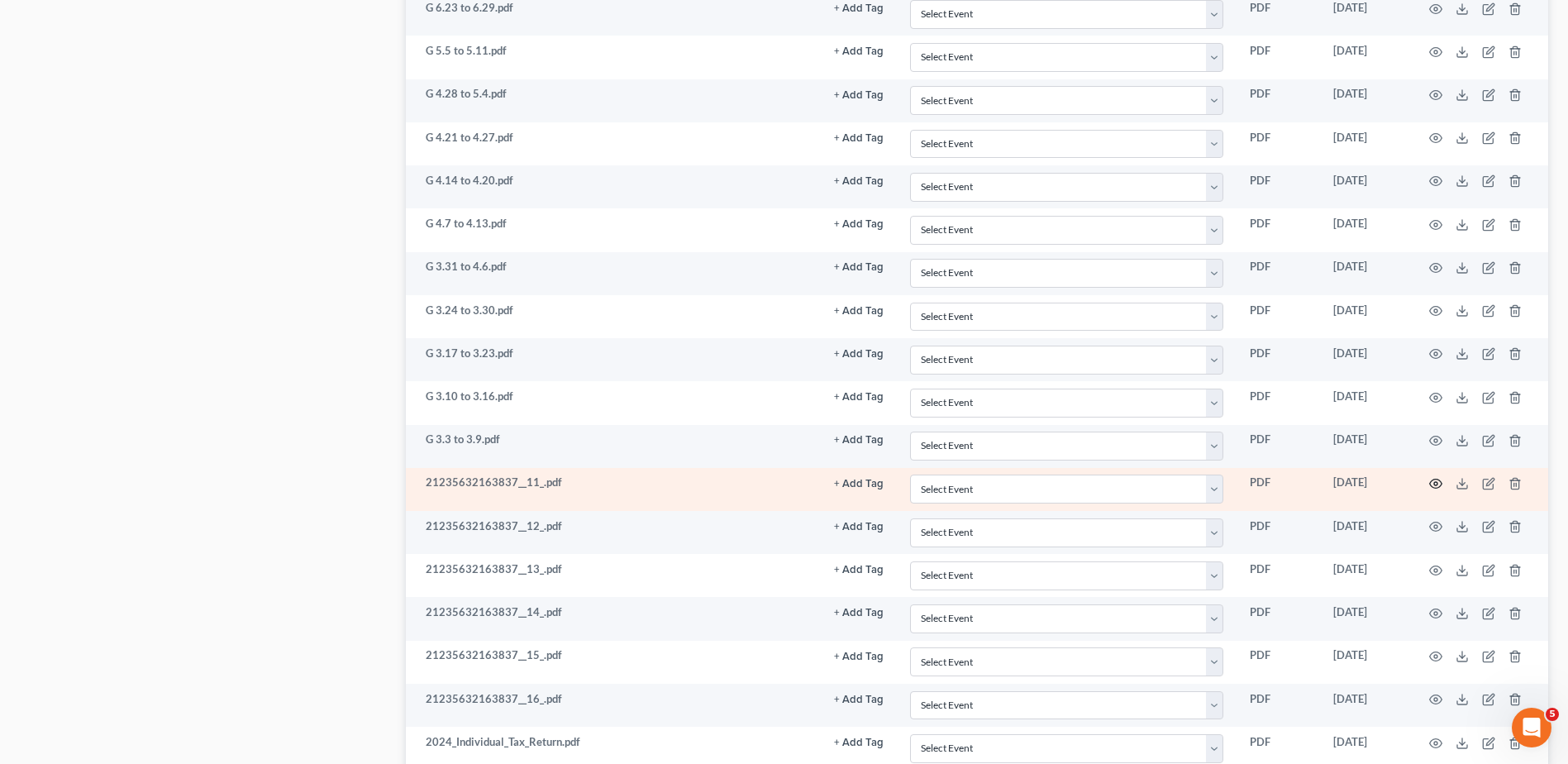
click at [1436, 484] on circle "button" at bounding box center [1435, 483] width 3 height 3
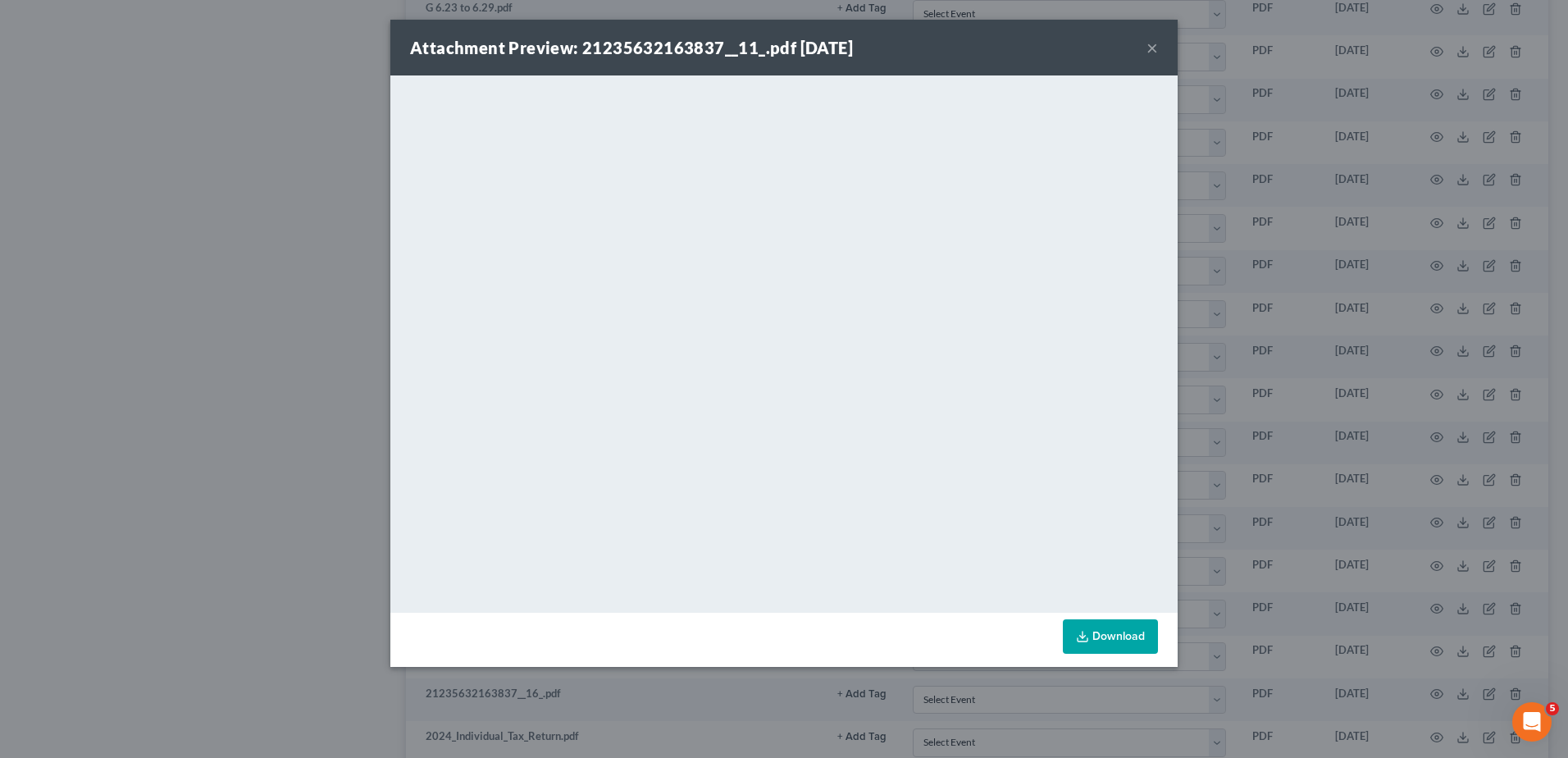
click at [1153, 46] on button "×" at bounding box center [1153, 47] width 12 height 20
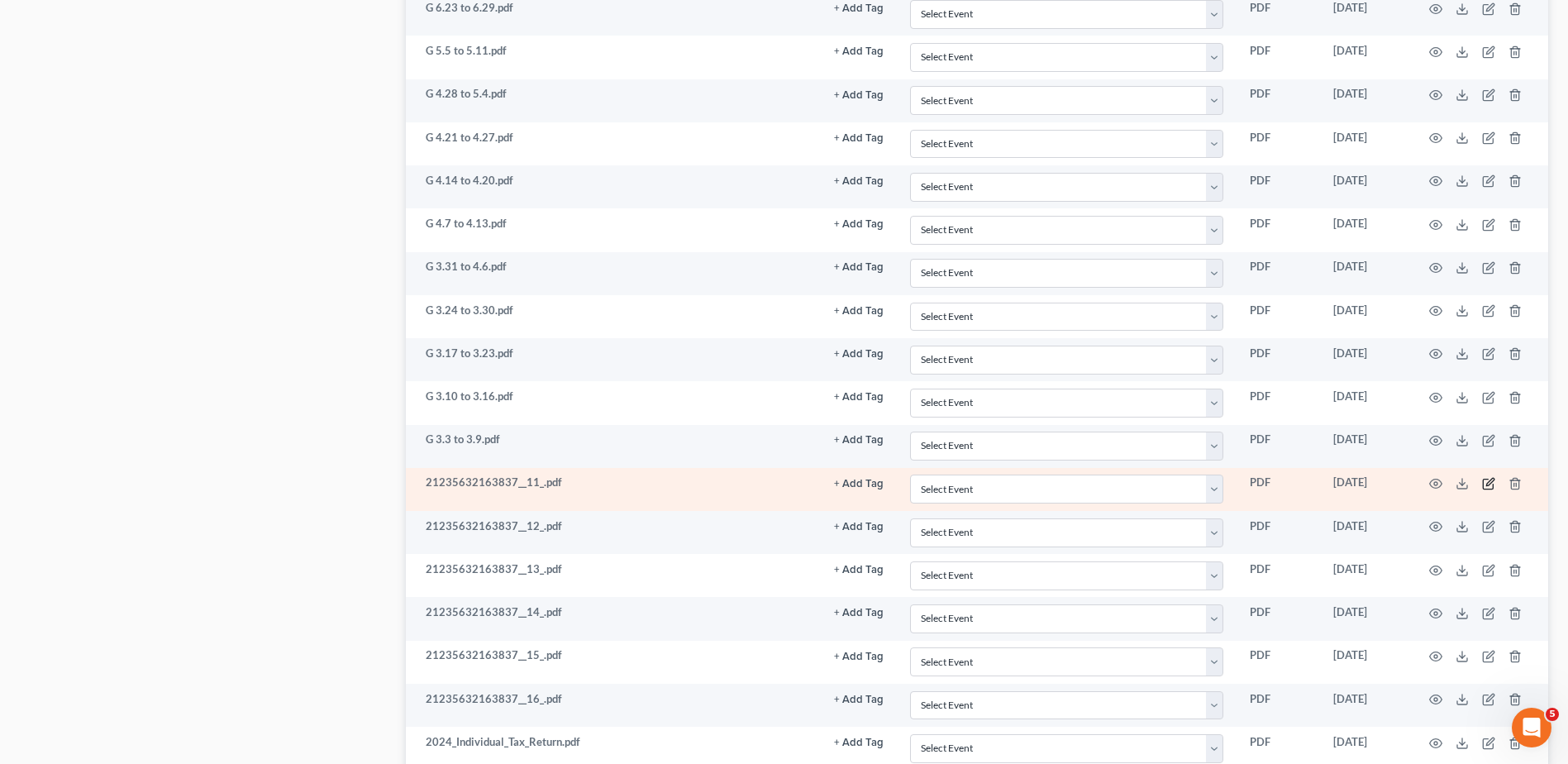
click at [1487, 481] on icon "button" at bounding box center [1488, 483] width 13 height 13
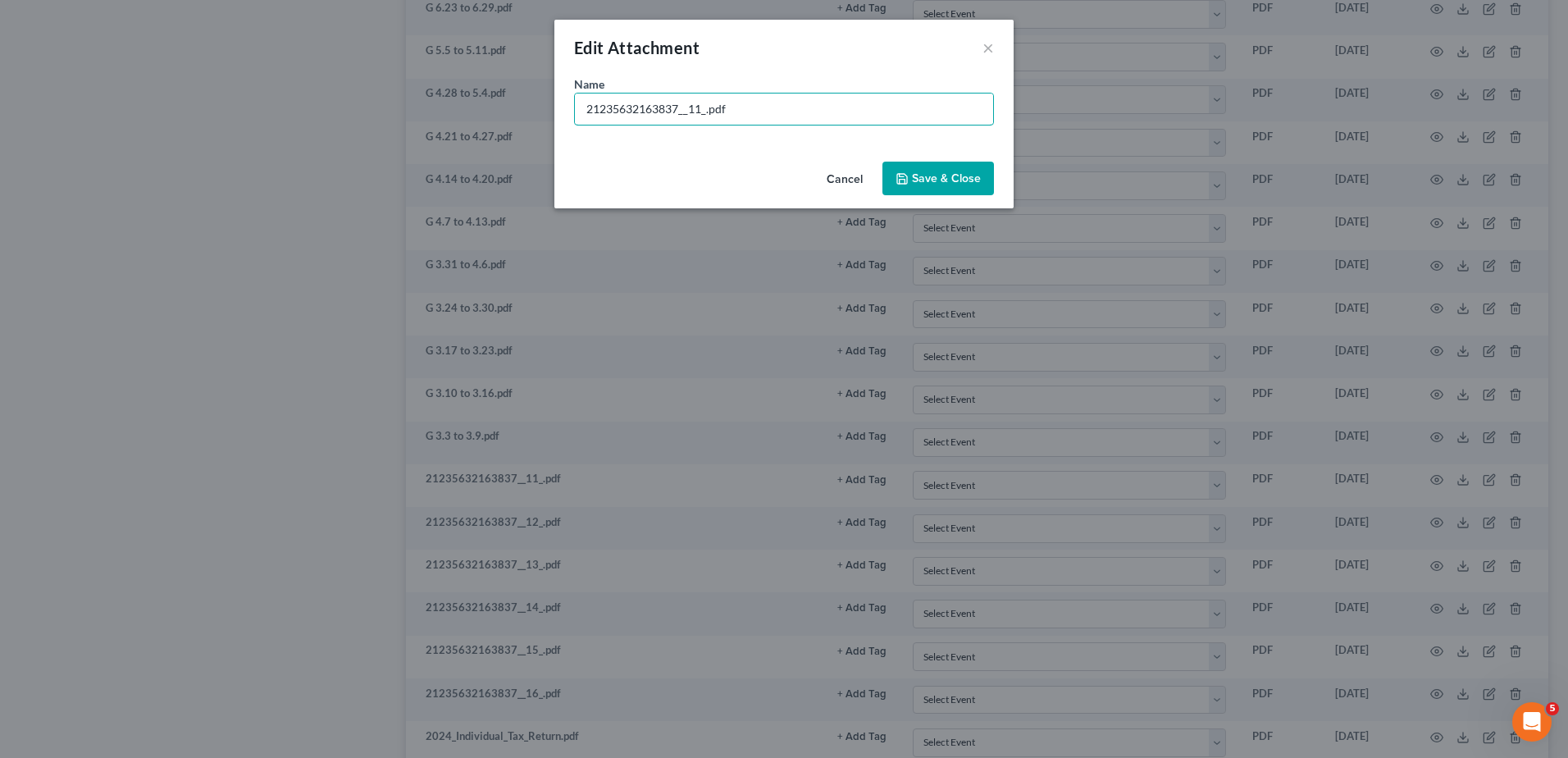
drag, startPoint x: 707, startPoint y: 111, endPoint x: 347, endPoint y: 92, distance: 360.5
click at [347, 92] on div "Edit Attachment × Name * 21235632163837__11_.pdf Cancel Save & Close" at bounding box center [784, 379] width 1568 height 758
type input "G 2.24 to 3.2.pdf"
click at [929, 172] on span "Save & Close" at bounding box center [947, 178] width 69 height 14
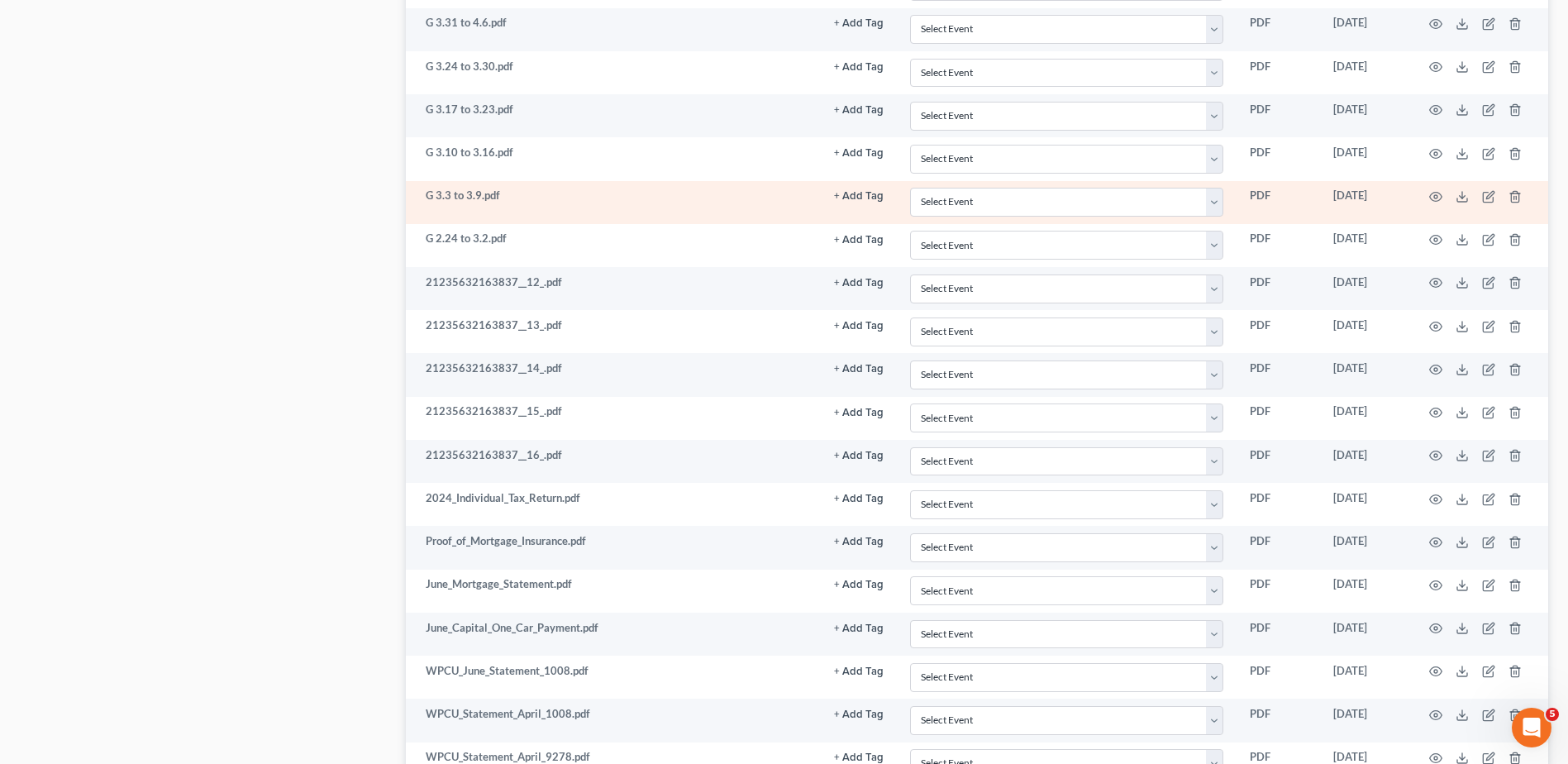
scroll to position [1819, 0]
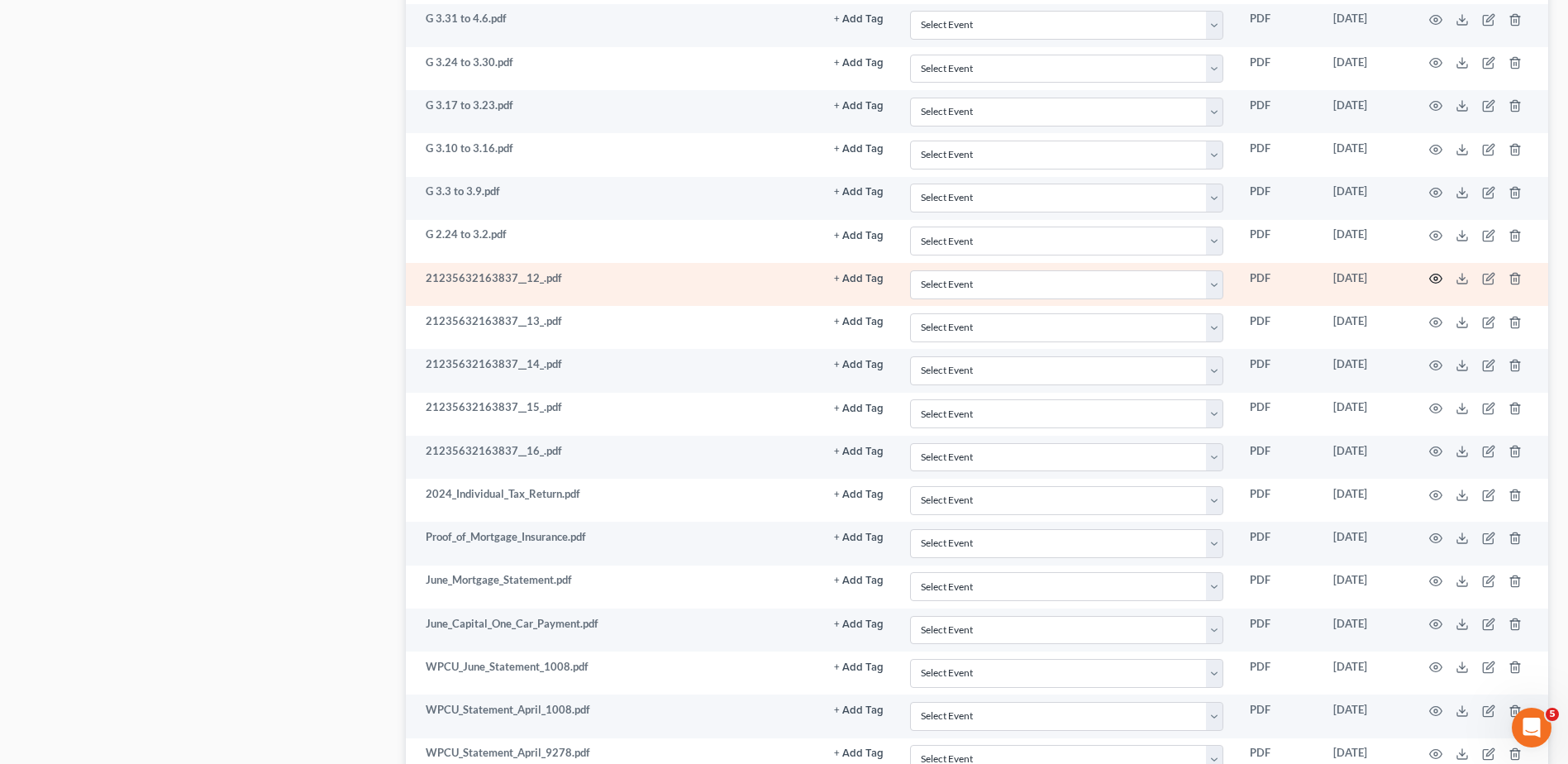
click at [1438, 279] on icon "button" at bounding box center [1435, 278] width 13 height 13
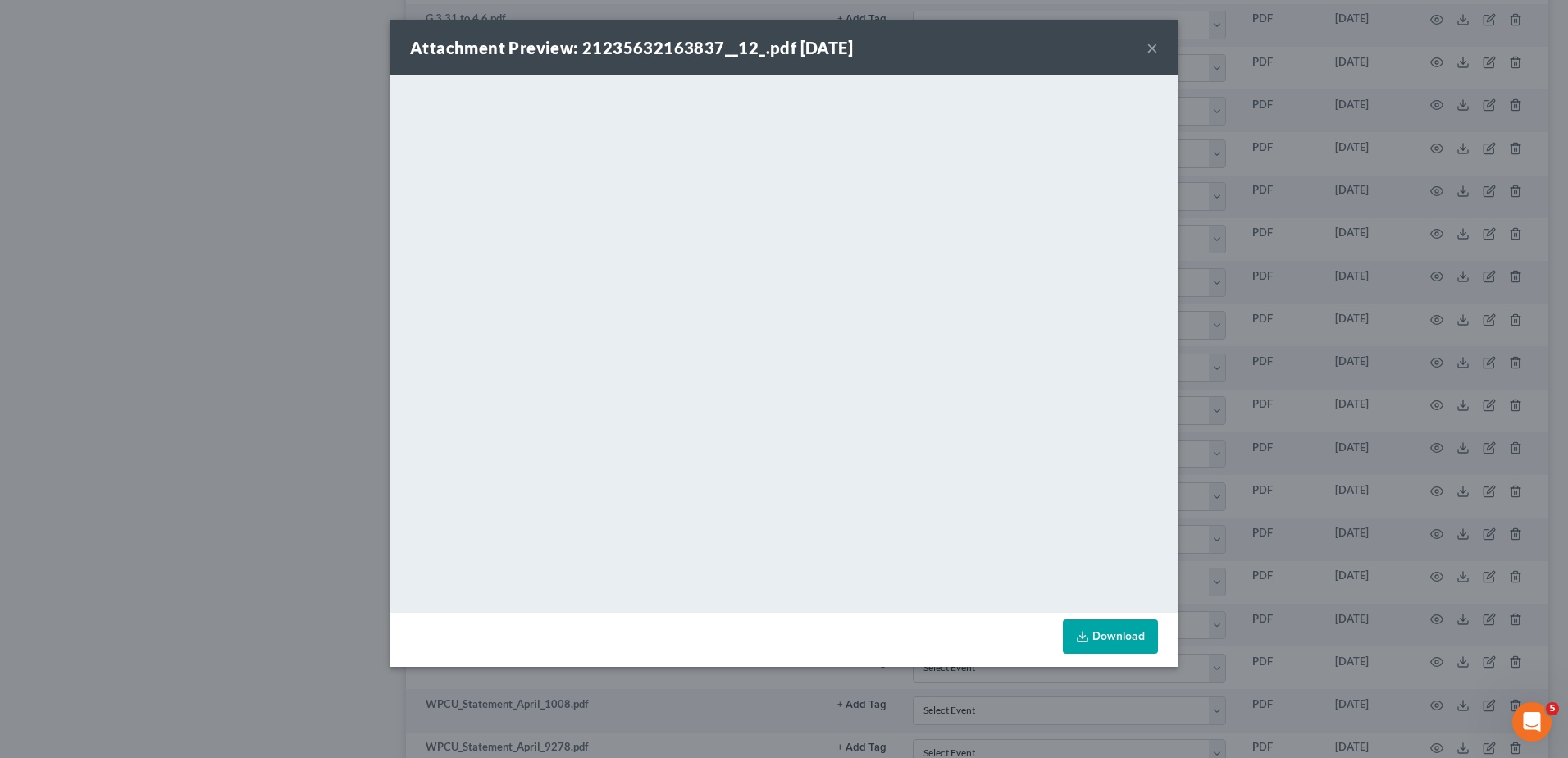
click at [1153, 50] on button "×" at bounding box center [1153, 47] width 12 height 20
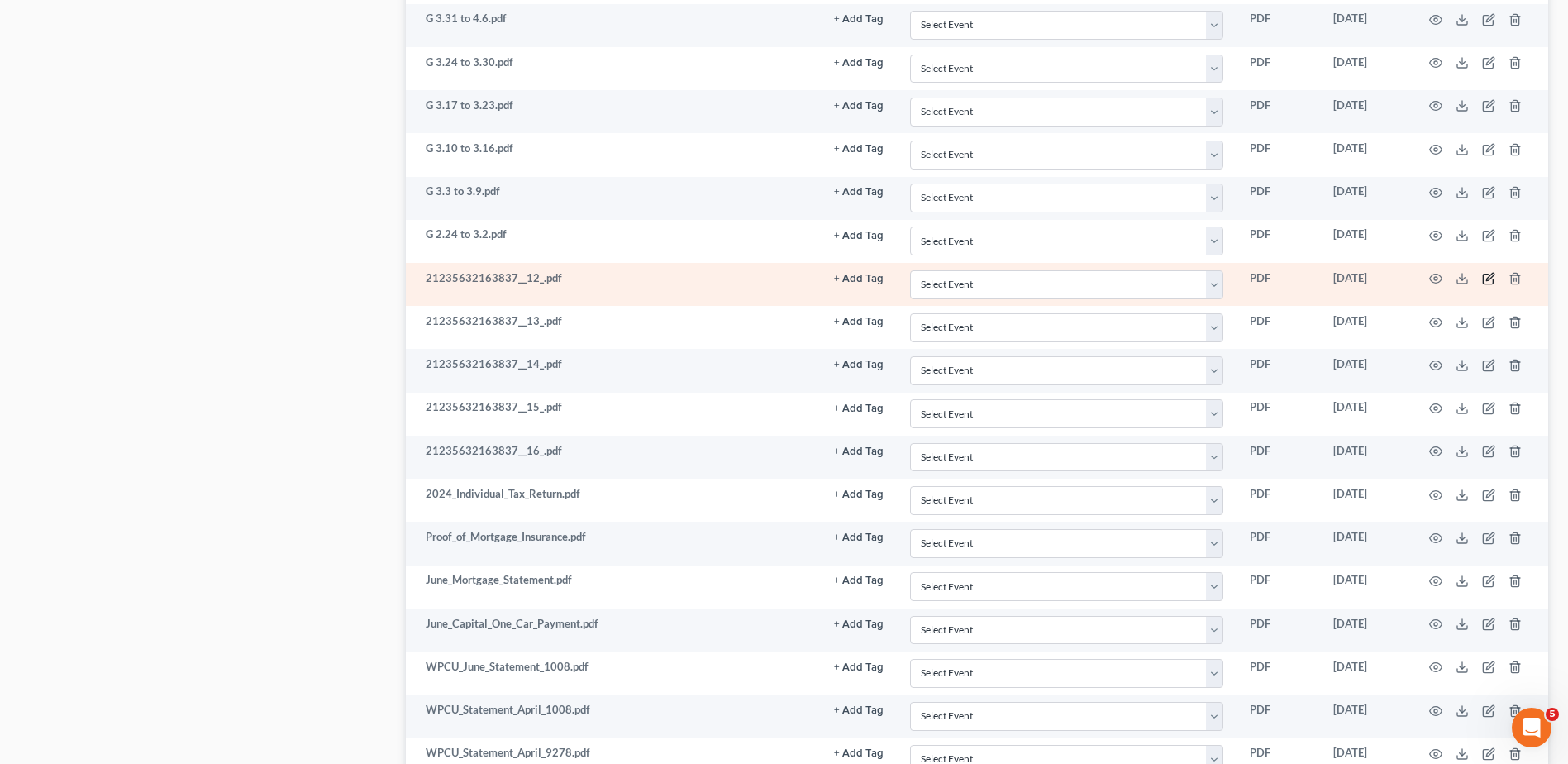
click at [1486, 276] on icon "button" at bounding box center [1488, 278] width 13 height 13
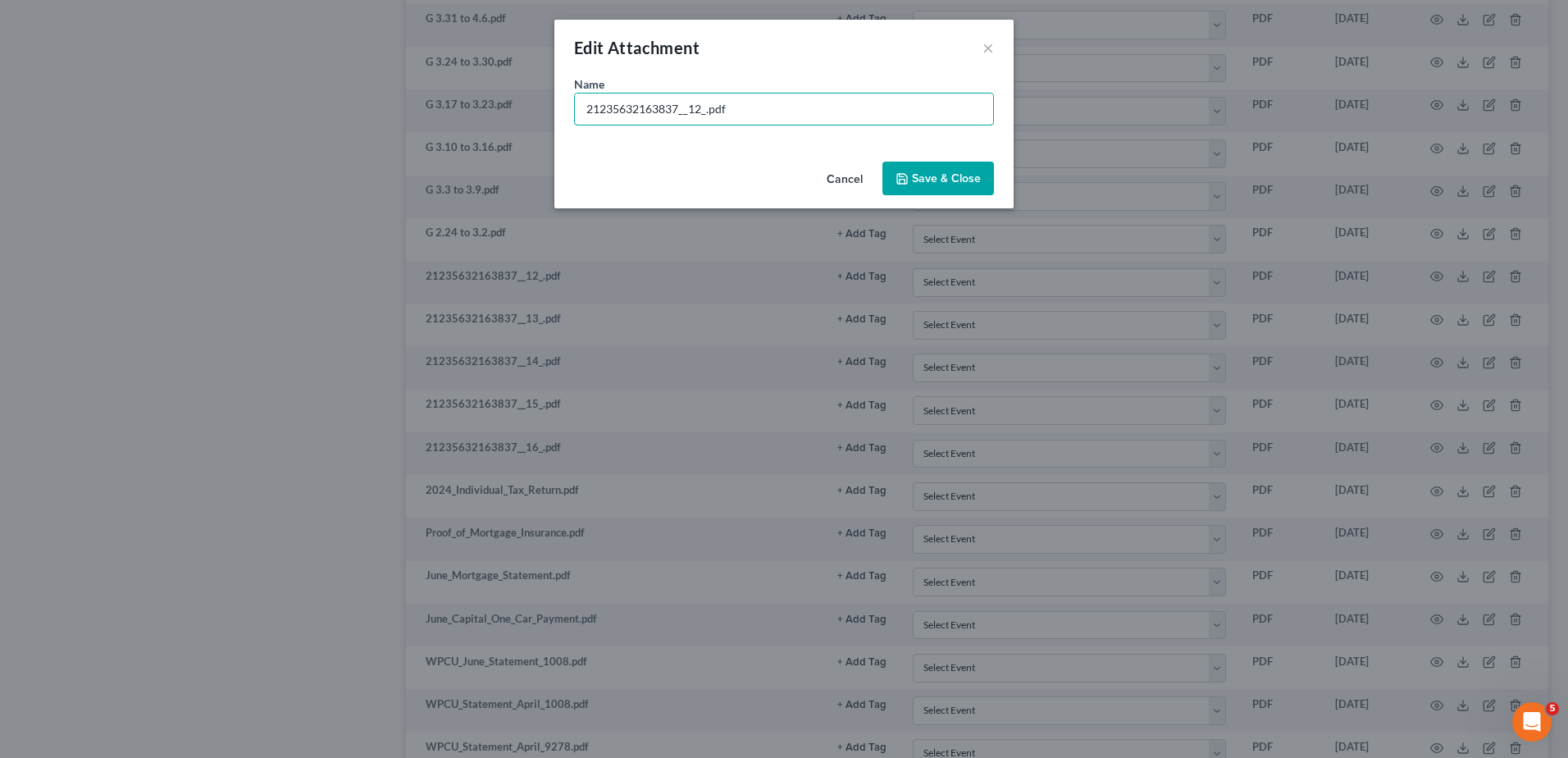
drag, startPoint x: 706, startPoint y: 108, endPoint x: 377, endPoint y: 100, distance: 329.1
click at [377, 100] on div "Edit Attachment × Name * 21235632163837__12_.pdf Cancel Save & Close" at bounding box center [784, 379] width 1568 height 758
type input "G 2.10 to 2.16.pdf"
click at [948, 183] on span "Save & Close" at bounding box center [947, 178] width 69 height 14
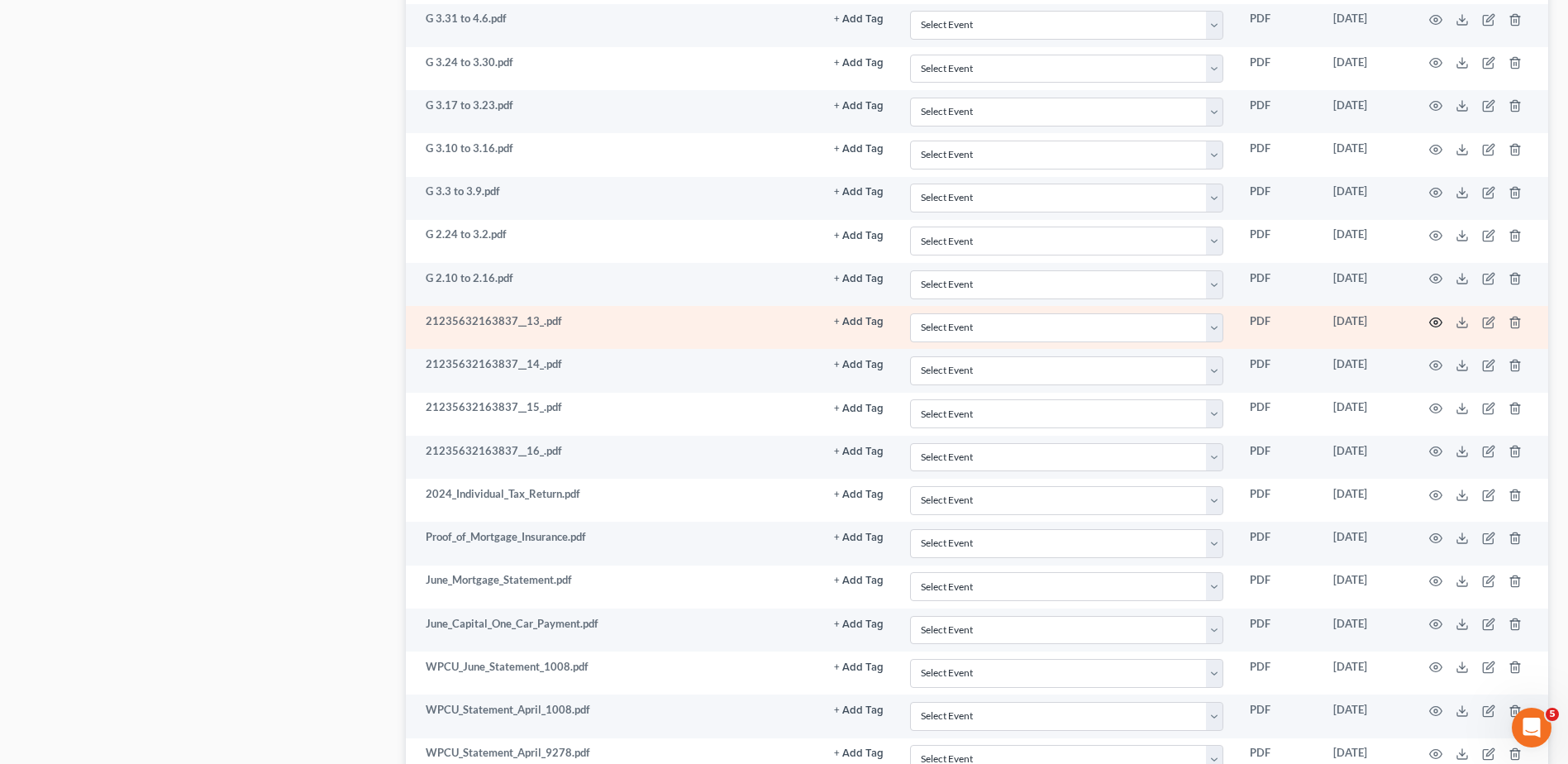
click at [1436, 320] on icon "button" at bounding box center [1435, 321] width 13 height 13
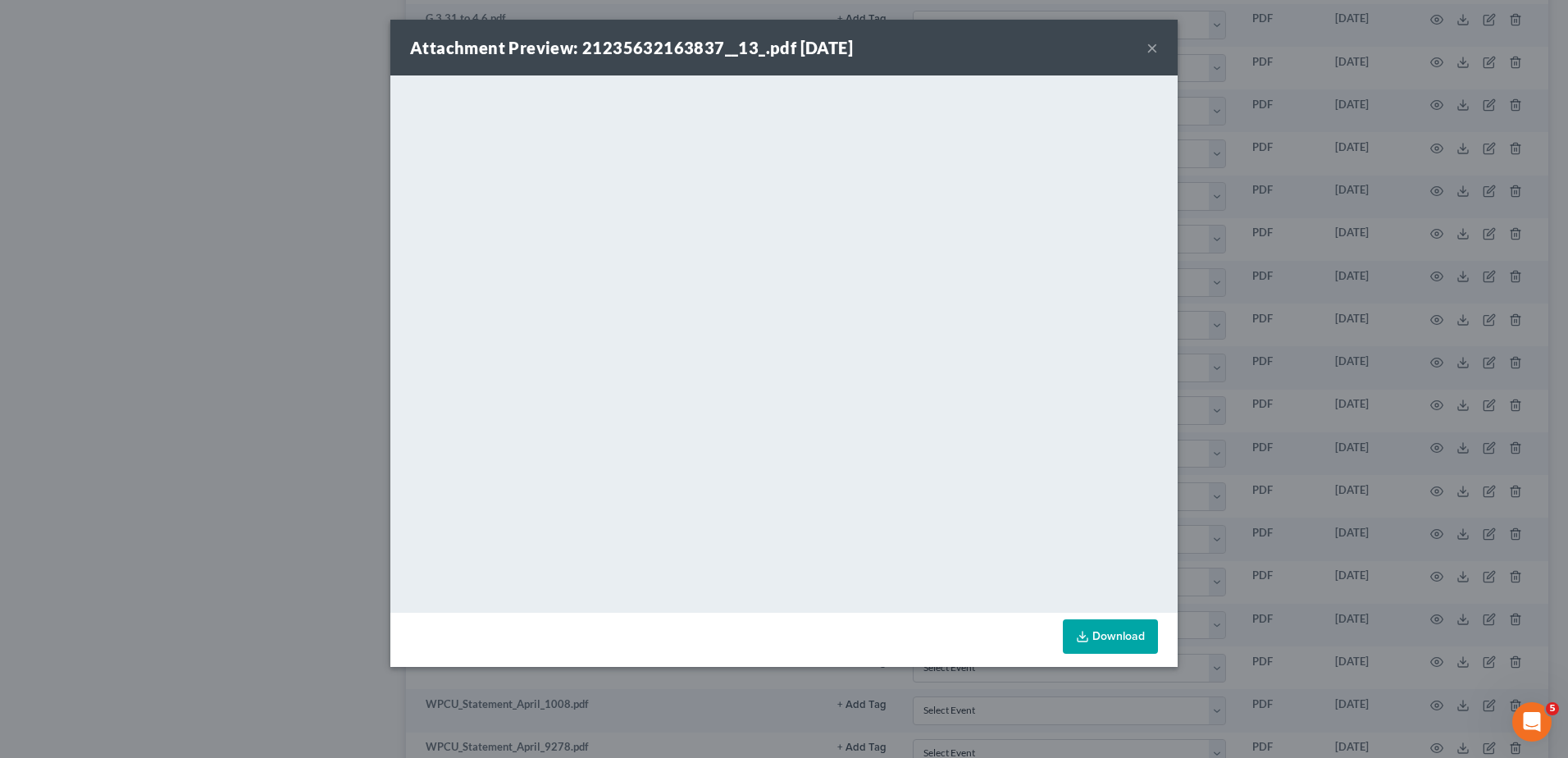
click at [1153, 48] on button "×" at bounding box center [1153, 47] width 12 height 20
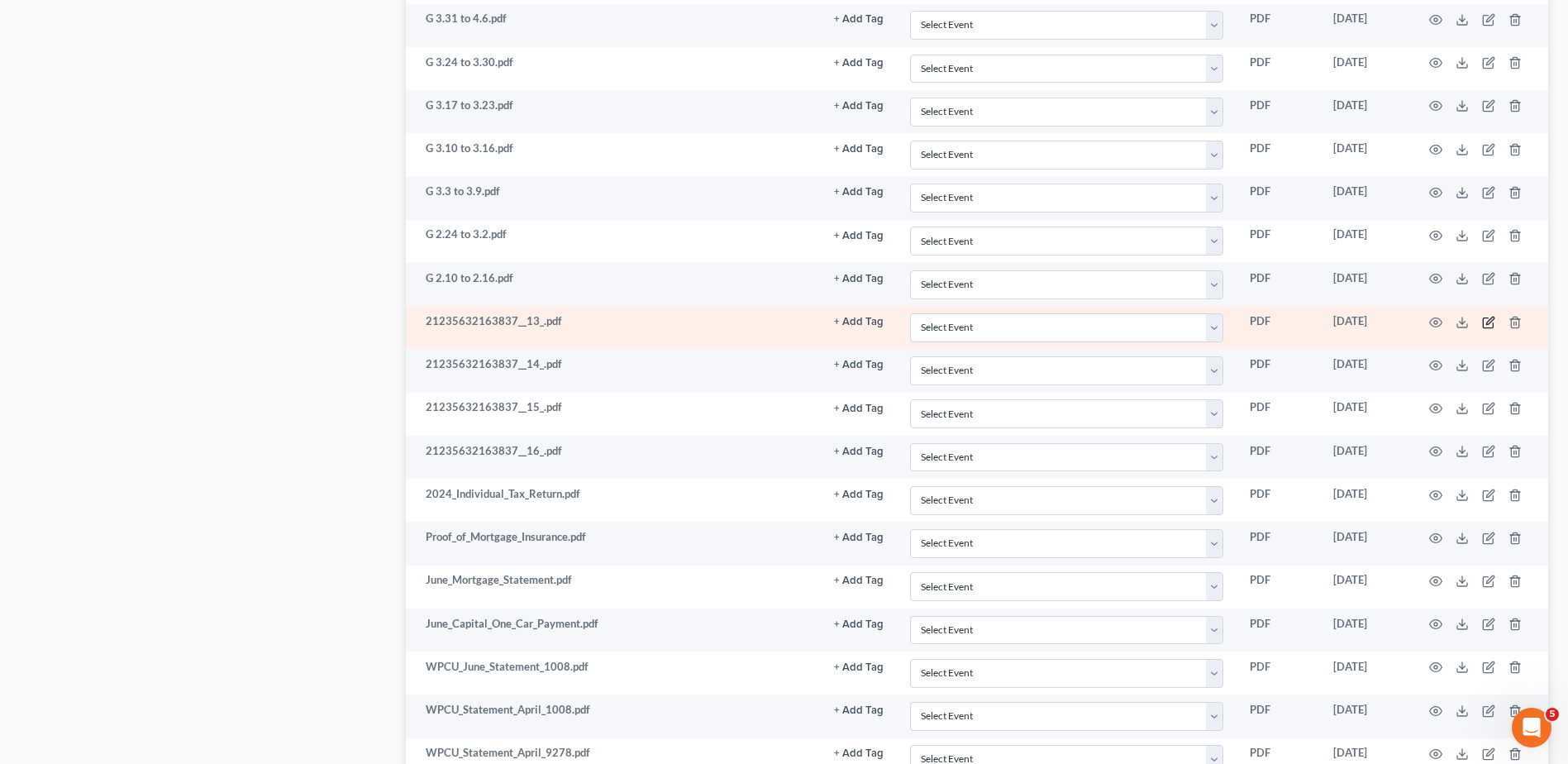
click at [1488, 319] on icon "button" at bounding box center [1488, 321] width 13 height 13
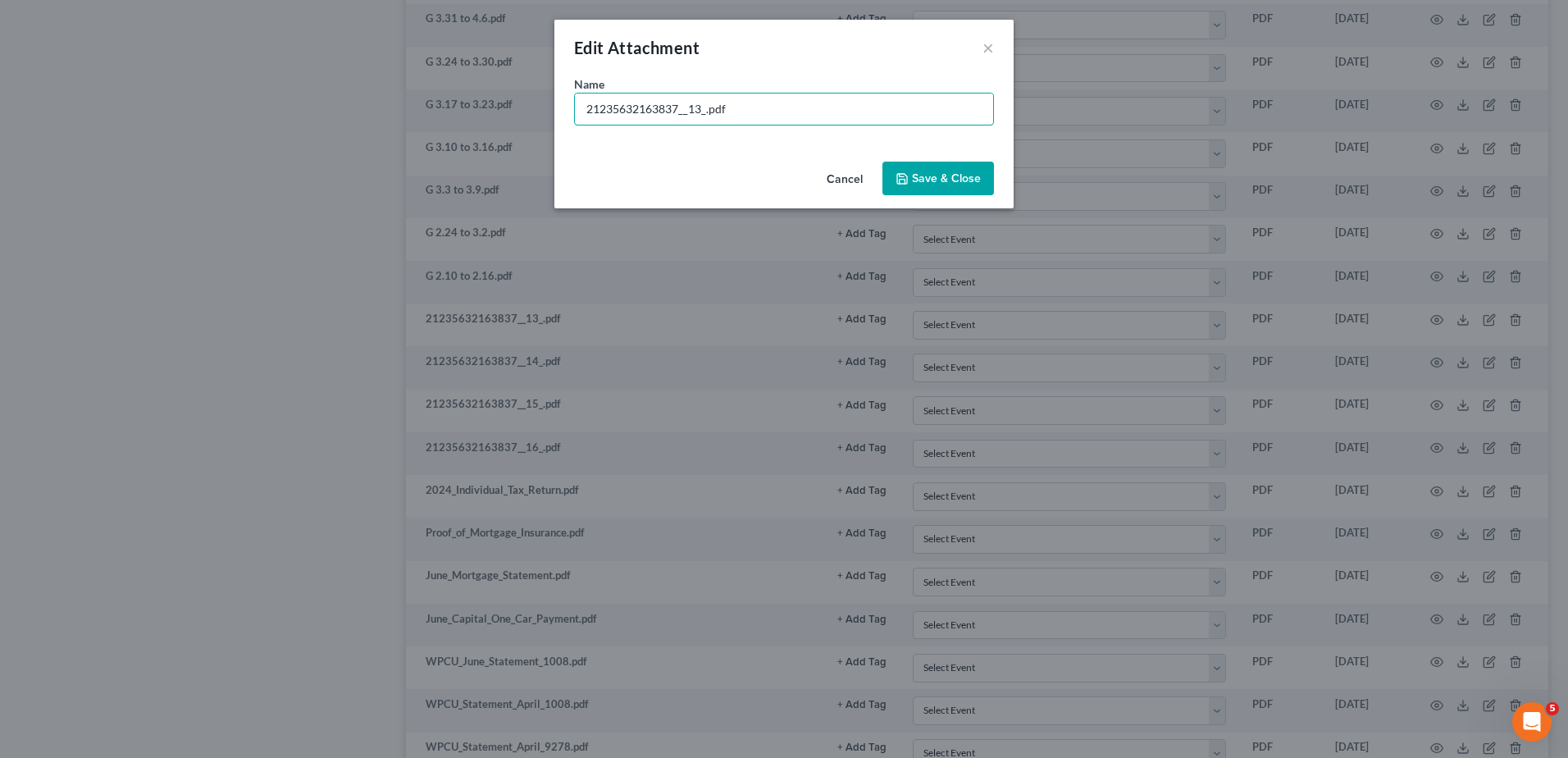
drag, startPoint x: 706, startPoint y: 111, endPoint x: 346, endPoint y: 124, distance: 360.2
click at [346, 124] on div "Edit Attachment × Name * 21235632163837__13_.pdf Cancel Save & Close" at bounding box center [784, 379] width 1568 height 758
type input "G 2.3 to 2.9.pdf"
click at [934, 174] on span "Save & Close" at bounding box center [947, 178] width 69 height 14
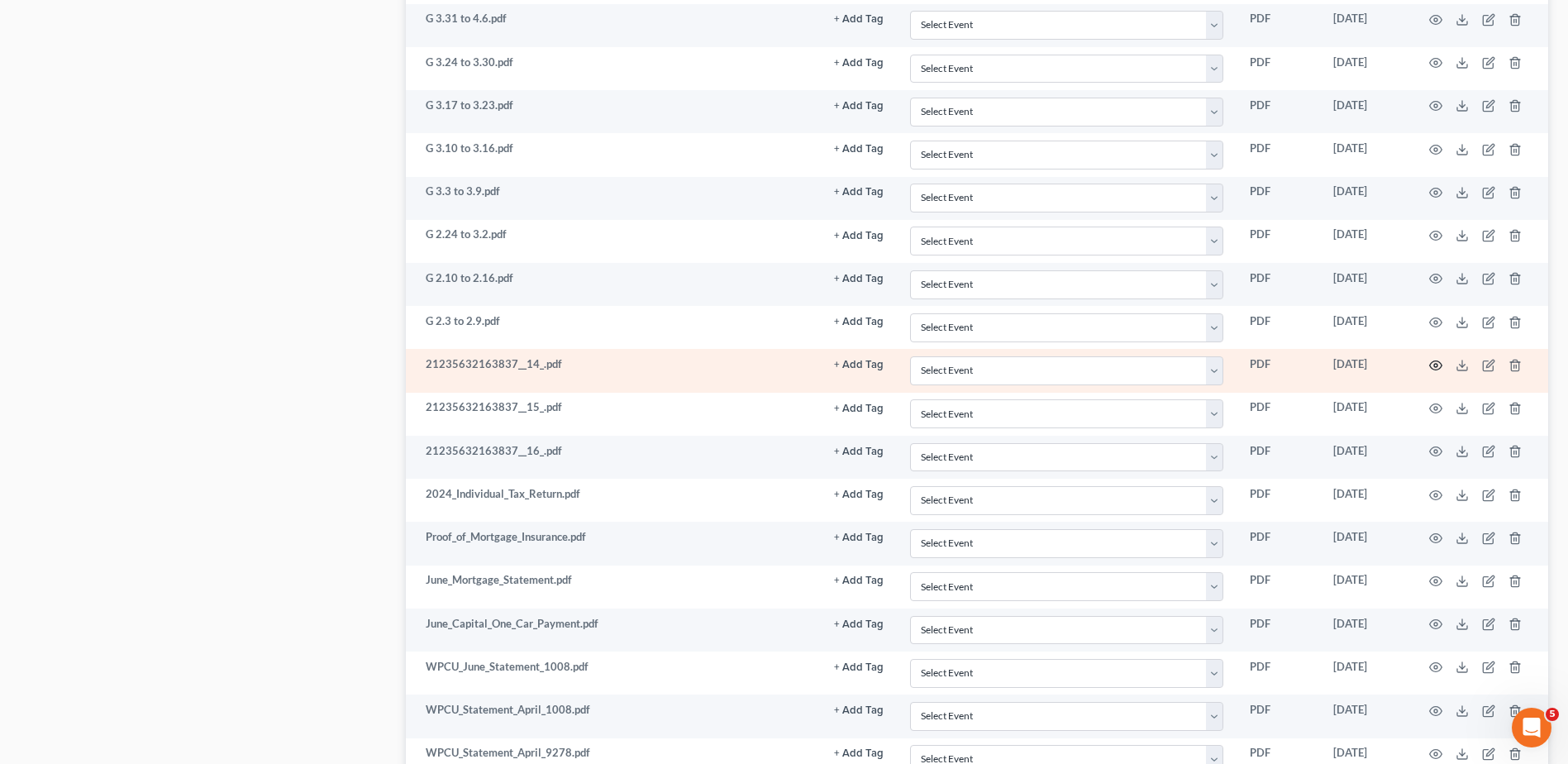
click at [1434, 364] on icon "button" at bounding box center [1435, 365] width 13 height 13
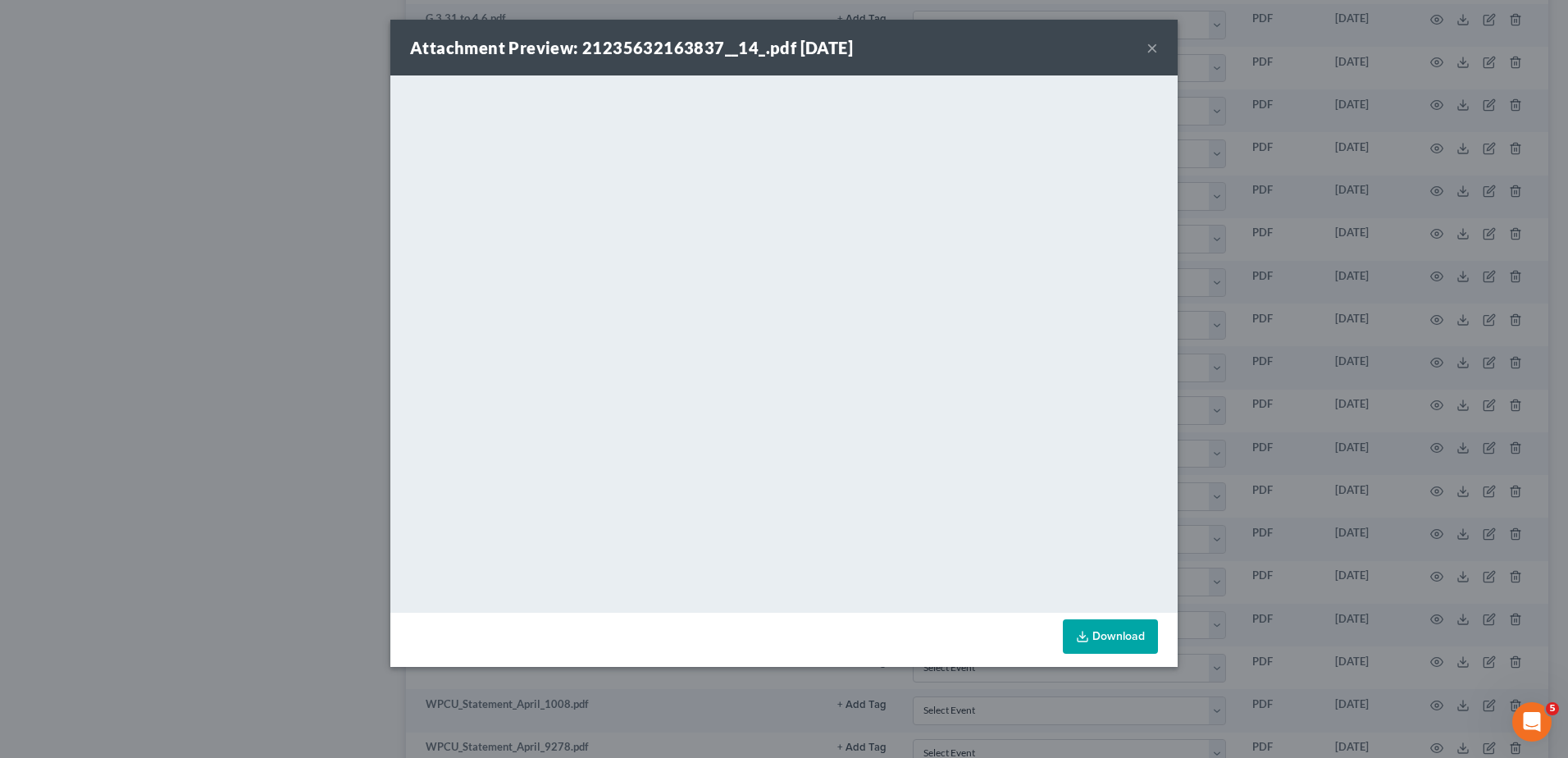
click at [1155, 47] on button "×" at bounding box center [1153, 47] width 12 height 20
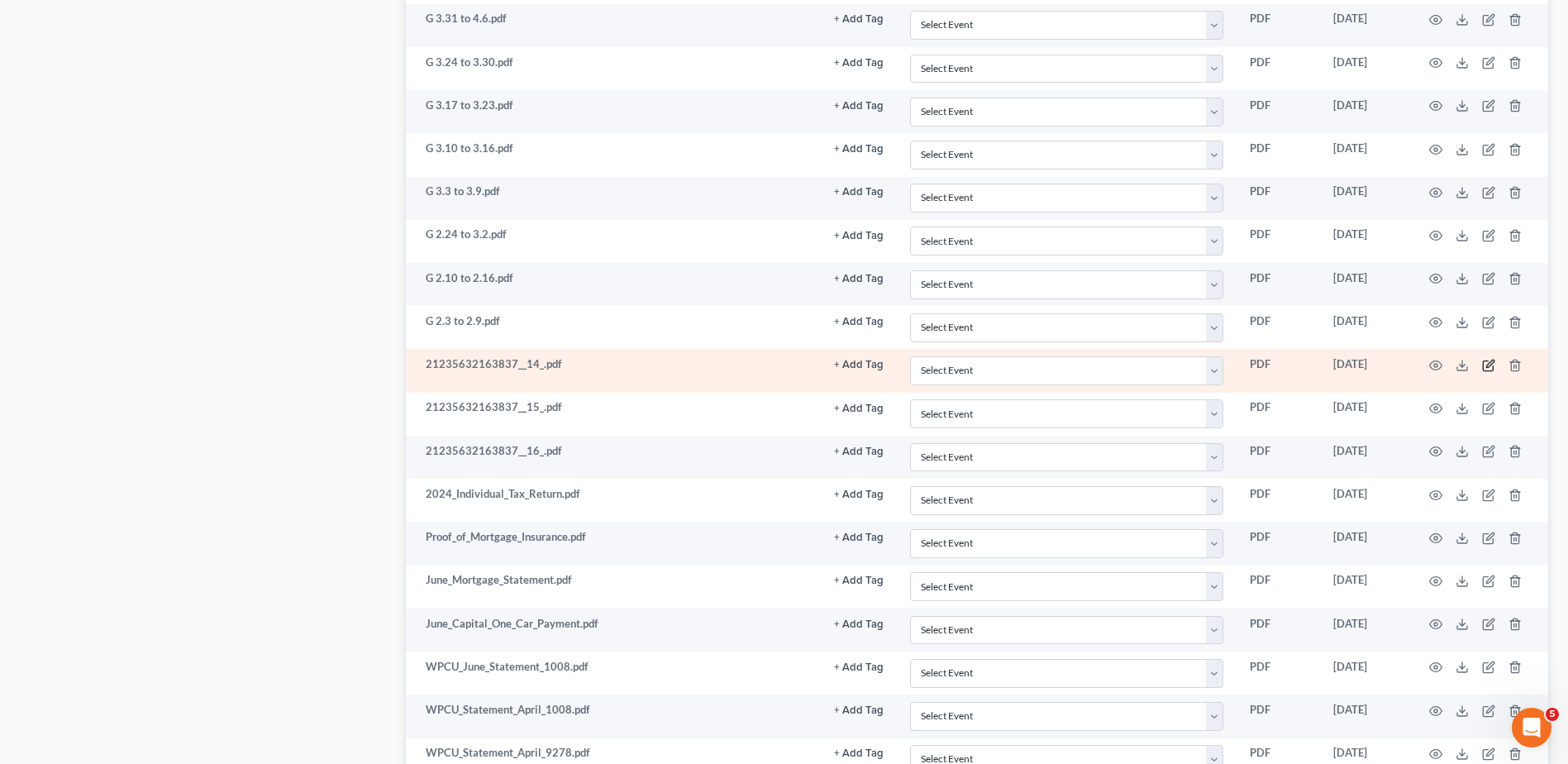
click at [1486, 364] on icon "button" at bounding box center [1488, 365] width 13 height 13
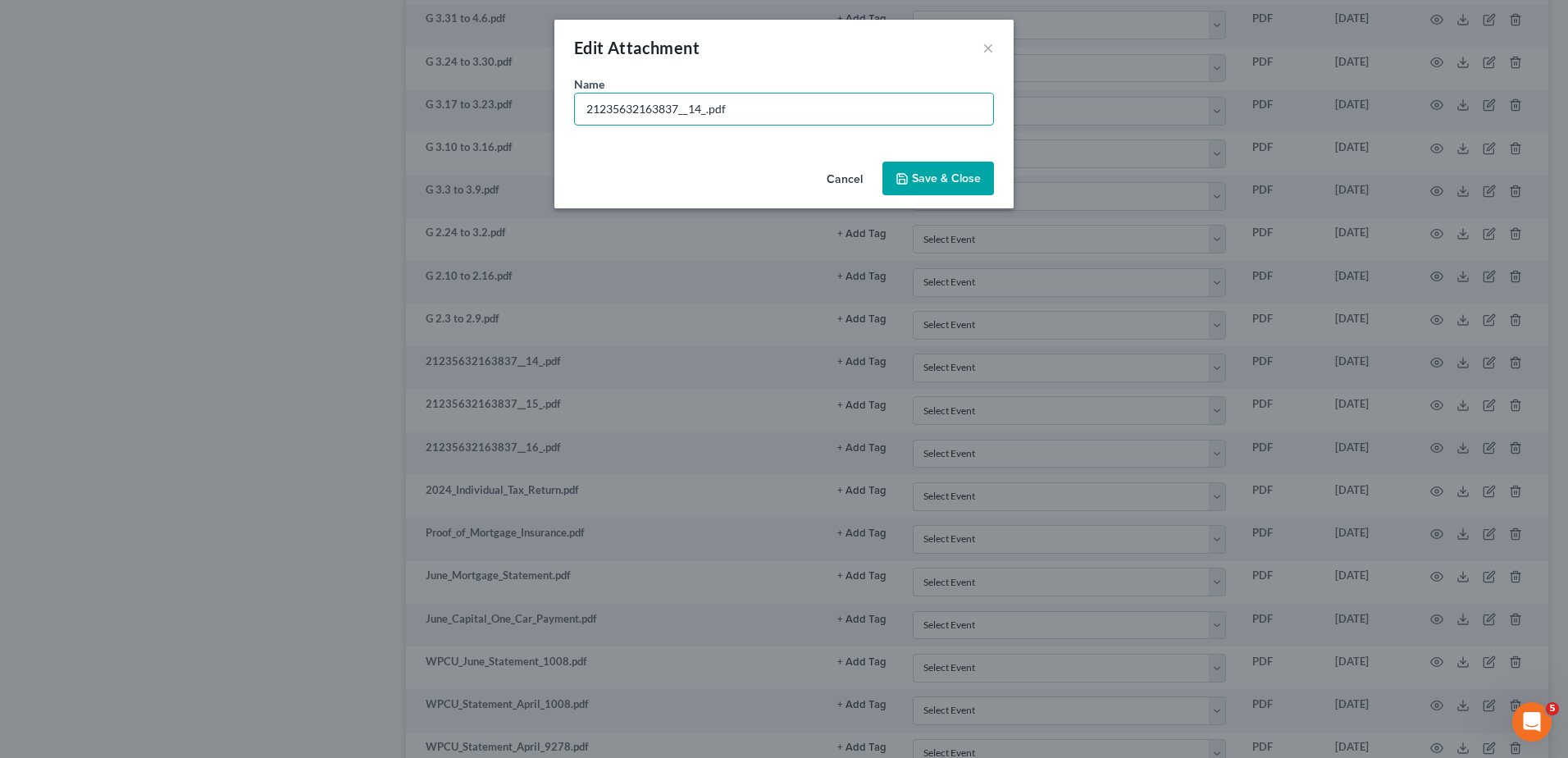
drag, startPoint x: 706, startPoint y: 111, endPoint x: 439, endPoint y: 97, distance: 267.4
click at [439, 97] on div "Edit Attachment × Name * 21235632163837__14_.pdf Cancel Save & Close" at bounding box center [784, 379] width 1568 height 758
type input "G 1.27 to 2.2.pdf"
click at [922, 183] on span "Save & Close" at bounding box center [947, 178] width 69 height 14
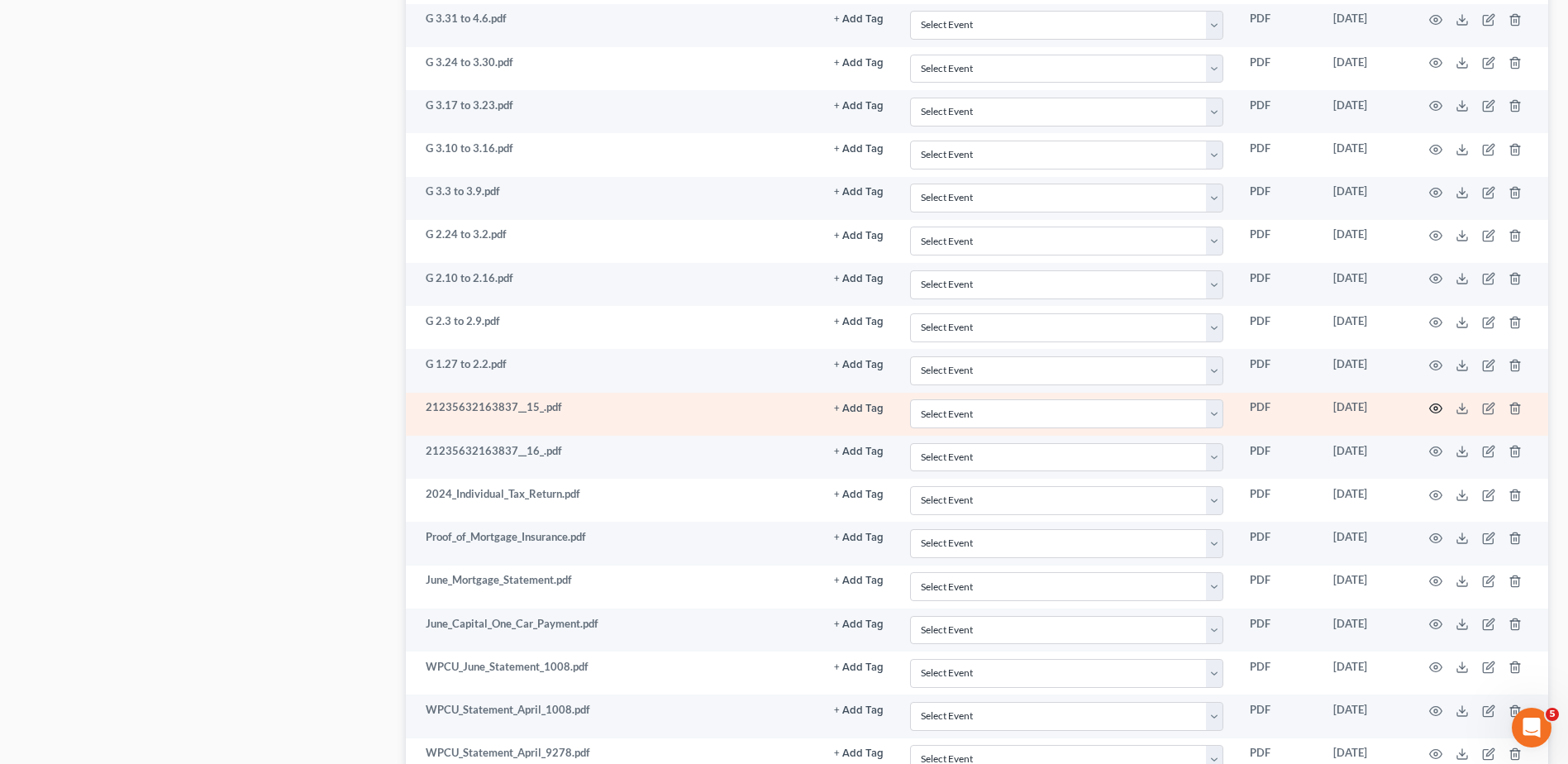
click at [1431, 405] on icon "button" at bounding box center [1436, 409] width 13 height 9
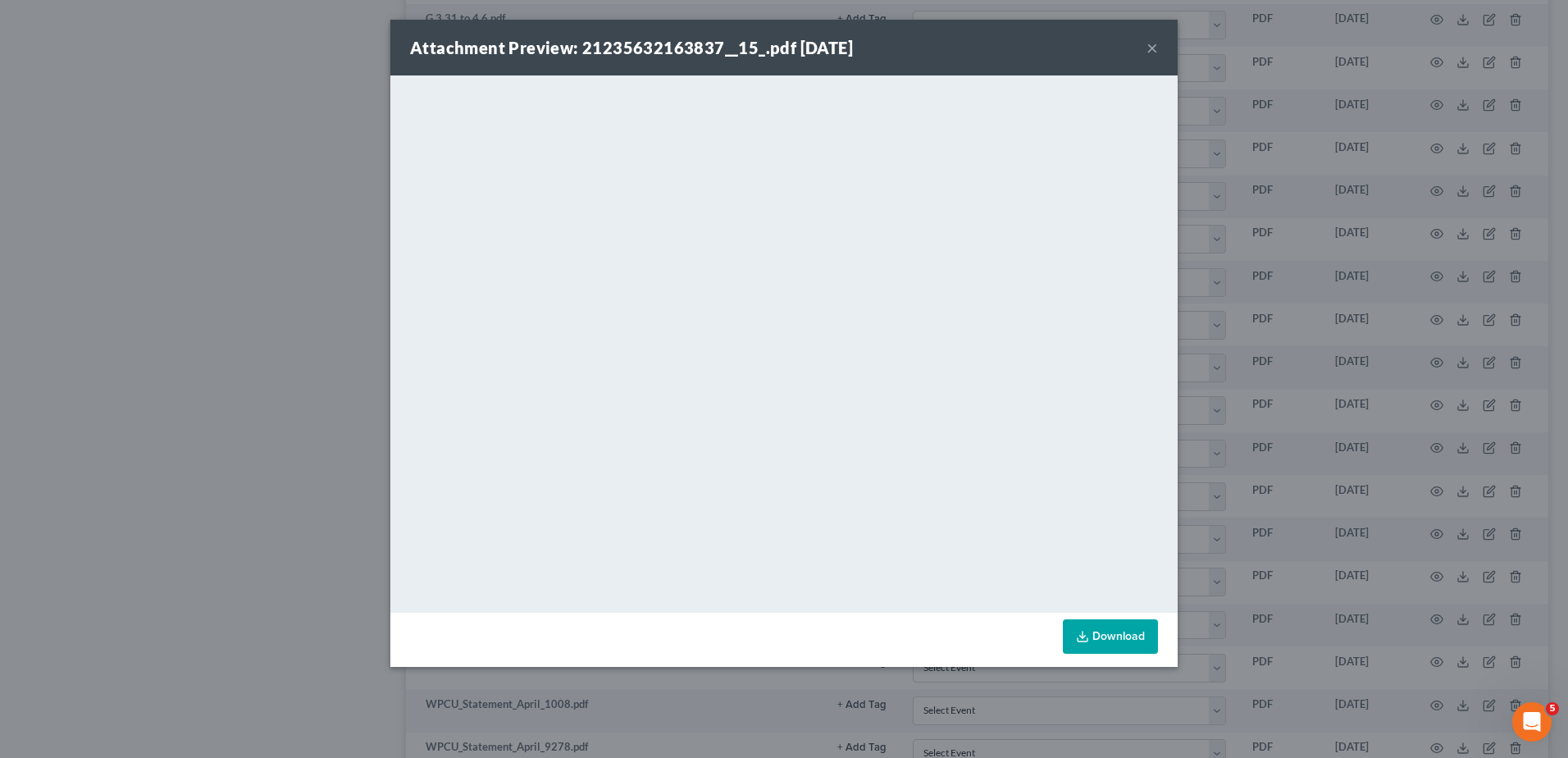
click at [1150, 47] on button "×" at bounding box center [1153, 47] width 12 height 20
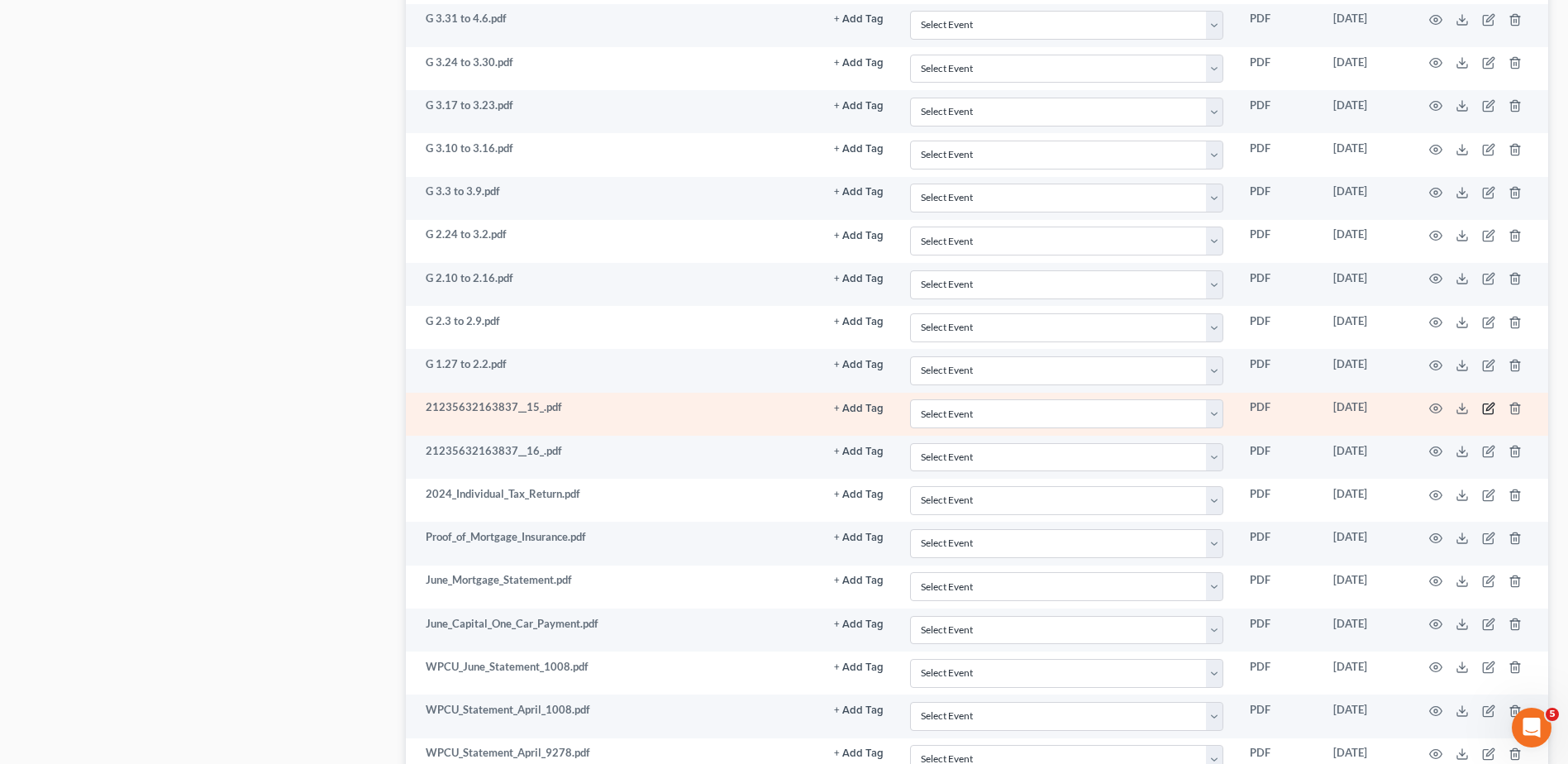
click at [1486, 407] on icon "button" at bounding box center [1488, 408] width 13 height 13
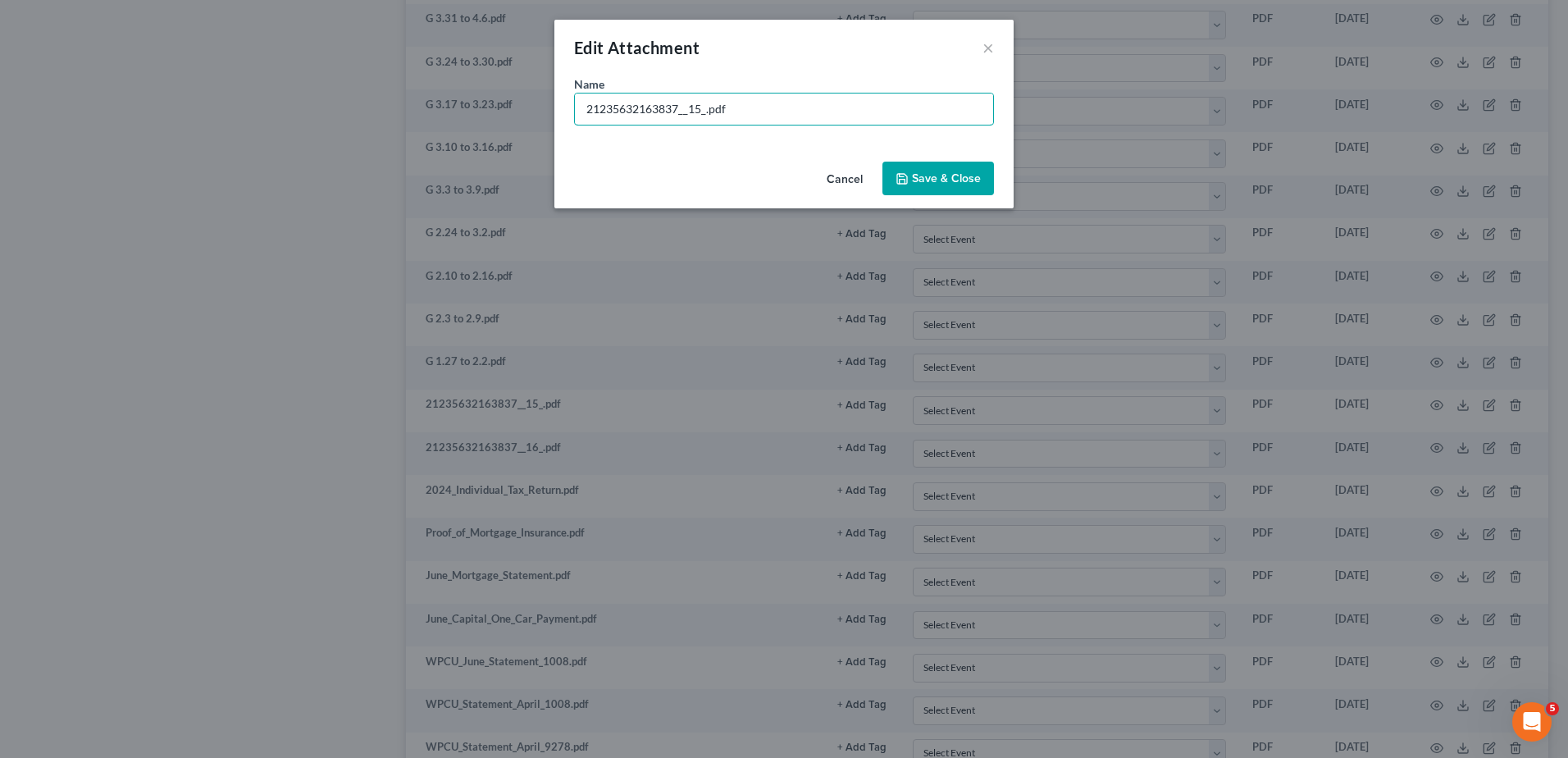
drag, startPoint x: 706, startPoint y: 109, endPoint x: 270, endPoint y: 101, distance: 436.1
click at [270, 101] on div "Edit Attachment × Name * 21235632163837__15_.pdf Cancel Save & Close" at bounding box center [784, 379] width 1568 height 758
type input "G 1.20 to 1.26.pdf"
click at [910, 168] on button "Save & Close" at bounding box center [938, 178] width 111 height 34
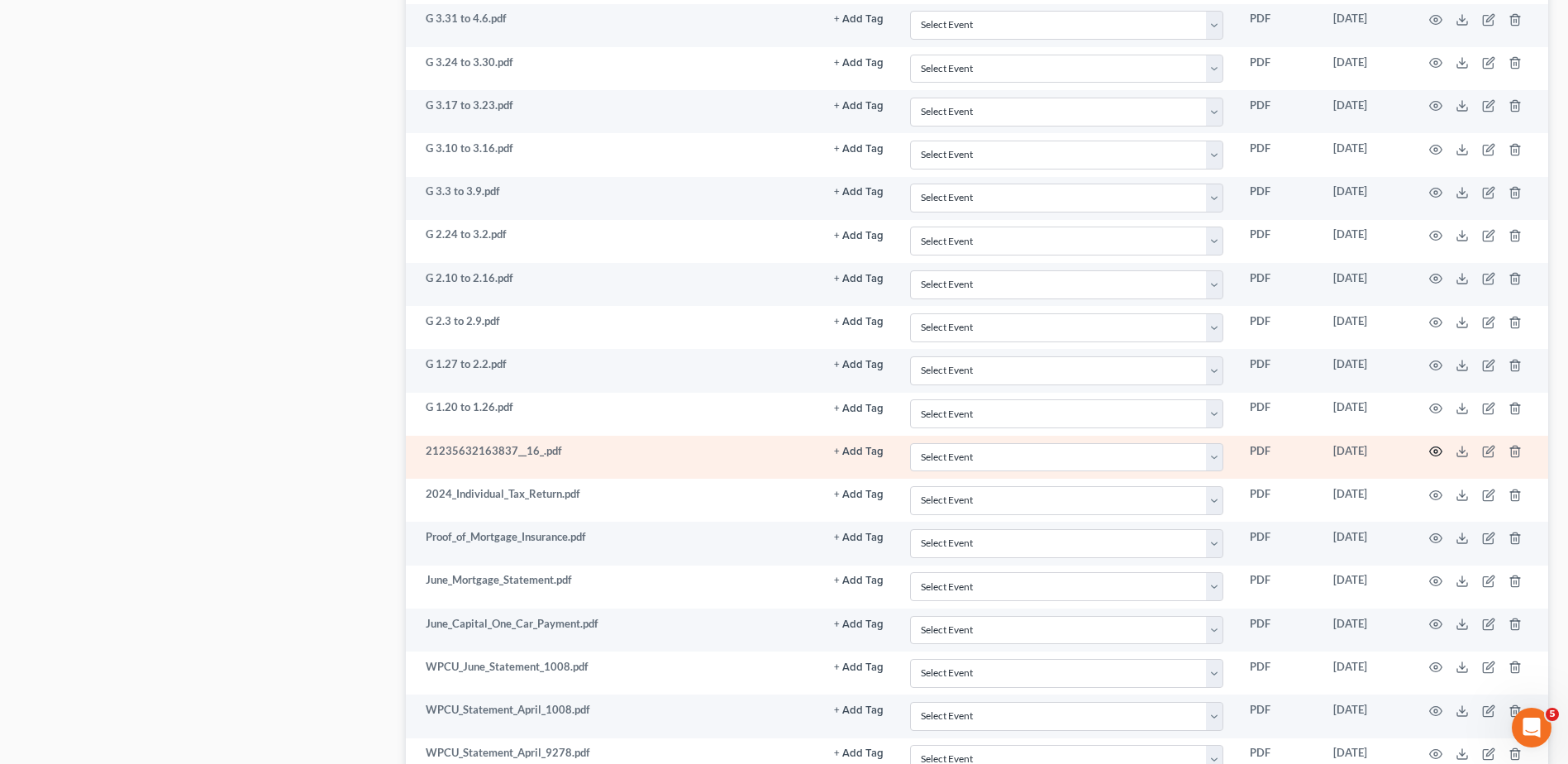
click at [1430, 446] on icon "button" at bounding box center [1435, 450] width 13 height 13
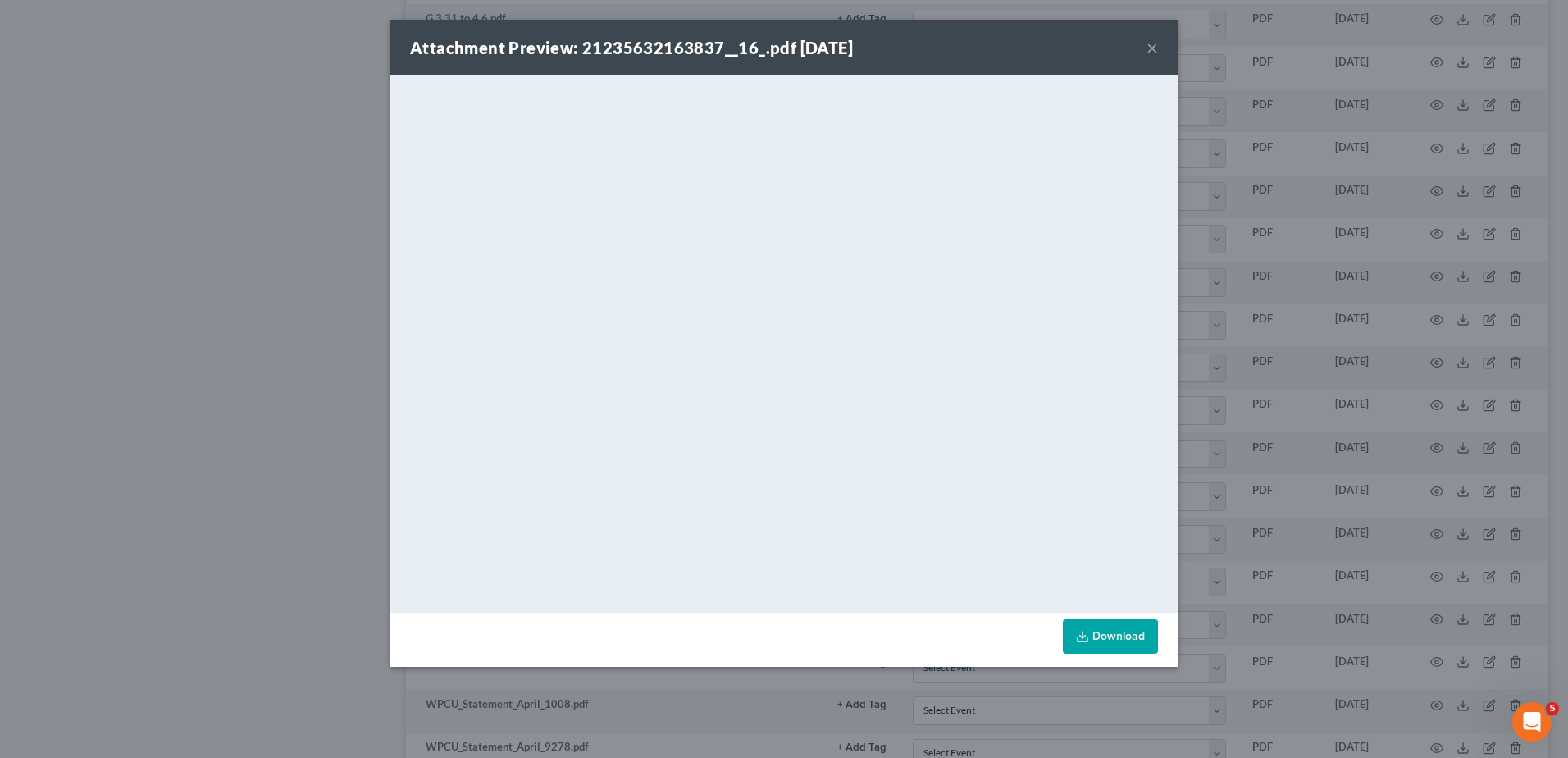
click at [1154, 49] on button "×" at bounding box center [1153, 47] width 12 height 20
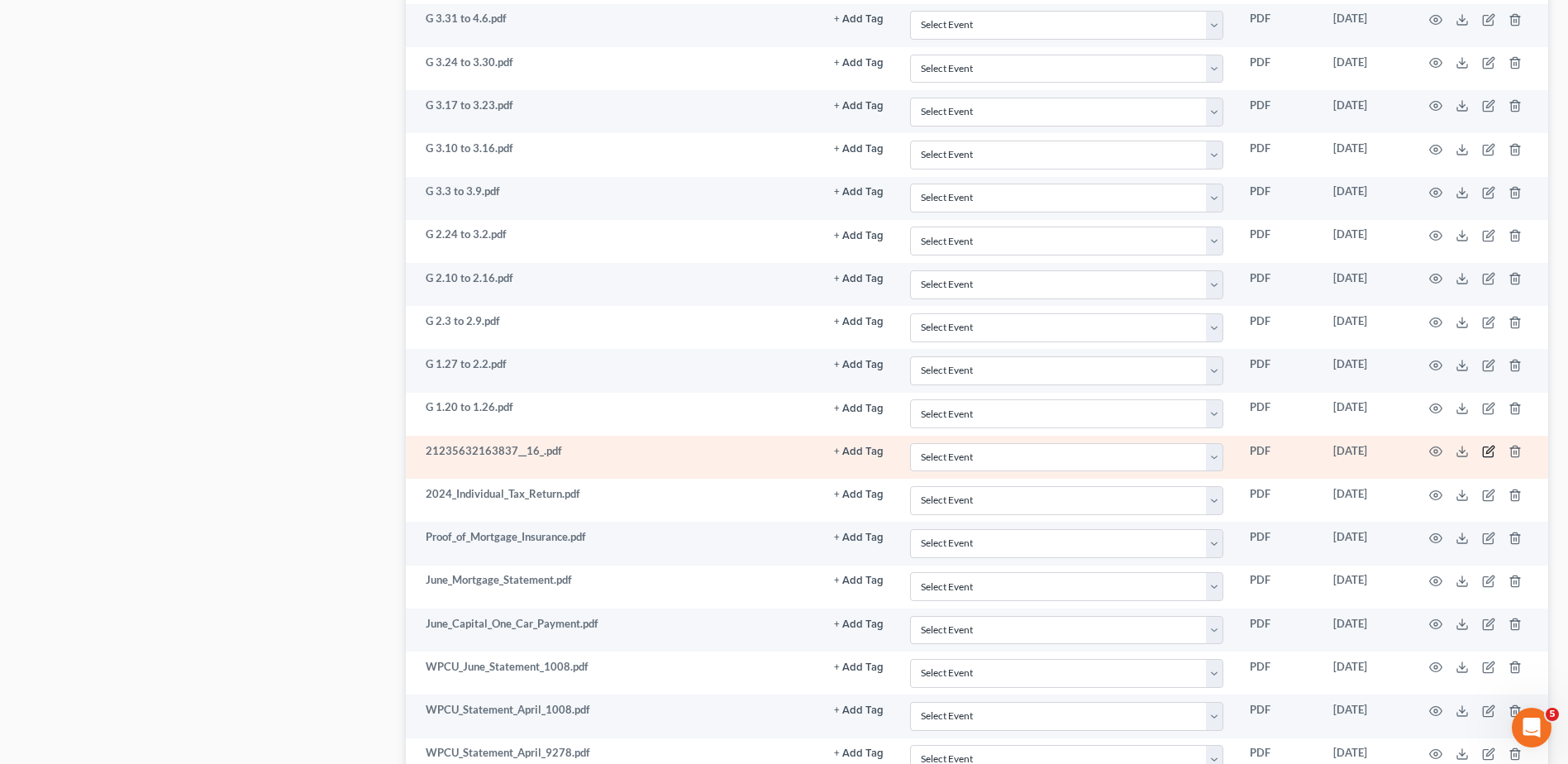
click at [1489, 449] on icon "button" at bounding box center [1490, 450] width 8 height 8
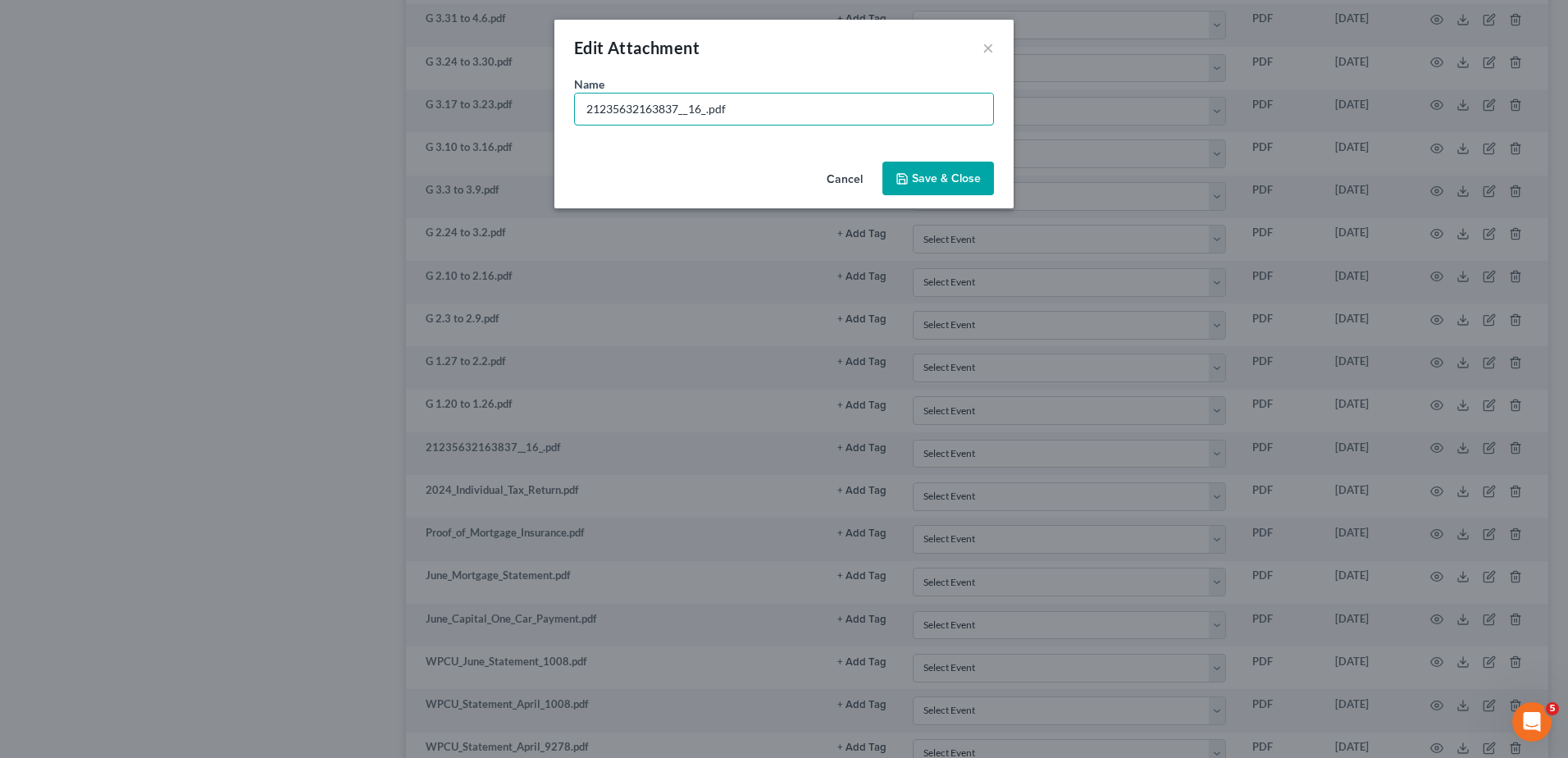
drag, startPoint x: 707, startPoint y: 111, endPoint x: 399, endPoint y: 113, distance: 308.0
click at [399, 113] on div "Edit Attachment × Name * 21235632163837__16_.pdf Cancel Save & Close" at bounding box center [784, 379] width 1568 height 758
type input "G 1.13 to 1.19.pdf"
click at [963, 177] on span "Save & Close" at bounding box center [947, 178] width 69 height 14
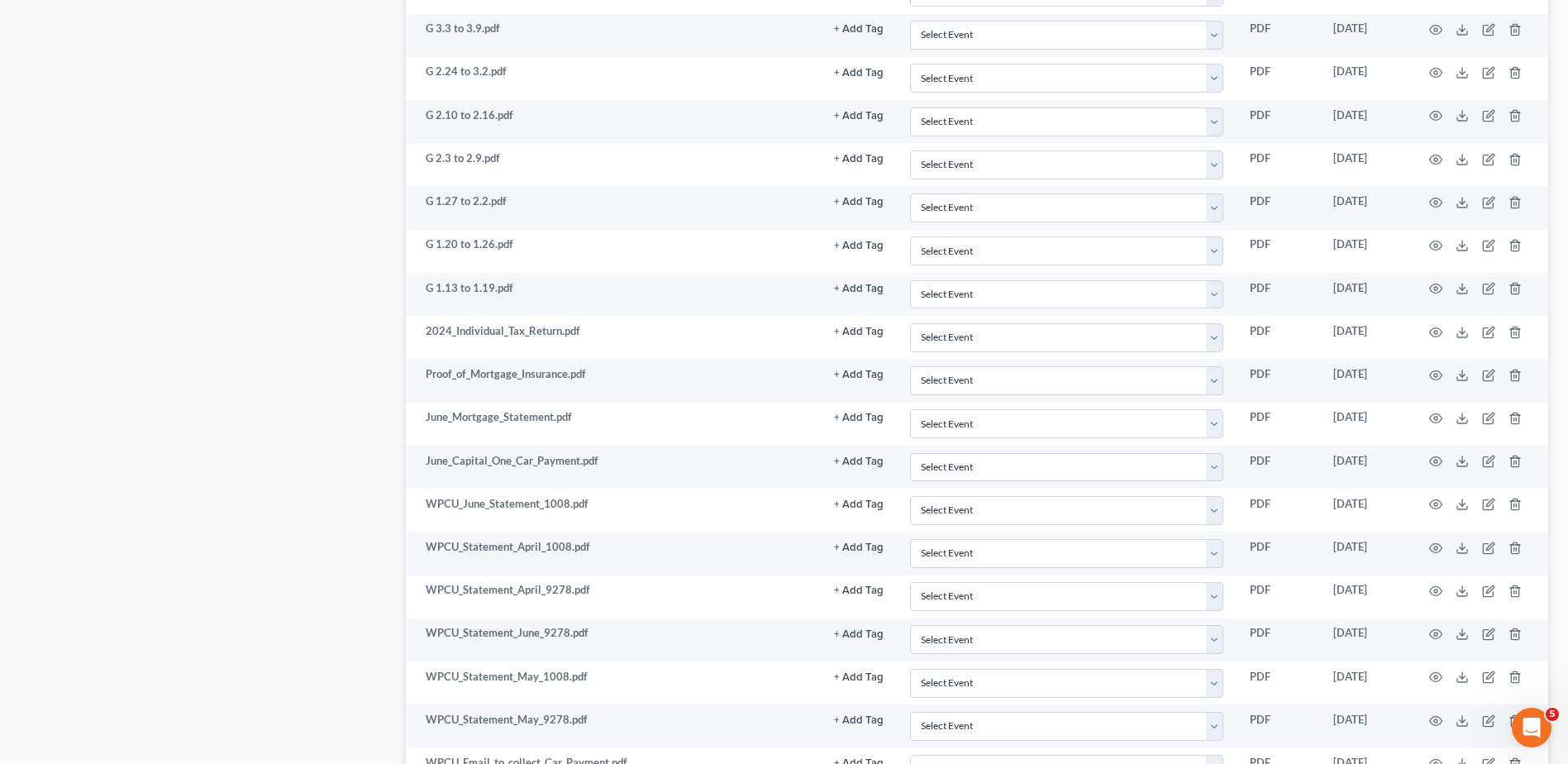
scroll to position [1983, 0]
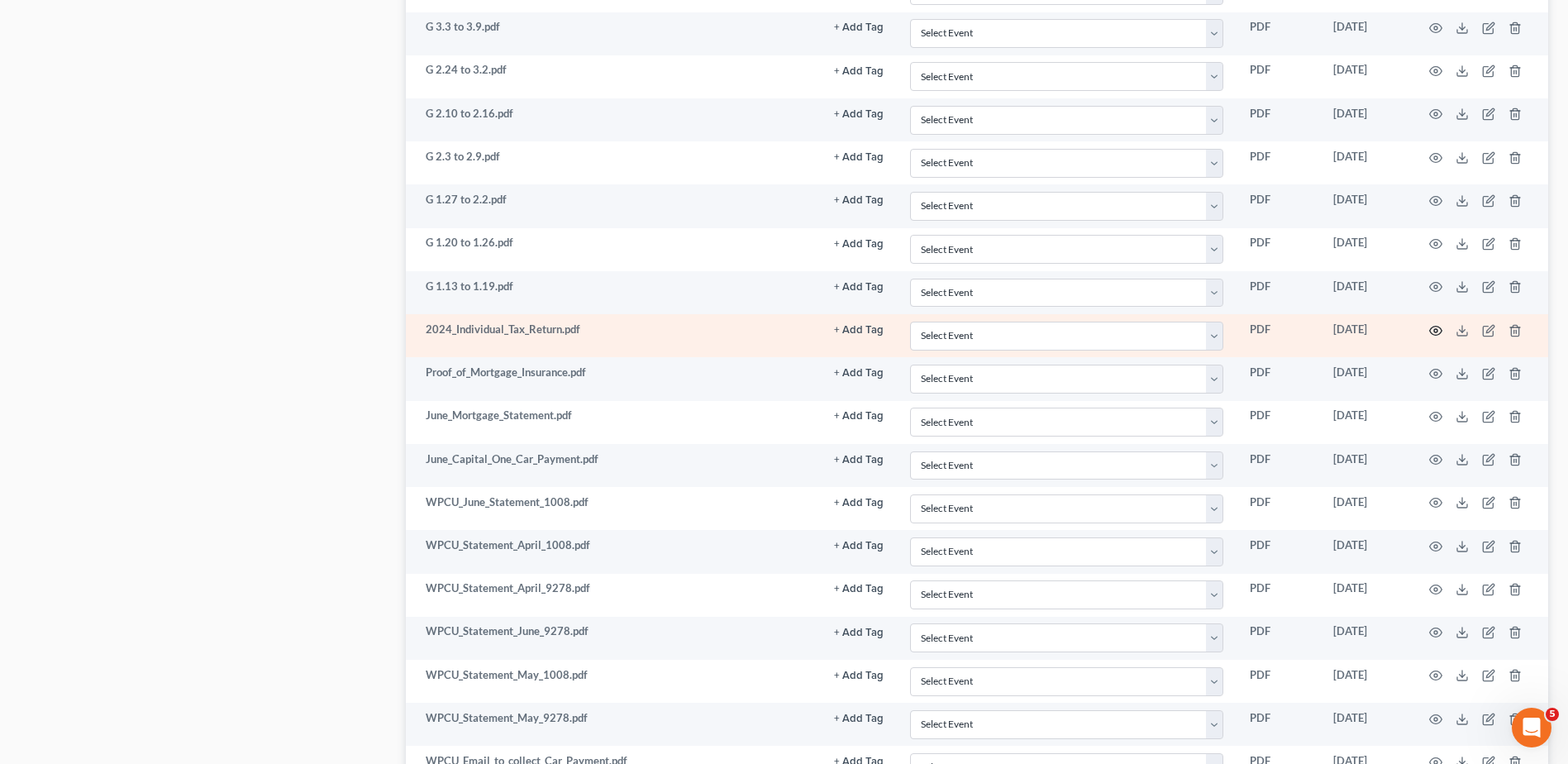
click at [1437, 327] on icon "button" at bounding box center [1435, 330] width 13 height 13
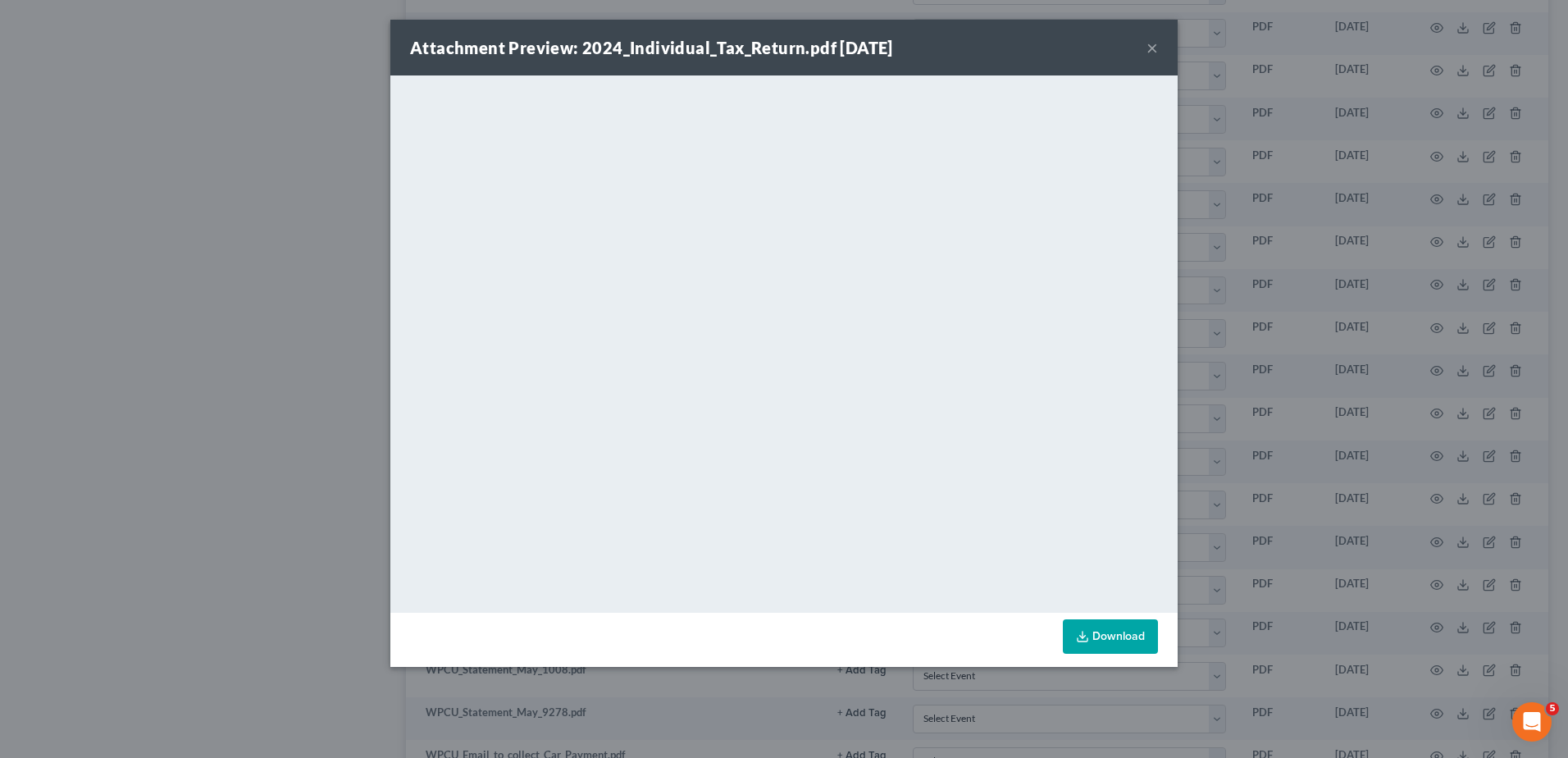
click at [1155, 47] on button "×" at bounding box center [1153, 47] width 12 height 20
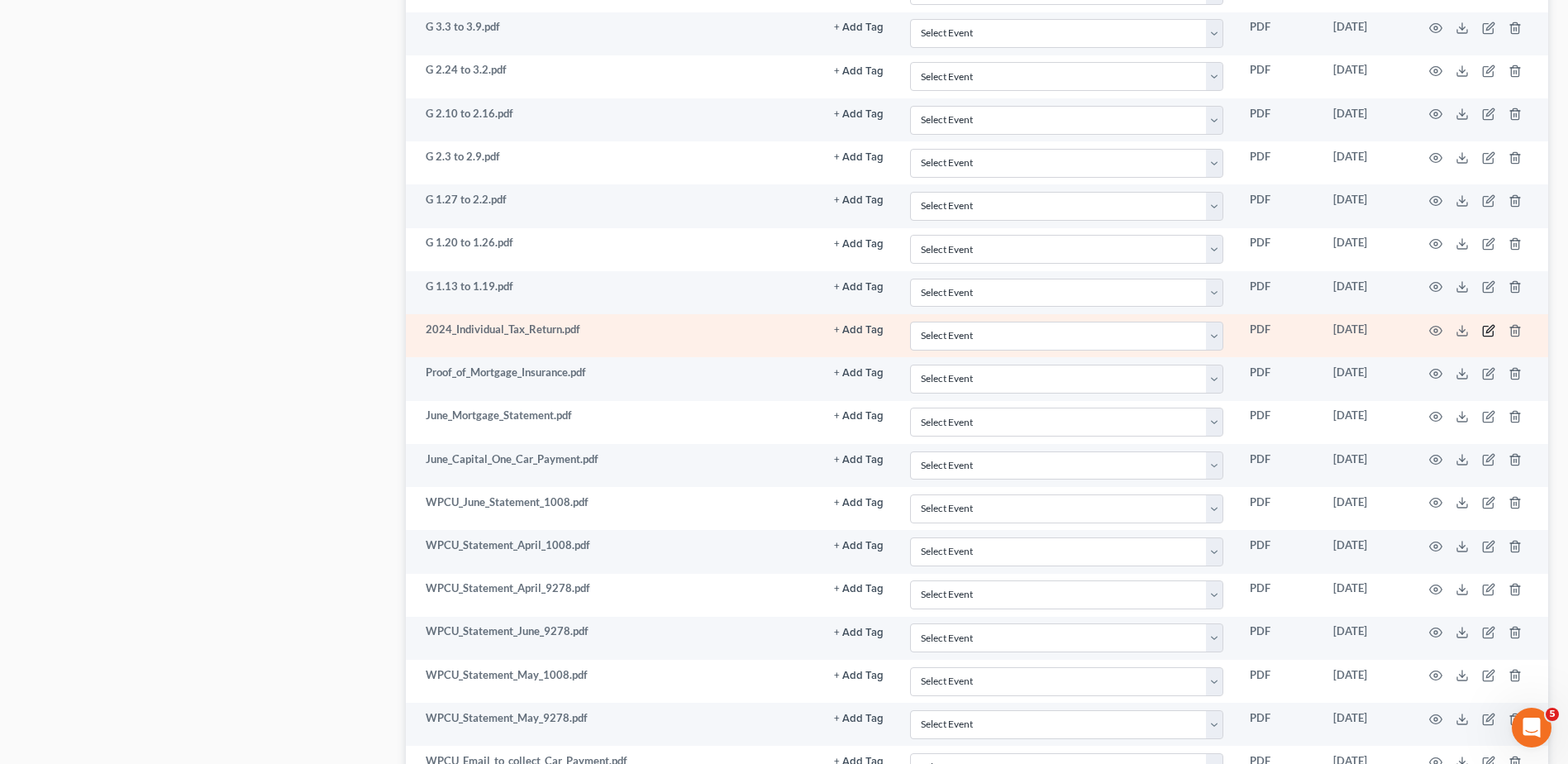
click at [1484, 333] on icon "button" at bounding box center [1488, 330] width 13 height 13
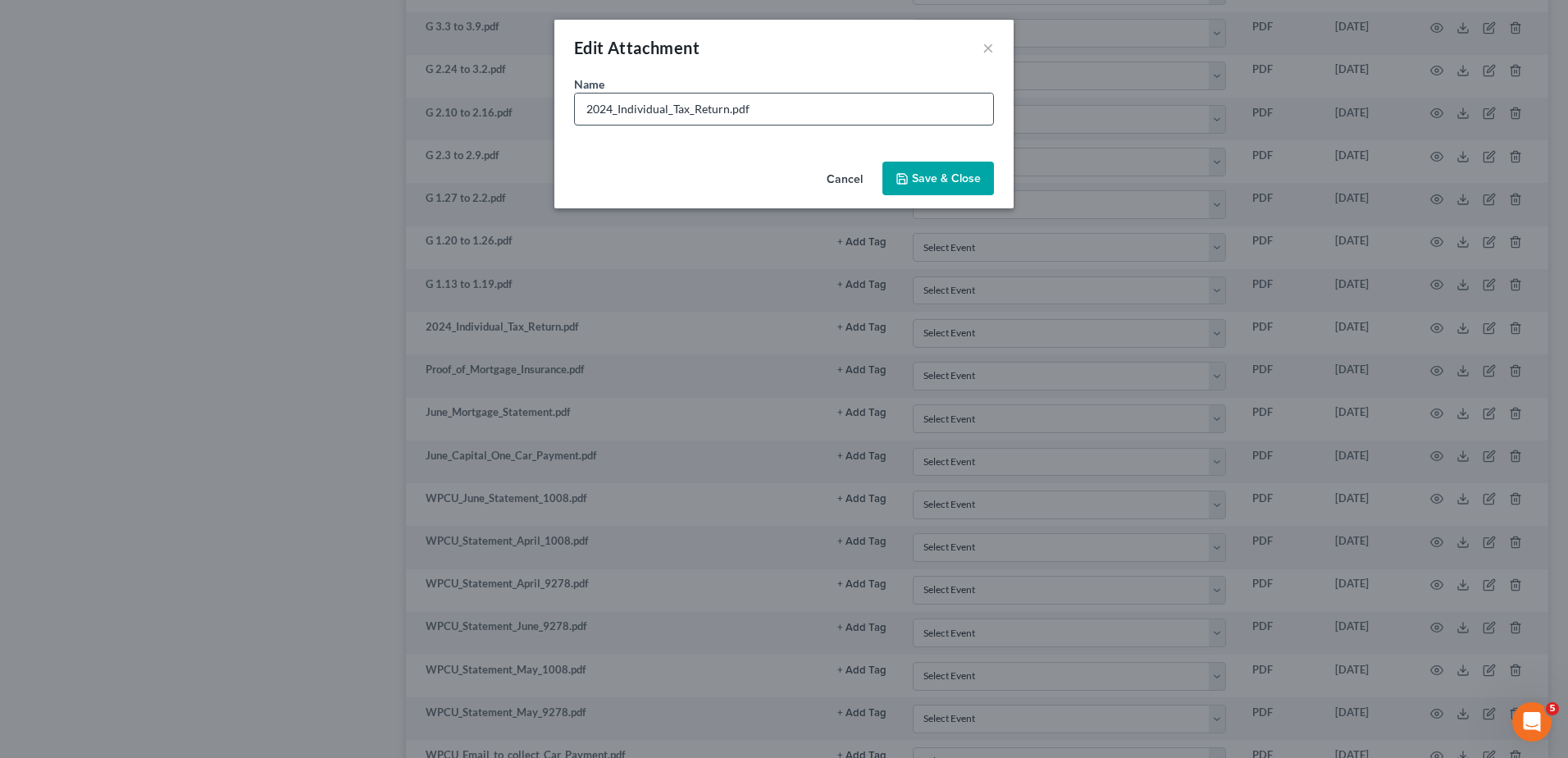
click at [695, 109] on input "2024_Individual_Tax_Return.pdf" at bounding box center [784, 109] width 418 height 32
drag, startPoint x: 672, startPoint y: 112, endPoint x: 617, endPoint y: 113, distance: 55.0
click at [617, 113] on input "2024_Individual_Tax Return.pdf" at bounding box center [784, 109] width 418 height 32
type input "2024 Tax Return.pdf"
click at [937, 183] on span "Save & Close" at bounding box center [947, 178] width 69 height 14
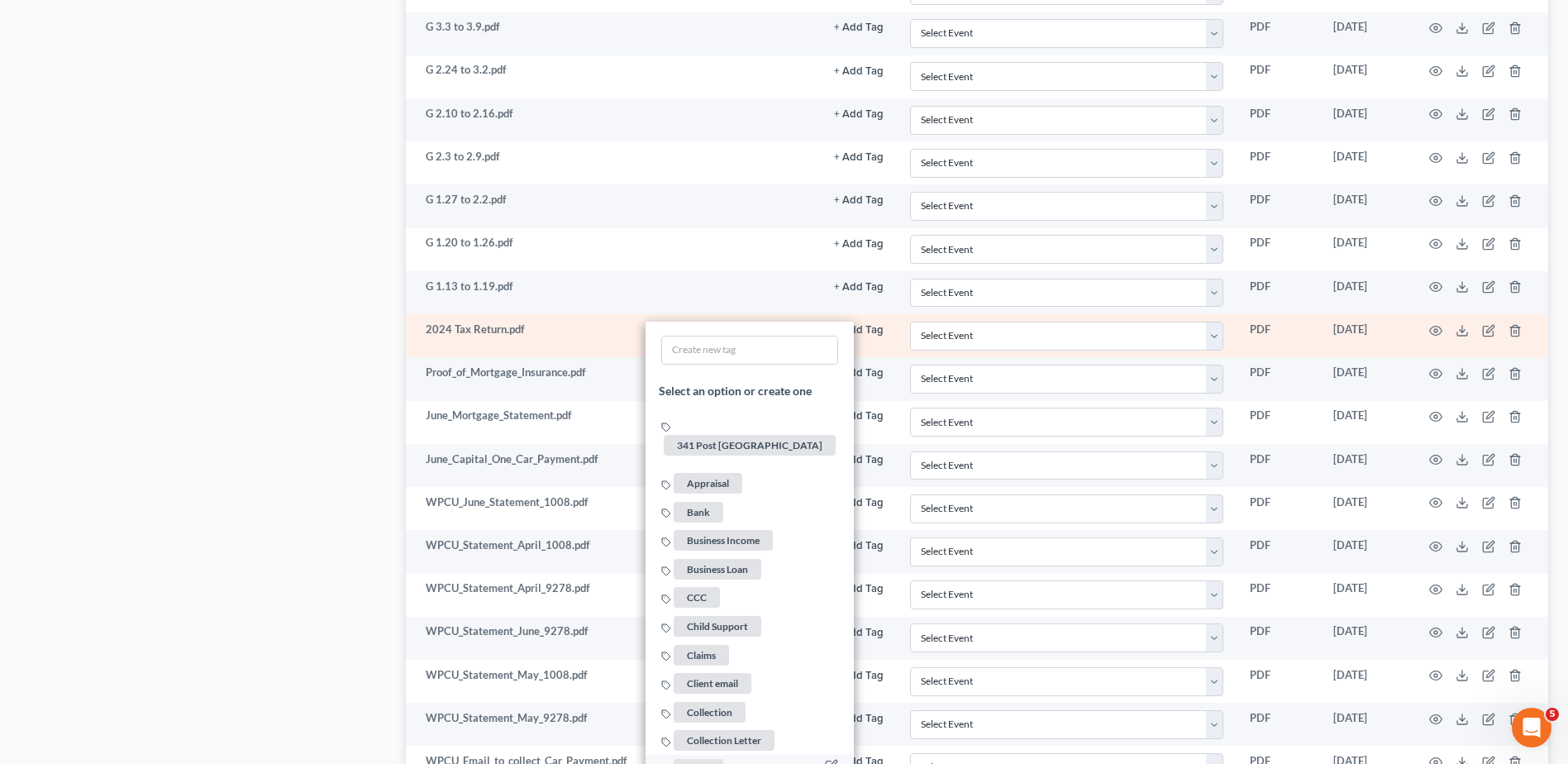
scroll to position [2983, 0]
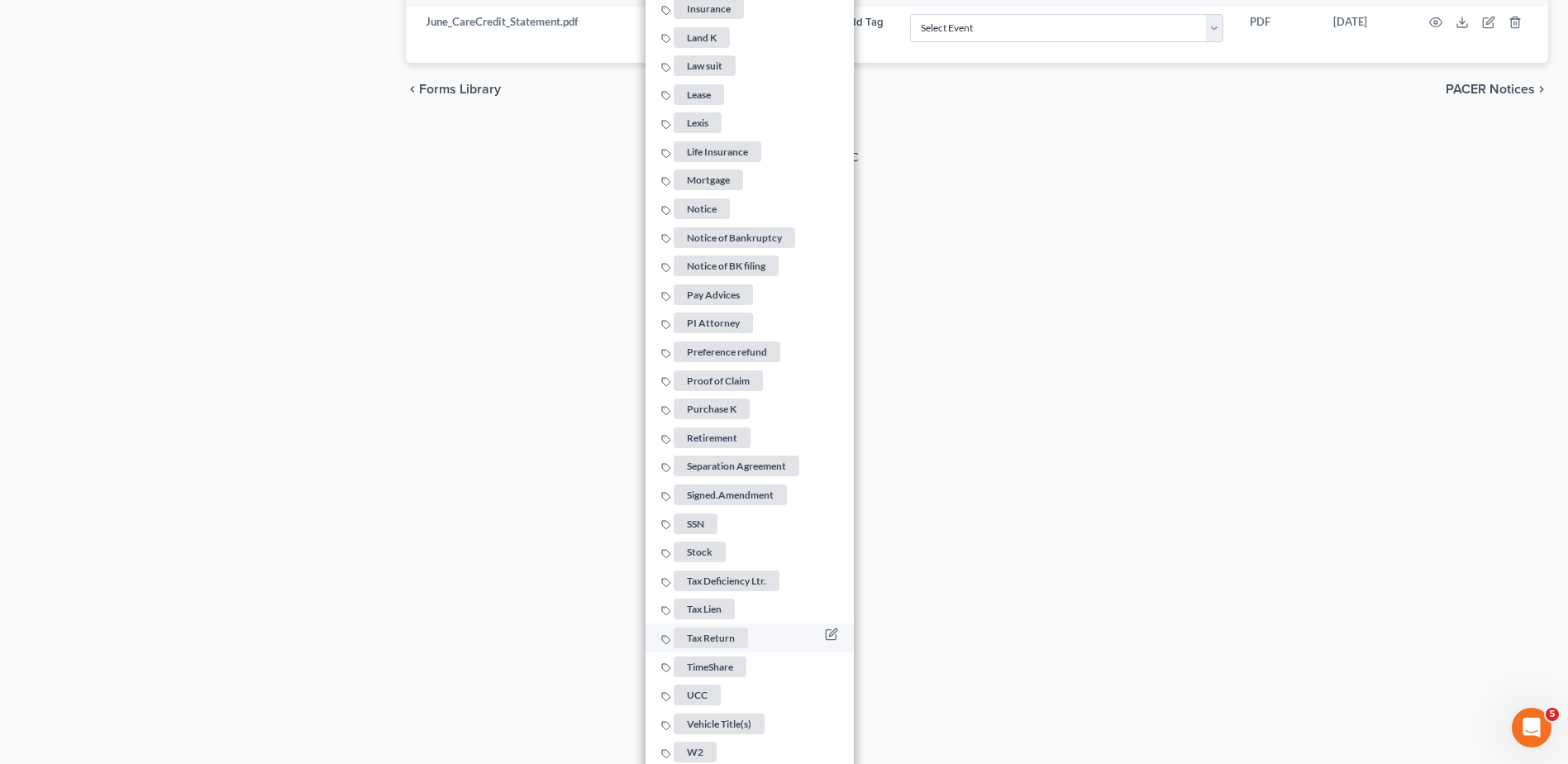
click at [706, 631] on span "Tax Return" at bounding box center [710, 638] width 74 height 21
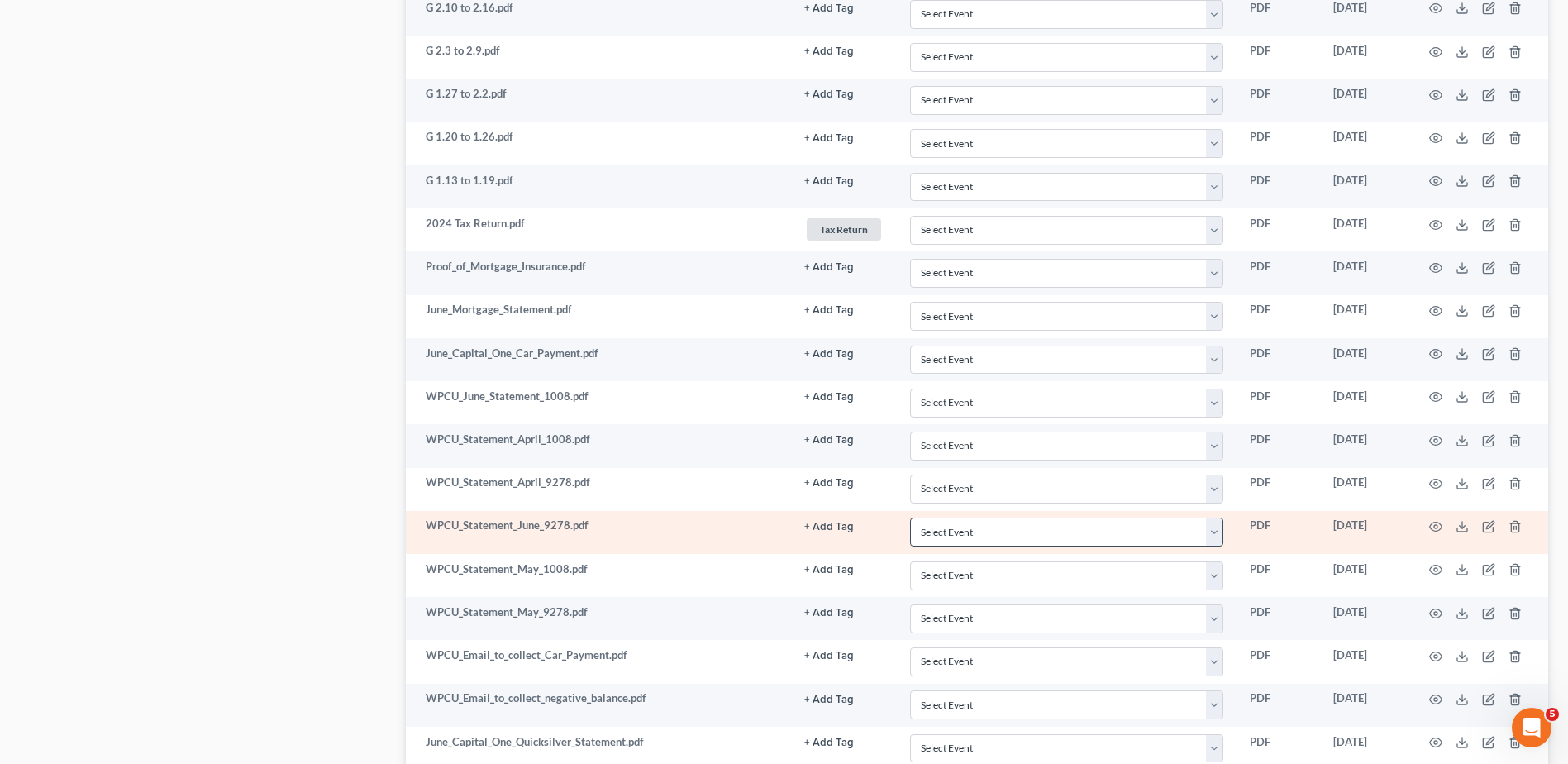
scroll to position [2067, 0]
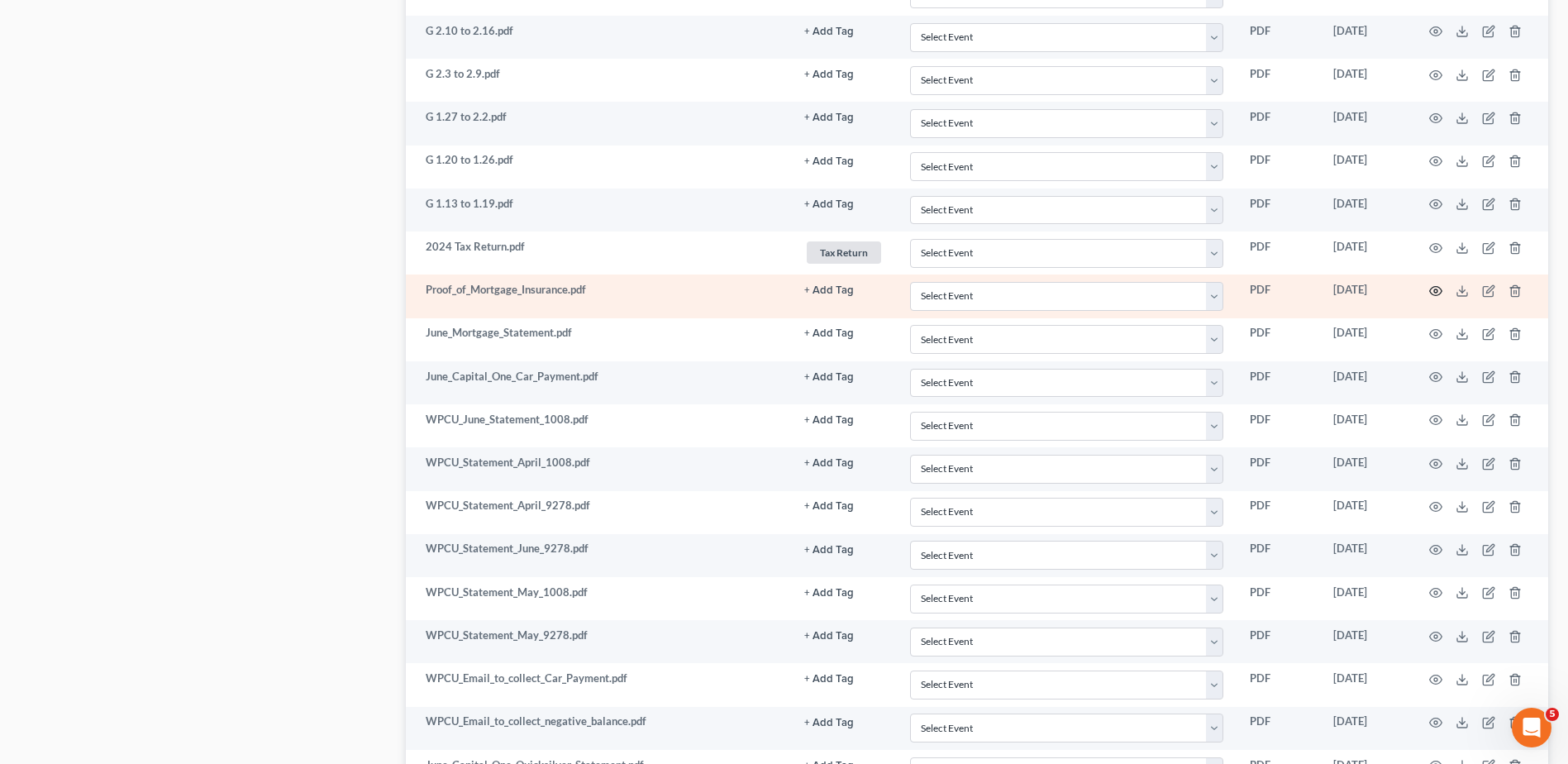
click at [1436, 290] on circle "button" at bounding box center [1435, 291] width 3 height 3
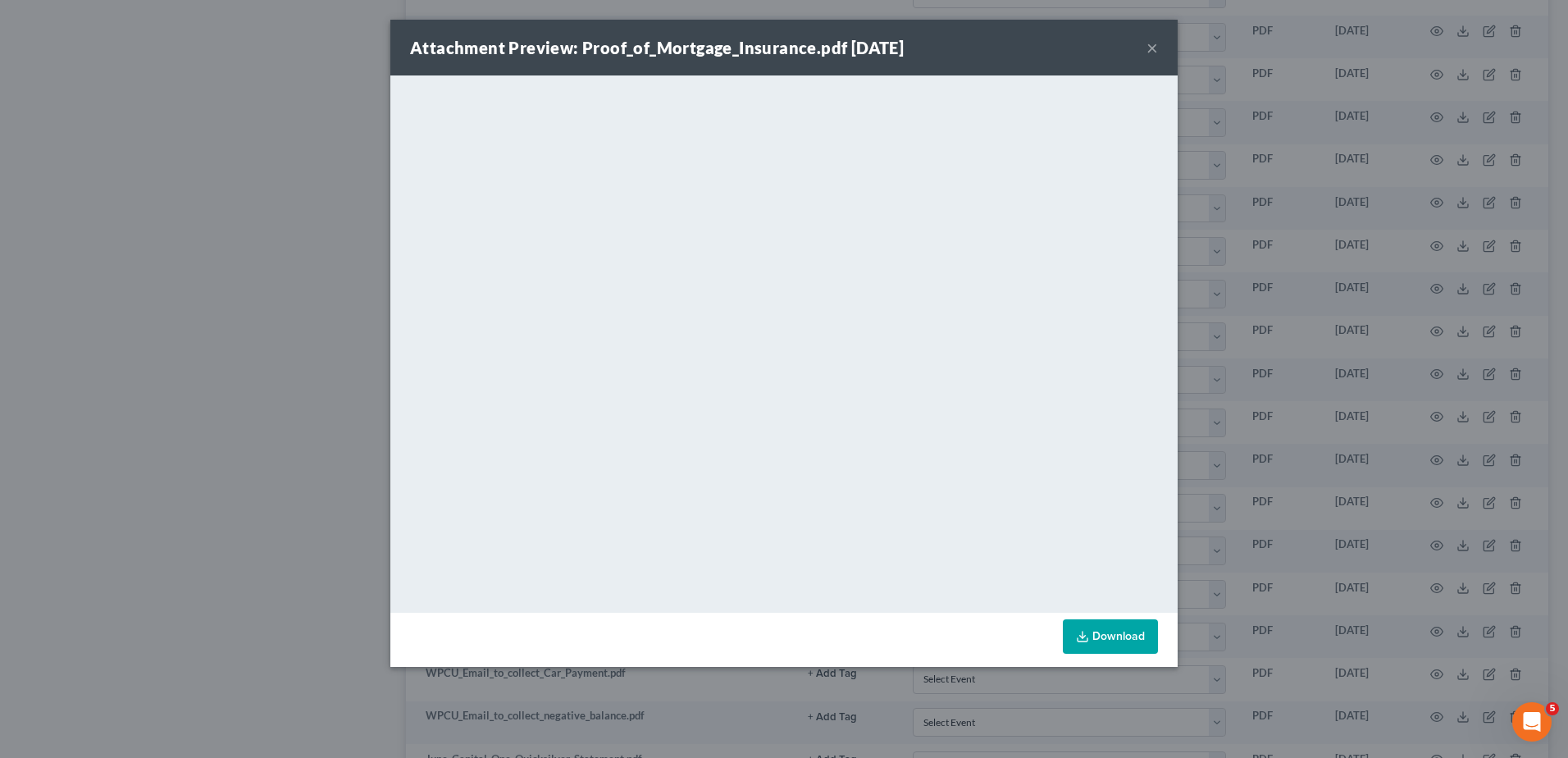
click at [1155, 47] on button "×" at bounding box center [1153, 47] width 12 height 20
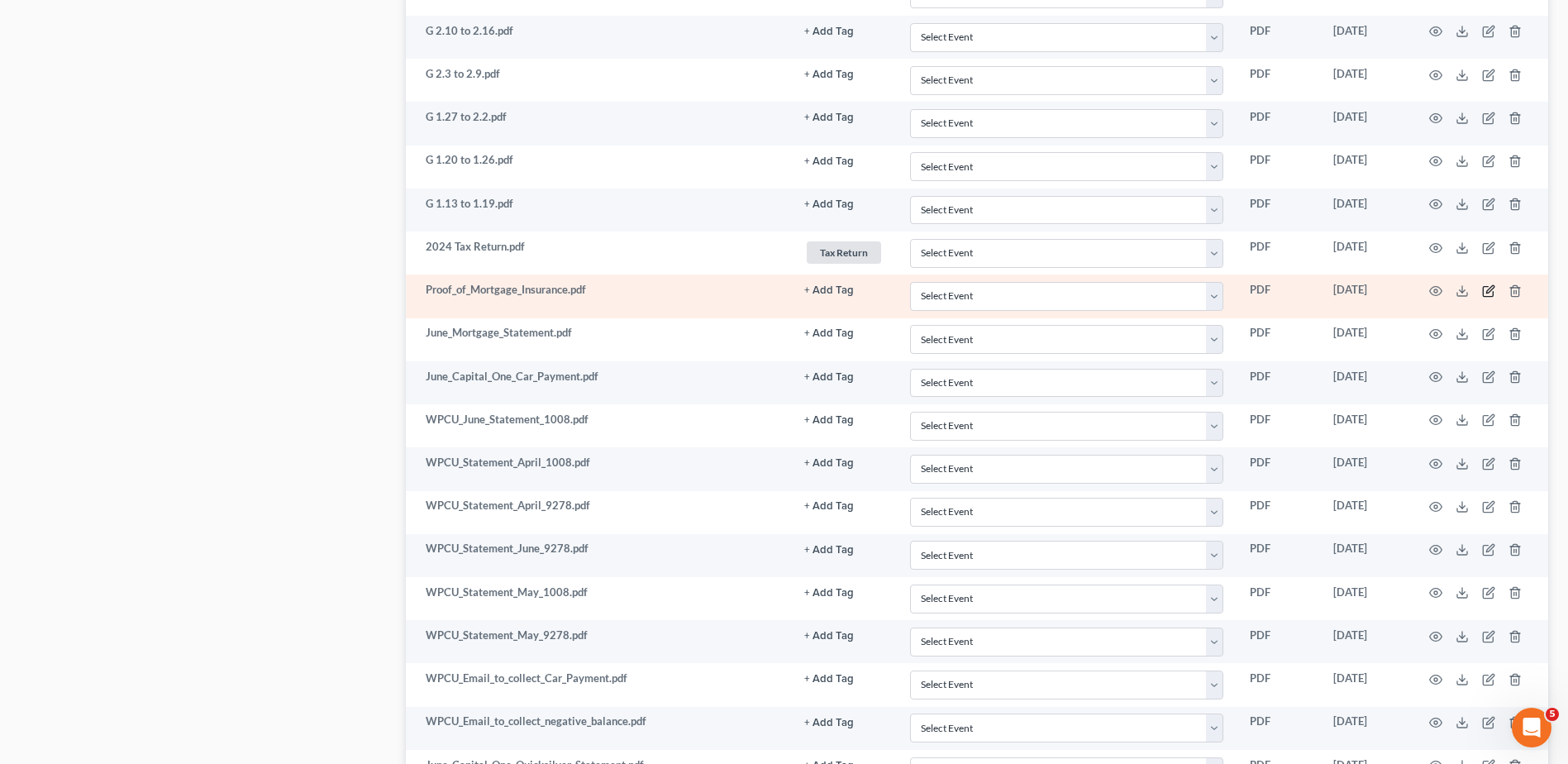
click at [1488, 289] on icon "button" at bounding box center [1488, 291] width 13 height 13
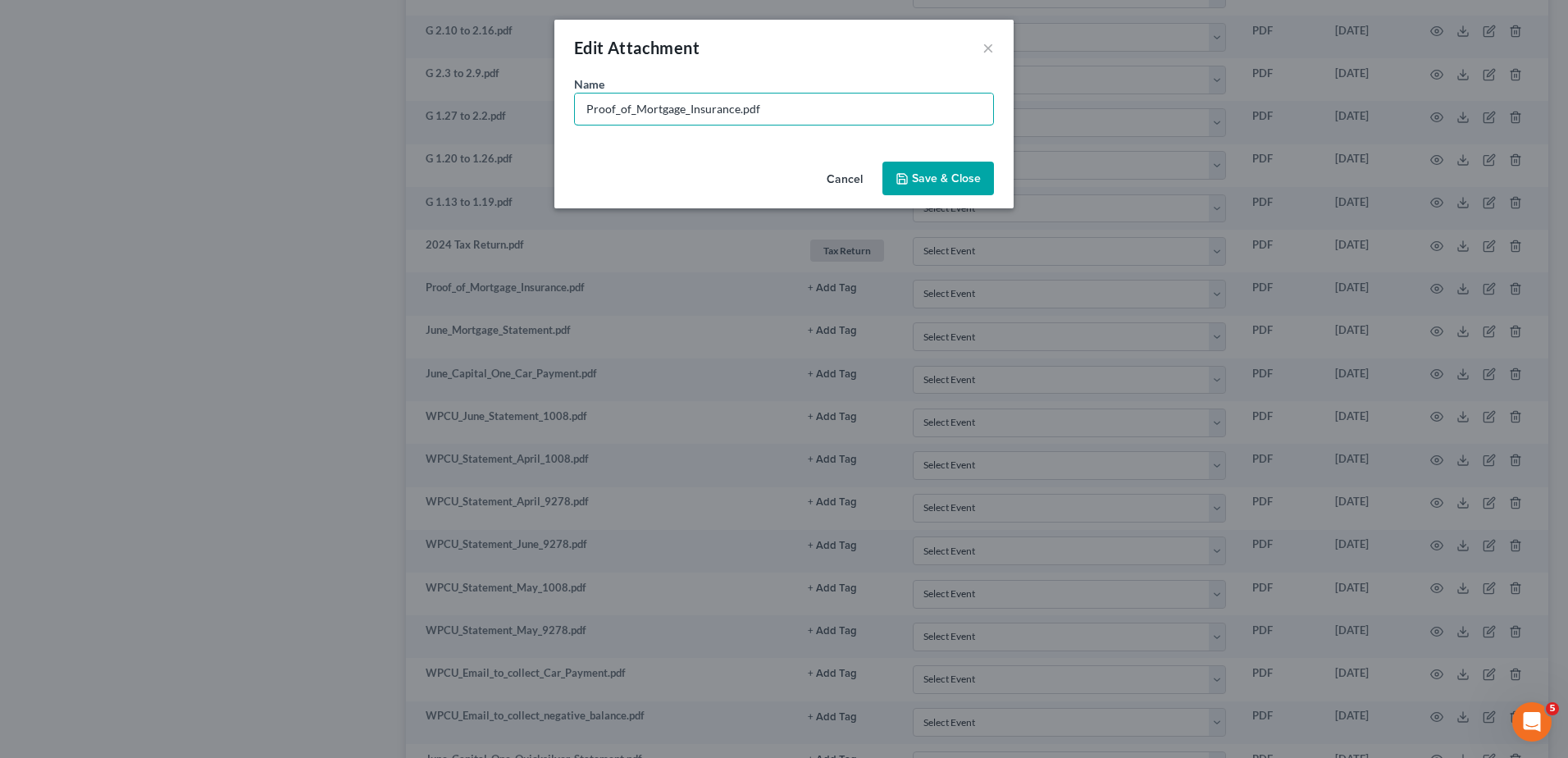
drag, startPoint x: 688, startPoint y: 111, endPoint x: 470, endPoint y: 104, distance: 218.1
click at [470, 104] on div "Edit Attachment × Name * Proof_of_Mortgage_Insurance.pdf Cancel Save & Close" at bounding box center [784, 379] width 1568 height 758
type input "House Insurance.pdf"
click at [940, 180] on span "Save & Close" at bounding box center [947, 178] width 69 height 14
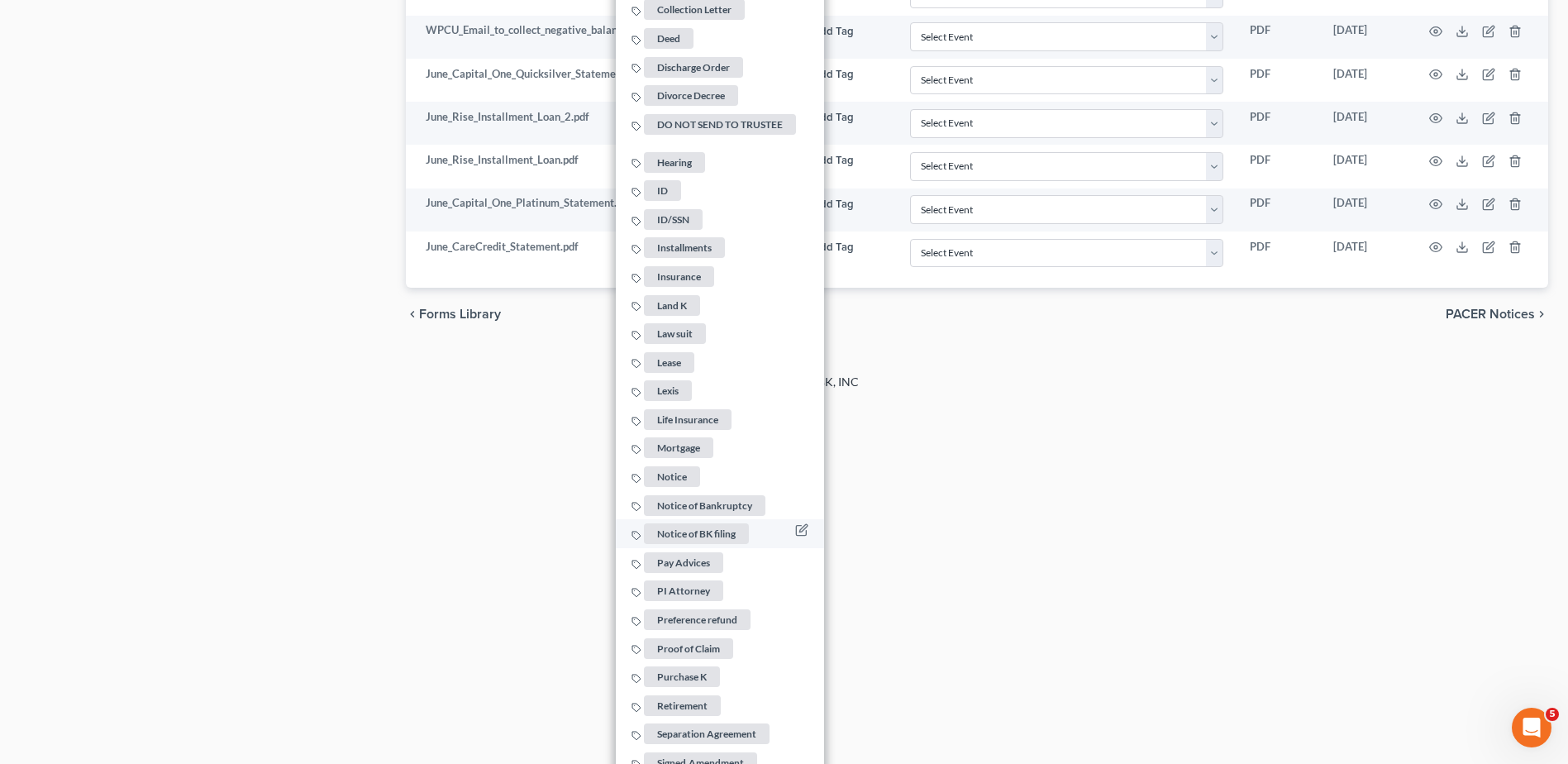
scroll to position [2777, 0]
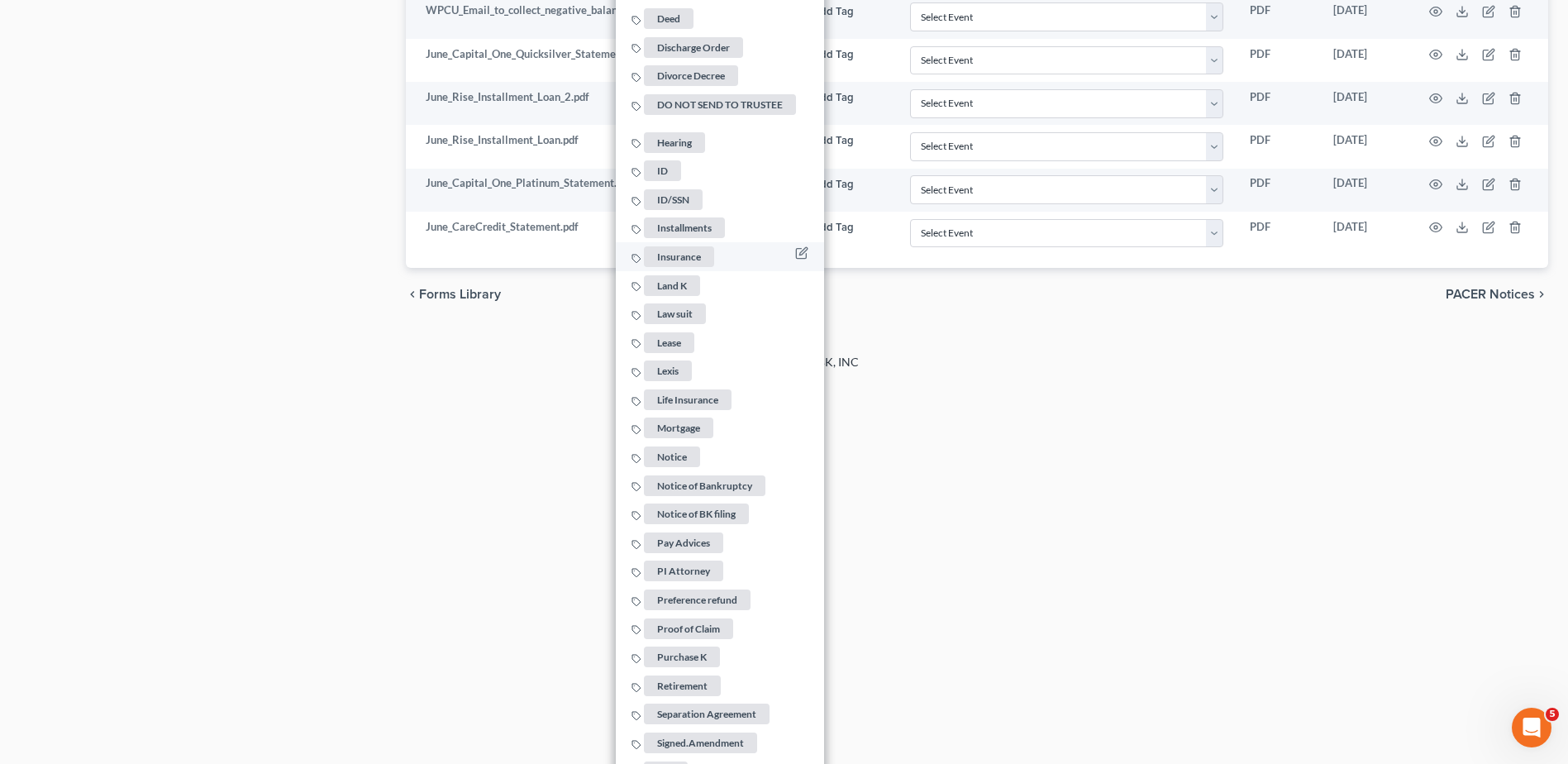
click at [695, 248] on span "Insurance" at bounding box center [678, 256] width 70 height 21
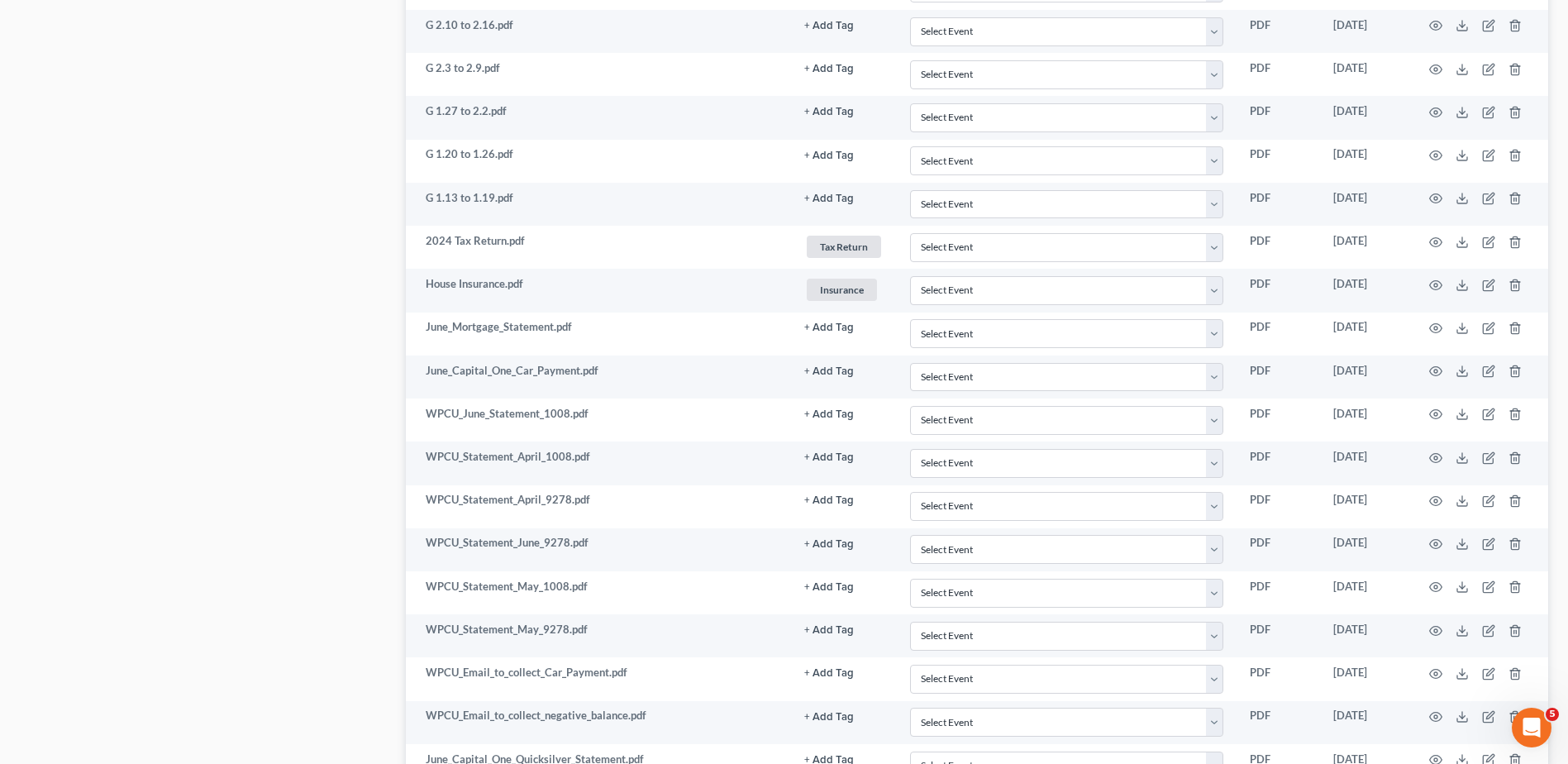
scroll to position [2067, 0]
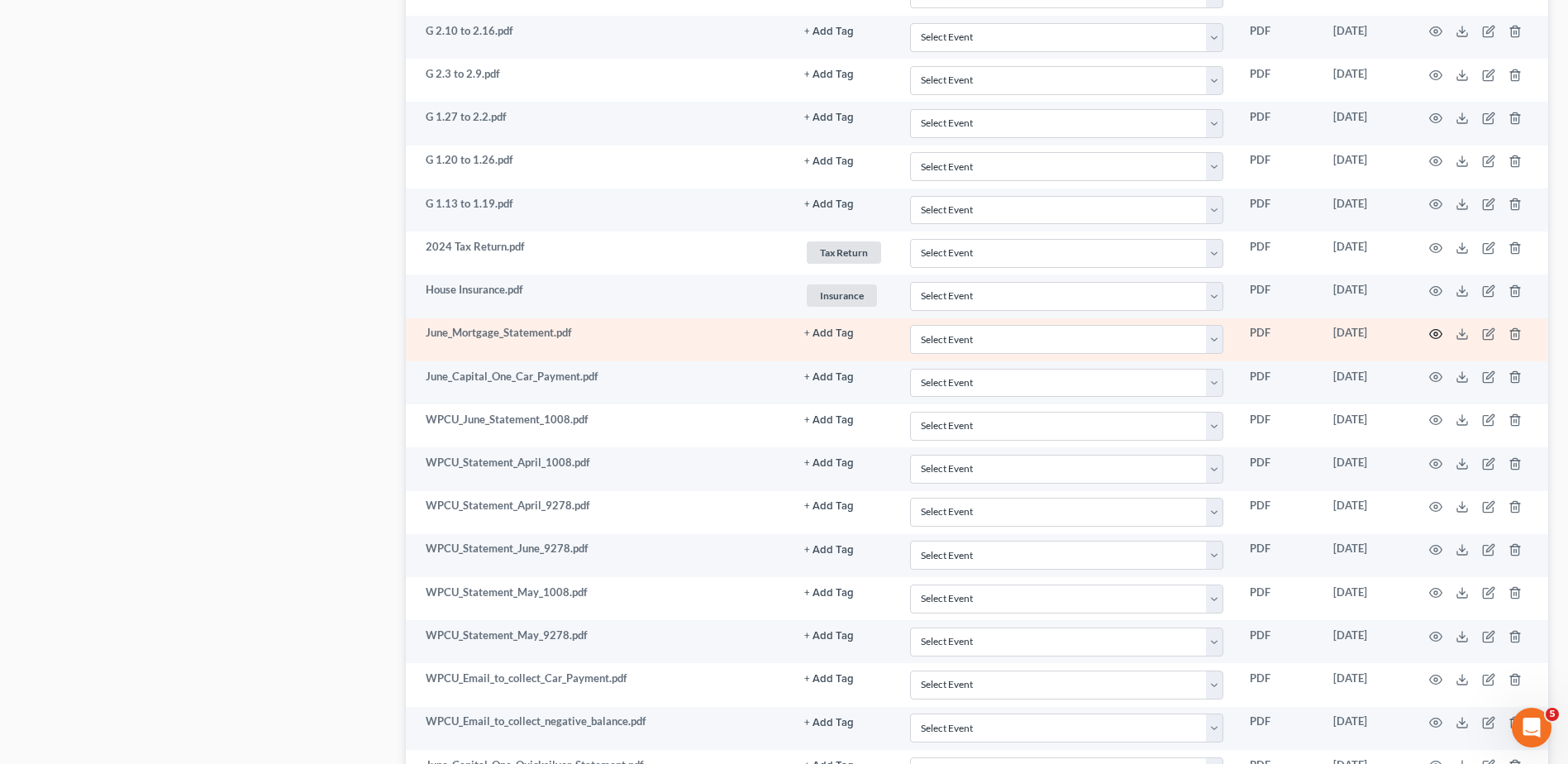
click at [1433, 333] on icon "button" at bounding box center [1435, 333] width 13 height 13
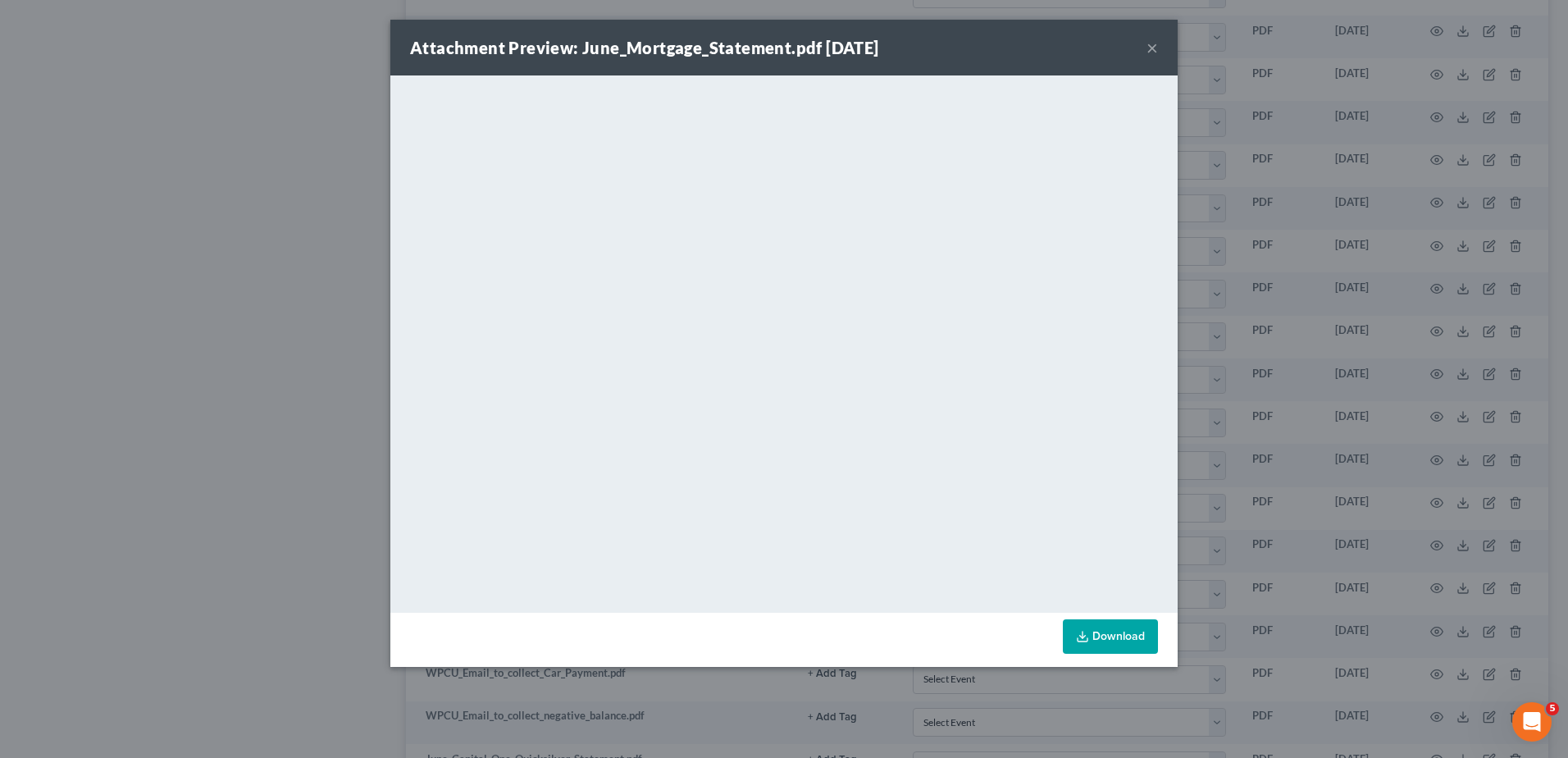
click at [1150, 47] on button "×" at bounding box center [1153, 47] width 12 height 20
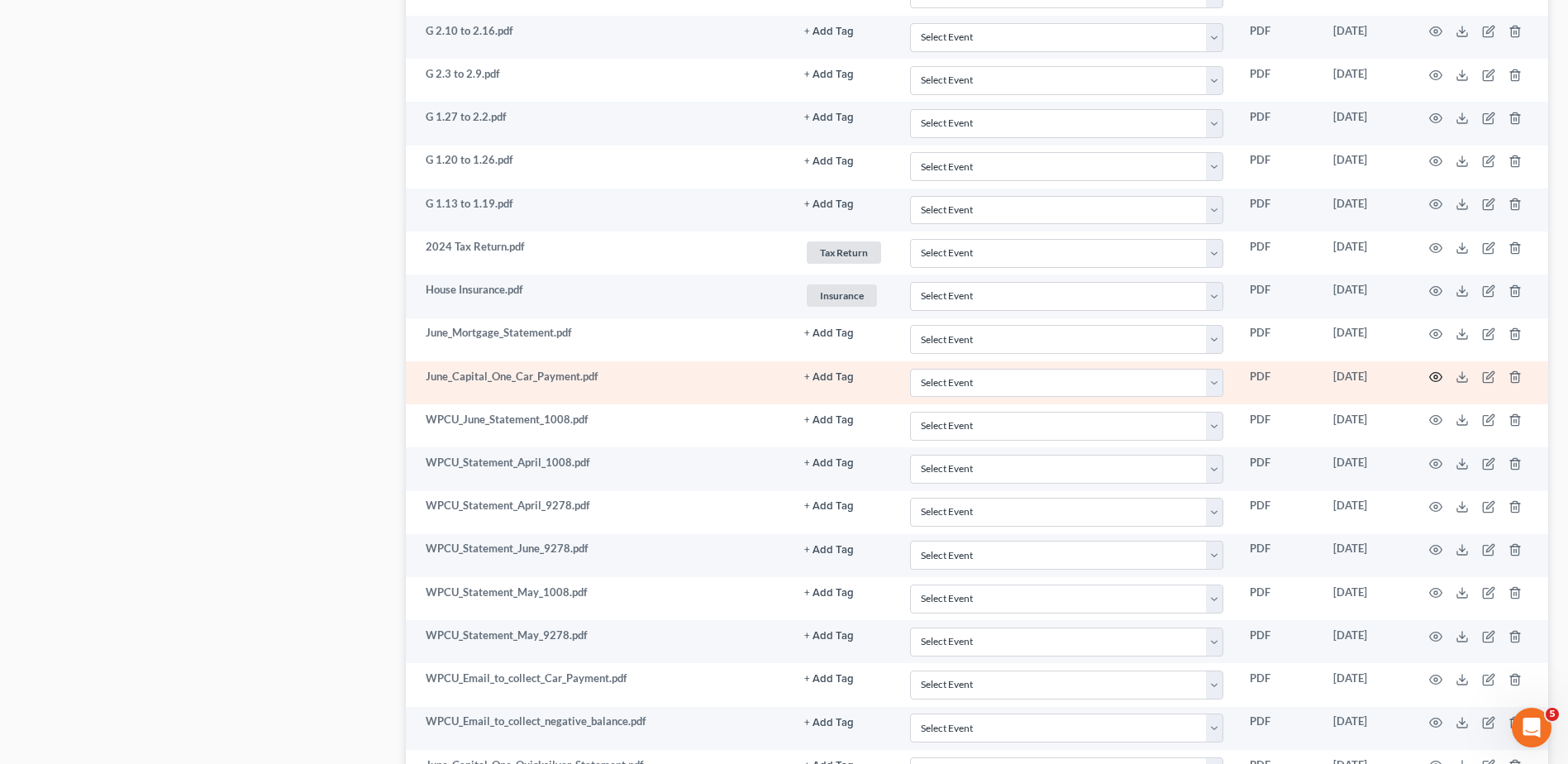
click at [1436, 375] on icon "button" at bounding box center [1435, 376] width 13 height 13
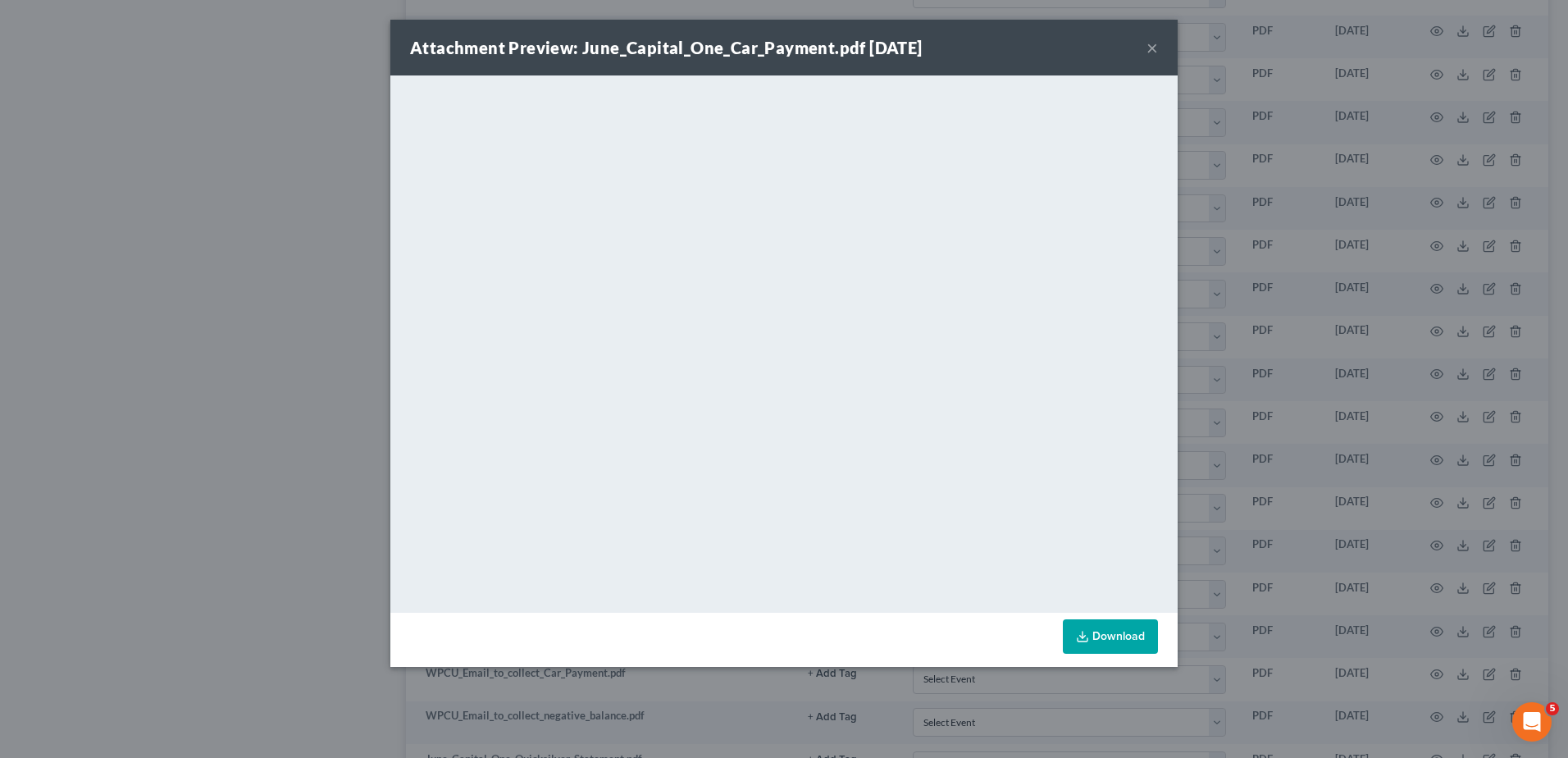
click at [1150, 47] on button "×" at bounding box center [1153, 47] width 12 height 20
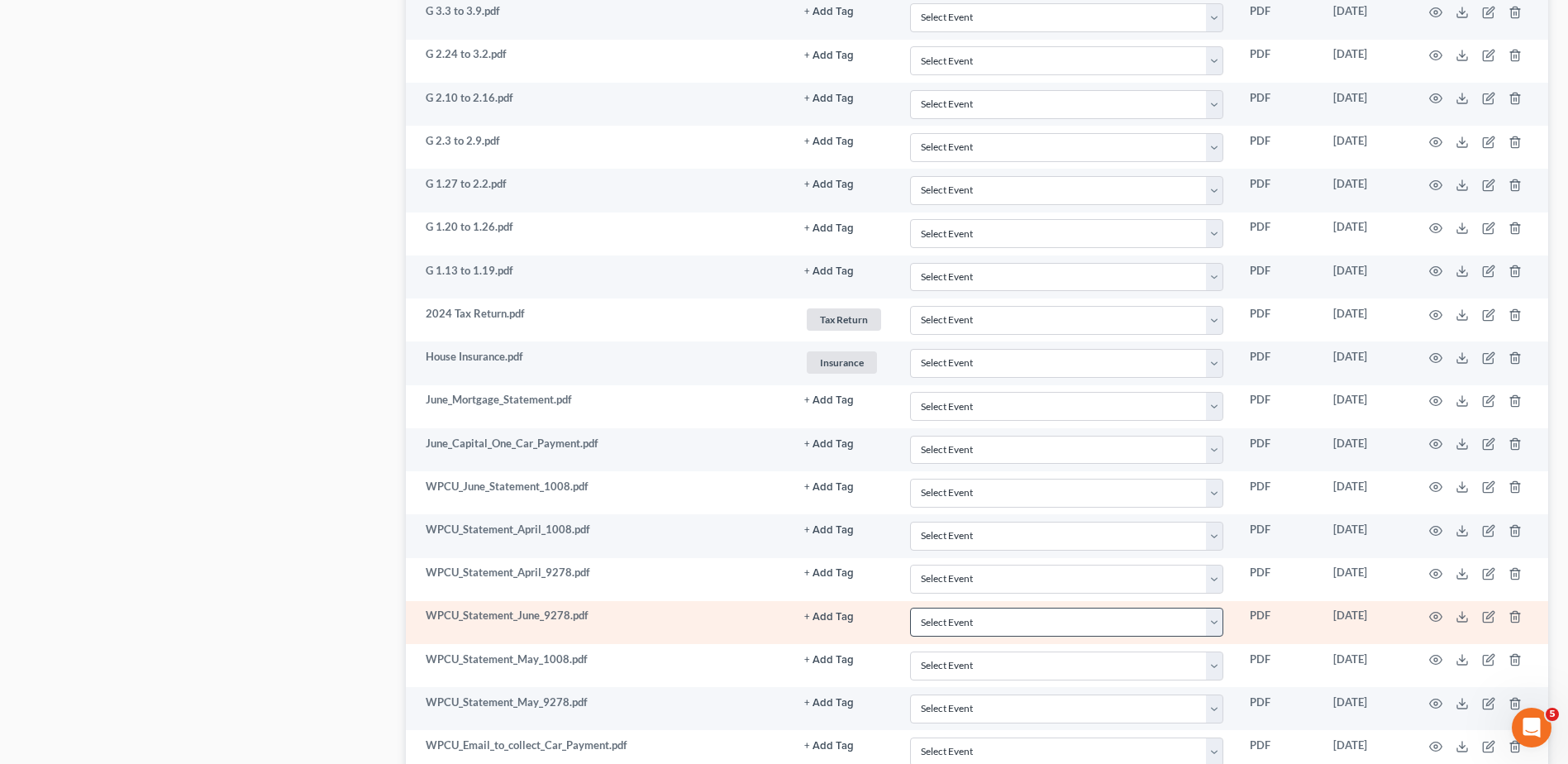
scroll to position [1983, 0]
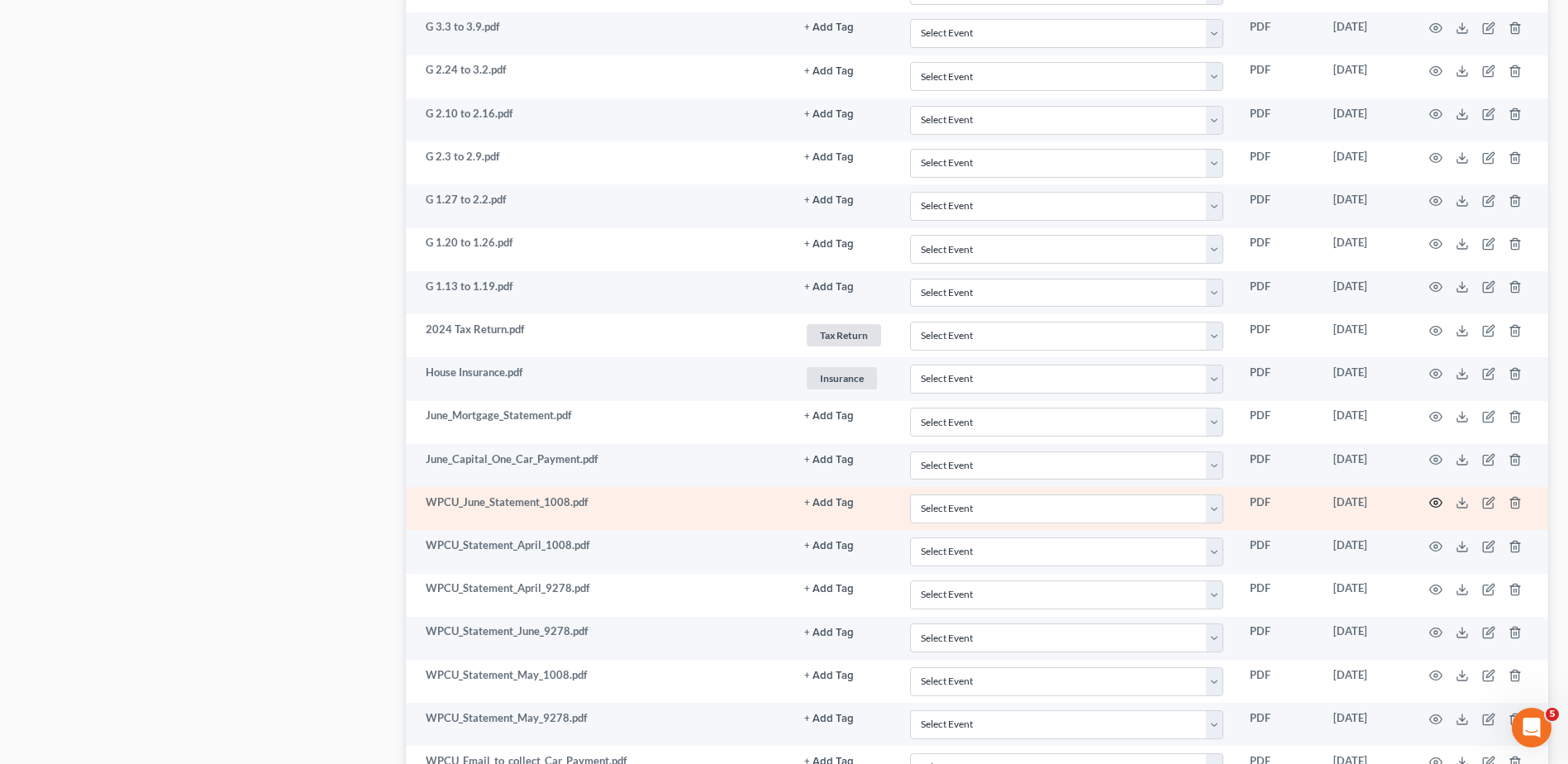
click at [1434, 496] on icon "button" at bounding box center [1435, 502] width 13 height 13
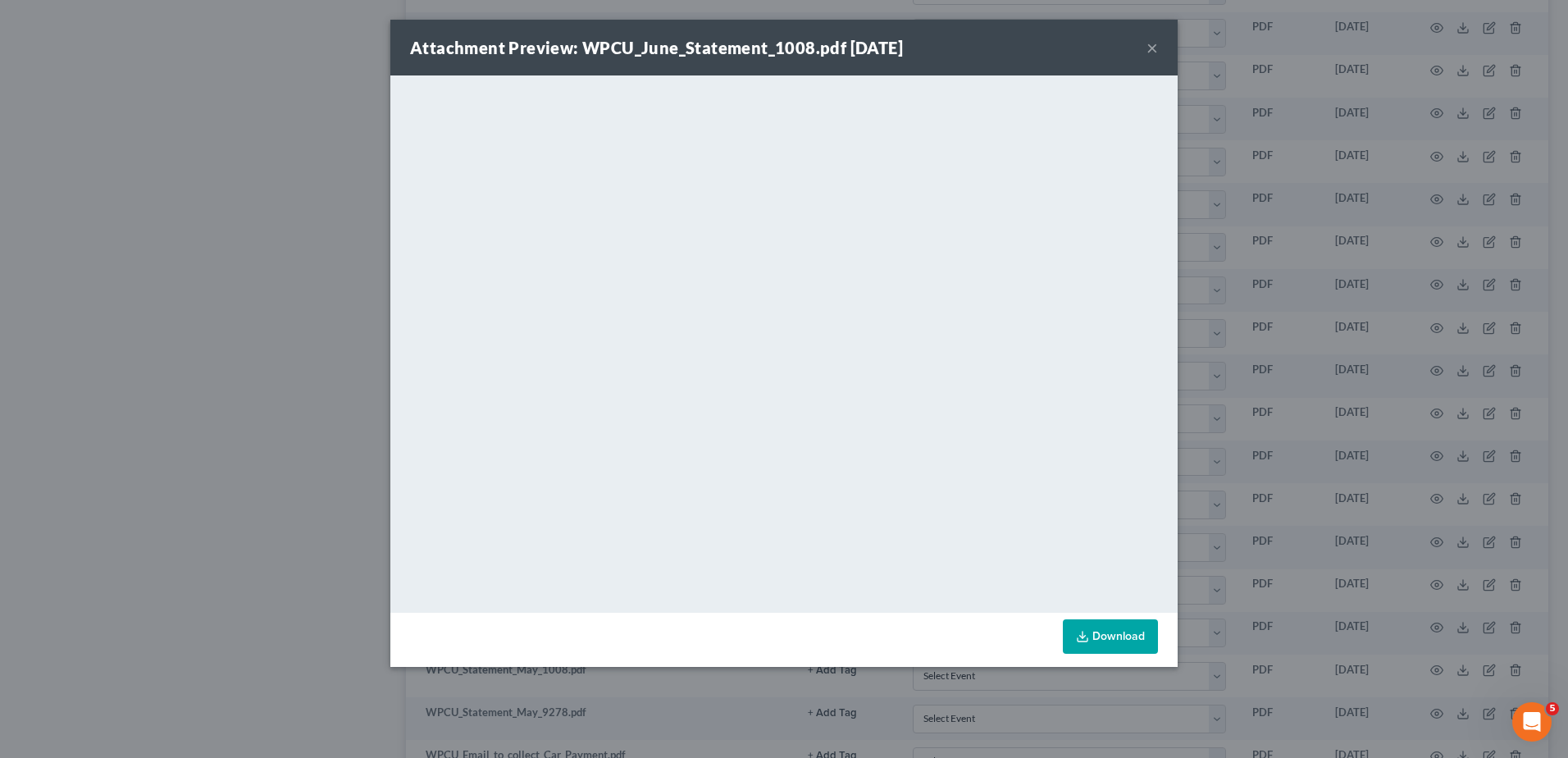
click at [1151, 44] on button "×" at bounding box center [1153, 47] width 12 height 20
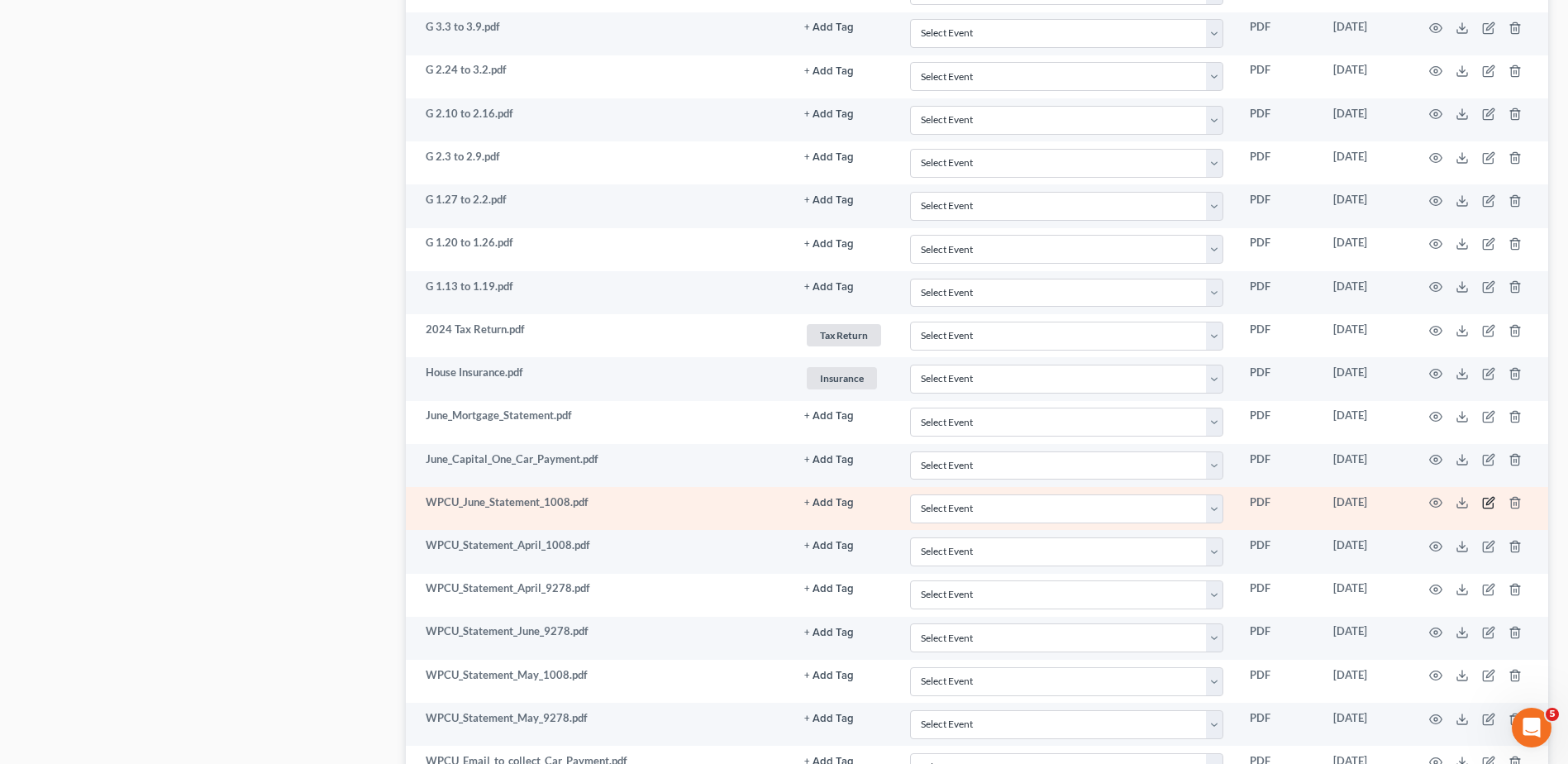
click at [1489, 500] on icon "button" at bounding box center [1488, 502] width 13 height 13
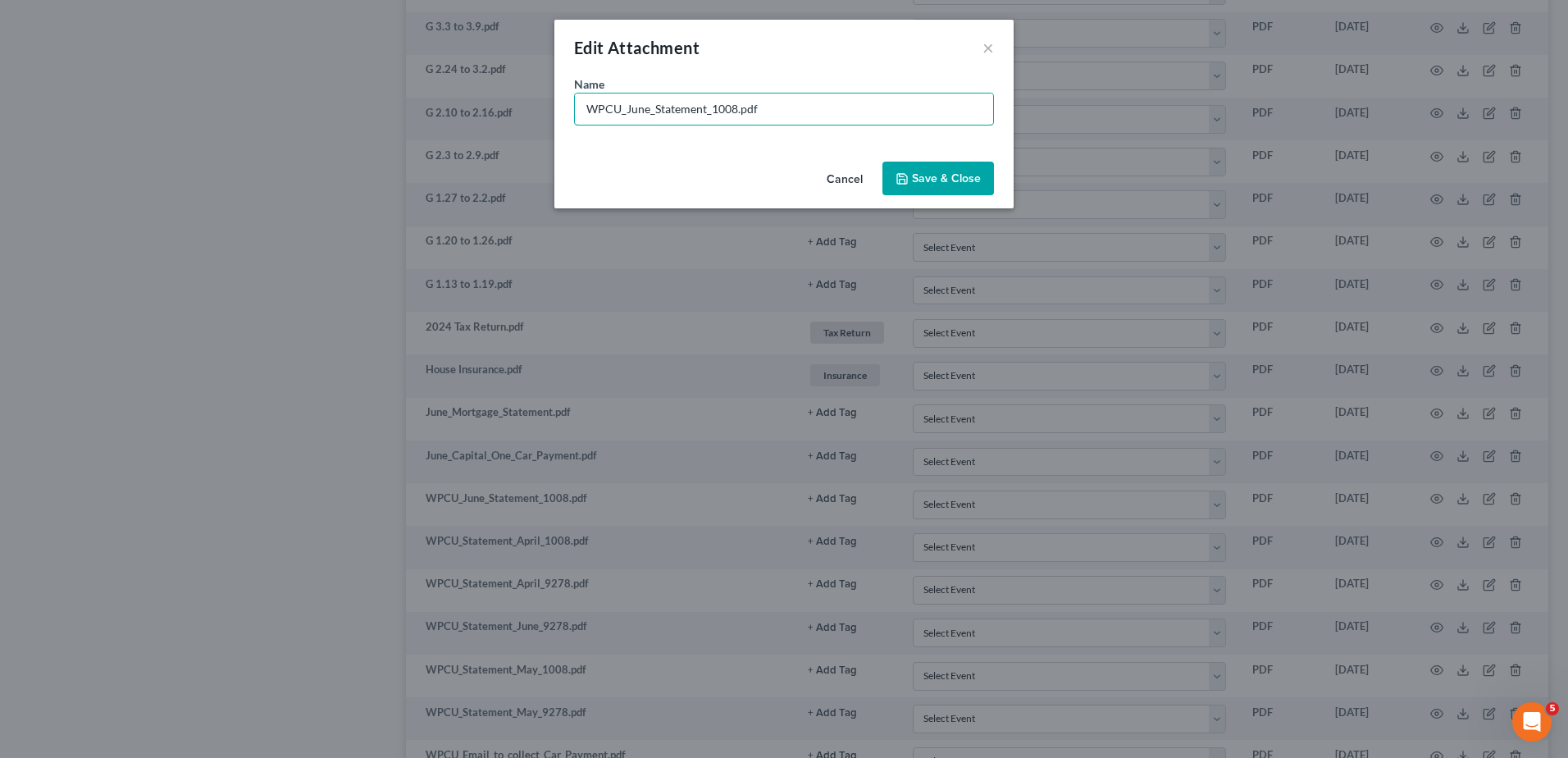
drag, startPoint x: 738, startPoint y: 106, endPoint x: 359, endPoint y: 108, distance: 379.0
click at [359, 108] on div "Edit Attachment × Name * WPCU_June_Statement_1008.pdf Cancel Save & Close" at bounding box center [784, 379] width 1568 height 758
type input "[PERSON_NAME] June.pdf"
click at [928, 186] on button "Save & Close" at bounding box center [938, 178] width 111 height 34
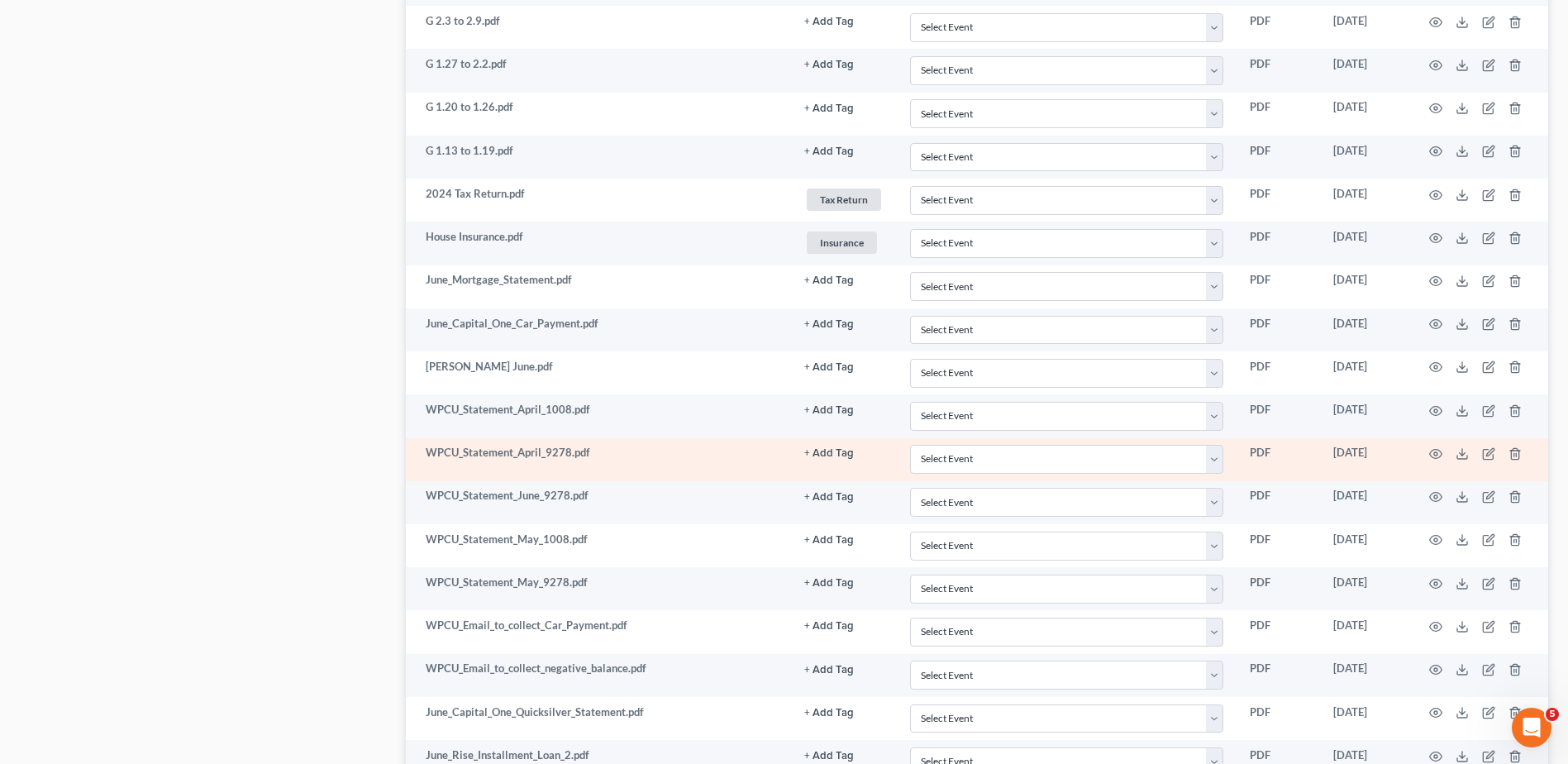
scroll to position [2149, 0]
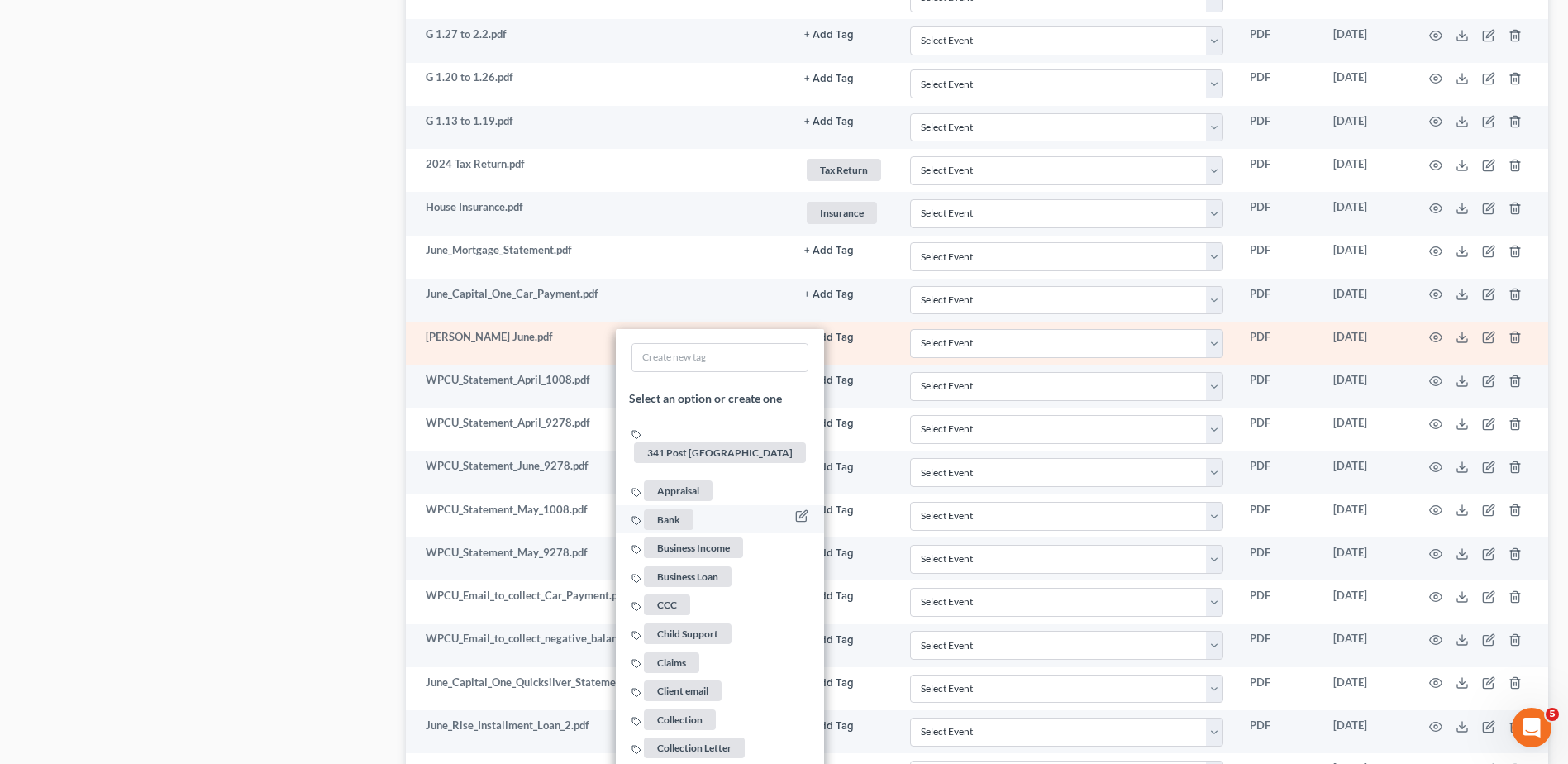
click at [673, 509] on span "Bank" at bounding box center [668, 519] width 50 height 21
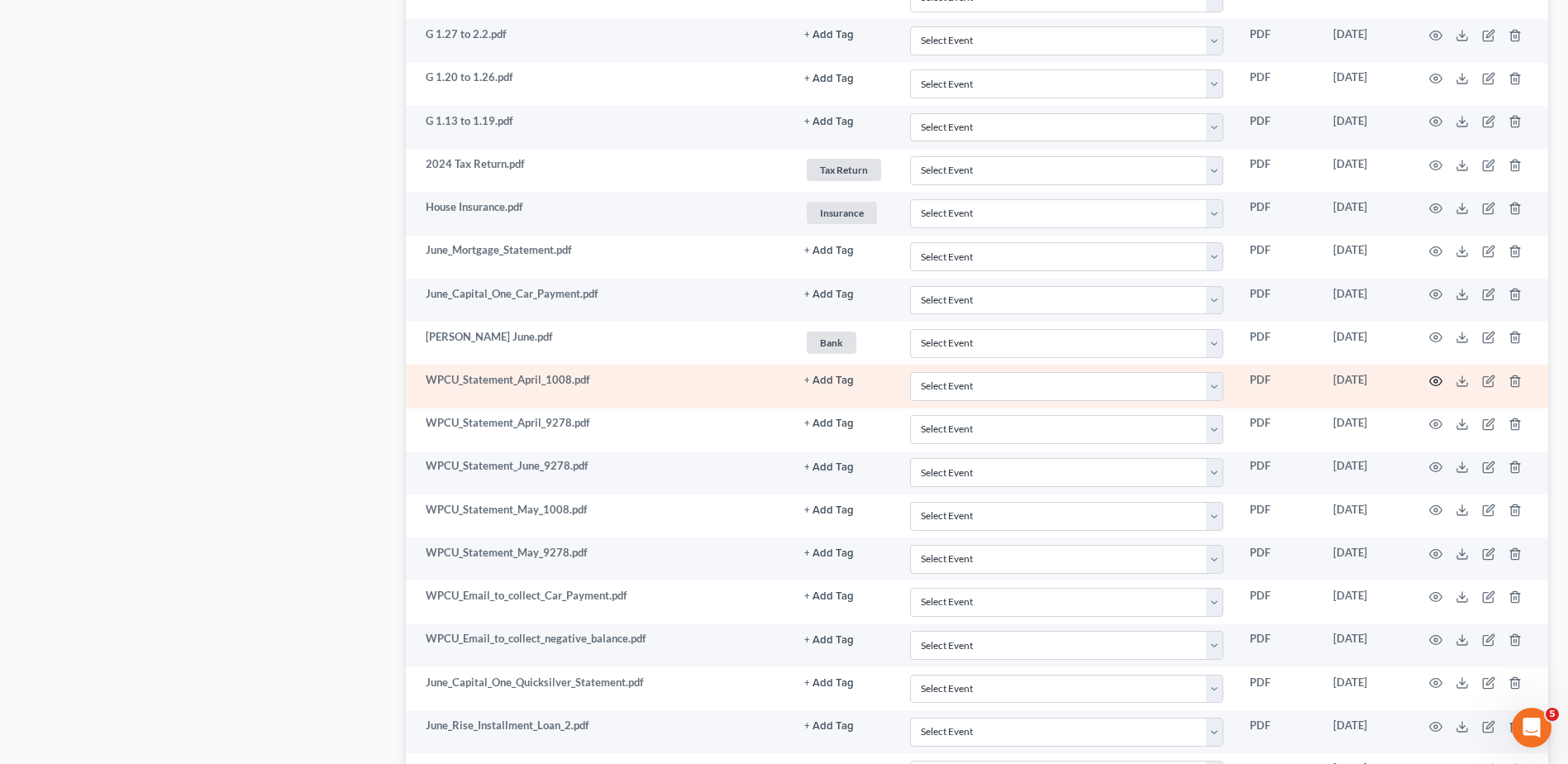
click at [1435, 379] on icon "button" at bounding box center [1435, 381] width 13 height 13
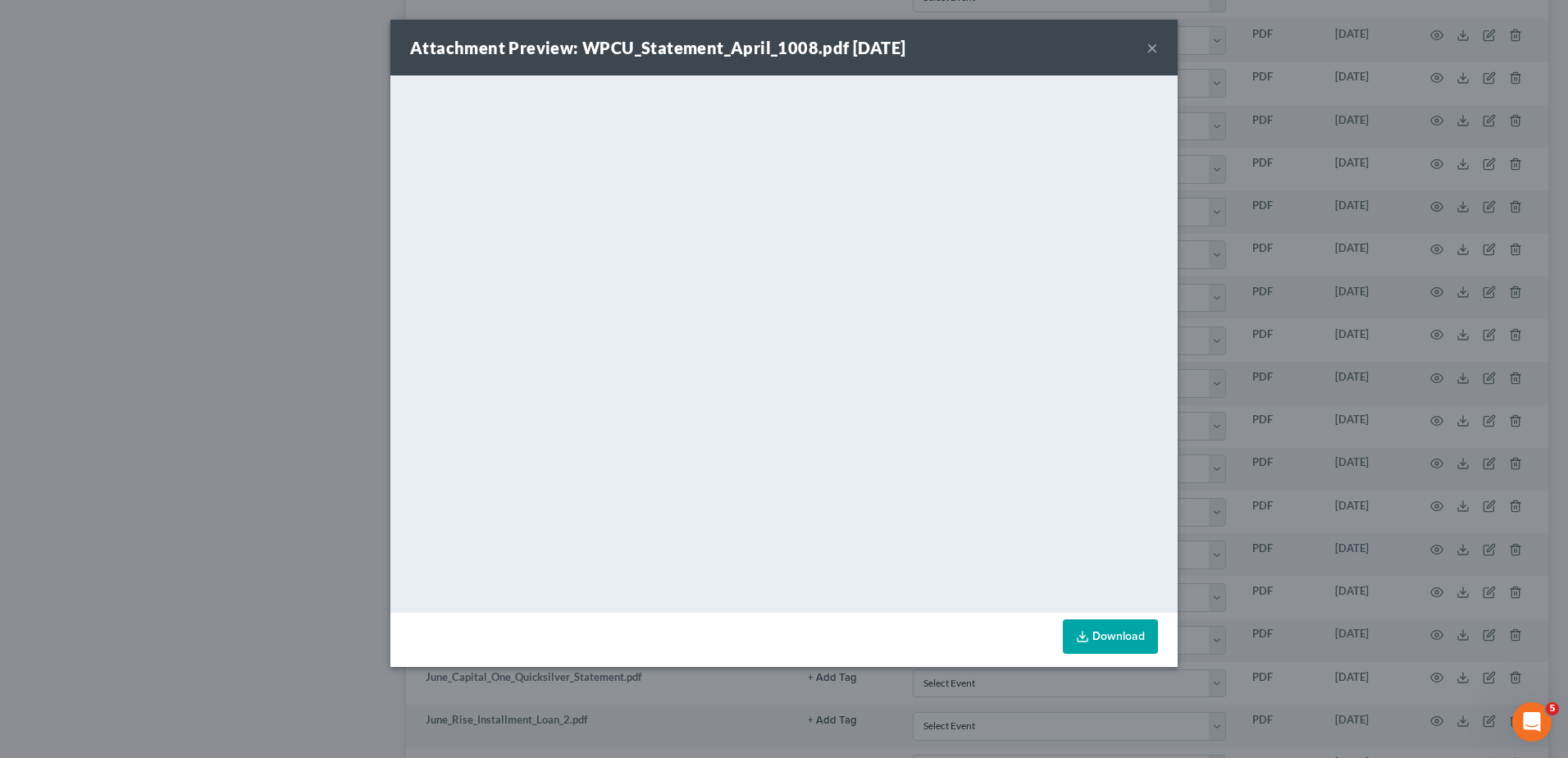
click at [1152, 48] on button "×" at bounding box center [1153, 47] width 12 height 20
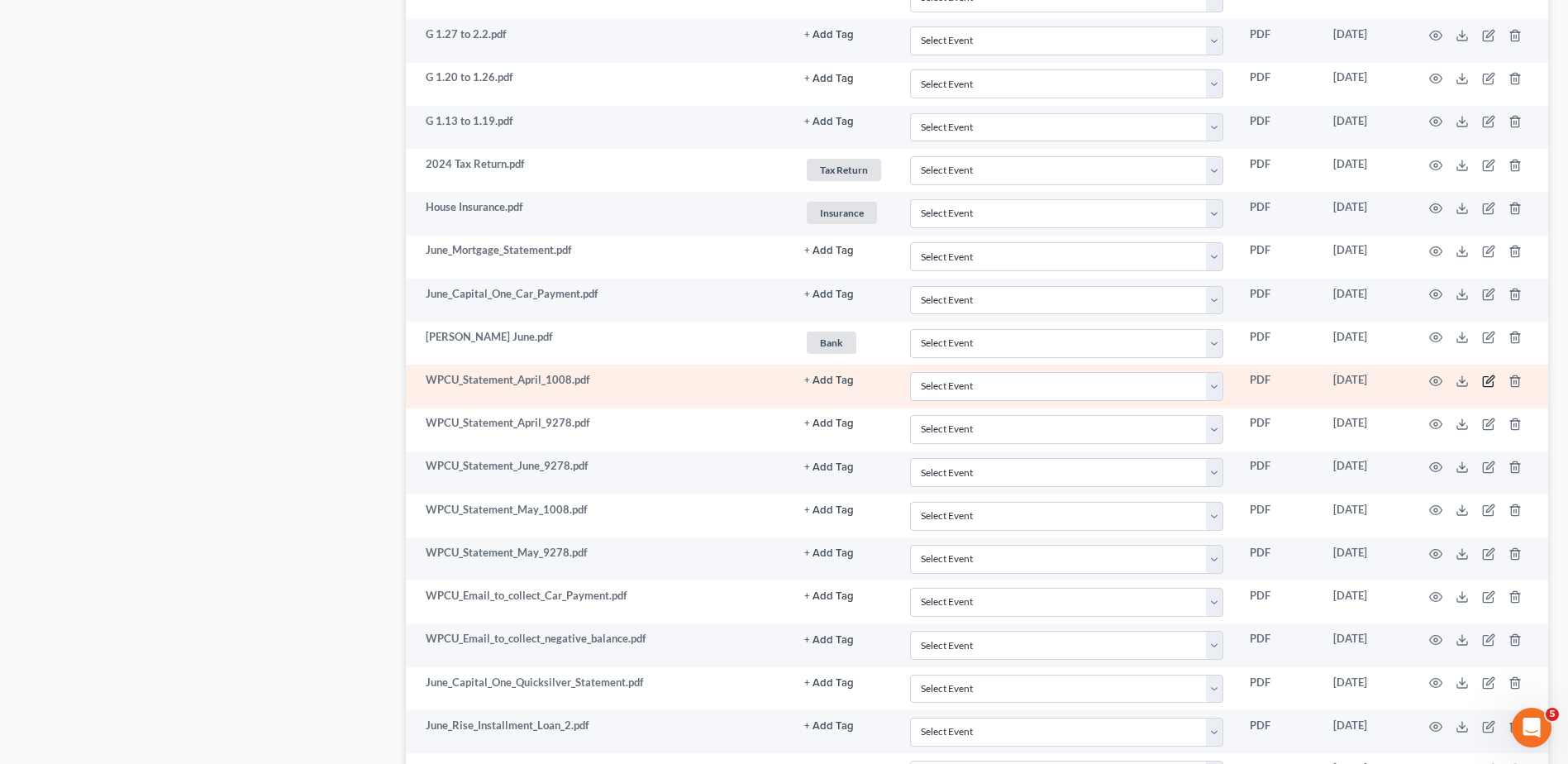
click at [1488, 380] on icon "button" at bounding box center [1490, 379] width 8 height 8
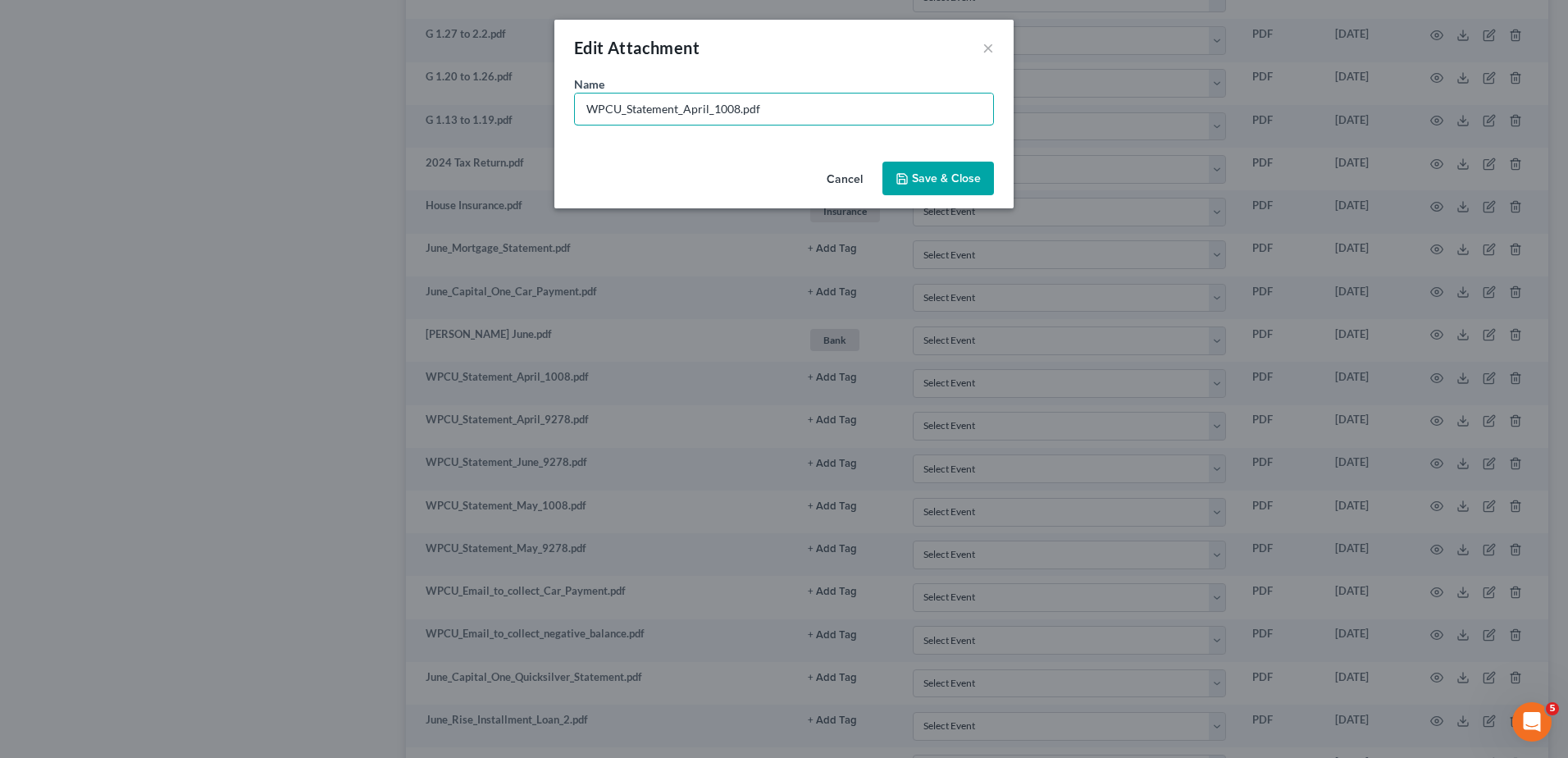
drag, startPoint x: 736, startPoint y: 110, endPoint x: 471, endPoint y: 111, distance: 265.0
click at [471, 111] on div "Edit Attachment × Name * WPCU_Statement_April_1008.pdf Cancel Save & Close" at bounding box center [784, 379] width 1568 height 758
type input "[PERSON_NAME] April.pdf"
click at [972, 180] on span "Save & Close" at bounding box center [947, 178] width 69 height 14
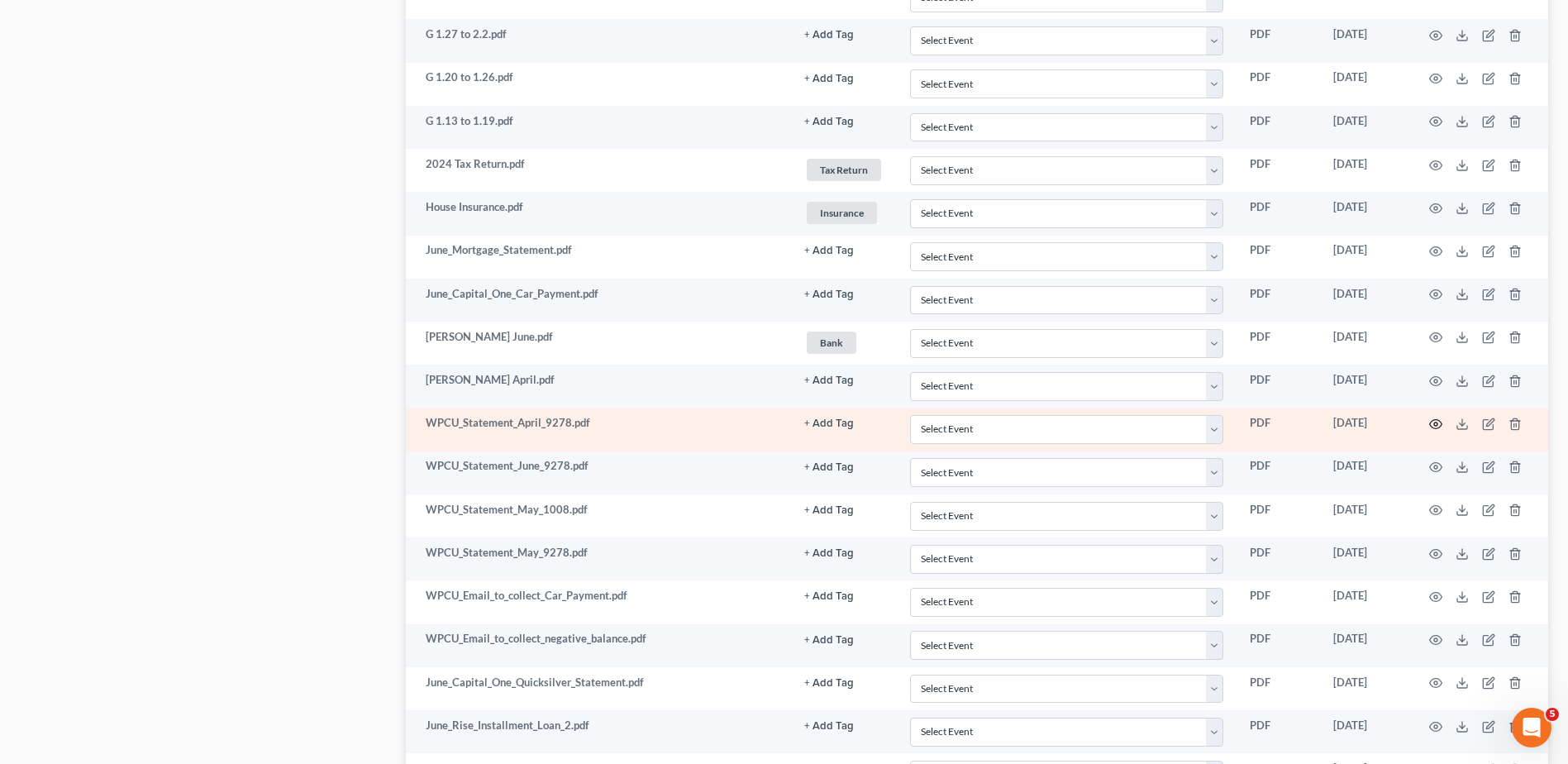
click at [1437, 425] on circle "button" at bounding box center [1435, 424] width 3 height 3
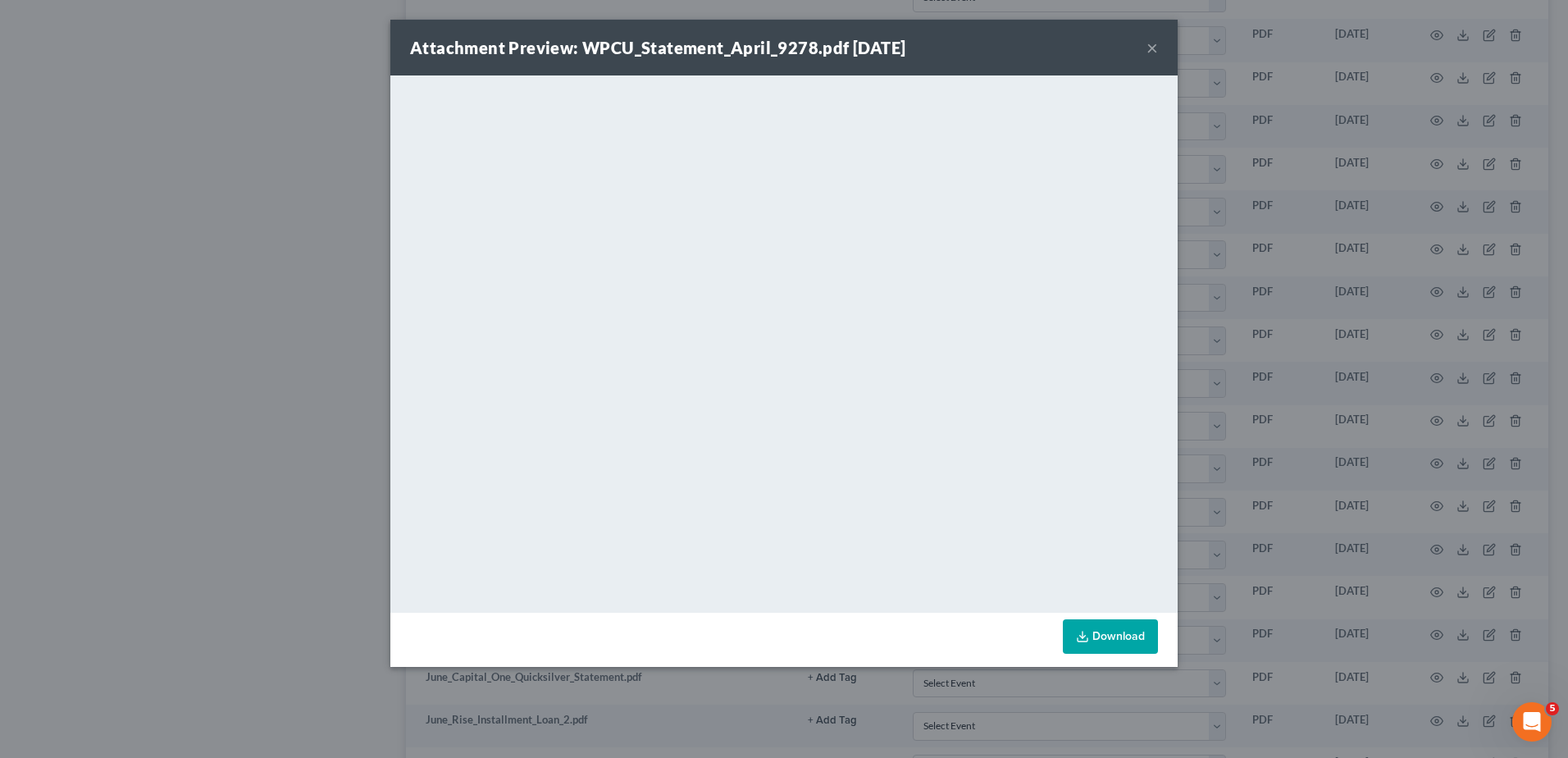
click at [1150, 42] on button "×" at bounding box center [1153, 47] width 12 height 20
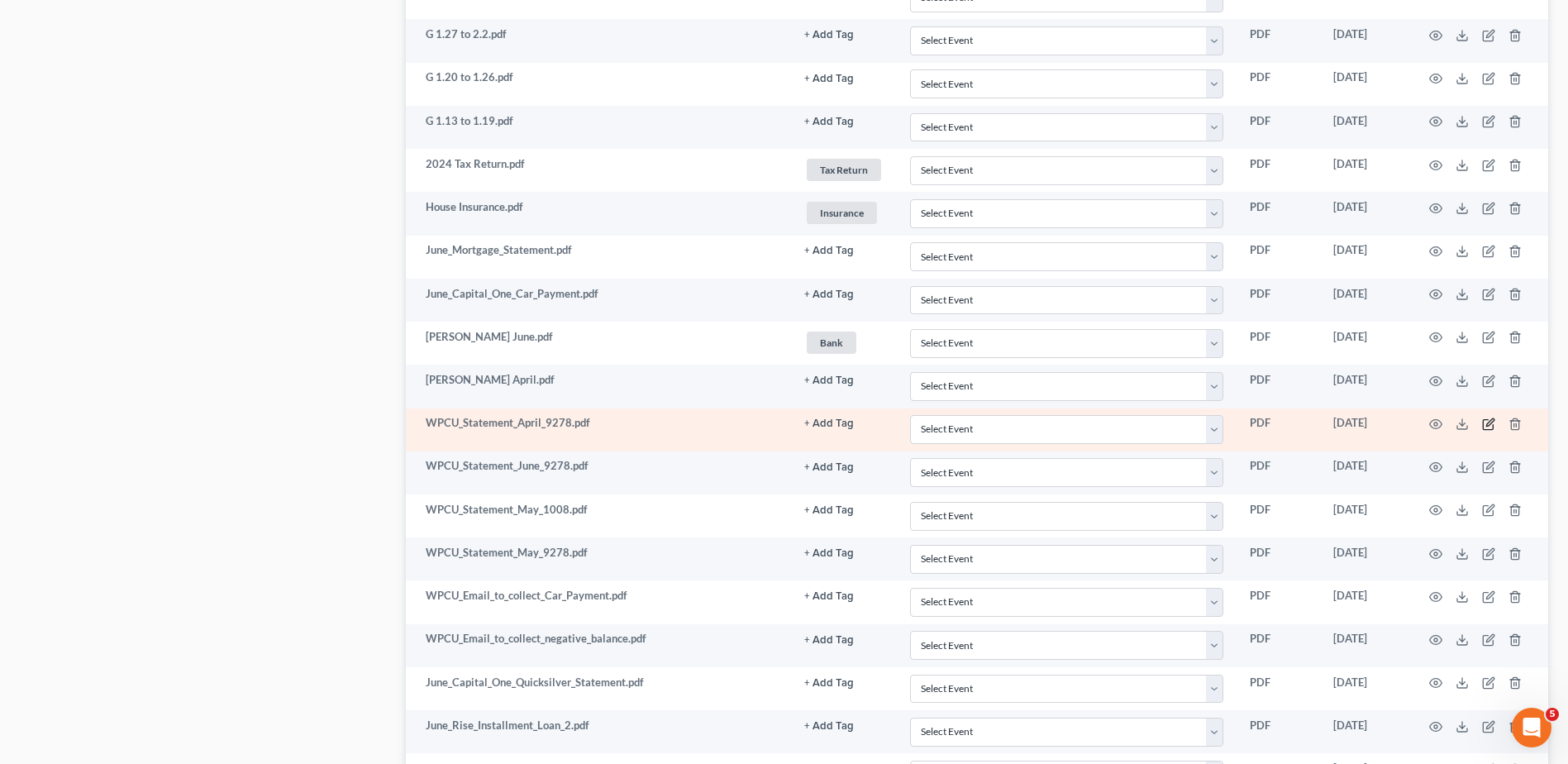
click at [1486, 420] on icon "button" at bounding box center [1488, 425] width 10 height 10
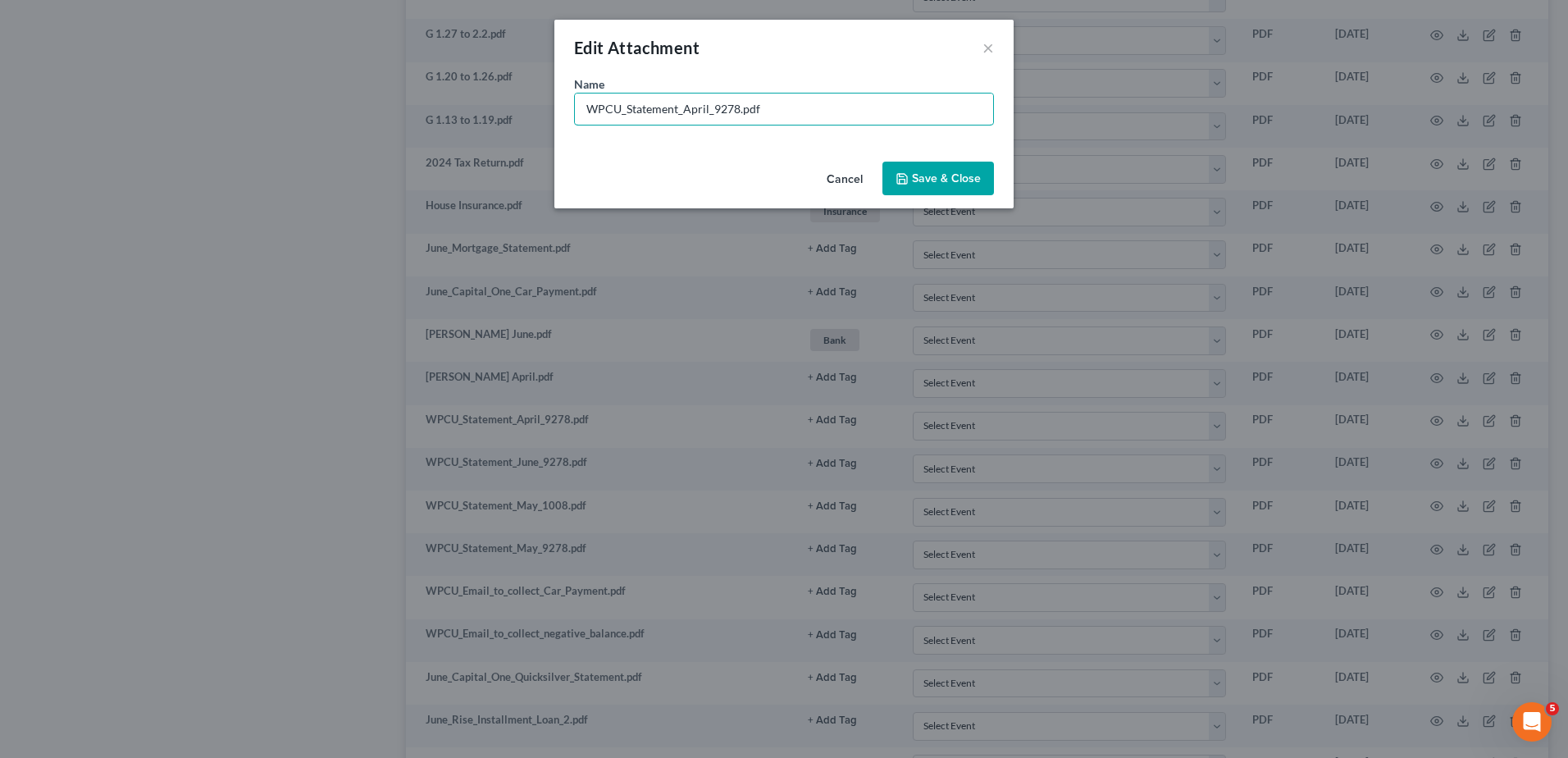
drag, startPoint x: 683, startPoint y: 110, endPoint x: 537, endPoint y: 109, distance: 146.0
click at [537, 109] on div "Edit Attachment × Name * WPCU_Statement_April_9278.pdf Cancel Save & Close" at bounding box center [784, 379] width 1568 height 758
click at [731, 110] on input "[PERSON_NAME] 9278 April_9278.pdf" at bounding box center [784, 109] width 418 height 32
type input "[PERSON_NAME] 9278 April.pdf"
click at [965, 185] on span "Save & Close" at bounding box center [947, 178] width 69 height 14
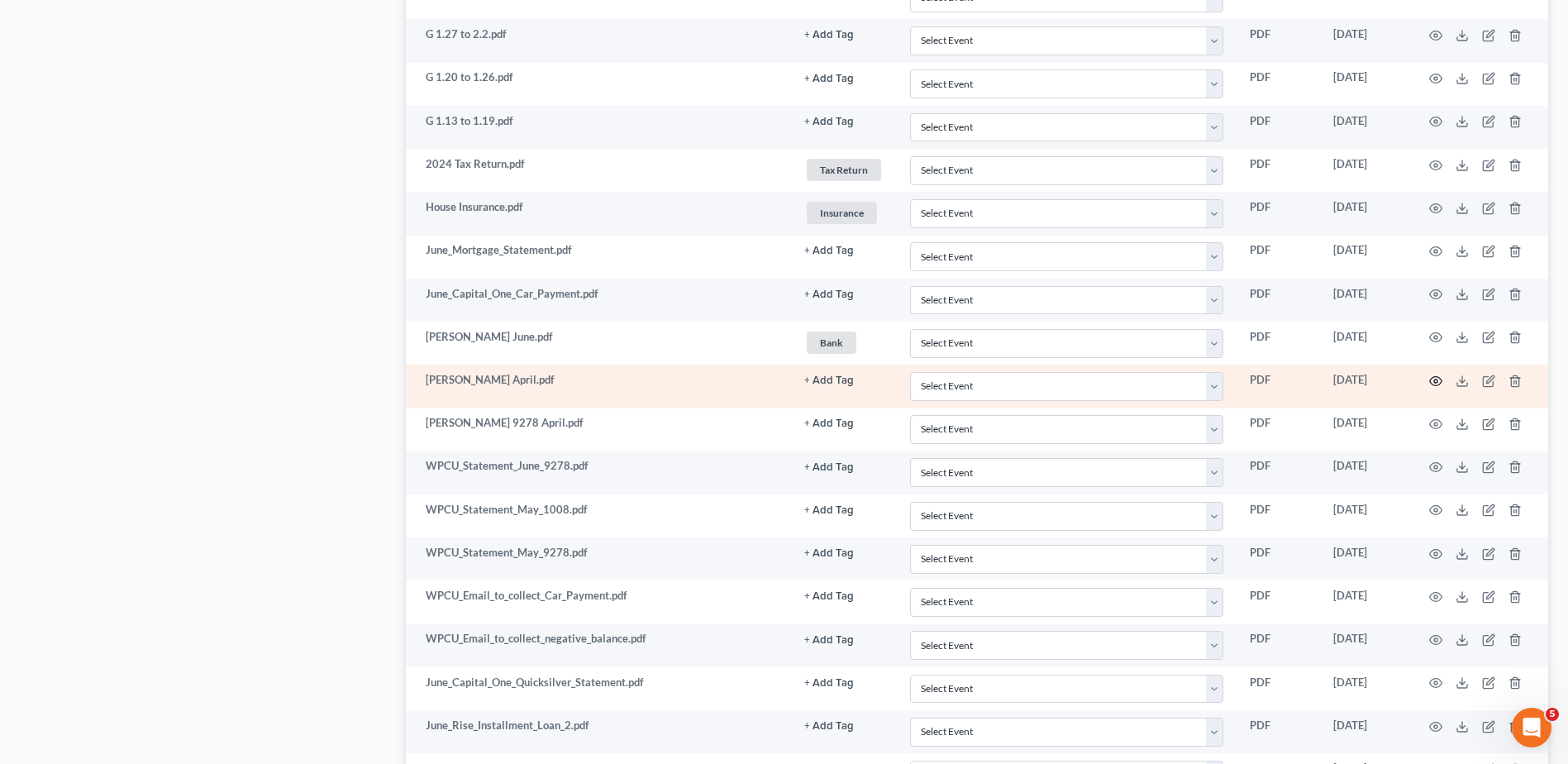
click at [1436, 380] on icon "button" at bounding box center [1435, 381] width 13 height 13
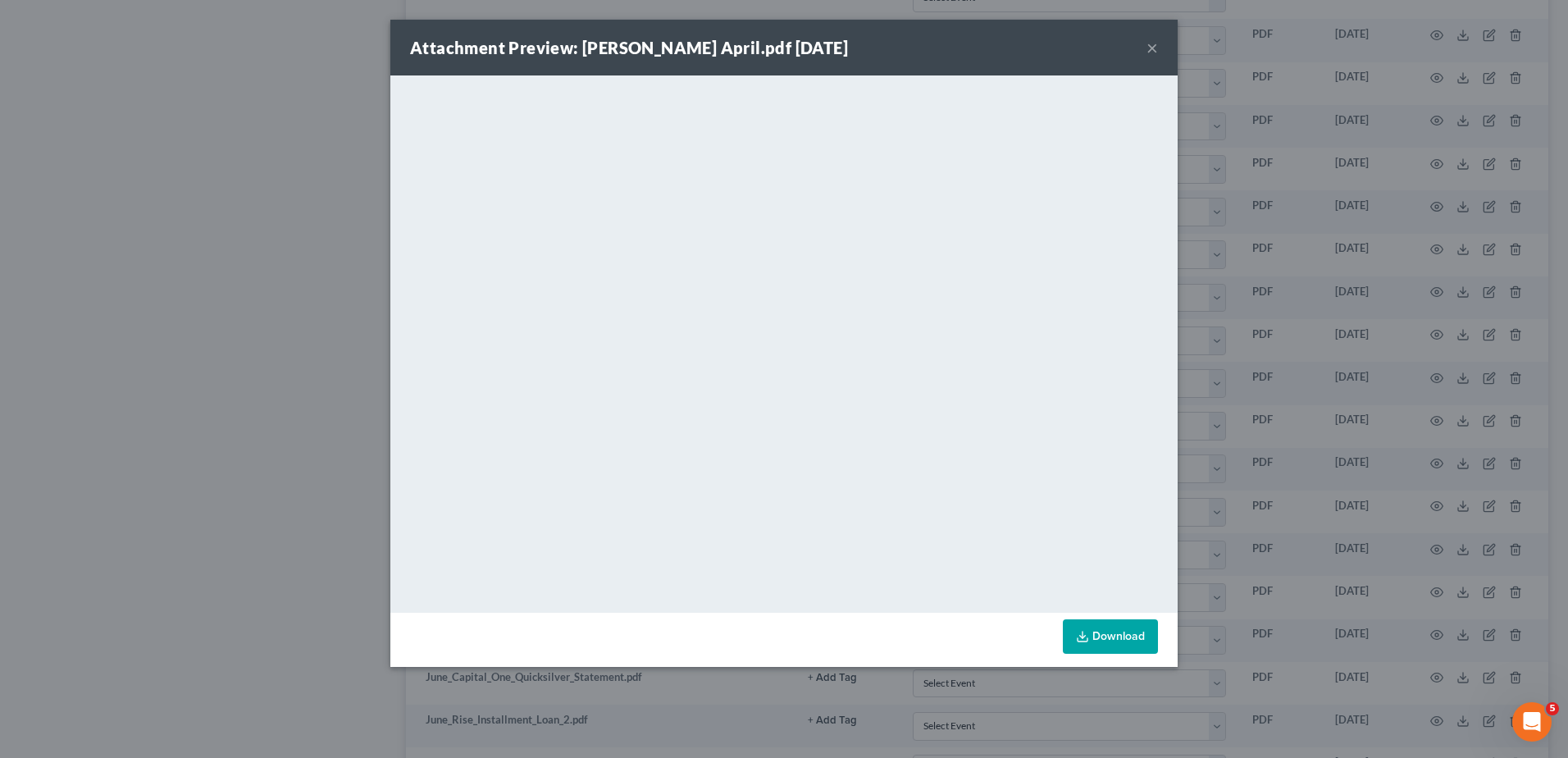
click at [1150, 43] on button "×" at bounding box center [1153, 47] width 12 height 20
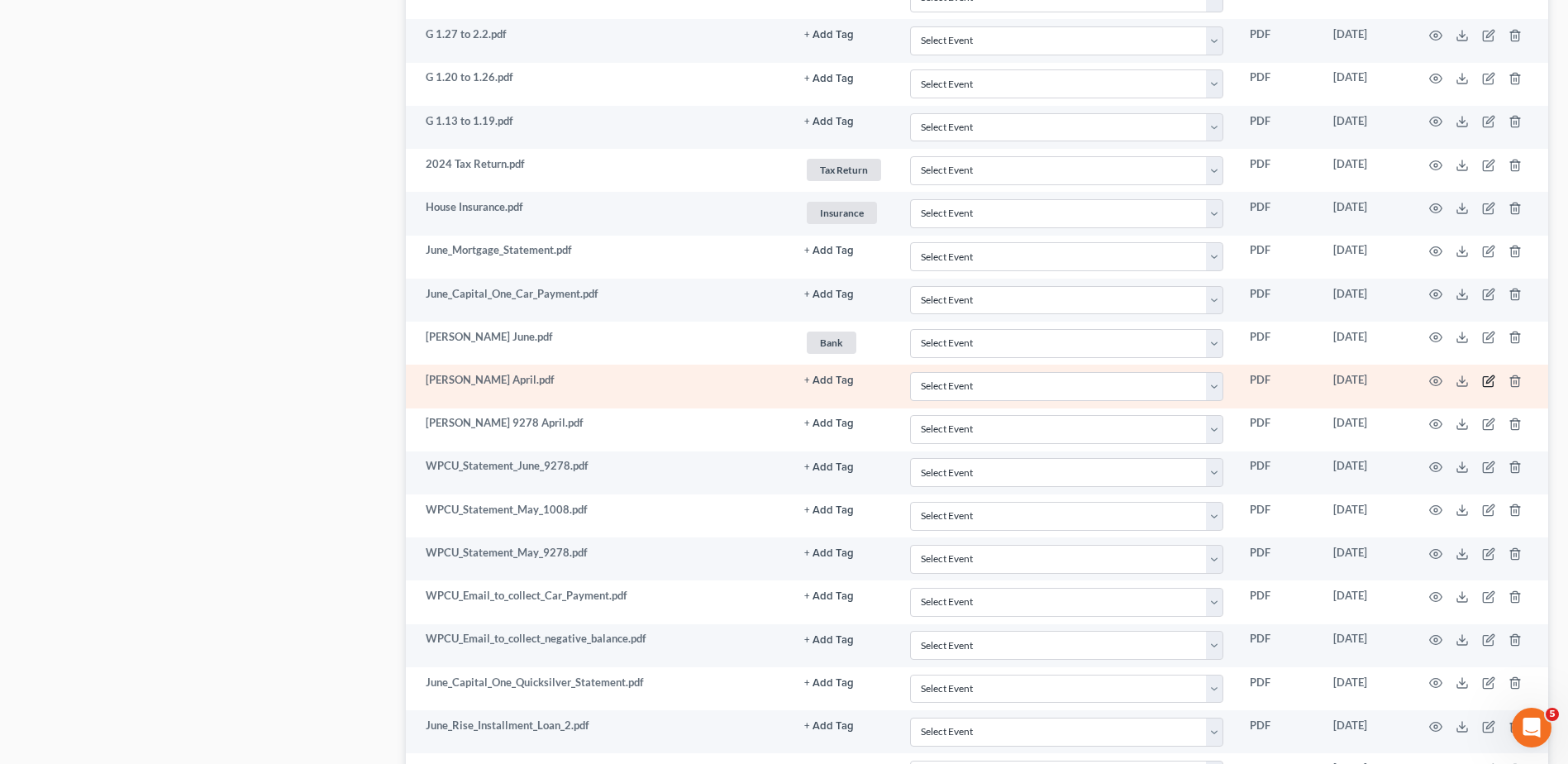
click at [1487, 380] on icon "button" at bounding box center [1490, 379] width 8 height 8
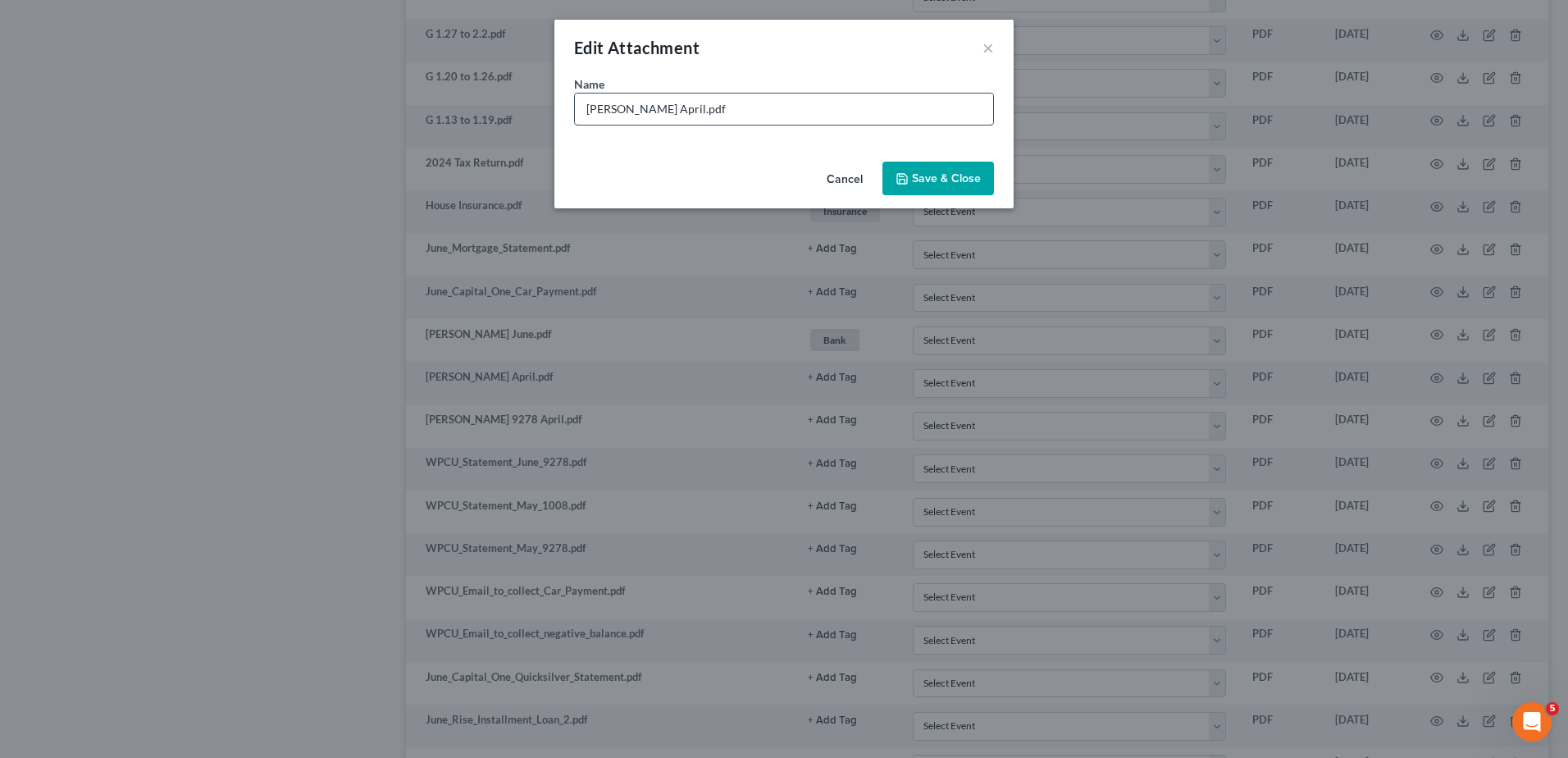
click at [648, 108] on input "[PERSON_NAME] April.pdf" at bounding box center [784, 109] width 418 height 32
type input "[PERSON_NAME] [DATE].pdf"
click at [954, 171] on span "Save & Close" at bounding box center [947, 178] width 69 height 14
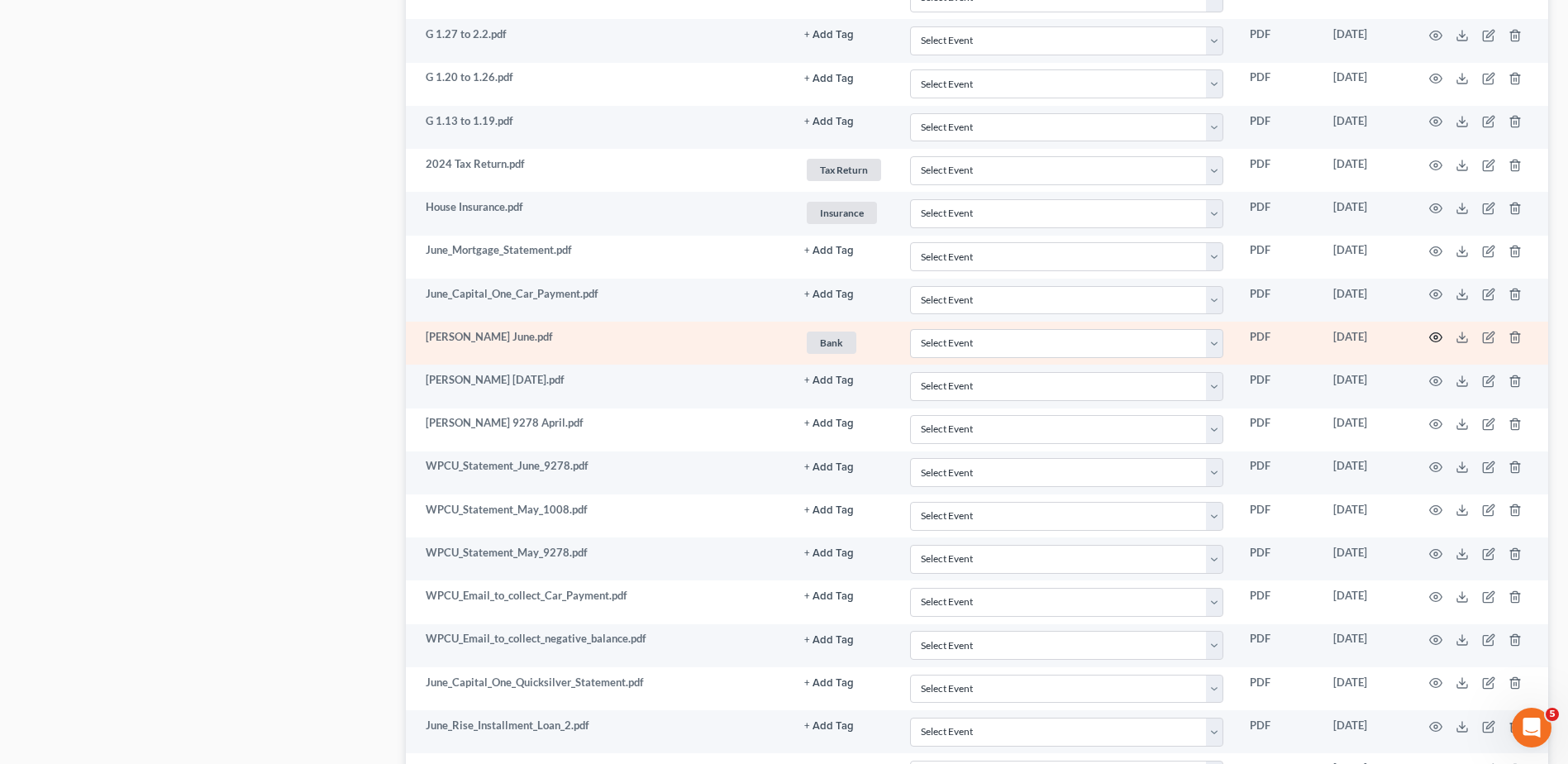
click at [1432, 334] on icon "button" at bounding box center [1436, 337] width 13 height 9
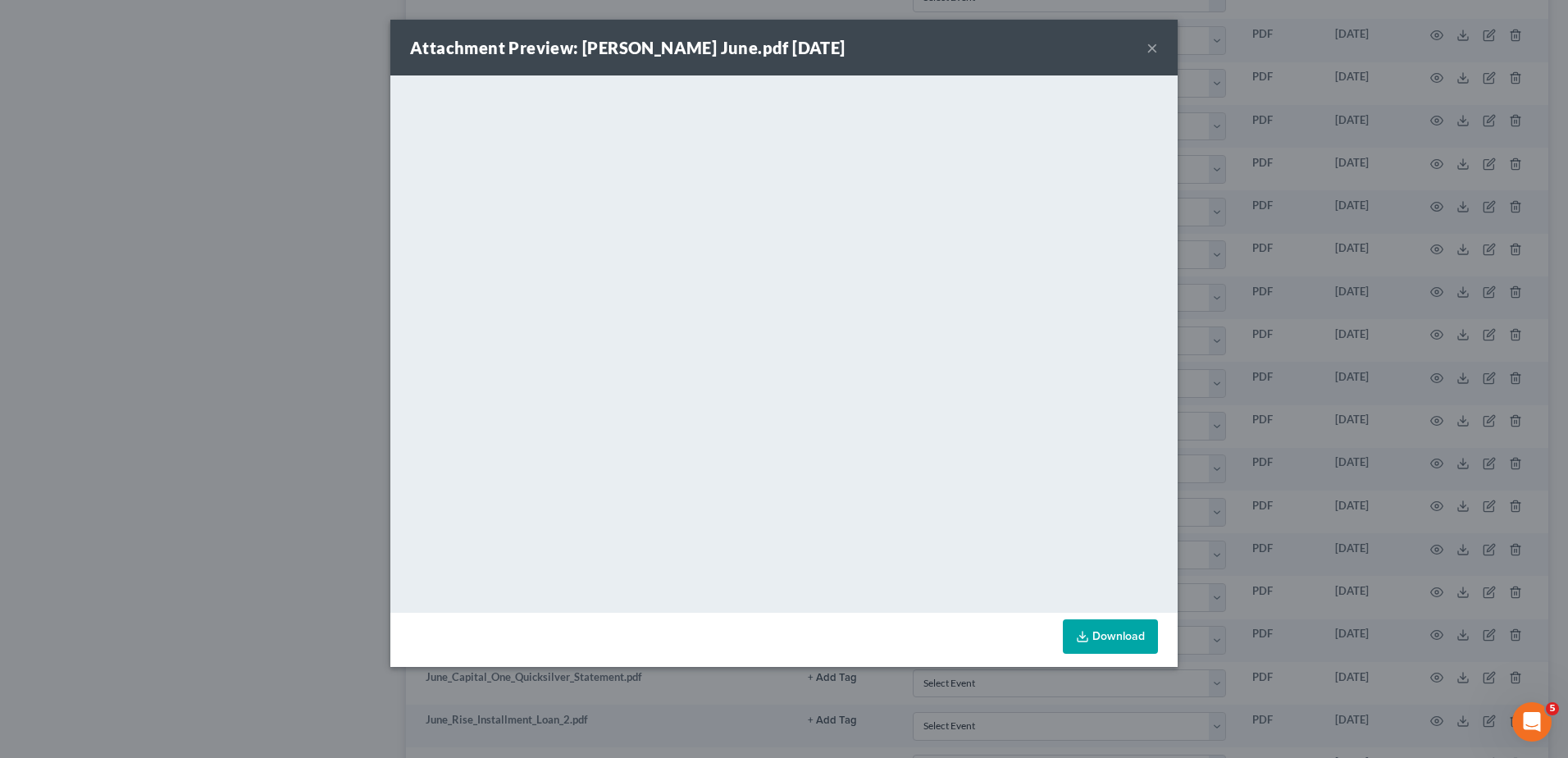
click at [1150, 47] on button "×" at bounding box center [1153, 47] width 12 height 20
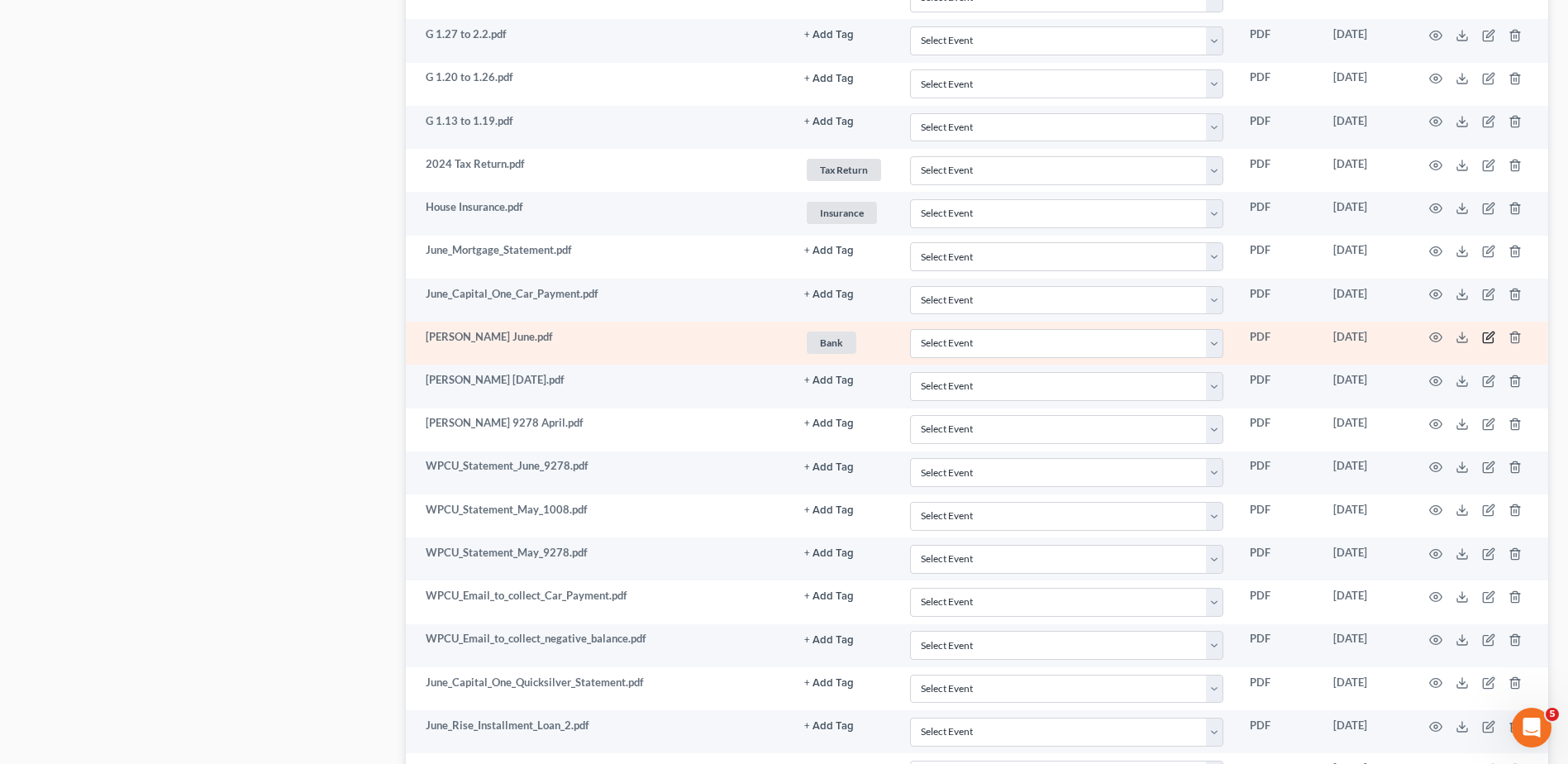
click at [1486, 335] on icon "button" at bounding box center [1488, 336] width 13 height 13
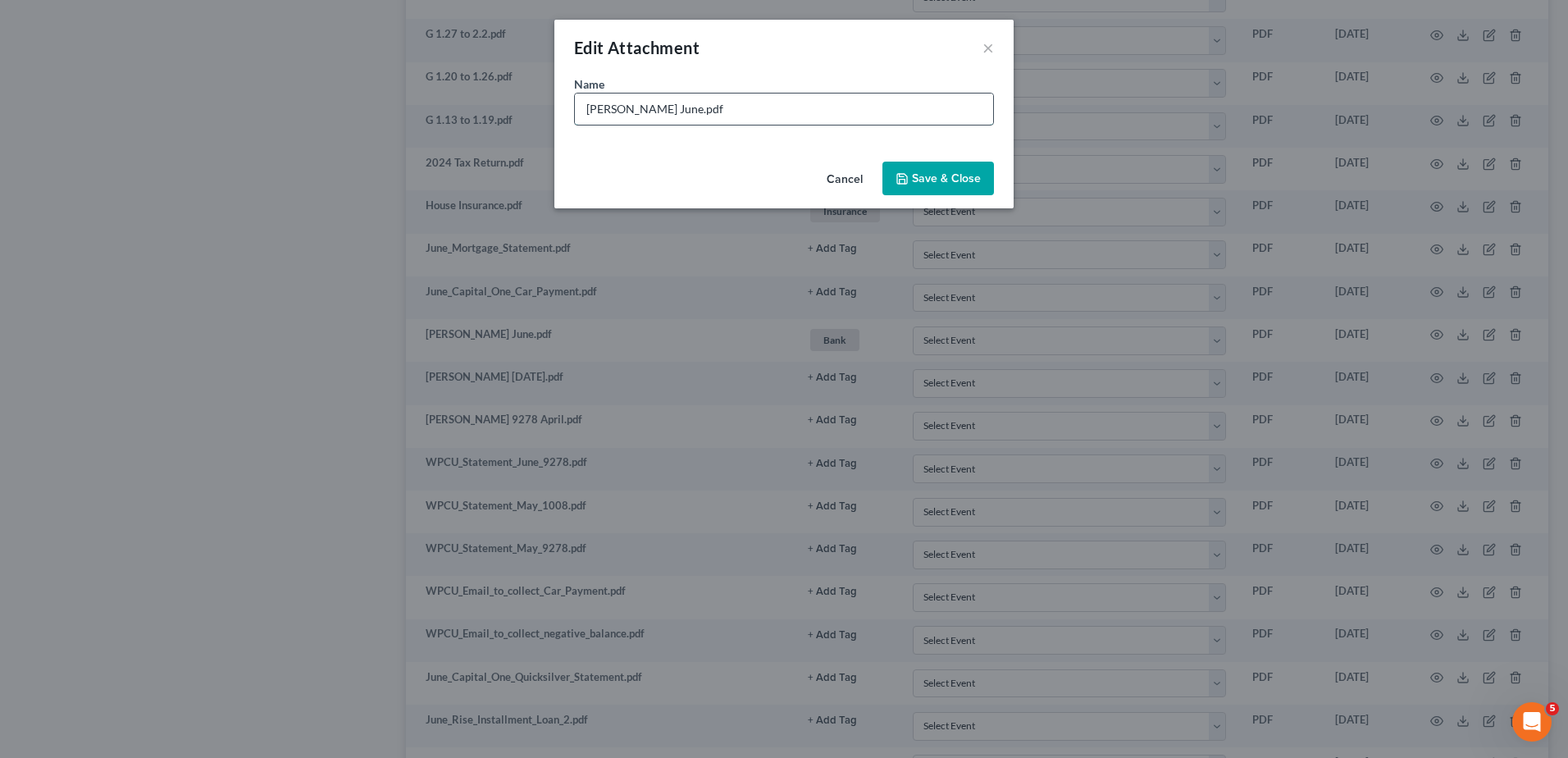
click at [648, 111] on input "[PERSON_NAME] June.pdf" at bounding box center [784, 109] width 418 height 32
type input "[PERSON_NAME] [DATE].pdf"
click at [949, 173] on span "Save & Close" at bounding box center [947, 178] width 69 height 14
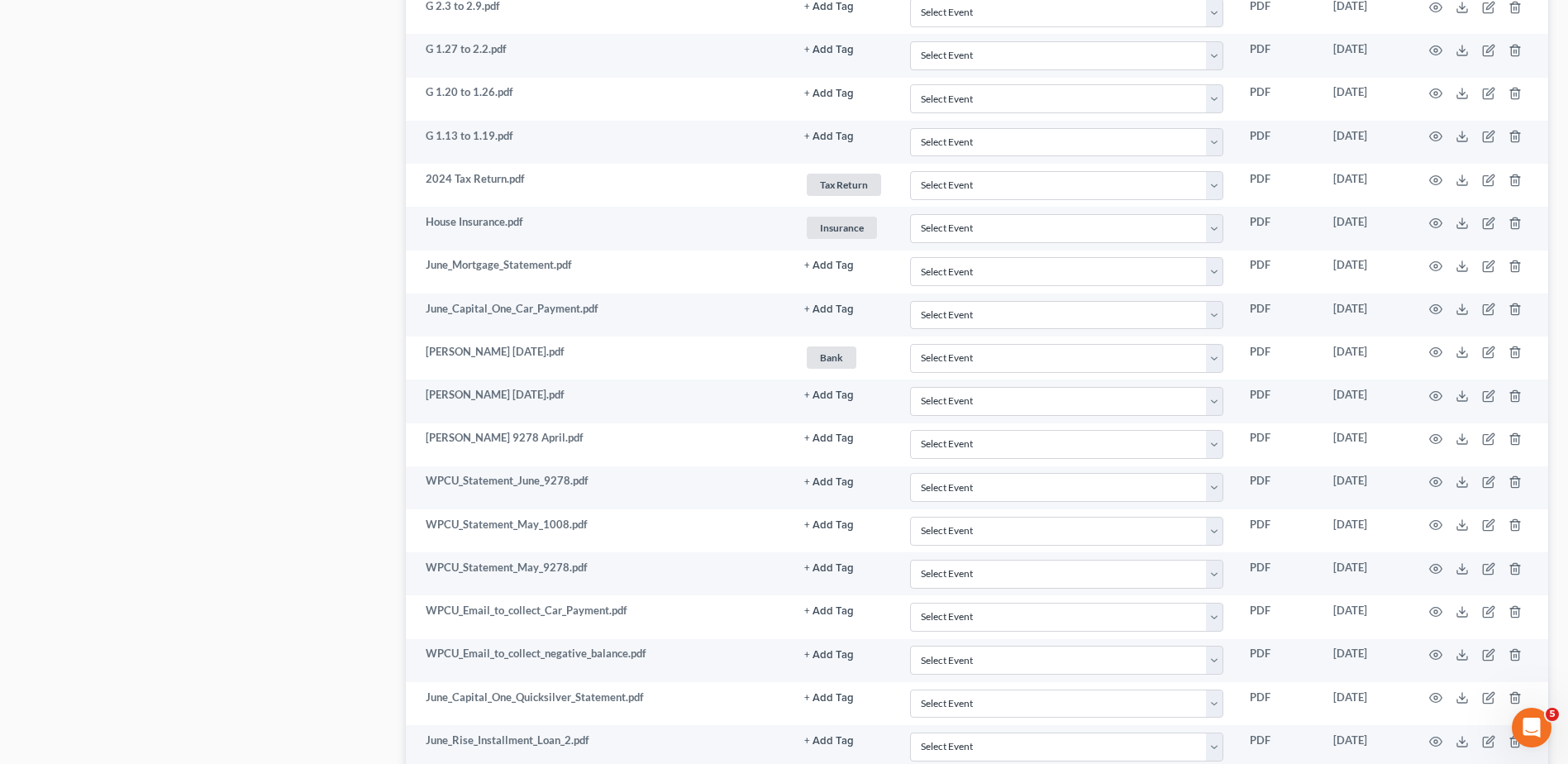
scroll to position [2150, 0]
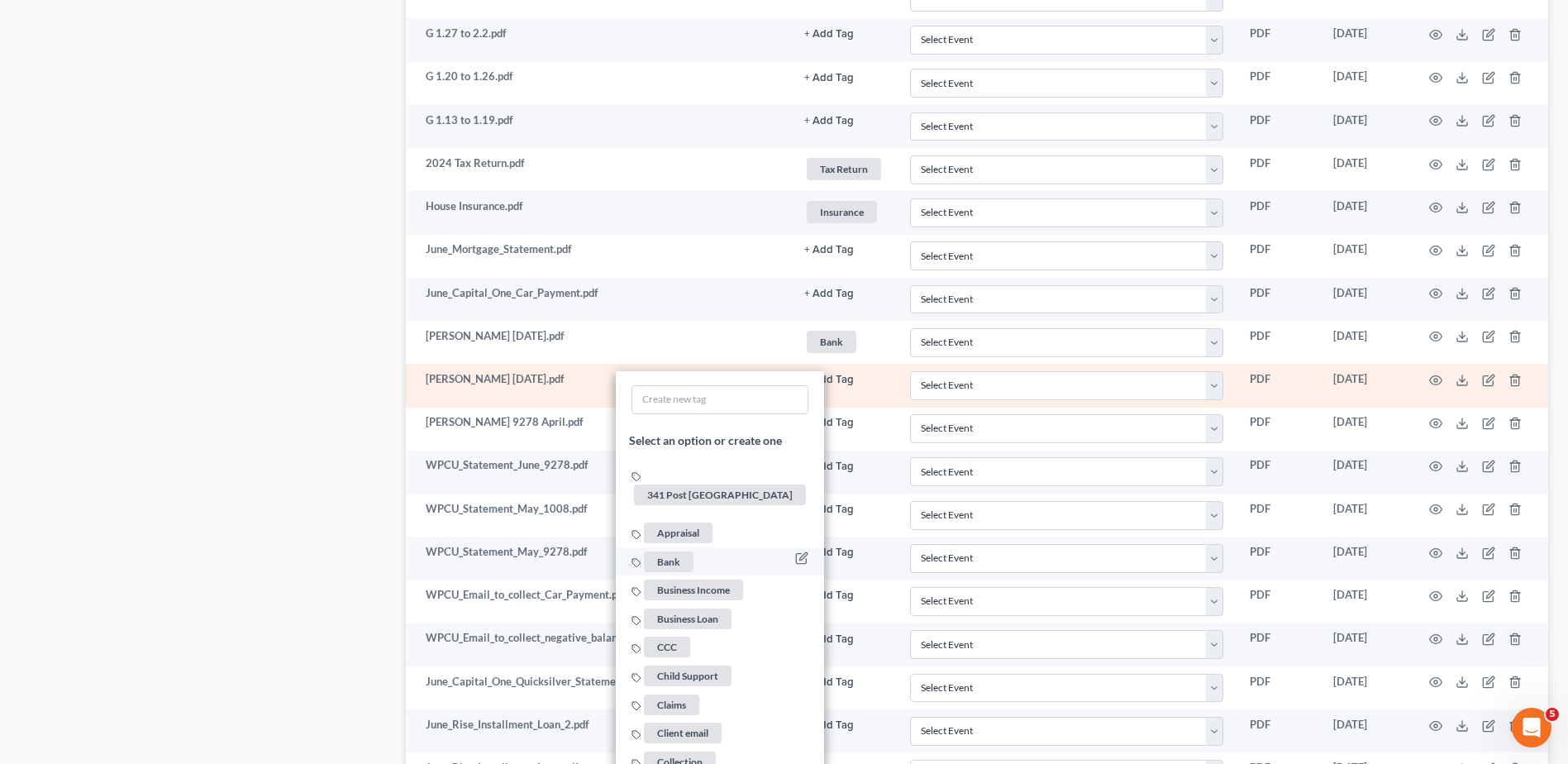
click at [663, 552] on span "Bank" at bounding box center [668, 562] width 50 height 21
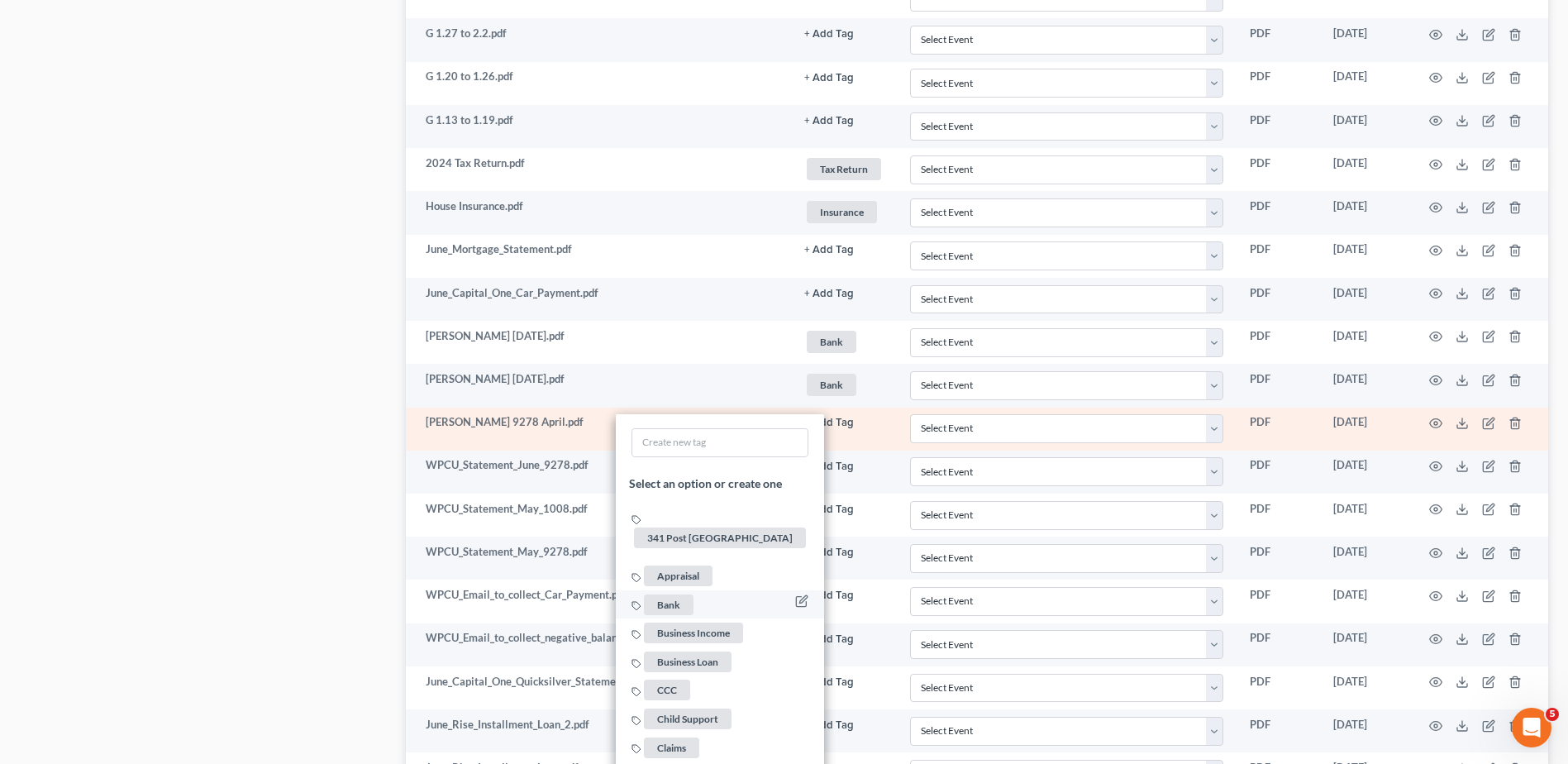
click at [676, 594] on span "Bank" at bounding box center [668, 604] width 50 height 21
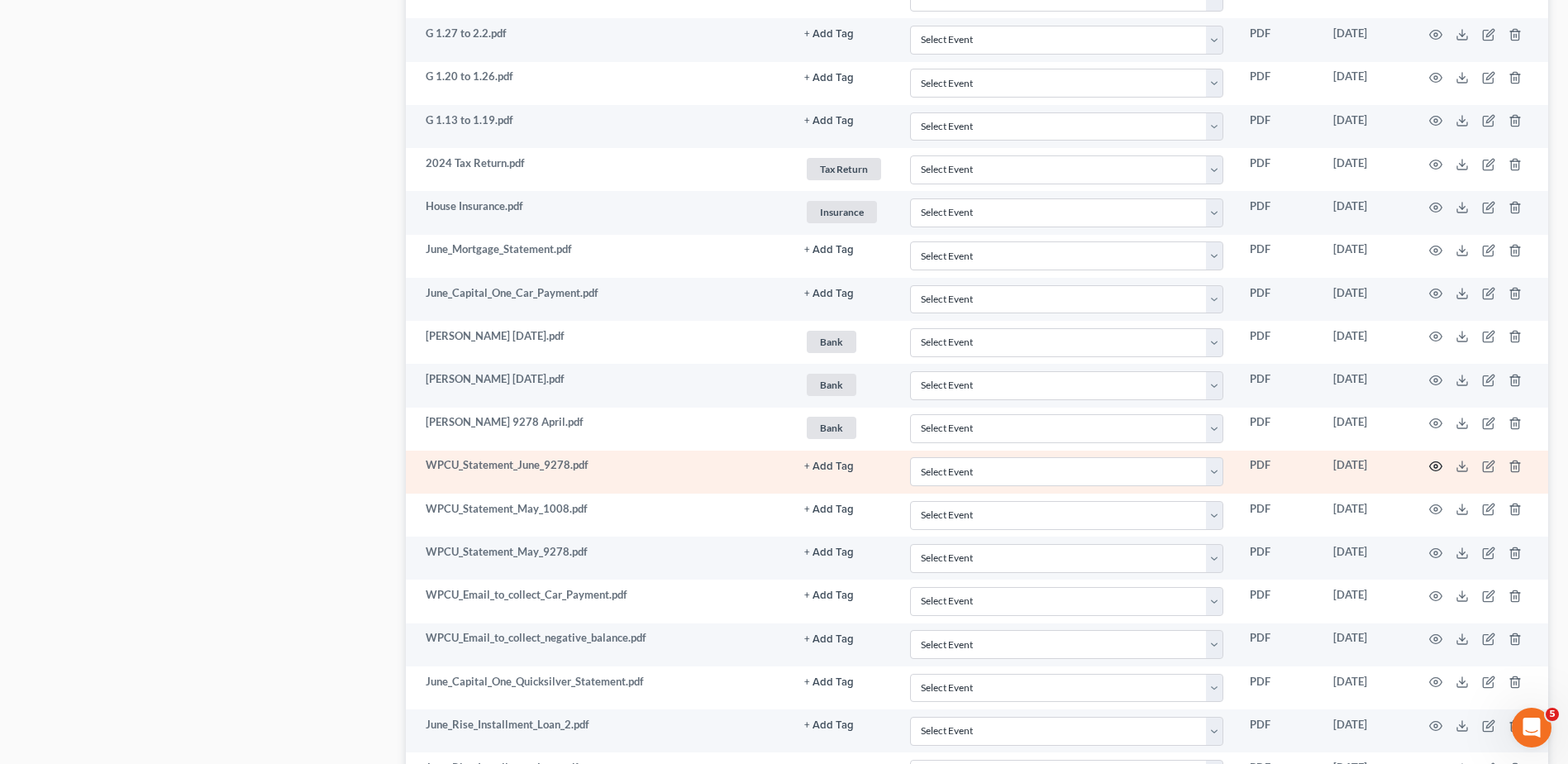
click at [1431, 468] on icon "button" at bounding box center [1435, 465] width 13 height 13
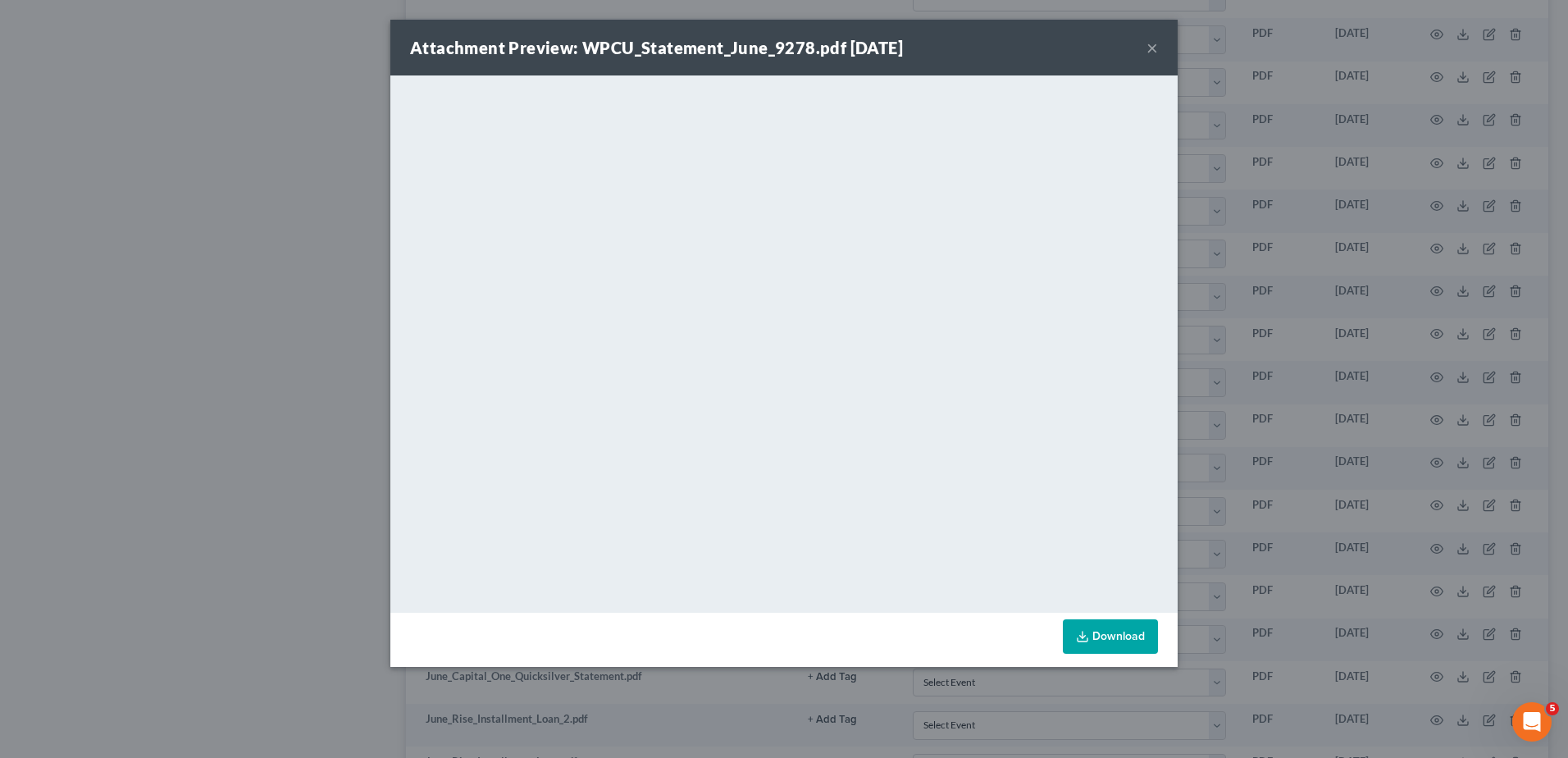
click at [1155, 49] on button "×" at bounding box center [1153, 47] width 12 height 20
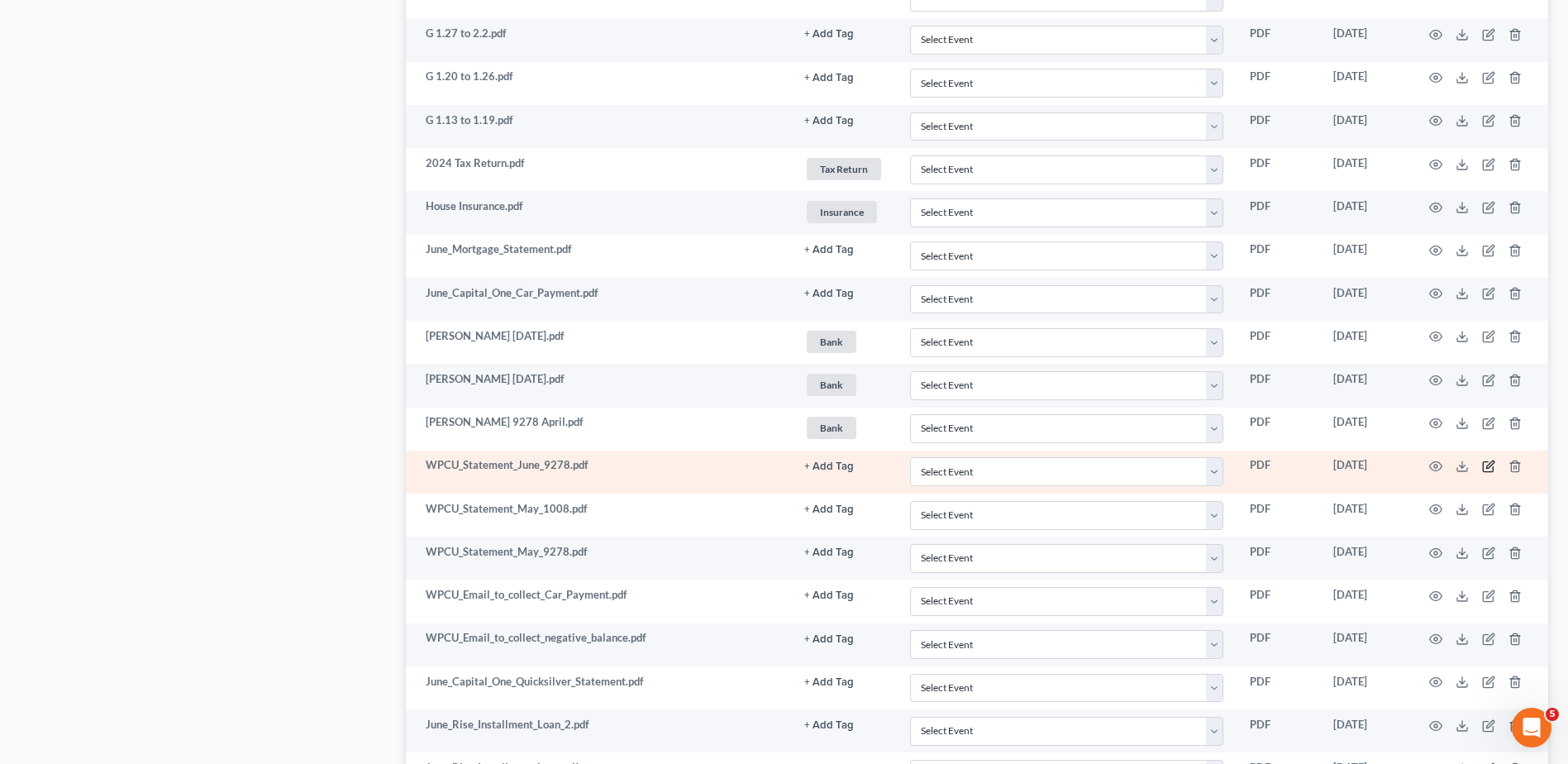
click at [1487, 465] on icon "button" at bounding box center [1488, 465] width 13 height 13
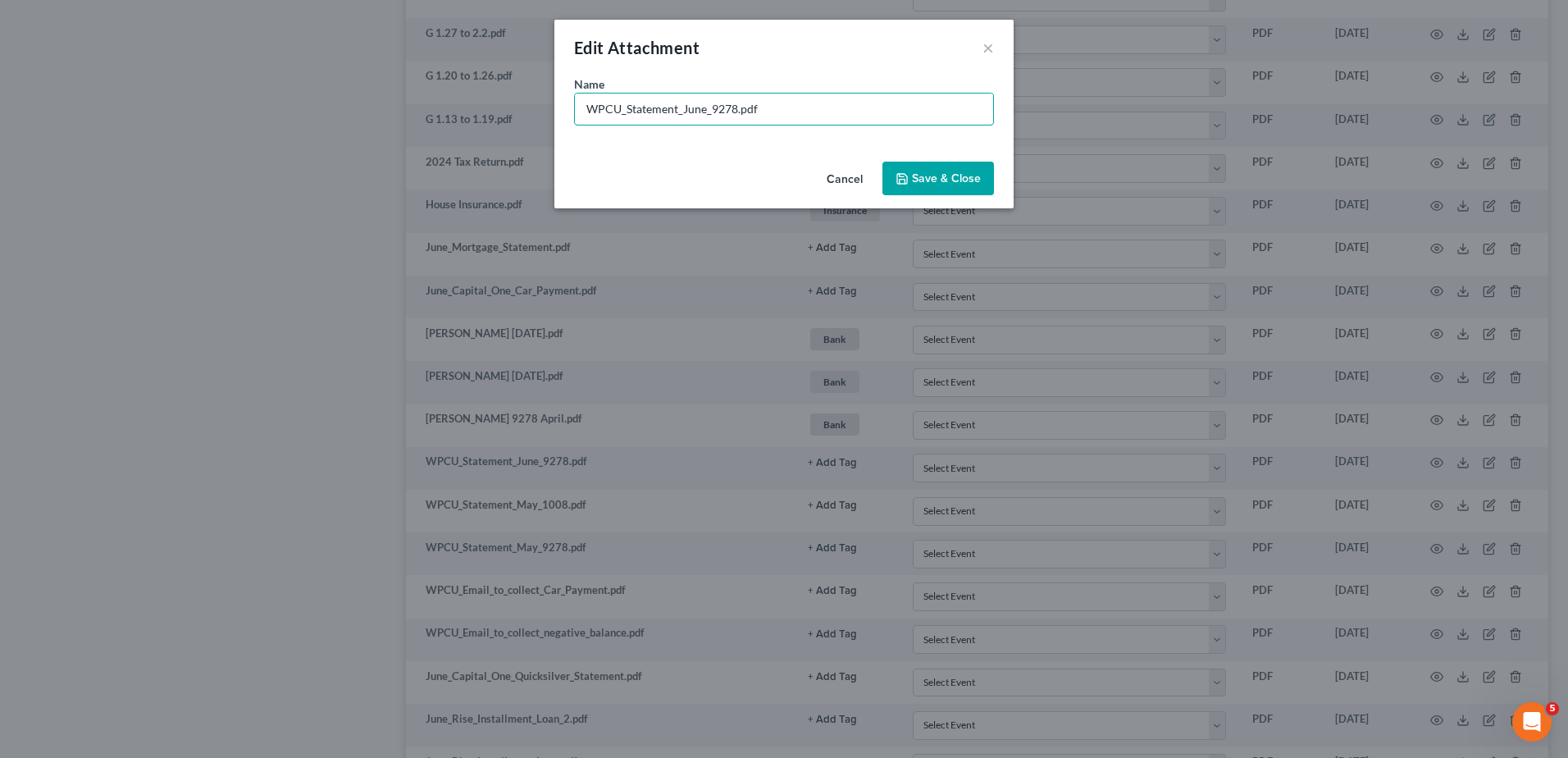
drag, startPoint x: 712, startPoint y: 111, endPoint x: 542, endPoint y: 106, distance: 170.1
click at [542, 106] on div "Edit Attachment × Name * WPCU_Statement_June_9278.pdf Cancel Save & Close" at bounding box center [784, 379] width 1568 height 758
drag, startPoint x: 672, startPoint y: 108, endPoint x: 789, endPoint y: 22, distance: 145.2
click at [672, 107] on input "[PERSON_NAME] 9278.pdf" at bounding box center [784, 109] width 418 height 32
type input "[PERSON_NAME] 9278 June.pdf"
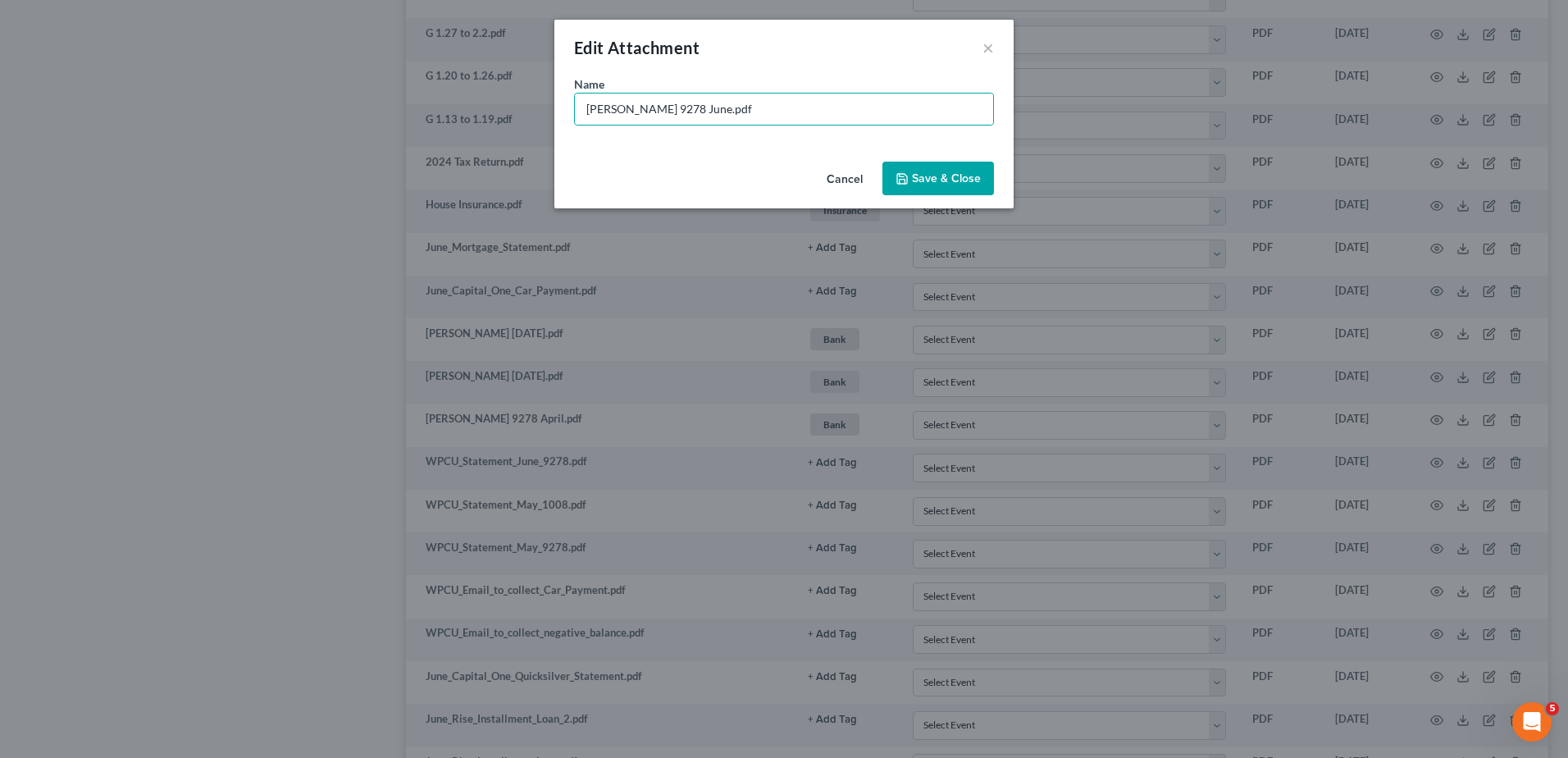
click at [942, 173] on span "Save & Close" at bounding box center [947, 178] width 69 height 14
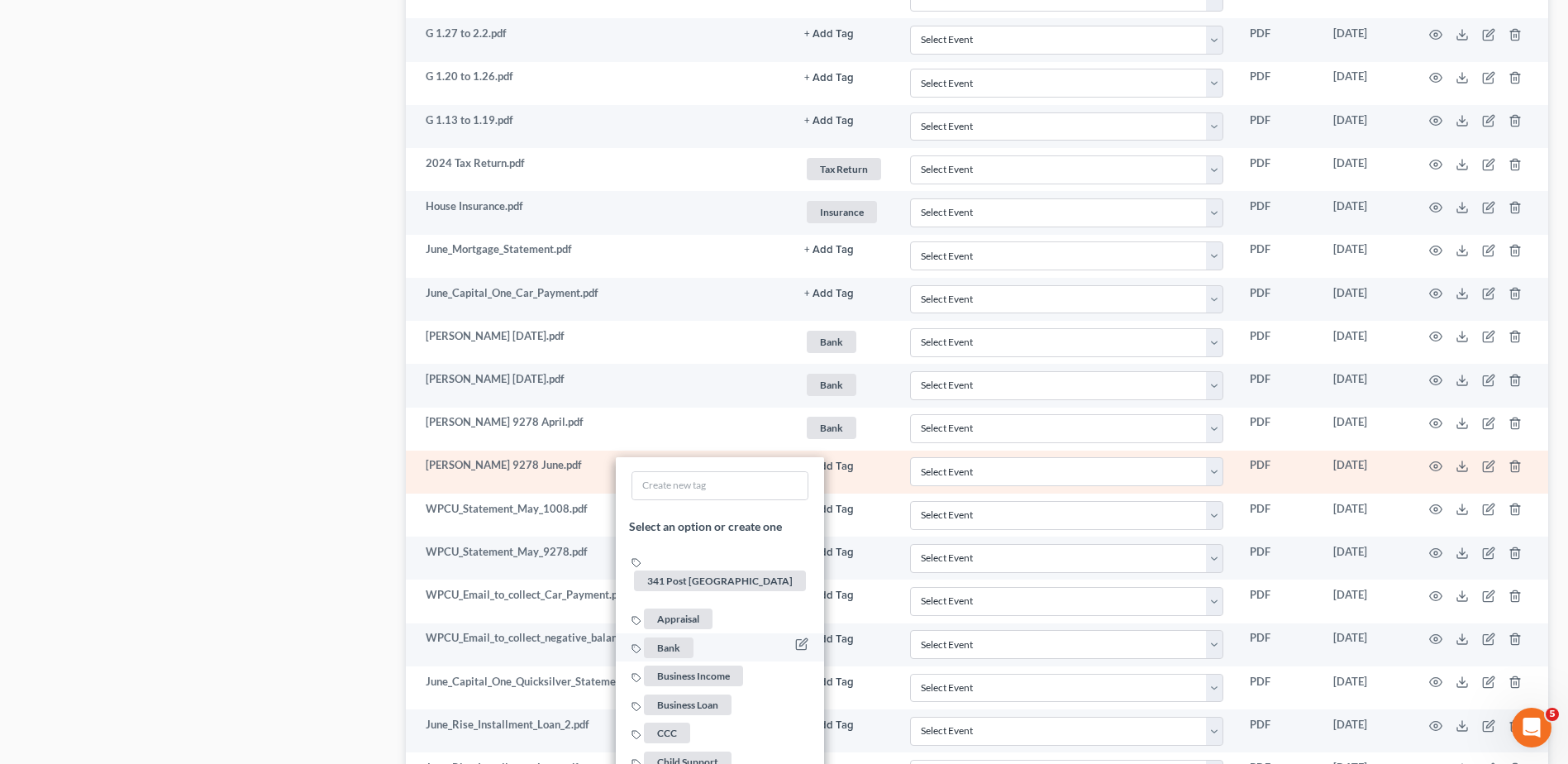
click at [674, 638] on span "Bank" at bounding box center [668, 648] width 50 height 21
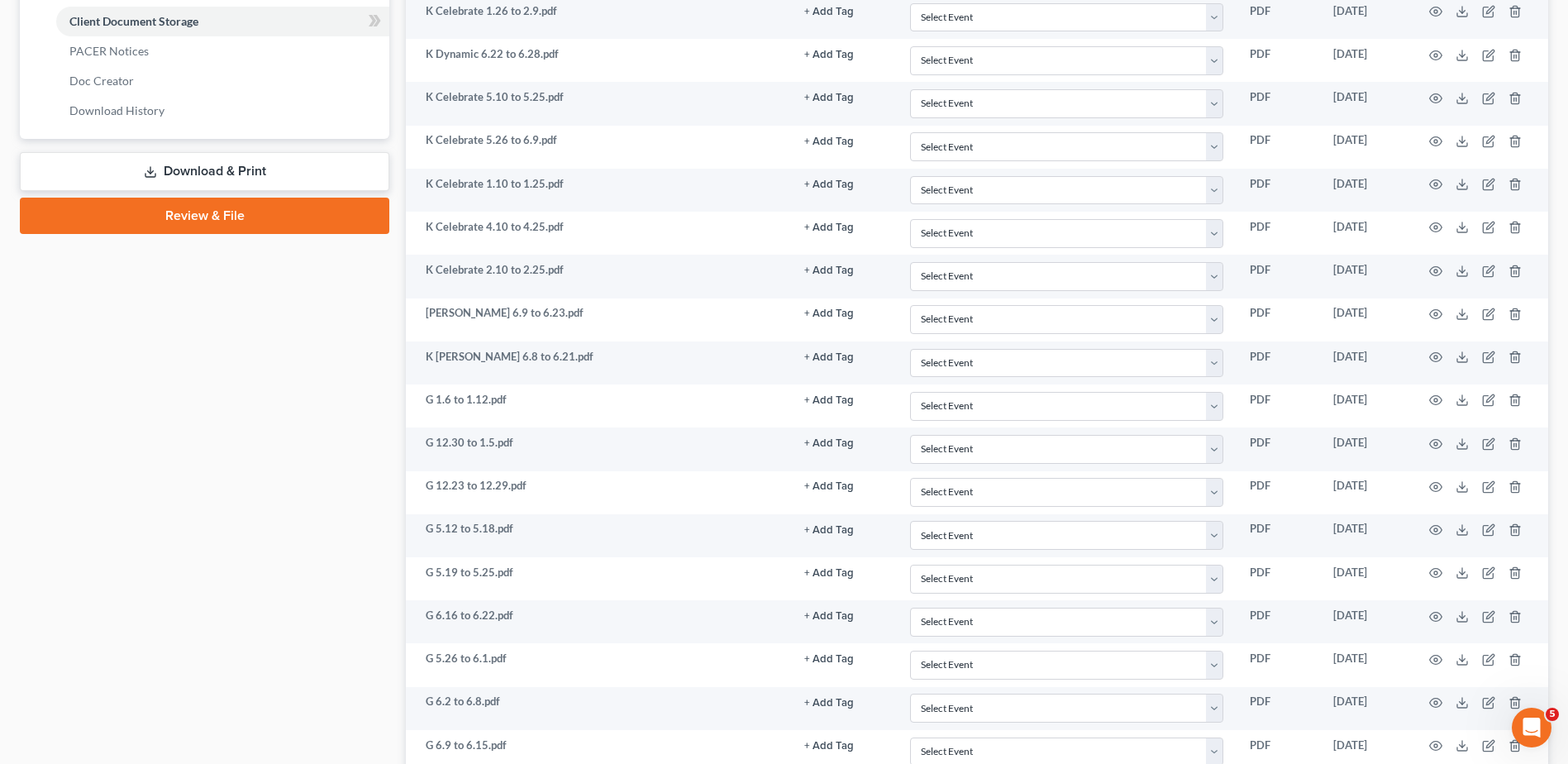
scroll to position [247, 0]
